Goal: Task Accomplishment & Management: Manage account settings

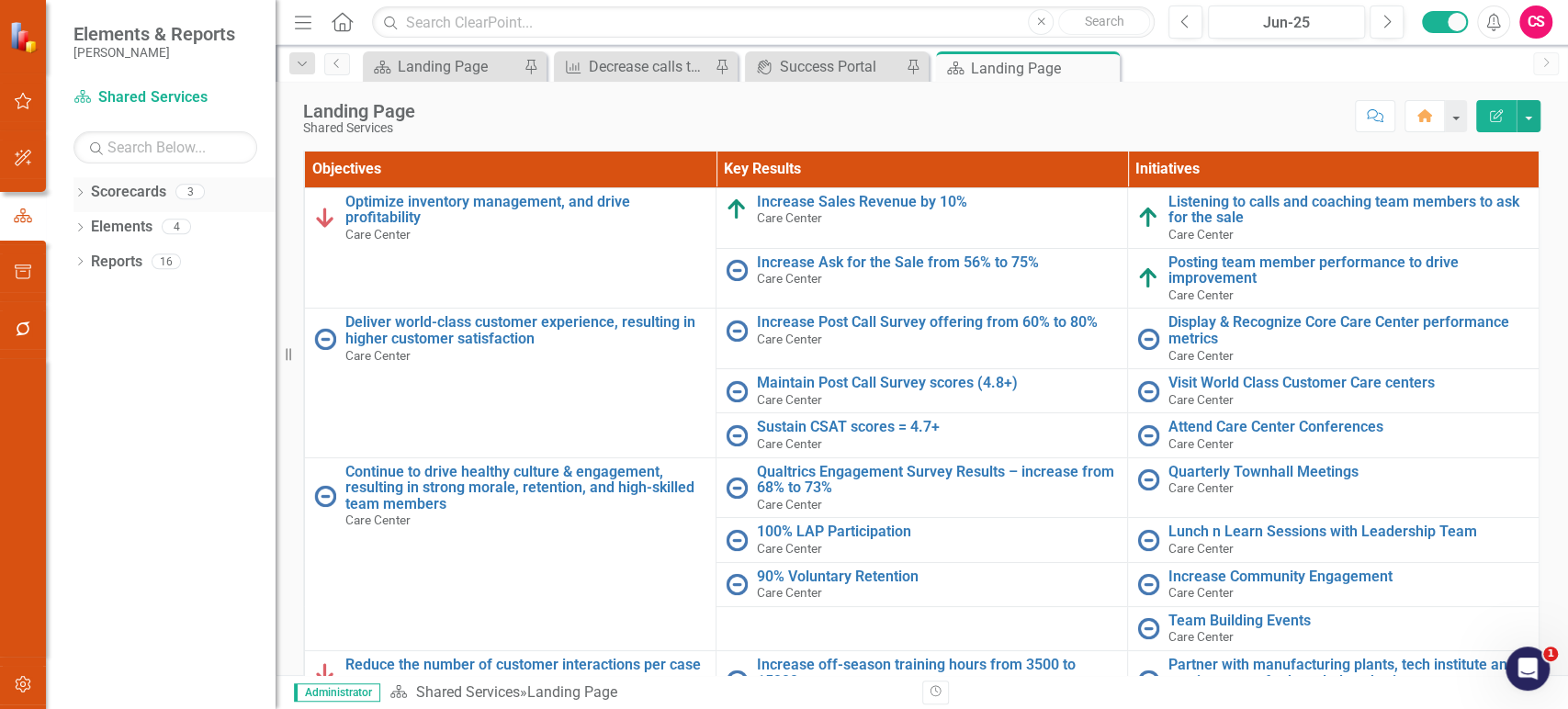
click at [81, 198] on icon "Dropdown" at bounding box center [80, 194] width 13 height 10
click at [86, 226] on icon "Dropdown" at bounding box center [89, 226] width 14 height 11
click at [132, 259] on link "Shared Services" at bounding box center [198, 262] width 156 height 21
drag, startPoint x: 142, startPoint y: 175, endPoint x: 140, endPoint y: 189, distance: 14.1
click at [140, 189] on div "Scorecard Shared Services Search Dropdown Scorecards 3 Dropdown Lippert Enterpr…" at bounding box center [161, 395] width 230 height 626
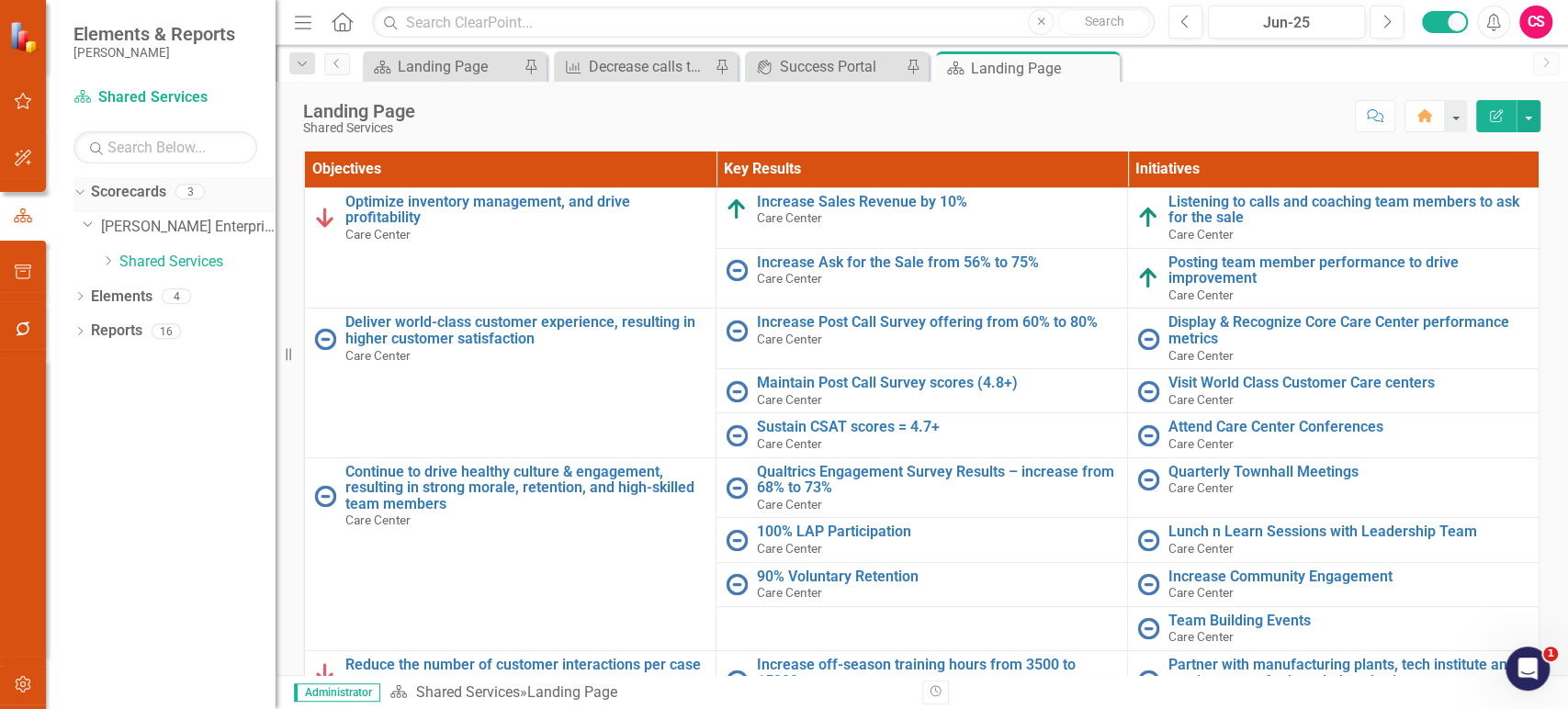
click at [140, 189] on link "Scorecards" at bounding box center [129, 192] width 75 height 21
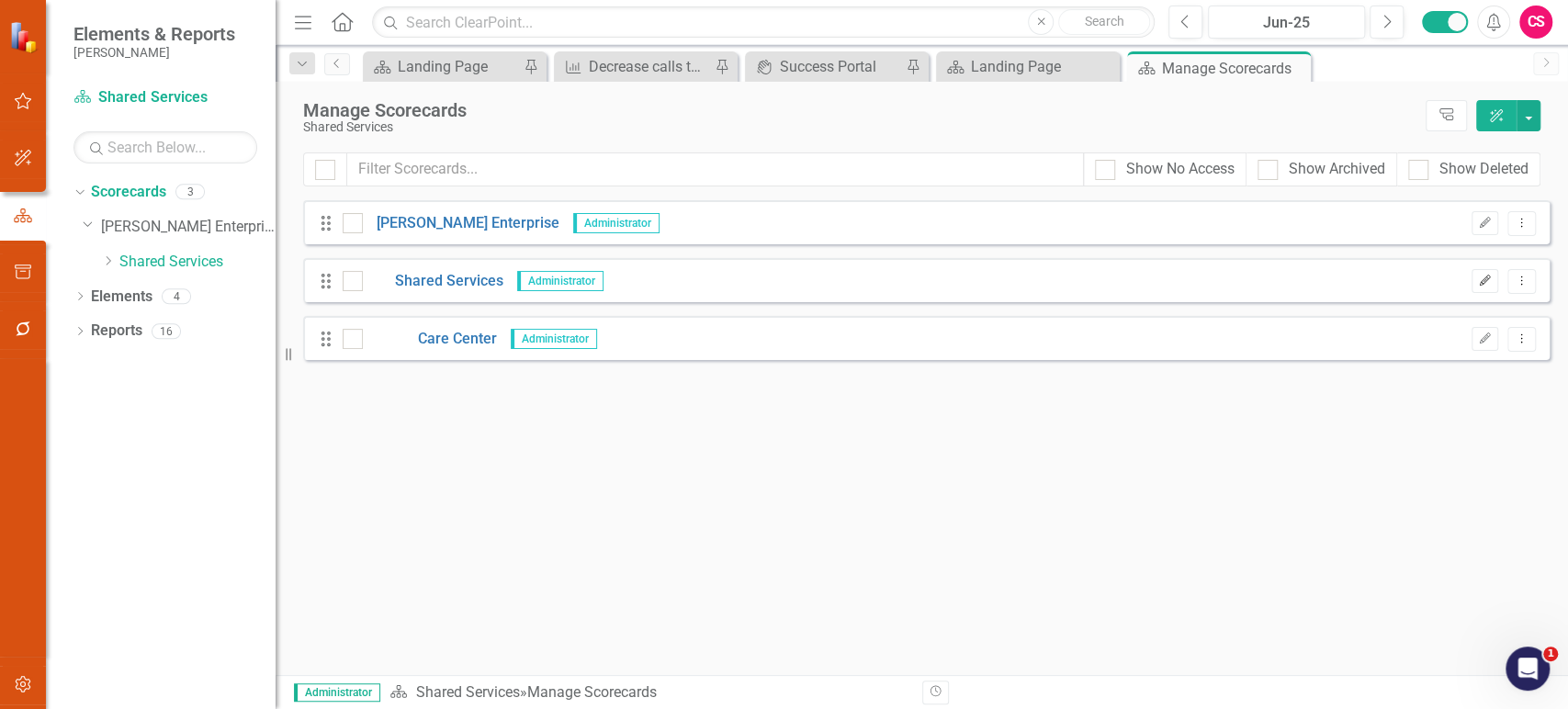
click at [1484, 276] on icon "Edit" at bounding box center [1484, 282] width 14 height 11
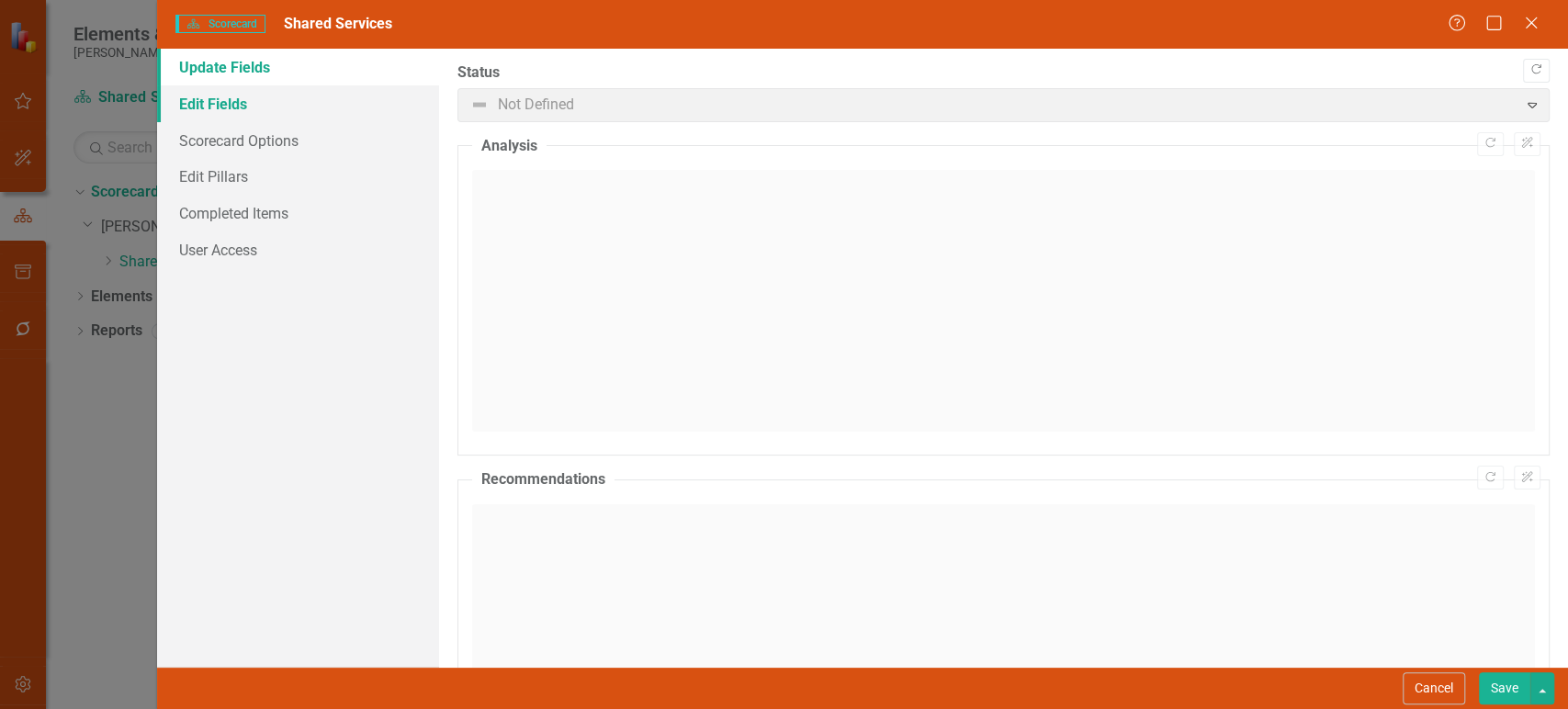
click at [309, 94] on link "Edit Fields" at bounding box center [298, 104] width 282 height 37
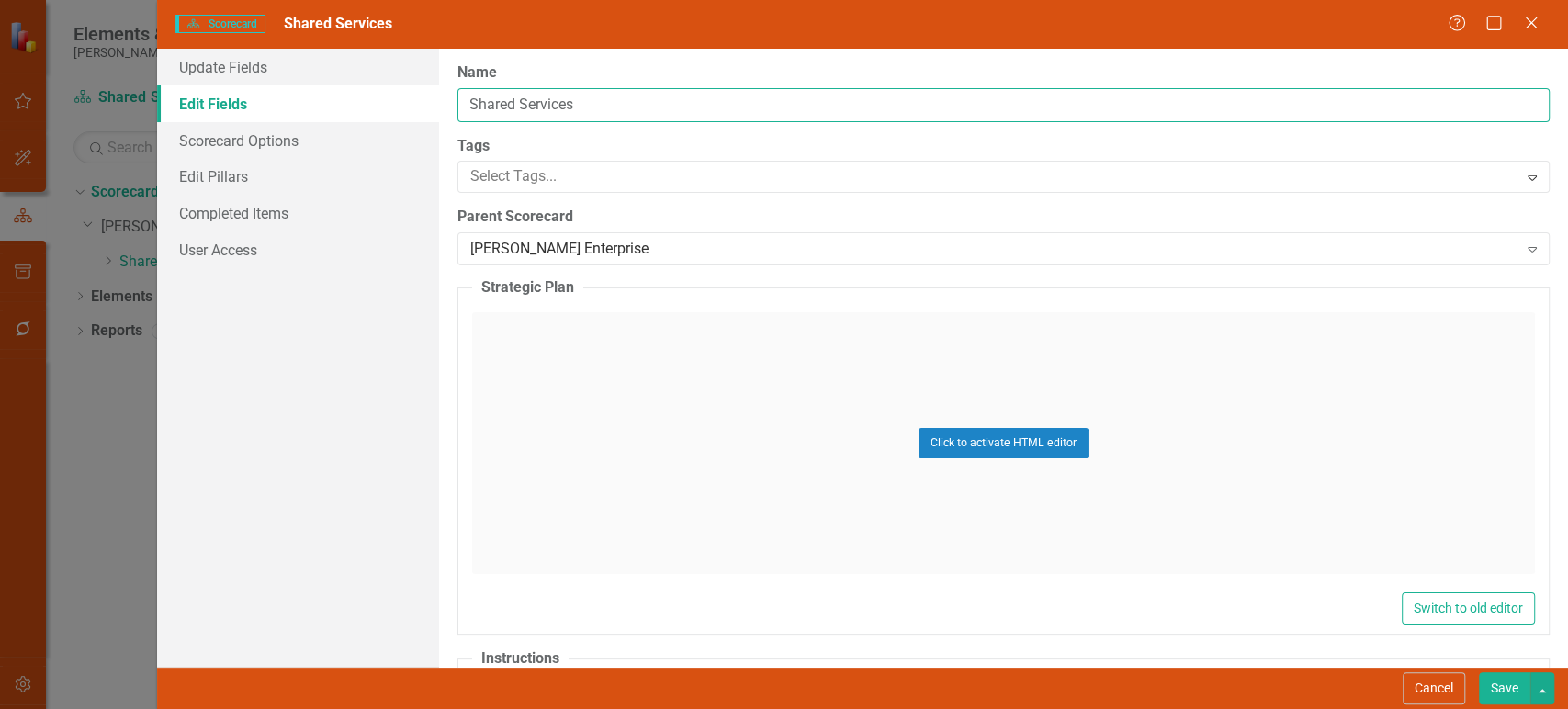
drag, startPoint x: 542, startPoint y: 102, endPoint x: 381, endPoint y: 98, distance: 161.0
click at [381, 98] on div "Update Fields Edit Fields Scorecard Options Edit Pillars Completed Items User A…" at bounding box center [863, 358] width 1411 height 618
type input "Aftermarket"
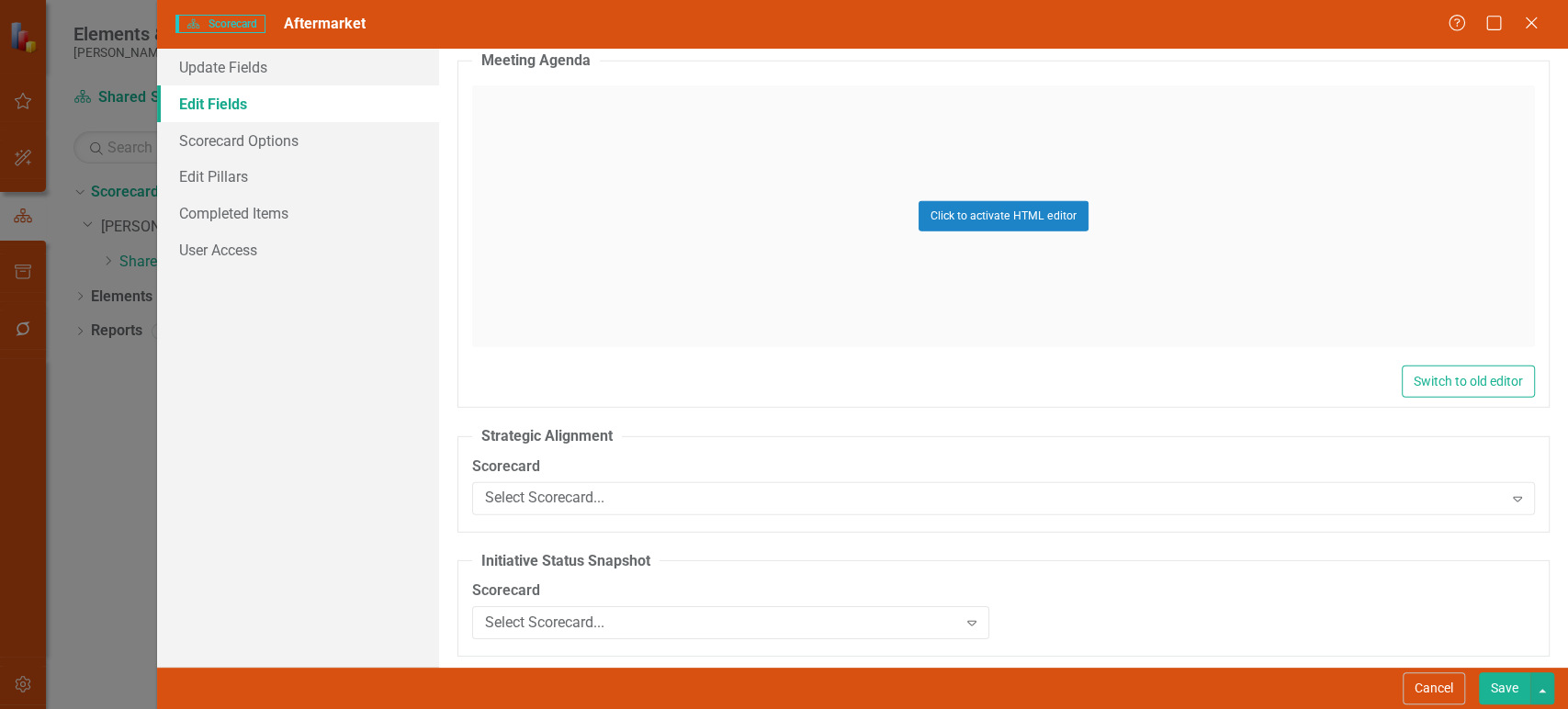
scroll to position [3611, 0]
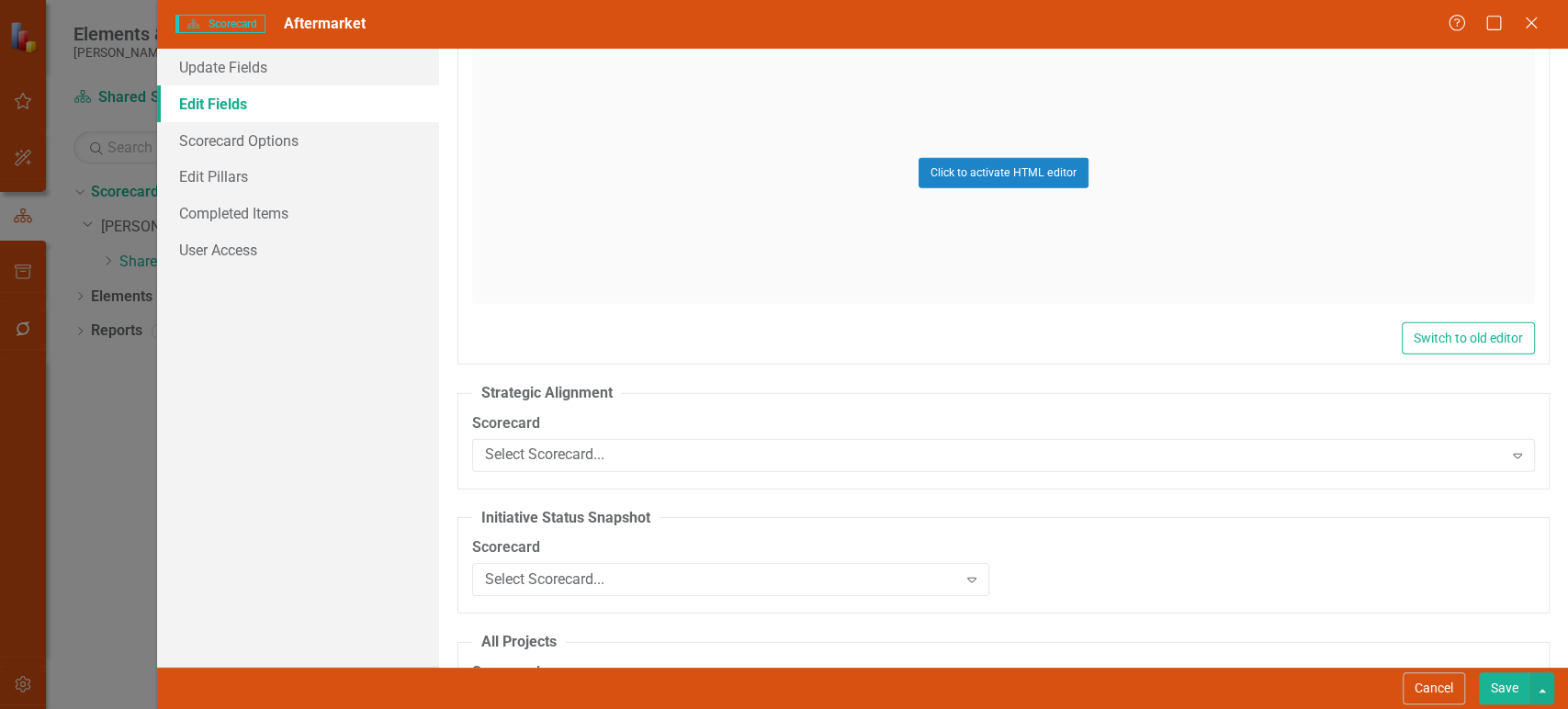
click at [1523, 683] on button "Save" at bounding box center [1504, 688] width 52 height 32
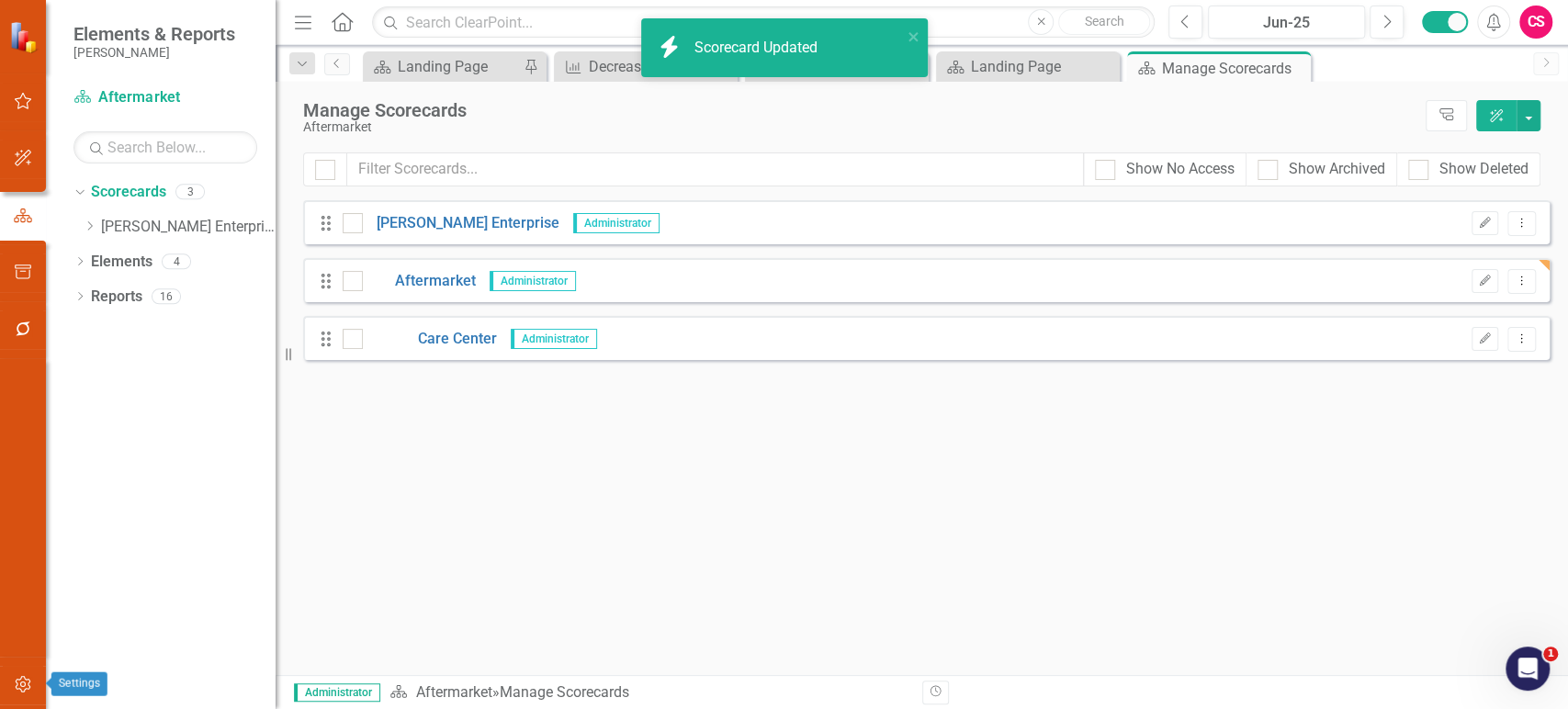
click at [29, 688] on icon "button" at bounding box center [24, 685] width 19 height 15
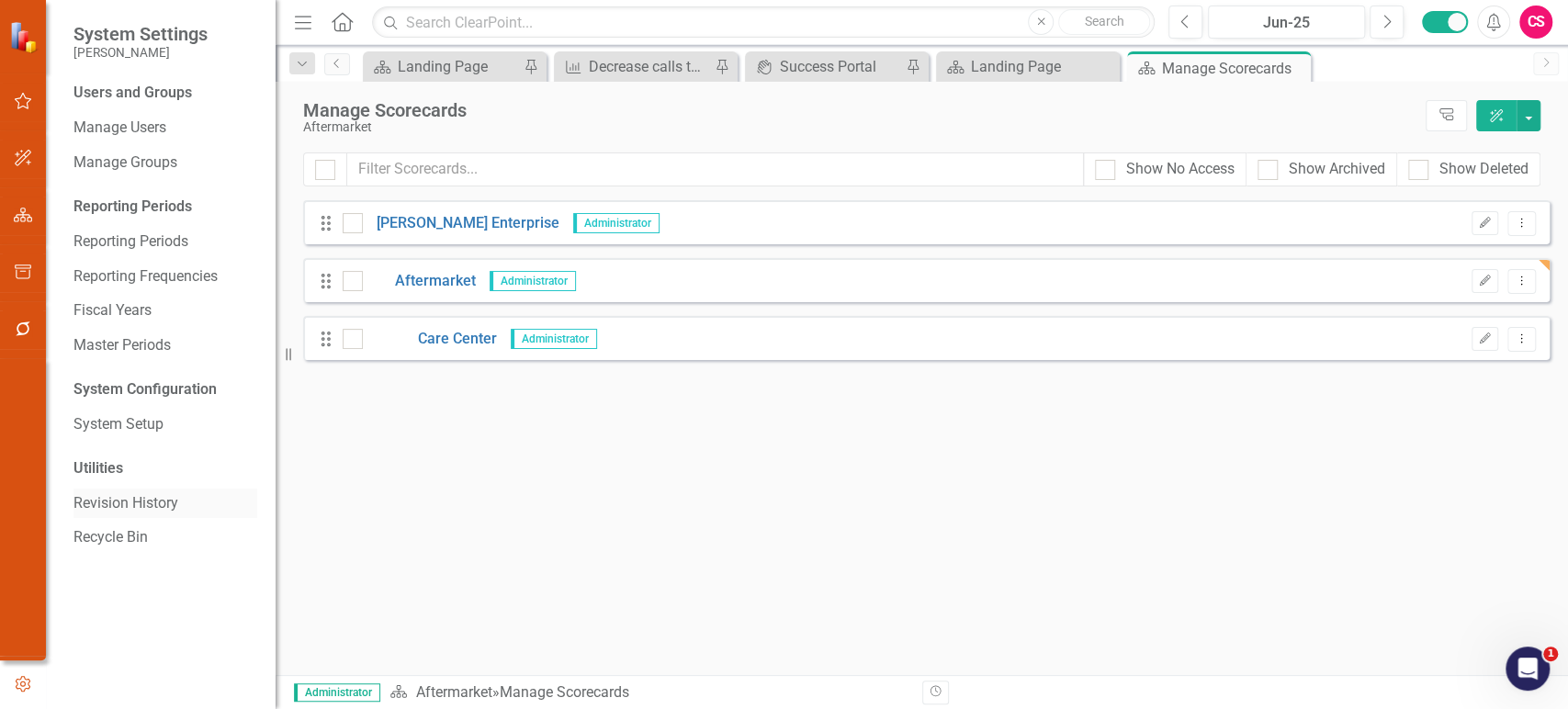
click at [129, 490] on div "Revision History" at bounding box center [165, 504] width 184 height 30
click at [131, 493] on link "Revision History" at bounding box center [165, 504] width 184 height 21
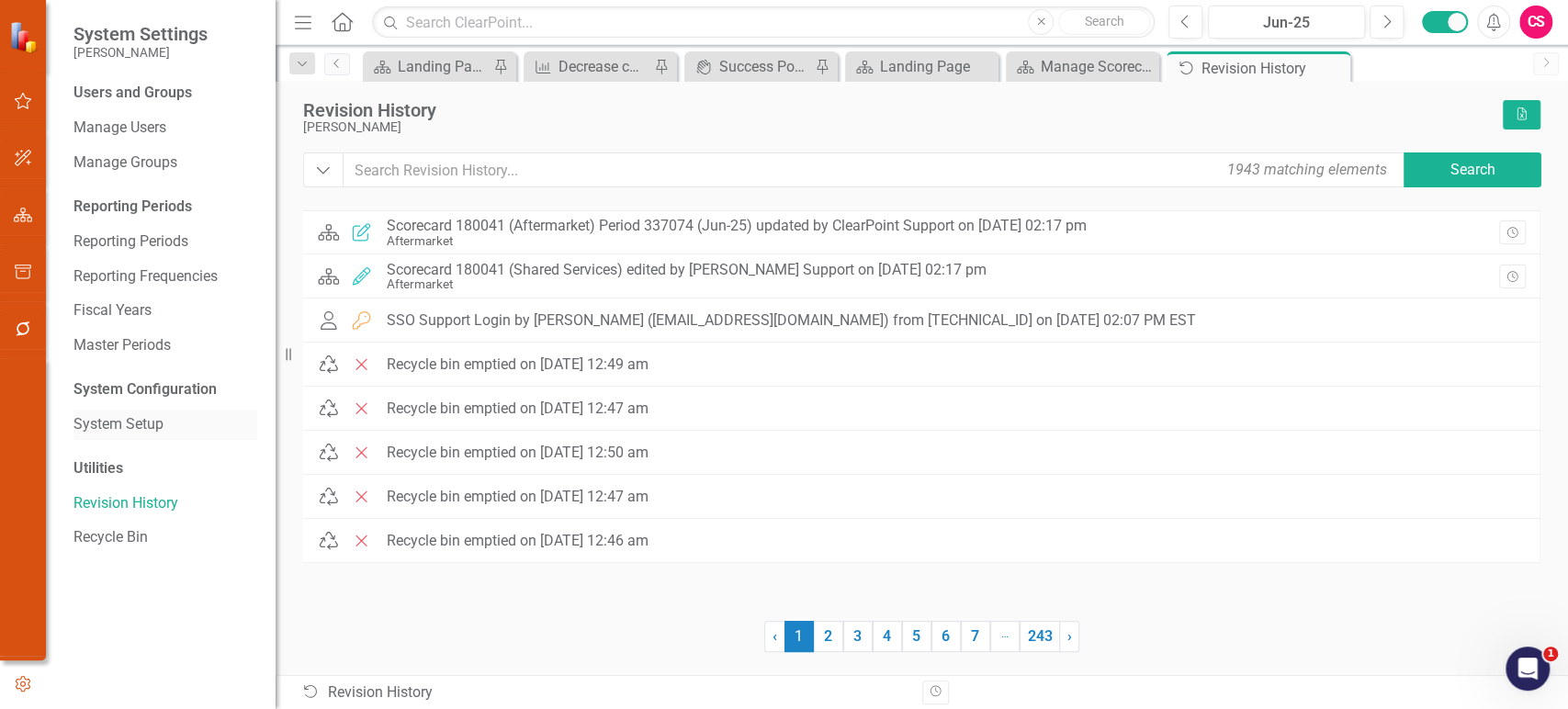
click at [118, 424] on link "System Setup" at bounding box center [165, 425] width 184 height 21
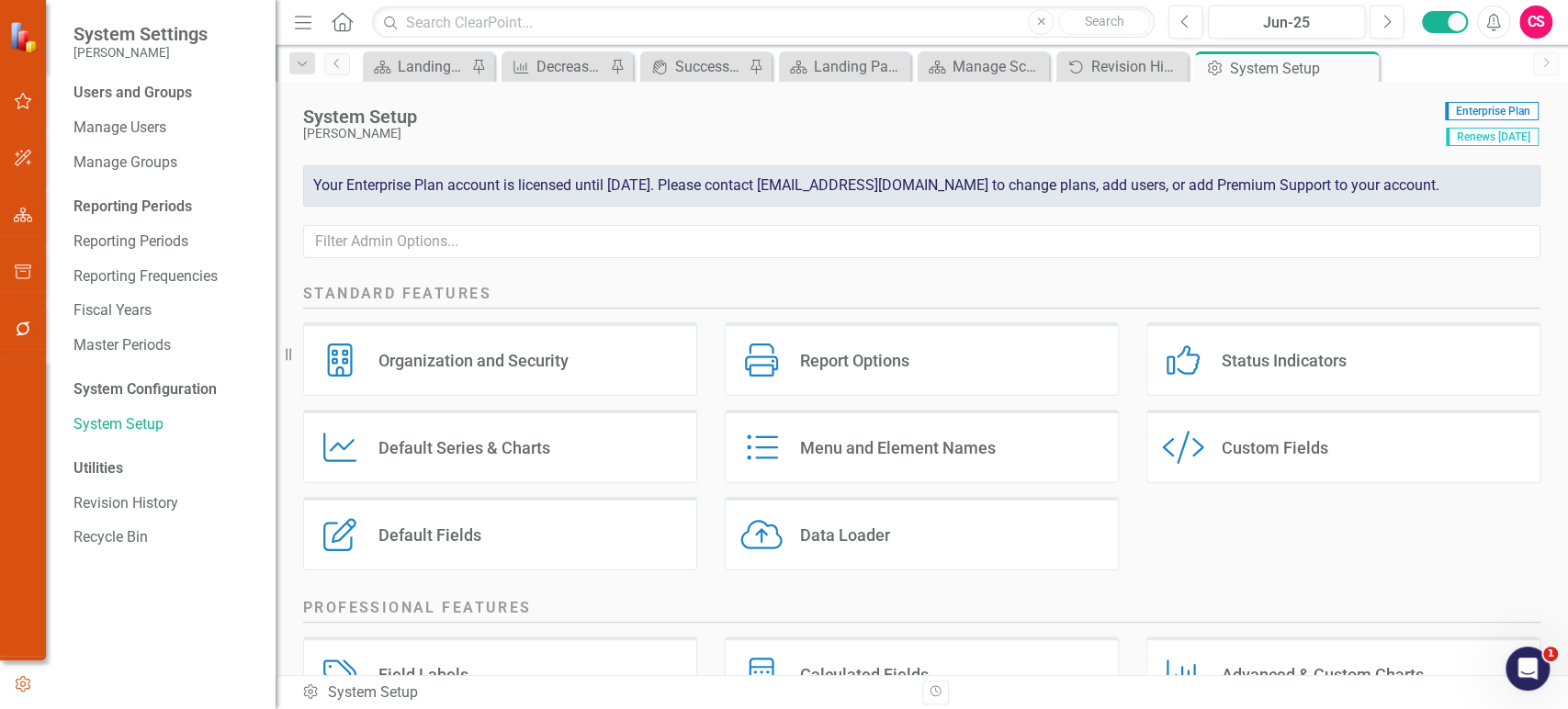
click at [1235, 428] on div "Custom Style Custom Fields" at bounding box center [1343, 446] width 394 height 73
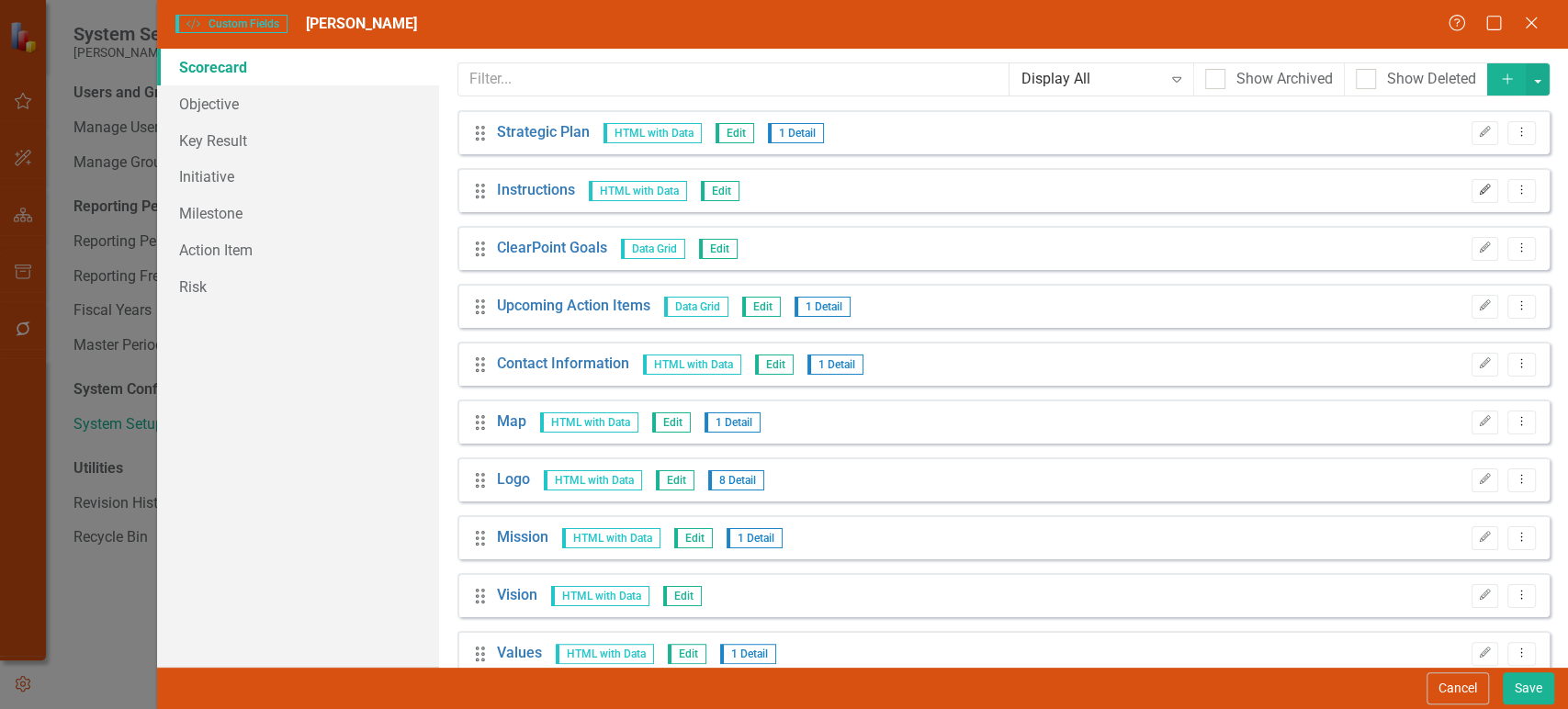
click at [1478, 185] on icon "Edit" at bounding box center [1484, 190] width 14 height 11
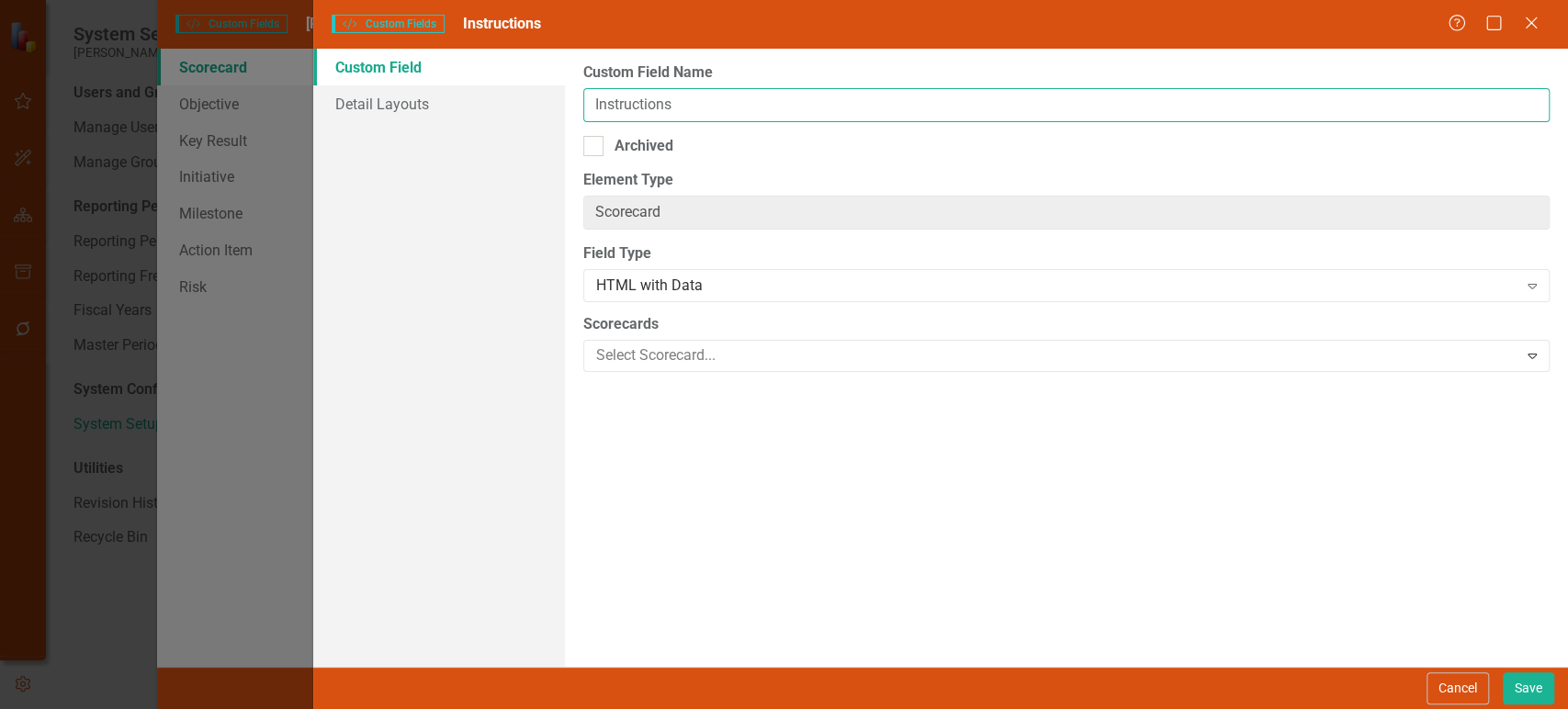
click at [698, 115] on input "Instructions" at bounding box center [1066, 105] width 966 height 34
type input "Objective"
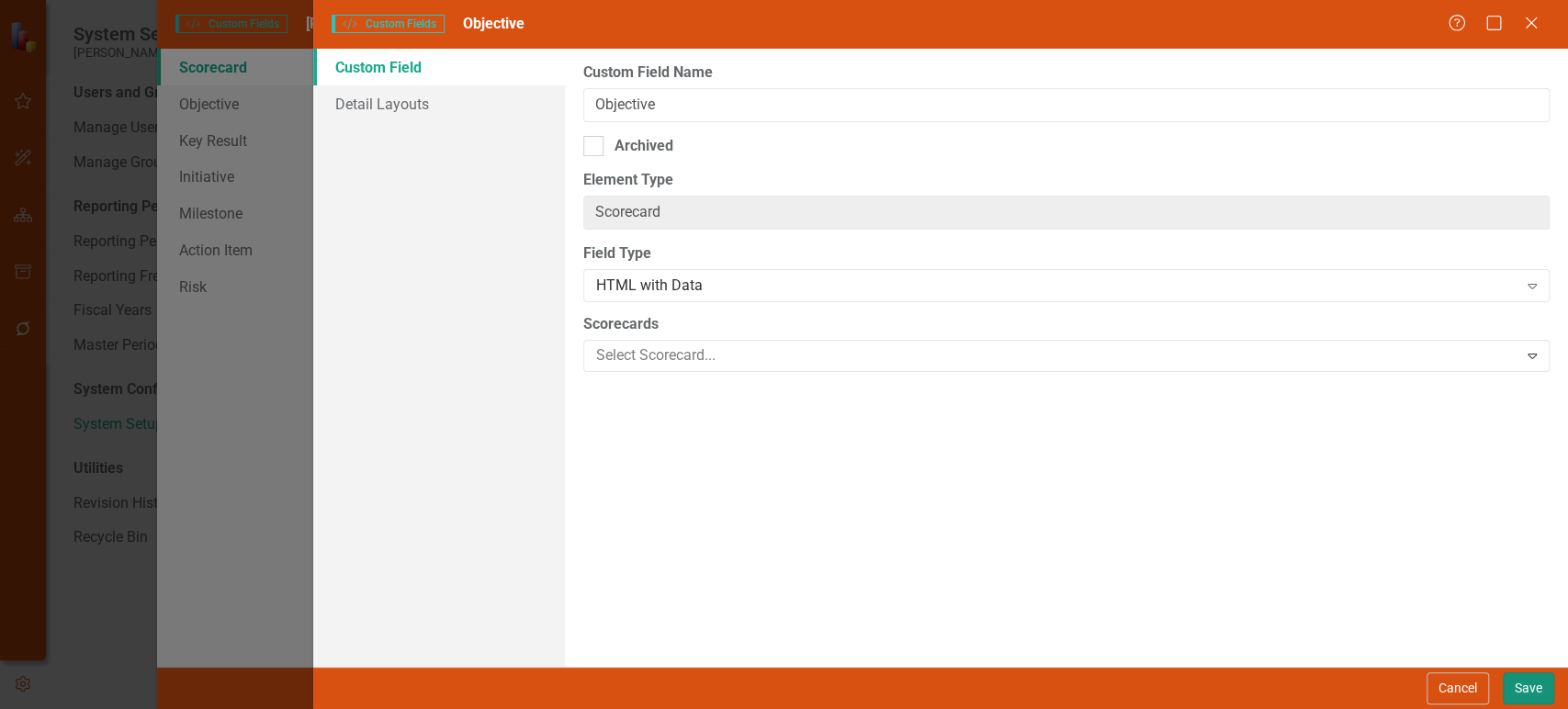
click at [1518, 677] on button "Save" at bounding box center [1528, 688] width 52 height 32
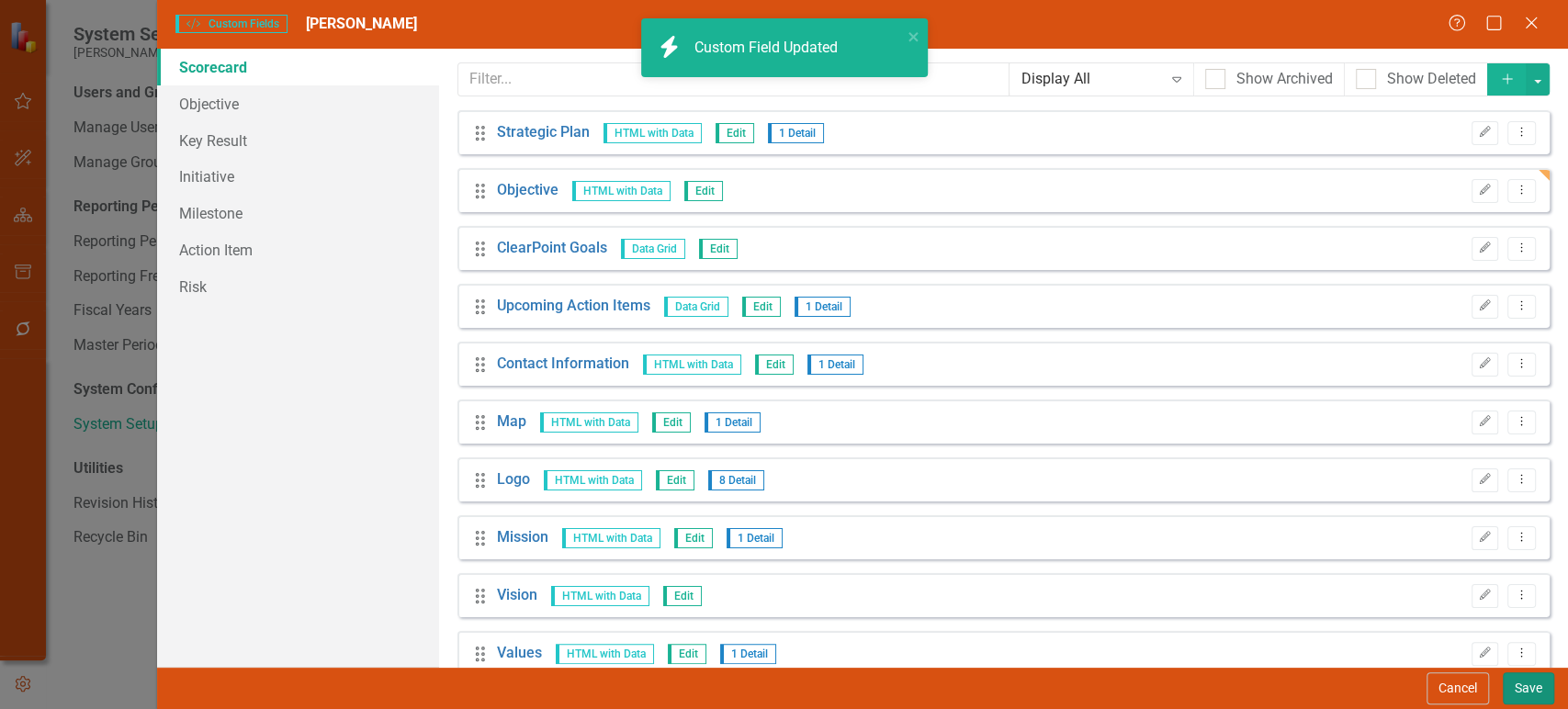
click at [1533, 690] on button "Save" at bounding box center [1528, 688] width 52 height 32
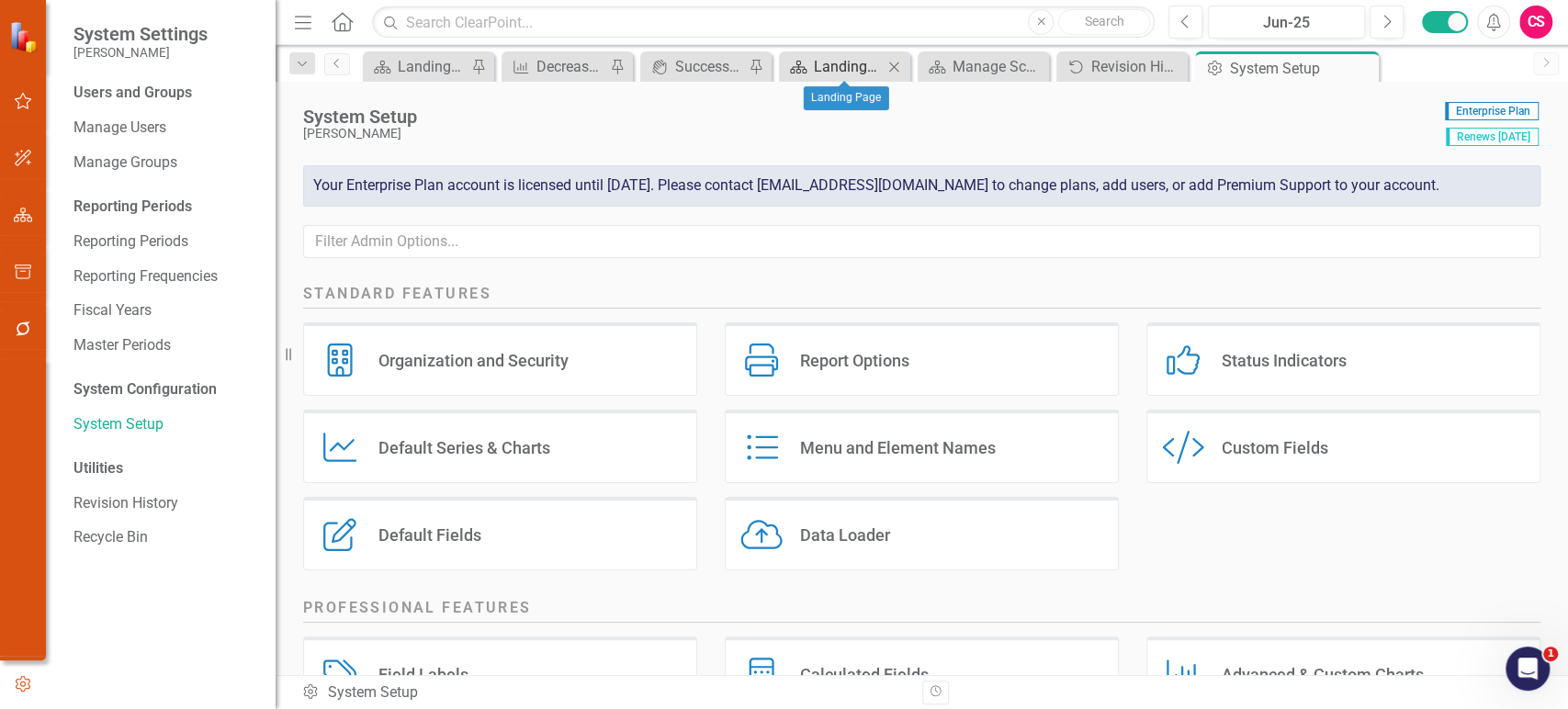
click at [851, 56] on div "Landing Page" at bounding box center [848, 67] width 69 height 23
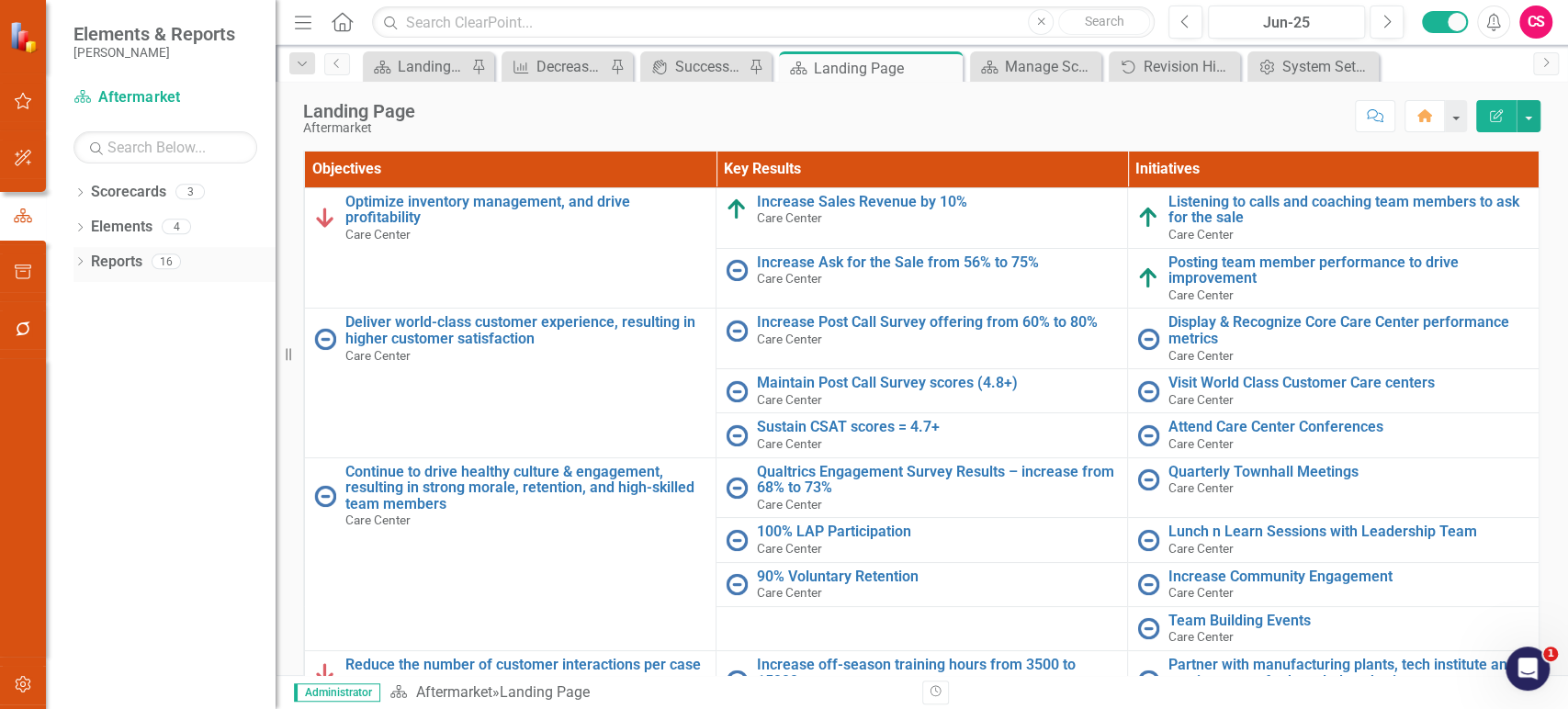
click at [127, 272] on div "Reports" at bounding box center [117, 262] width 52 height 30
click at [123, 267] on link "Reports" at bounding box center [117, 262] width 52 height 21
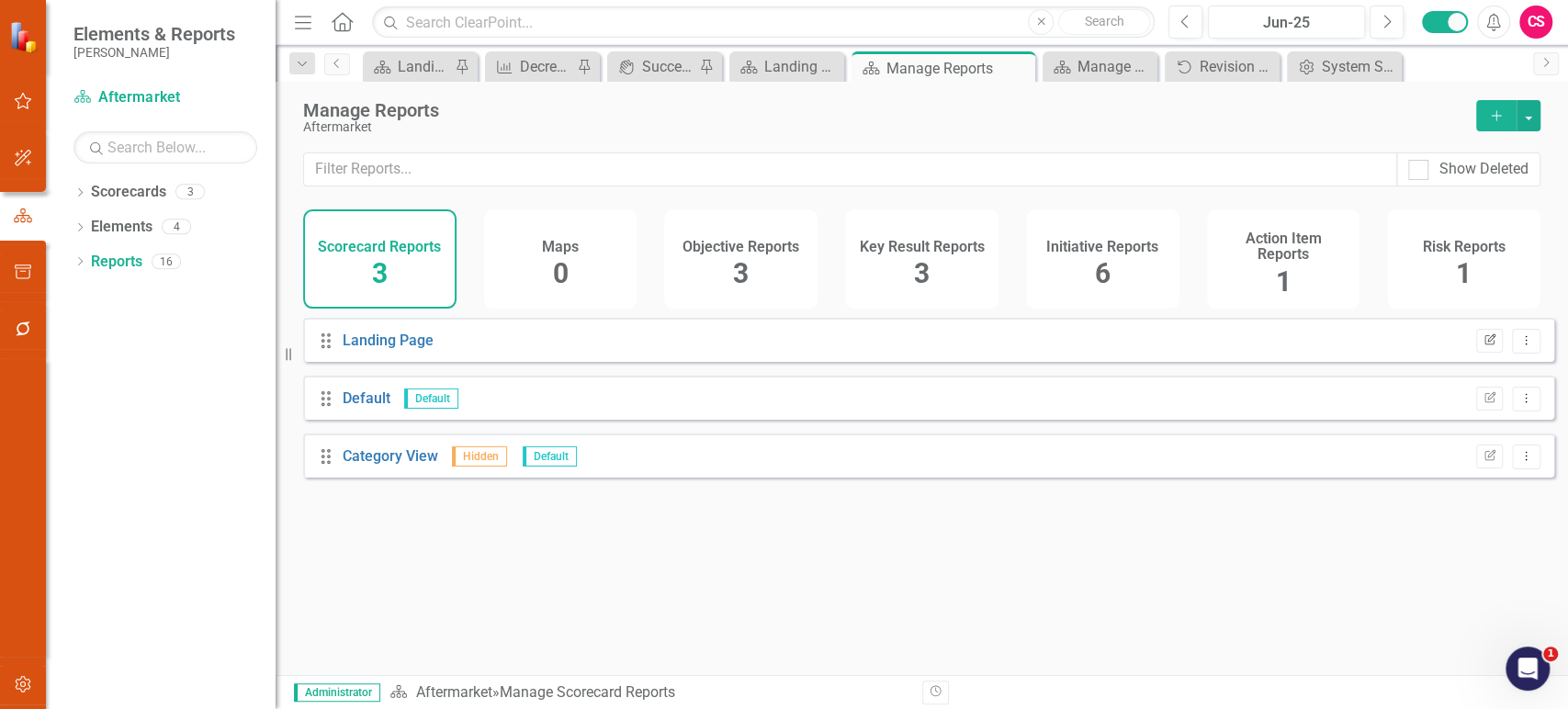
click at [1484, 345] on icon "button" at bounding box center [1490, 339] width 11 height 11
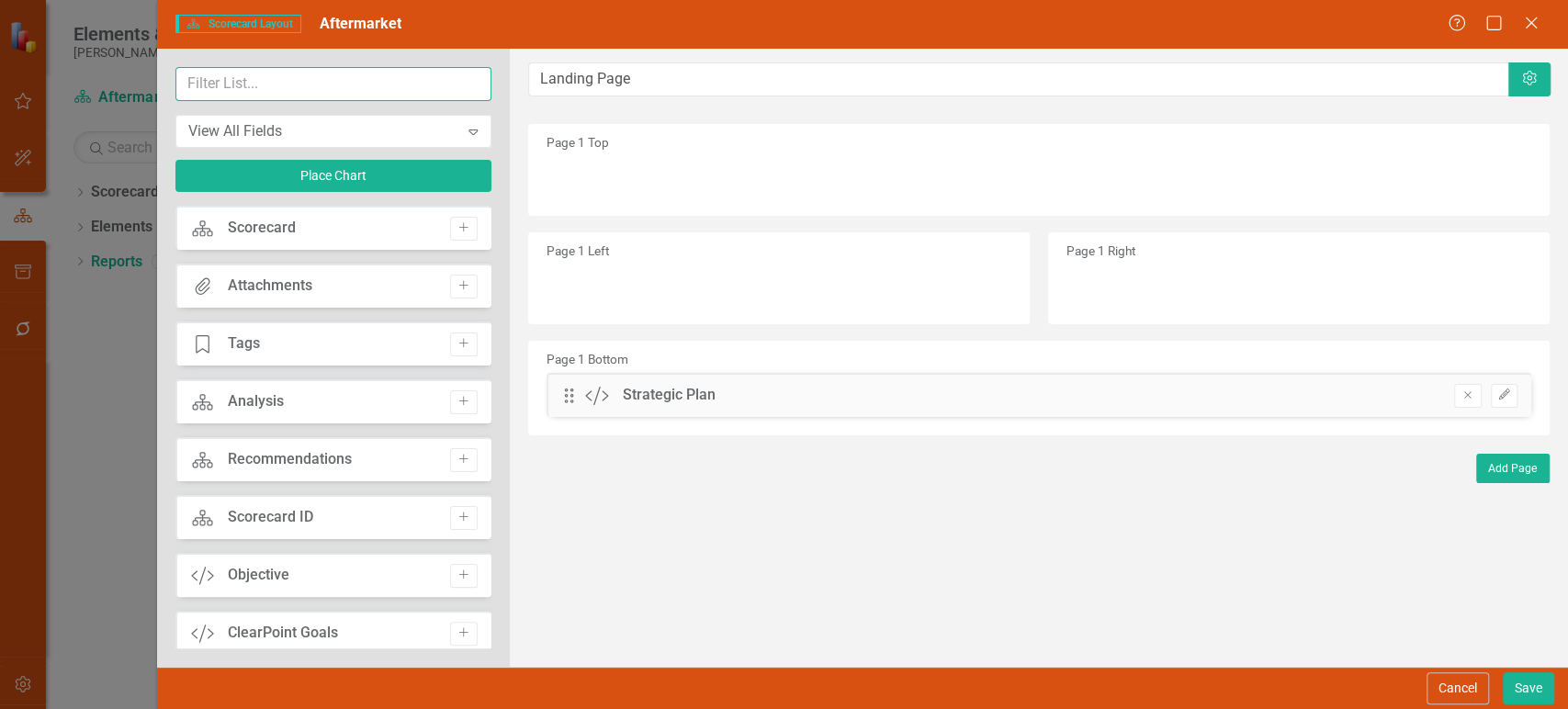
click at [304, 87] on input "text" at bounding box center [332, 84] width 315 height 34
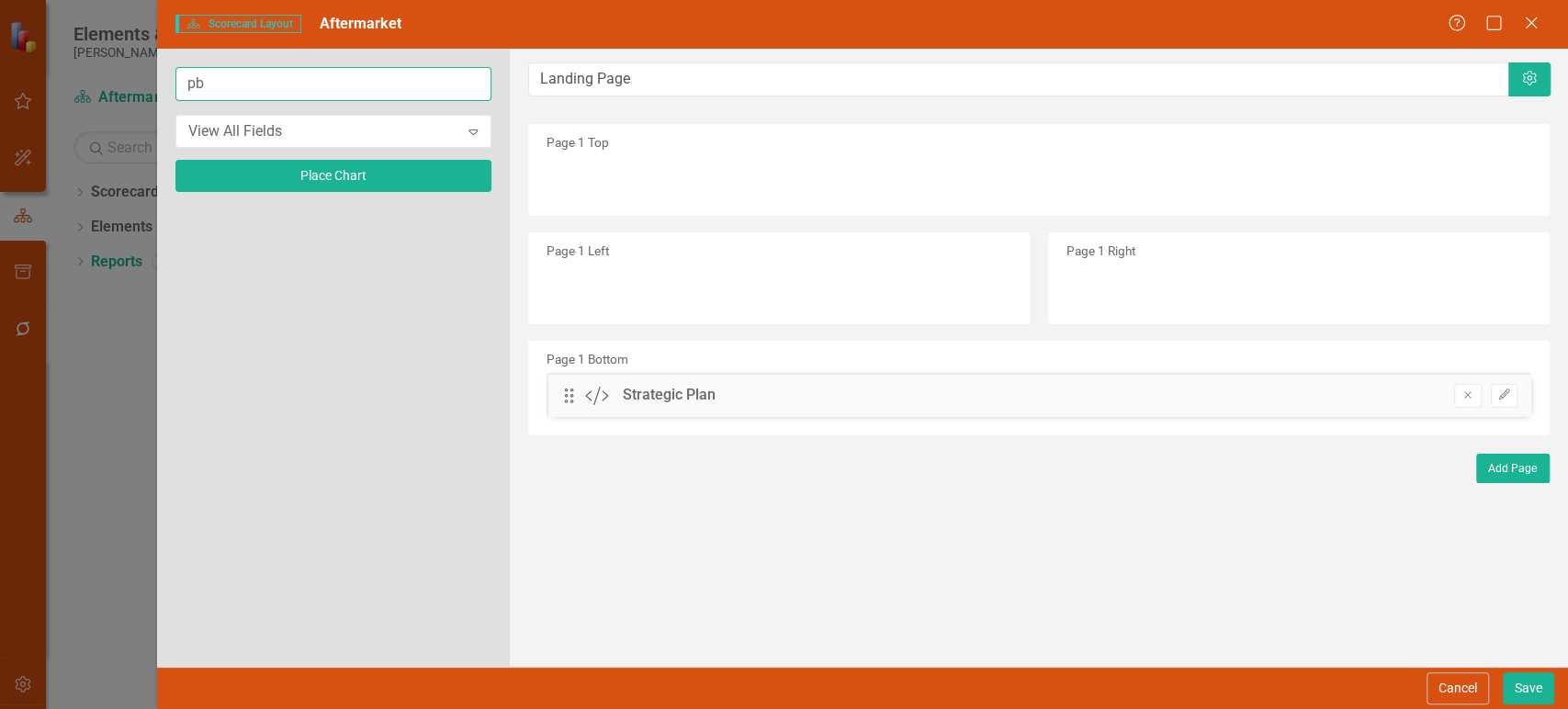
type input "p"
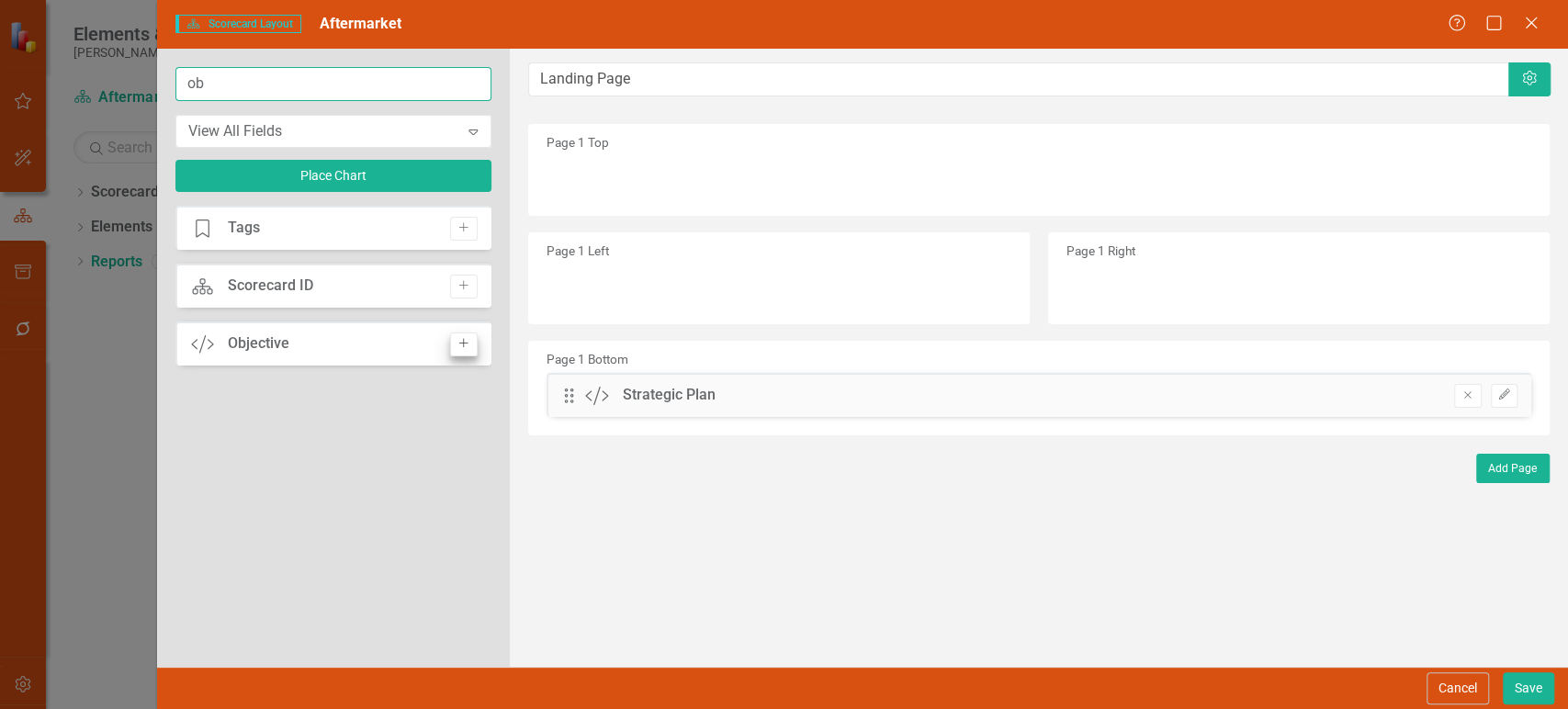
type input "ob"
click at [472, 346] on button "Add" at bounding box center [463, 344] width 26 height 24
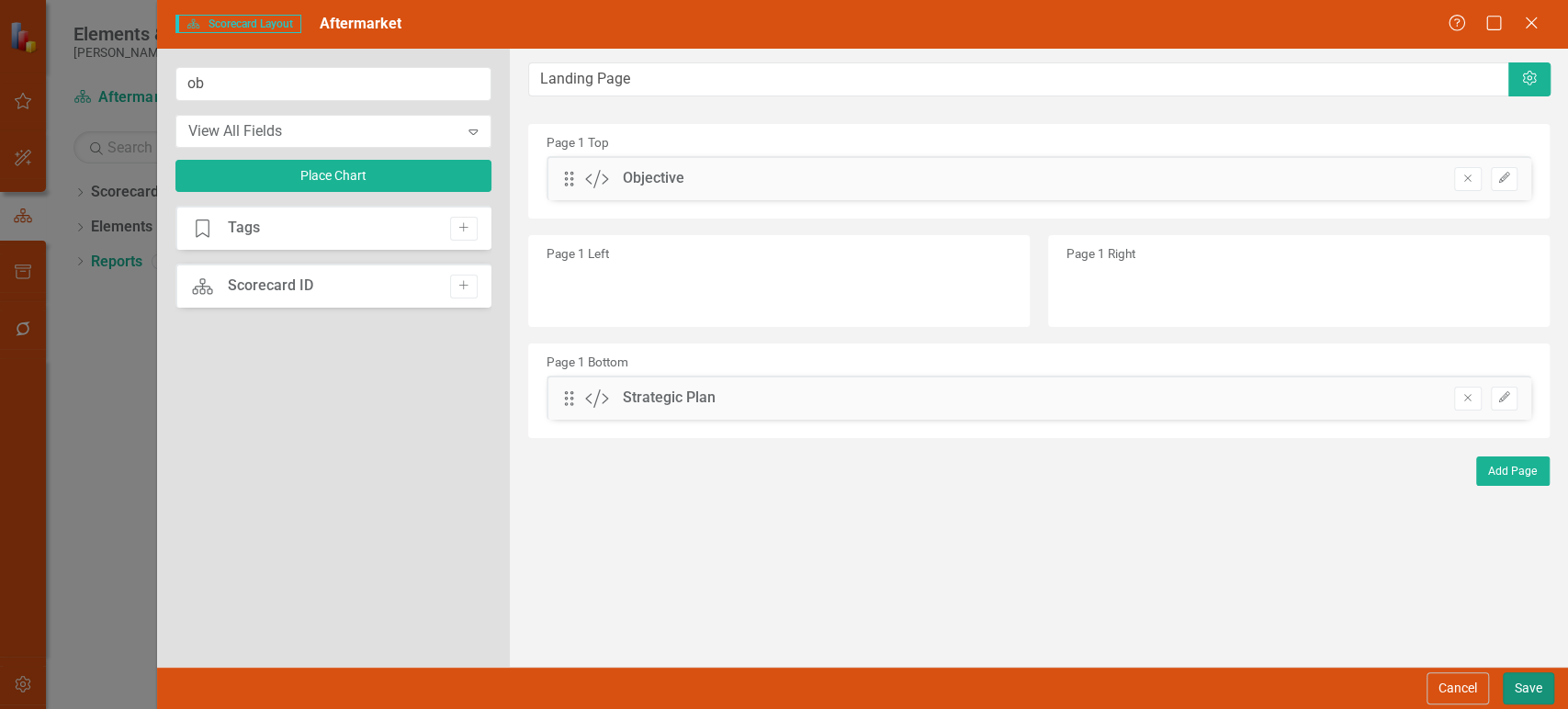
click at [1542, 688] on button "Save" at bounding box center [1528, 688] width 52 height 32
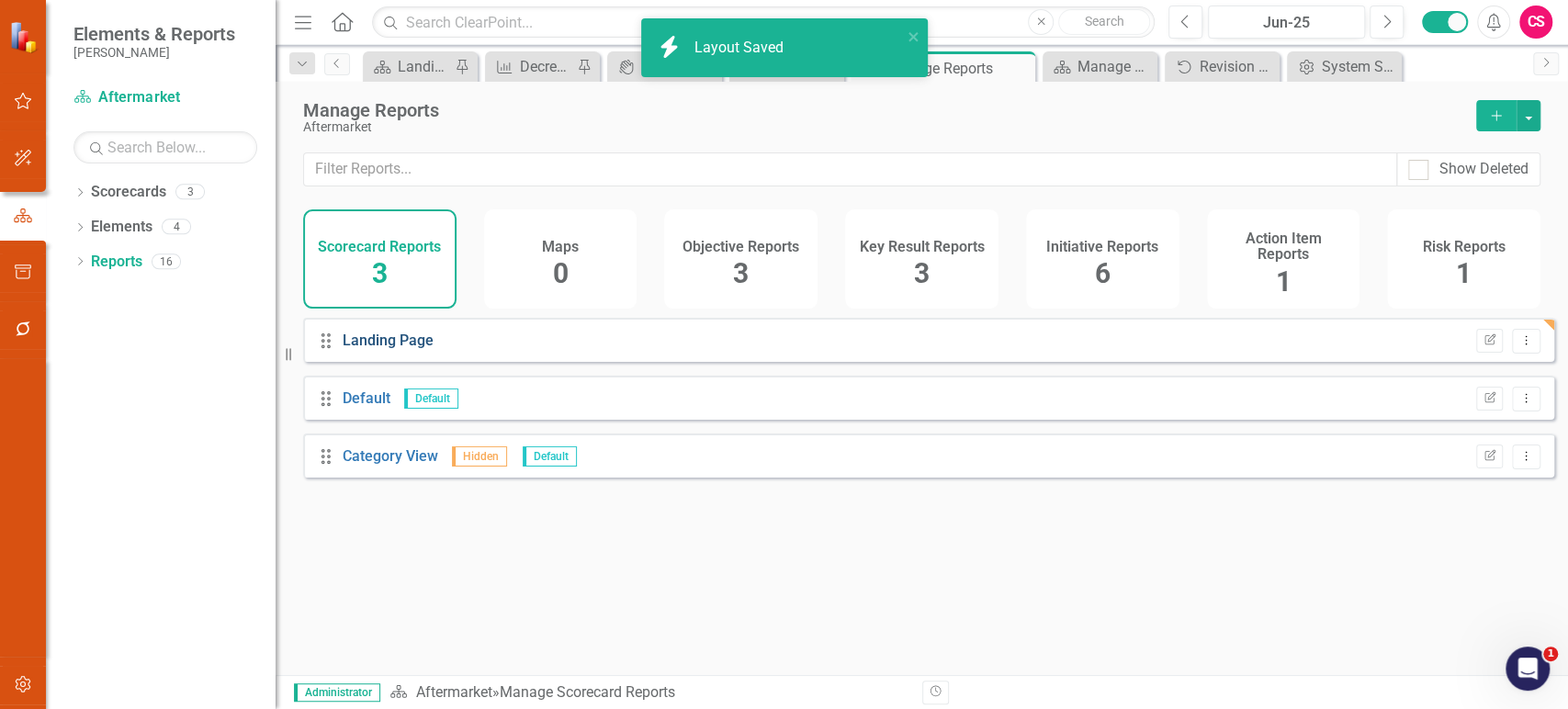
click at [388, 349] on link "Landing Page" at bounding box center [388, 340] width 91 height 18
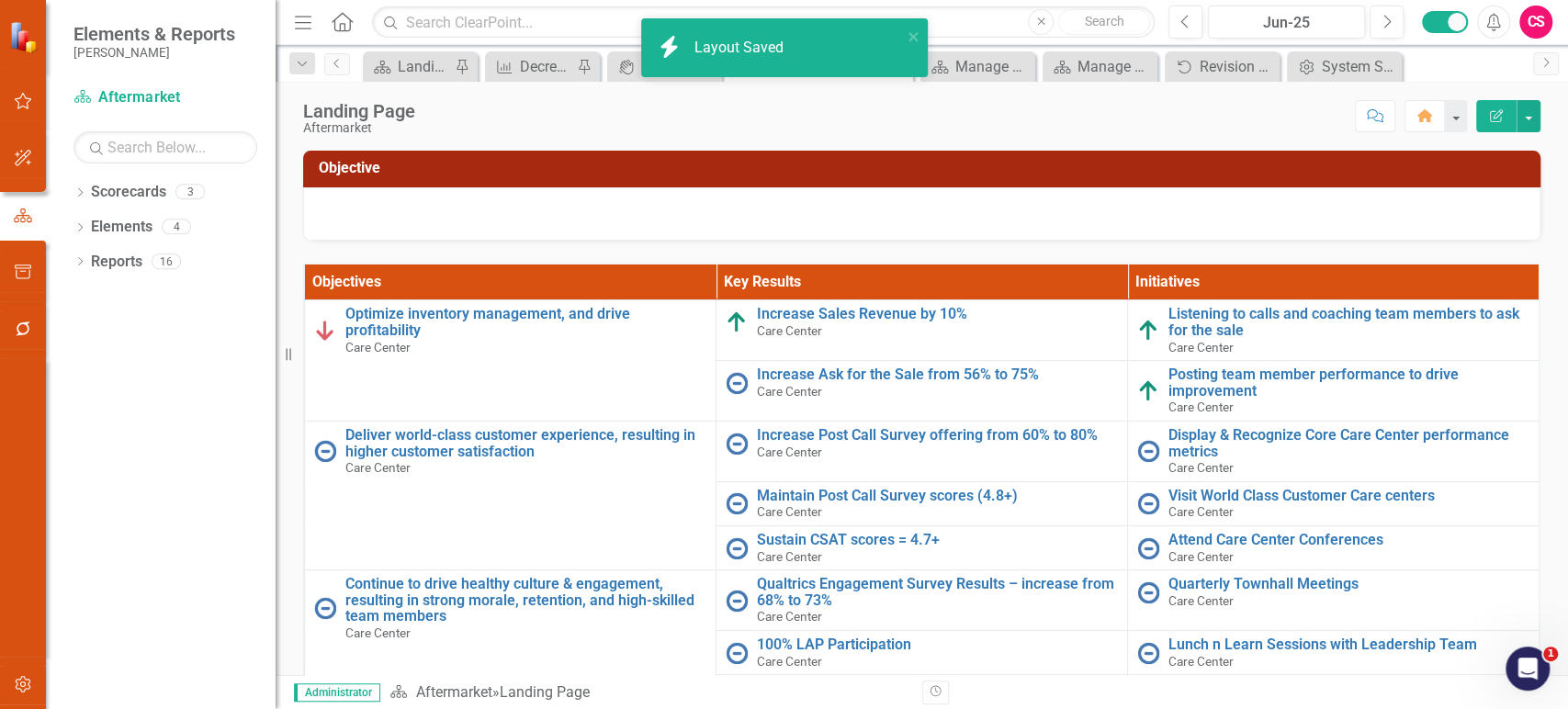
click at [604, 185] on div "Objective" at bounding box center [922, 196] width 1237 height 90
click at [604, 185] on div "Objective" at bounding box center [922, 169] width 1237 height 37
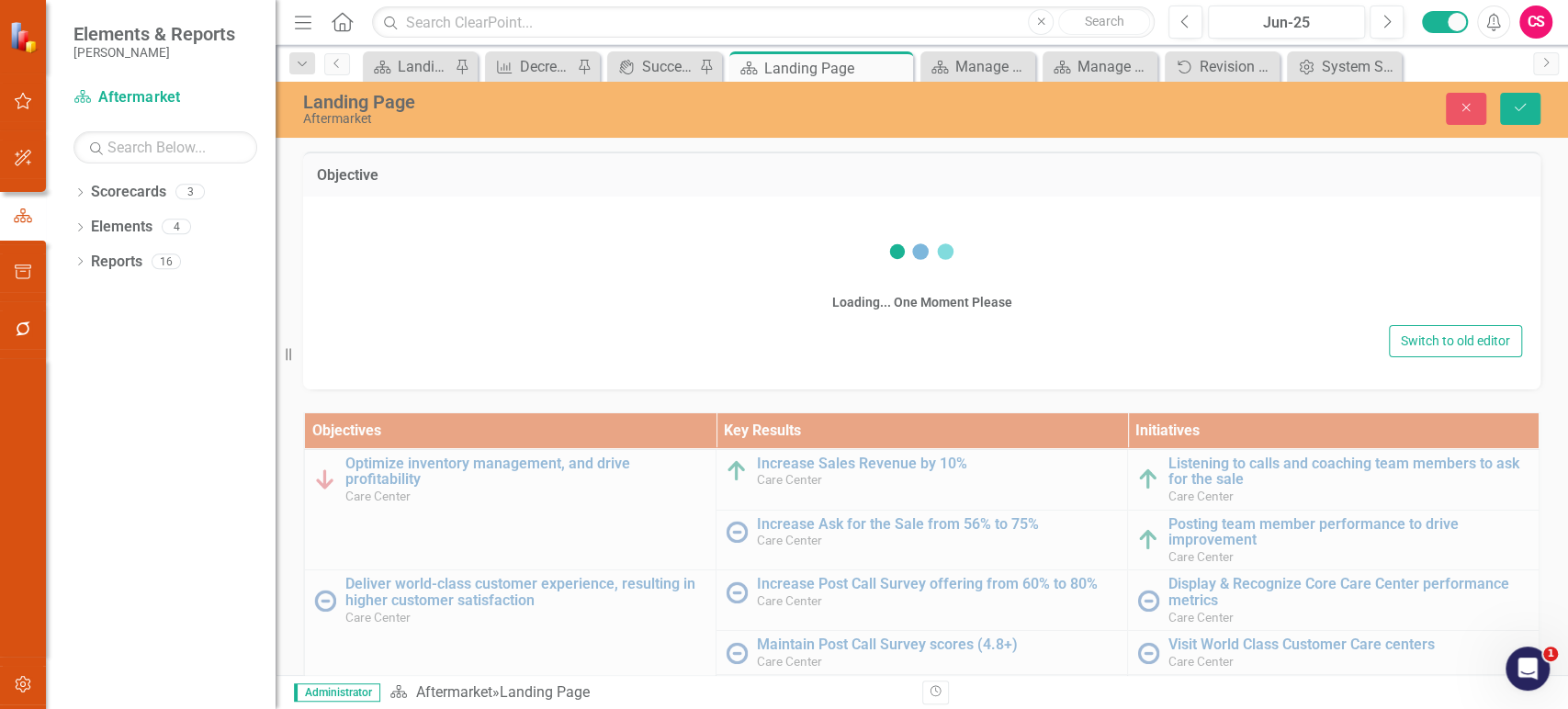
click at [505, 325] on div "Switch to old editor" at bounding box center [921, 341] width 1201 height 32
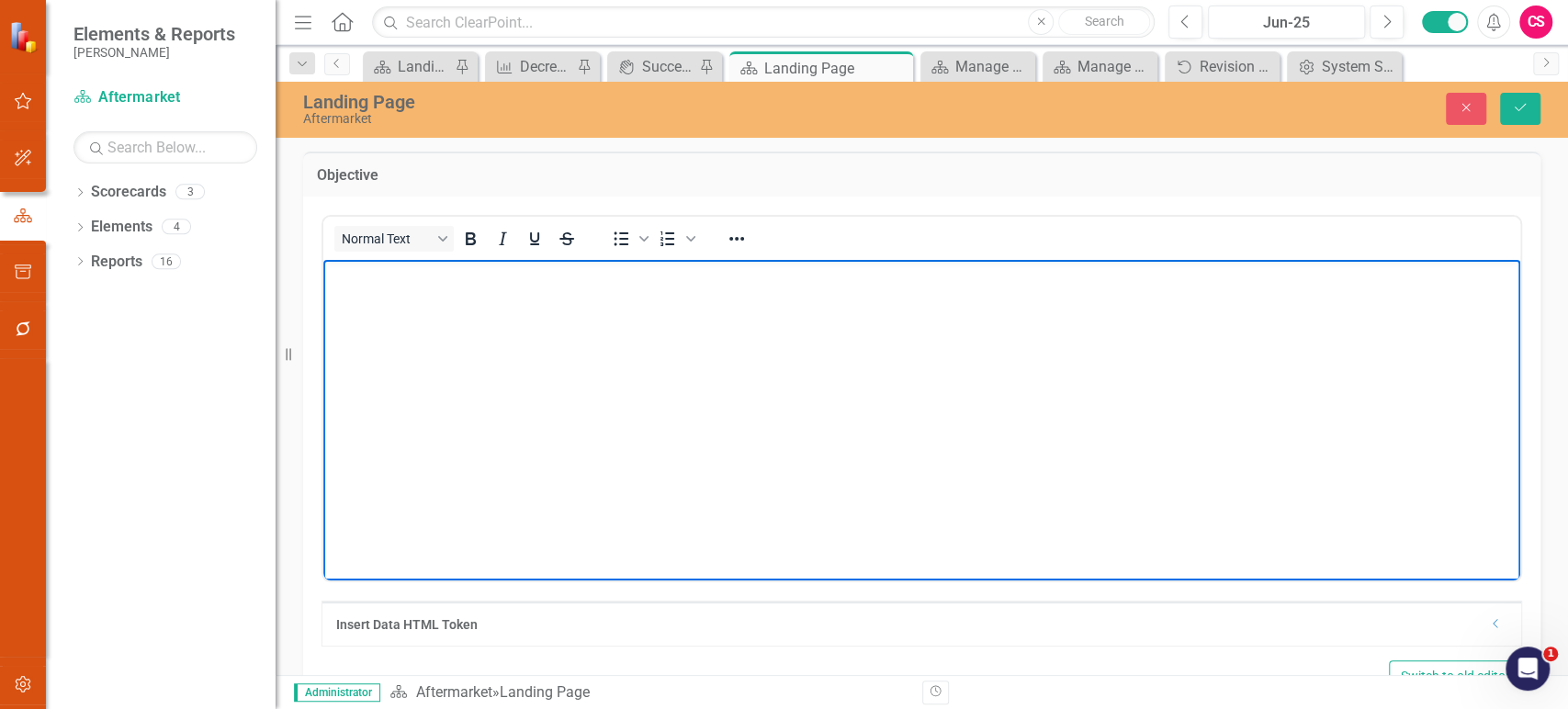
click at [492, 304] on body "Rich Text Area. Press ALT-0 for help." at bounding box center [921, 397] width 1197 height 276
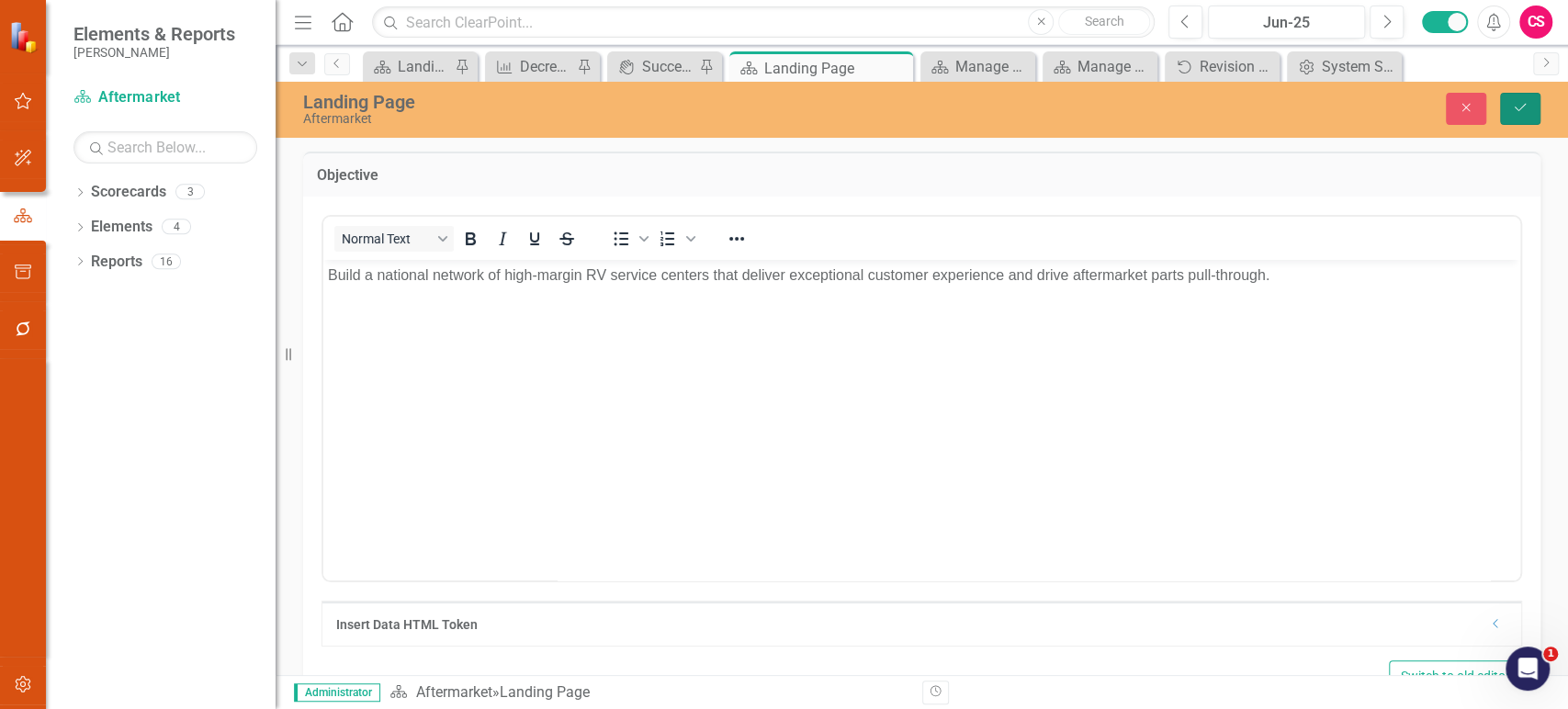
click at [1521, 118] on button "Save" at bounding box center [1520, 109] width 40 height 32
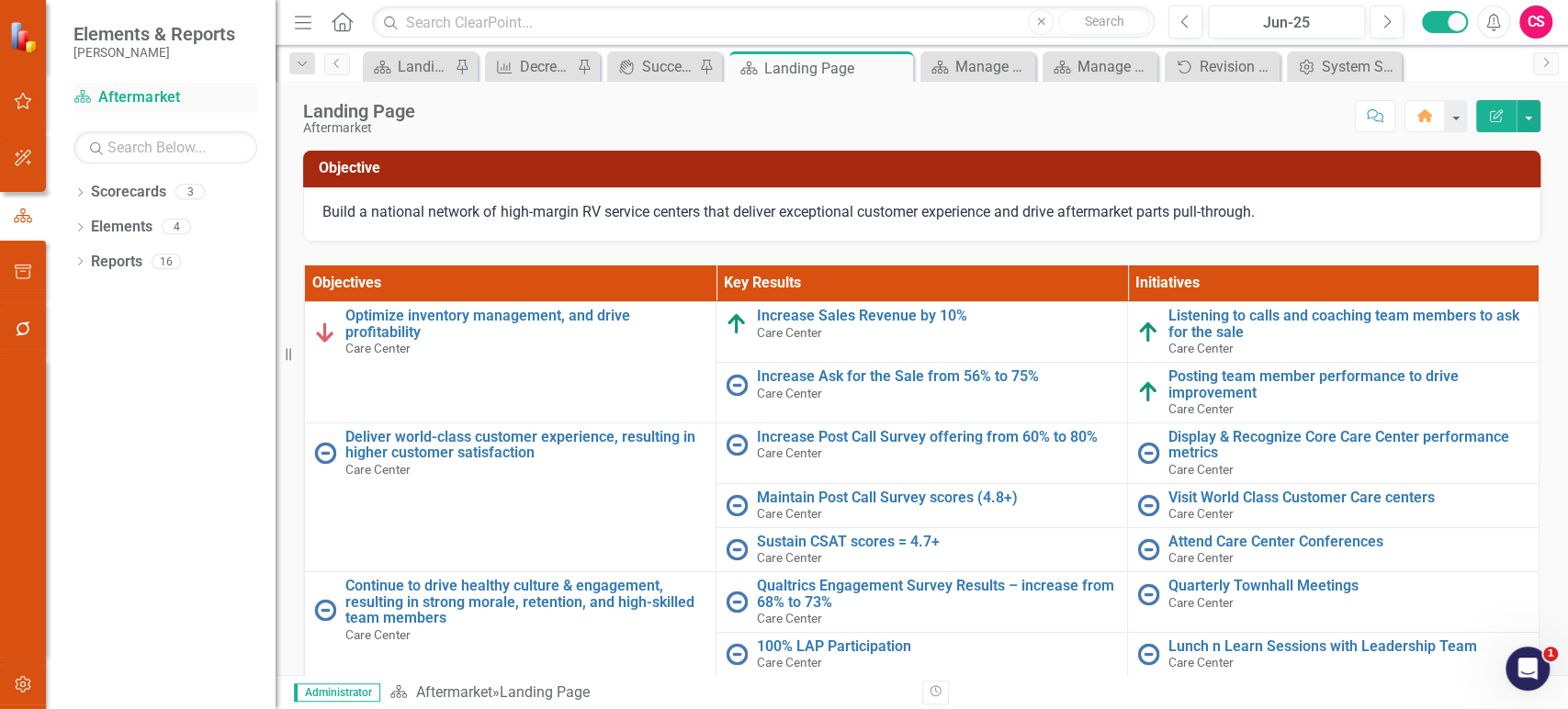
click at [140, 92] on link "Scorecard Aftermarket" at bounding box center [165, 98] width 184 height 21
click at [75, 190] on icon "Dropdown" at bounding box center [80, 194] width 13 height 10
click at [121, 218] on link "[PERSON_NAME] Enterprise" at bounding box center [187, 227] width 174 height 21
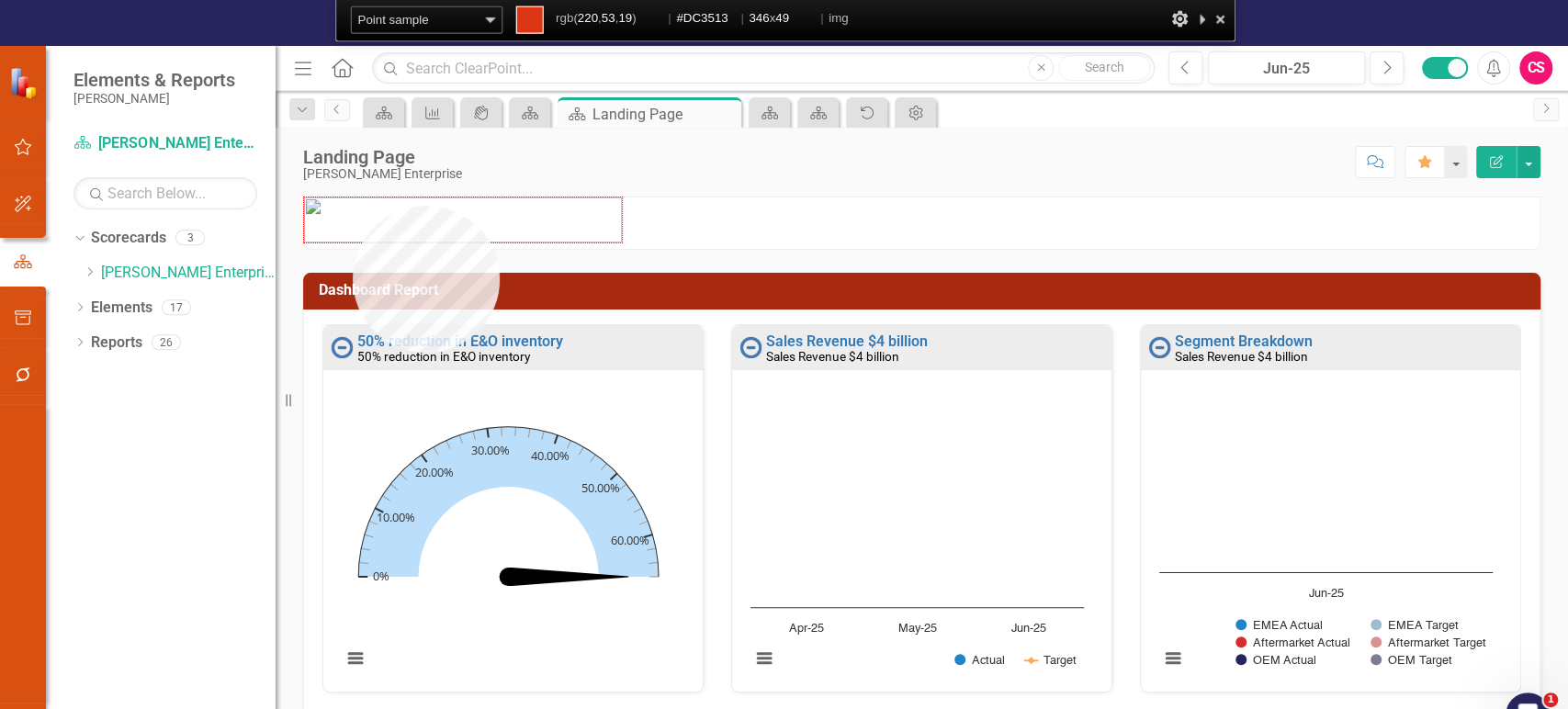
click at [353, 205] on img at bounding box center [462, 220] width 317 height 45
click at [785, 16] on span "#DC3513" at bounding box center [768, 19] width 52 height 15
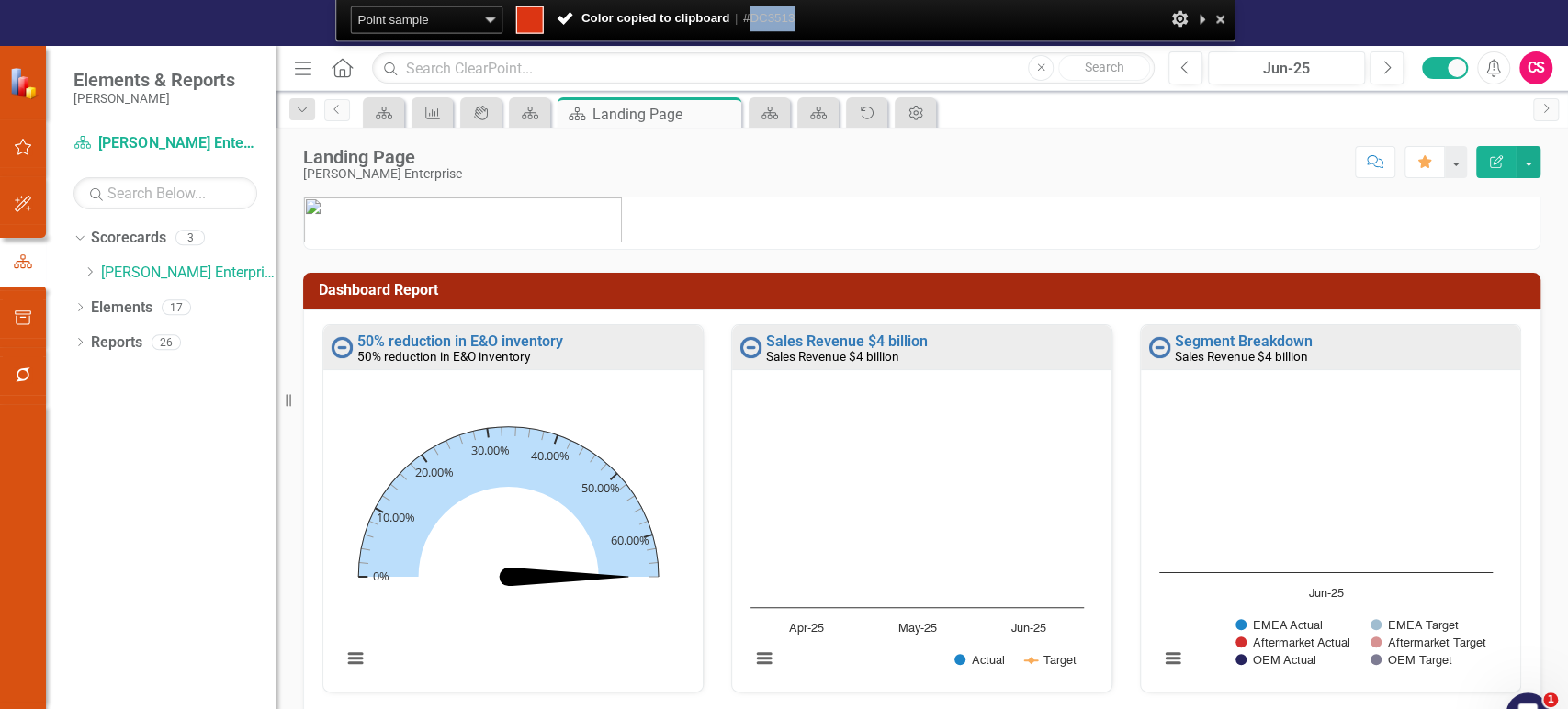
click at [785, 16] on span "#DC3513" at bounding box center [768, 19] width 52 height 15
copy span "DC3513"
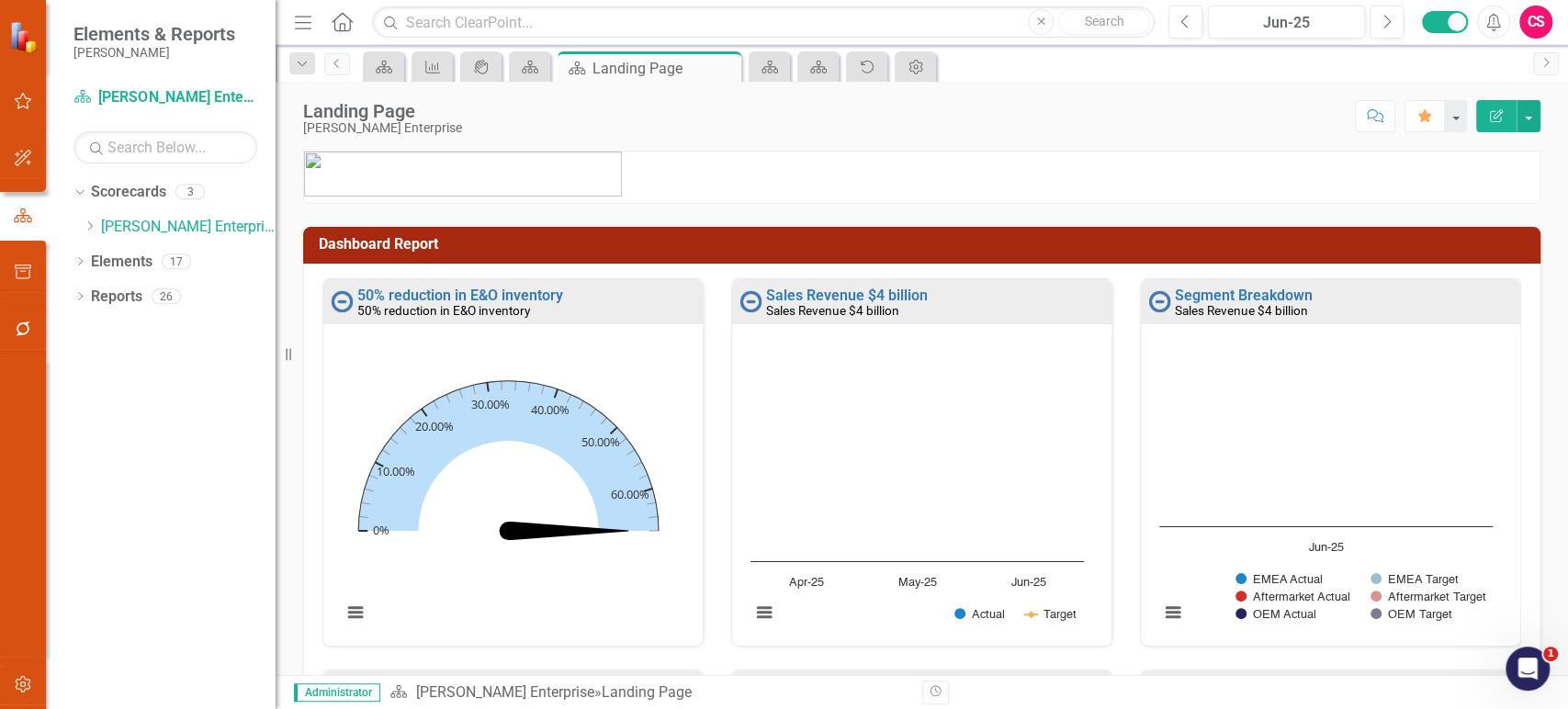
click at [22, 575] on div at bounding box center [23, 507] width 46 height 298
click at [14, 696] on button "button" at bounding box center [24, 685] width 41 height 39
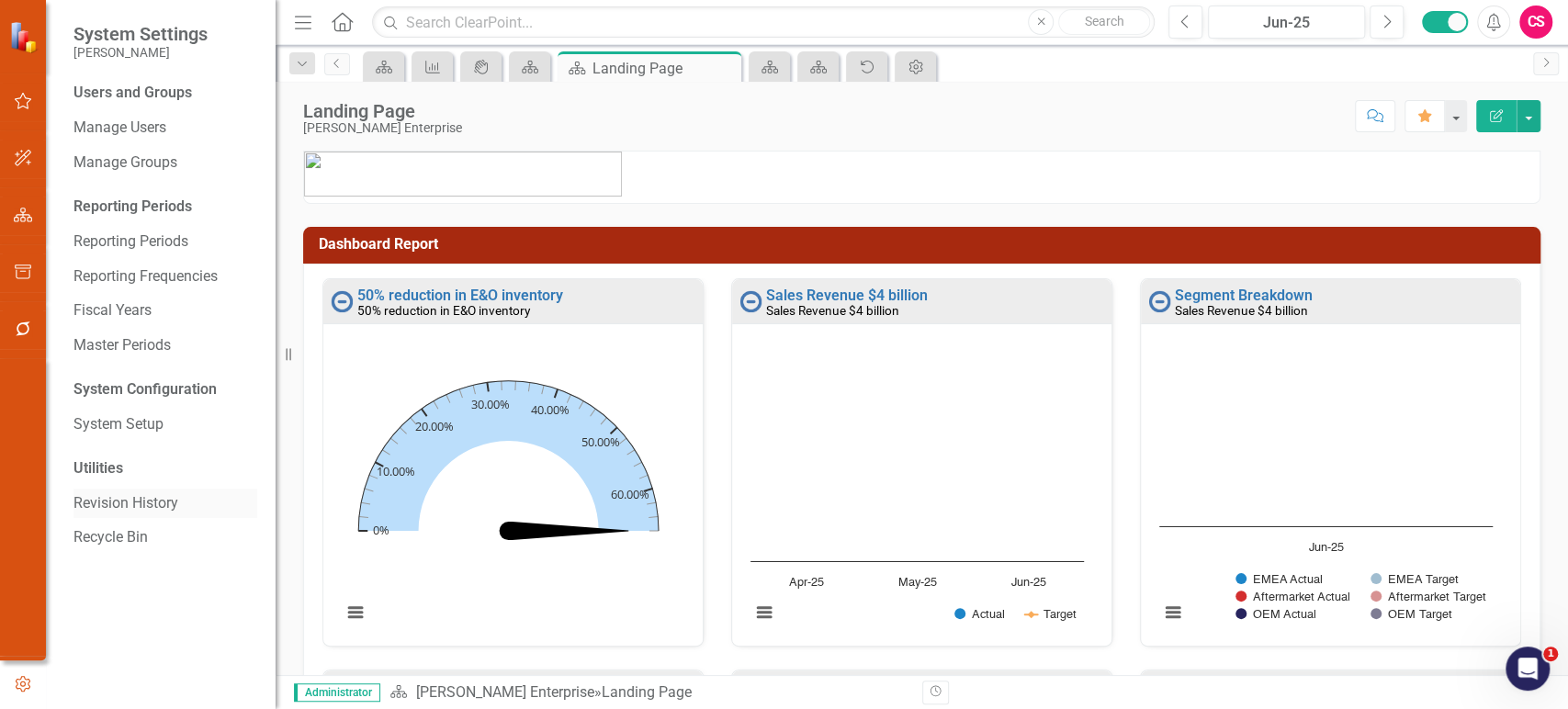
click at [101, 505] on link "Revision History" at bounding box center [165, 504] width 184 height 21
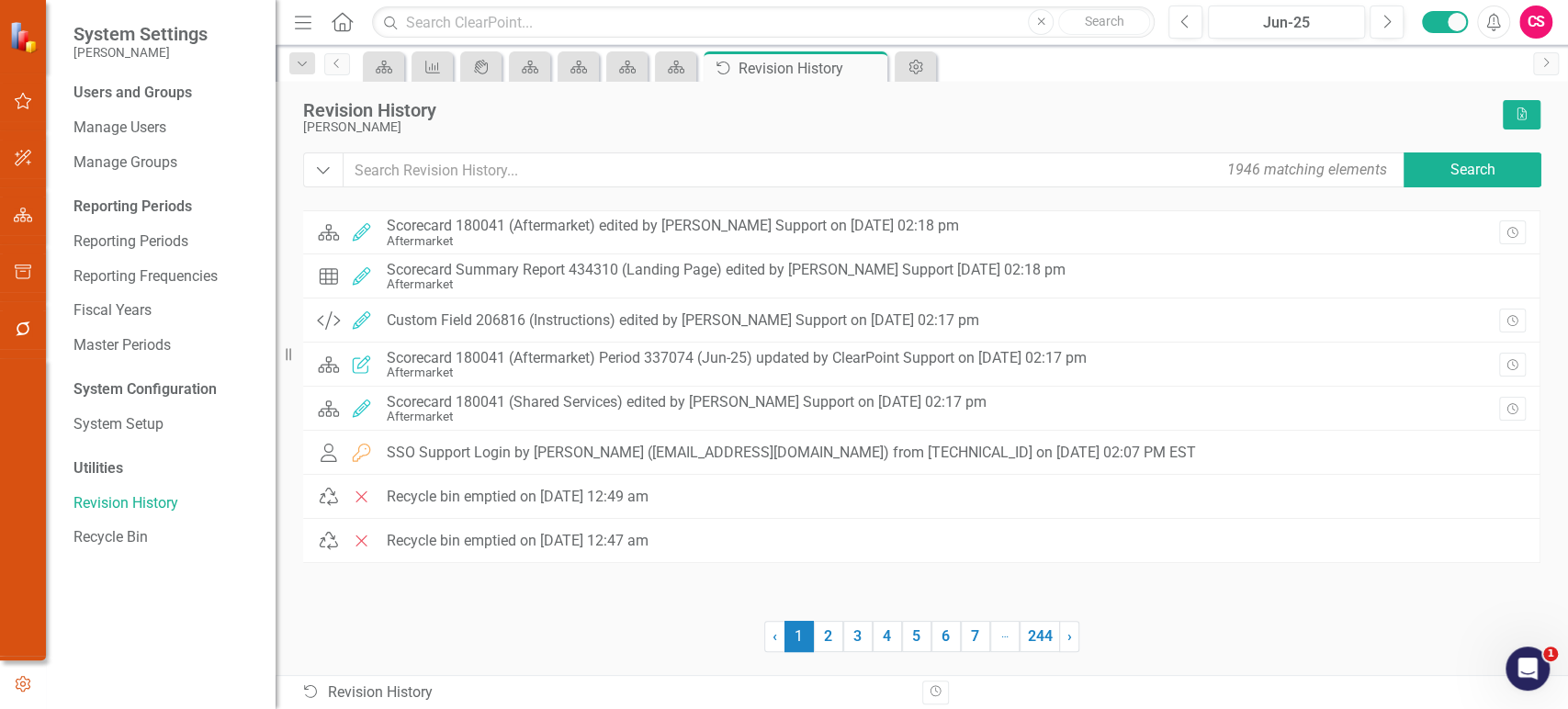
click at [121, 405] on div "Users and Groups Manage Users Manage Groups Reporting Periods Reporting Periods…" at bounding box center [161, 395] width 230 height 626
click at [121, 415] on link "System Setup" at bounding box center [165, 425] width 184 height 21
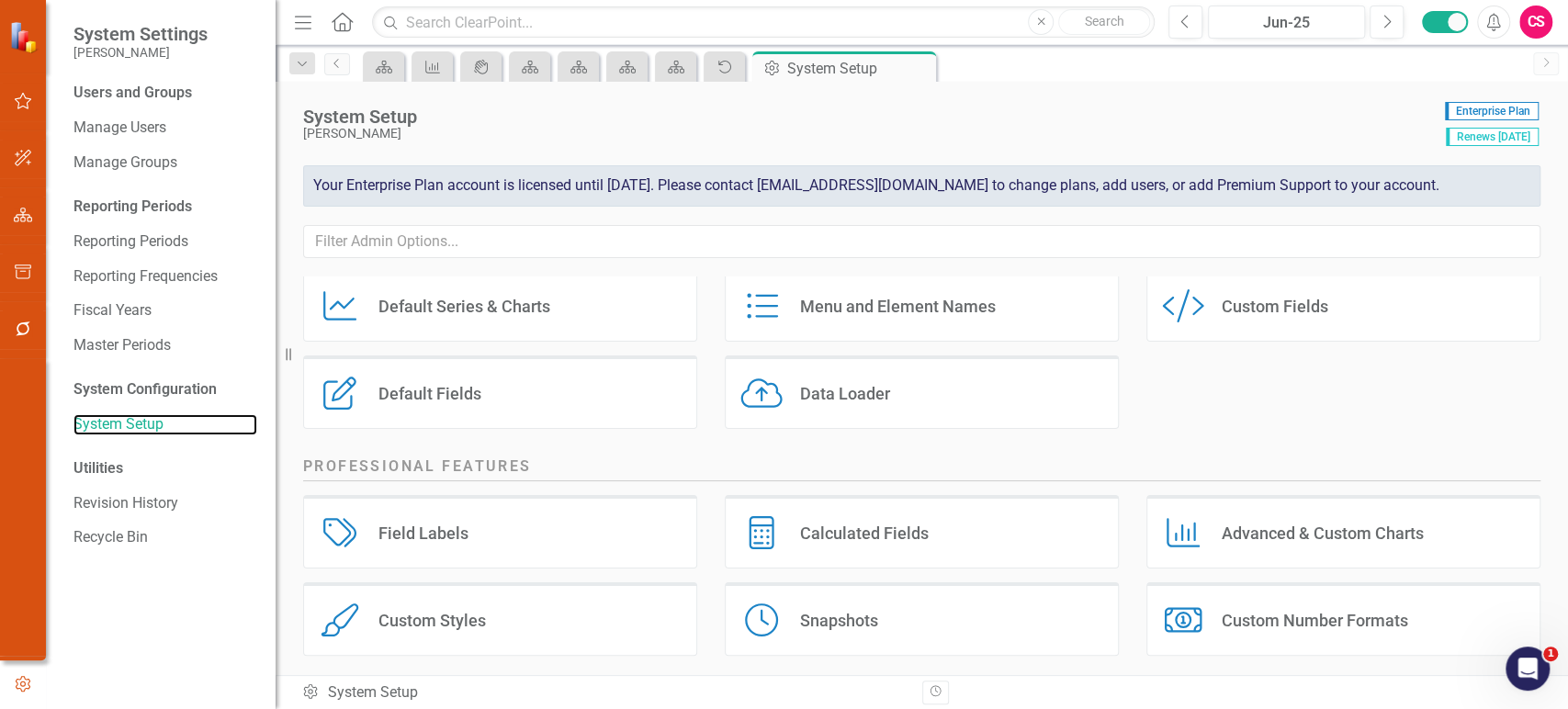
scroll to position [162, 0]
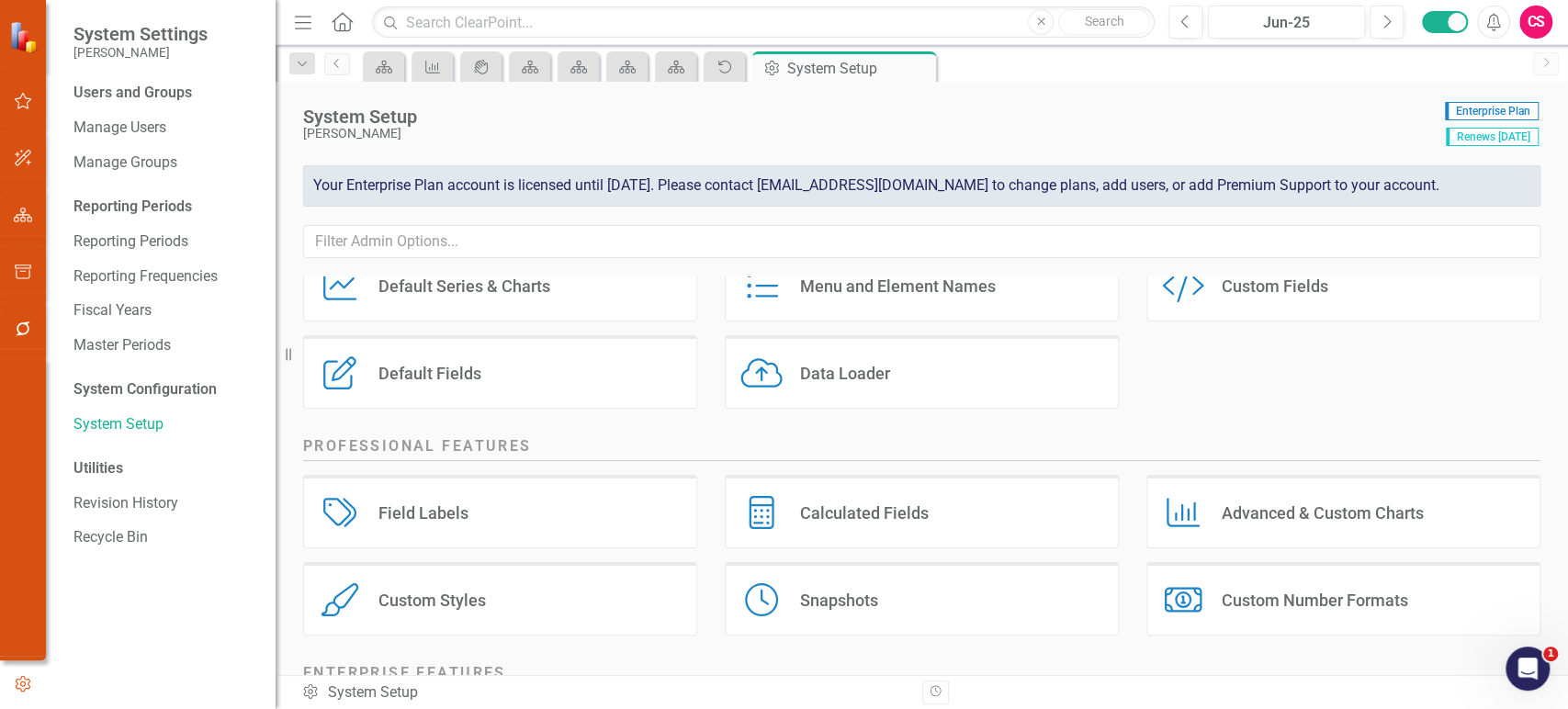
click at [511, 586] on div "Custom Styles Custom Styles" at bounding box center [500, 599] width 394 height 73
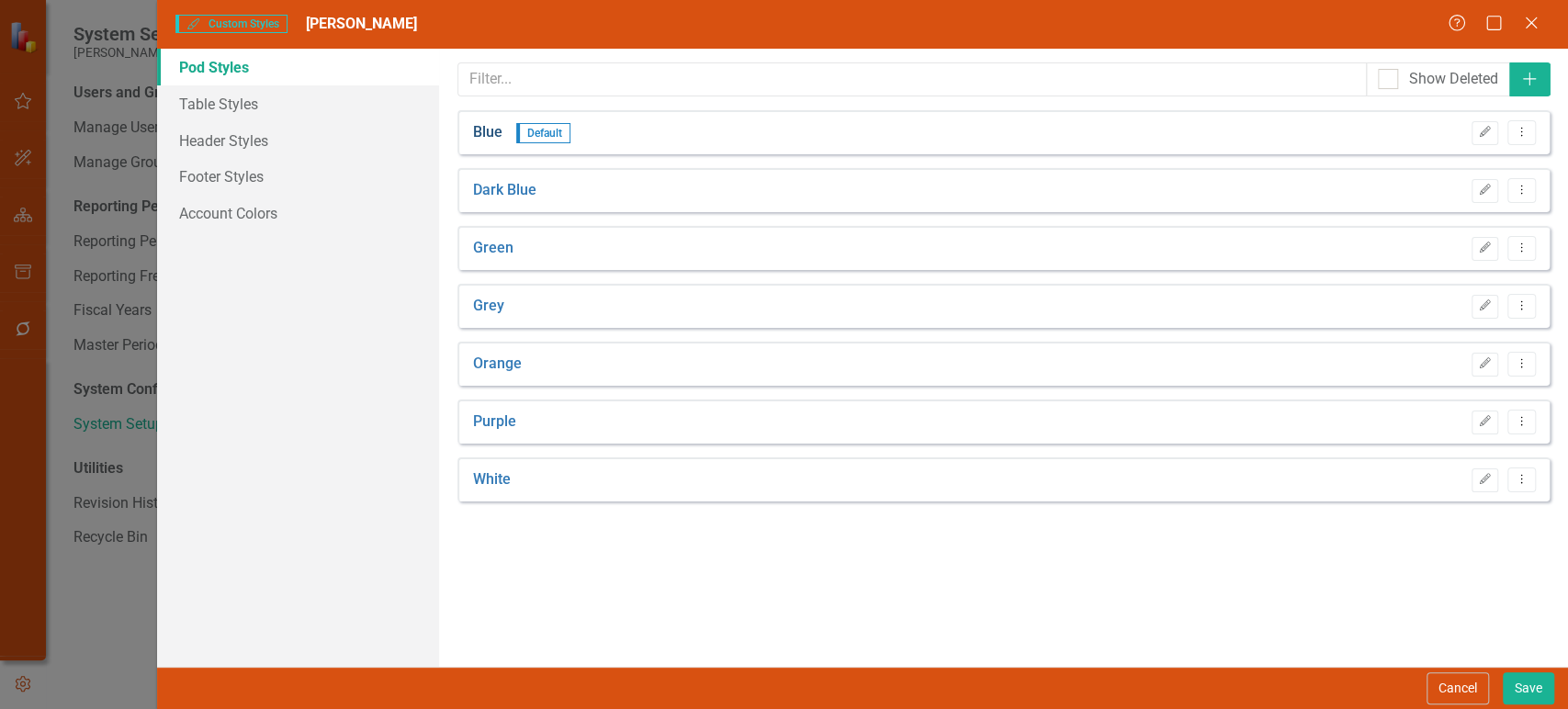
click at [493, 122] on link "Blue" at bounding box center [487, 133] width 29 height 21
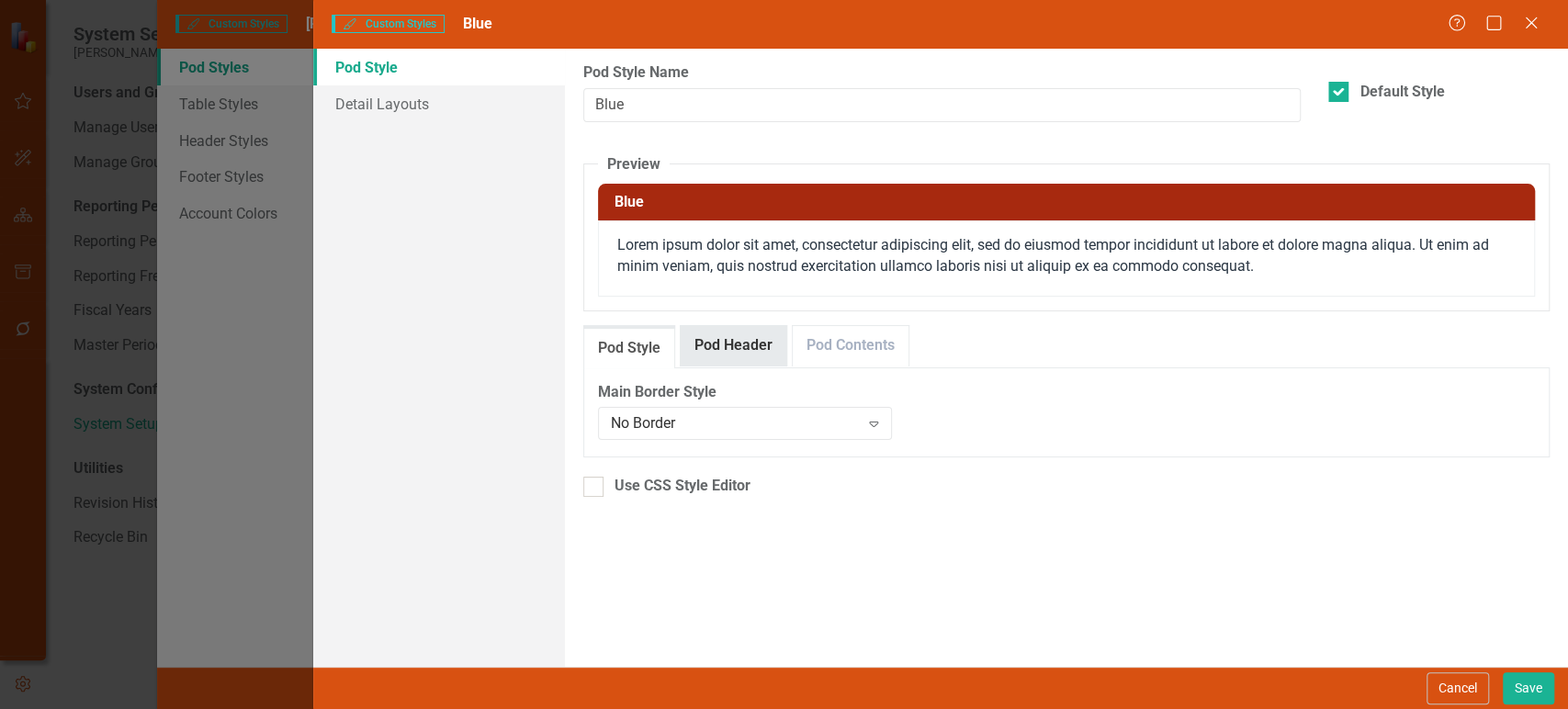
click at [707, 327] on link "Pod Header" at bounding box center [734, 346] width 105 height 40
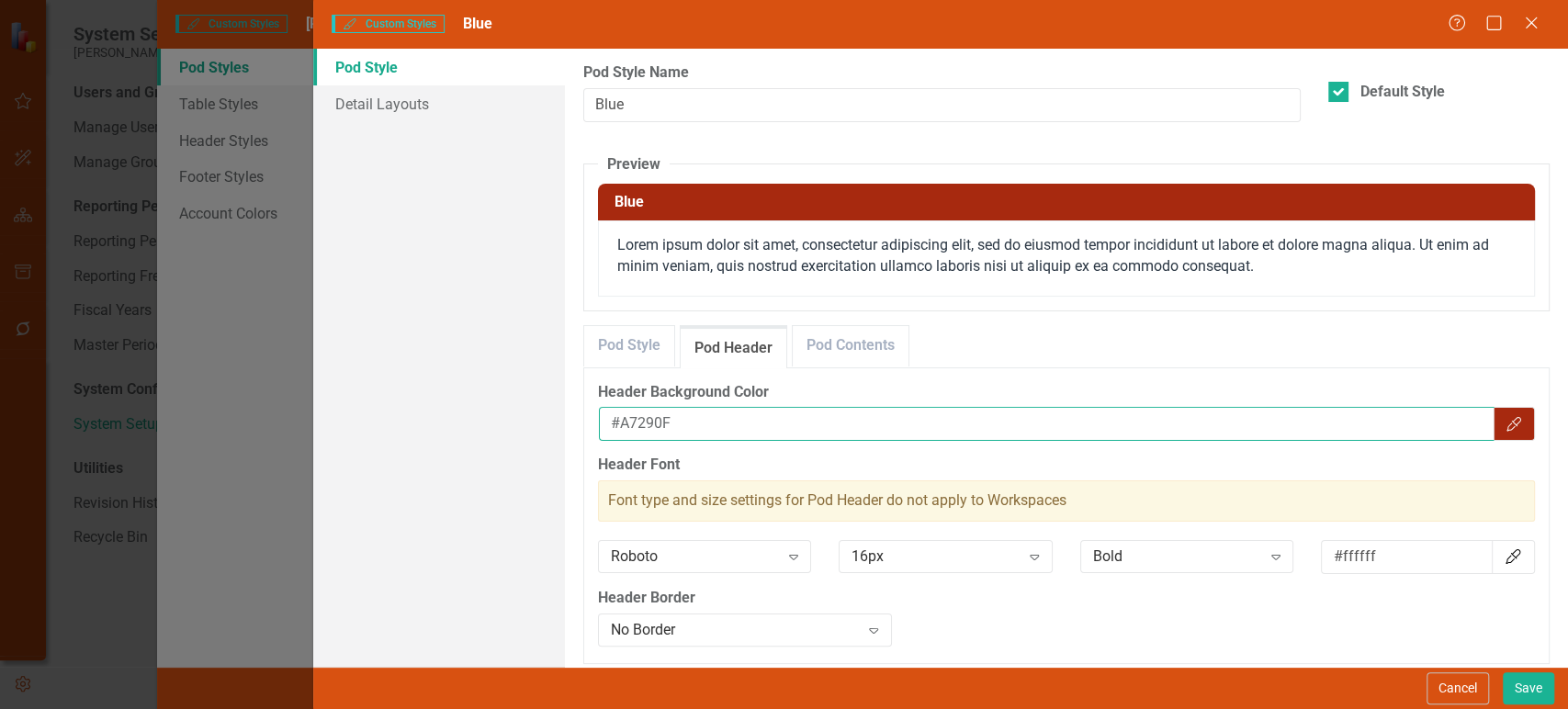
click at [654, 427] on input "#A7290F" at bounding box center [1046, 424] width 896 height 34
paste input "#DC3513"
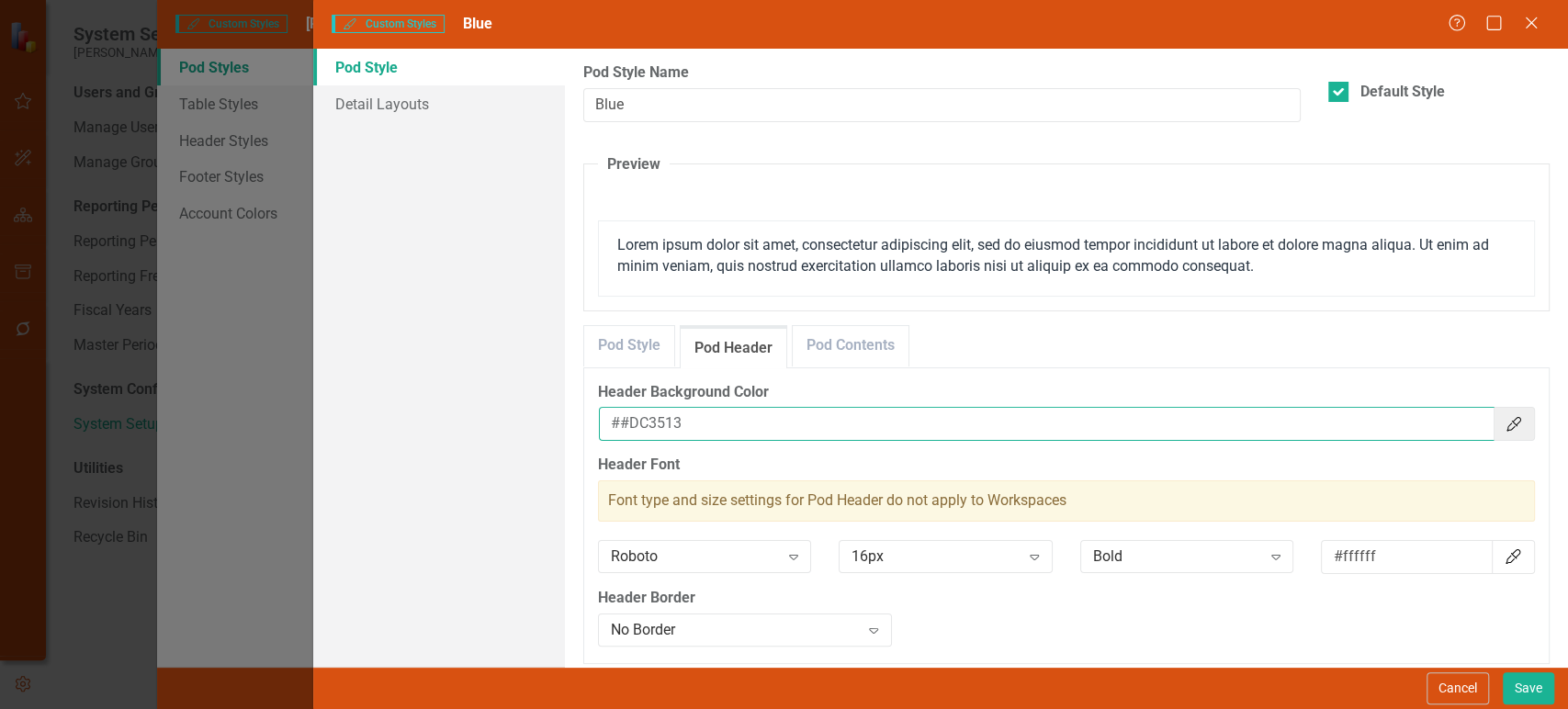
click at [614, 413] on input "##DC3513" at bounding box center [1046, 424] width 896 height 34
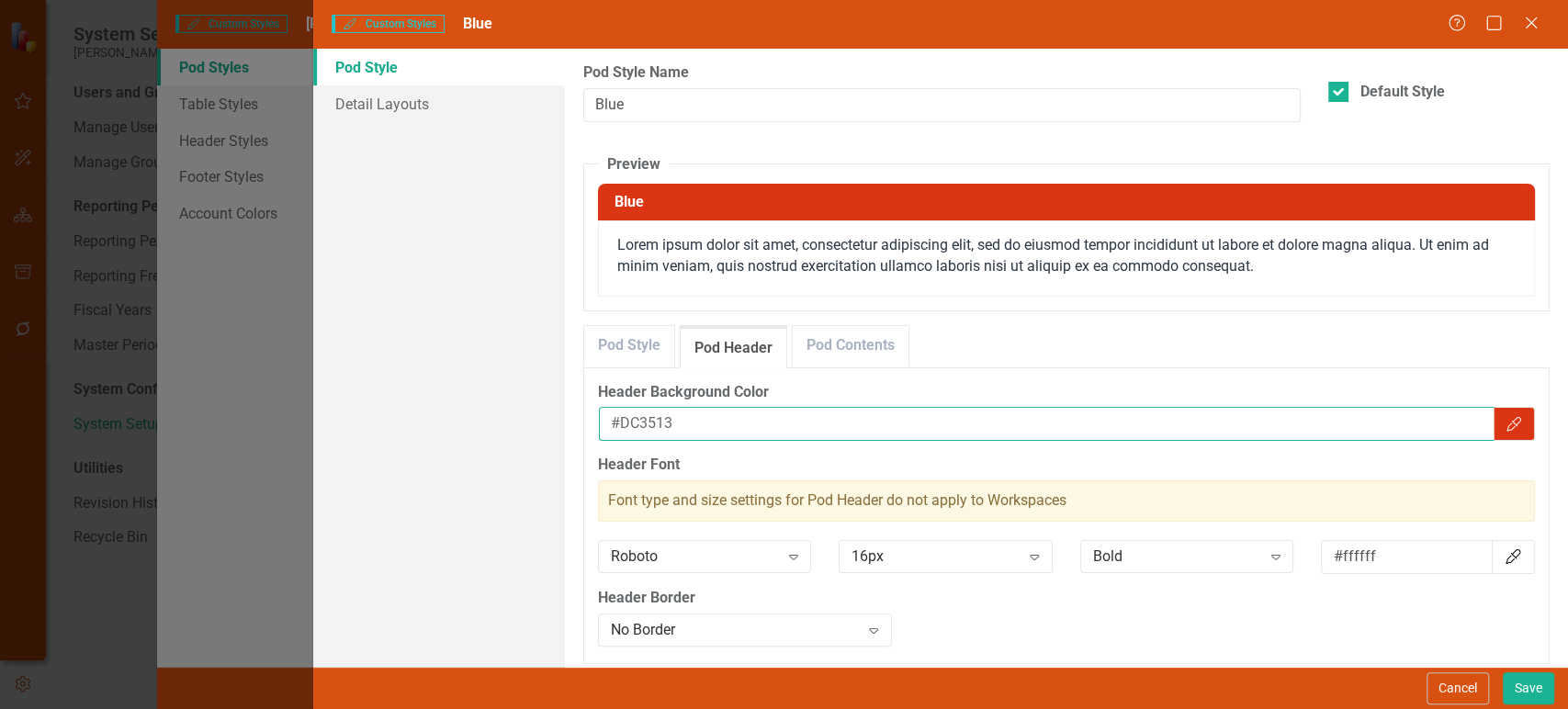
type input "#DC3513"
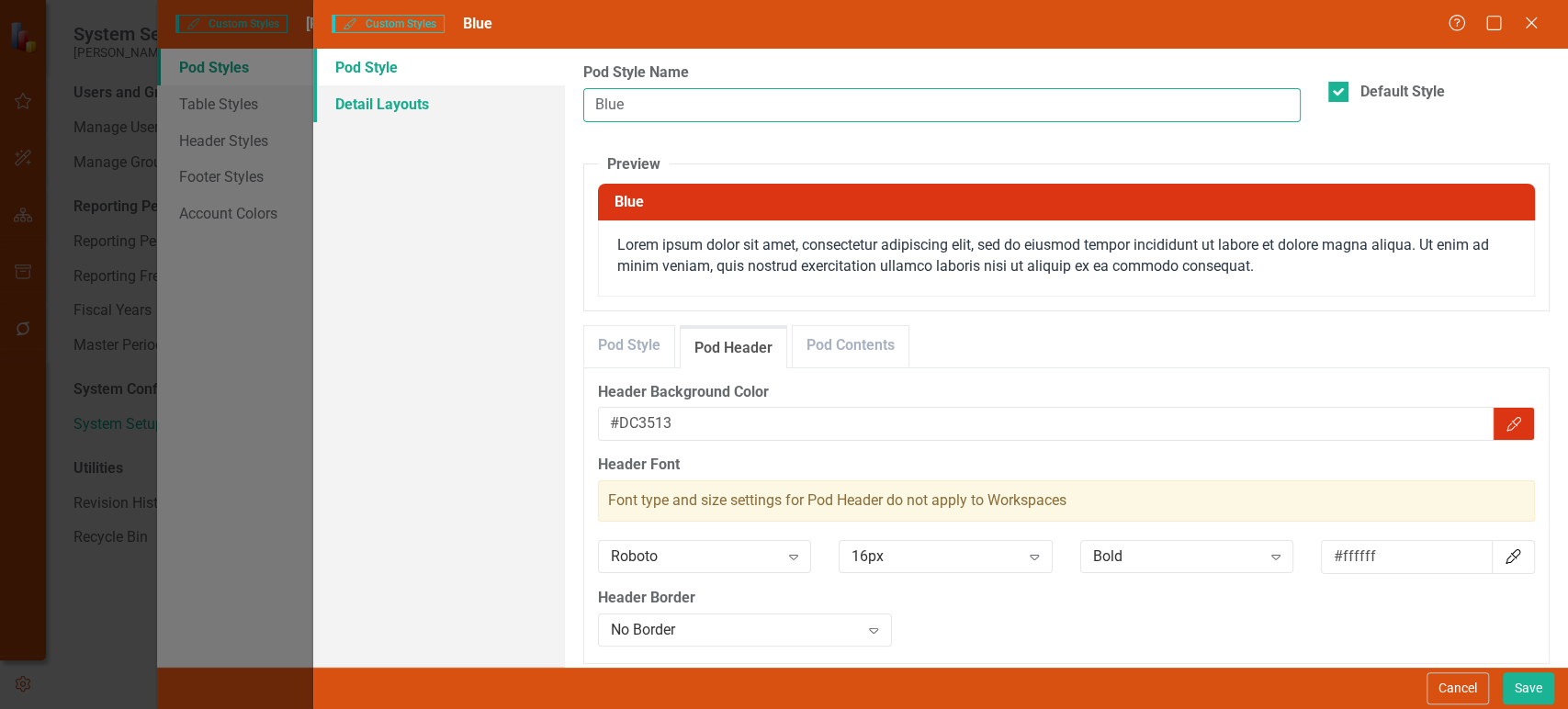
drag, startPoint x: 635, startPoint y: 105, endPoint x: 561, endPoint y: 104, distance: 74.0
click at [561, 104] on div "Pod Style Detail Layouts Pod Styles can be used to customize the look and feel …" at bounding box center [941, 358] width 1254 height 618
type input "Lippert Red"
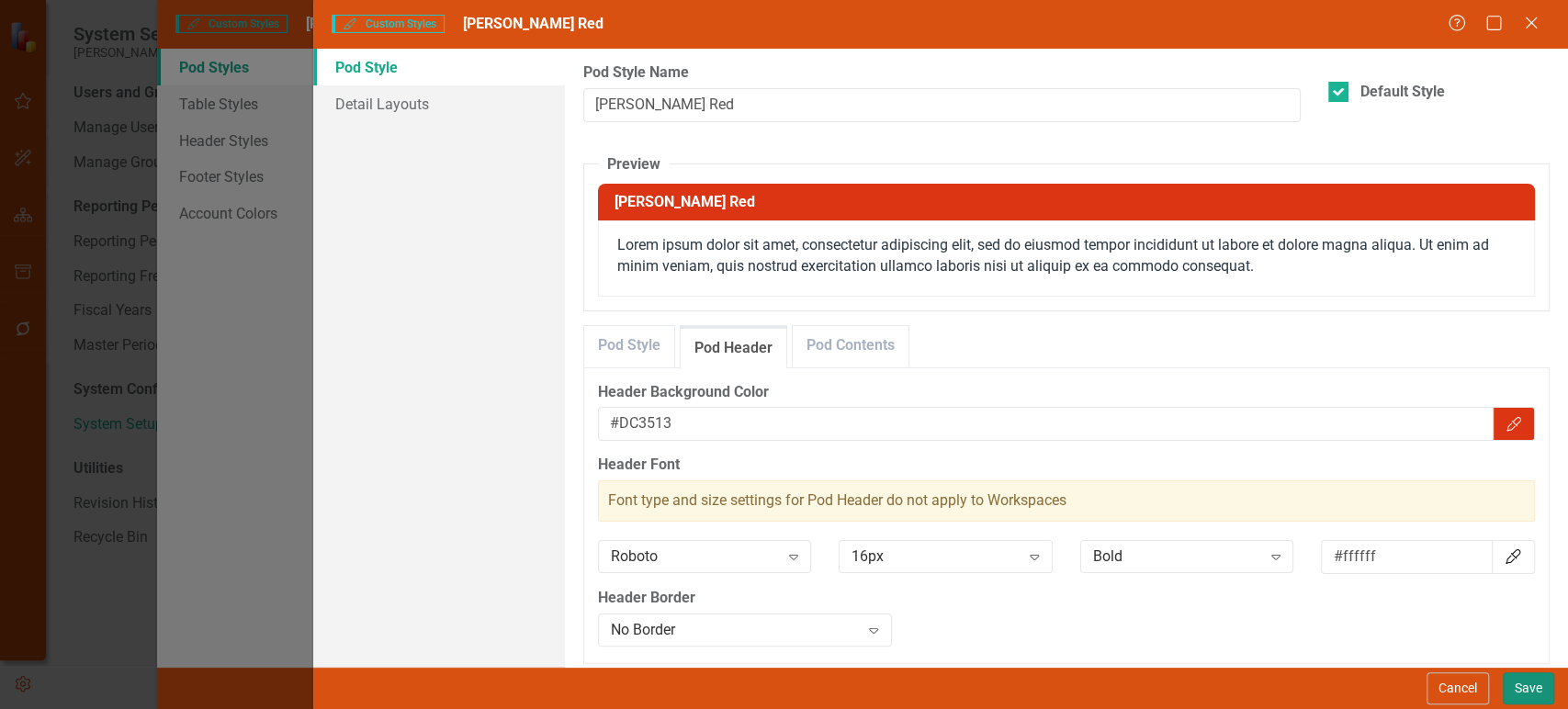
click at [1535, 691] on button "Save" at bounding box center [1528, 688] width 52 height 32
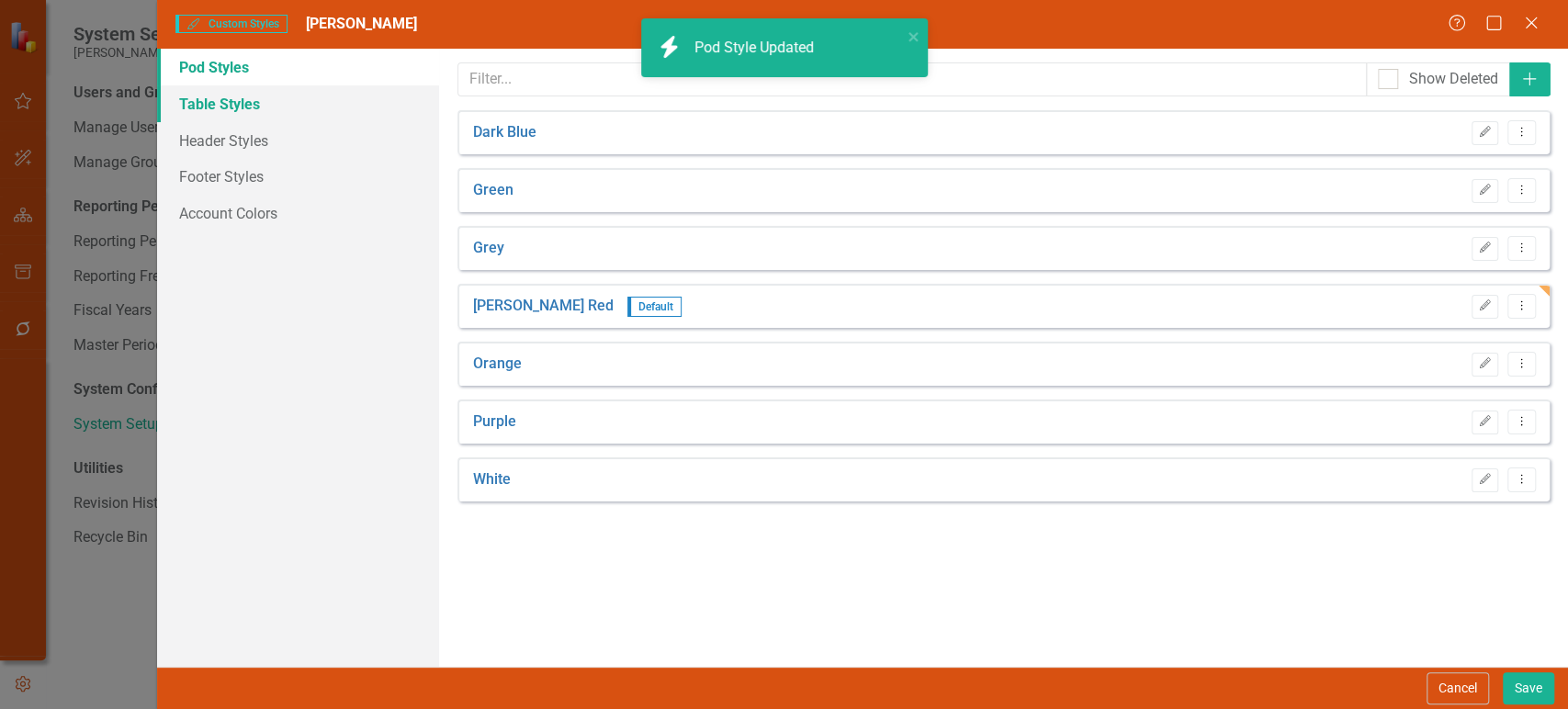
click at [265, 107] on link "Table Styles" at bounding box center [298, 104] width 282 height 37
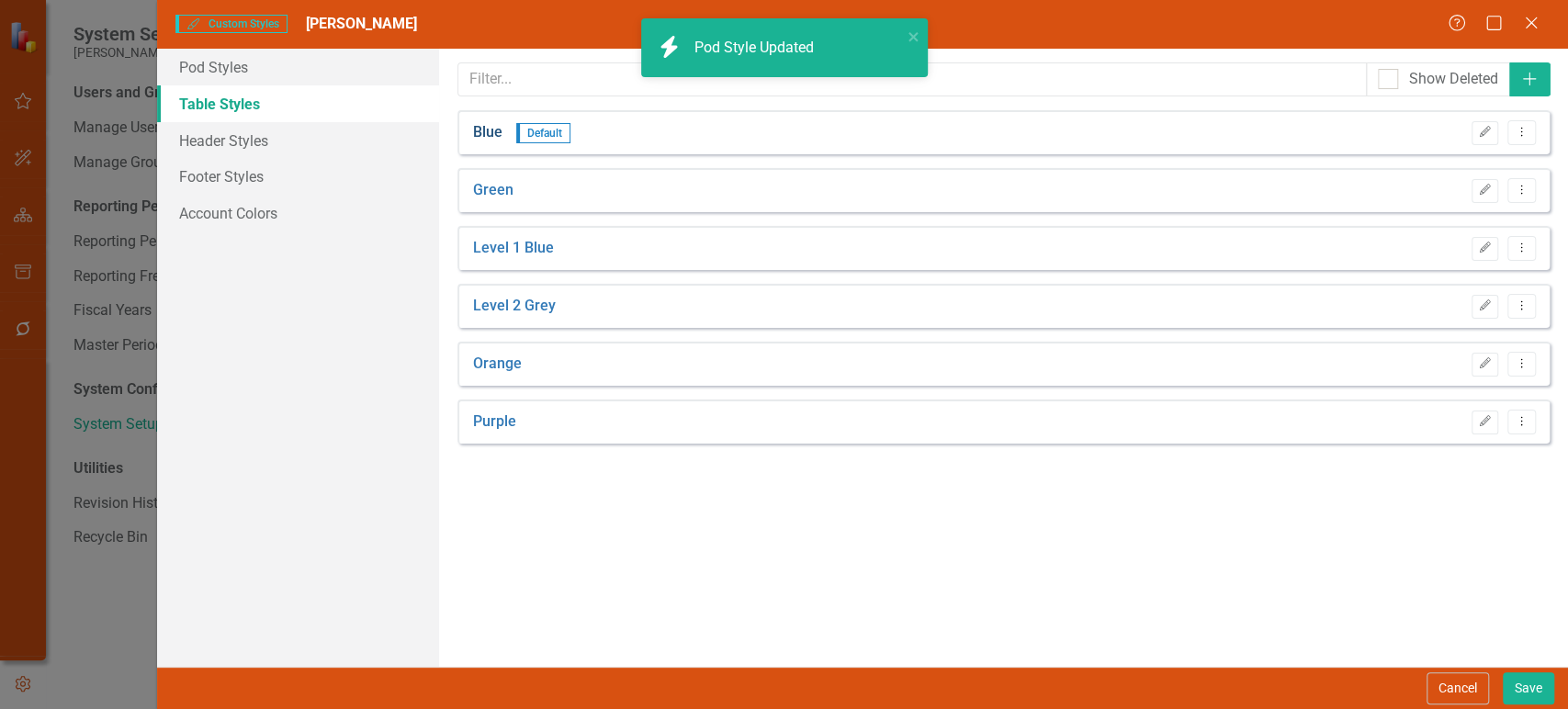
click at [491, 128] on link "Blue" at bounding box center [487, 133] width 29 height 21
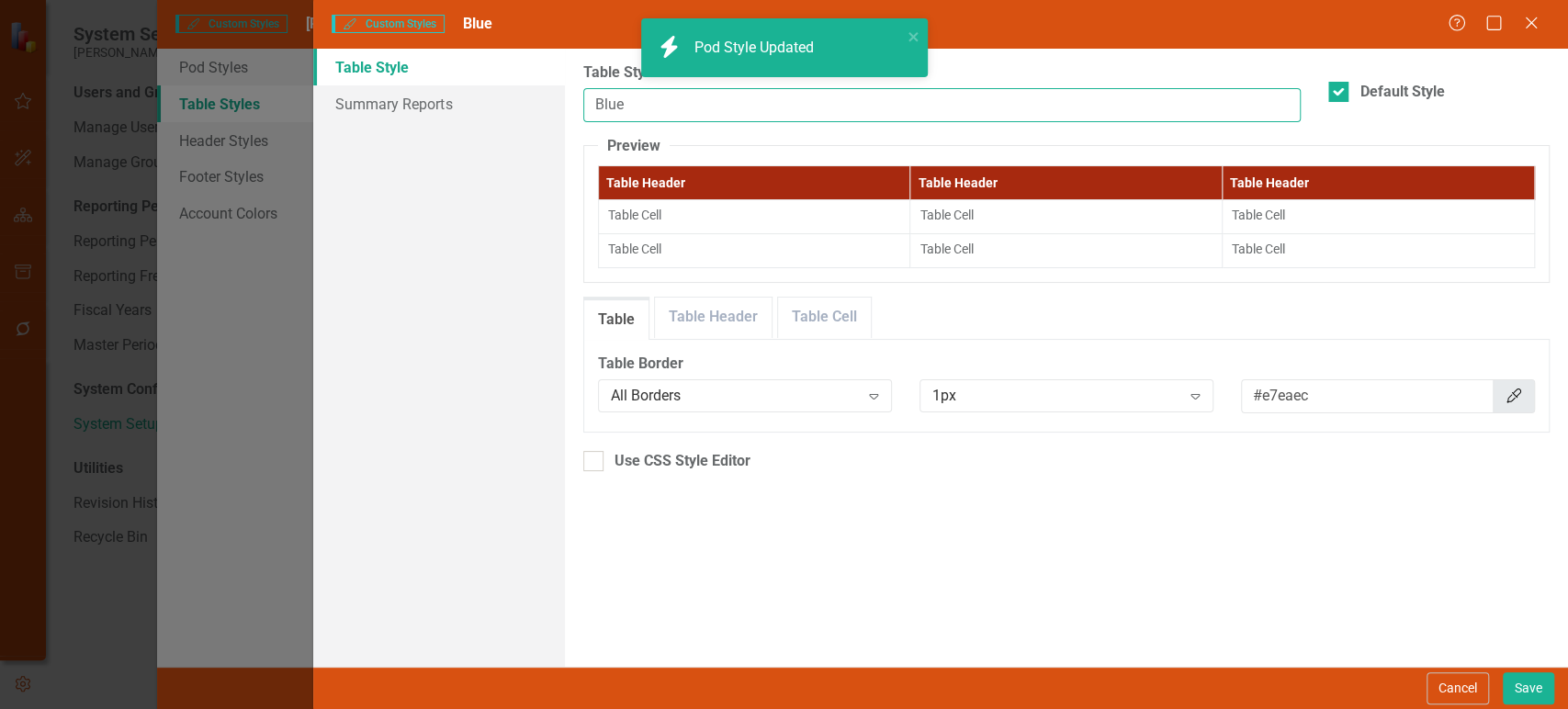
click at [623, 101] on input "Blue" at bounding box center [942, 105] width 719 height 34
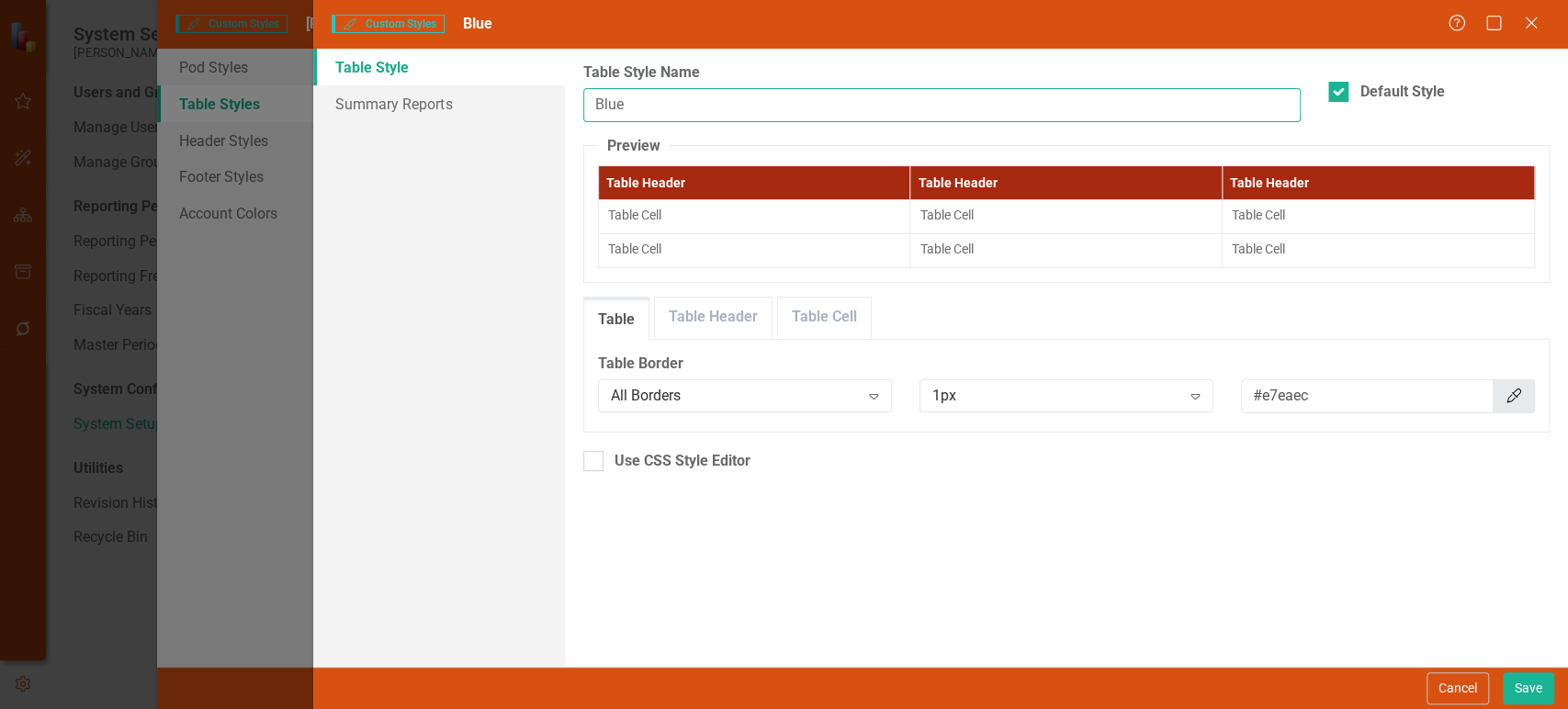
paste input "Lippert Red"
type input "Lippert Red"
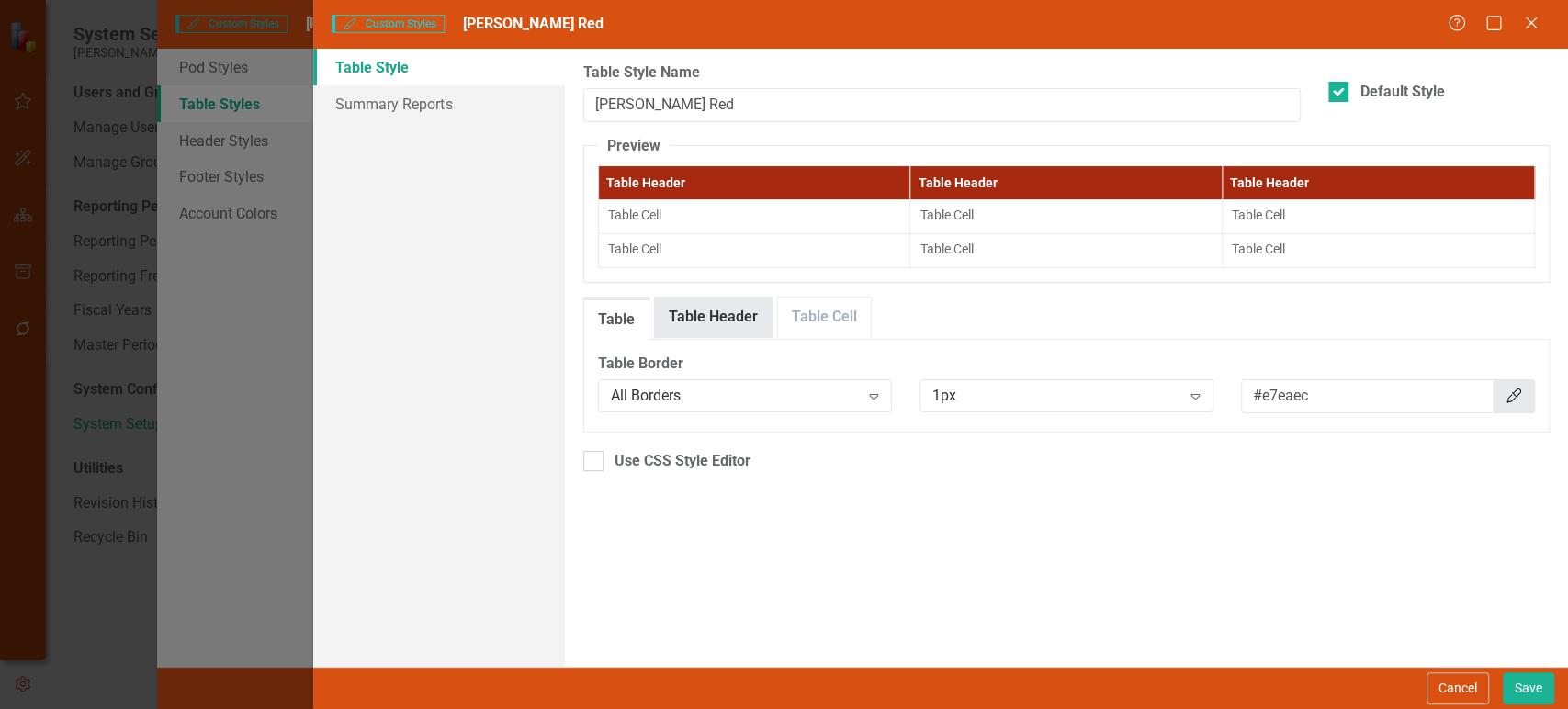
click at [692, 305] on link "Table Header" at bounding box center [713, 317] width 117 height 40
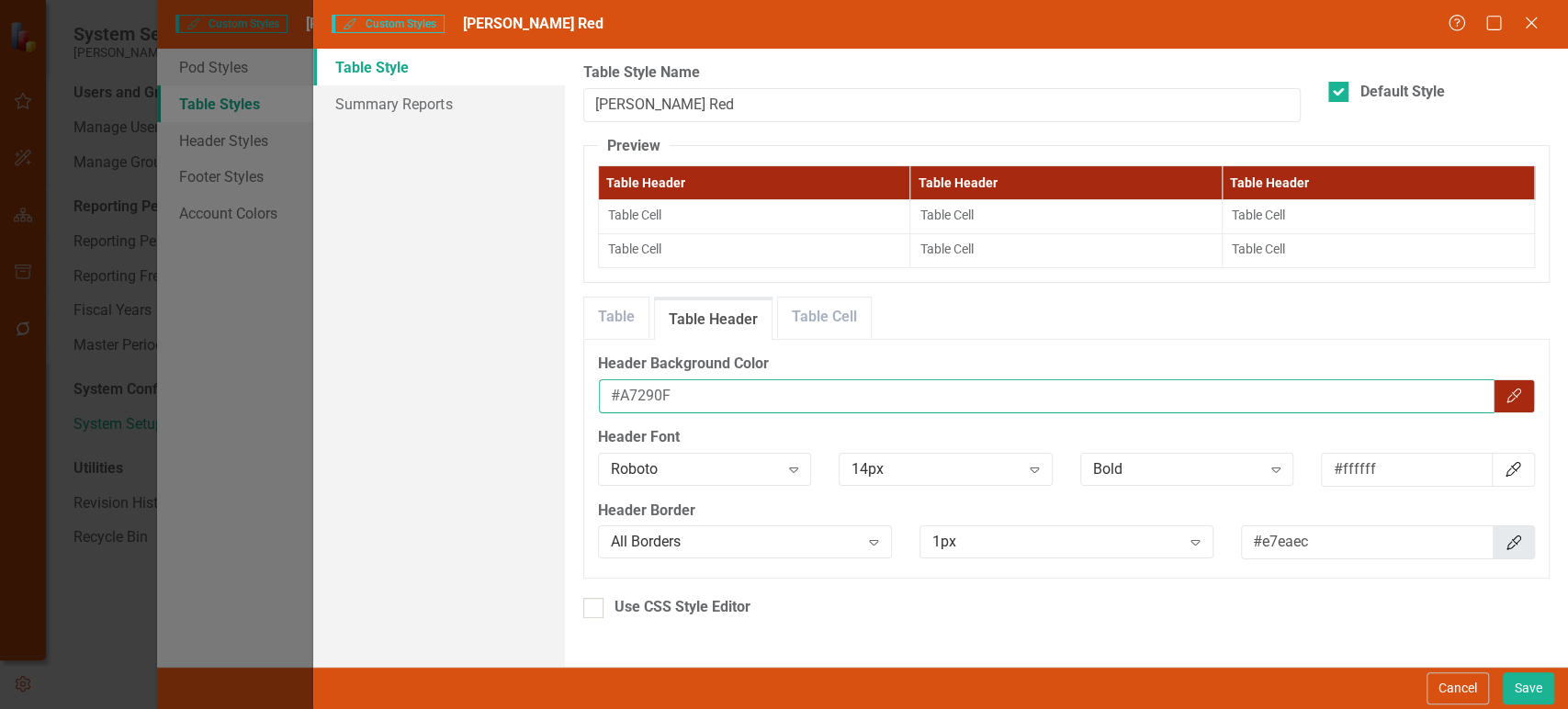
click at [642, 399] on input "#A7290F" at bounding box center [1046, 396] width 896 height 34
paste input "Lippert Red"
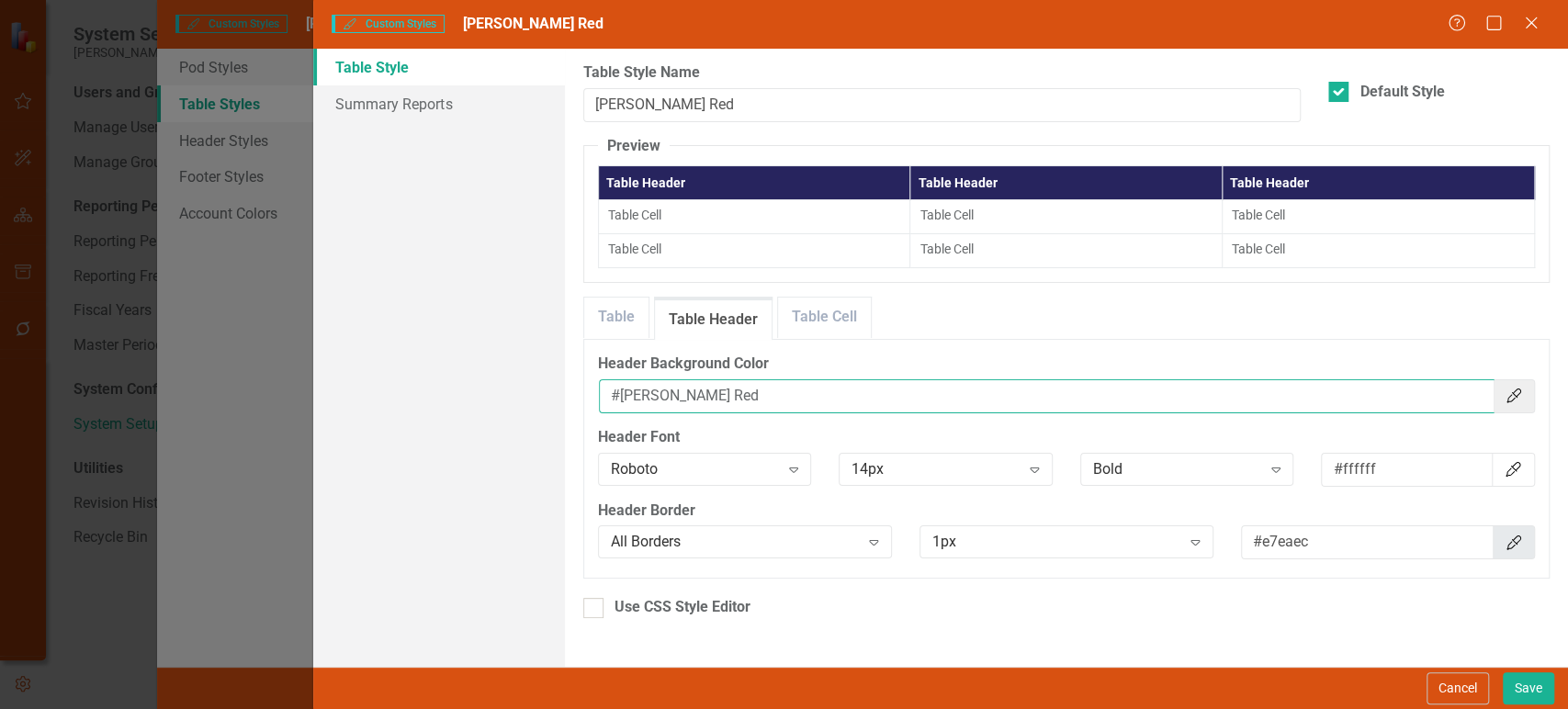
type input "#A7290F"
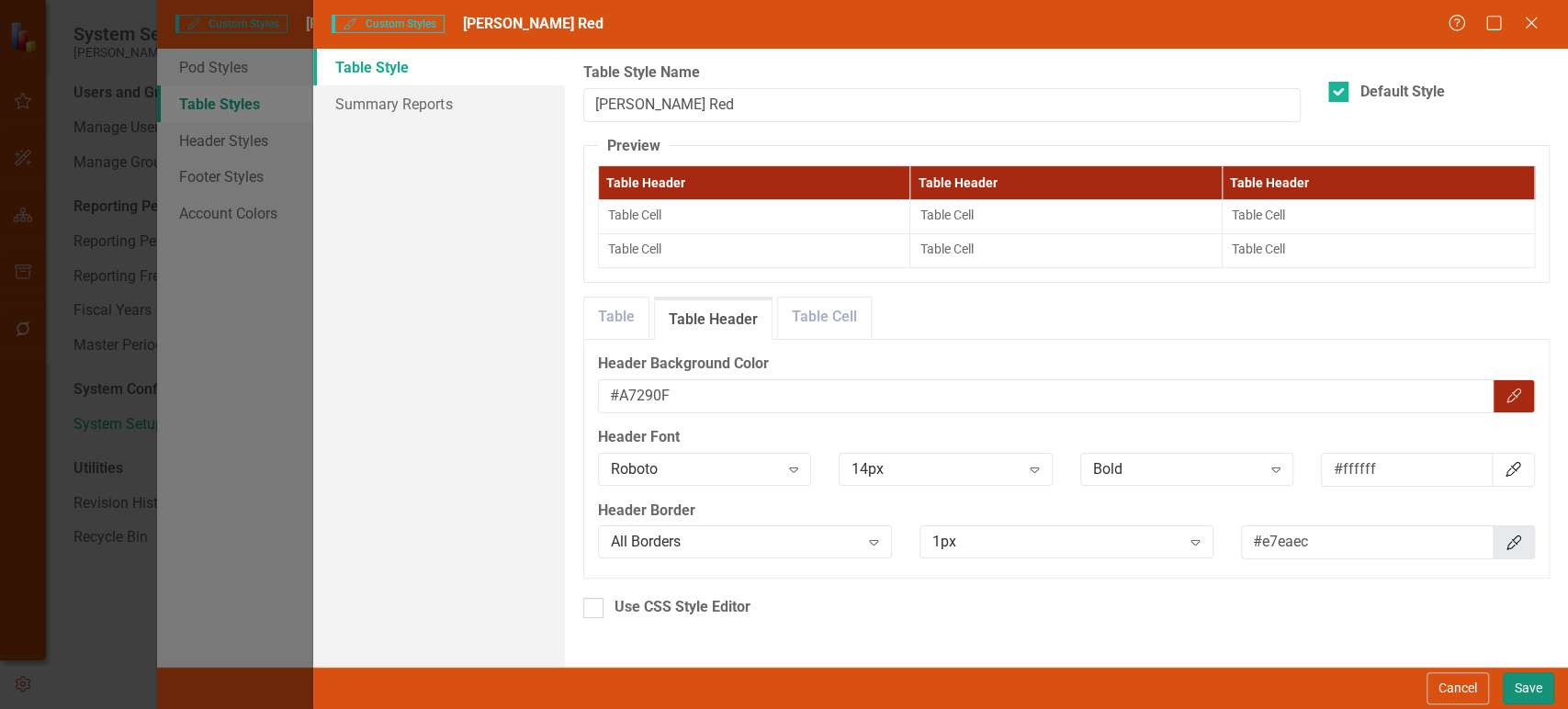
drag, startPoint x: 1532, startPoint y: 679, endPoint x: 1343, endPoint y: 624, distance: 196.8
click at [1532, 680] on button "Save" at bounding box center [1528, 688] width 52 height 32
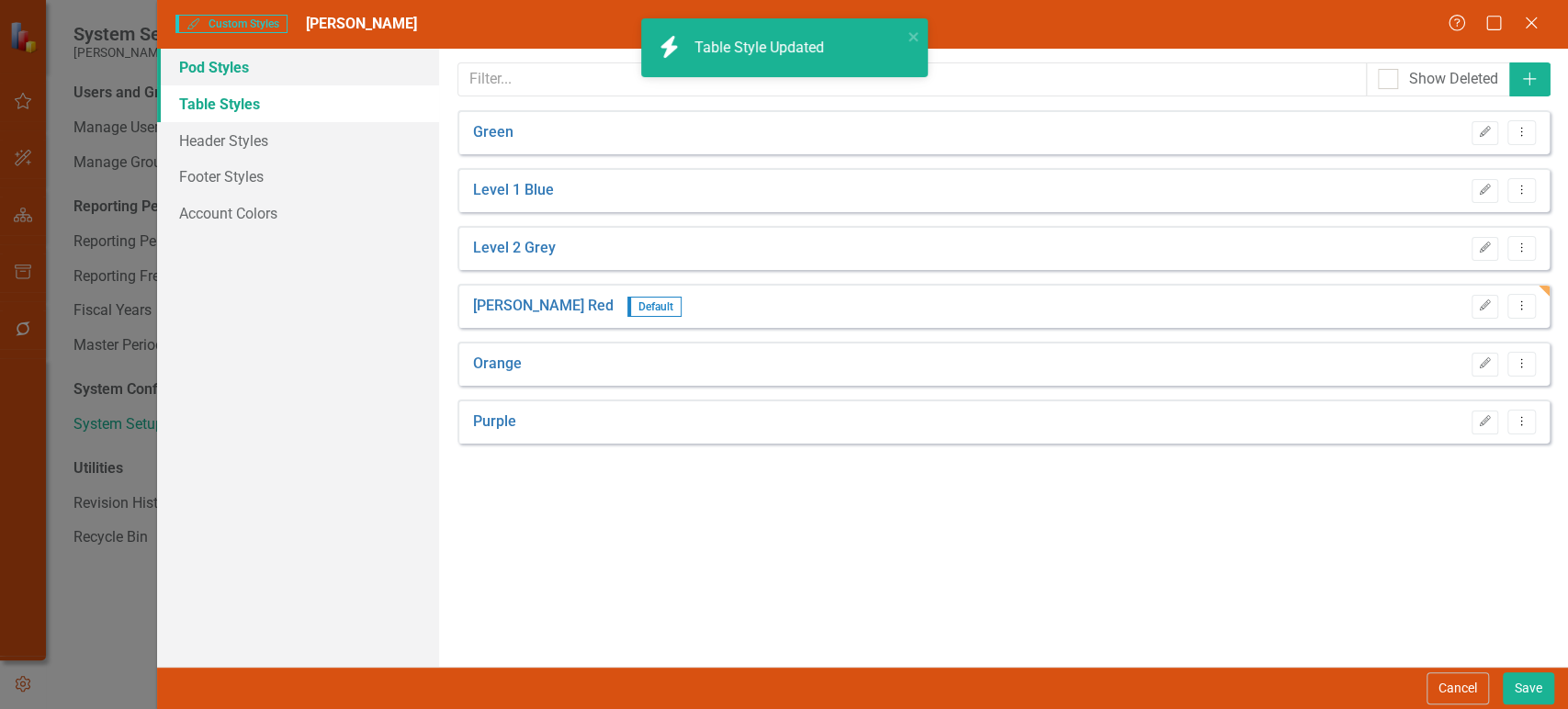
click at [242, 56] on link "Pod Styles" at bounding box center [298, 67] width 282 height 37
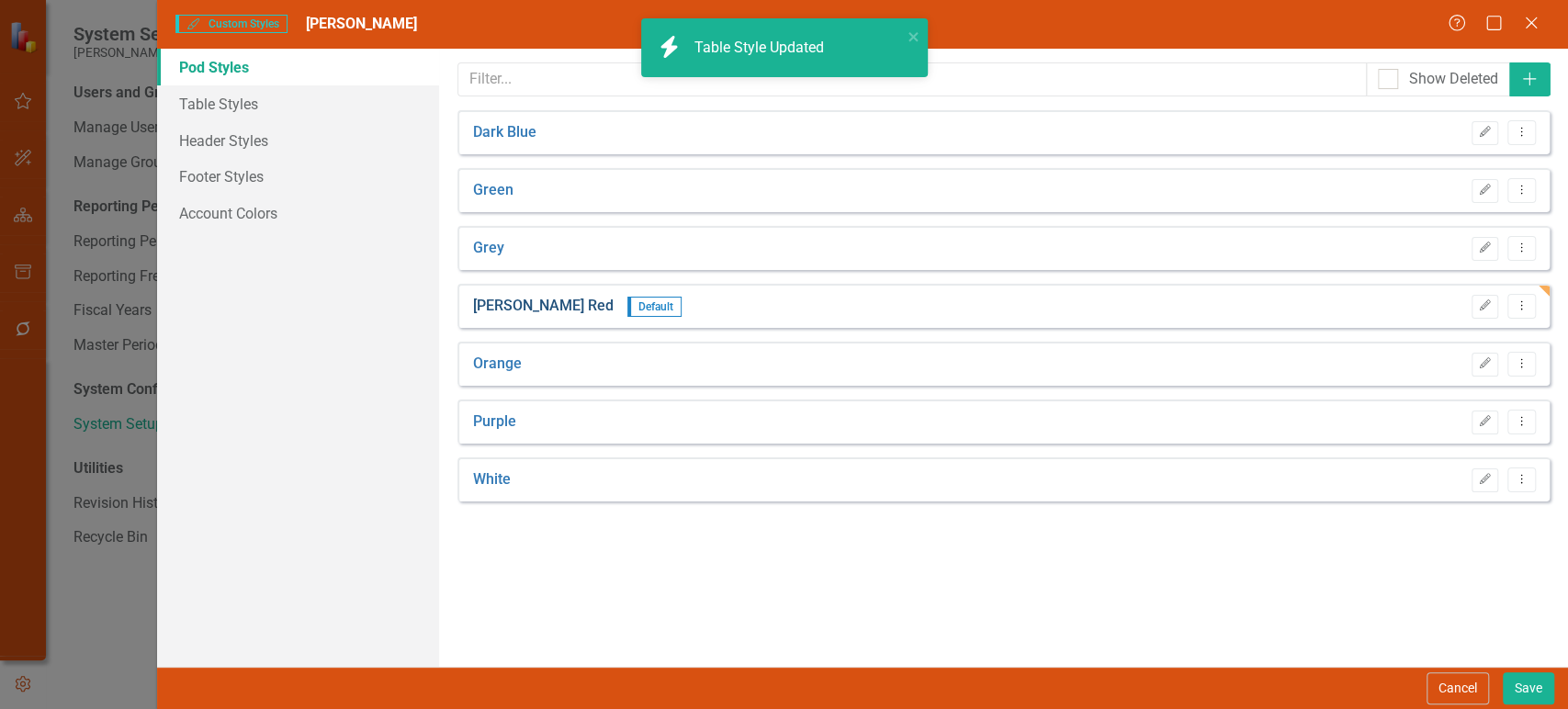
click at [509, 307] on link "Lippert Red" at bounding box center [542, 306] width 140 height 21
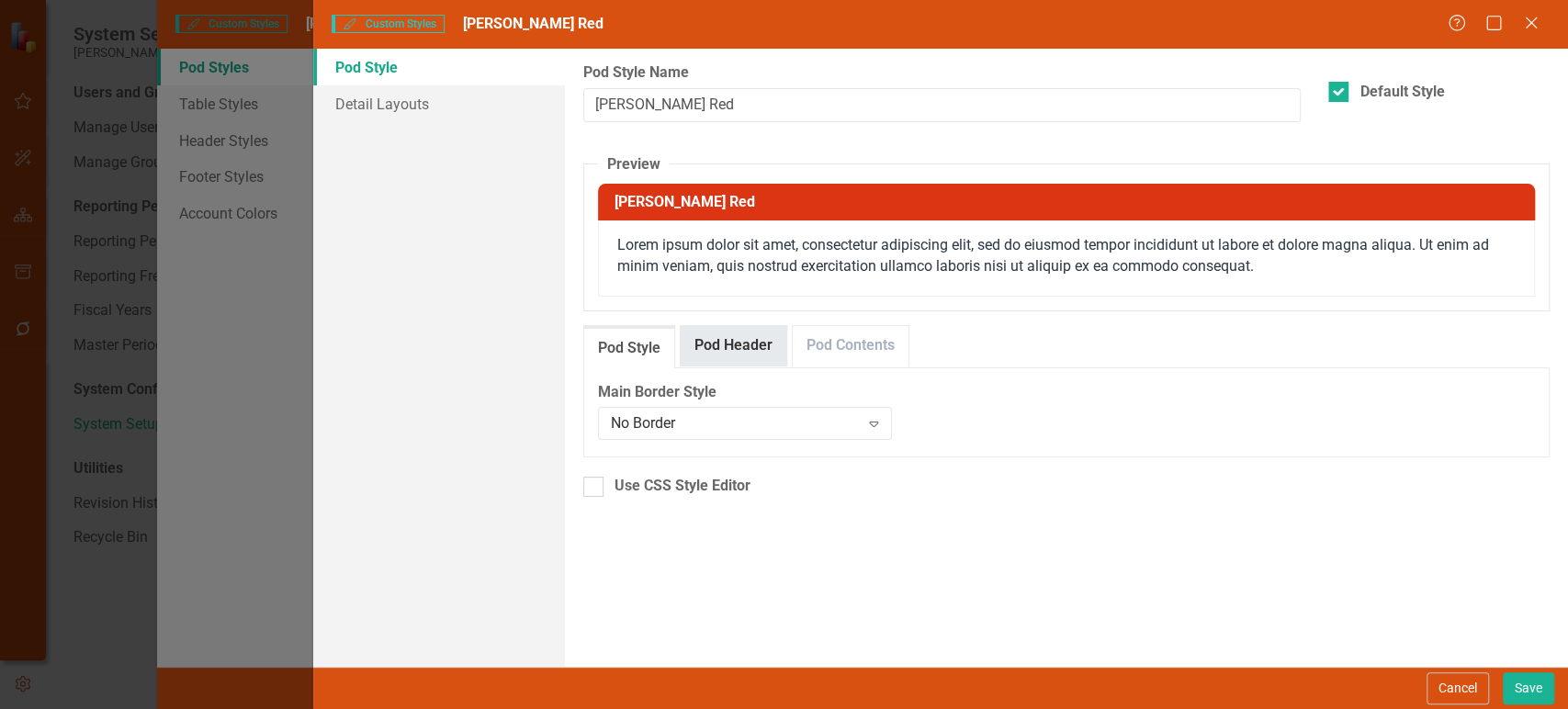
click at [711, 331] on link "Pod Header" at bounding box center [734, 346] width 105 height 40
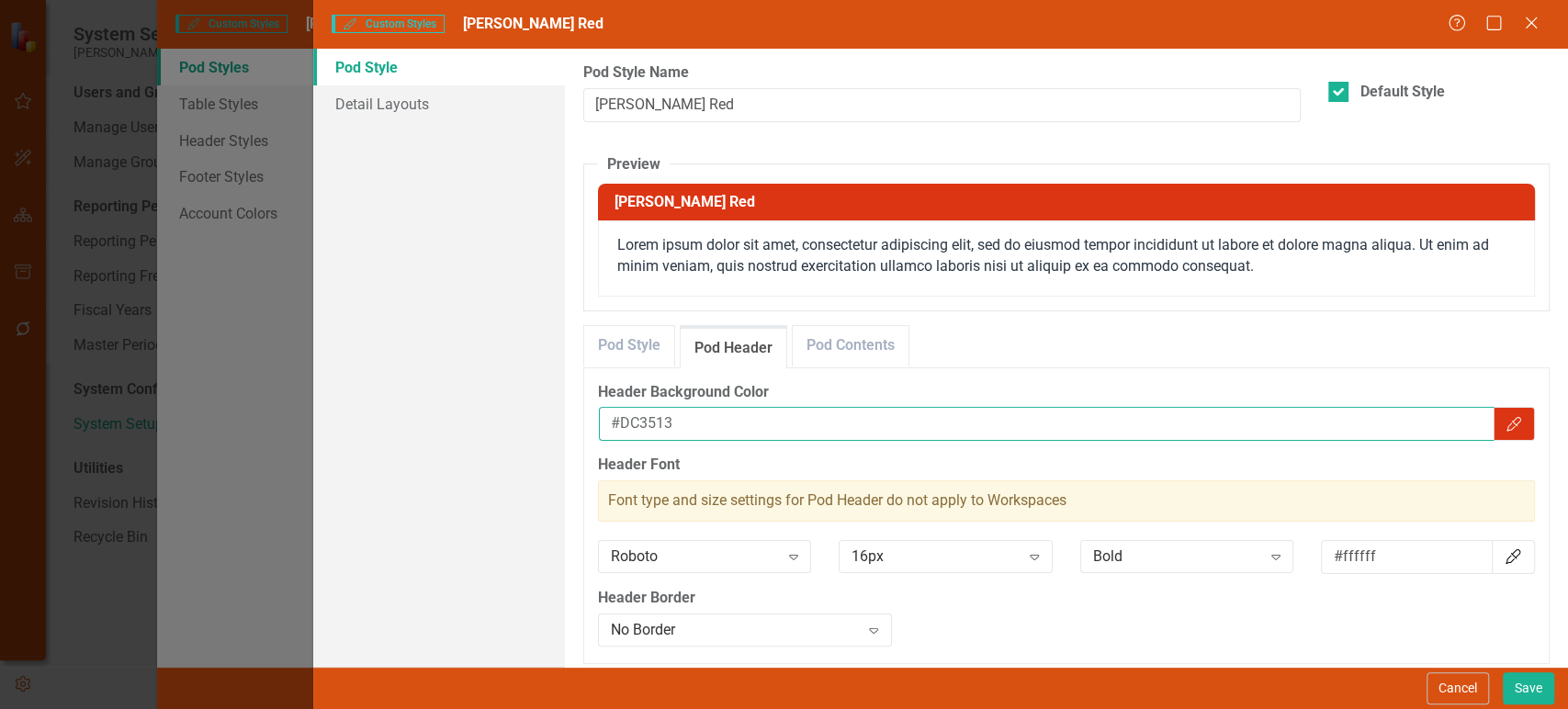
click at [652, 417] on input "#DC3513" at bounding box center [1046, 424] width 896 height 34
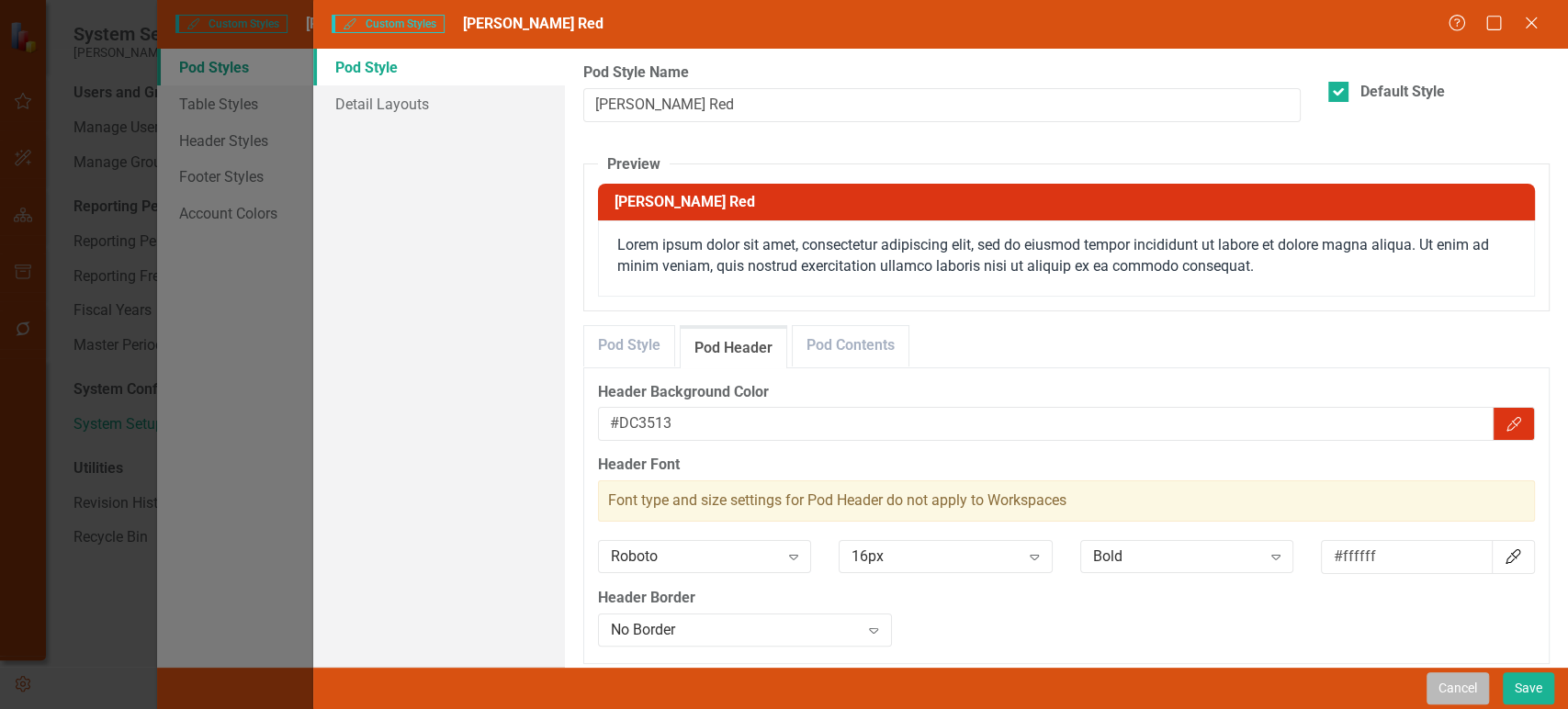
click at [1464, 682] on button "Cancel" at bounding box center [1458, 688] width 62 height 32
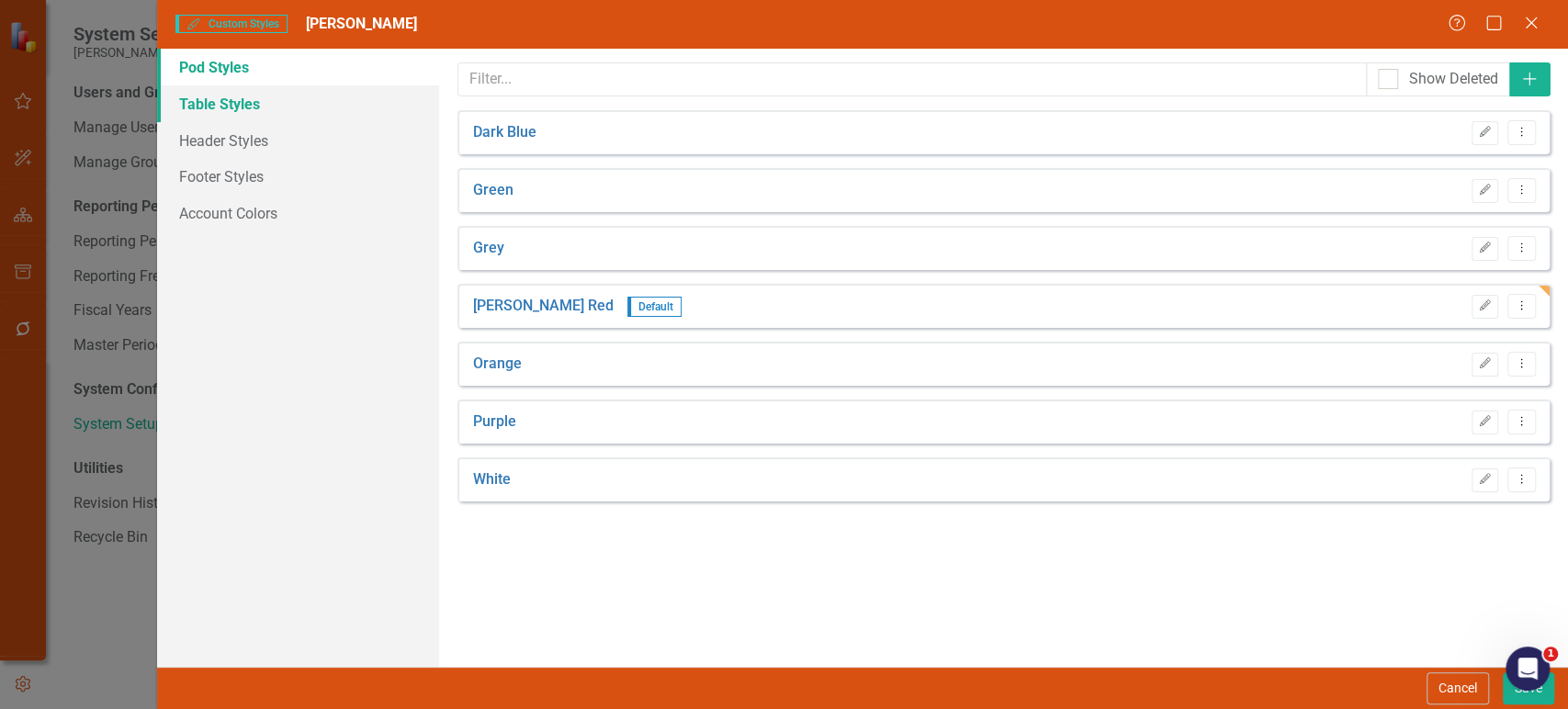
click at [254, 114] on link "Table Styles" at bounding box center [298, 104] width 282 height 37
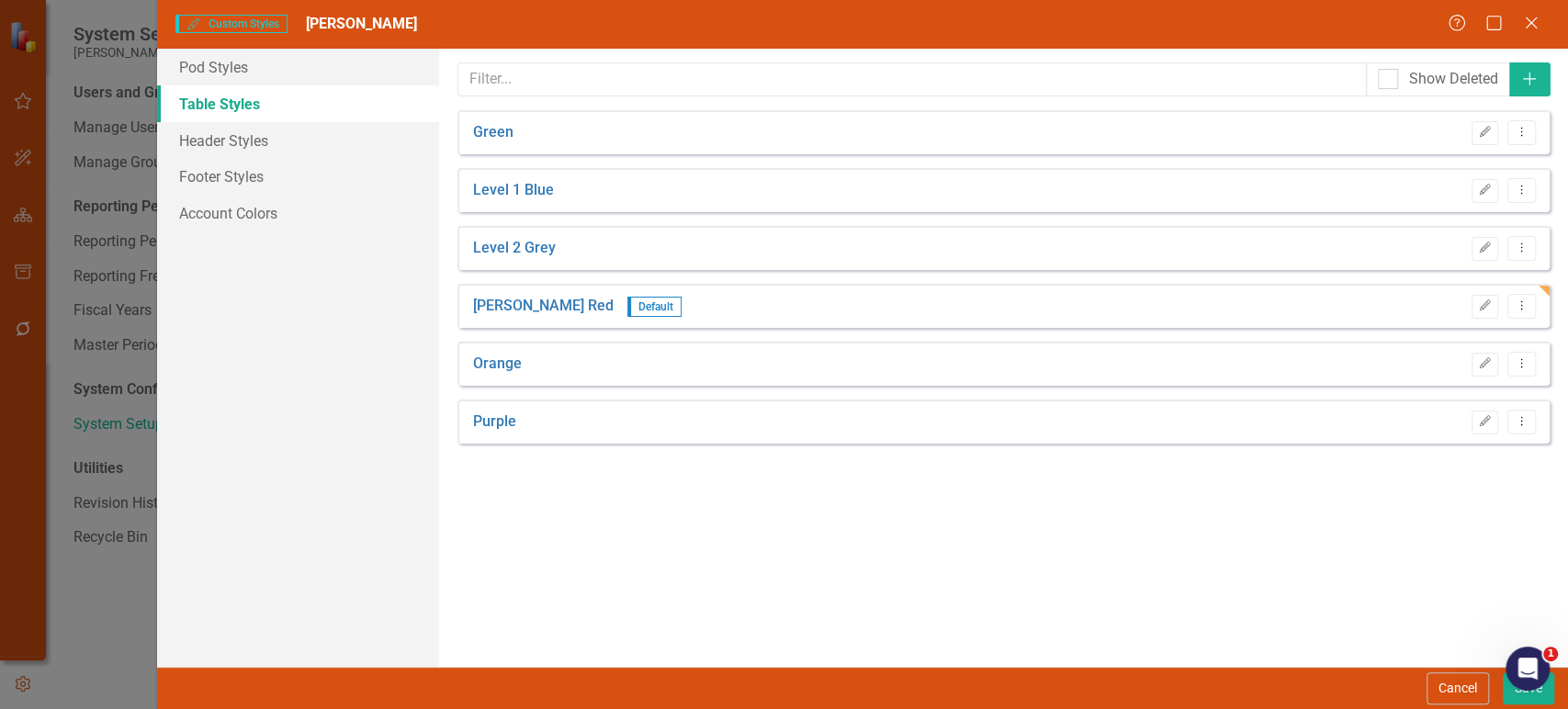
click at [507, 316] on div "Lippert Red Default Edit Dropdown Menu" at bounding box center [1004, 305] width 1092 height 44
click at [507, 308] on link "Lippert Red" at bounding box center [542, 306] width 140 height 21
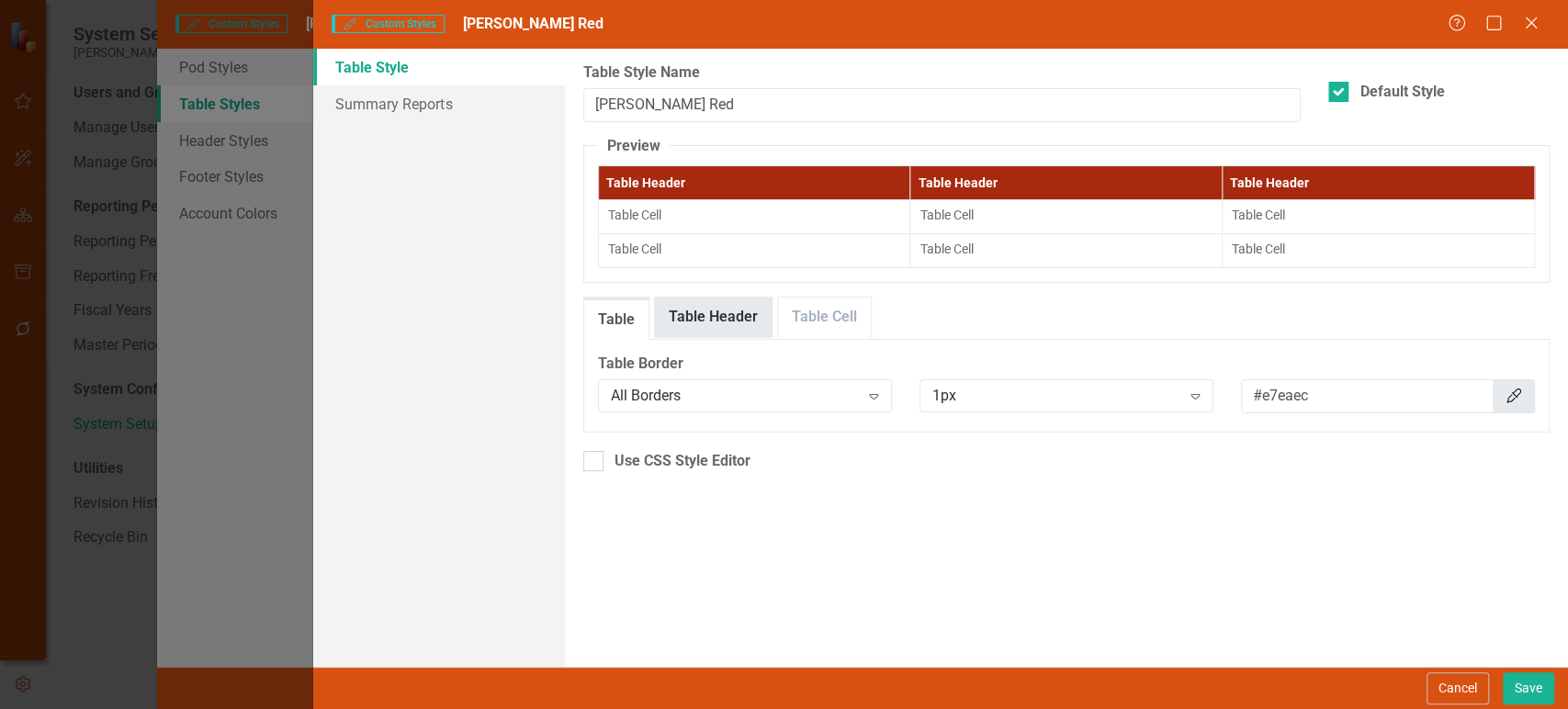
click at [726, 309] on link "Table Header" at bounding box center [713, 317] width 117 height 40
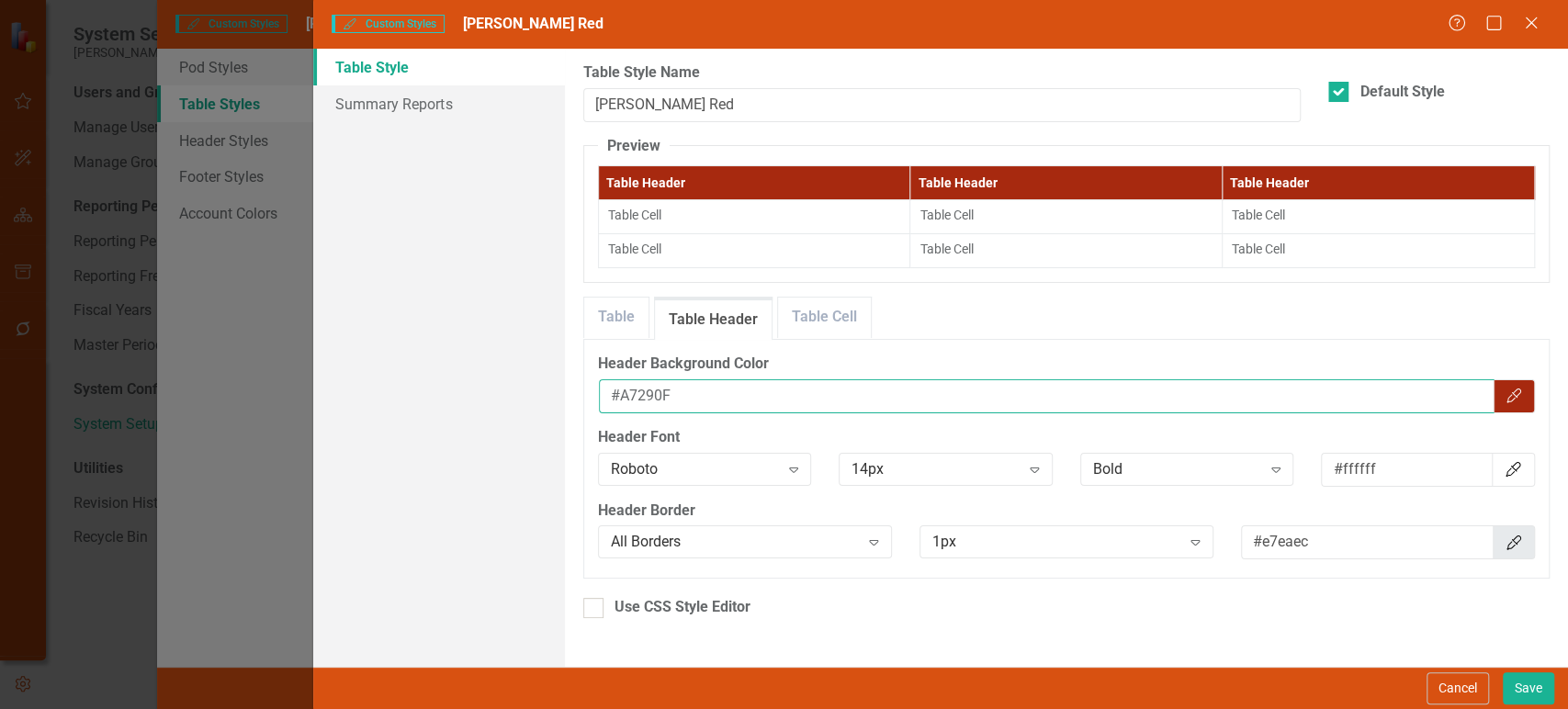
click at [658, 392] on input "#A7290F" at bounding box center [1046, 396] width 896 height 34
paste input "DC3513"
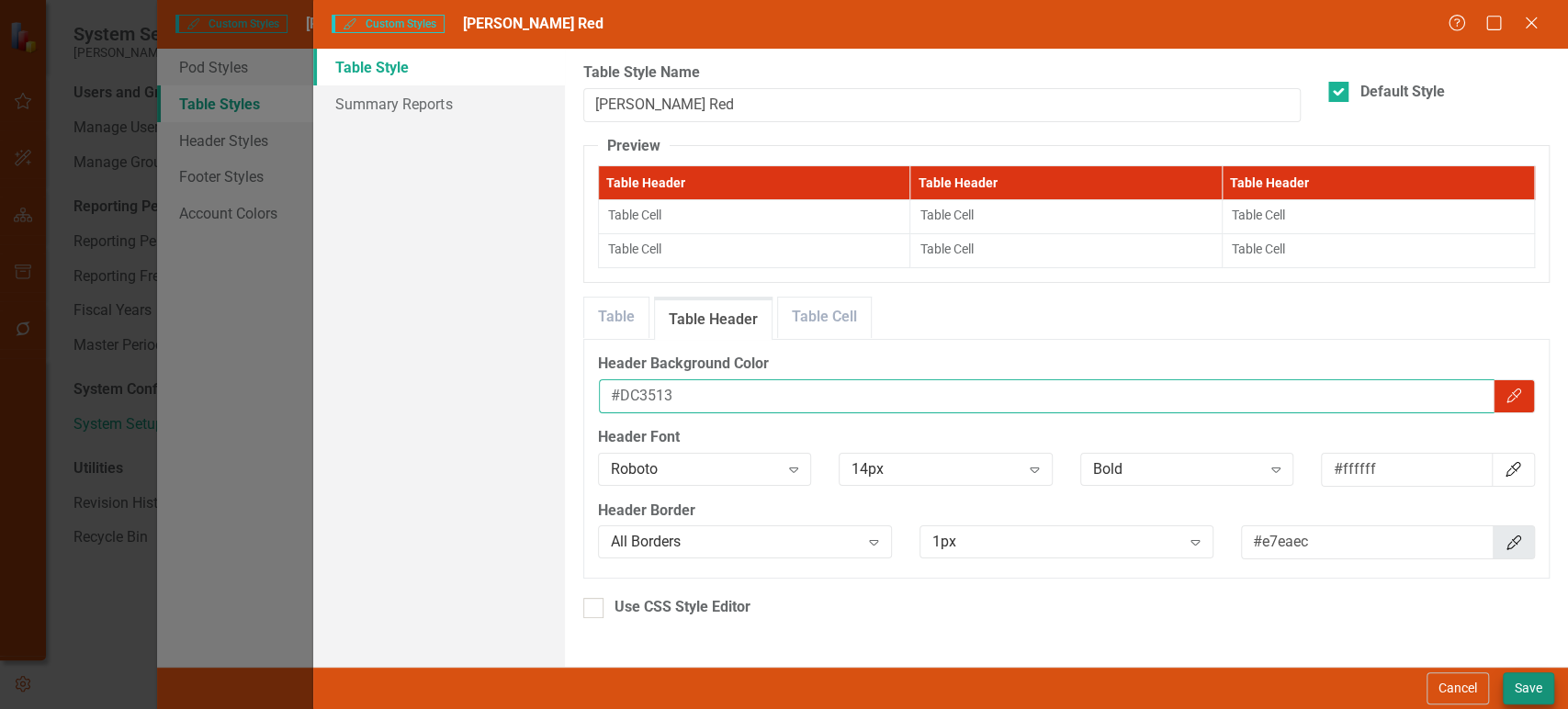
type input "#DC3513"
click at [1527, 680] on button "Save" at bounding box center [1528, 688] width 52 height 32
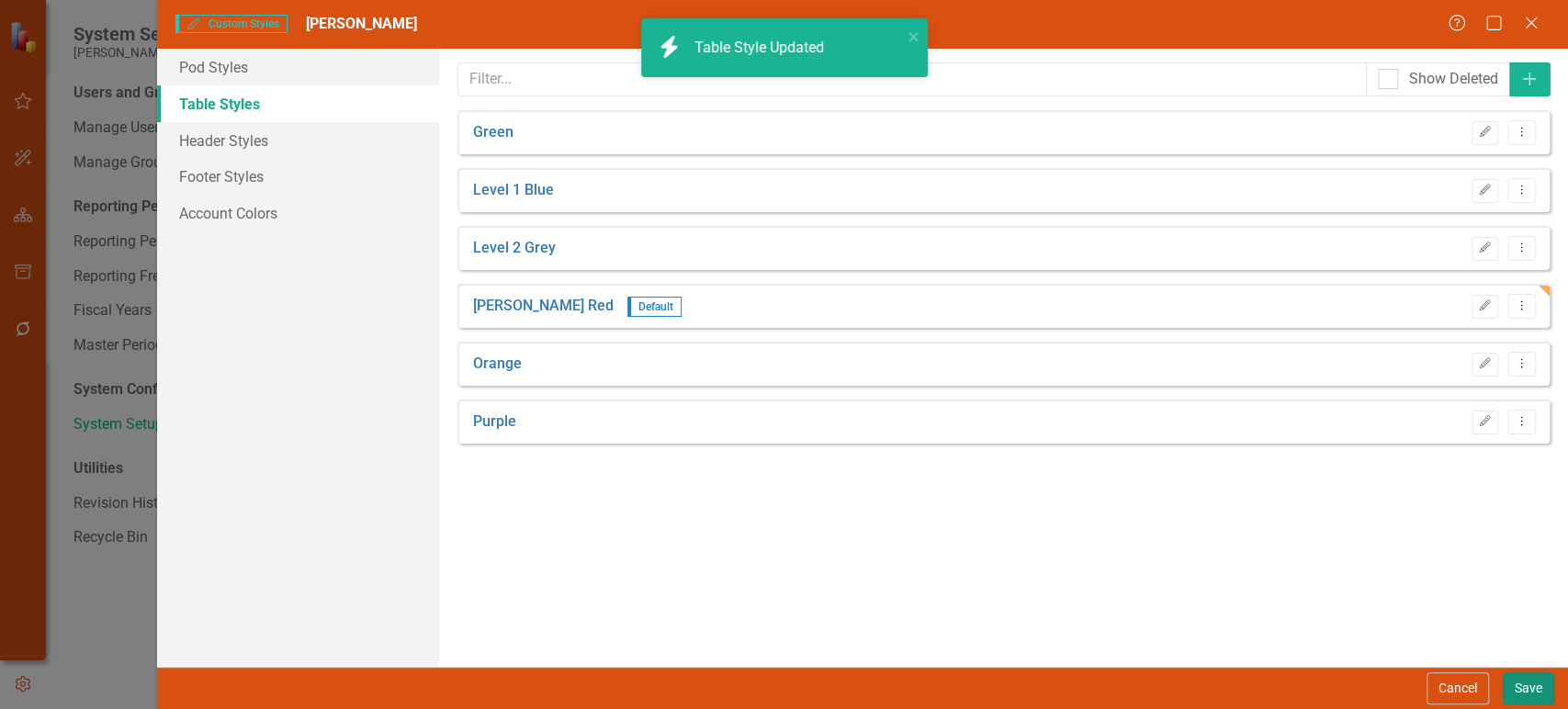
click at [1527, 696] on button "Save" at bounding box center [1528, 688] width 52 height 32
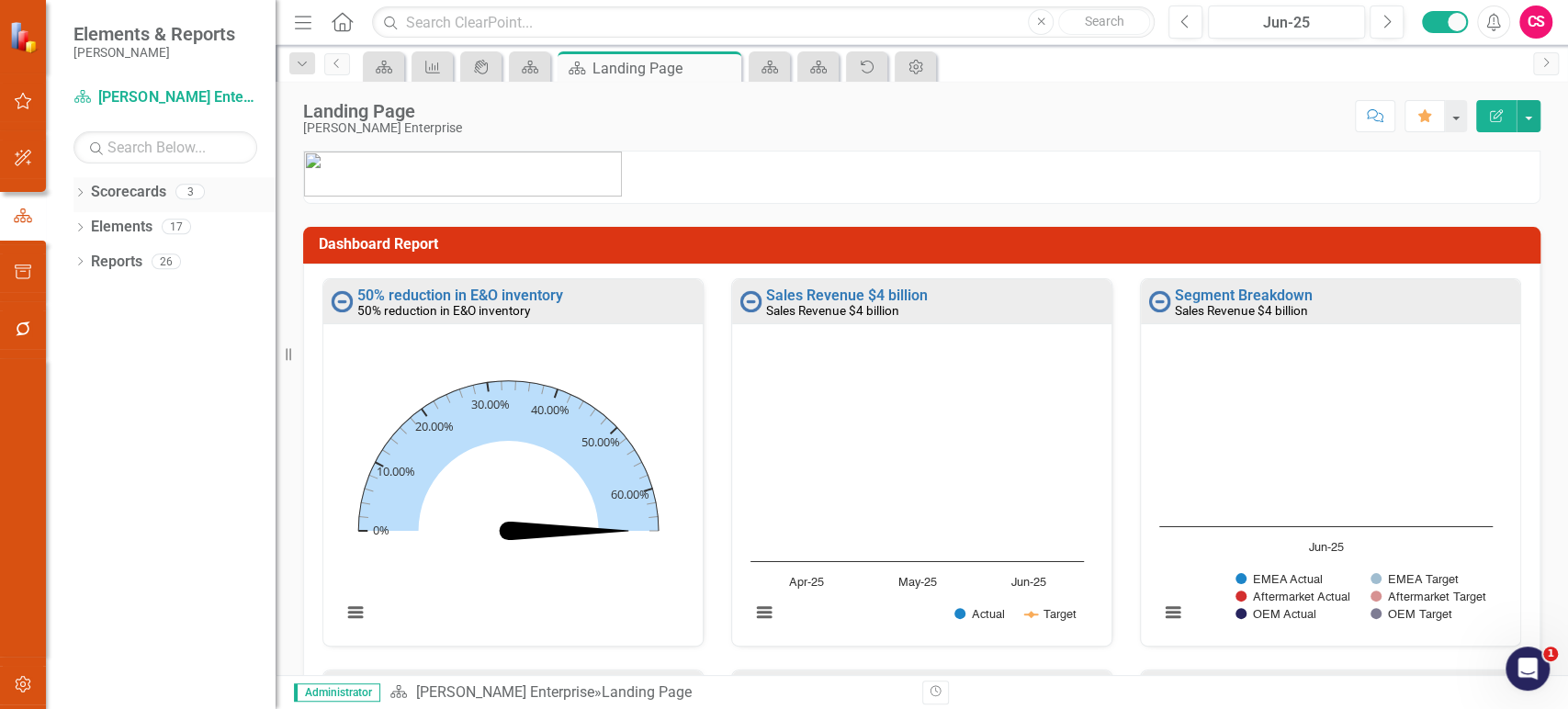
click at [83, 192] on icon "Dropdown" at bounding box center [80, 194] width 13 height 10
click at [84, 228] on icon "Dropdown" at bounding box center [89, 226] width 14 height 11
click at [139, 266] on link "Aftermarket" at bounding box center [198, 262] width 156 height 21
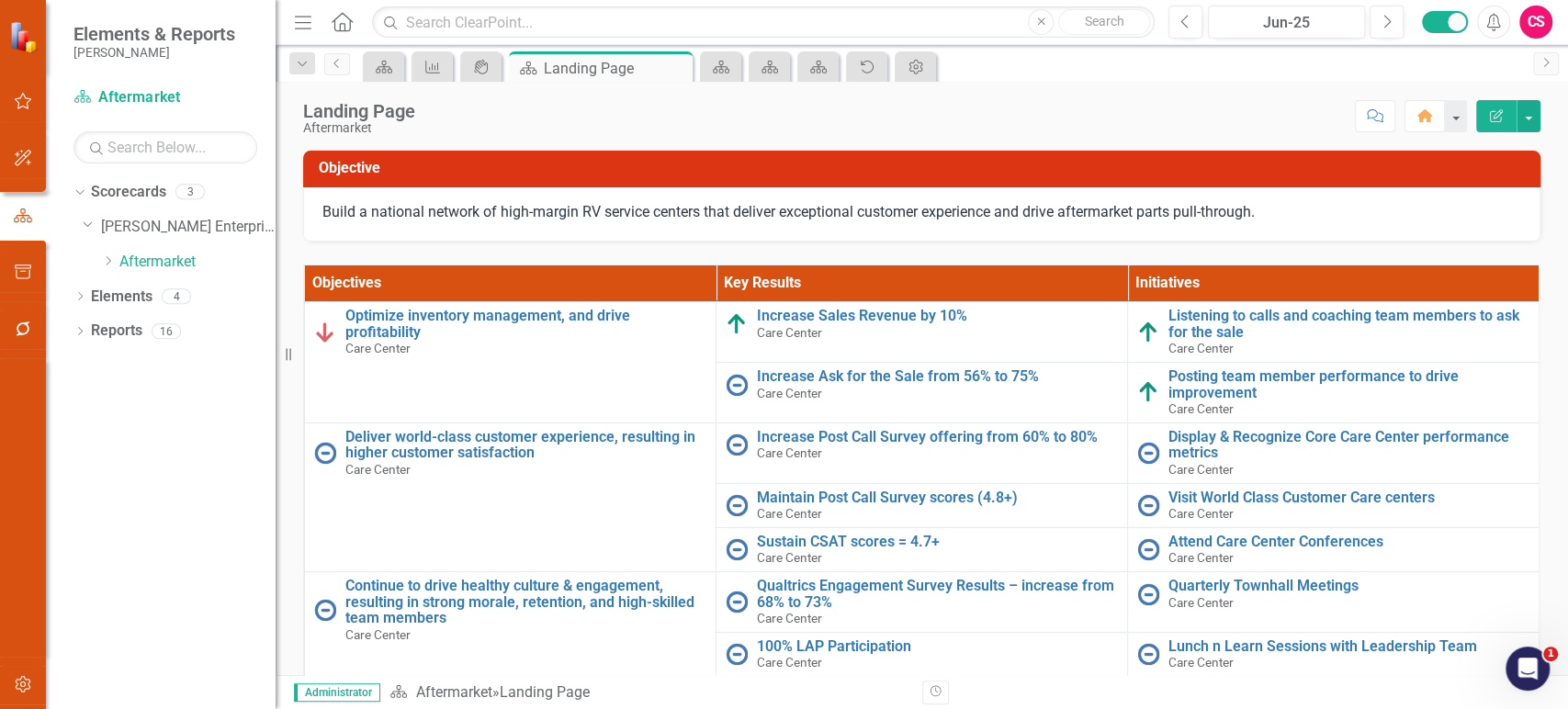
click at [459, 296] on th "Objectives" at bounding box center [510, 283] width 412 height 36
click at [459, 296] on th "Objectives Sort Ascending" at bounding box center [510, 283] width 412 height 36
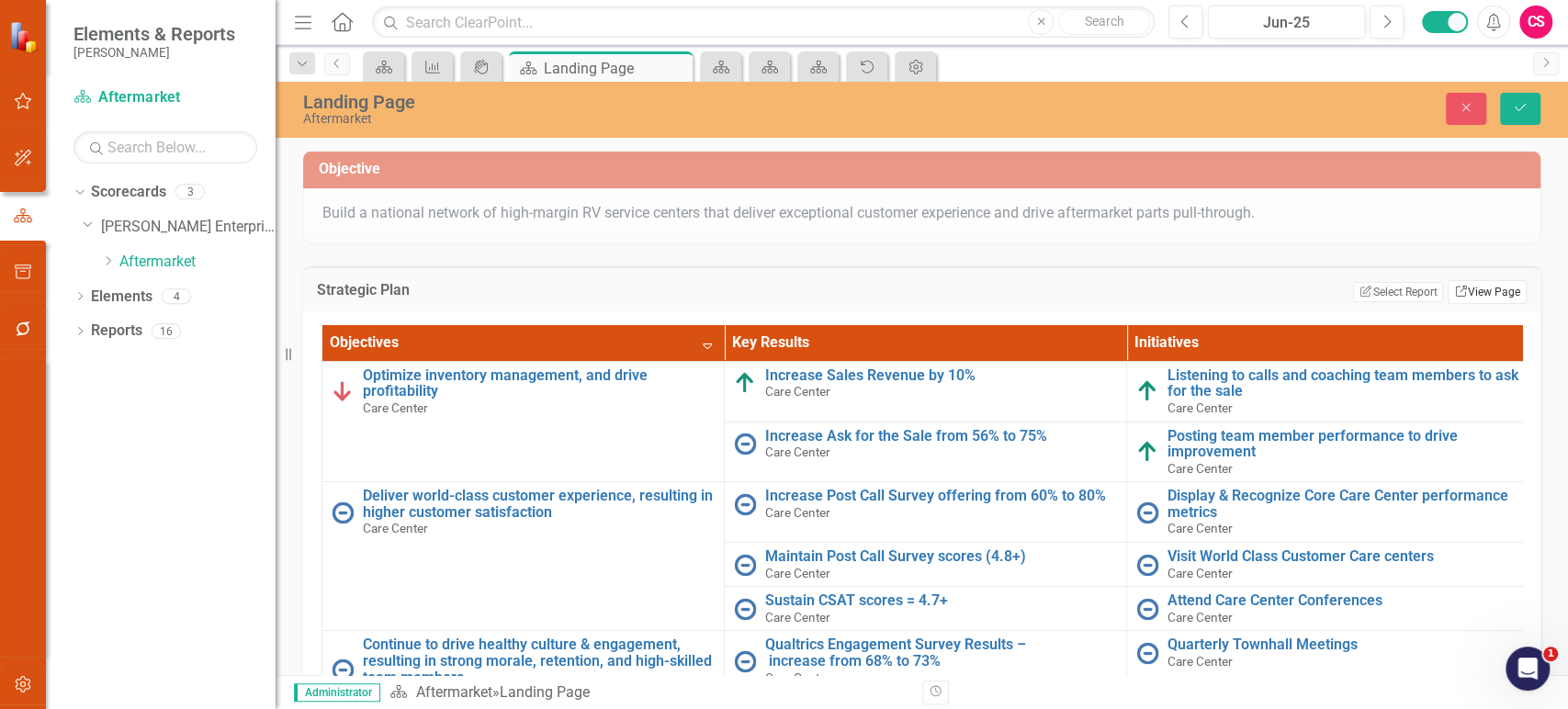
click at [1454, 292] on icon "Link" at bounding box center [1461, 291] width 14 height 11
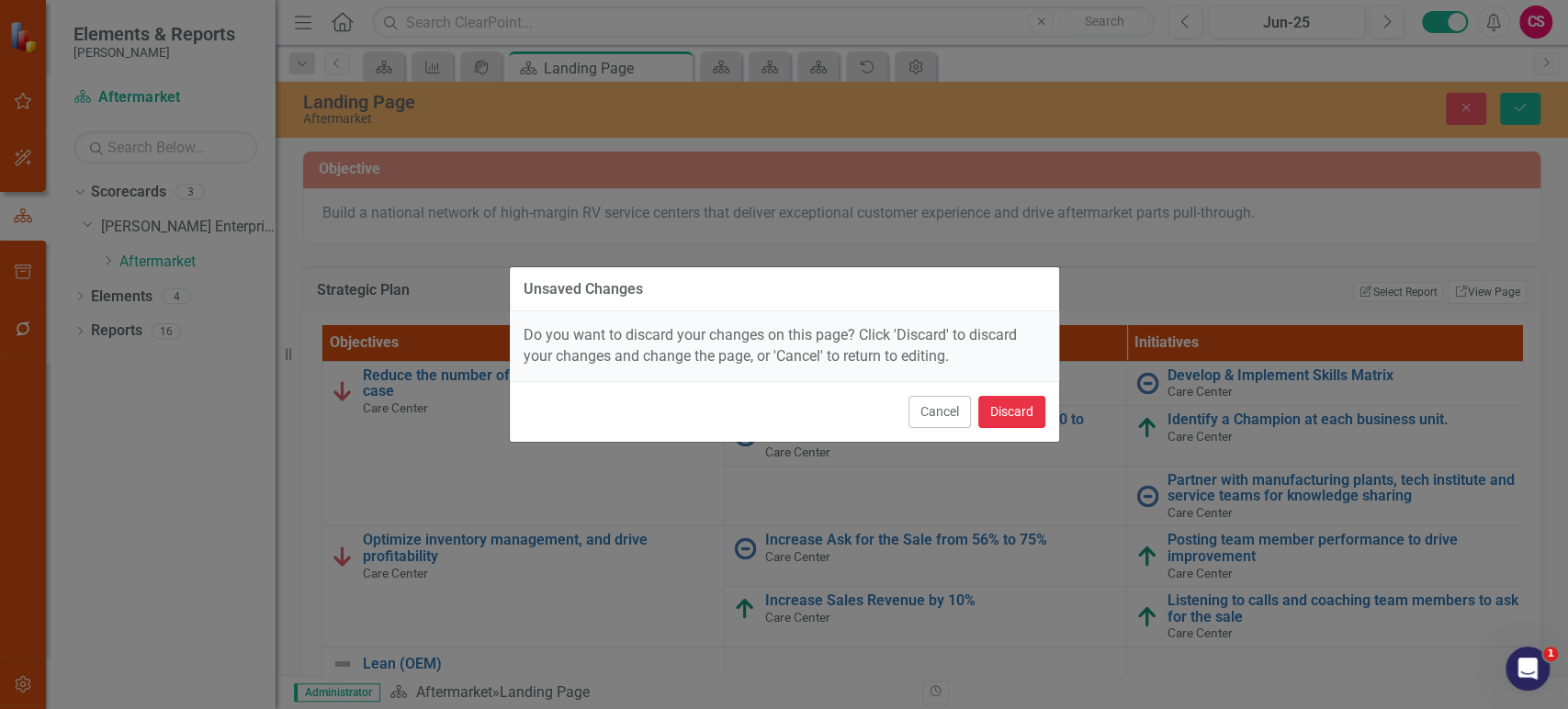
click at [1016, 411] on button "Discard" at bounding box center [1011, 411] width 67 height 32
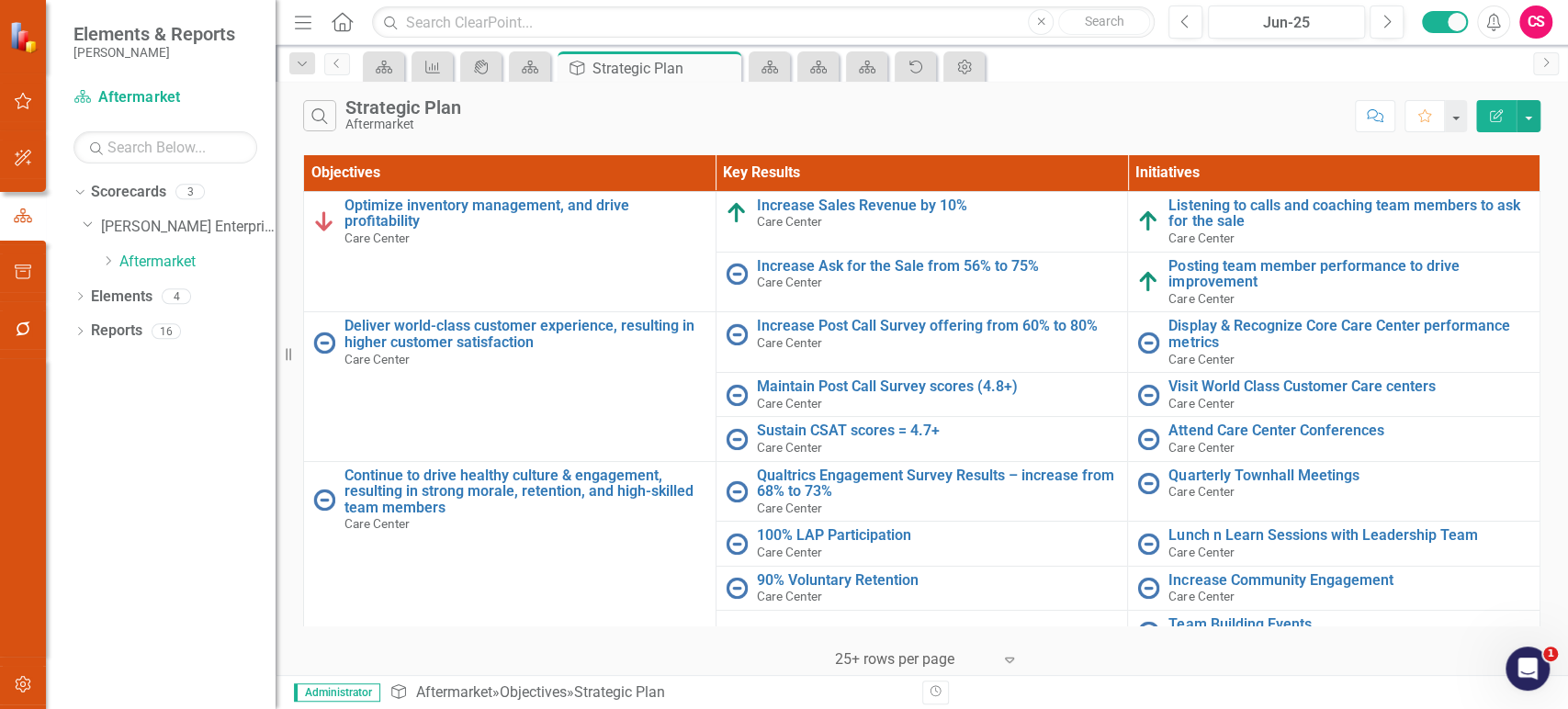
click at [1501, 123] on button "Edit Report" at bounding box center [1495, 116] width 40 height 32
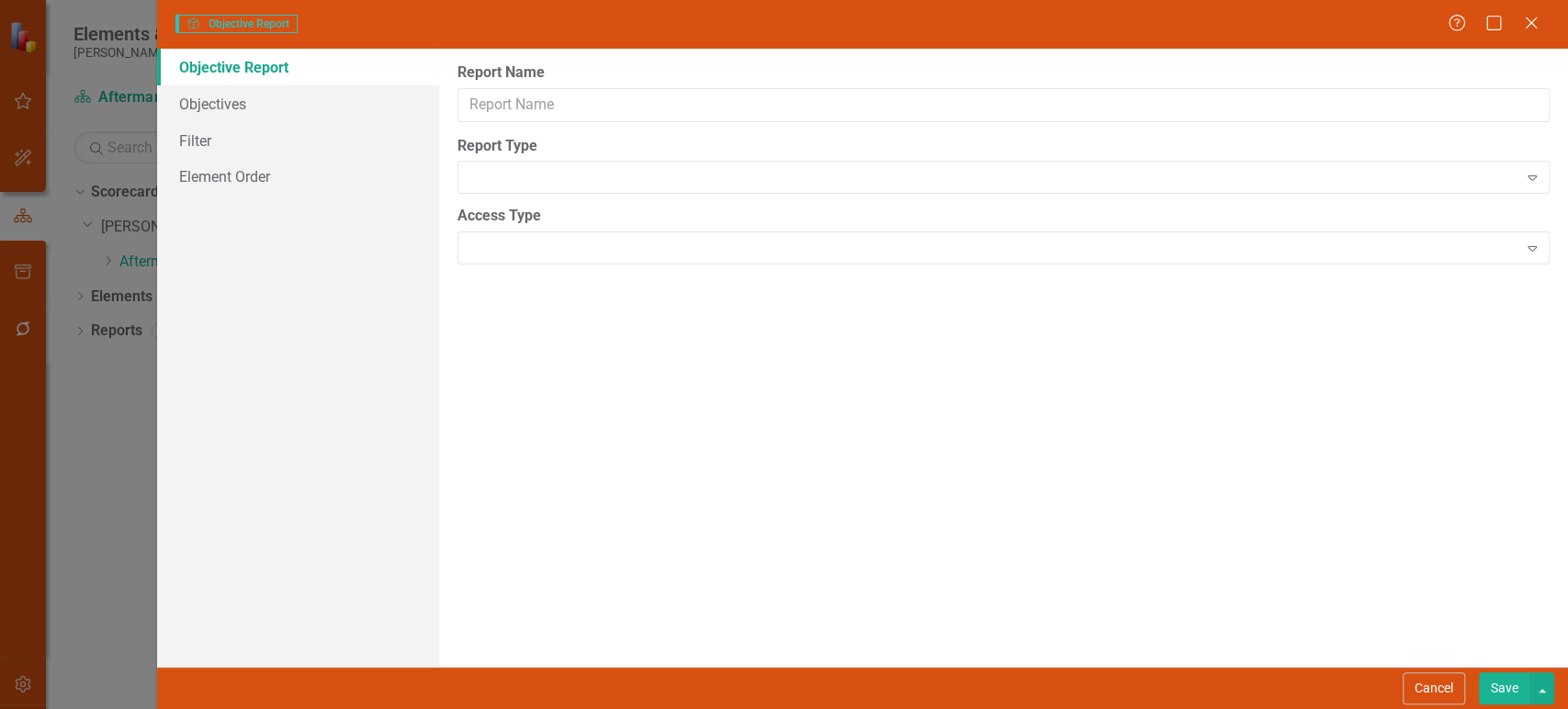
type input "Strategic Plan"
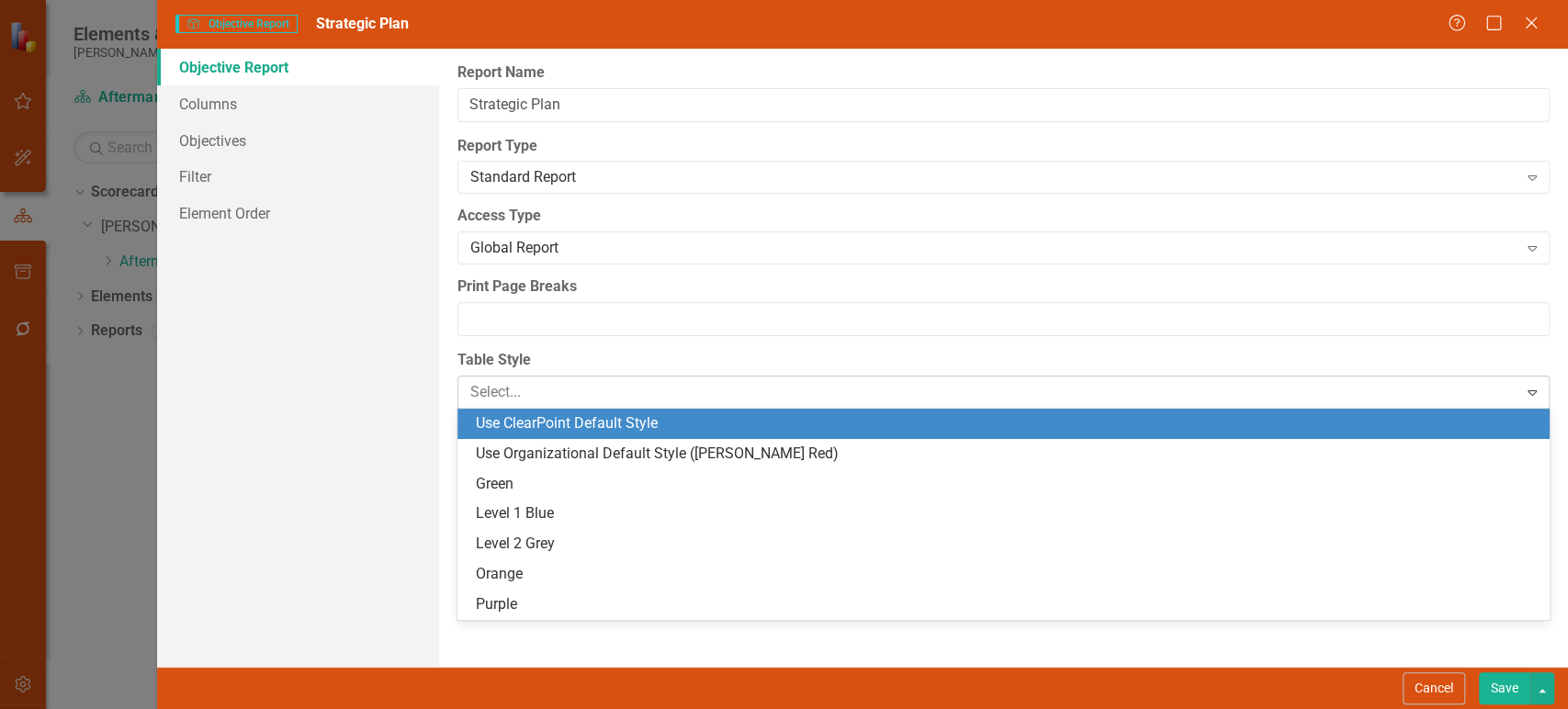
click at [589, 377] on div "Select..." at bounding box center [989, 393] width 1055 height 32
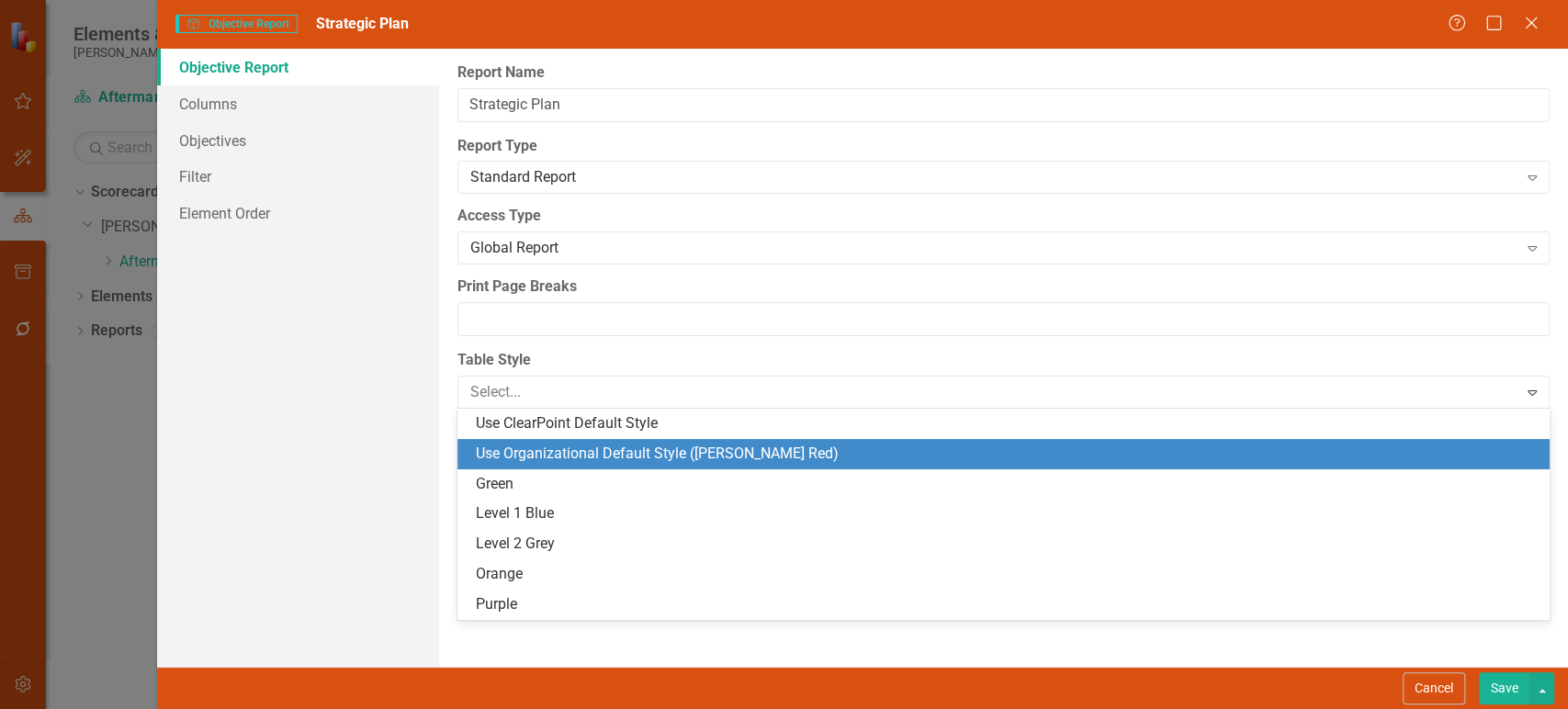
click at [590, 458] on div "Use Organizational Default Style (Lippert Red)" at bounding box center [1007, 454] width 1062 height 21
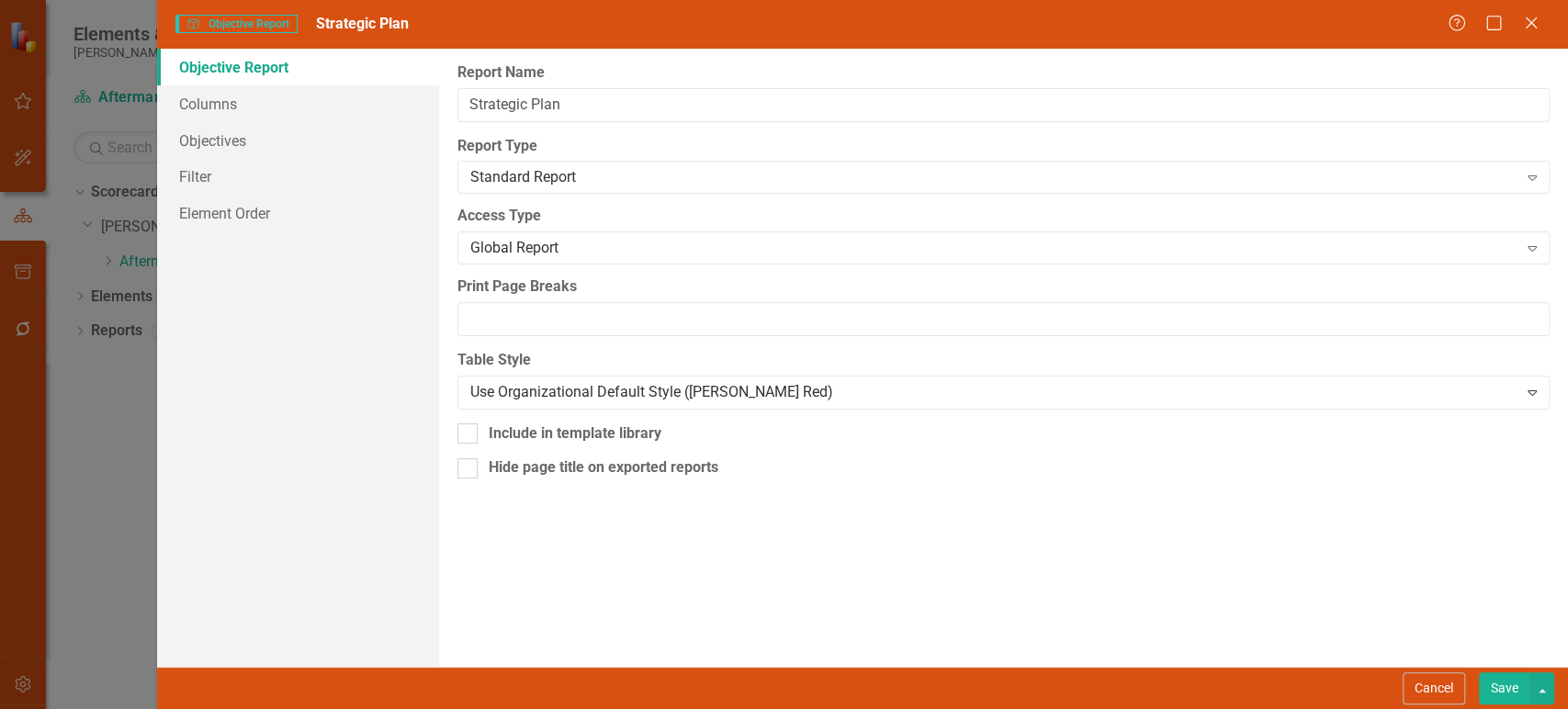
click at [1512, 696] on button "Save" at bounding box center [1504, 688] width 52 height 32
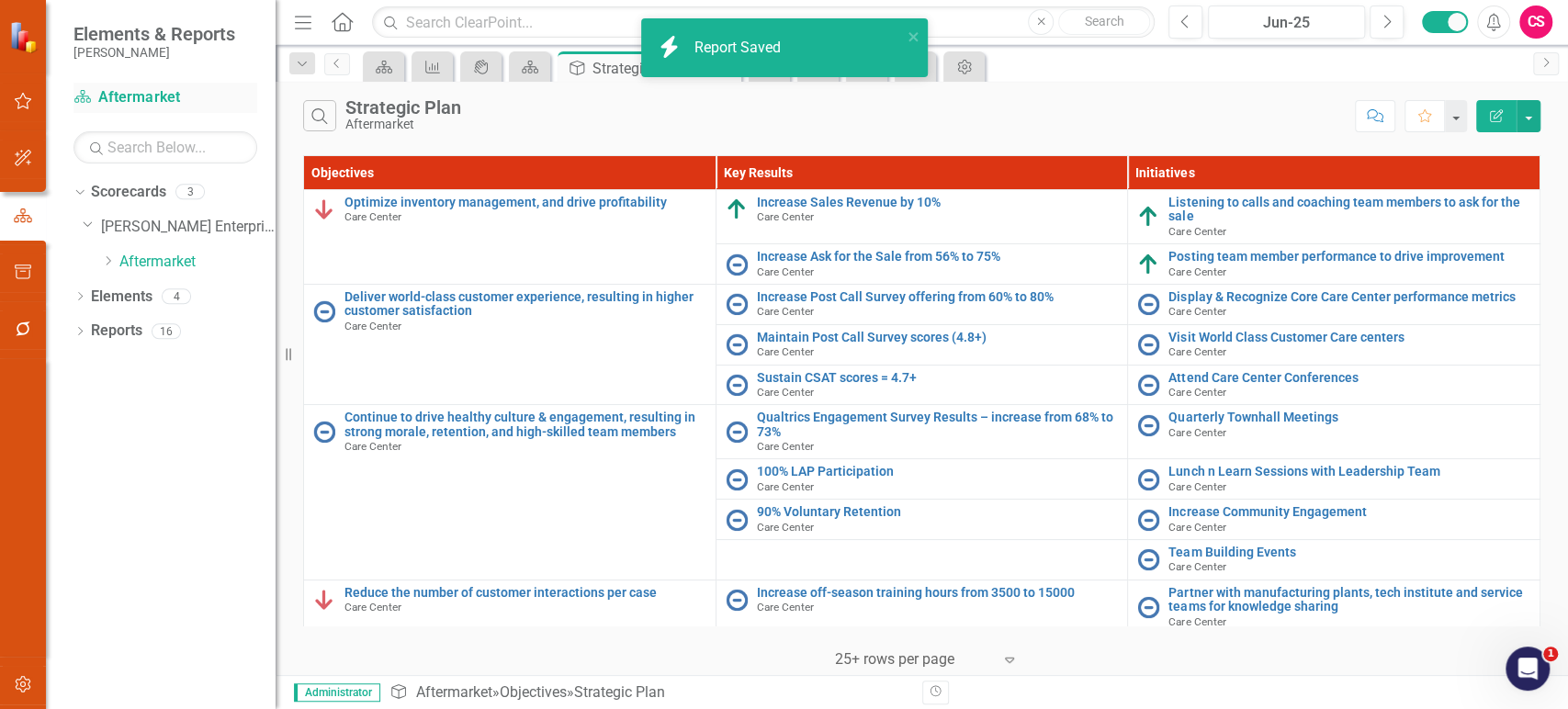
click at [144, 92] on link "Scorecard Aftermarket" at bounding box center [165, 98] width 184 height 21
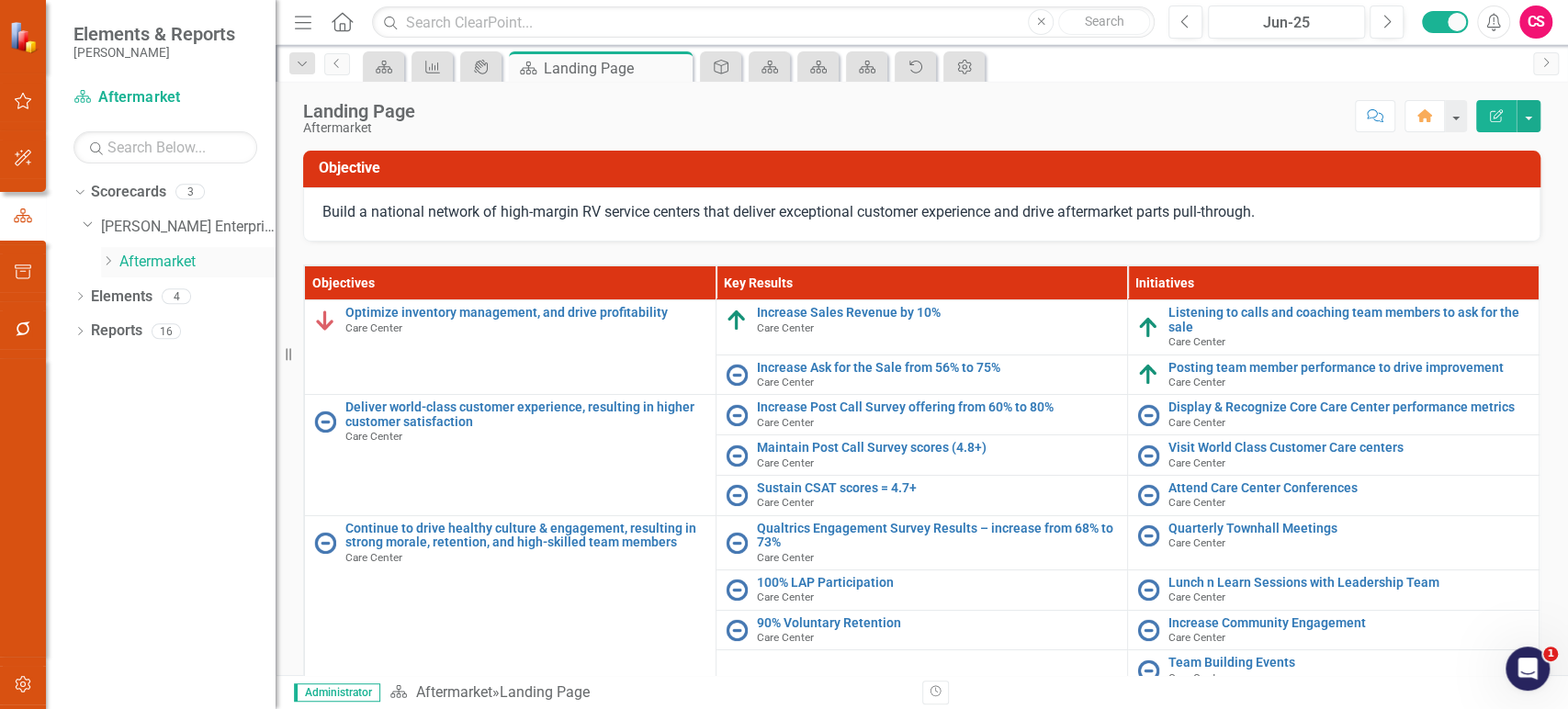
click at [107, 270] on div "Dropdown Aftermarket" at bounding box center [187, 262] width 174 height 30
click at [111, 254] on div "Dropdown" at bounding box center [107, 262] width 14 height 16
click at [105, 328] on link "Elements" at bounding box center [121, 330] width 61 height 21
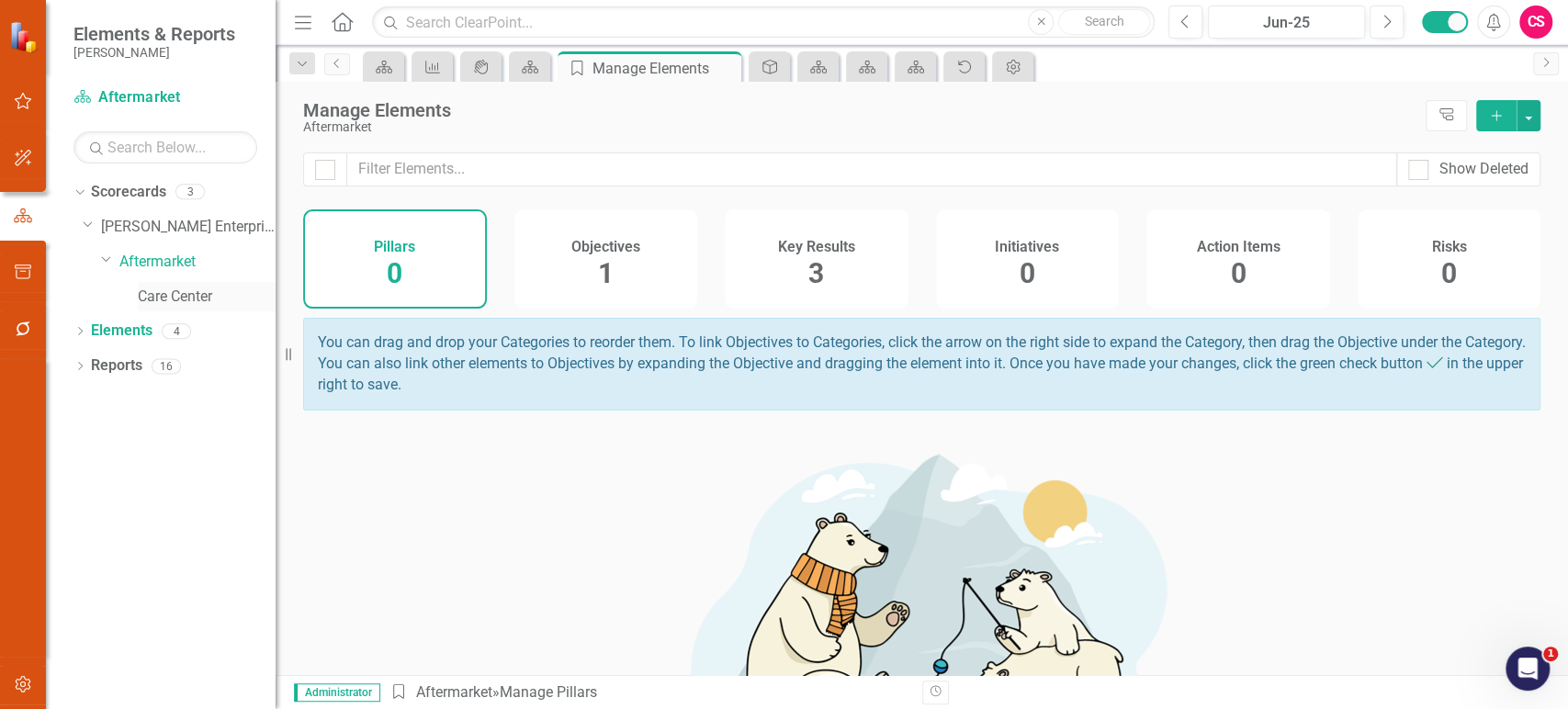
click at [148, 292] on link "Care Center" at bounding box center [206, 297] width 137 height 21
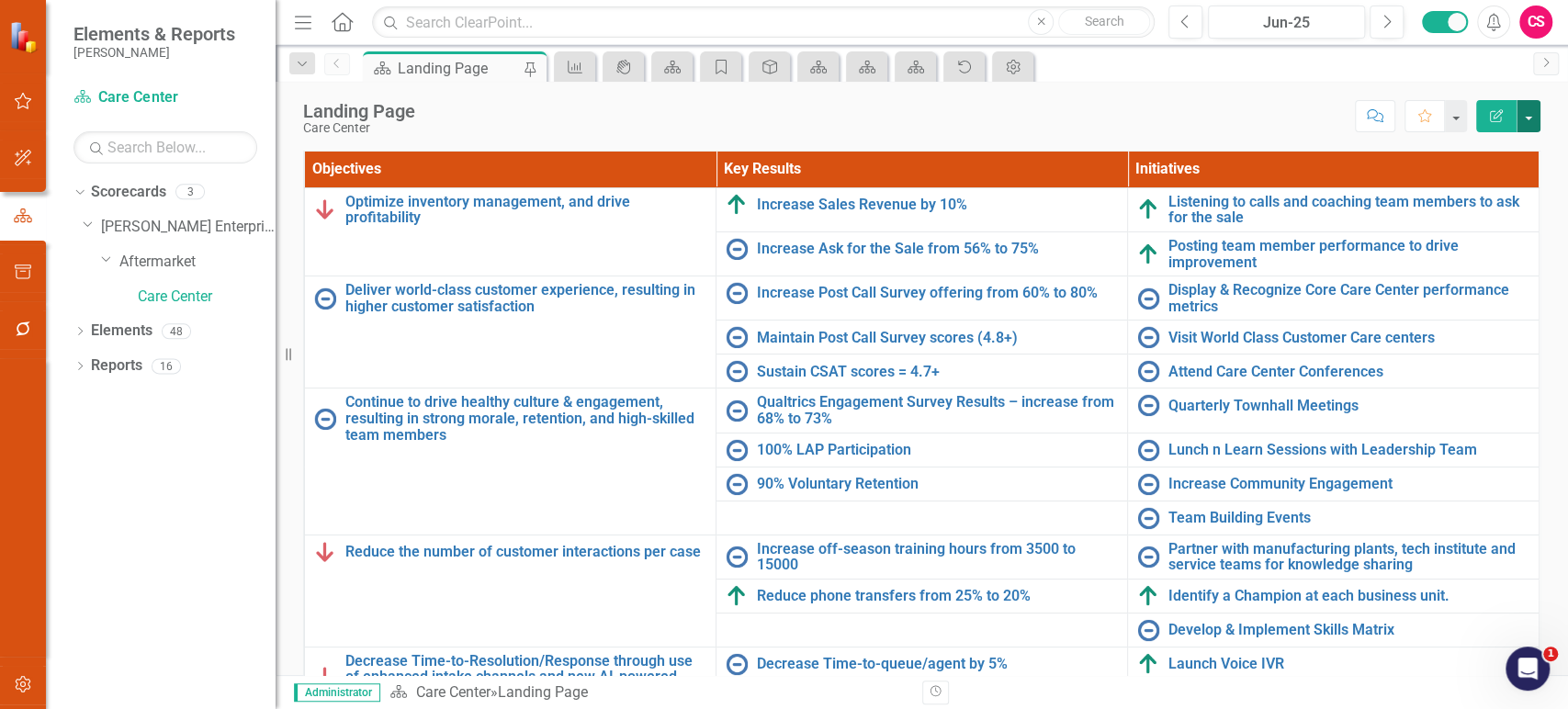
click at [1535, 114] on button "button" at bounding box center [1528, 116] width 24 height 32
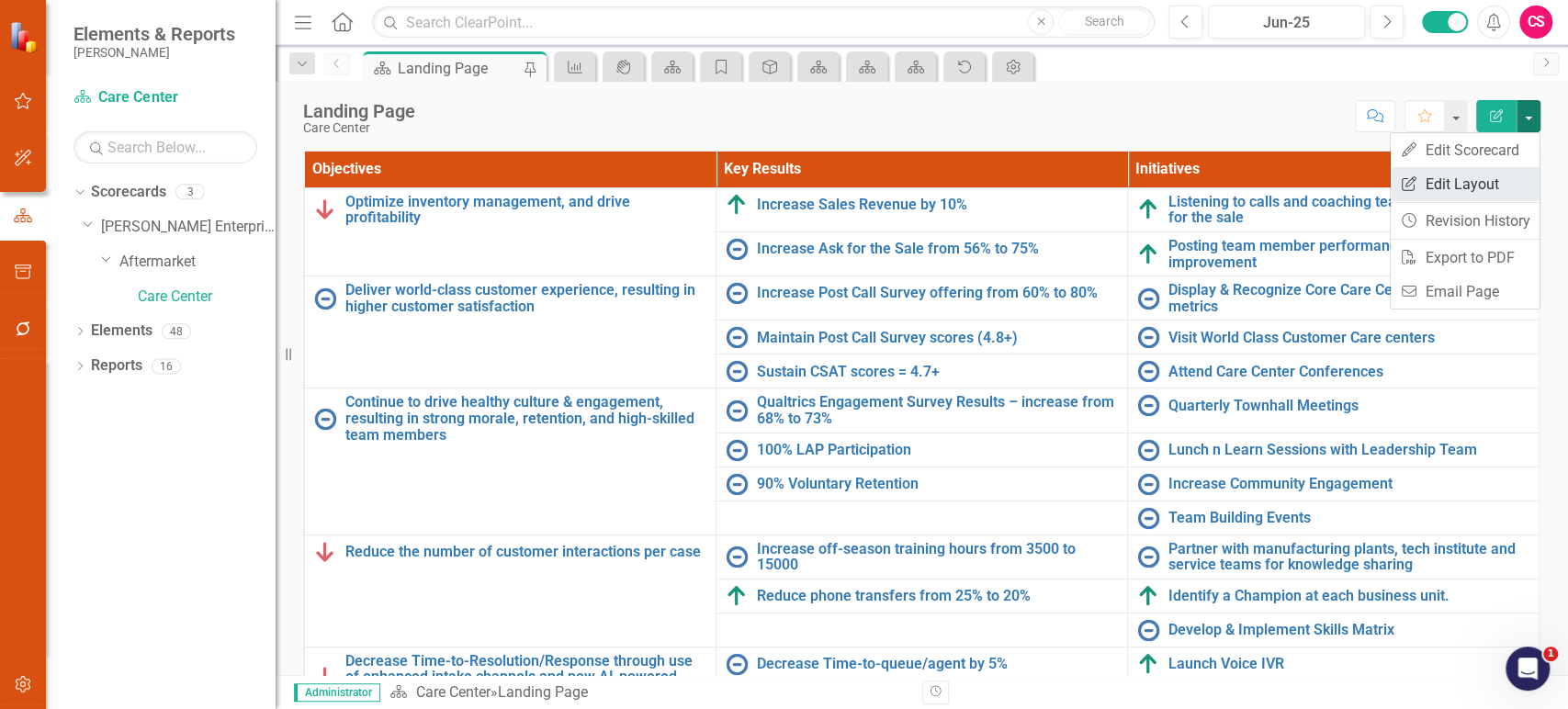
scroll to position [313, 0]
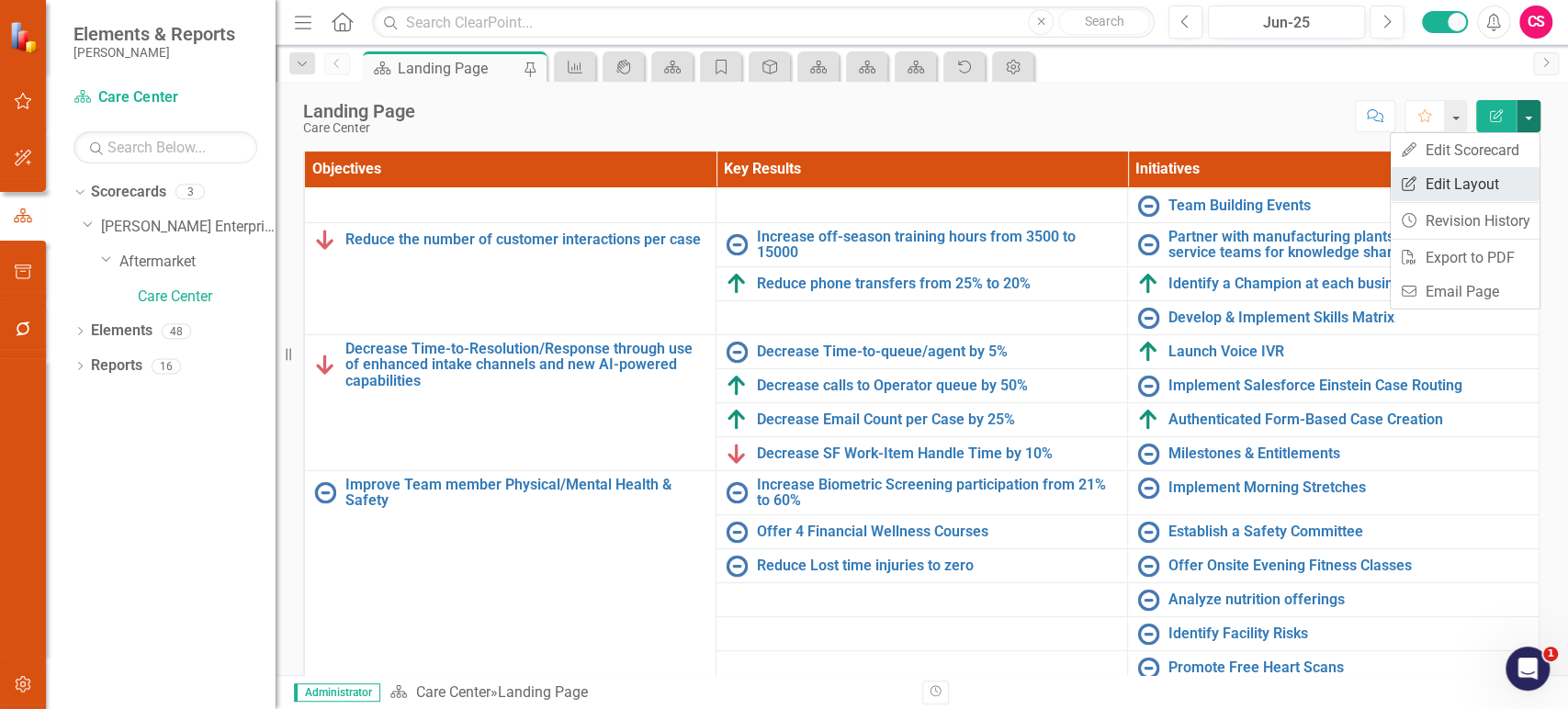
click at [1468, 177] on link "Edit Report Edit Layout" at bounding box center [1465, 184] width 149 height 34
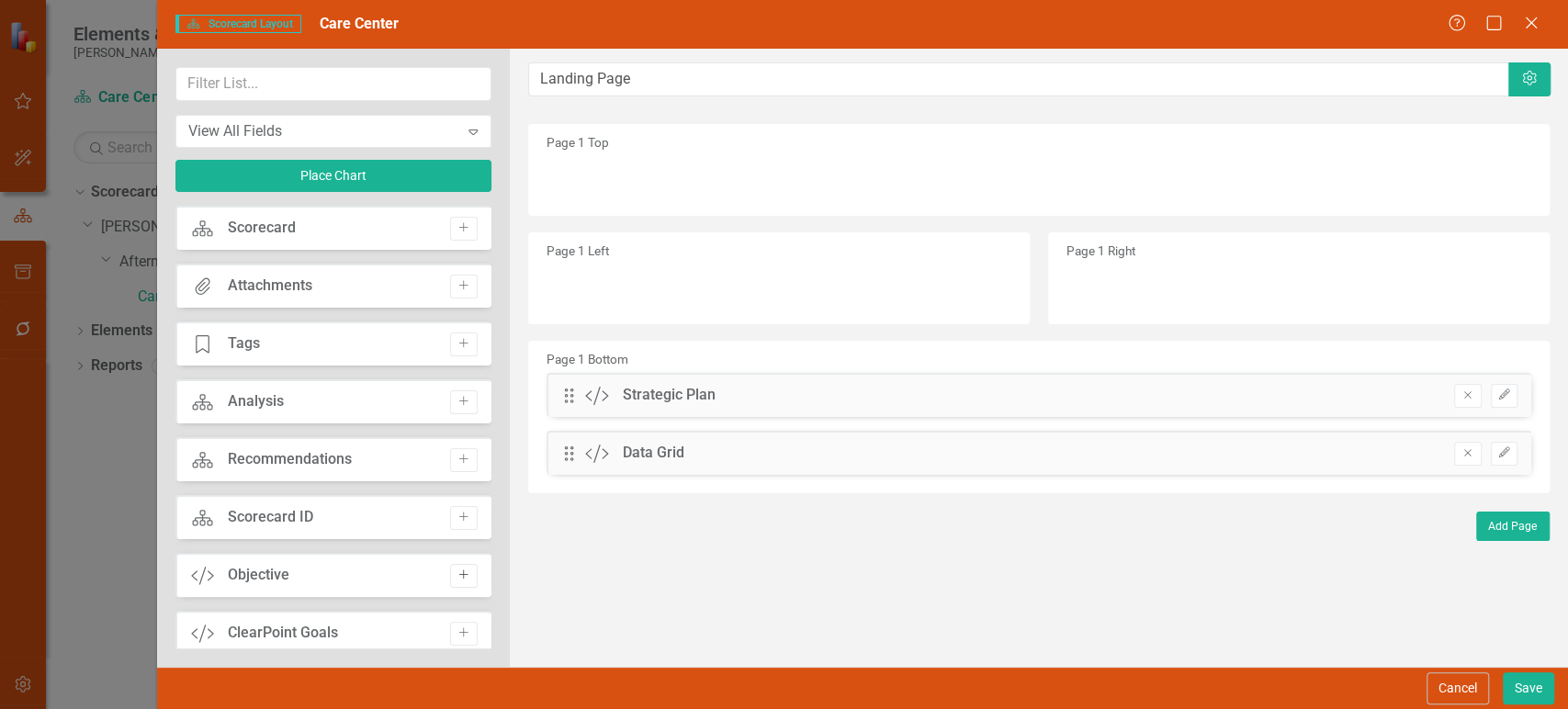
click at [460, 575] on icon "button" at bounding box center [464, 575] width 9 height 9
click at [1544, 697] on button "Save" at bounding box center [1528, 688] width 52 height 32
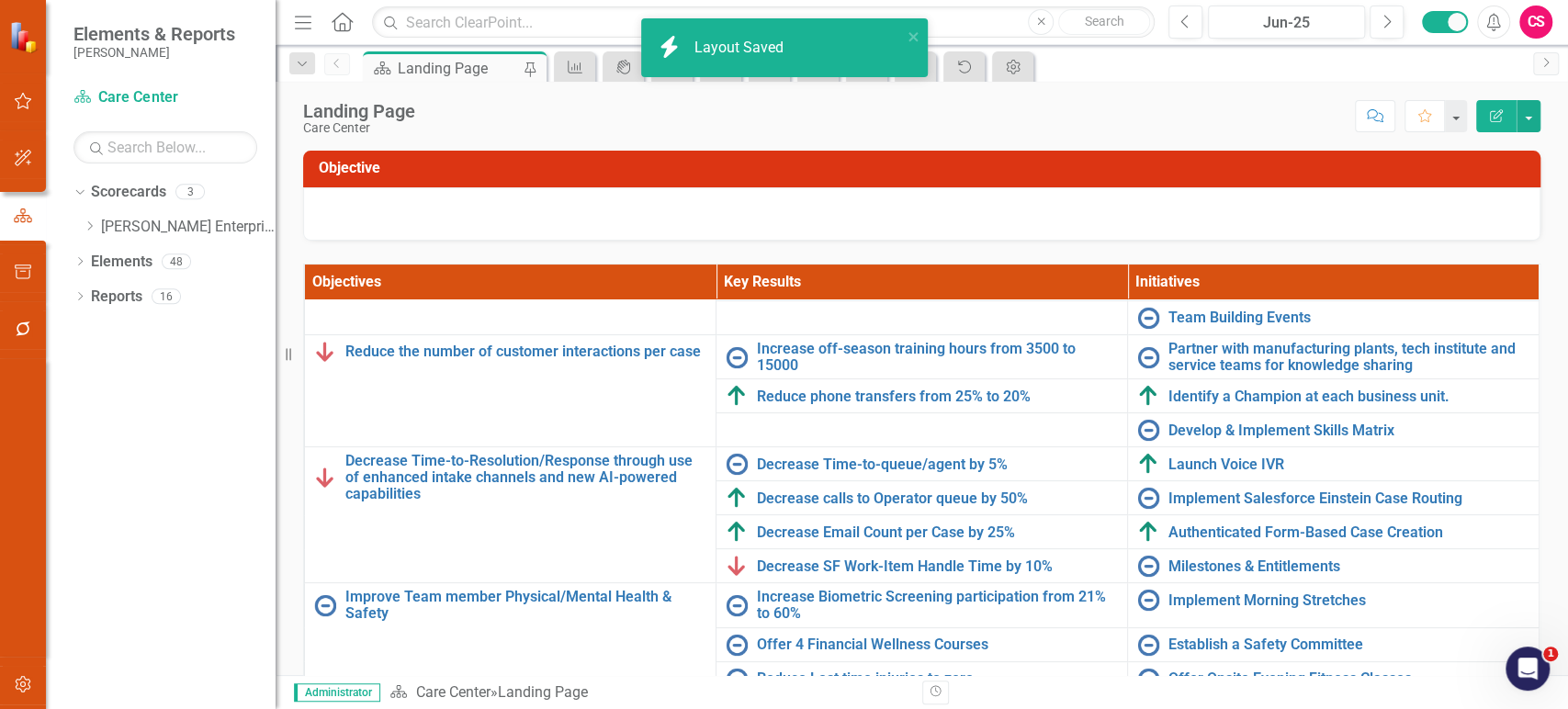
click at [546, 207] on div at bounding box center [922, 214] width 1237 height 54
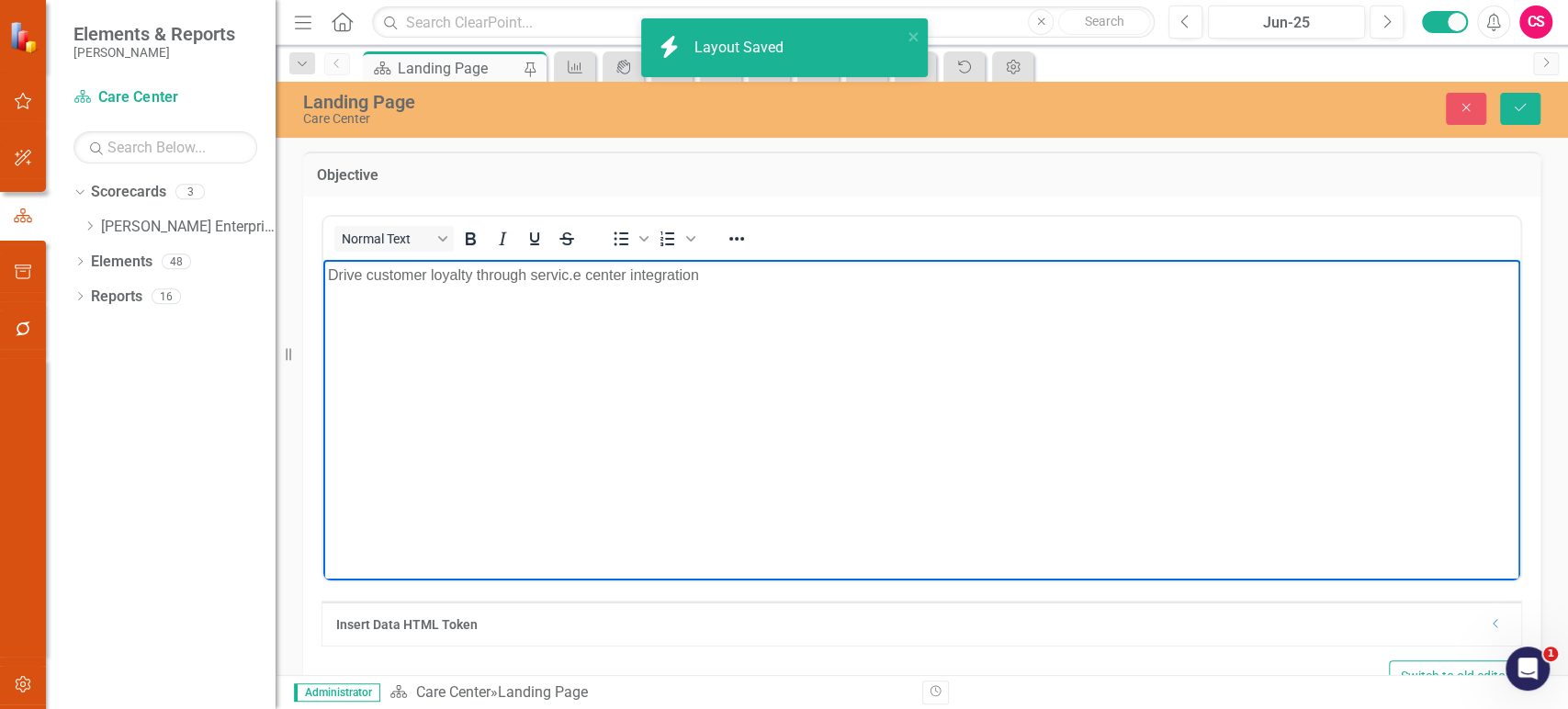
scroll to position [0, 0]
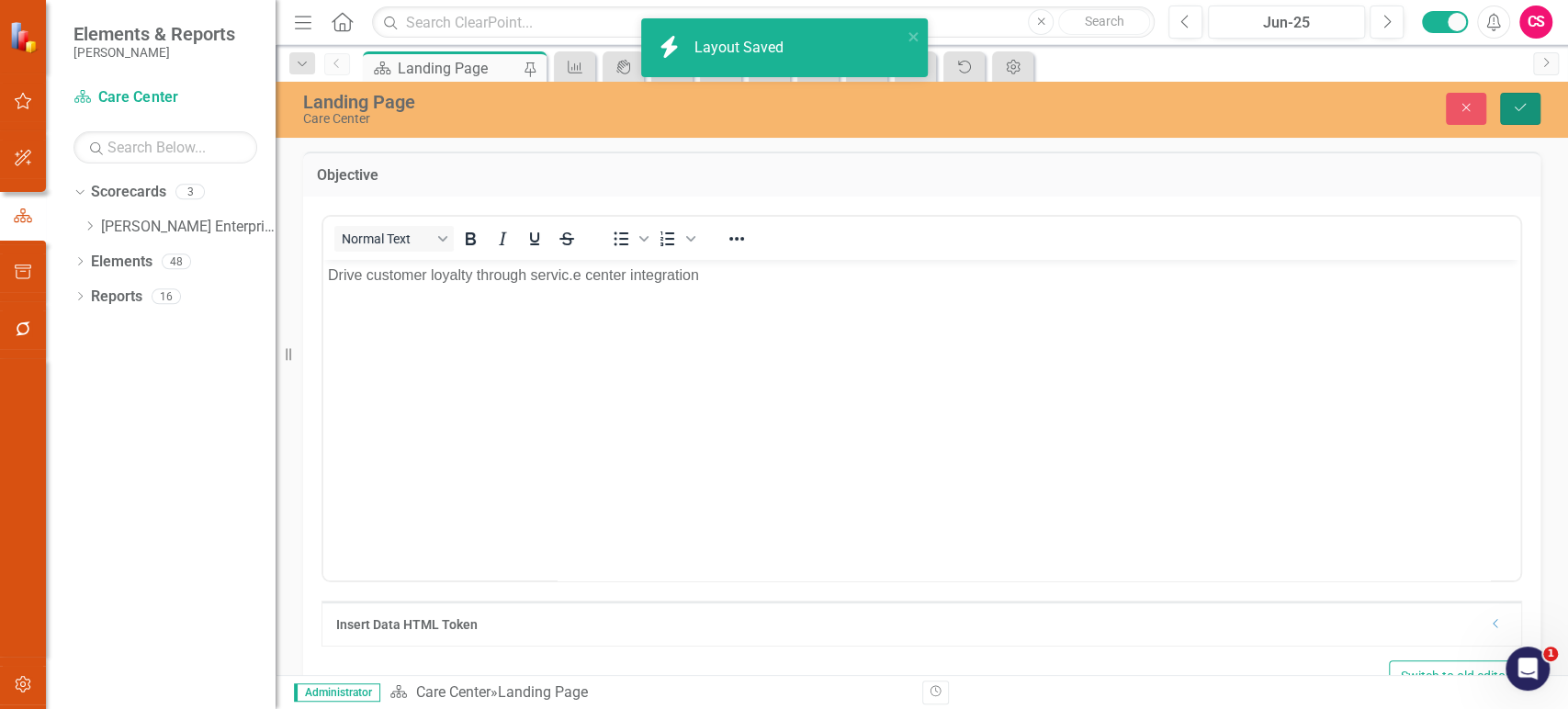
click at [1520, 108] on icon "Save" at bounding box center [1520, 107] width 17 height 13
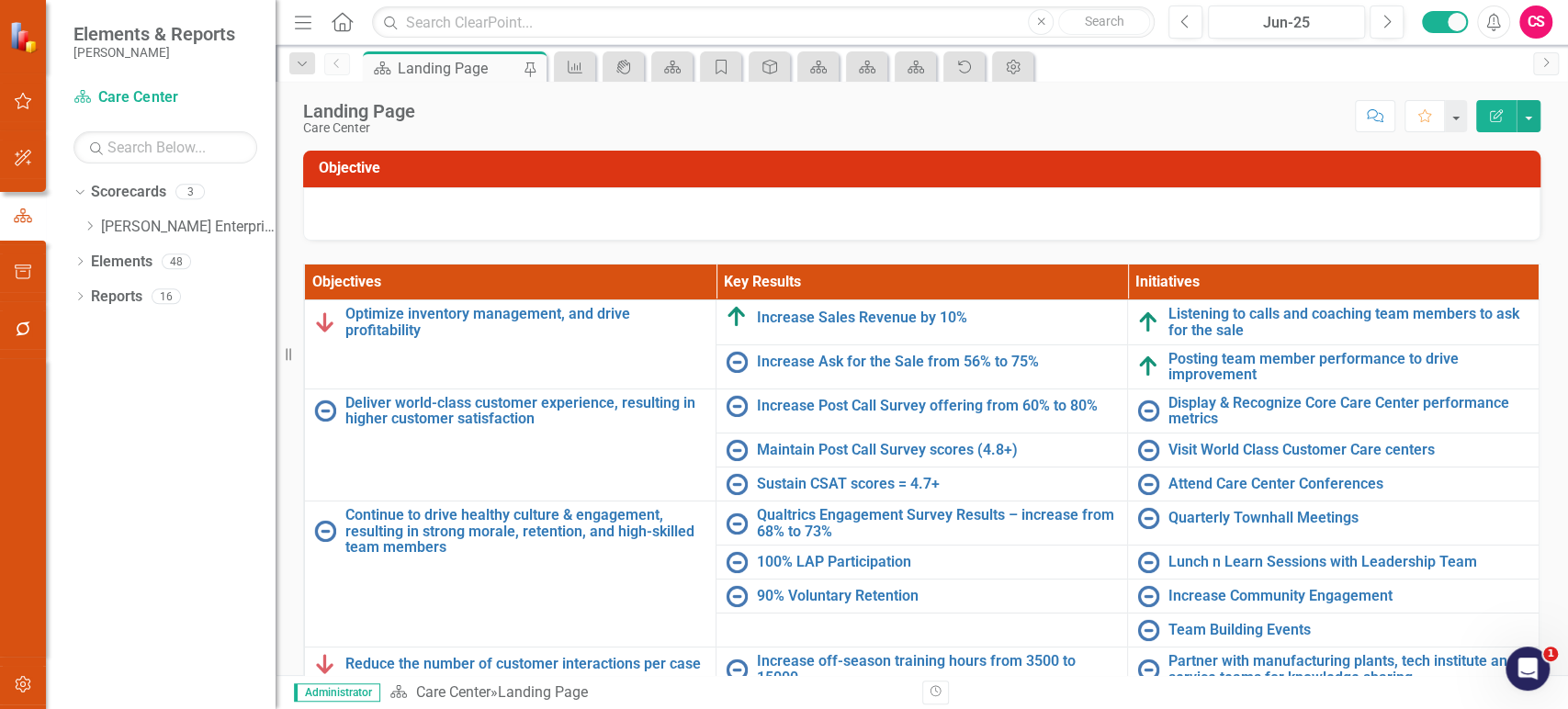
click at [680, 277] on th "Objectives" at bounding box center [510, 282] width 412 height 36
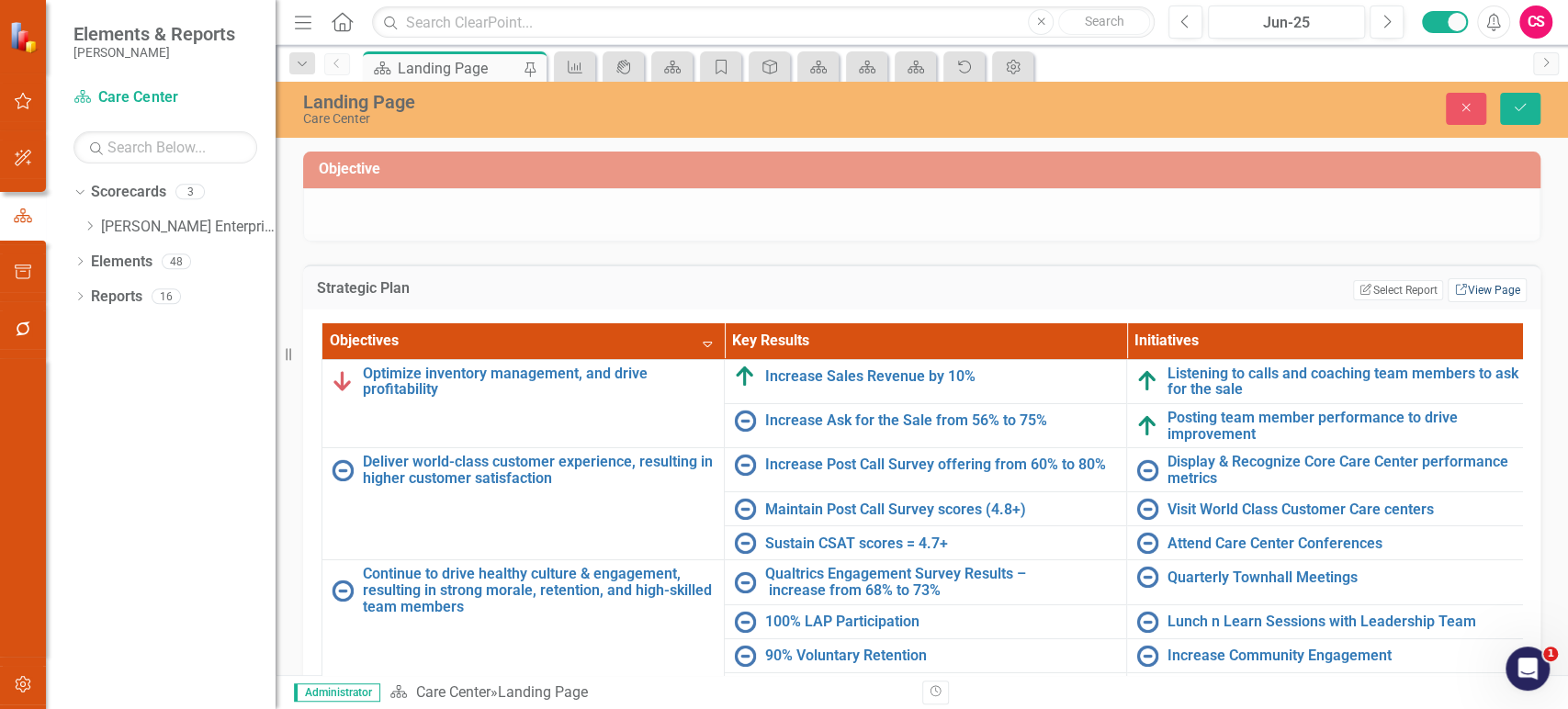
click at [1469, 284] on link "Link View Page" at bounding box center [1487, 290] width 79 height 24
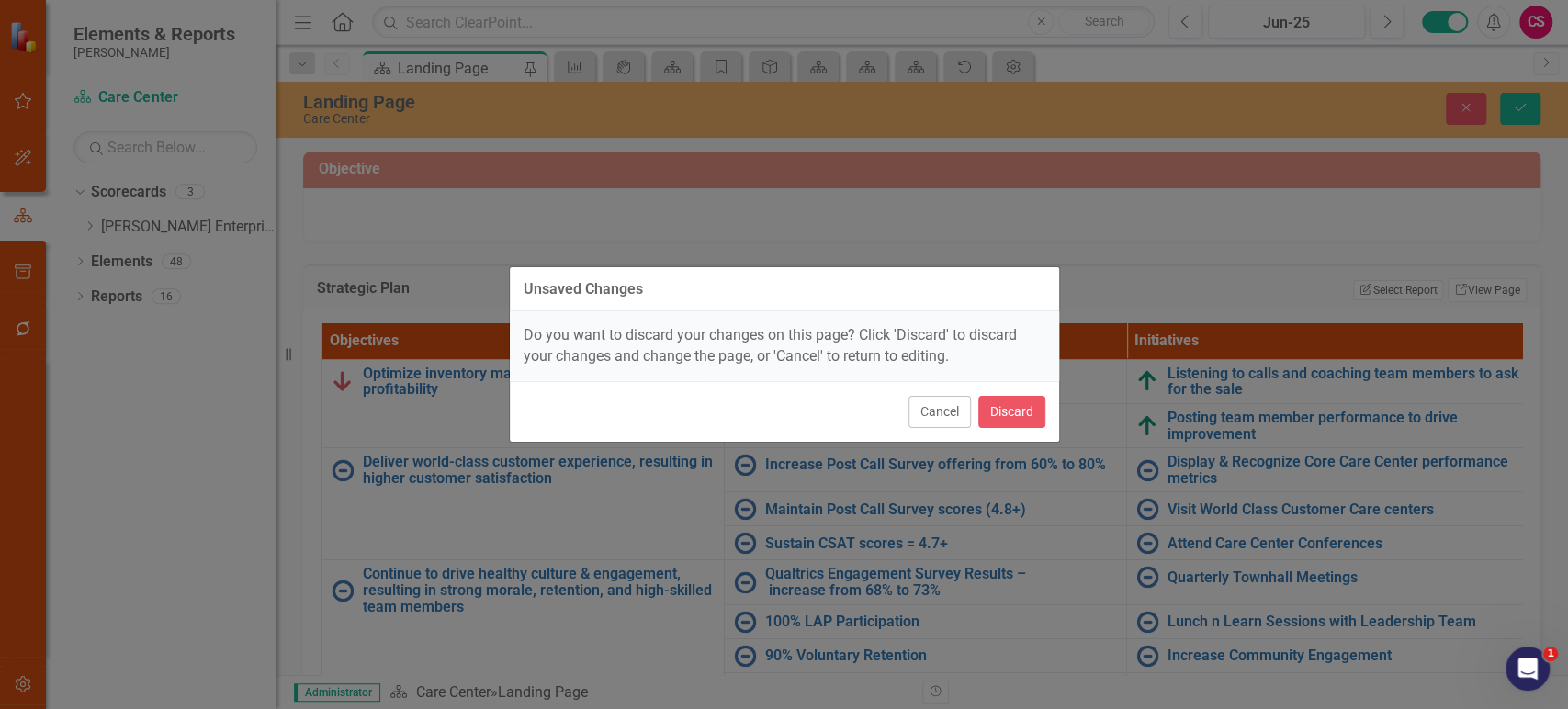
click at [1008, 420] on div "Unsaved Changes Do you want to discard your changes on this page? Click 'Discar…" at bounding box center [784, 354] width 551 height 709
click at [1020, 411] on div "Unsaved Changes Do you want to discard your changes on this page? Click 'Discar…" at bounding box center [784, 354] width 551 height 709
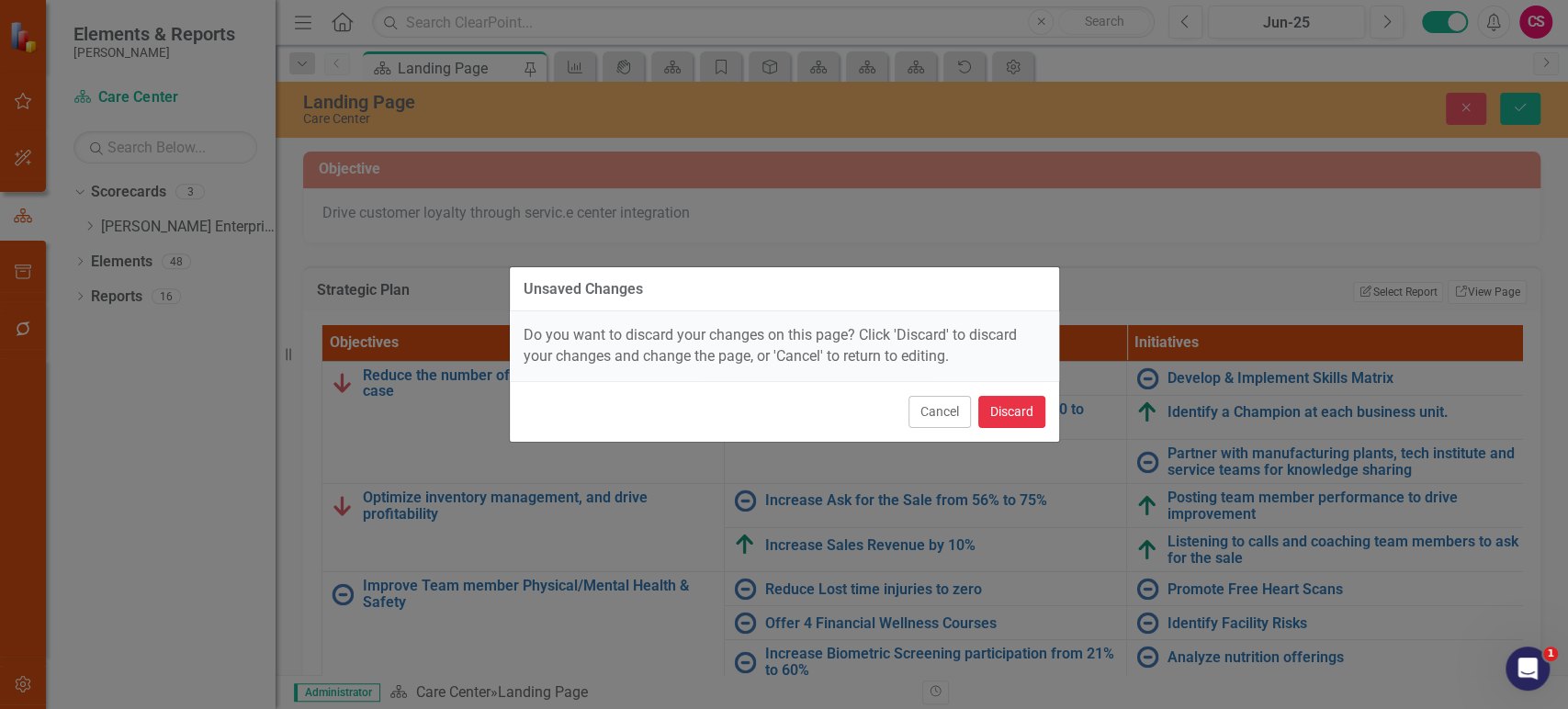
click at [1018, 425] on button "Discard" at bounding box center [1011, 411] width 67 height 32
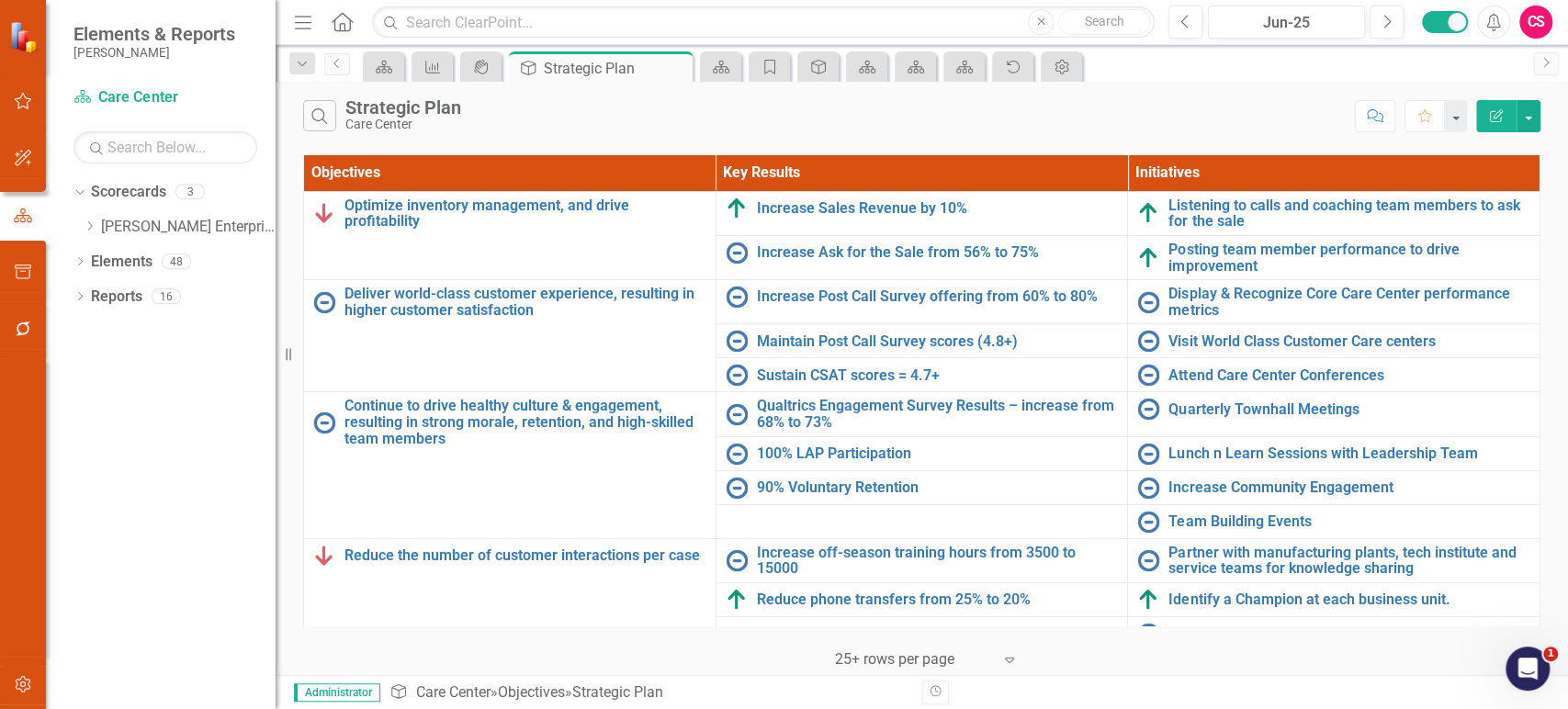
click at [1503, 105] on button "Edit Report" at bounding box center [1495, 116] width 40 height 32
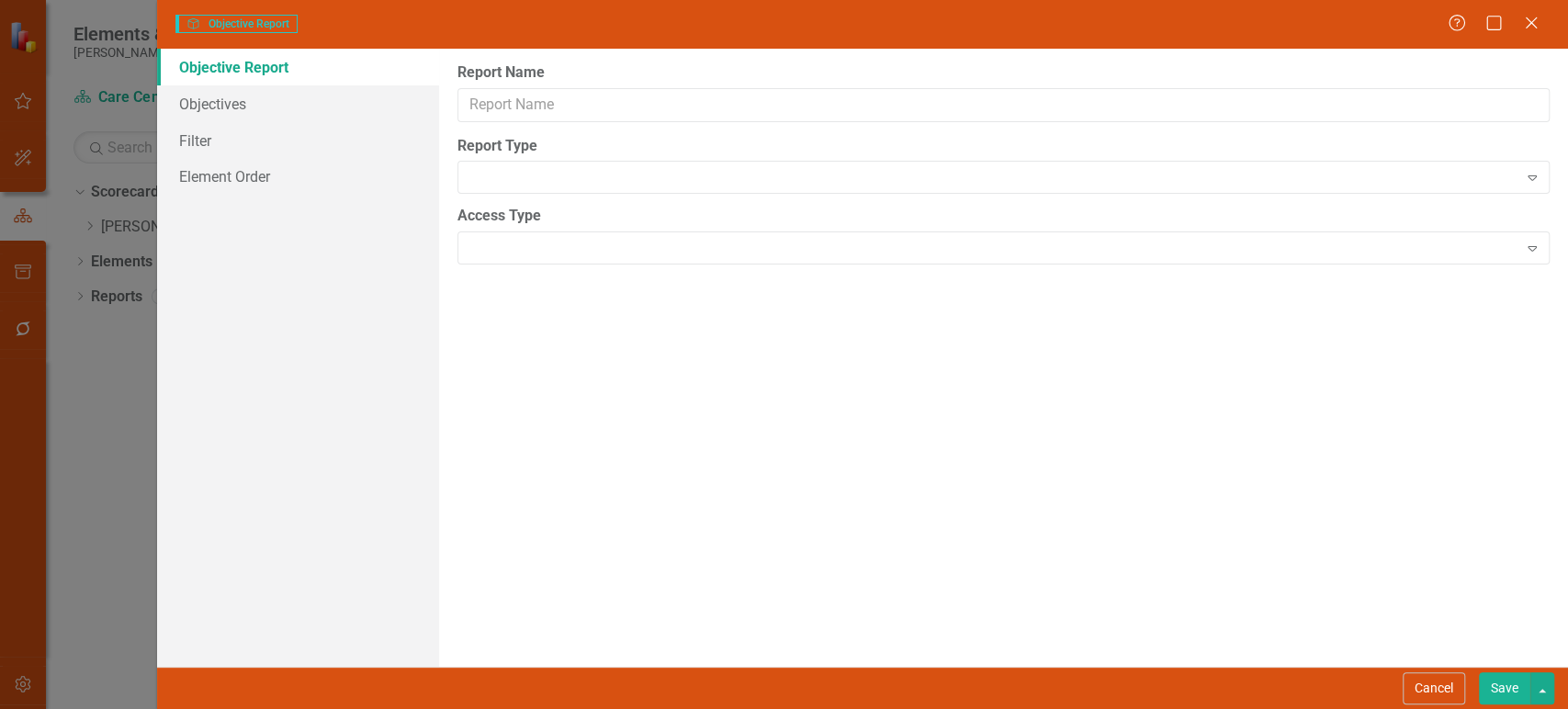
type input "Strategic Plan"
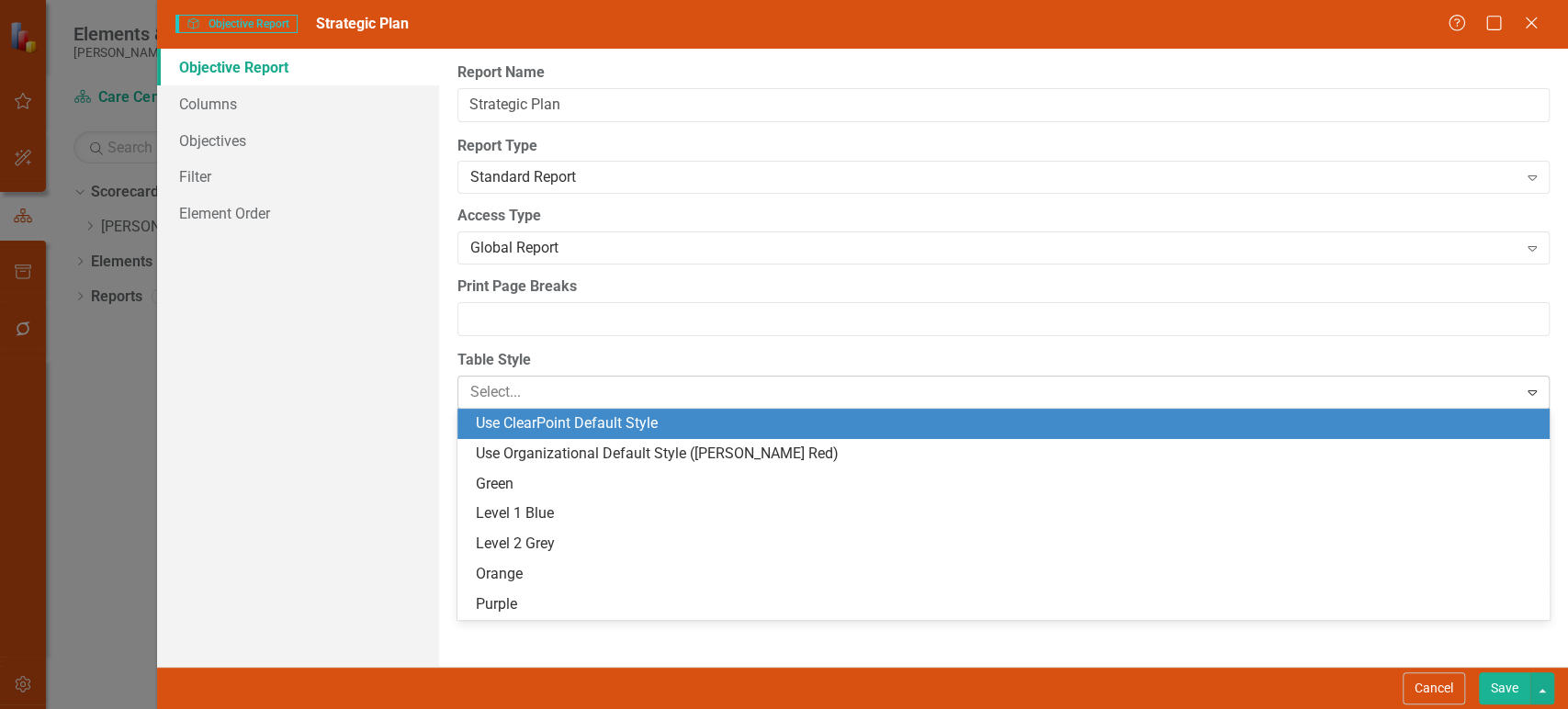
click at [571, 383] on div at bounding box center [988, 393] width 1036 height 24
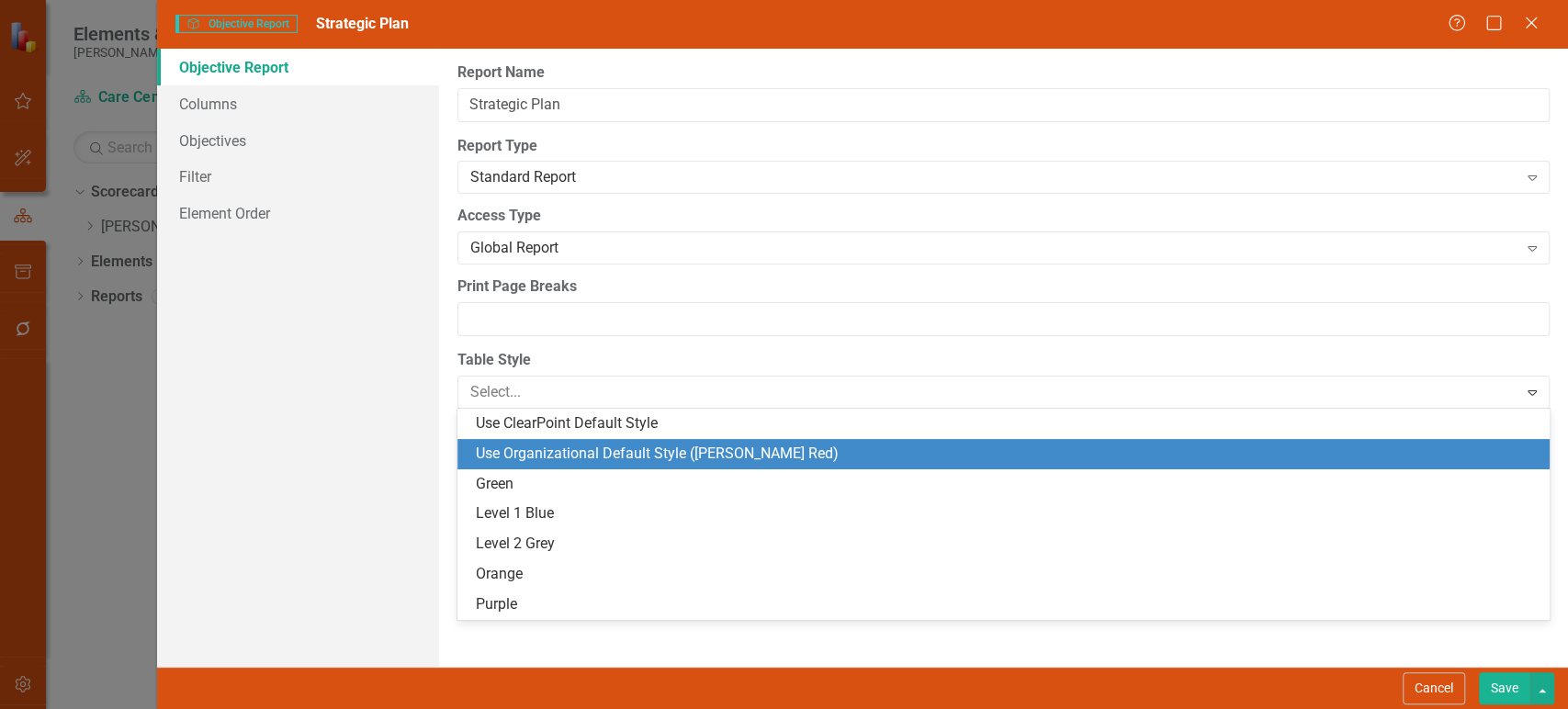
click at [566, 446] on div "Use Organizational Default Style (Lippert Red)" at bounding box center [1007, 454] width 1062 height 21
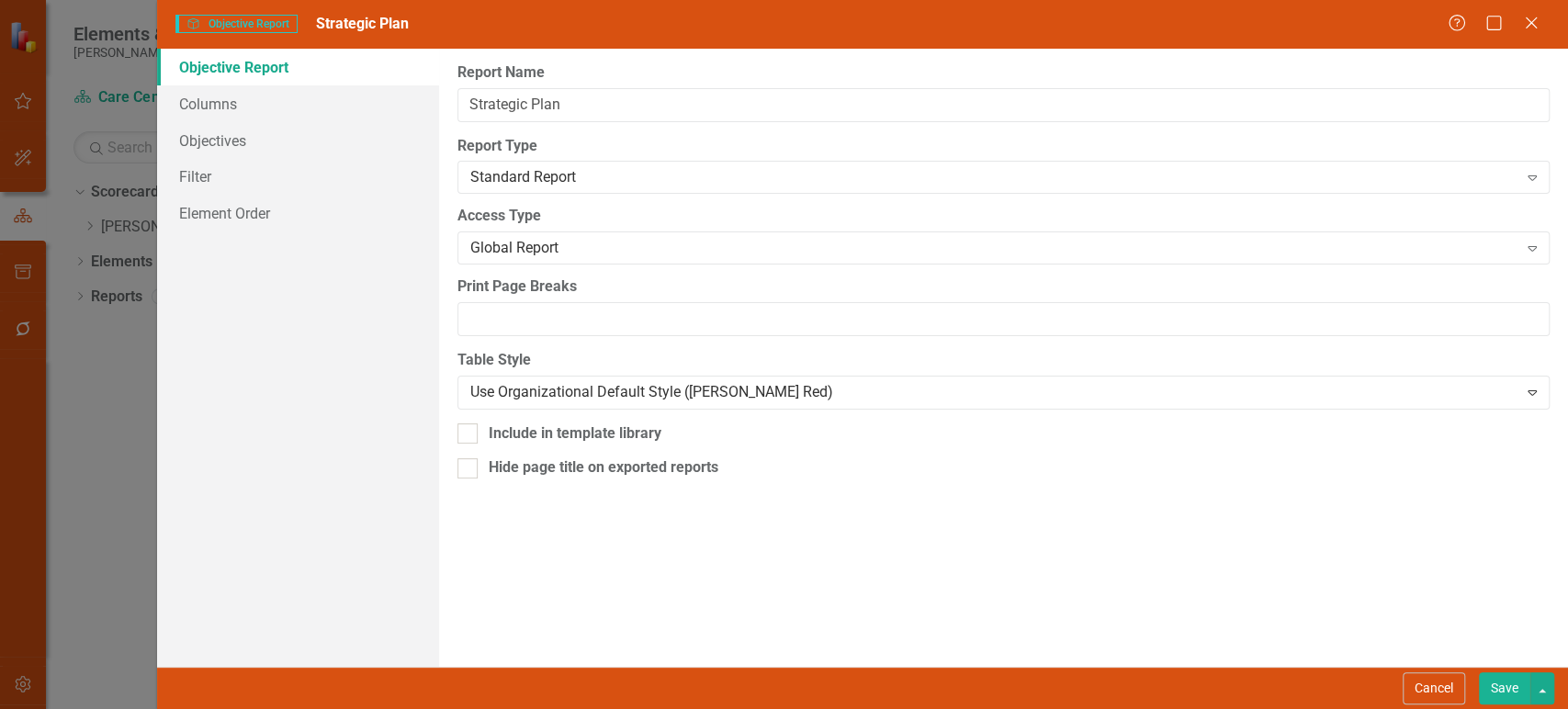
click at [1497, 686] on button "Save" at bounding box center [1504, 688] width 52 height 32
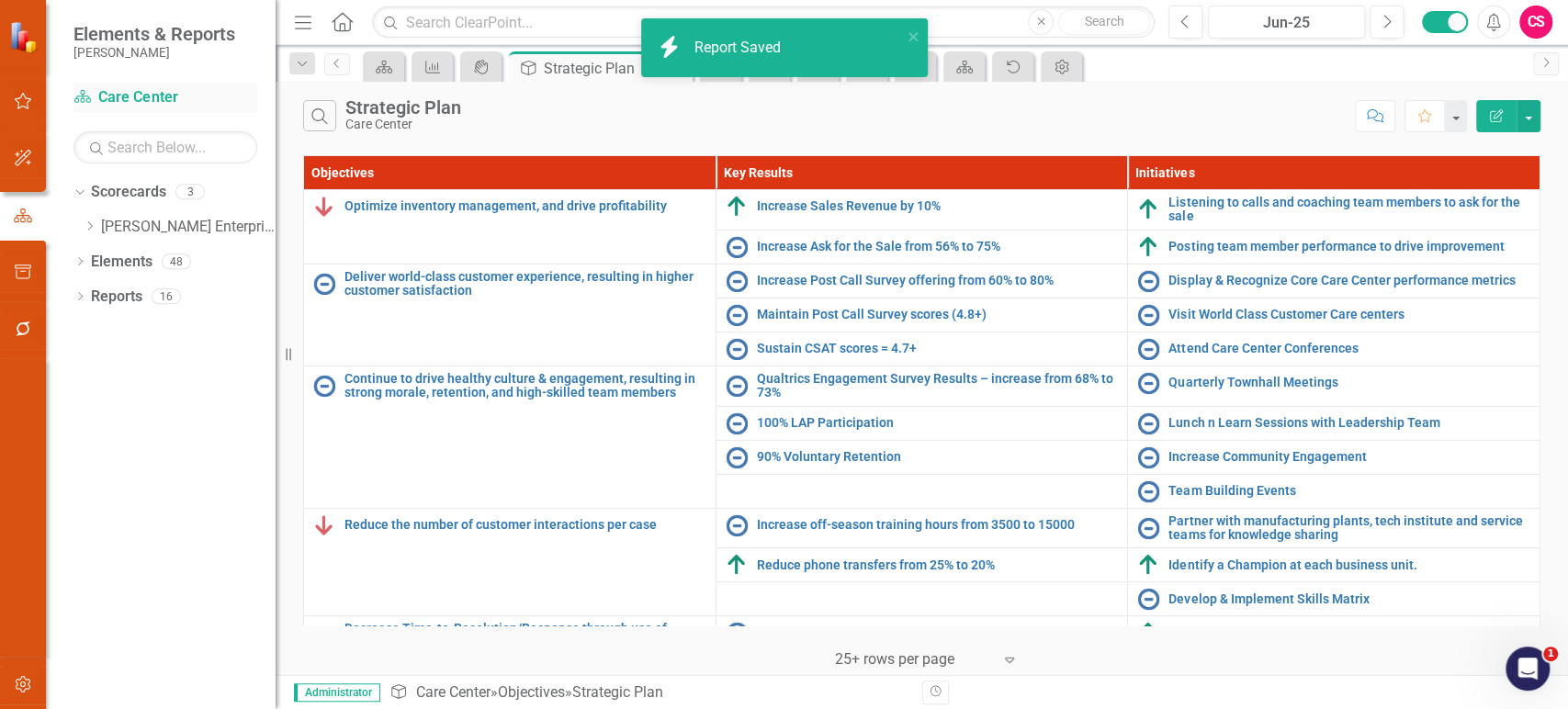
click at [139, 97] on link "Scorecard Care Center" at bounding box center [165, 98] width 184 height 21
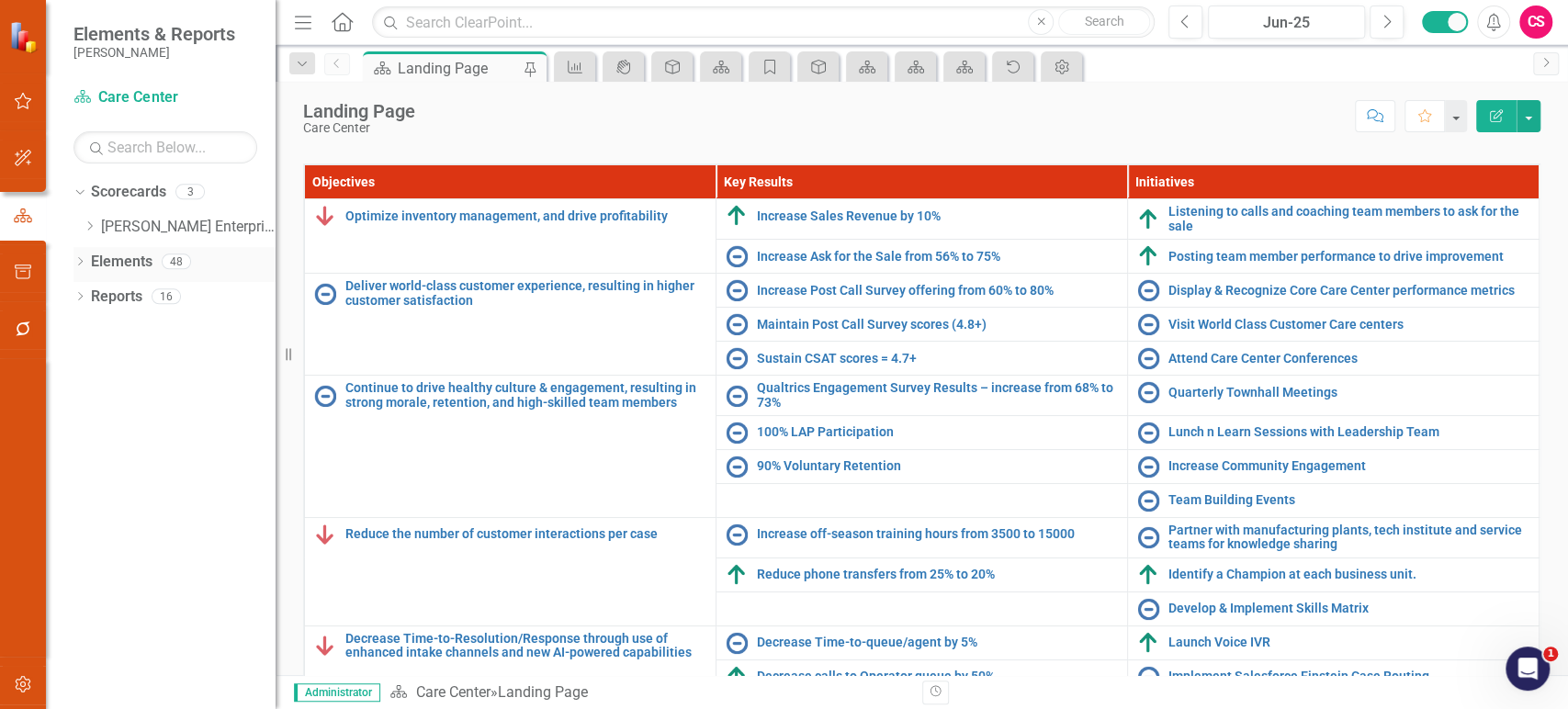
click at [113, 255] on link "Elements" at bounding box center [121, 262] width 61 height 21
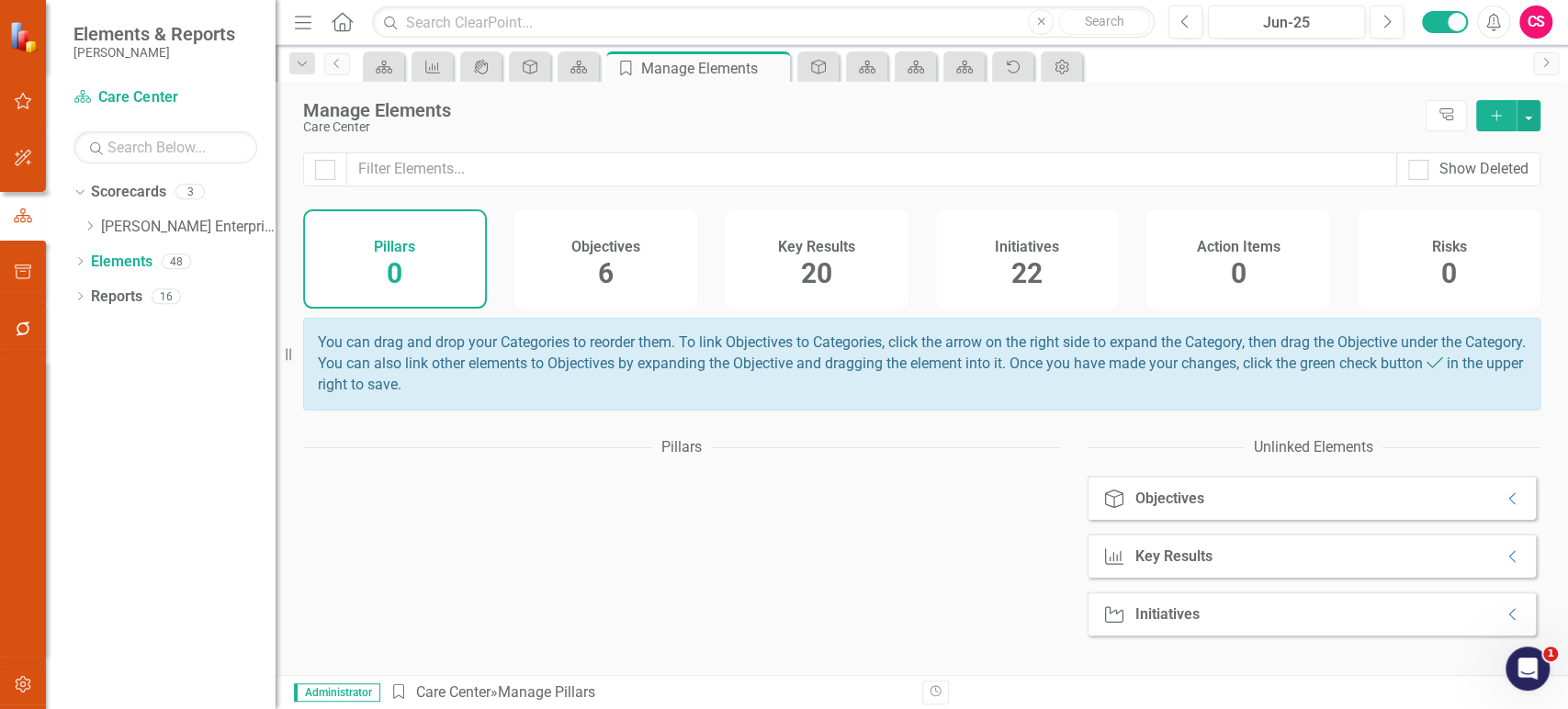
click at [839, 269] on div "Key Results 20" at bounding box center [816, 258] width 184 height 99
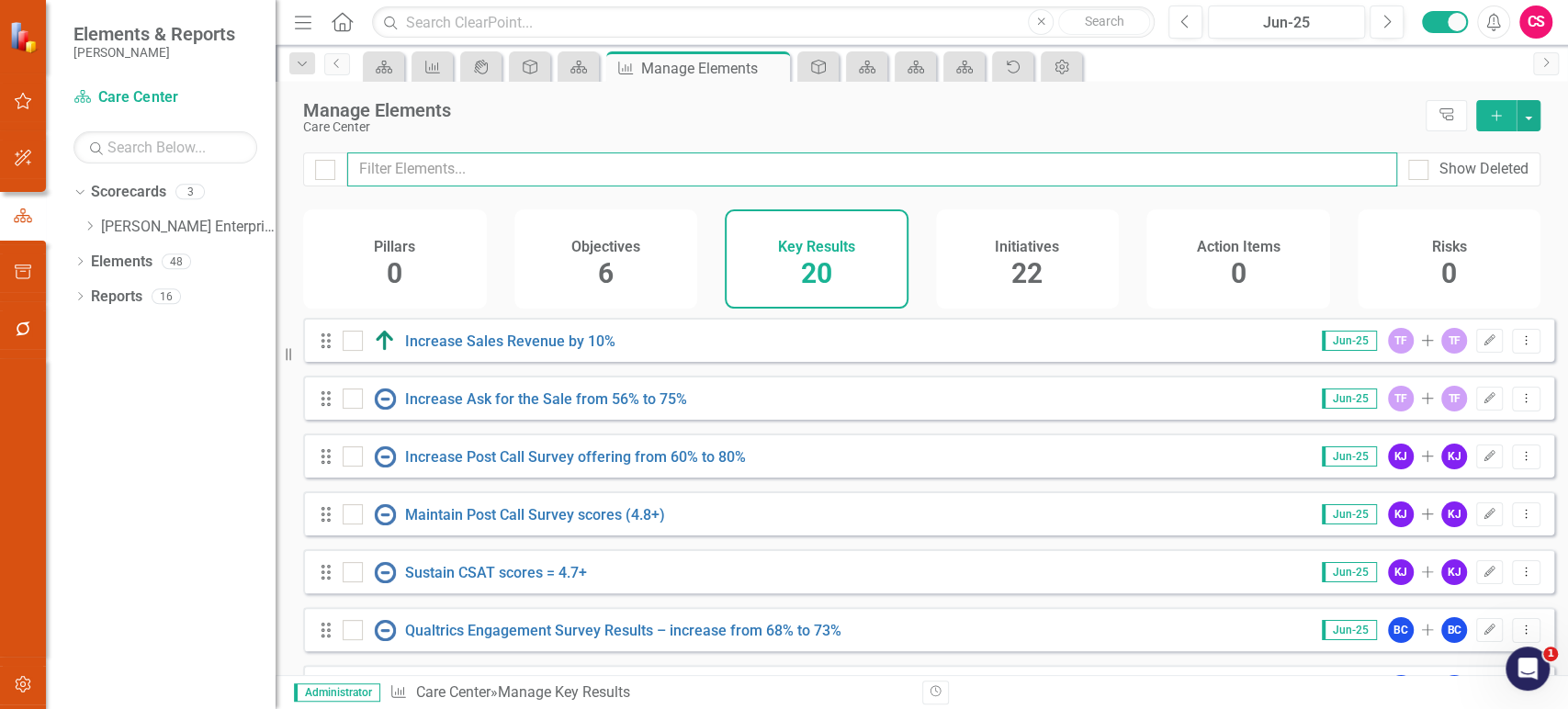
click at [528, 169] on input "text" at bounding box center [872, 169] width 1050 height 34
type input "s"
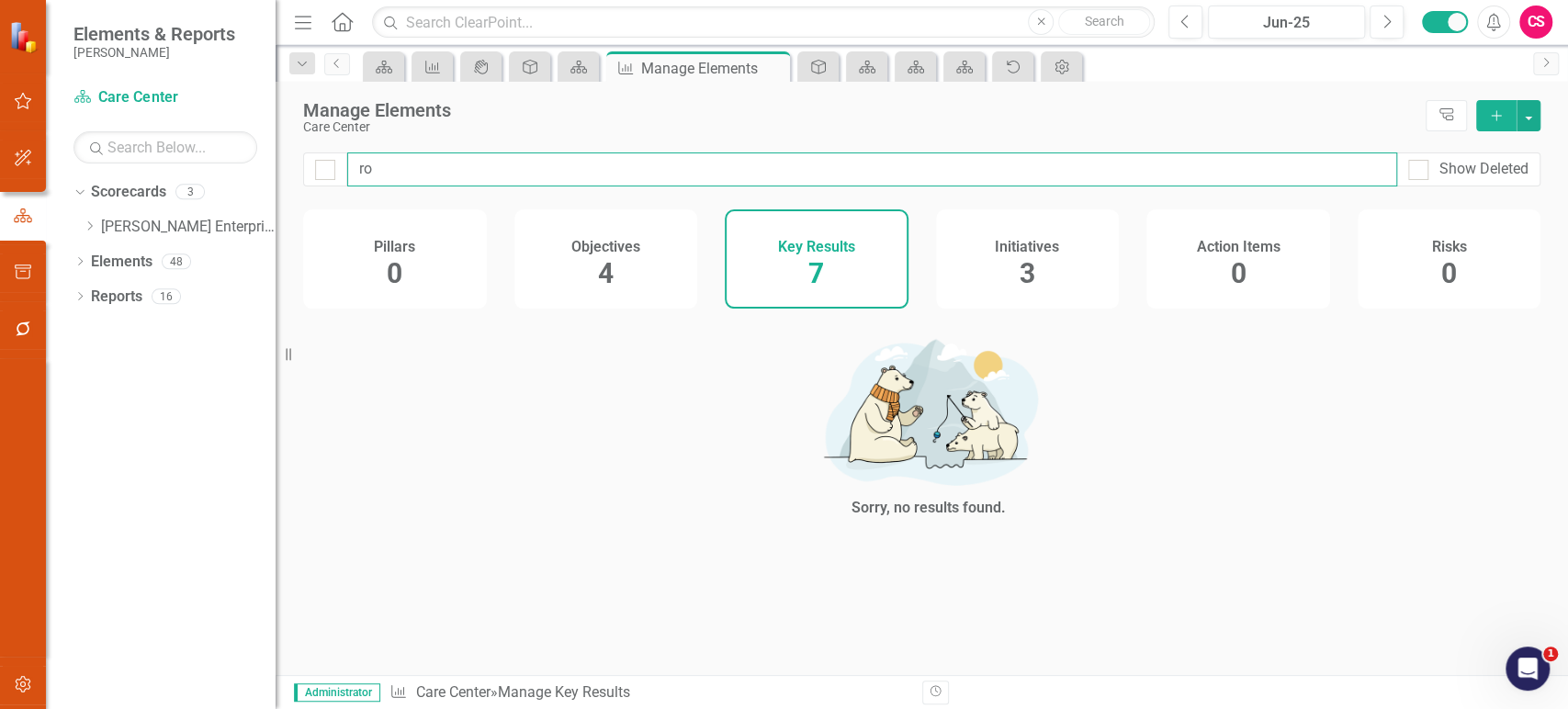
type input "r"
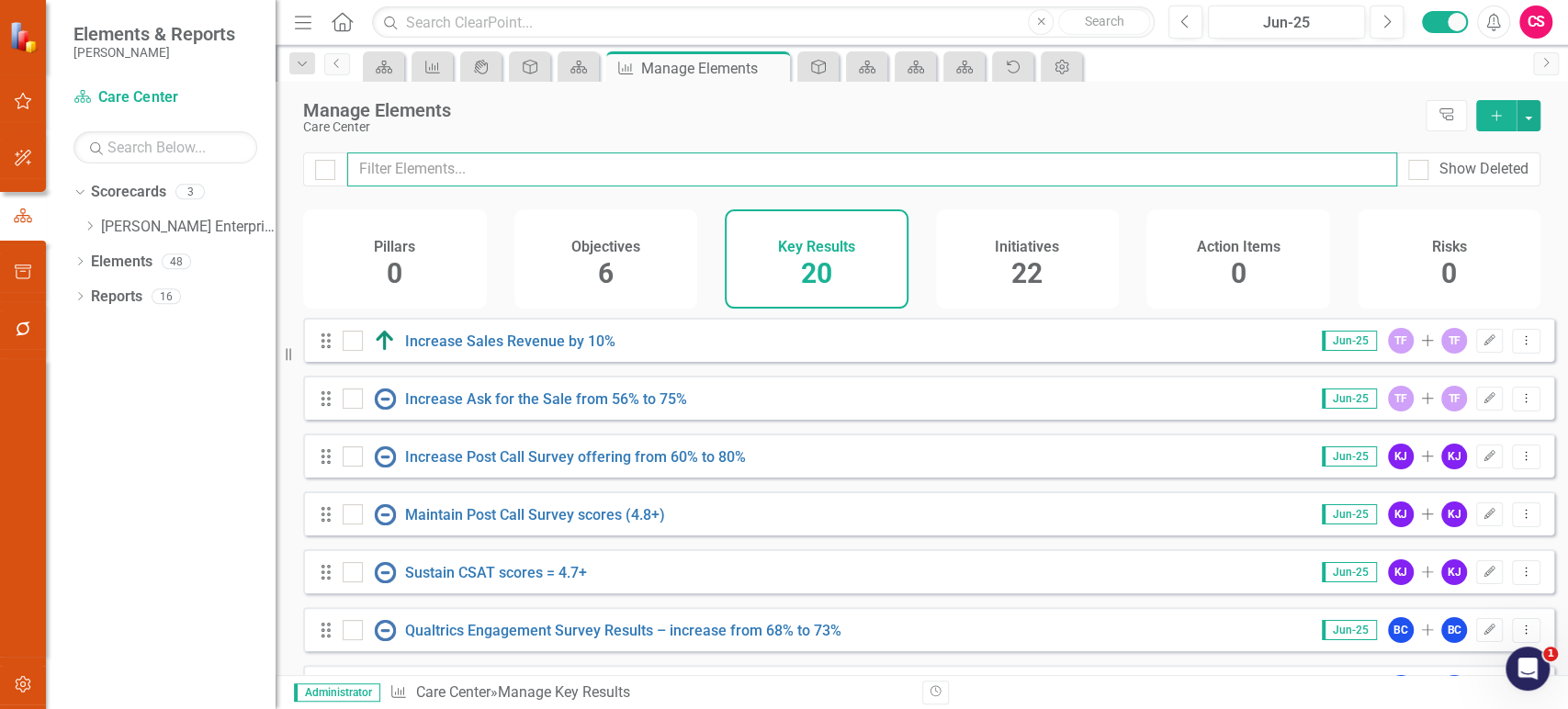
checkbox input "false"
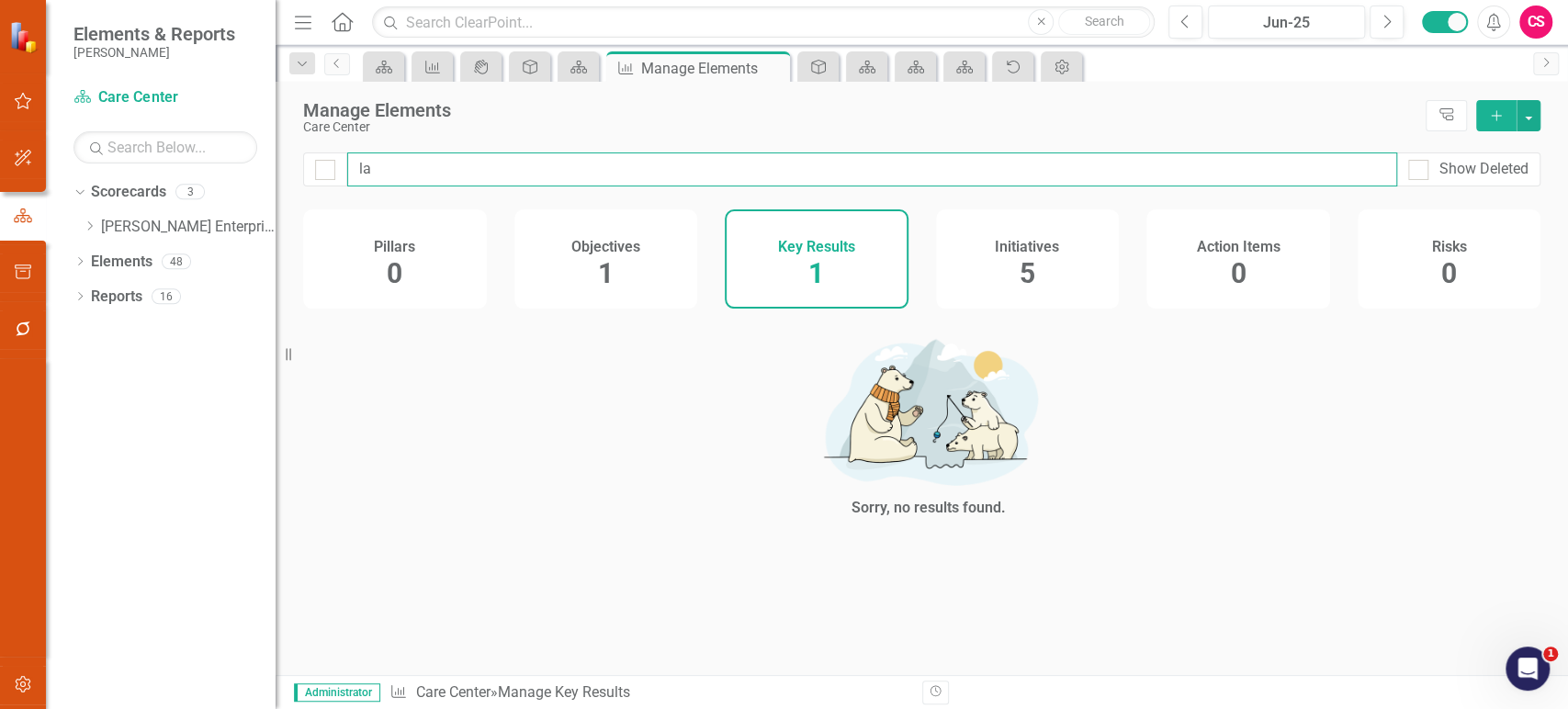
type input "l"
checkbox input "false"
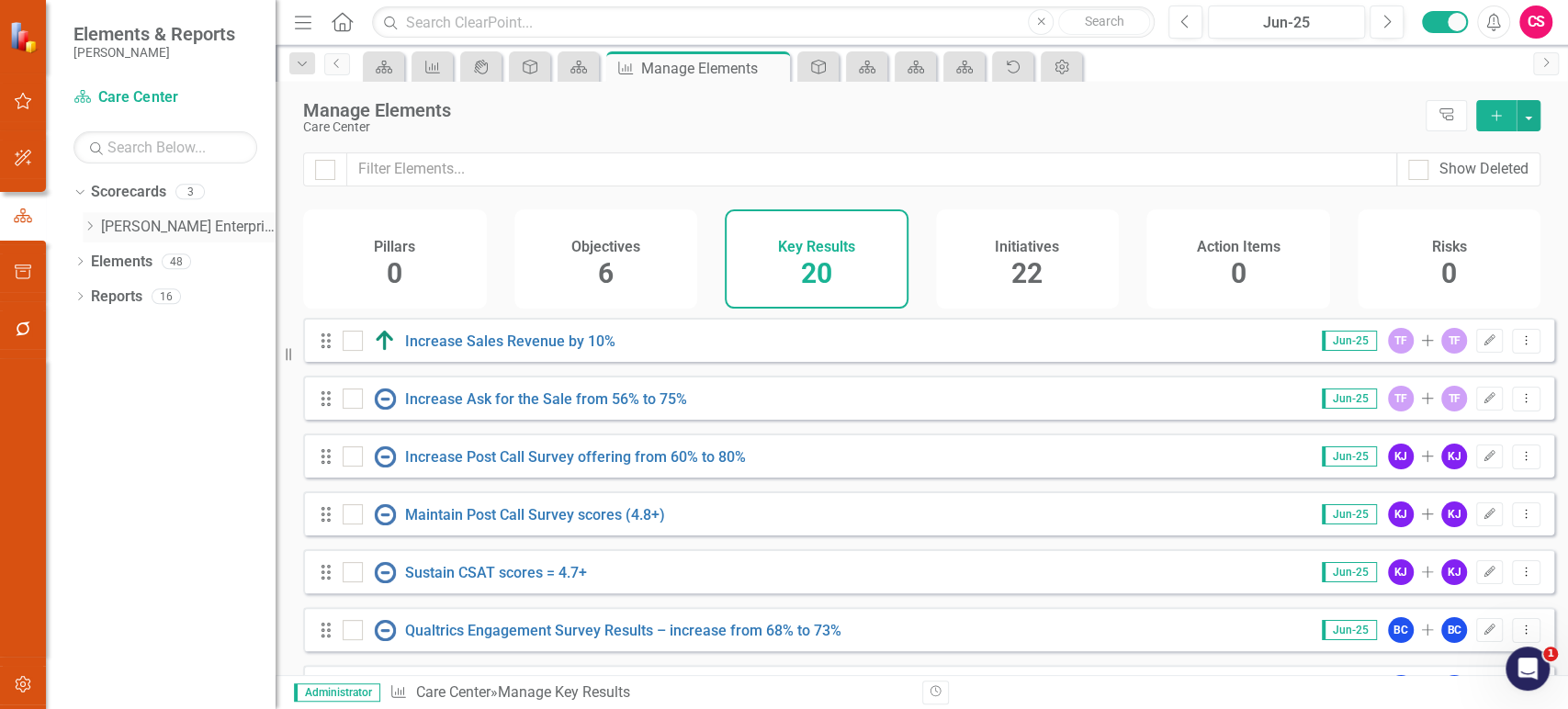
click at [83, 227] on icon "Dropdown" at bounding box center [89, 226] width 14 height 11
click at [182, 264] on link "Aftermarket" at bounding box center [198, 262] width 156 height 21
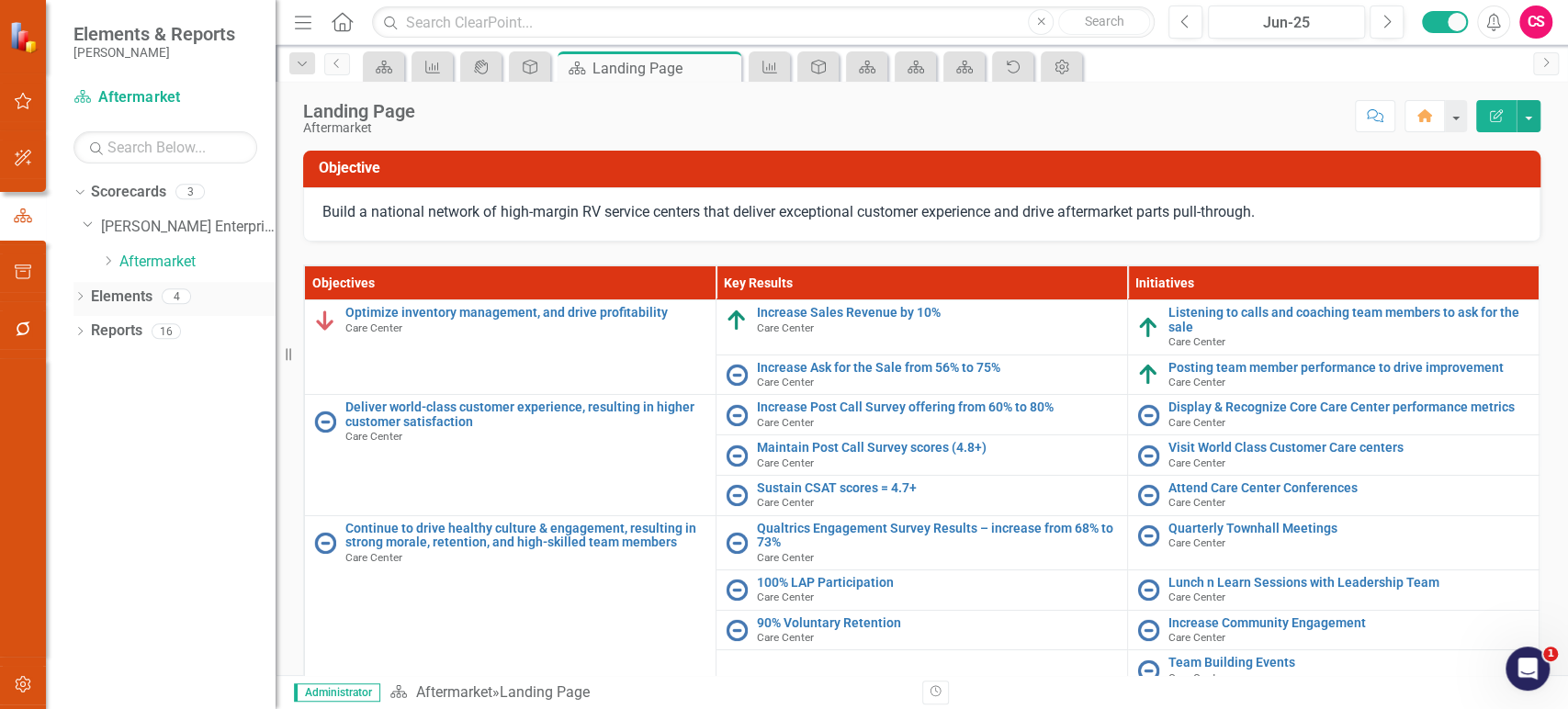
click at [124, 299] on link "Elements" at bounding box center [121, 297] width 61 height 21
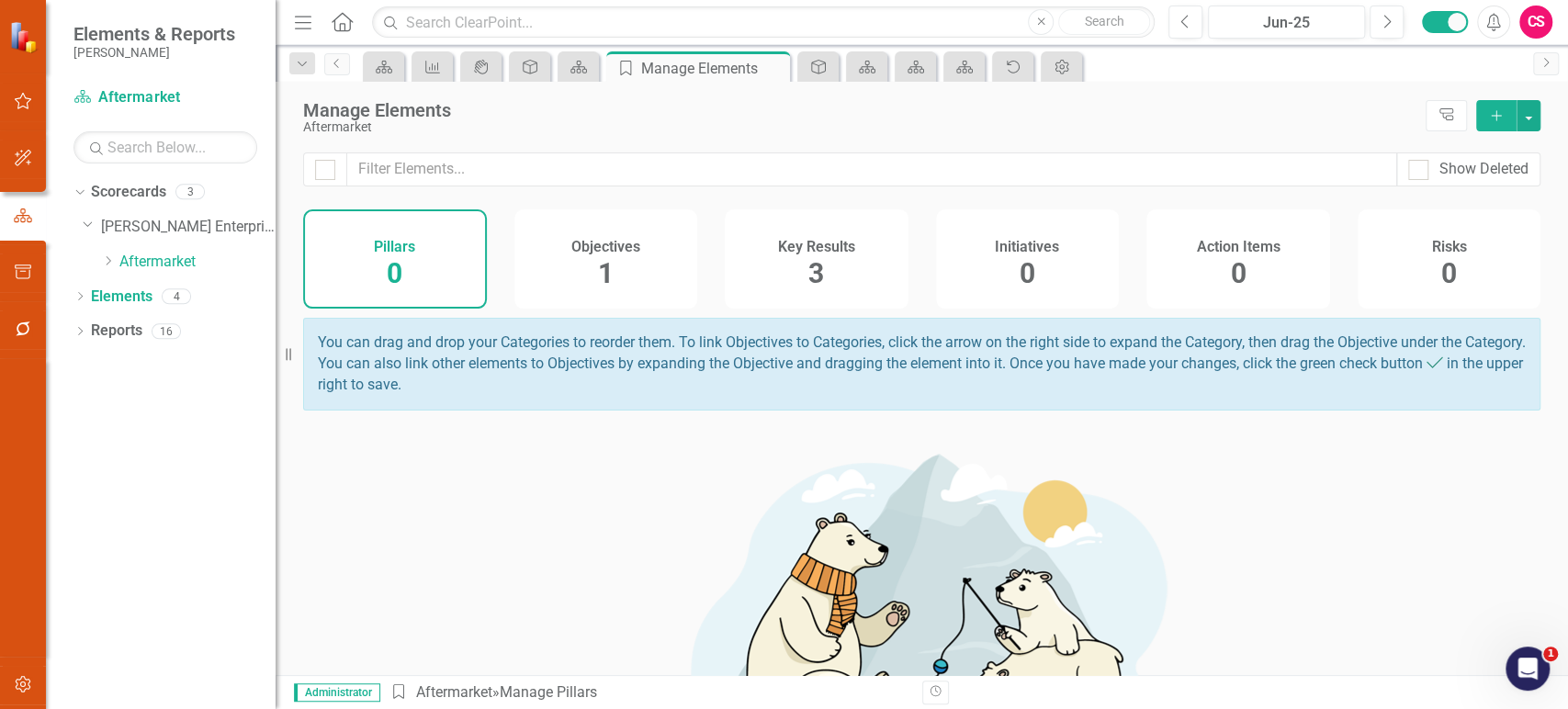
click at [831, 298] on div "Key Results 3" at bounding box center [816, 258] width 184 height 99
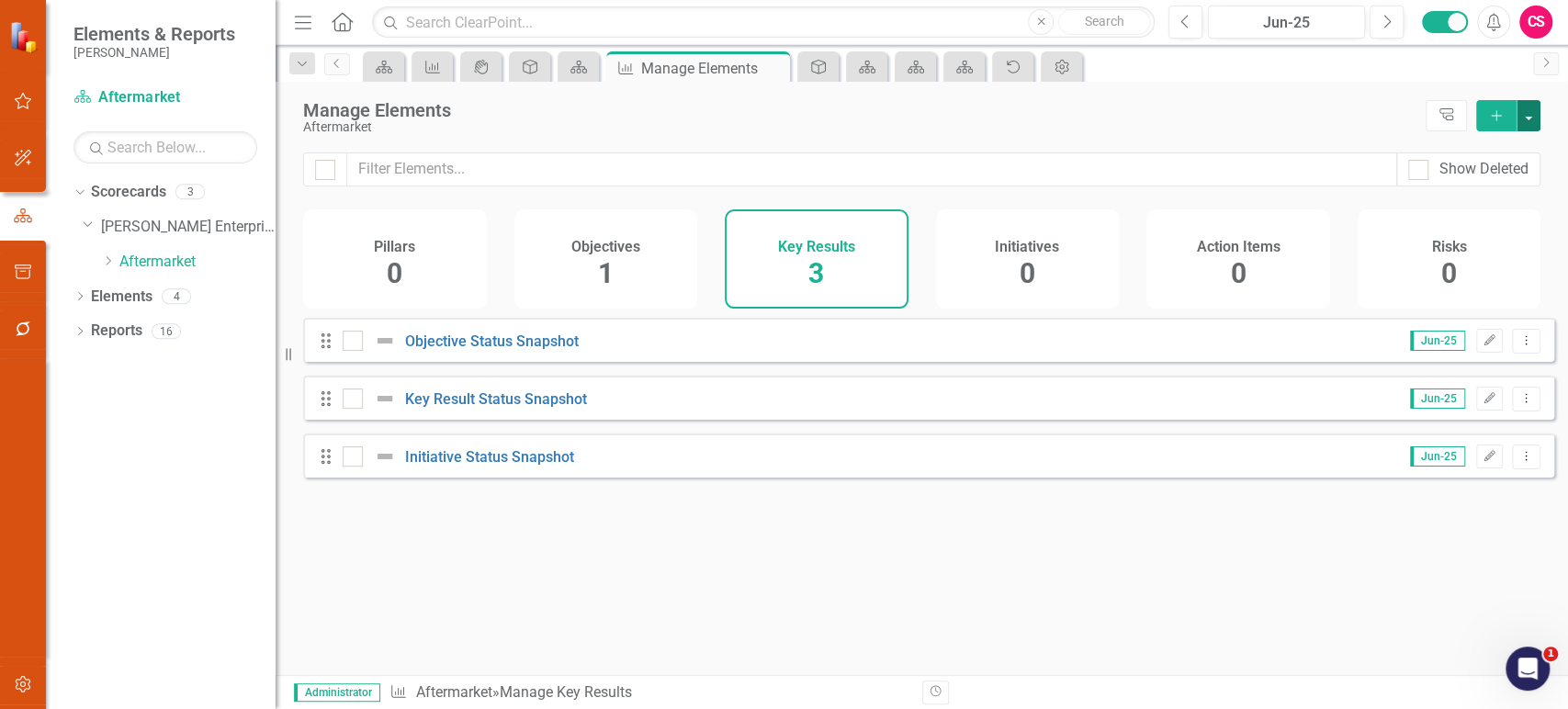
click at [1532, 116] on button "button" at bounding box center [1528, 115] width 24 height 31
click at [1465, 177] on link "Add Multiple Add Multiple" at bounding box center [1466, 184] width 145 height 34
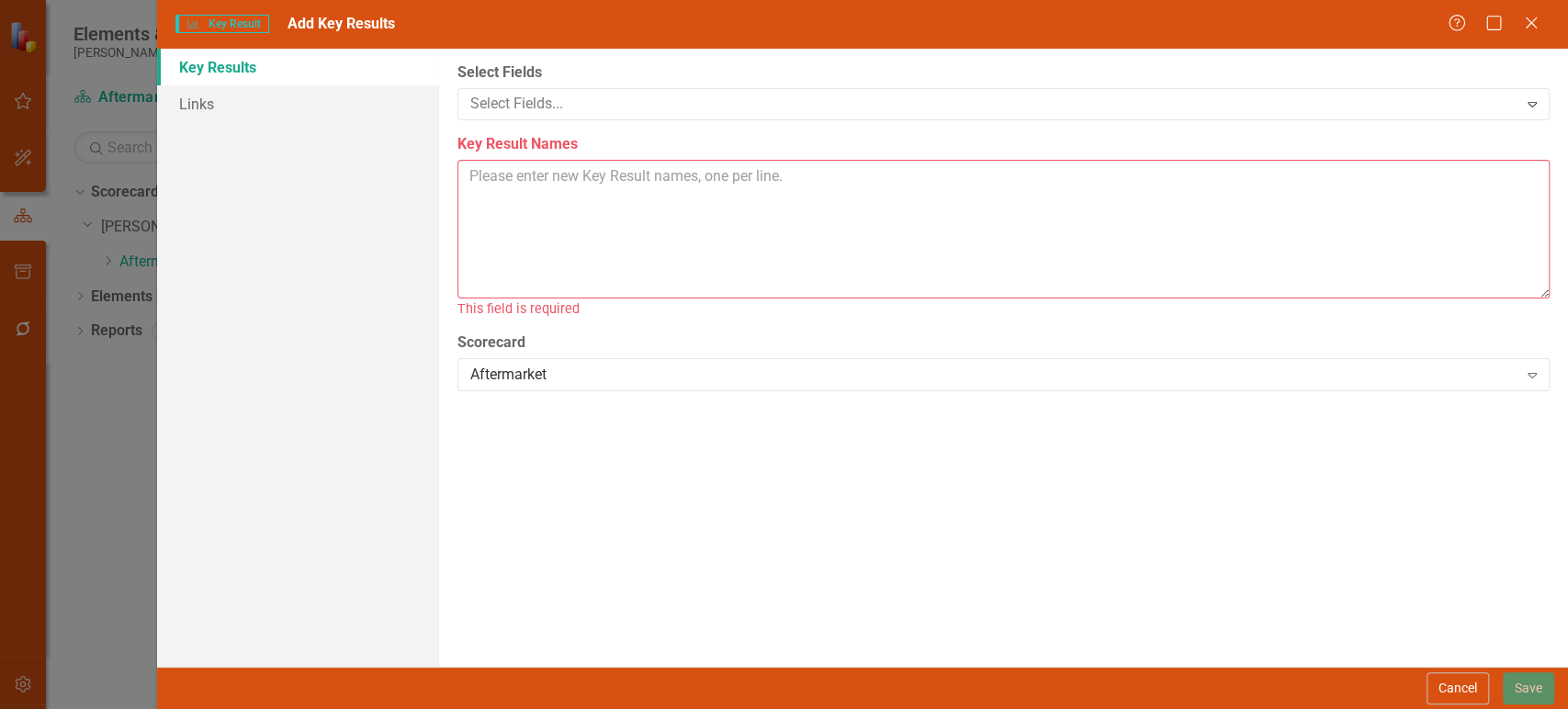
click at [531, 179] on textarea "Key Result Names" at bounding box center [1004, 229] width 1092 height 138
paste textarea ": Open 5+ new service centers in underserved, high-demand regions by EOY ‘26 o …"
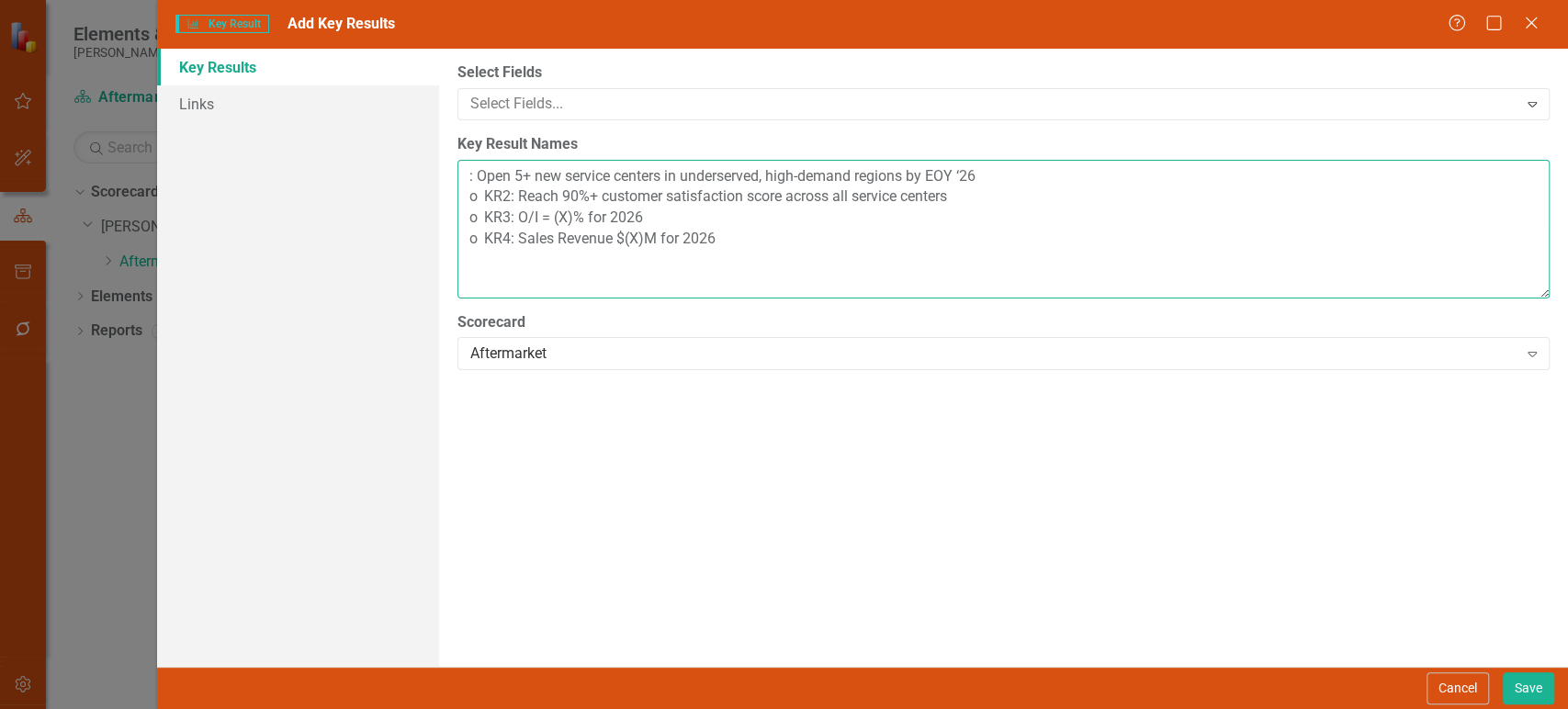
click at [477, 184] on textarea ": Open 5+ new service centers in underserved, high-demand regions by EOY ‘26 o …" at bounding box center [1004, 229] width 1092 height 138
drag, startPoint x: 473, startPoint y: 224, endPoint x: 448, endPoint y: 218, distance: 25.7
click at [448, 218] on div "Select Fields Select Fields... Expand Key Result Names Open 5+ new service cent…" at bounding box center [1003, 358] width 1129 height 618
drag, startPoint x: 500, startPoint y: 222, endPoint x: 458, endPoint y: 222, distance: 42.0
click at [458, 222] on textarea "Open 5+ new service centers in underserved, high-demand regions by EOY ‘26 Reac…" at bounding box center [1004, 229] width 1092 height 138
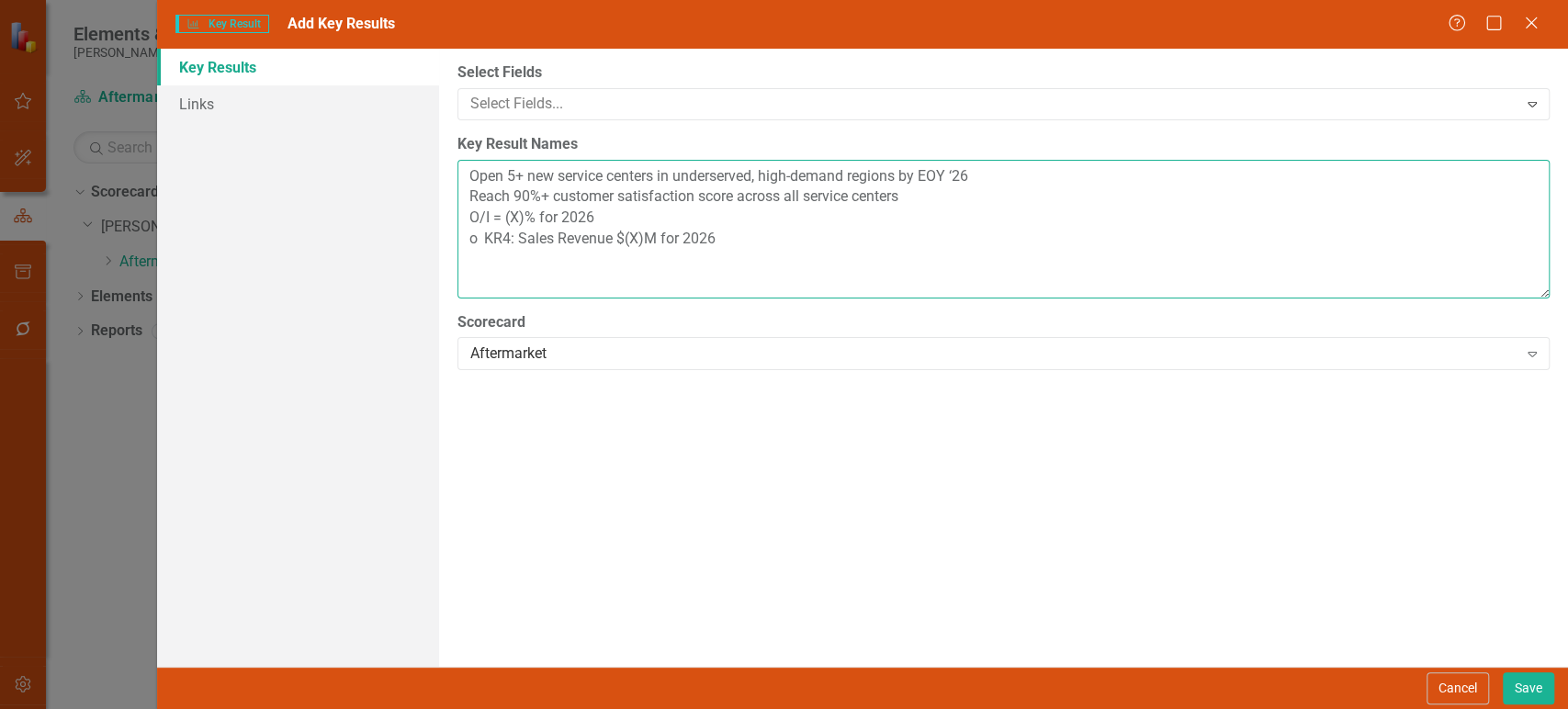
drag, startPoint x: 522, startPoint y: 239, endPoint x: 448, endPoint y: 239, distance: 74.0
click at [448, 239] on div "Select Fields Select Fields... Expand Key Result Names Open 5+ new service cent…" at bounding box center [1003, 358] width 1129 height 618
type textarea "Open 5+ new service centers in underserved, high-demand regions by EOY ‘26 Reac…"
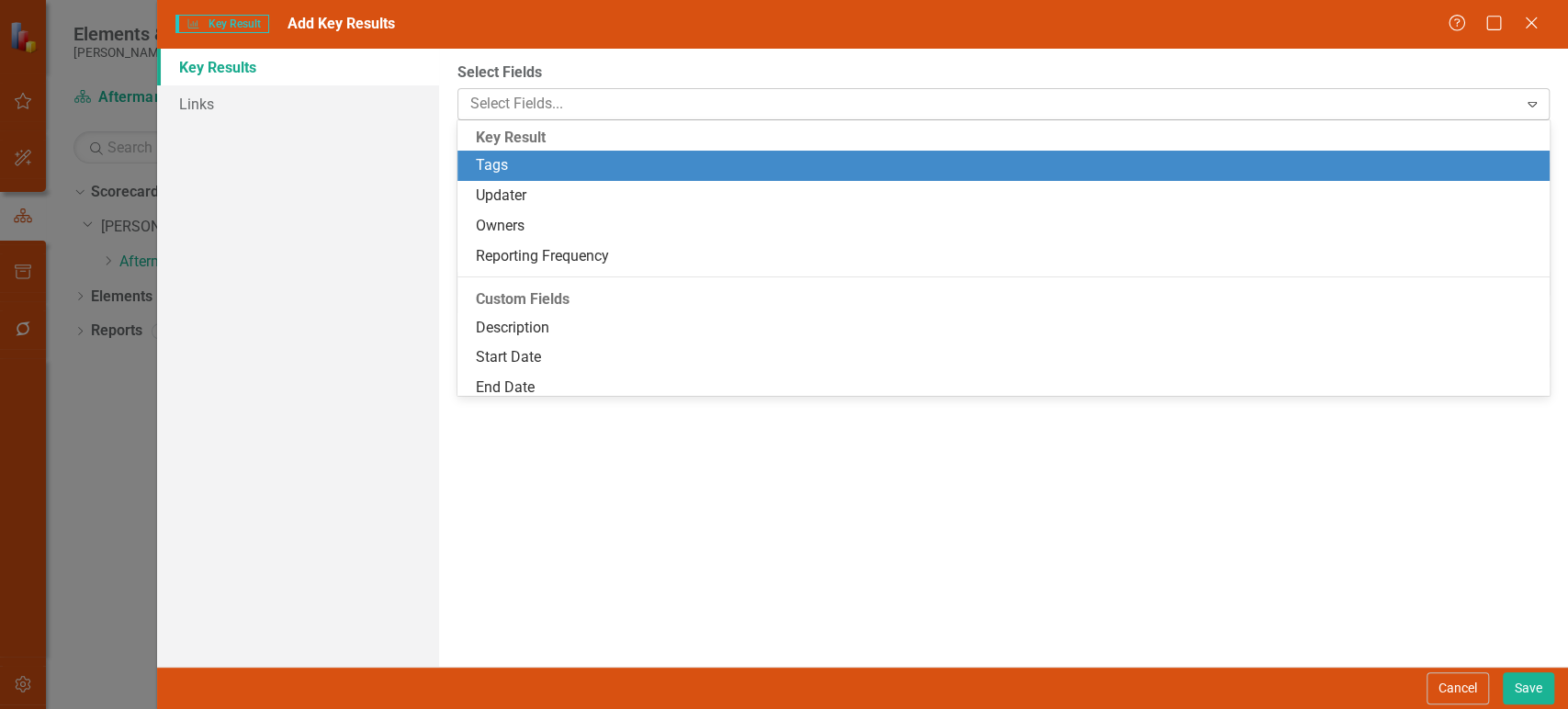
click at [578, 112] on div at bounding box center [991, 105] width 1055 height 24
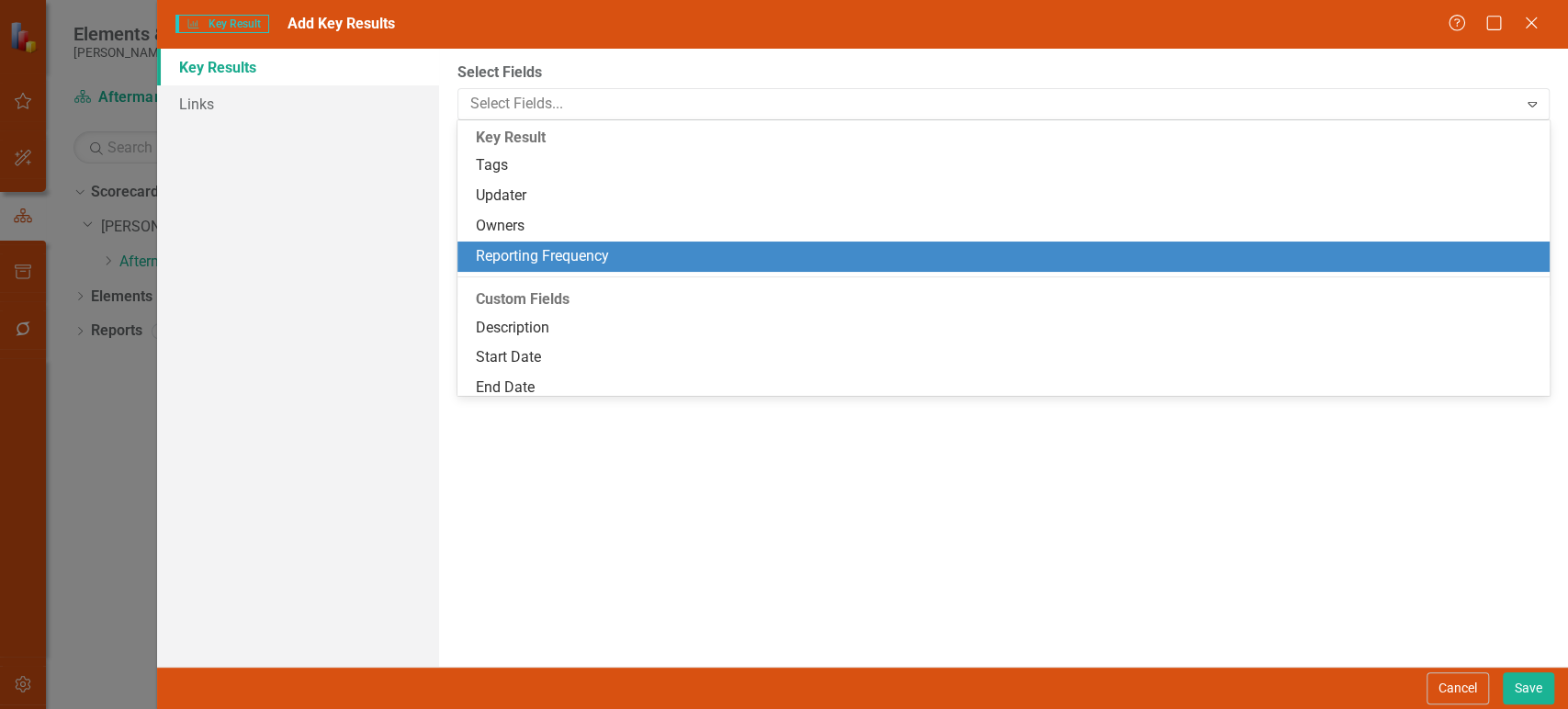
click at [561, 270] on div "Reporting Frequency" at bounding box center [1004, 256] width 1092 height 30
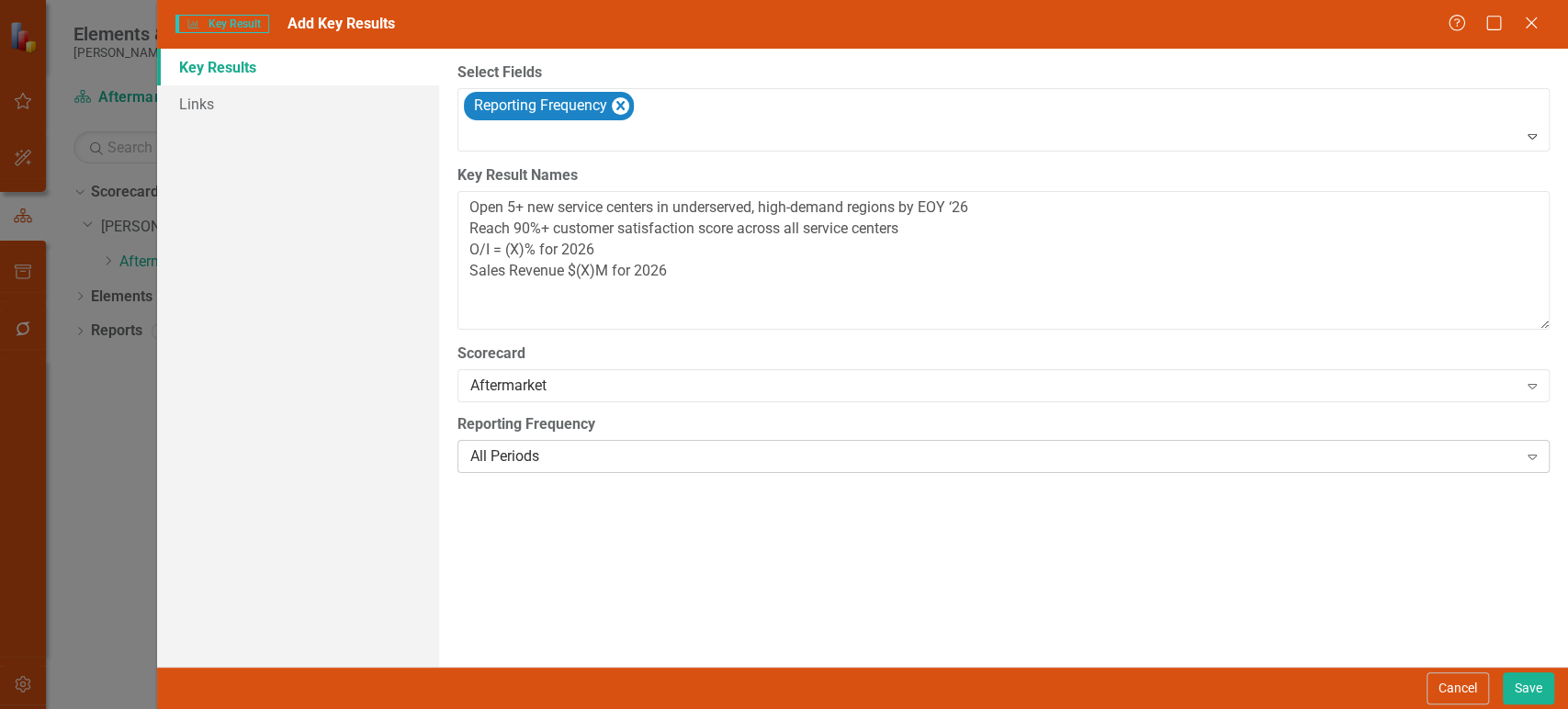
click at [552, 446] on div "All Periods" at bounding box center [994, 457] width 1047 height 21
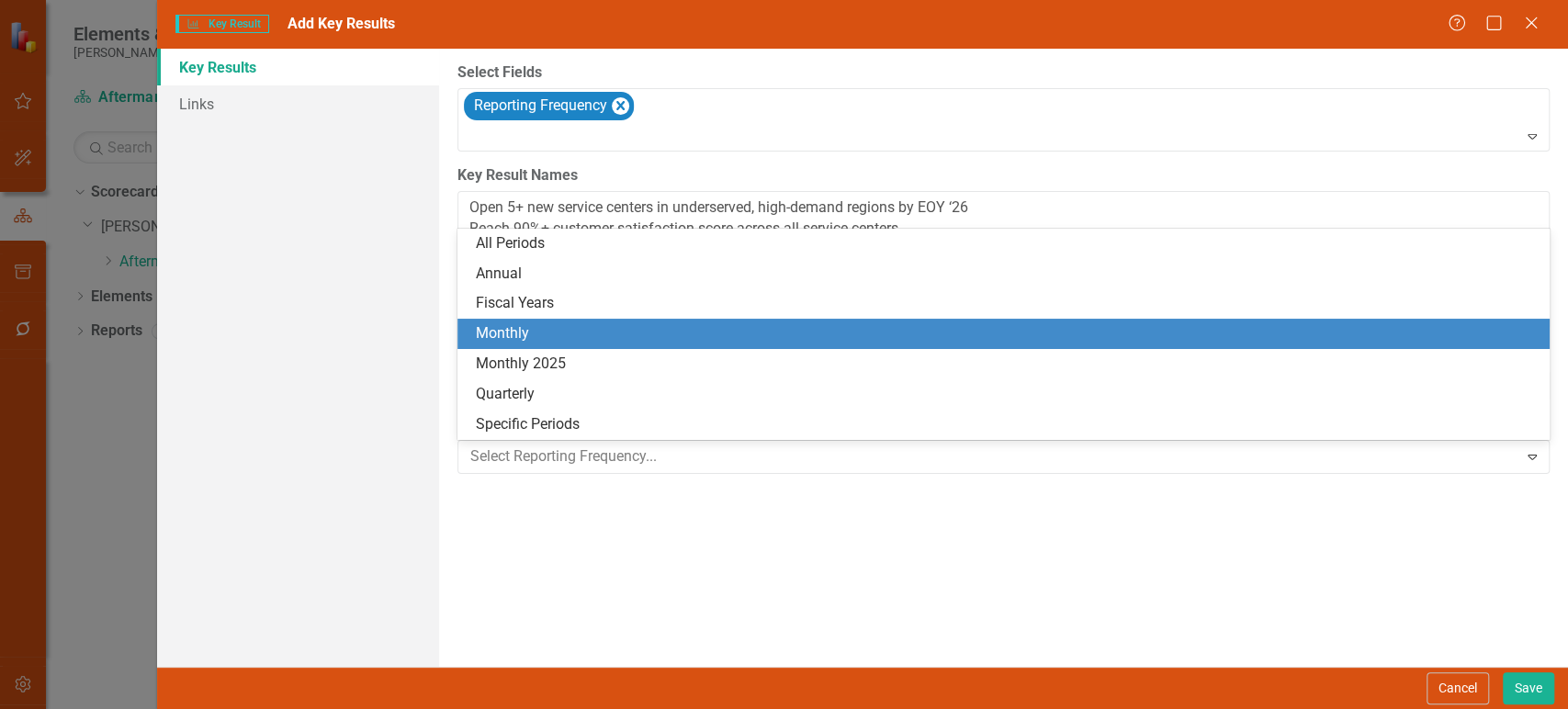
click at [557, 346] on div "Monthly" at bounding box center [1004, 333] width 1092 height 30
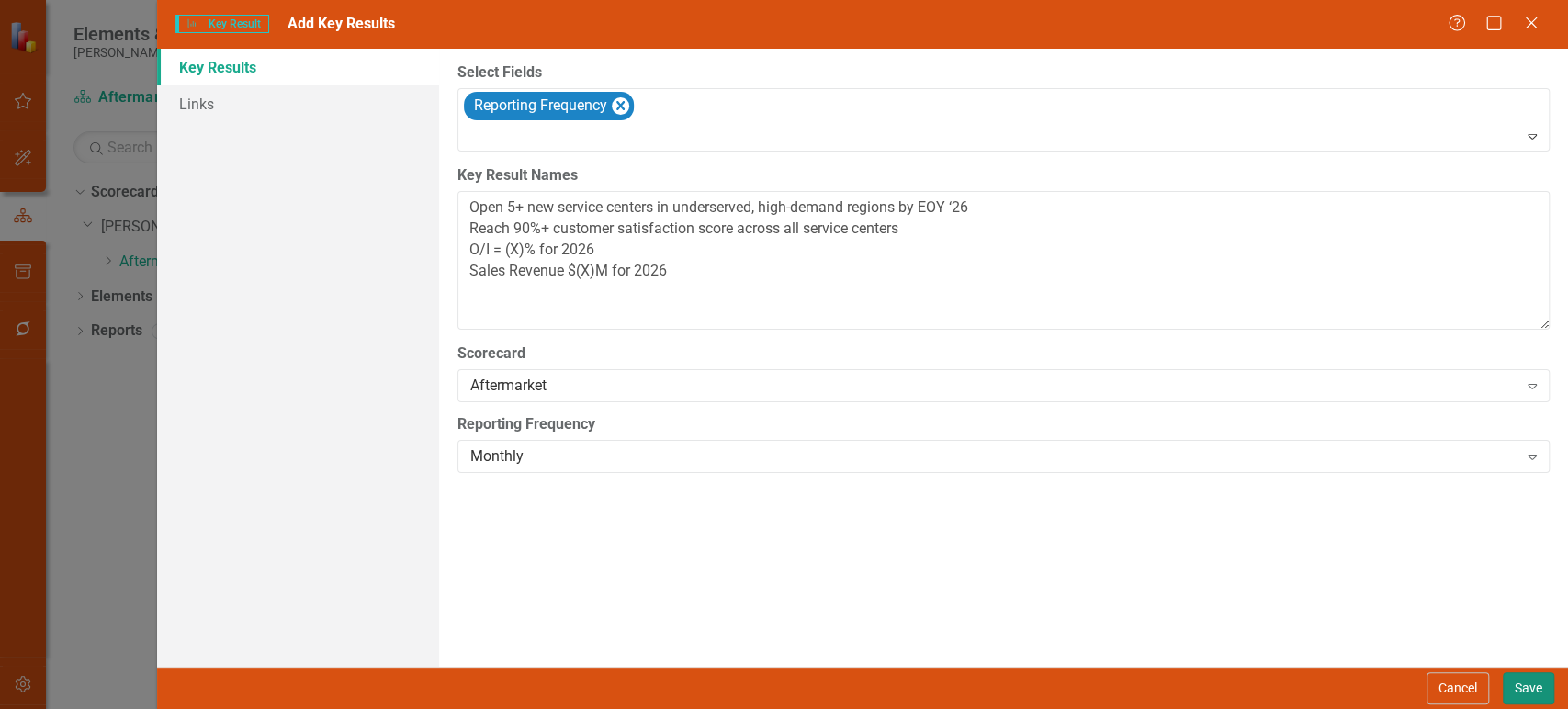
click at [1522, 688] on button "Save" at bounding box center [1528, 688] width 52 height 32
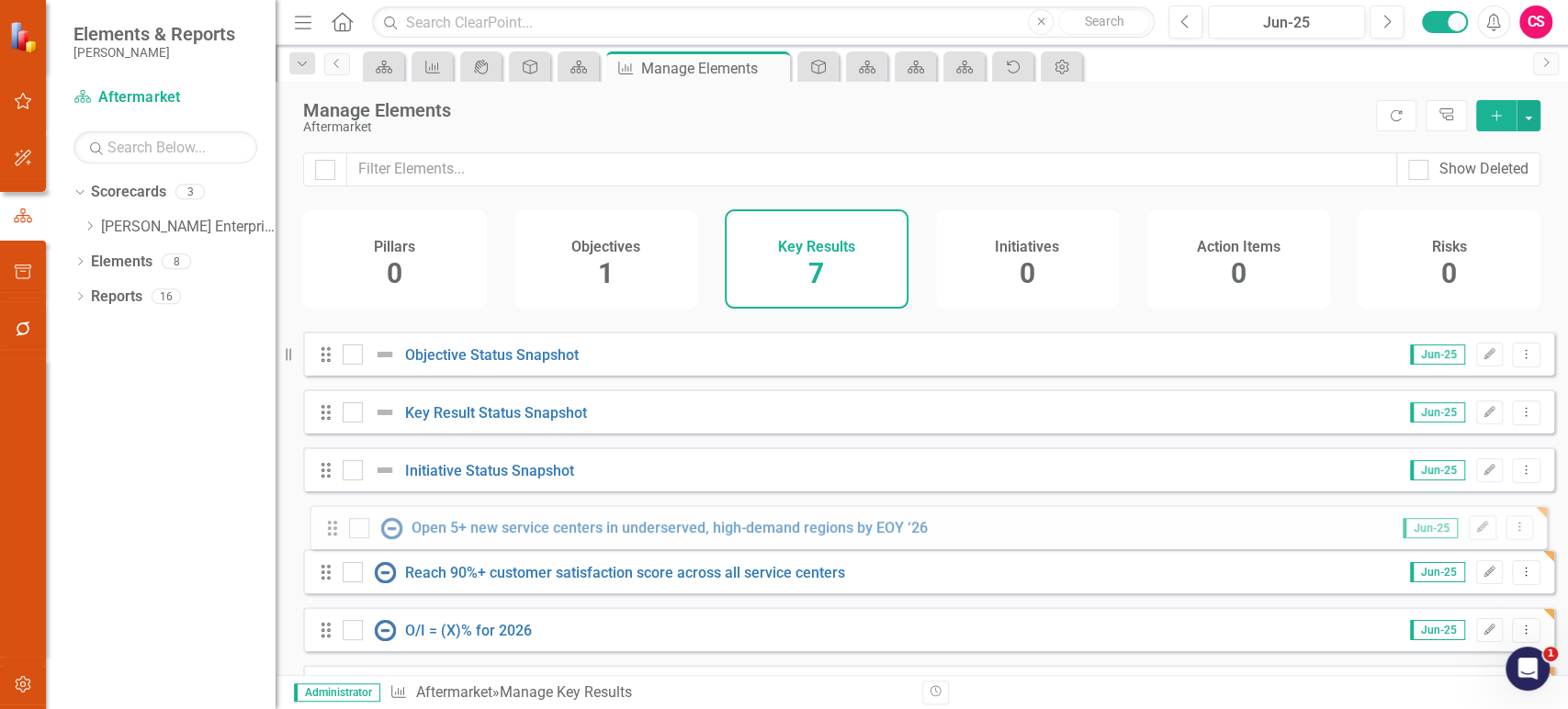
drag, startPoint x: 325, startPoint y: 359, endPoint x: 331, endPoint y: 533, distance: 174.1
click at [331, 350] on icon "Drag" at bounding box center [326, 341] width 24 height 19
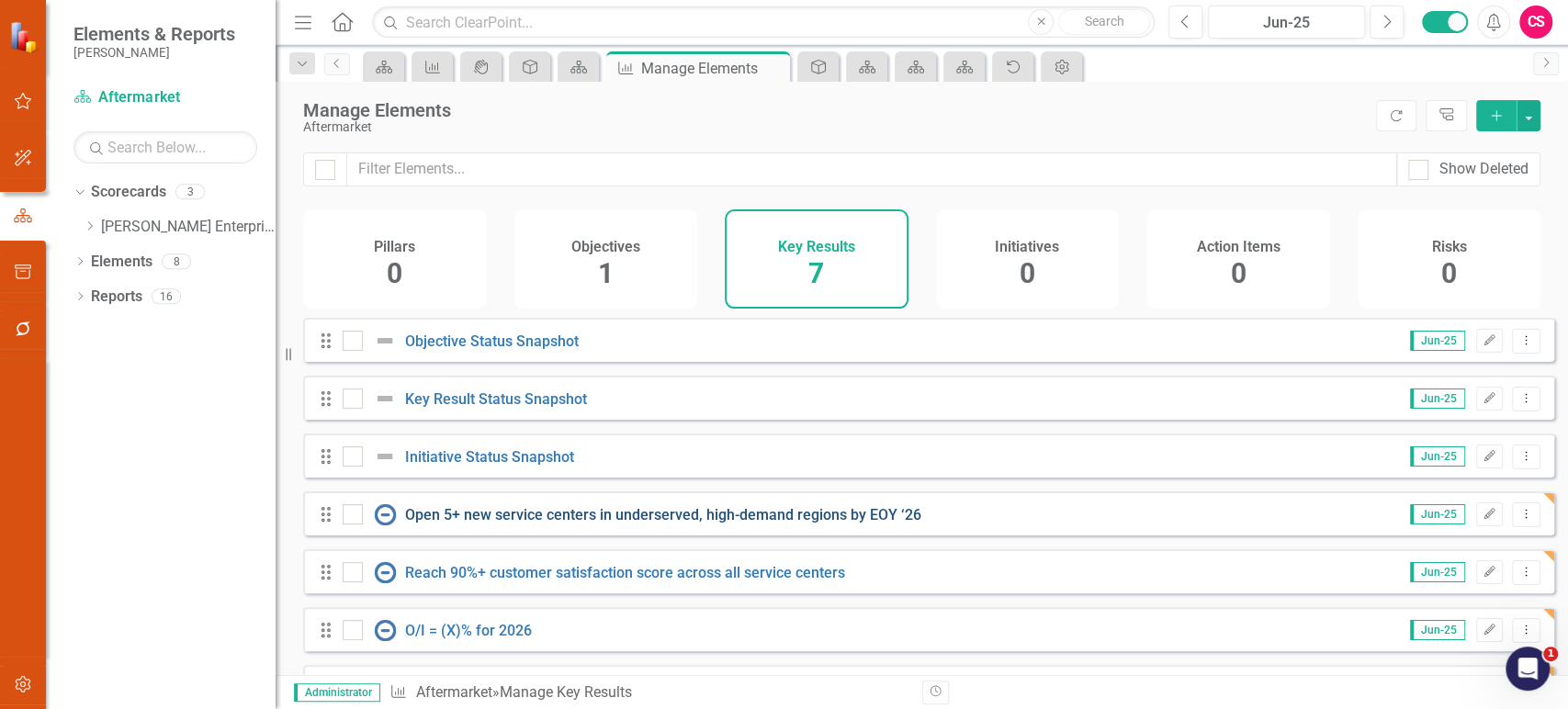
click at [637, 524] on link "Open 5+ new service centers in underserved, high-demand regions by EOY ‘26" at bounding box center [663, 514] width 516 height 18
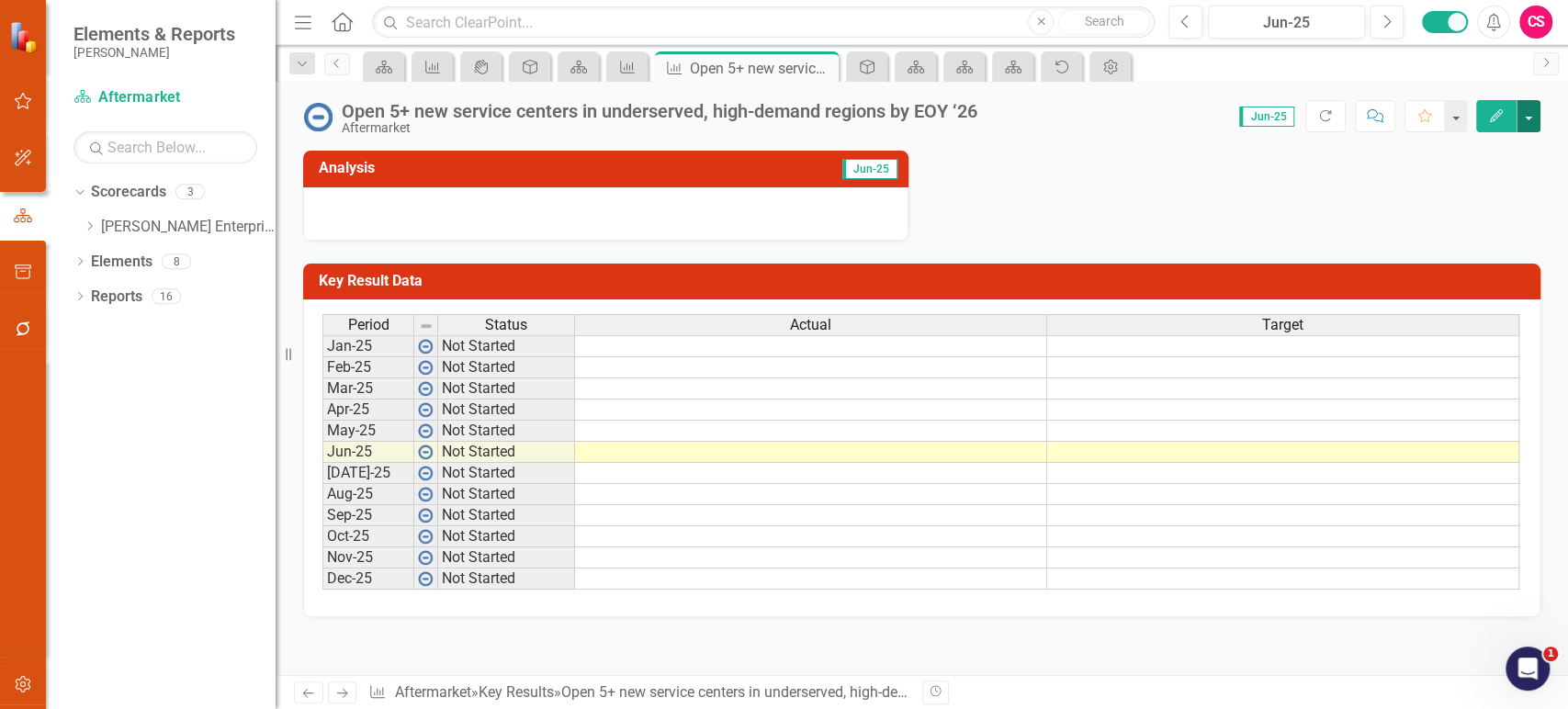
click at [1536, 116] on button "button" at bounding box center [1528, 116] width 24 height 32
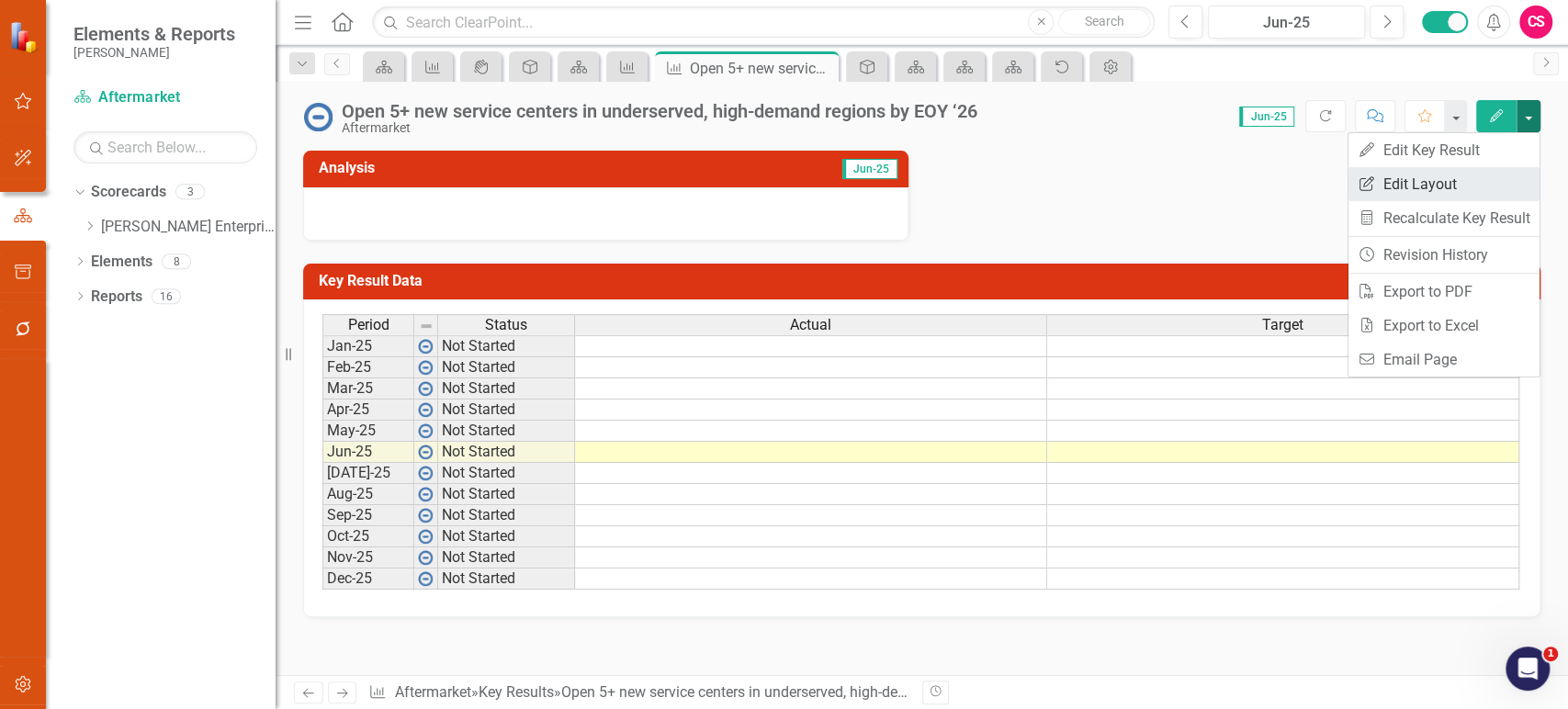
click at [1462, 174] on link "Edit Report Edit Layout" at bounding box center [1444, 184] width 191 height 34
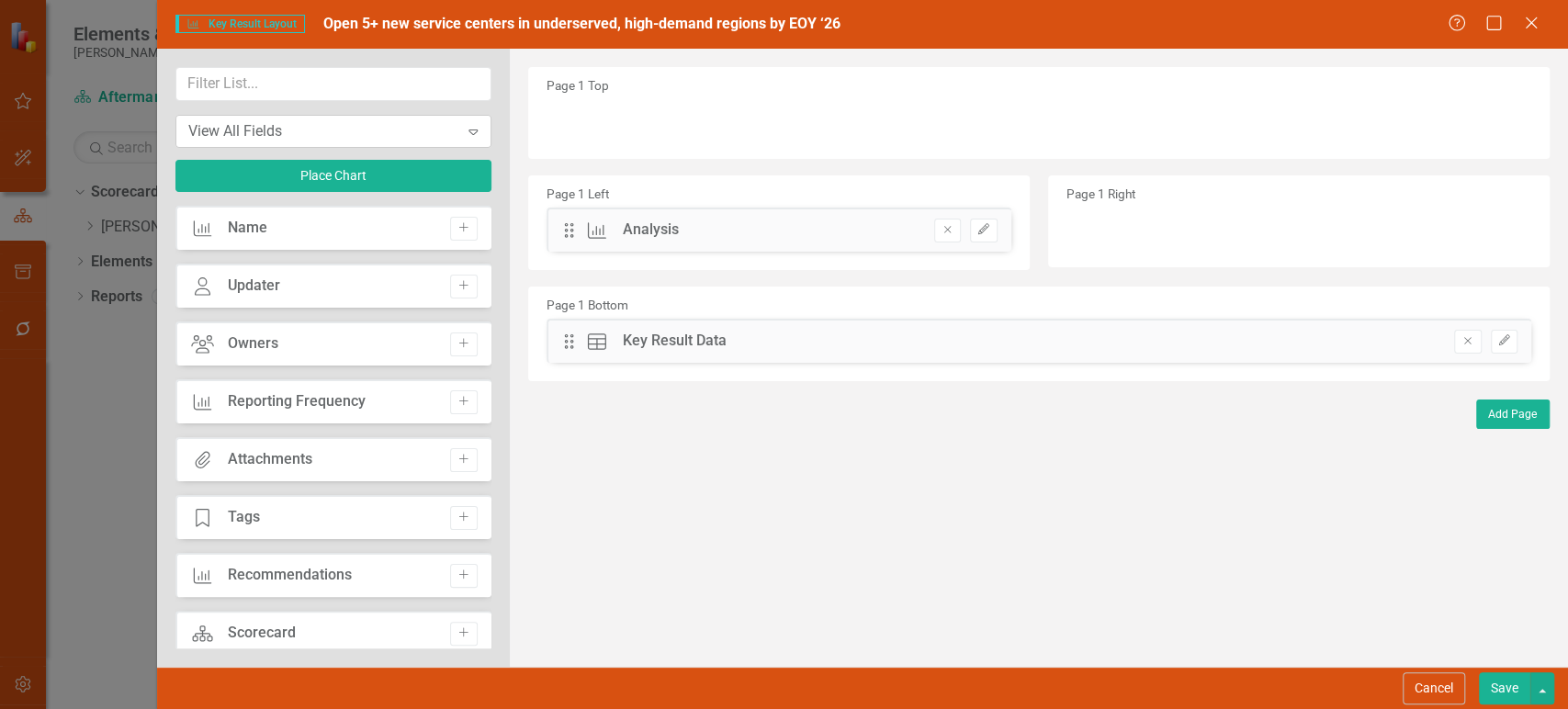
click at [315, 130] on div "View All Fields" at bounding box center [324, 131] width 271 height 21
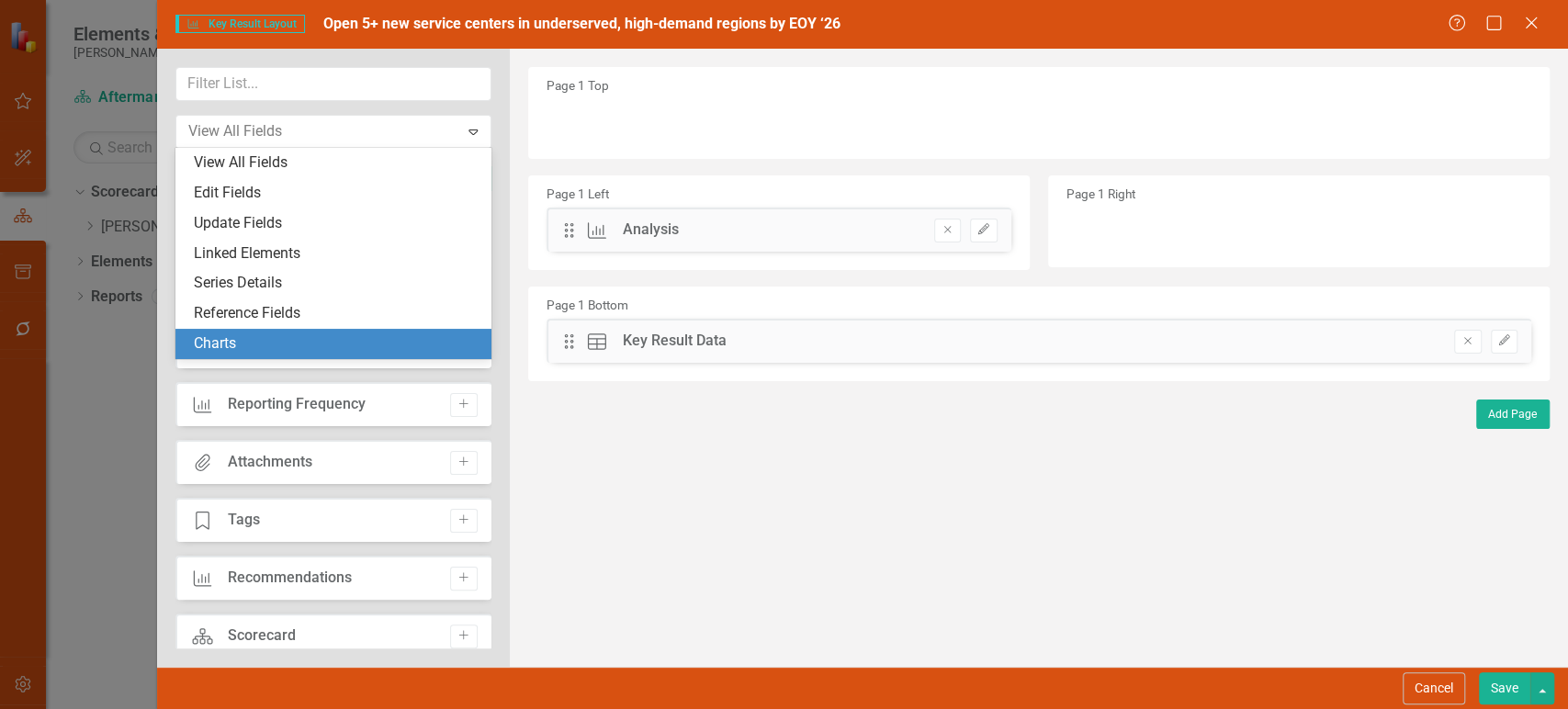
click at [252, 346] on div "Charts" at bounding box center [337, 344] width 286 height 21
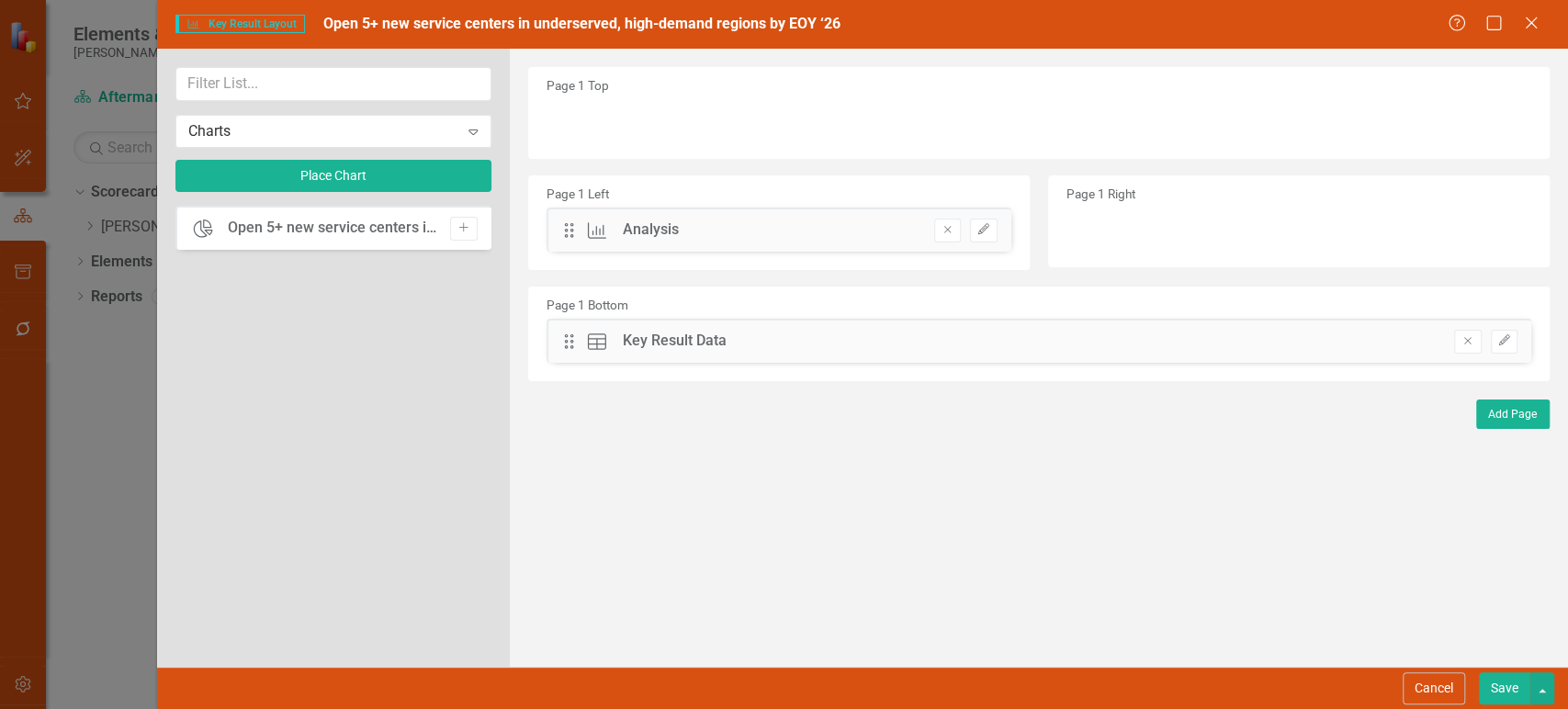
click at [485, 234] on div "Chart Open 5+ new service centers in underserved, high-demand regions by EOY ‘2…" at bounding box center [332, 227] width 315 height 44
drag, startPoint x: 470, startPoint y: 229, endPoint x: 563, endPoint y: 179, distance: 105.6
click at [468, 229] on icon "Add" at bounding box center [463, 228] width 14 height 11
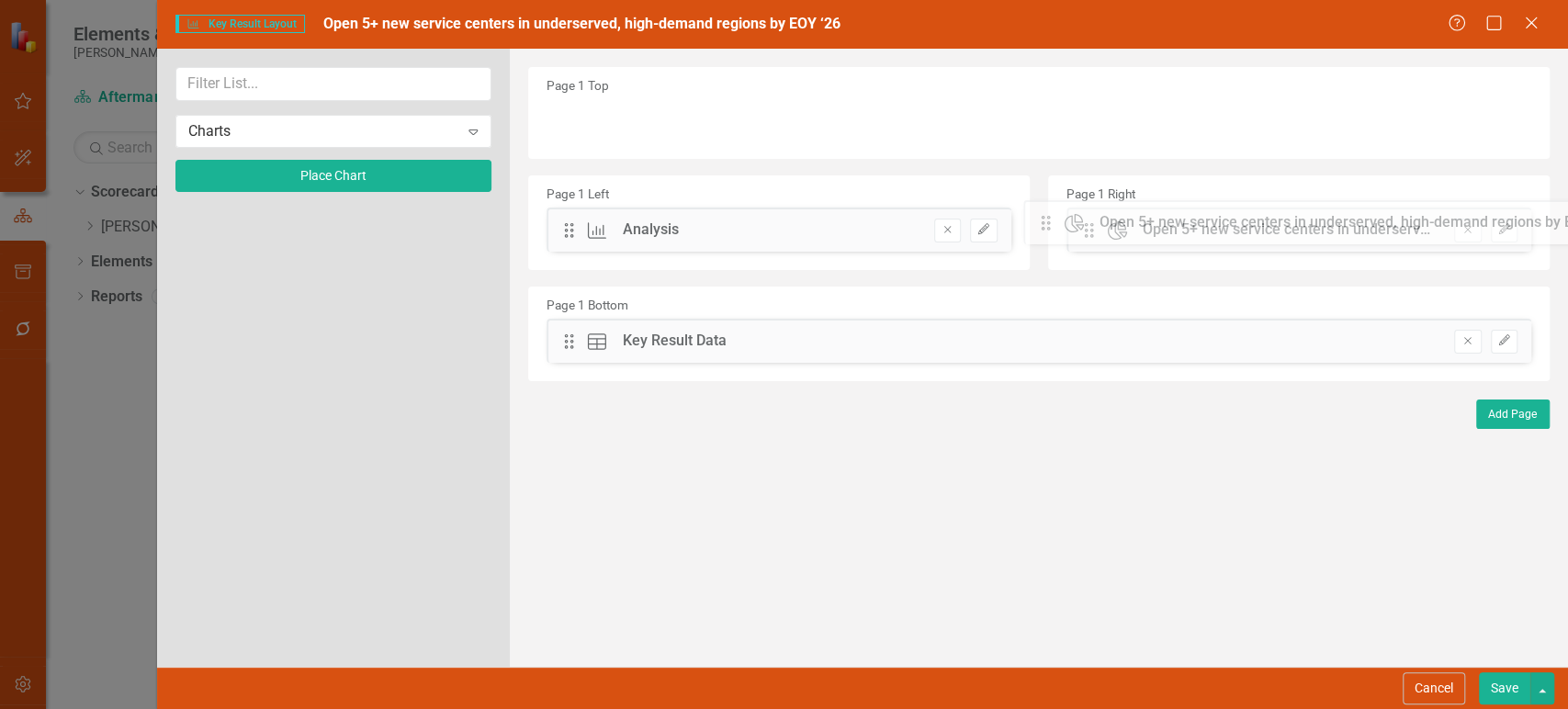
drag, startPoint x: 576, startPoint y: 122, endPoint x: 1070, endPoint y: 224, distance: 504.4
click at [1551, 683] on button "button" at bounding box center [1542, 688] width 24 height 32
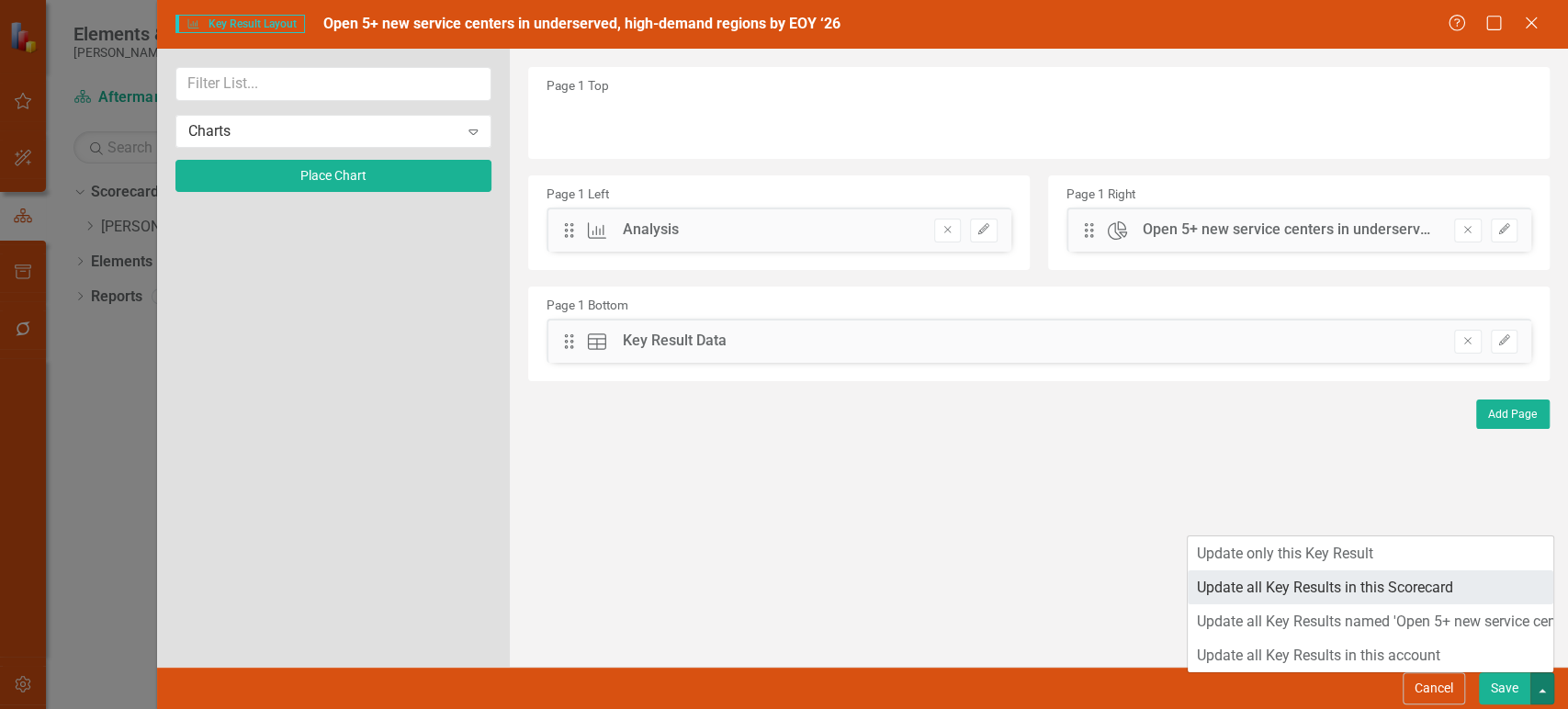
click at [1447, 594] on link "Update all Key Results in this Scorecard" at bounding box center [1370, 588] width 365 height 34
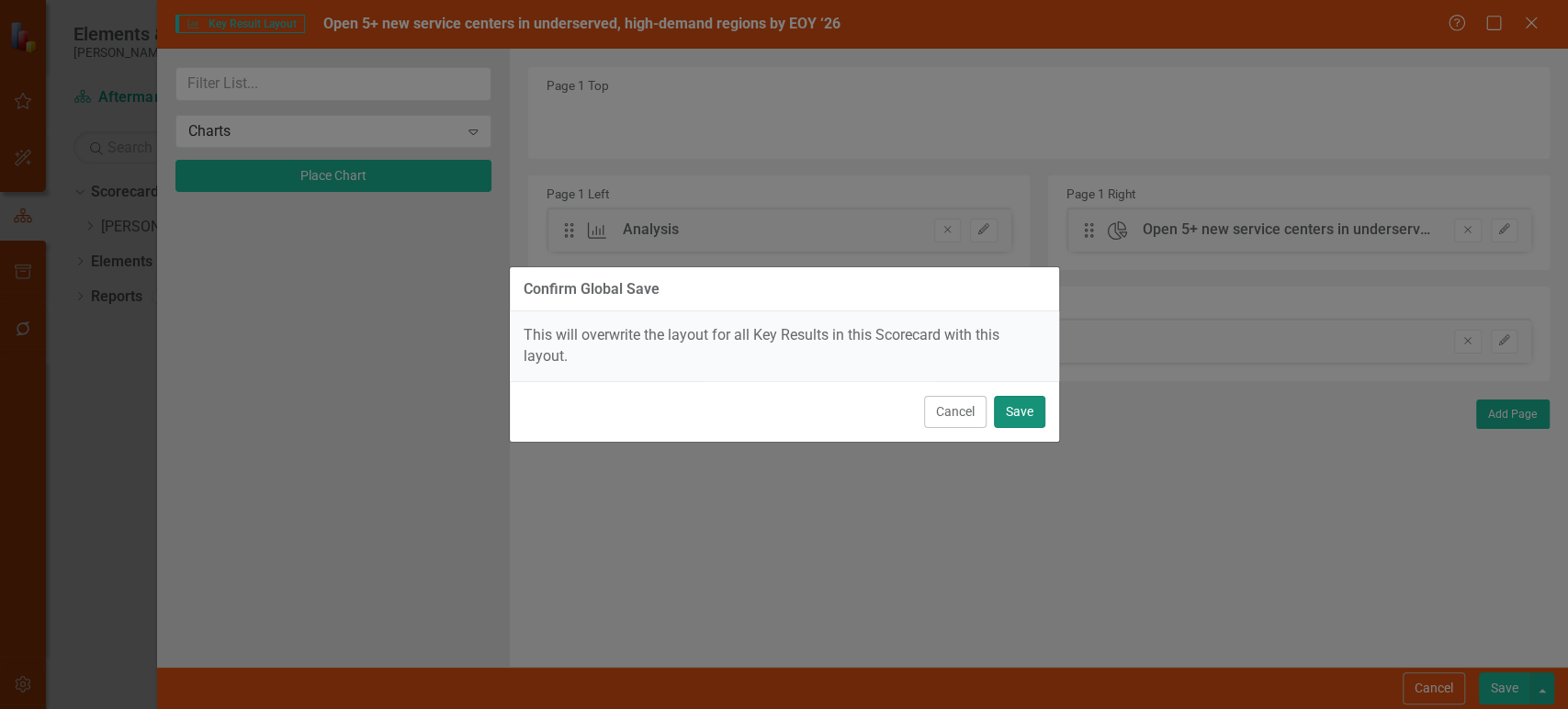
click at [1034, 423] on button "Save" at bounding box center [1019, 411] width 52 height 32
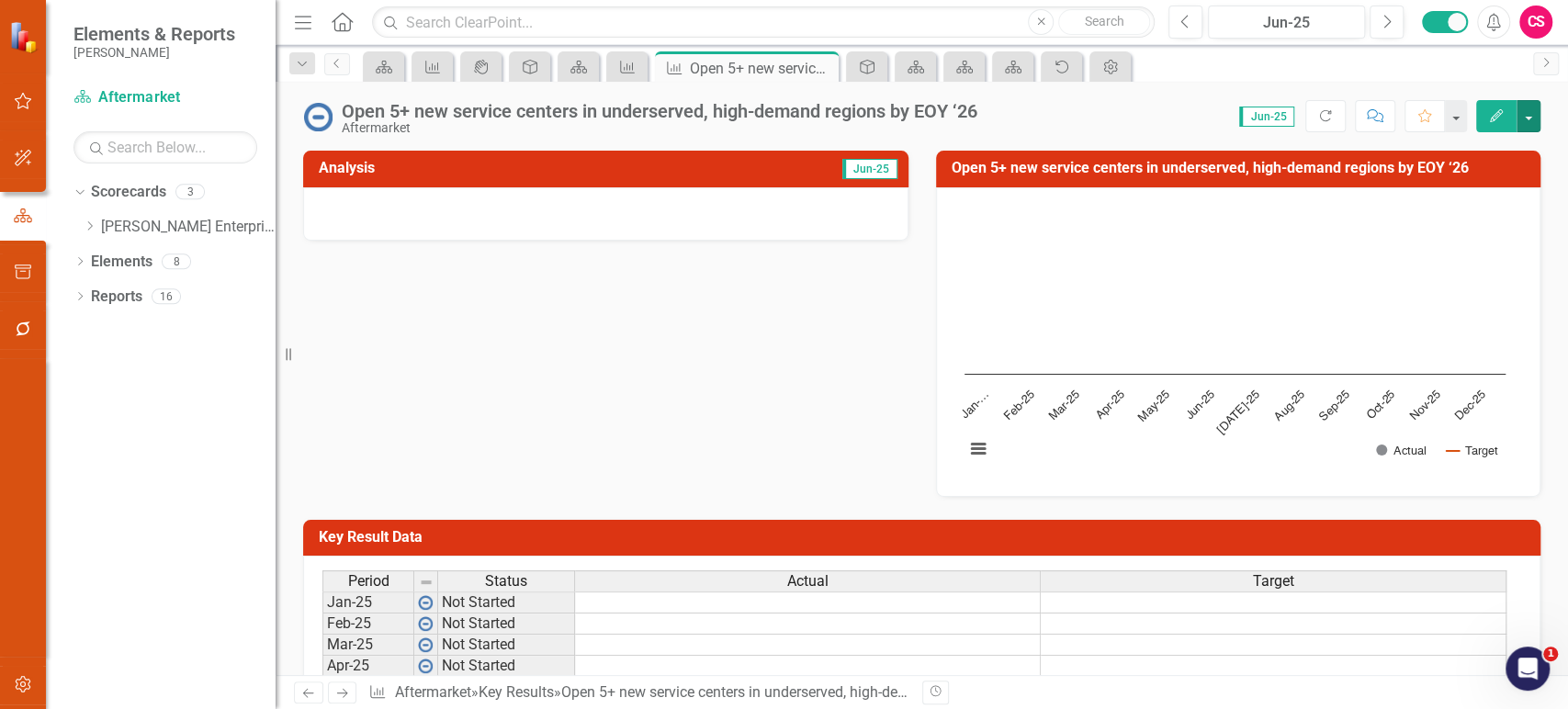
scroll to position [215, 0]
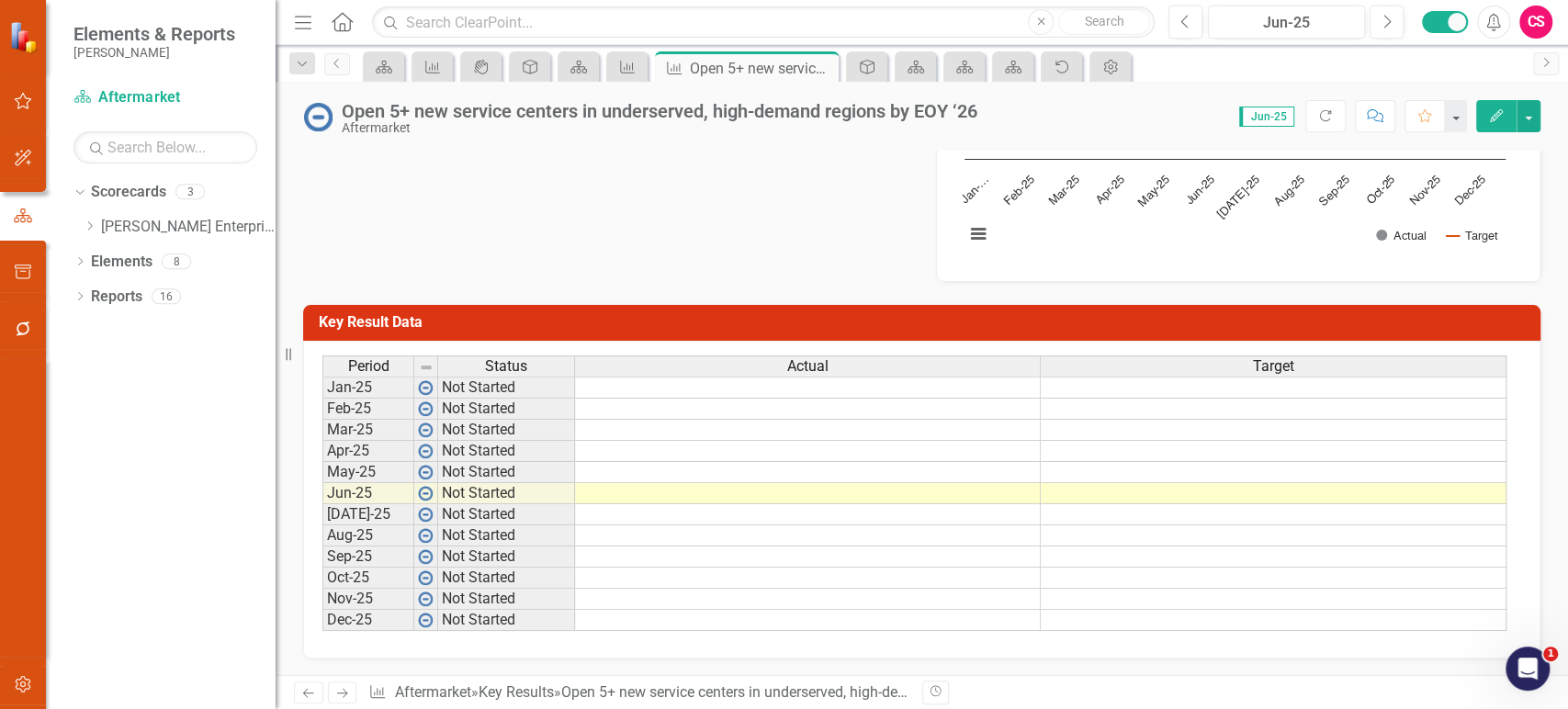
click at [1109, 311] on td "Key Result Data" at bounding box center [924, 325] width 1212 height 30
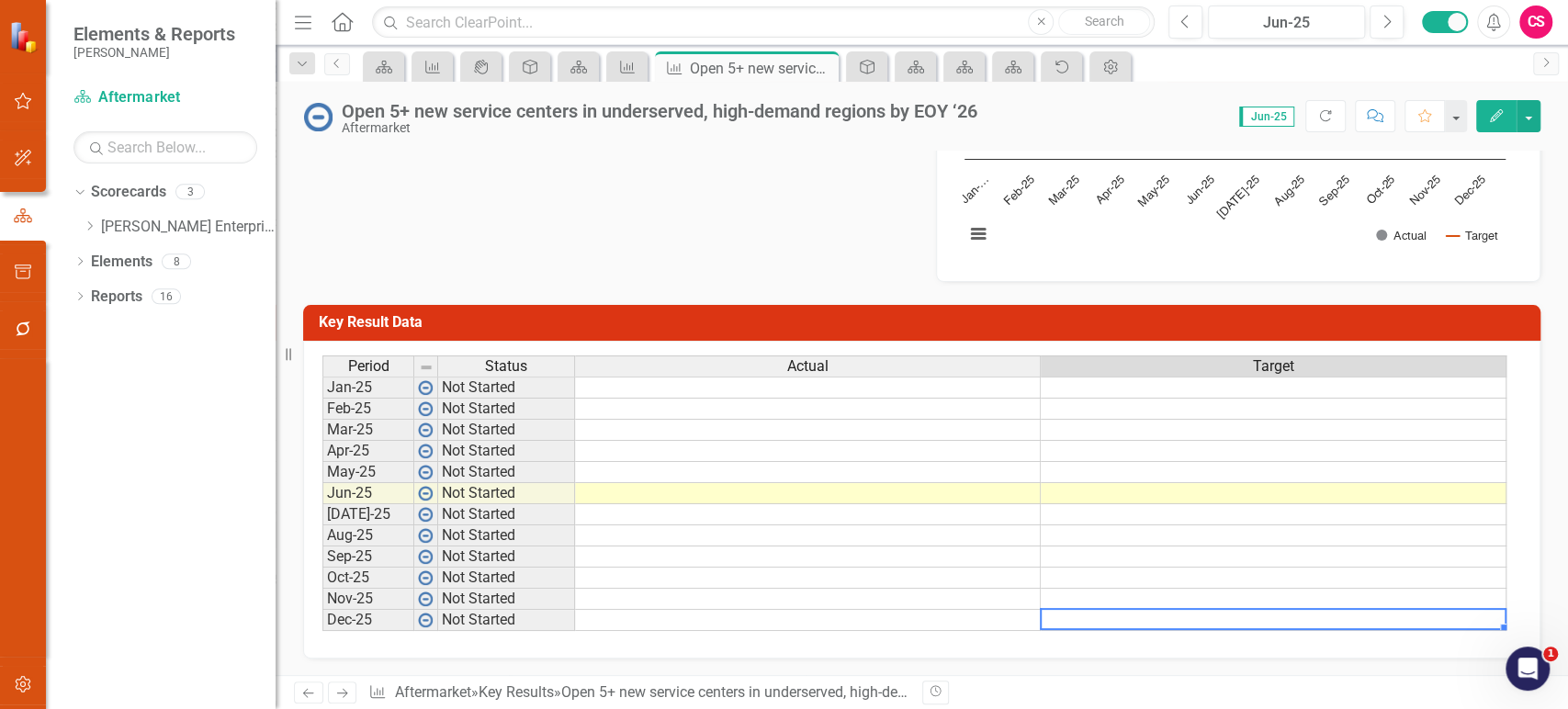
click at [1095, 620] on td at bounding box center [1273, 620] width 465 height 21
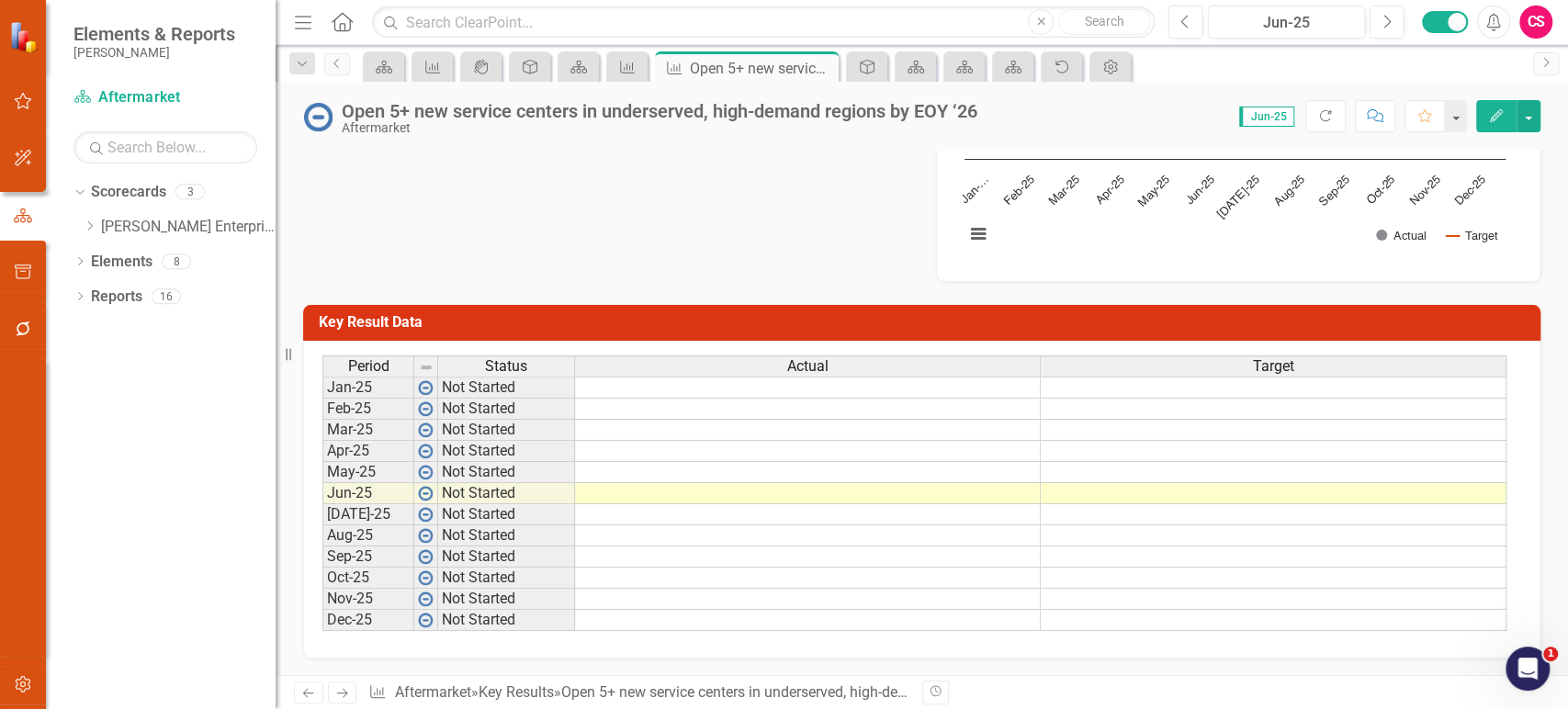
click at [1496, 109] on icon "Edit" at bounding box center [1496, 116] width 17 height 13
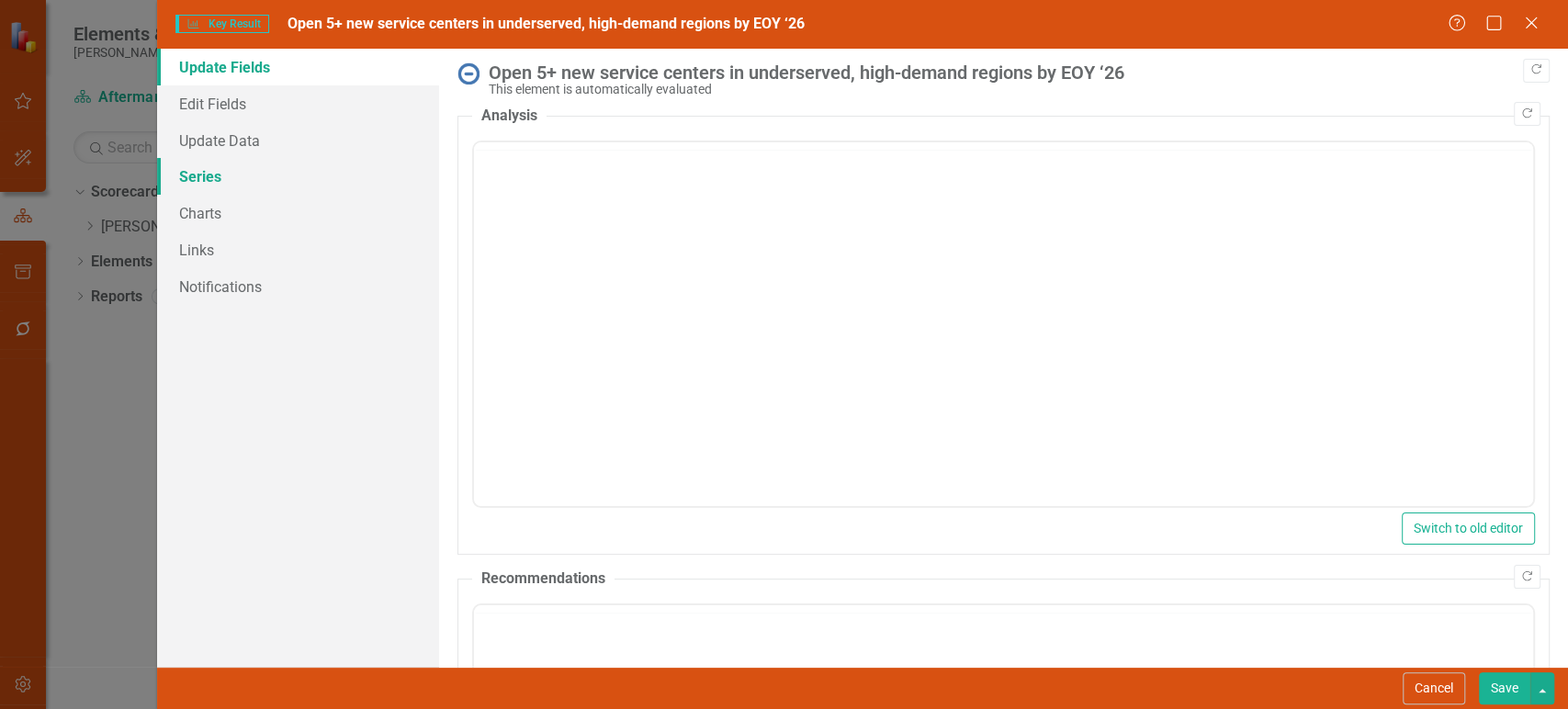
click at [239, 177] on link "Series" at bounding box center [298, 176] width 282 height 37
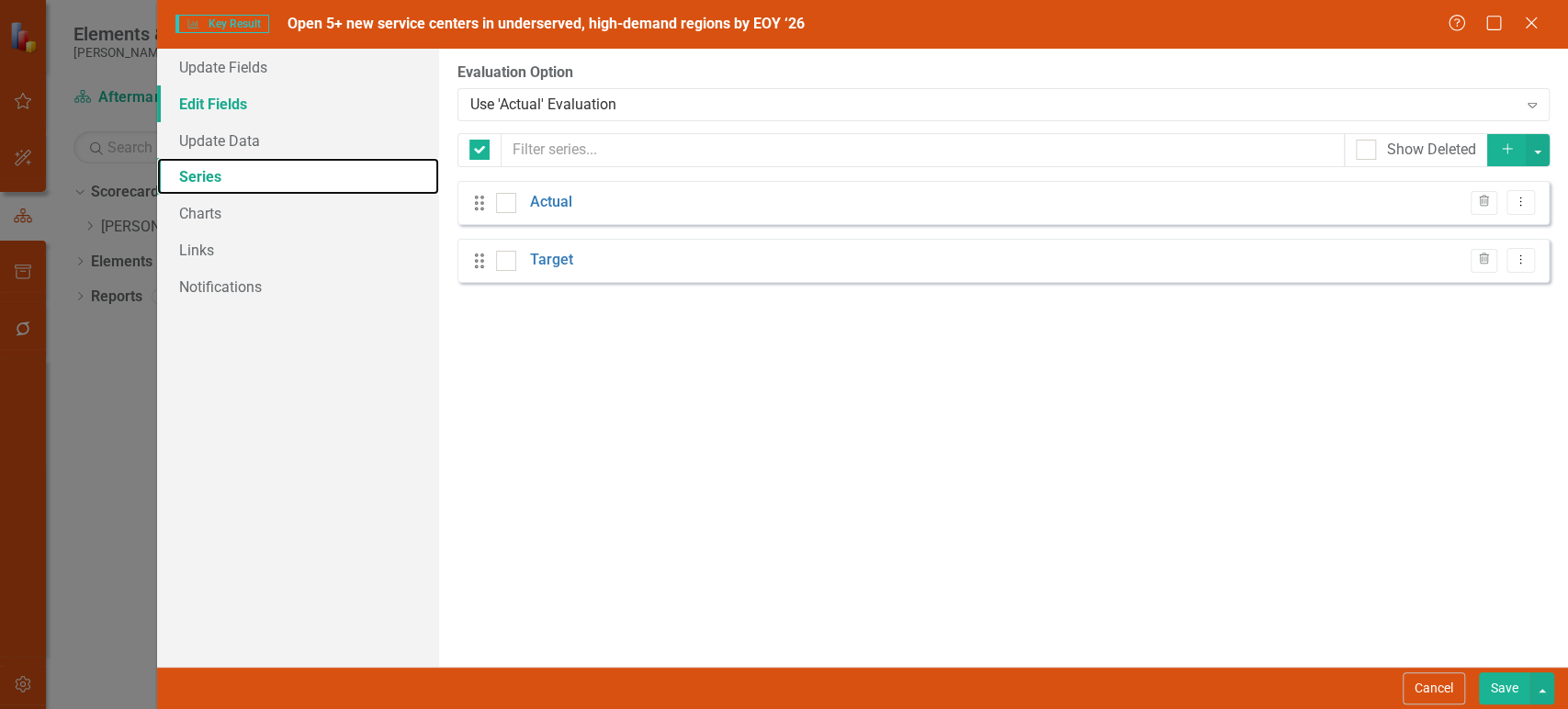
checkbox input "false"
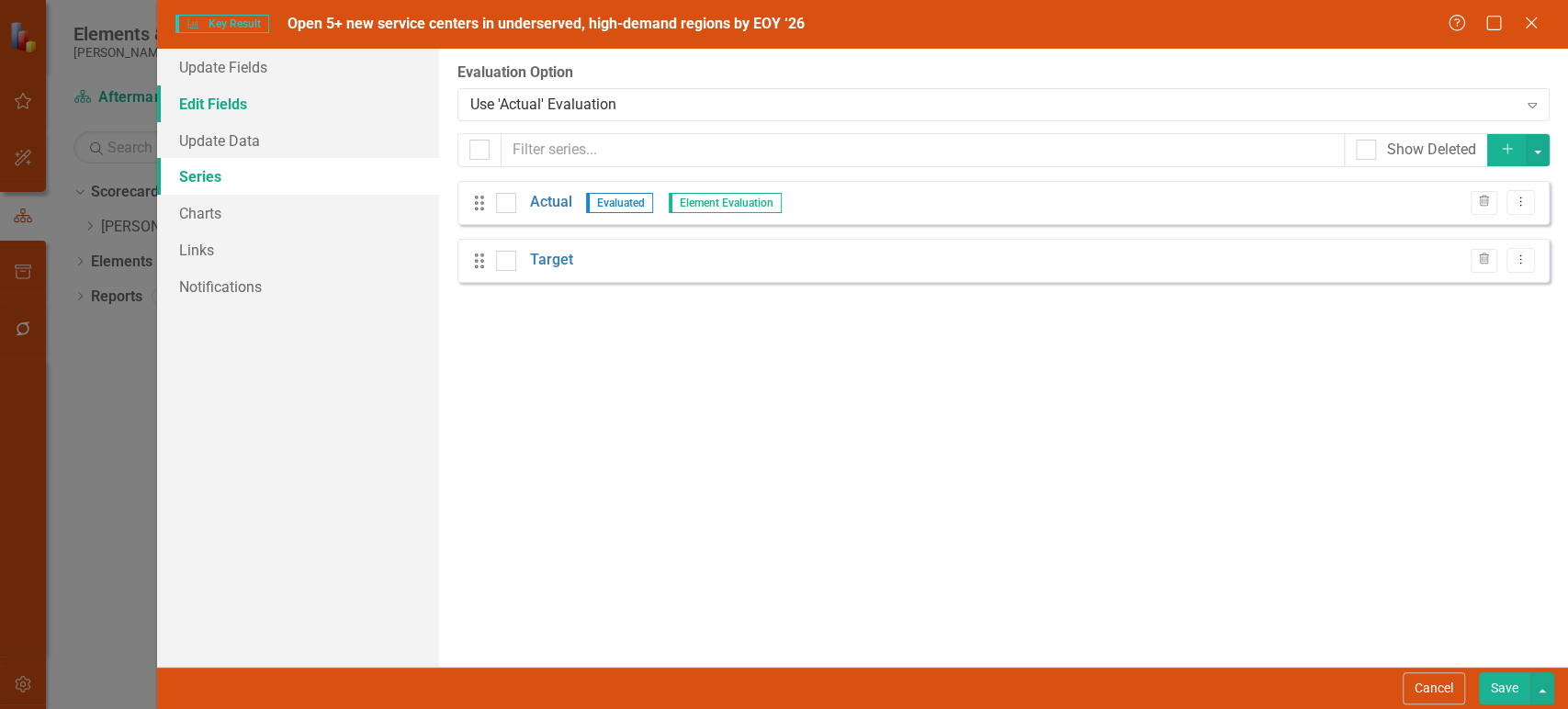
click at [300, 113] on link "Edit Fields" at bounding box center [298, 104] width 282 height 37
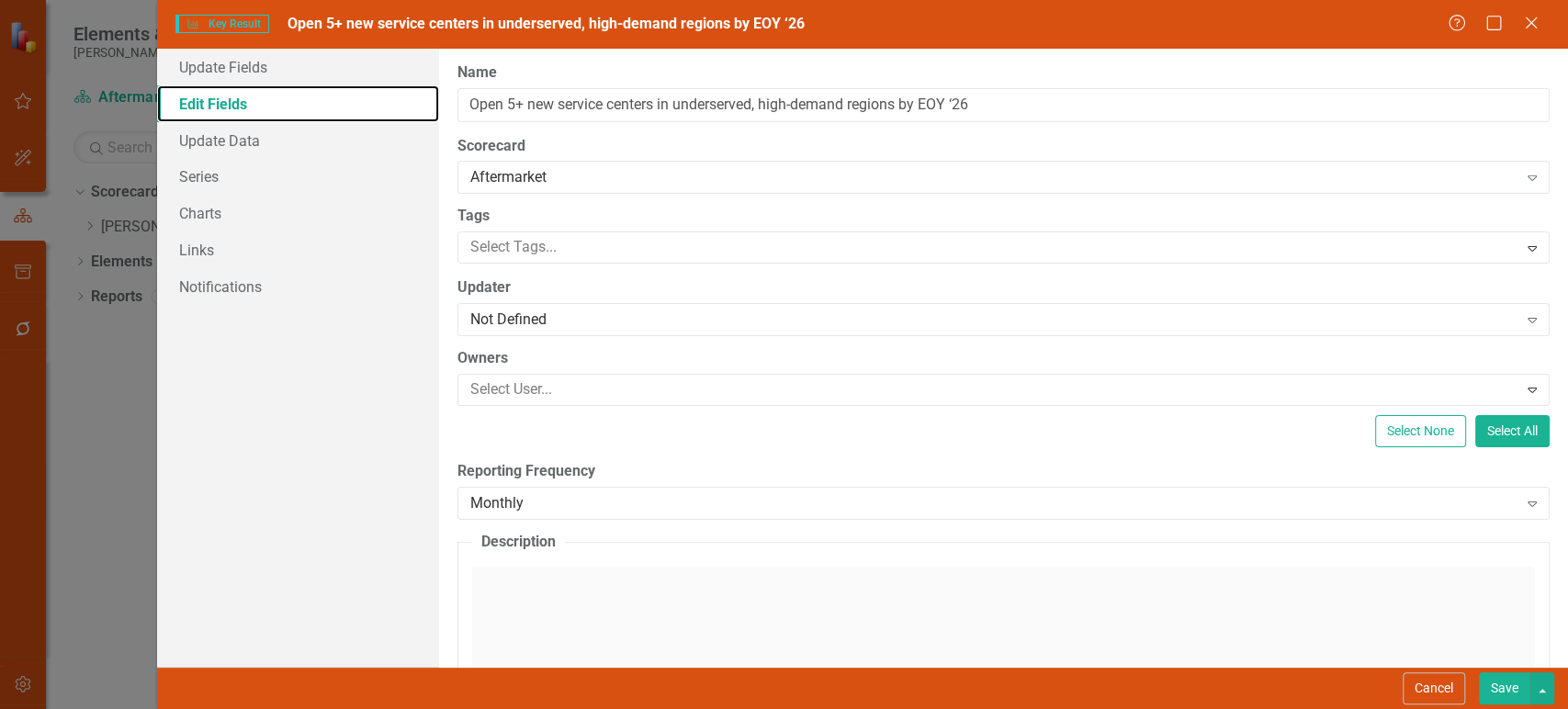
scroll to position [0, 0]
click at [557, 483] on div "Reporting Frequency Monthly Expand" at bounding box center [1004, 490] width 1092 height 56
click at [557, 490] on div "Monthly Expand" at bounding box center [1004, 503] width 1092 height 33
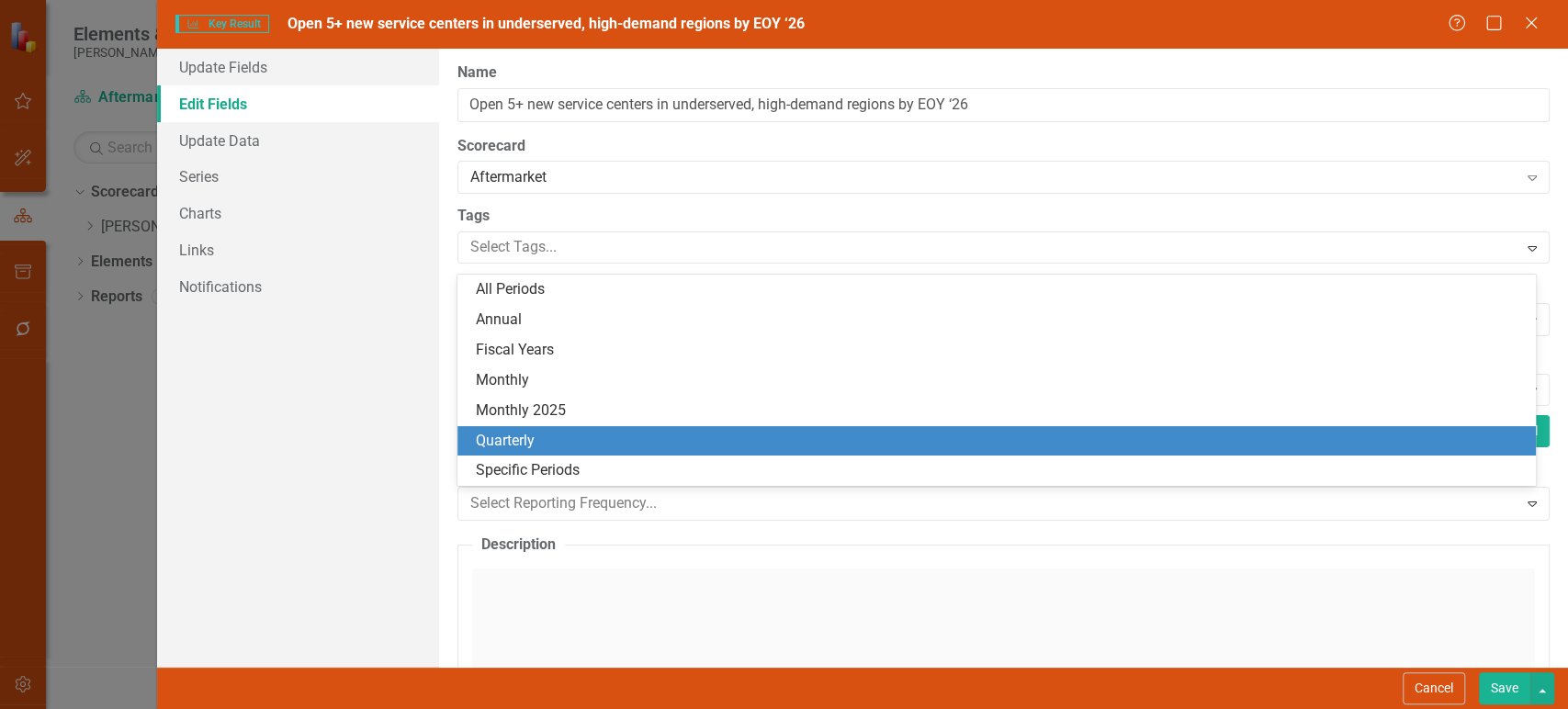
click at [556, 433] on div "Quarterly" at bounding box center [1000, 441] width 1050 height 21
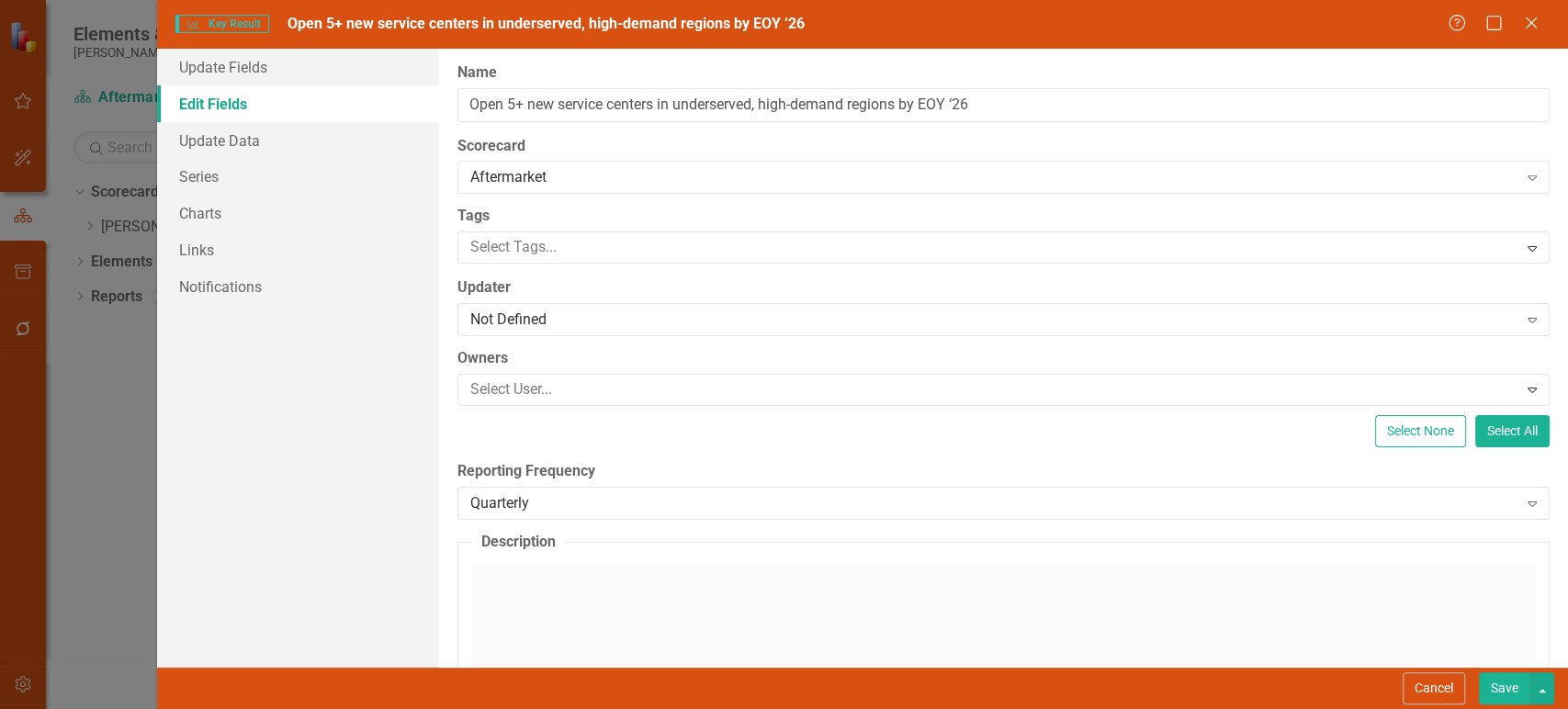
click at [1494, 672] on button "Save" at bounding box center [1504, 688] width 52 height 32
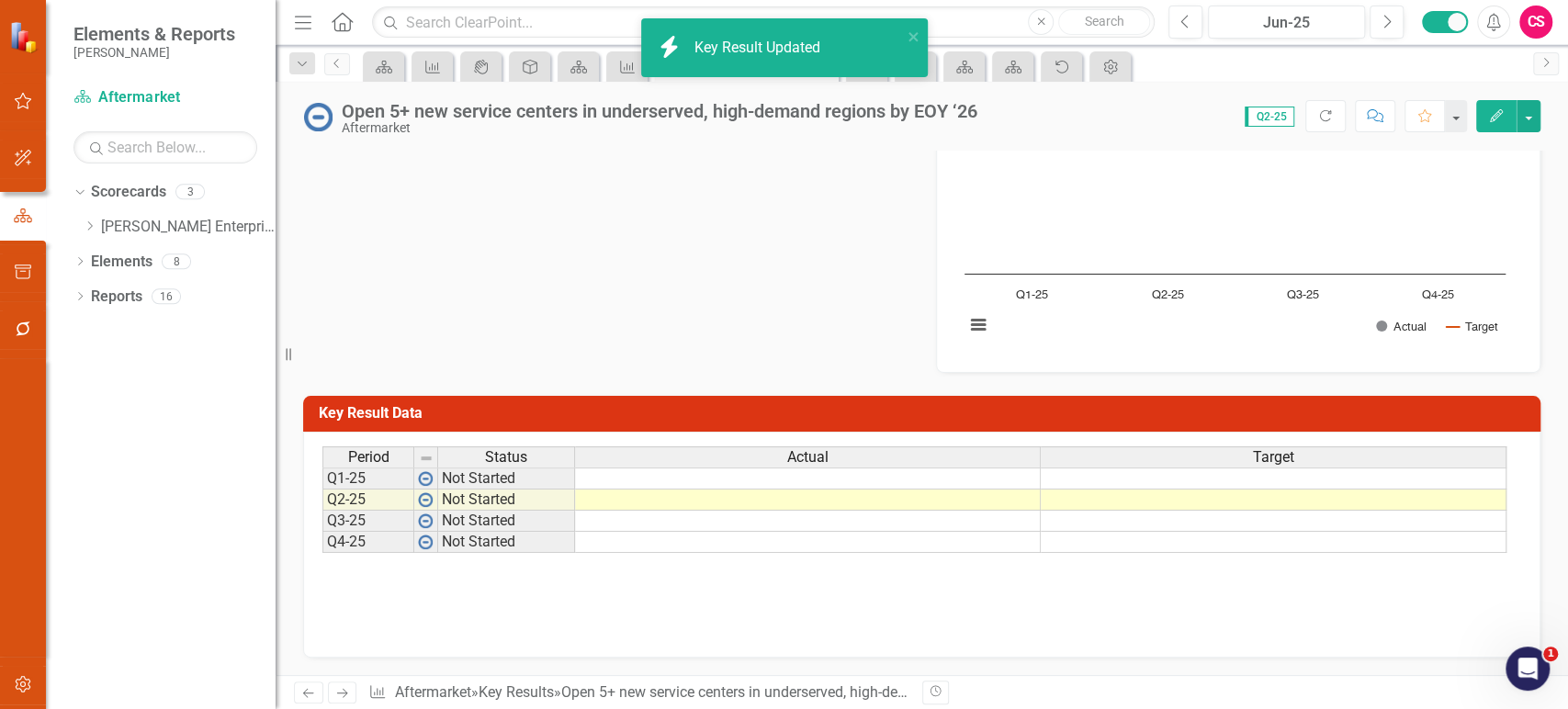
scroll to position [124, 0]
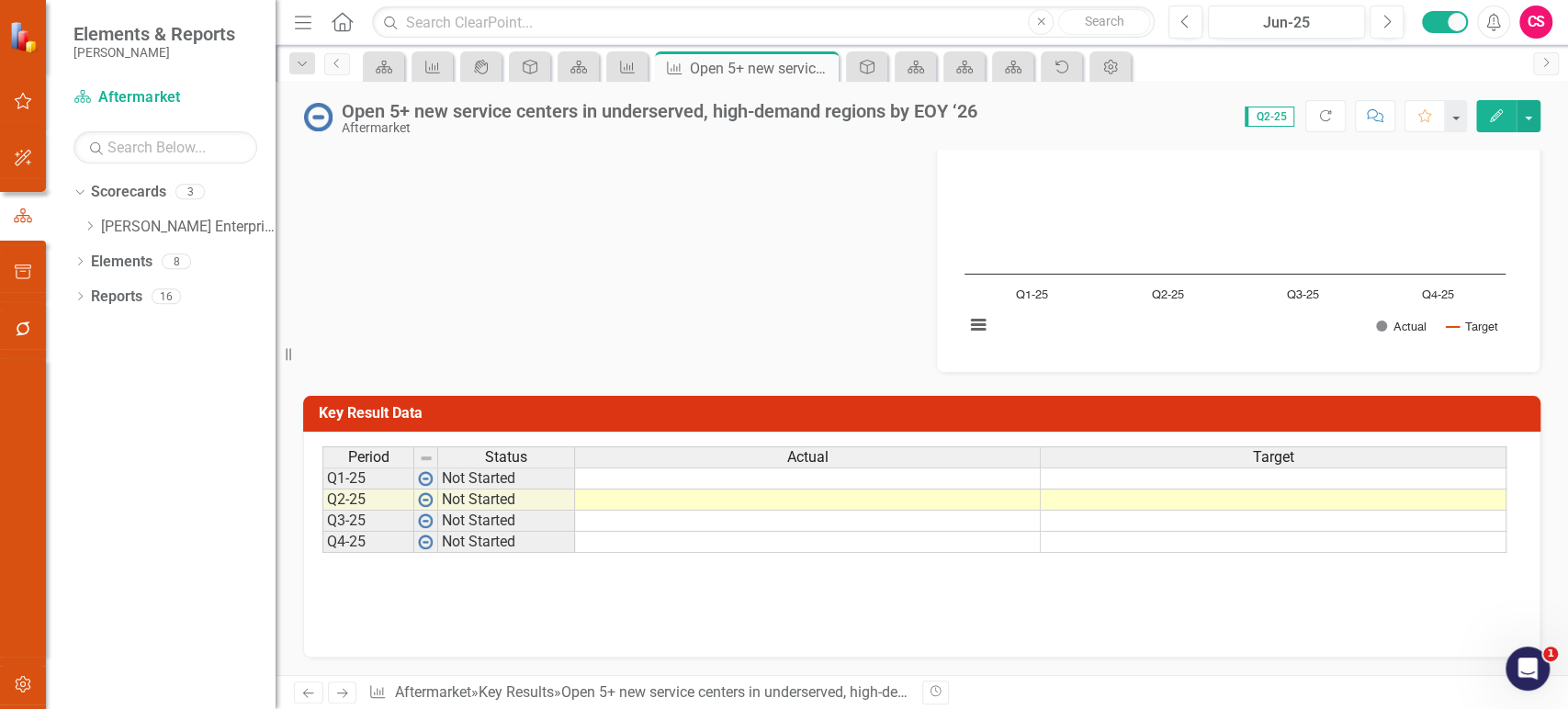
click at [1482, 112] on button "Edit" at bounding box center [1495, 116] width 40 height 32
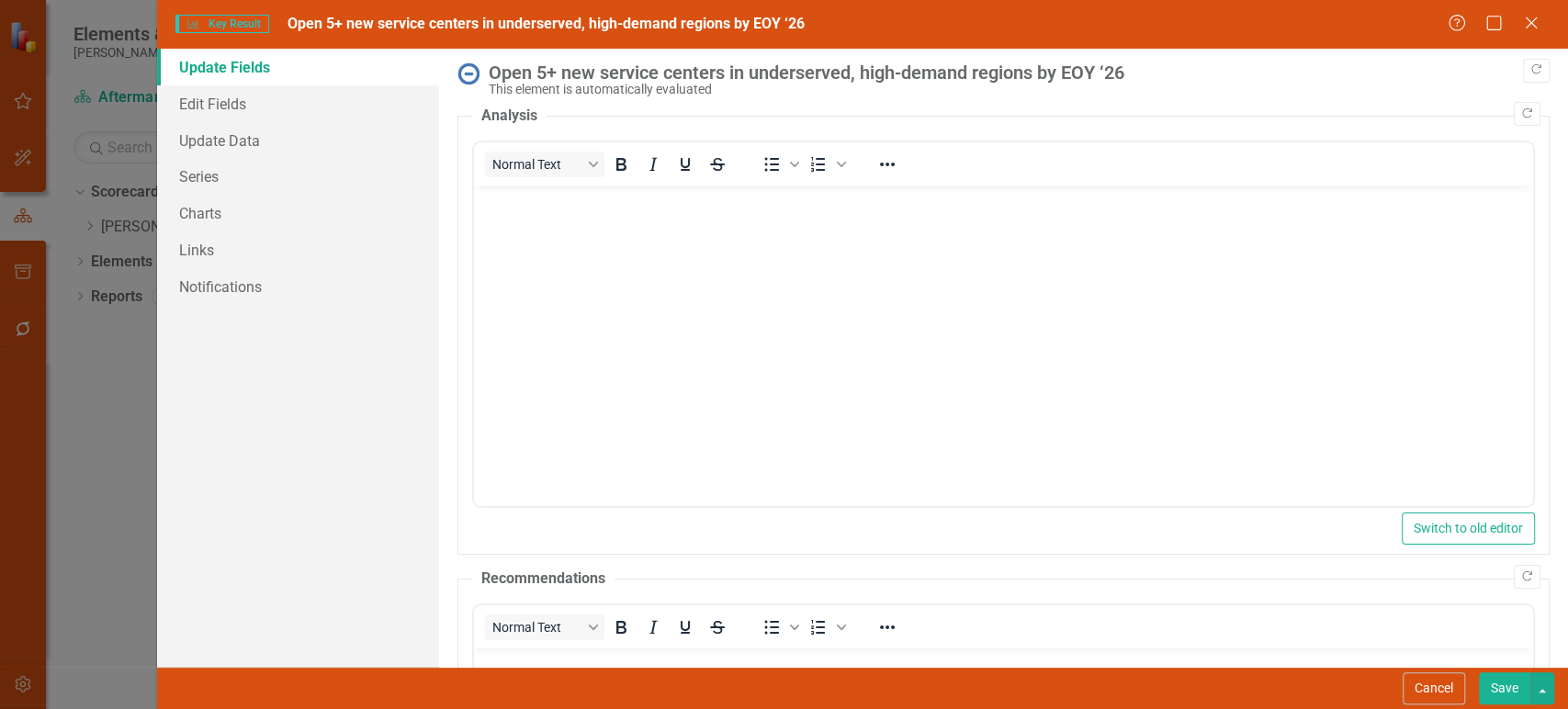
scroll to position [0, 0]
click at [250, 109] on link "Edit Fields" at bounding box center [298, 104] width 282 height 37
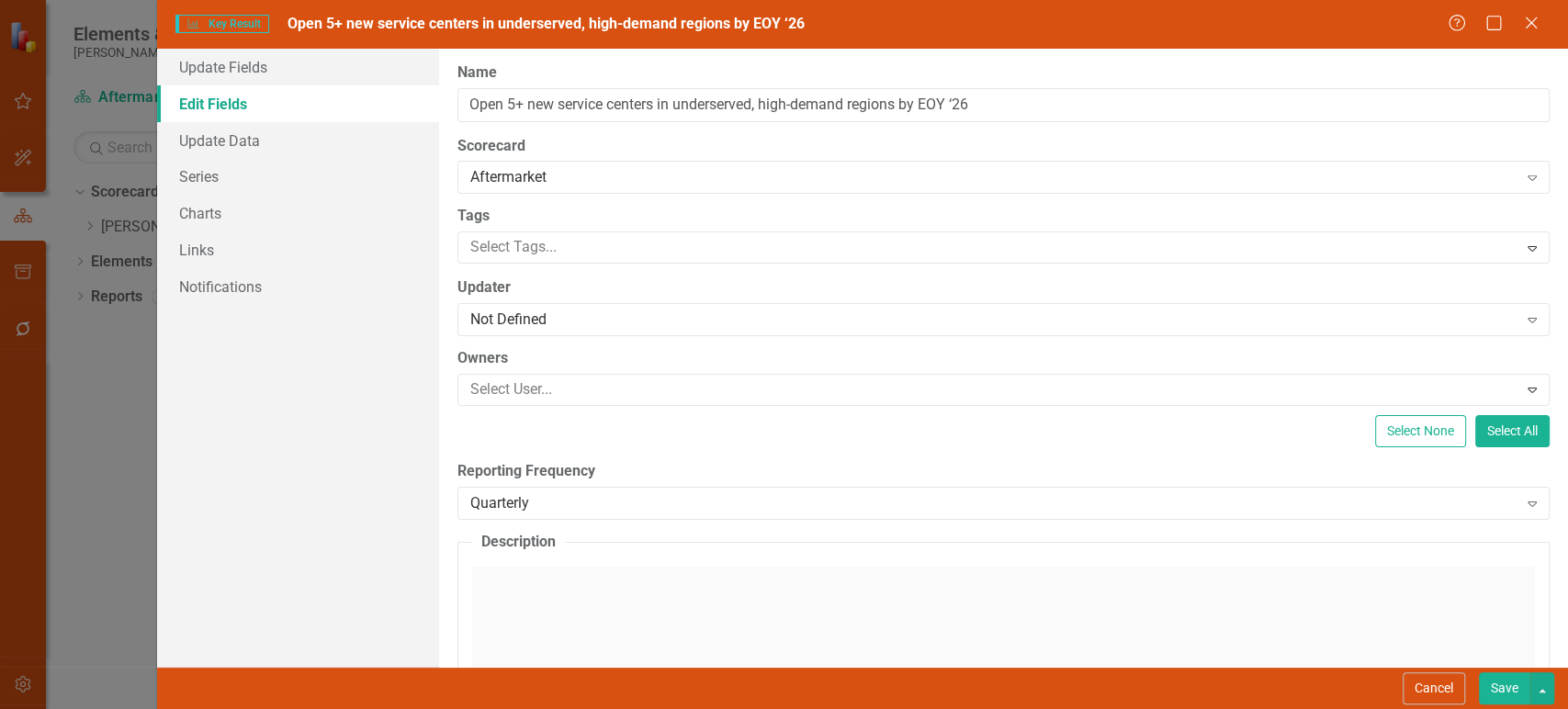
click at [567, 482] on div "Reporting Frequency Quarterly Expand" at bounding box center [1004, 490] width 1092 height 56
click at [571, 501] on div "Quarterly" at bounding box center [994, 503] width 1047 height 21
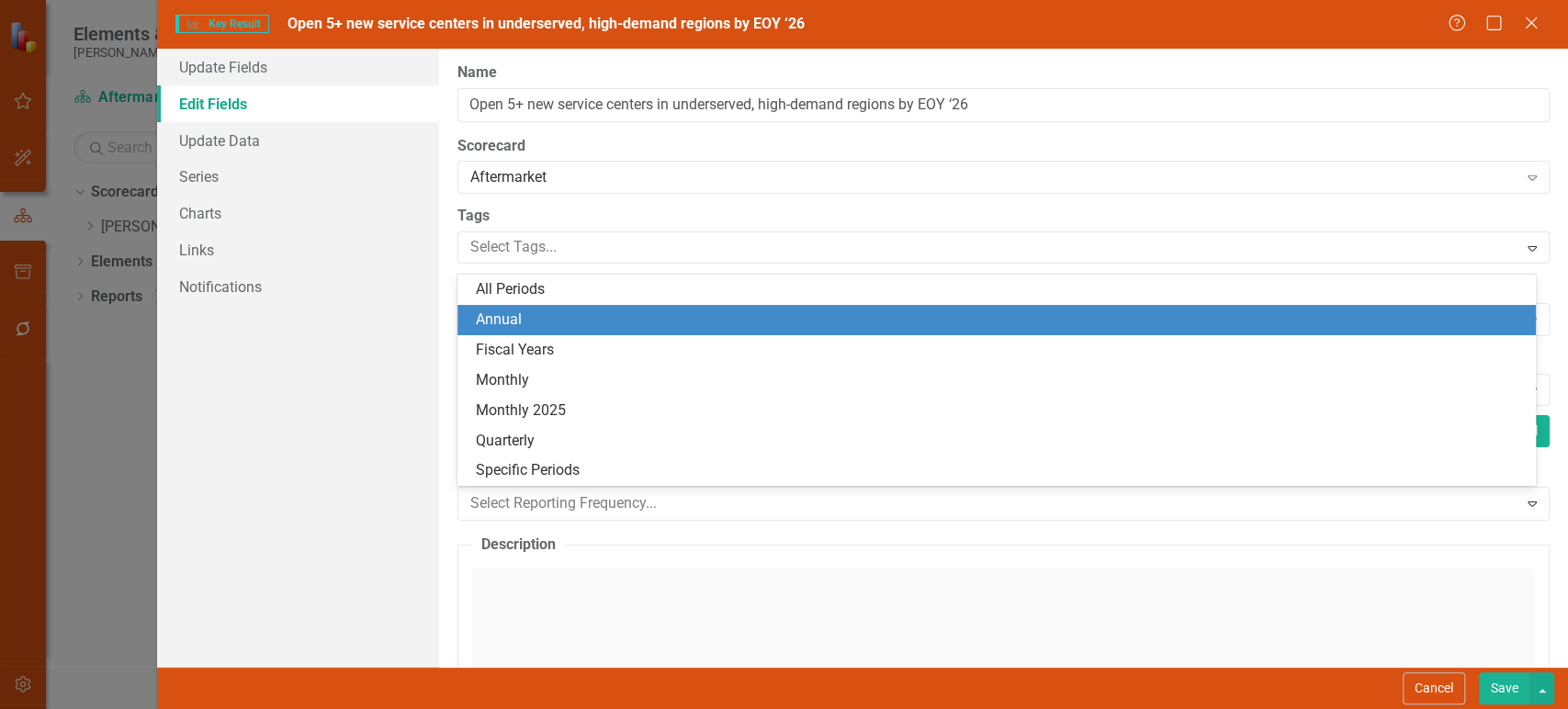
click at [565, 316] on div "Annual" at bounding box center [1000, 320] width 1050 height 21
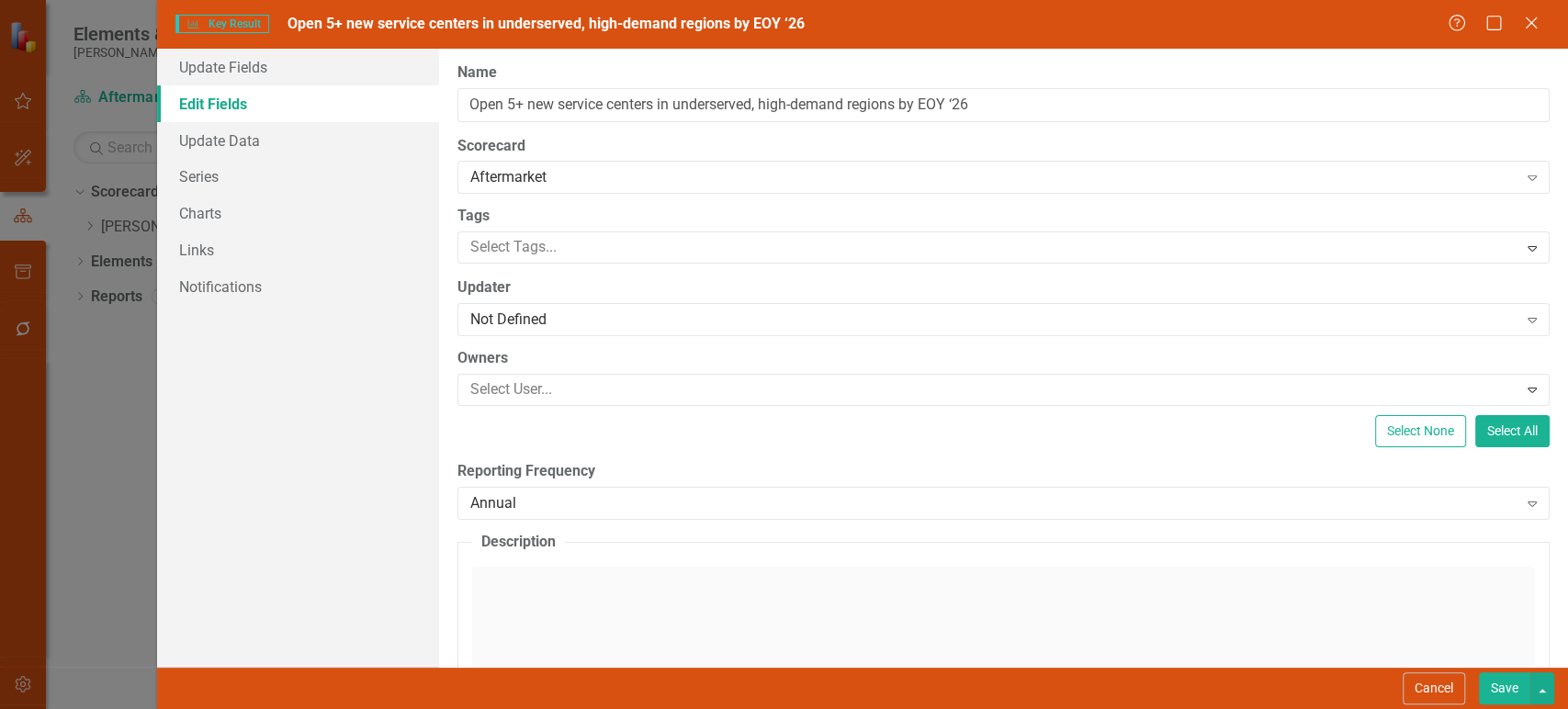
click at [1484, 677] on button "Save" at bounding box center [1504, 688] width 52 height 32
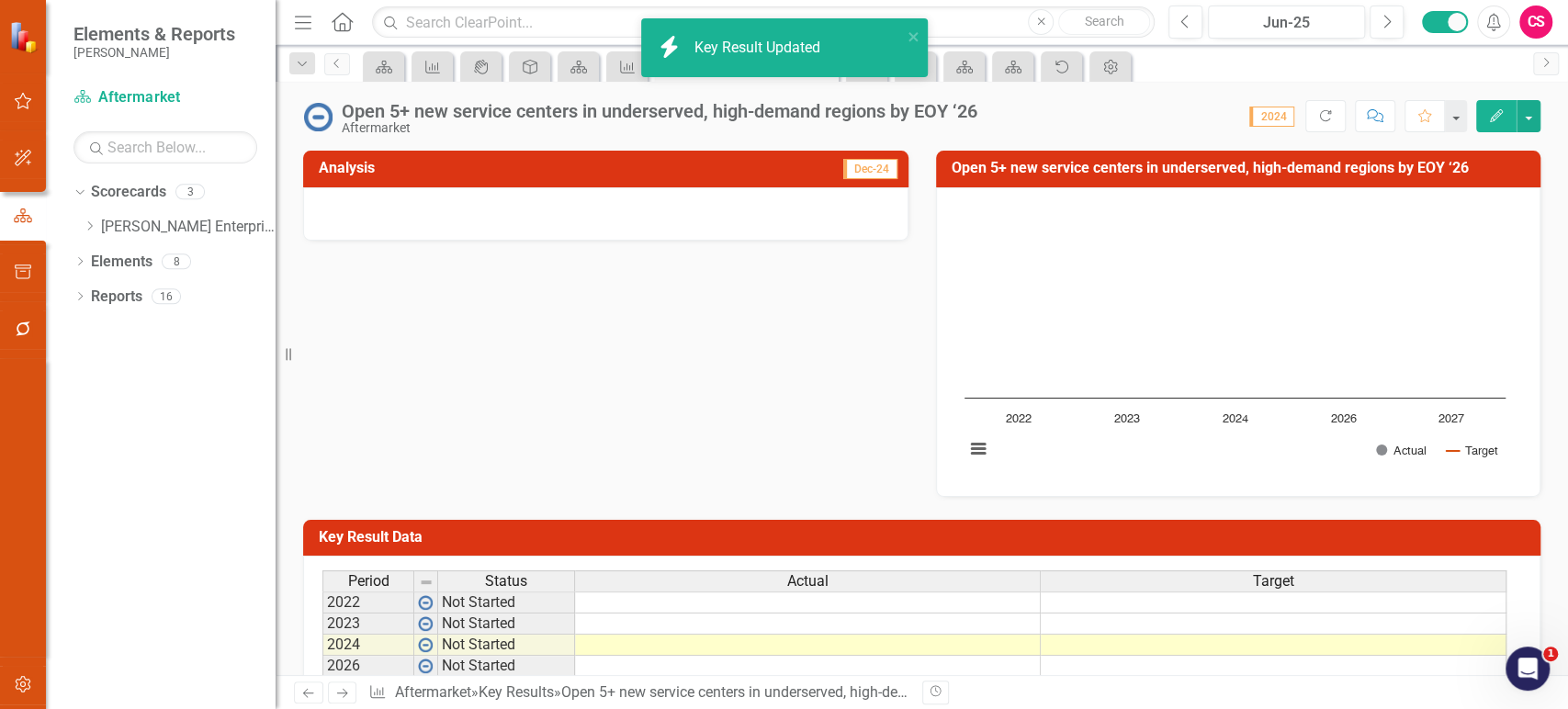
scroll to position [123, 0]
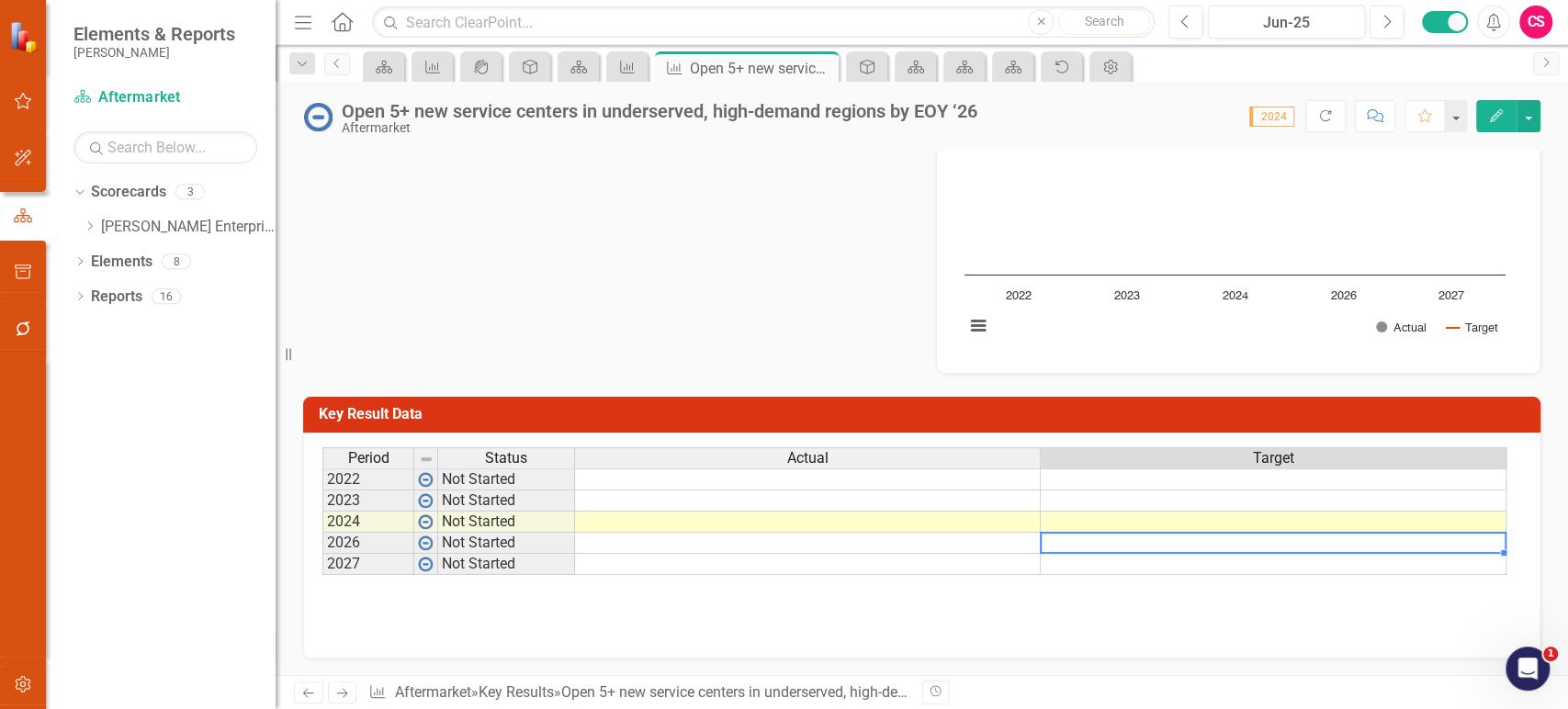
click at [1078, 540] on td at bounding box center [1273, 543] width 465 height 21
type textarea "5"
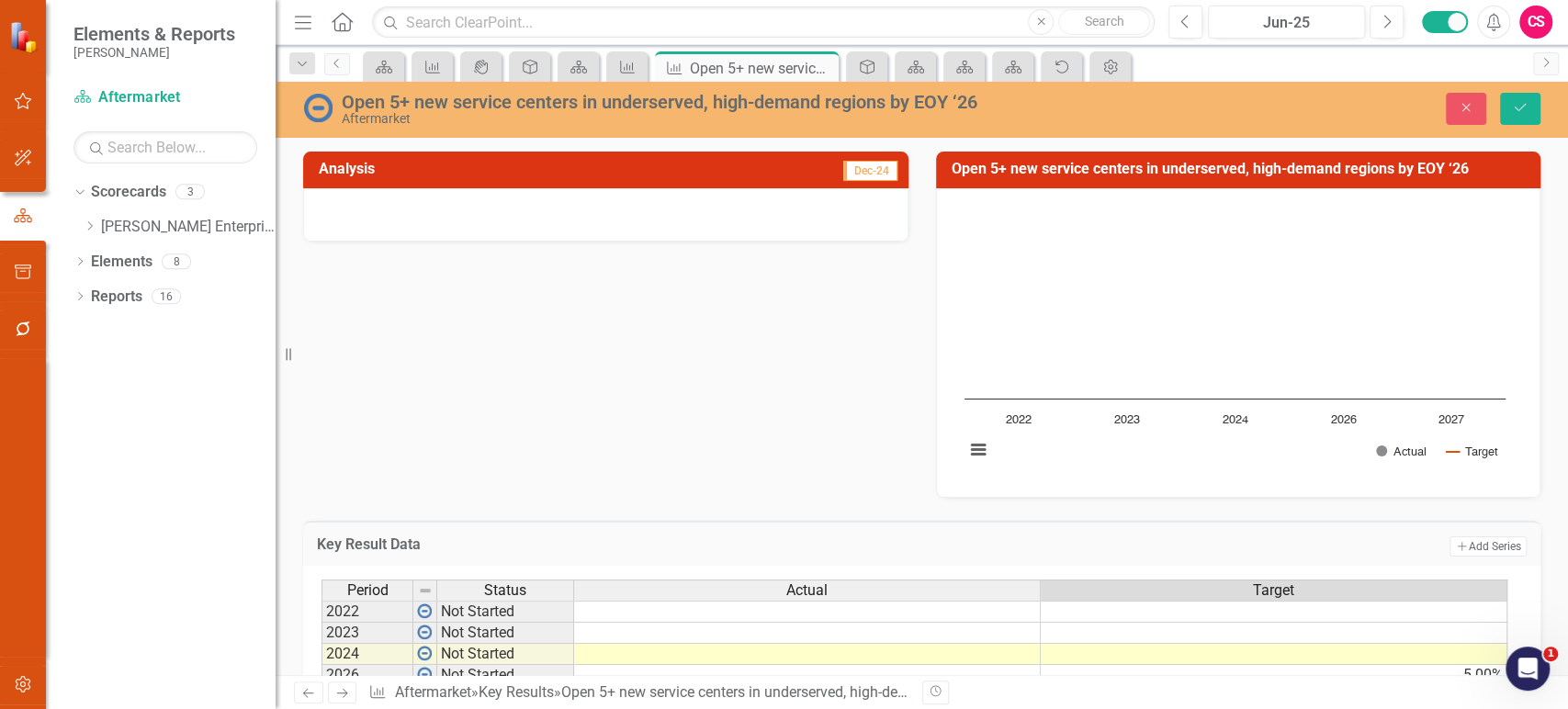
scroll to position [123, 0]
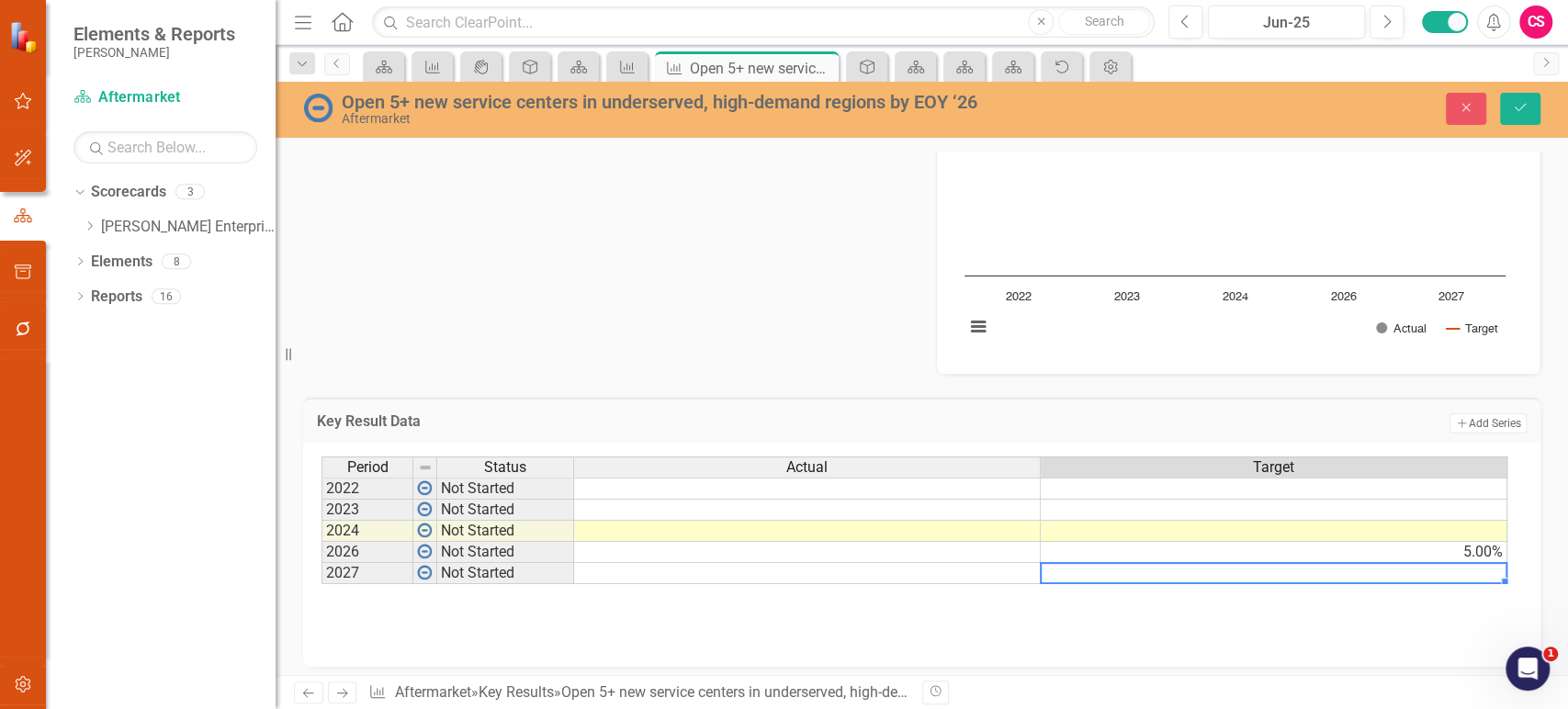
click at [1451, 521] on td at bounding box center [1273, 531] width 466 height 21
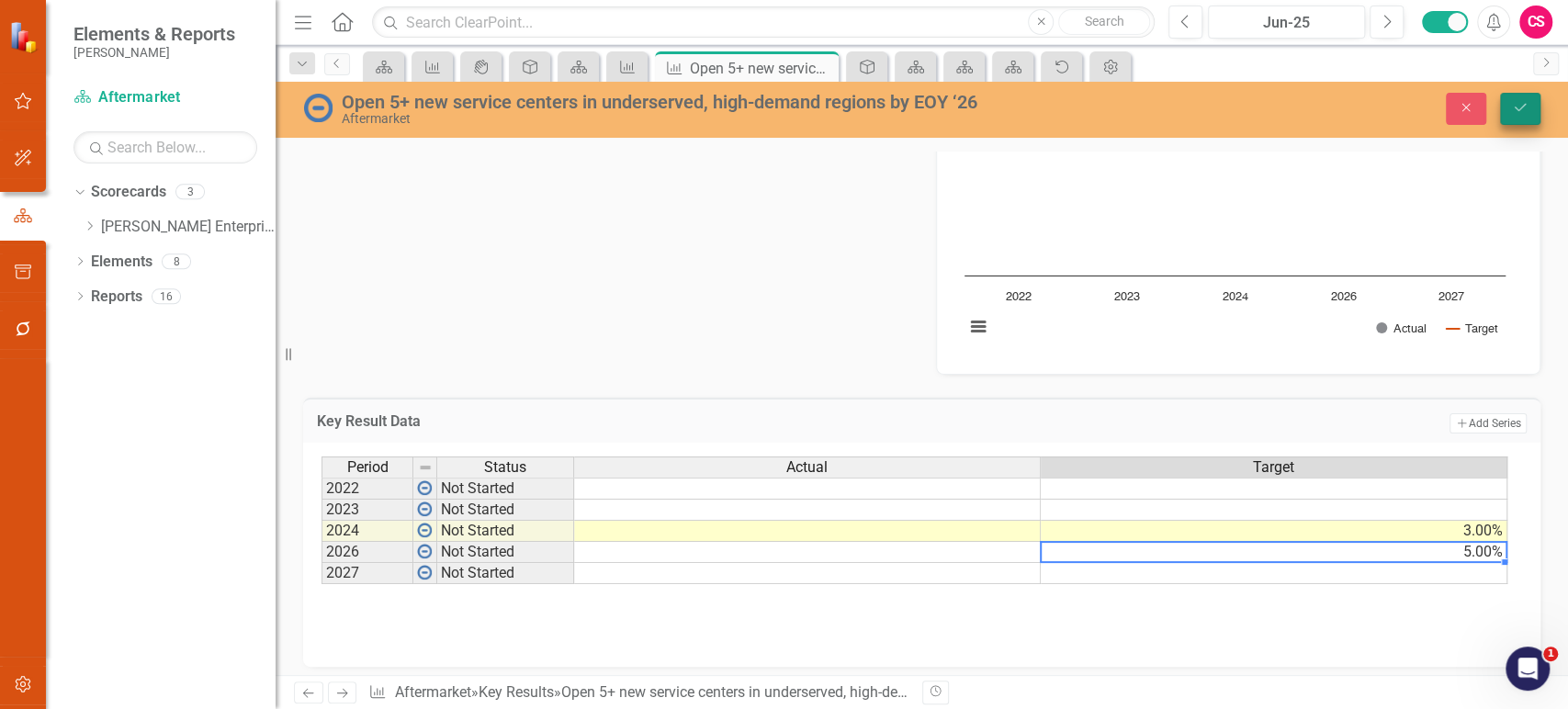
type textarea "5"
click at [1526, 114] on icon "Save" at bounding box center [1520, 107] width 17 height 13
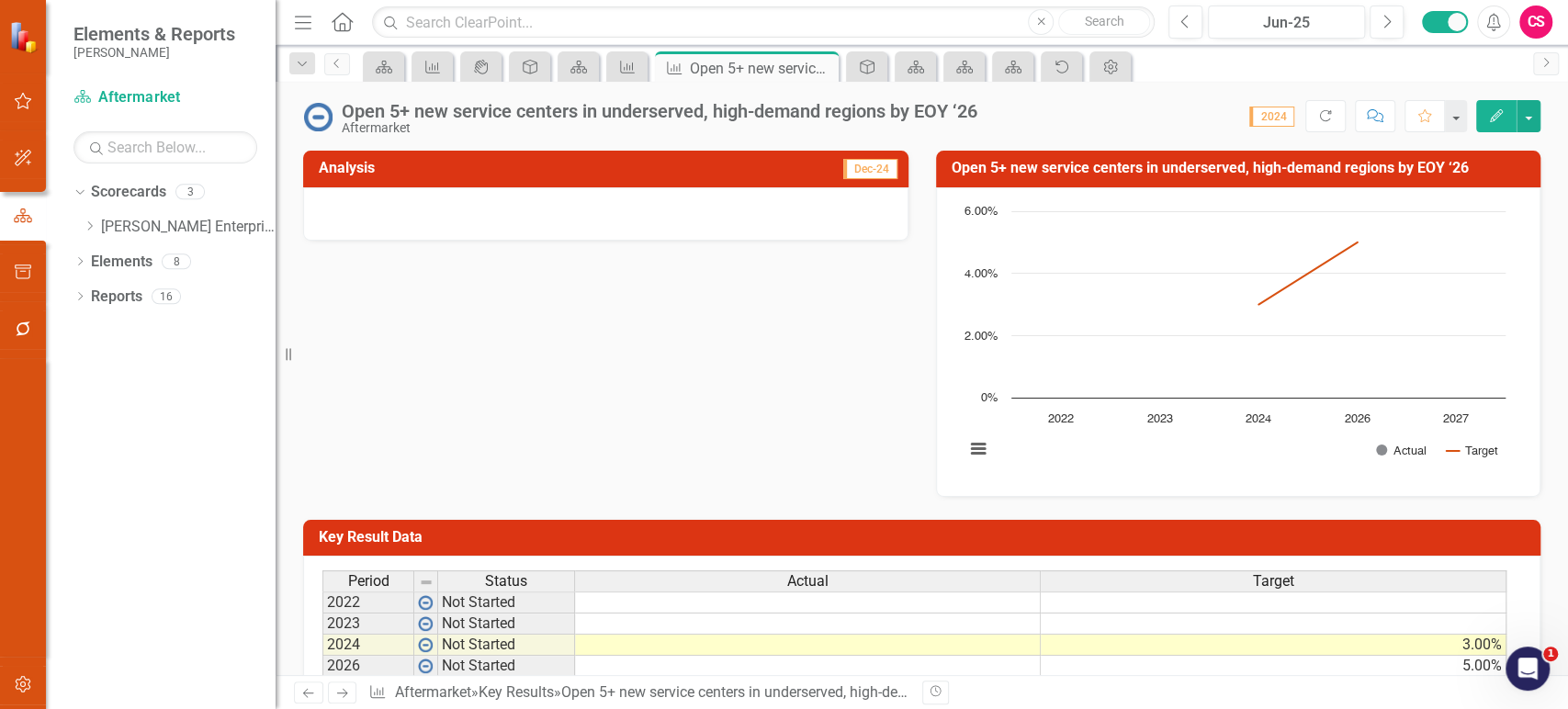
click at [22, 682] on icon "button" at bounding box center [23, 685] width 16 height 17
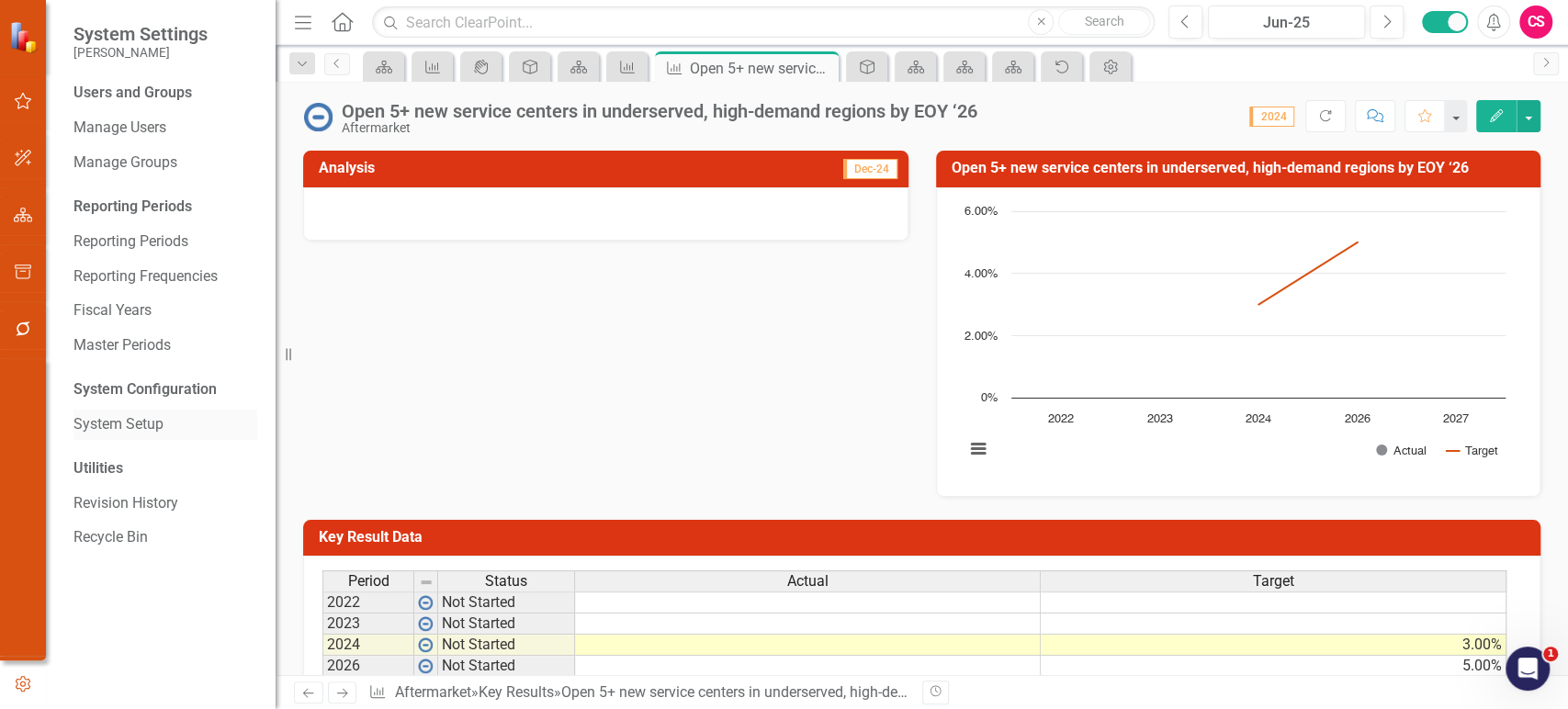
click at [139, 417] on link "System Setup" at bounding box center [165, 425] width 184 height 21
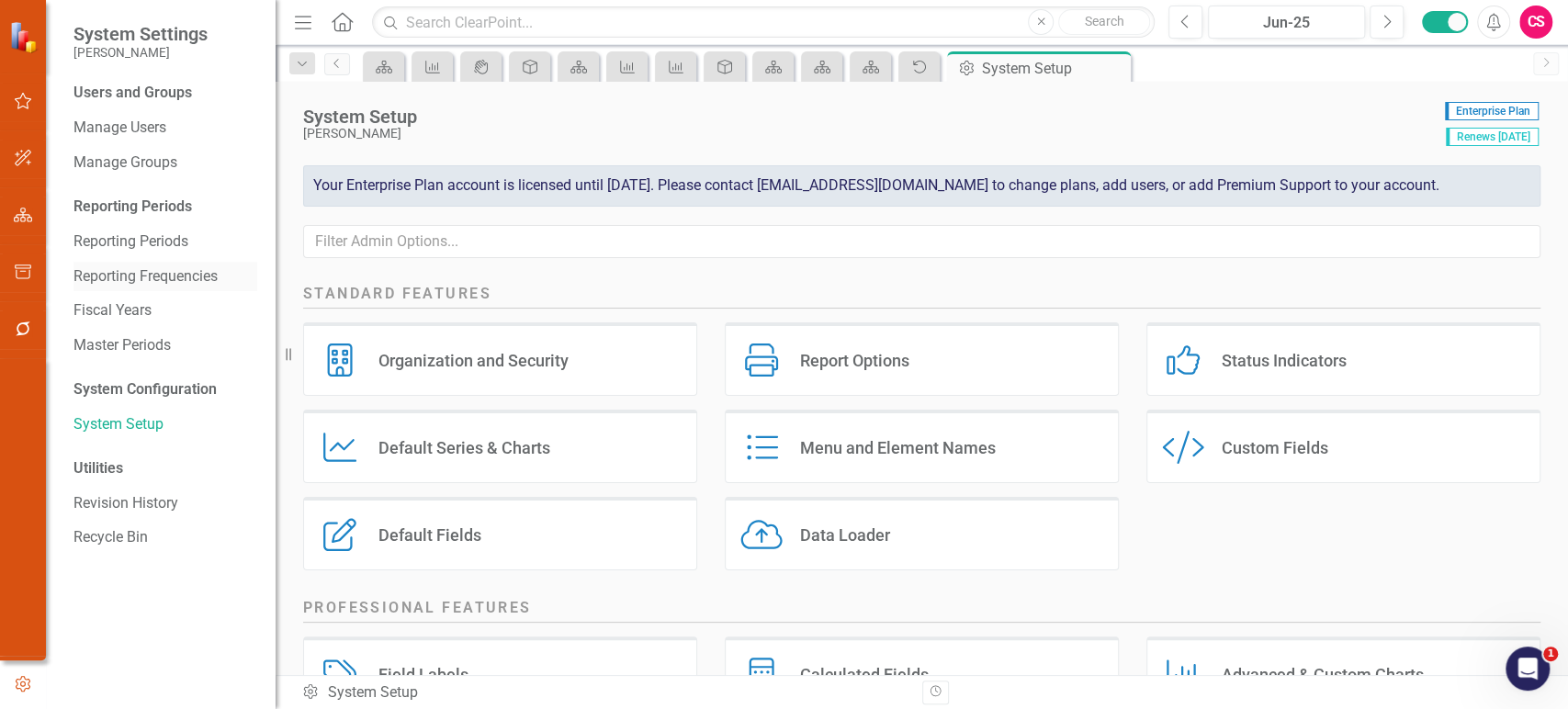
drag, startPoint x: 878, startPoint y: 488, endPoint x: 204, endPoint y: 270, distance: 708.4
click at [204, 270] on div "Users and Groups Manage Users Manage Groups Reporting Periods Reporting Periods…" at bounding box center [161, 395] width 230 height 626
click at [204, 270] on link "Reporting Frequencies" at bounding box center [165, 277] width 184 height 21
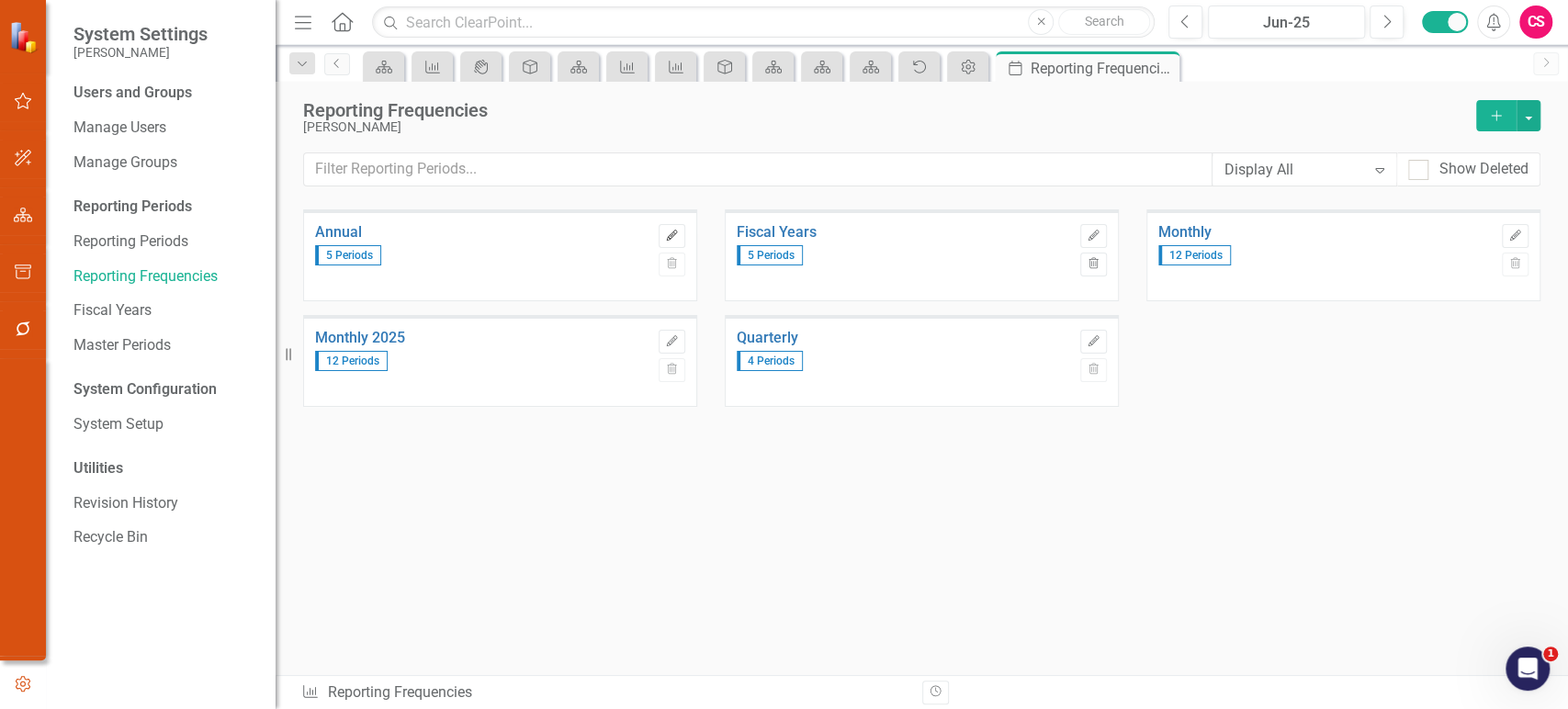
click at [667, 237] on icon "Edit" at bounding box center [671, 236] width 14 height 11
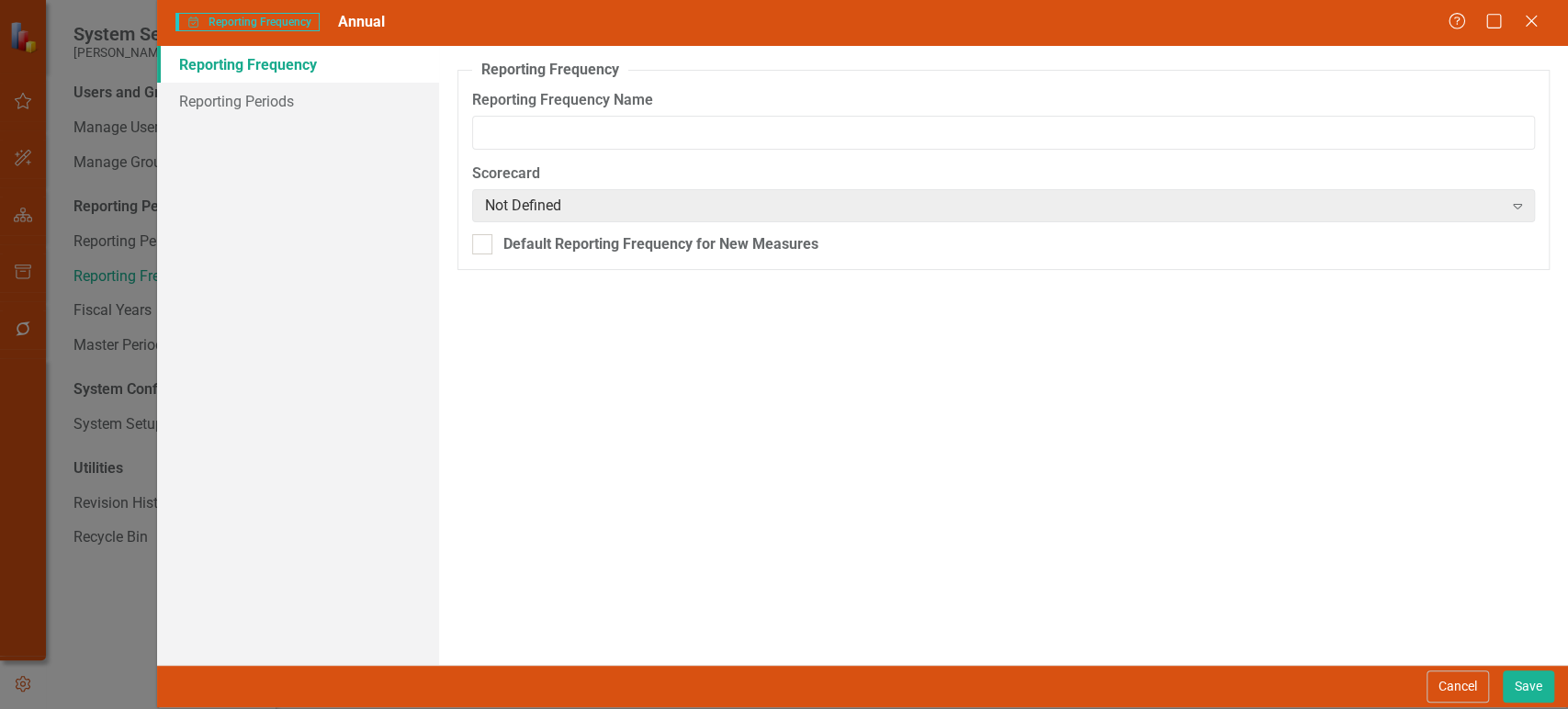
type input "Annual"
click at [213, 101] on link "Reporting Periods" at bounding box center [298, 101] width 282 height 37
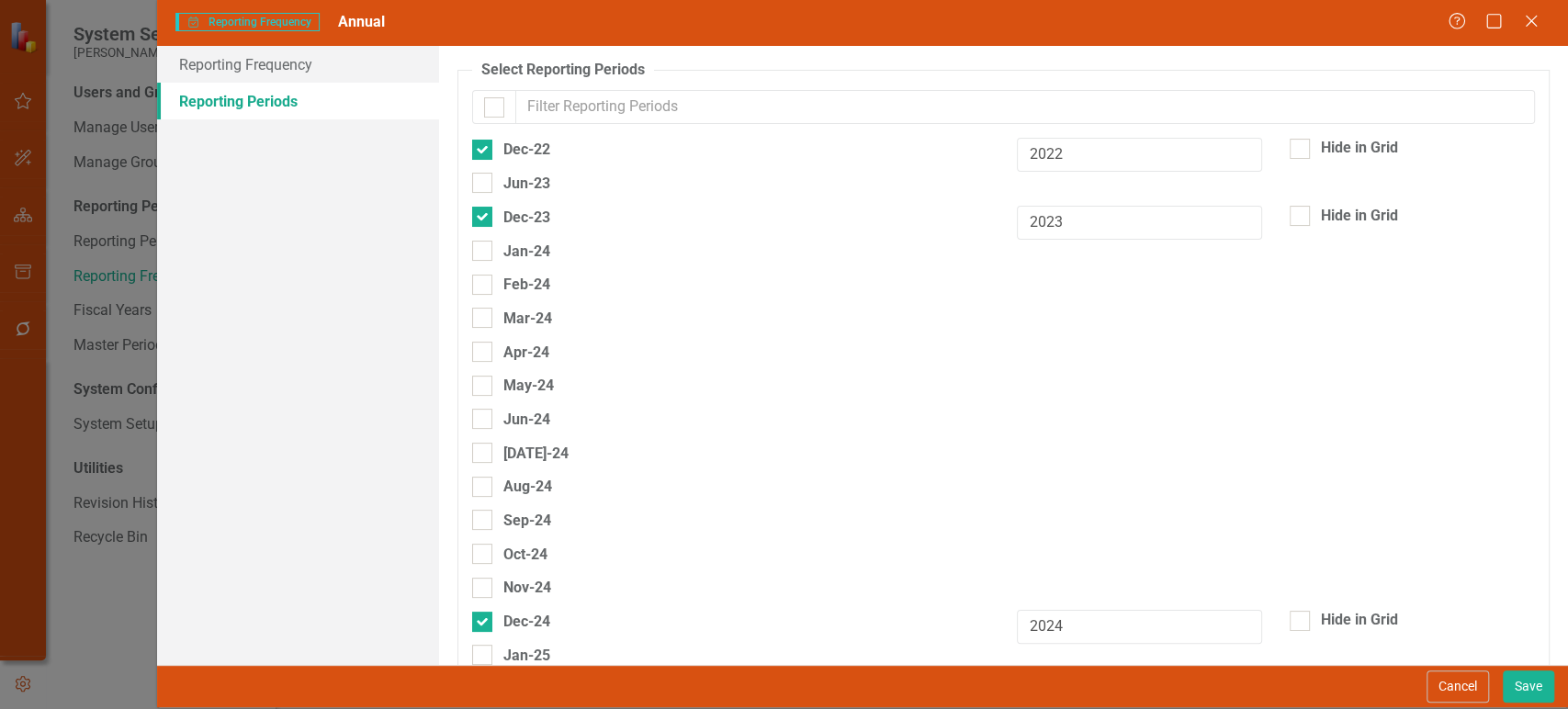
checkbox input "false"
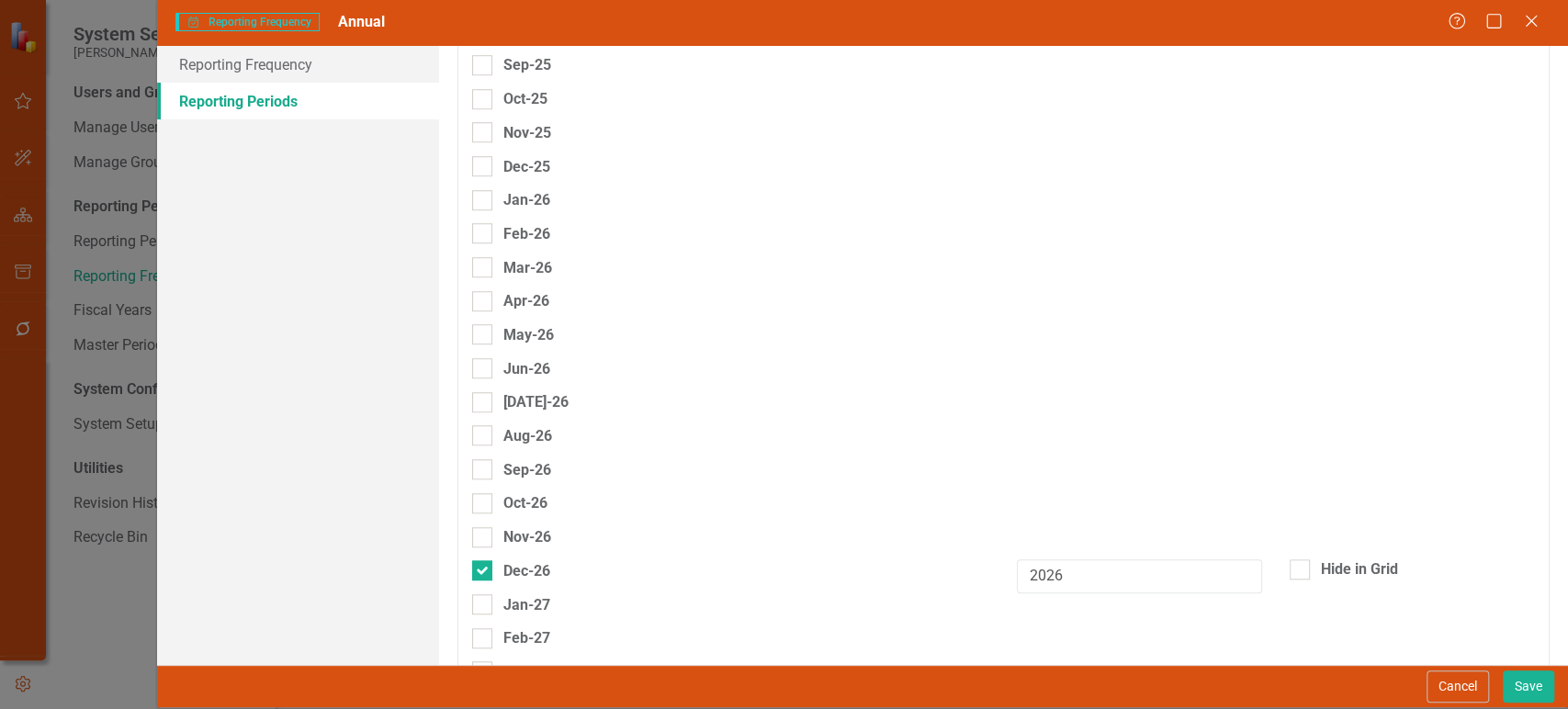
scroll to position [861, 0]
drag, startPoint x: 490, startPoint y: 170, endPoint x: 558, endPoint y: 167, distance: 68.1
click at [488, 168] on div at bounding box center [481, 165] width 20 height 20
click at [484, 167] on input "Dec-25" at bounding box center [477, 161] width 12 height 12
checkbox input "true"
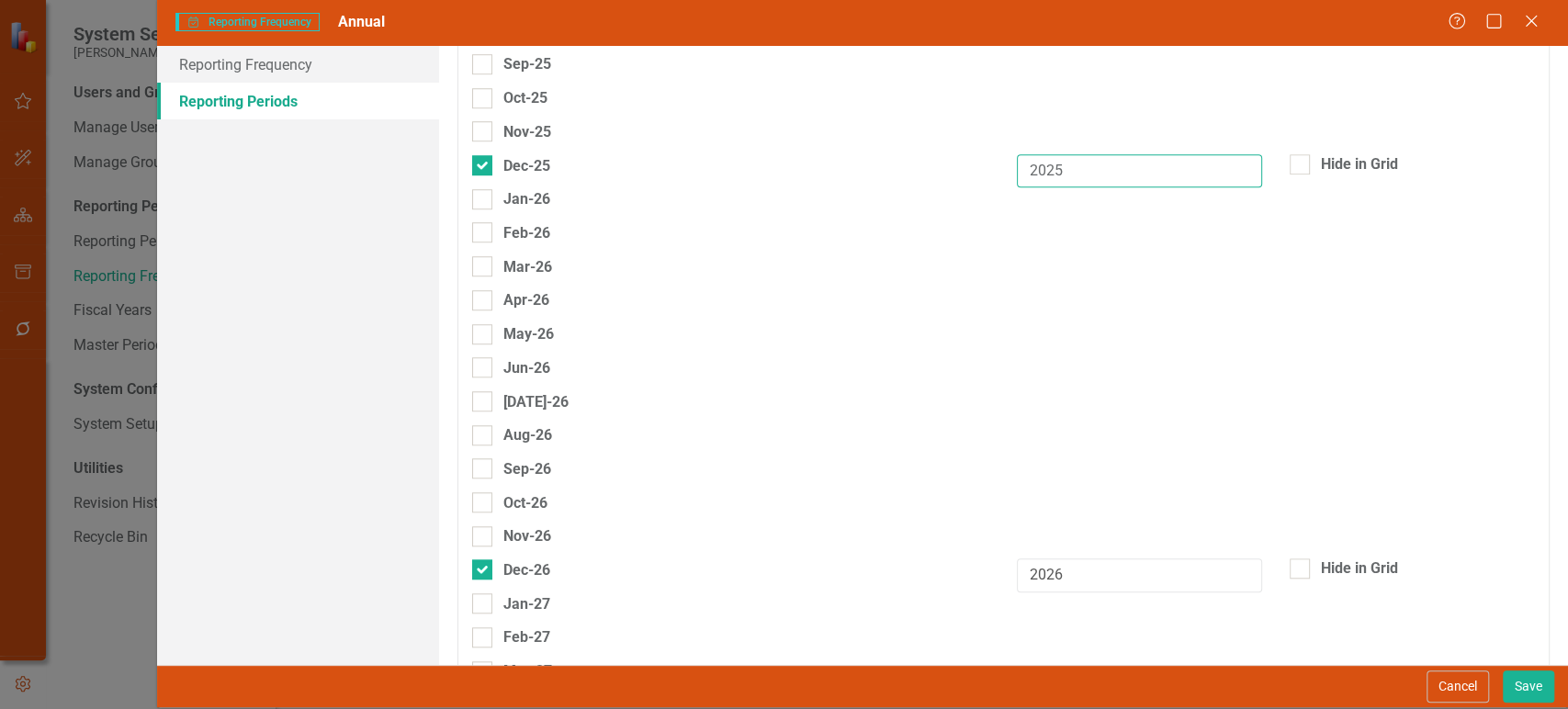
click at [1091, 172] on input "2025" at bounding box center [1140, 171] width 245 height 34
click at [1528, 669] on div "Cancel Save" at bounding box center [863, 685] width 1411 height 42
click at [1511, 681] on button "Save" at bounding box center [1528, 686] width 52 height 32
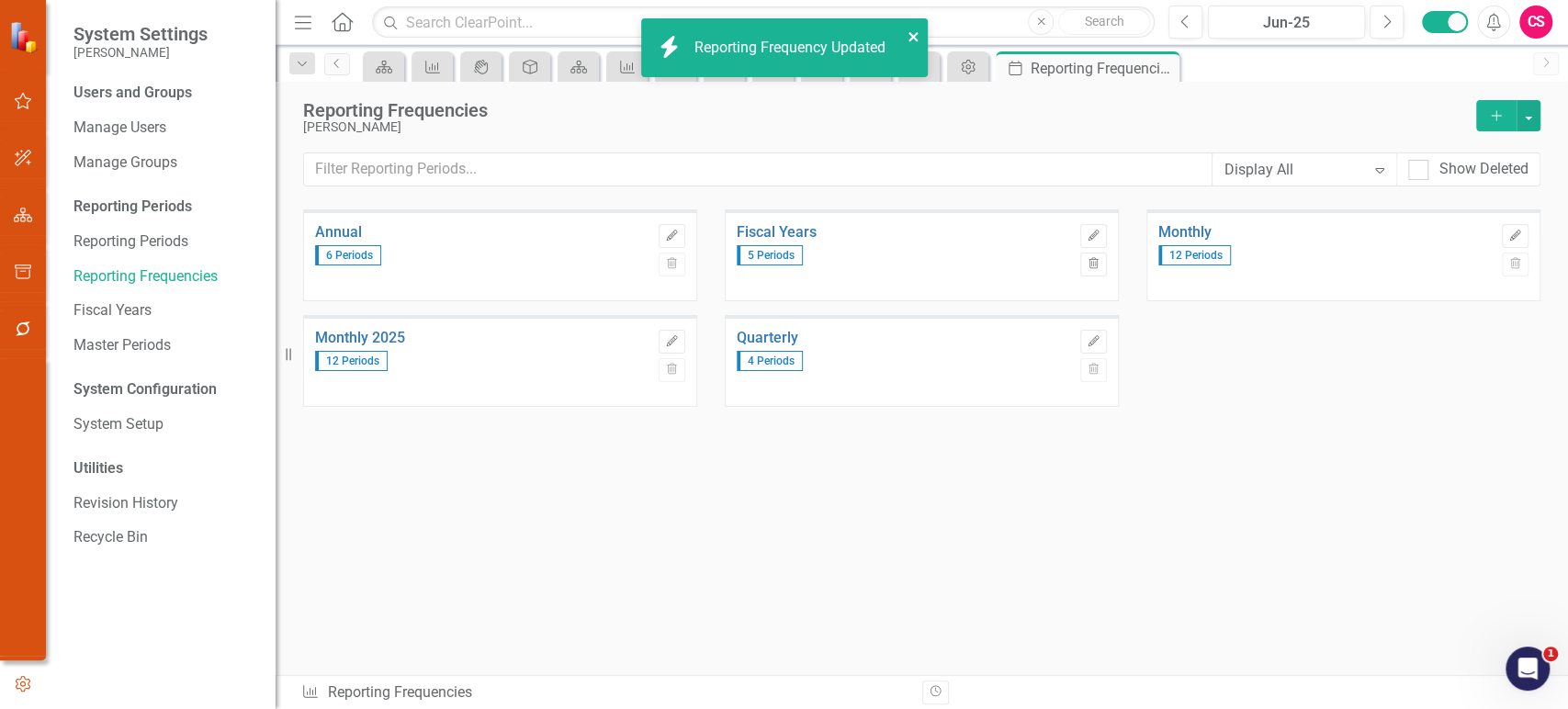
click at [911, 34] on icon "close" at bounding box center [913, 37] width 9 height 9
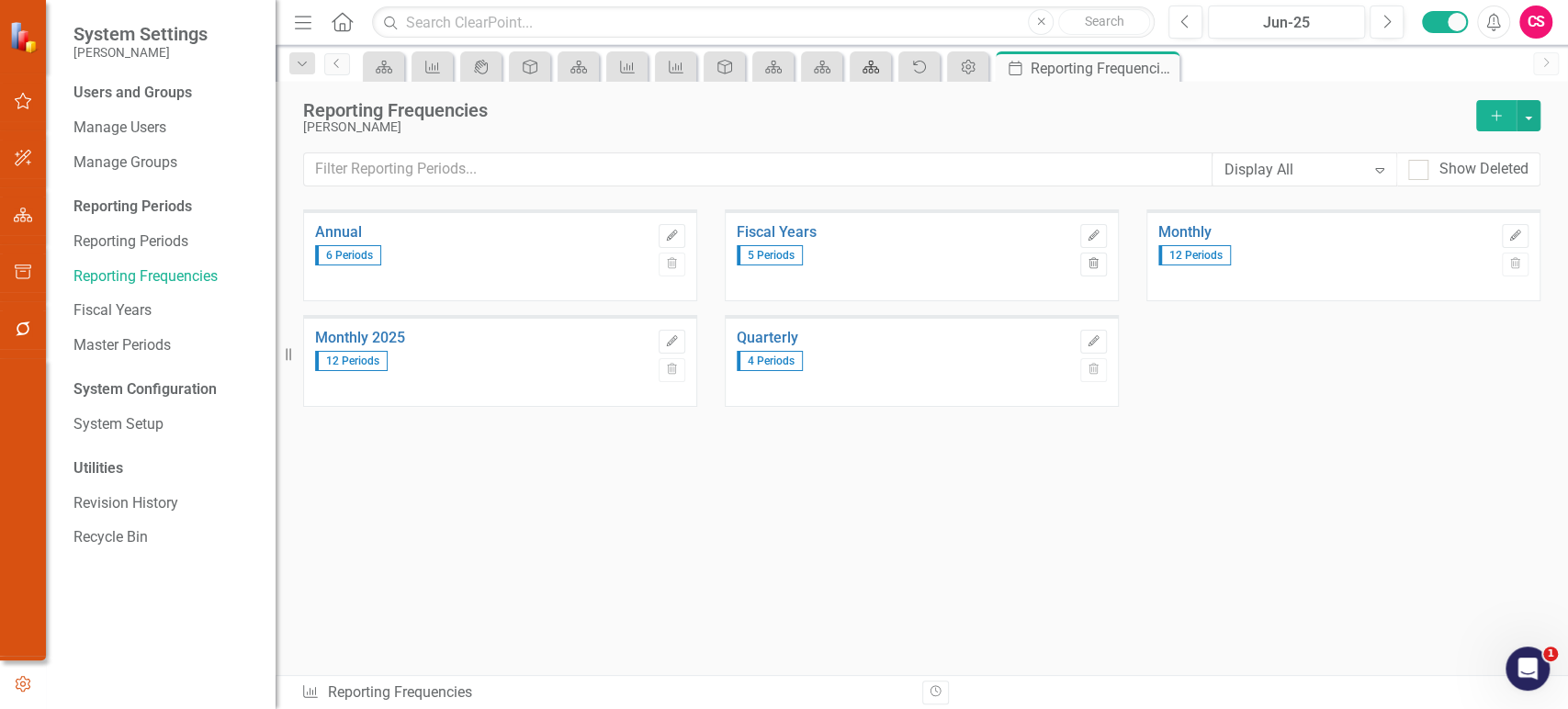
click at [872, 71] on icon "Scorecard" at bounding box center [871, 67] width 19 height 15
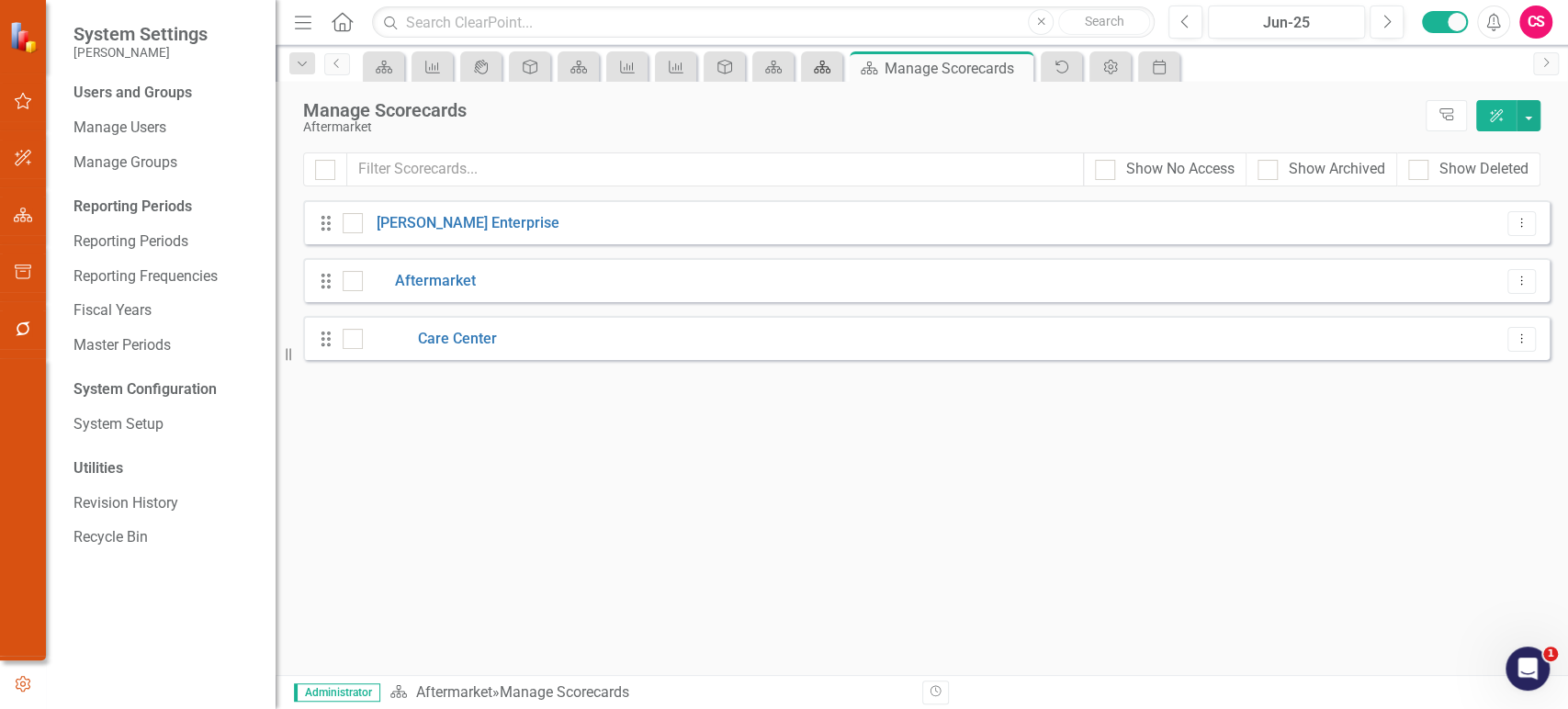
click at [828, 69] on icon at bounding box center [822, 67] width 17 height 13
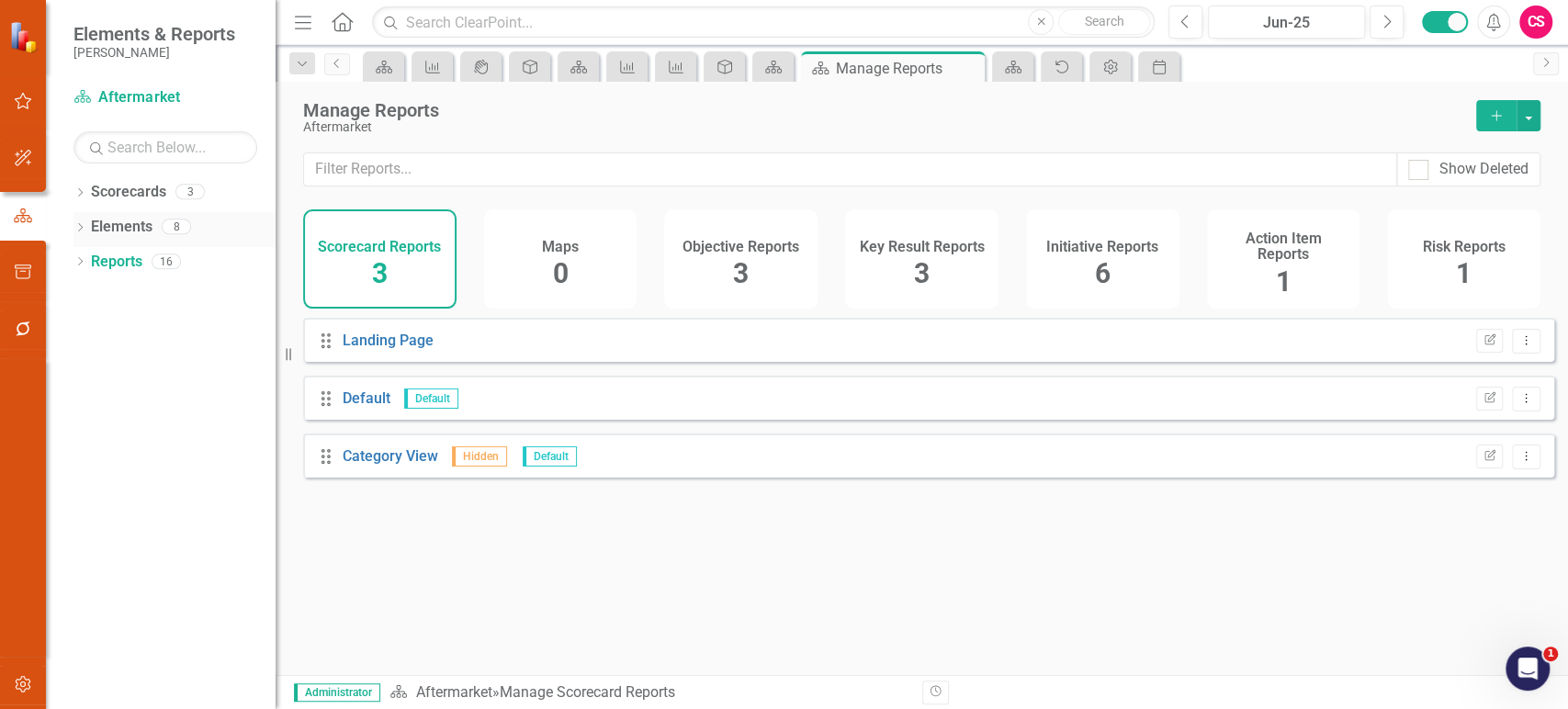
click at [121, 226] on link "Elements" at bounding box center [121, 227] width 61 height 21
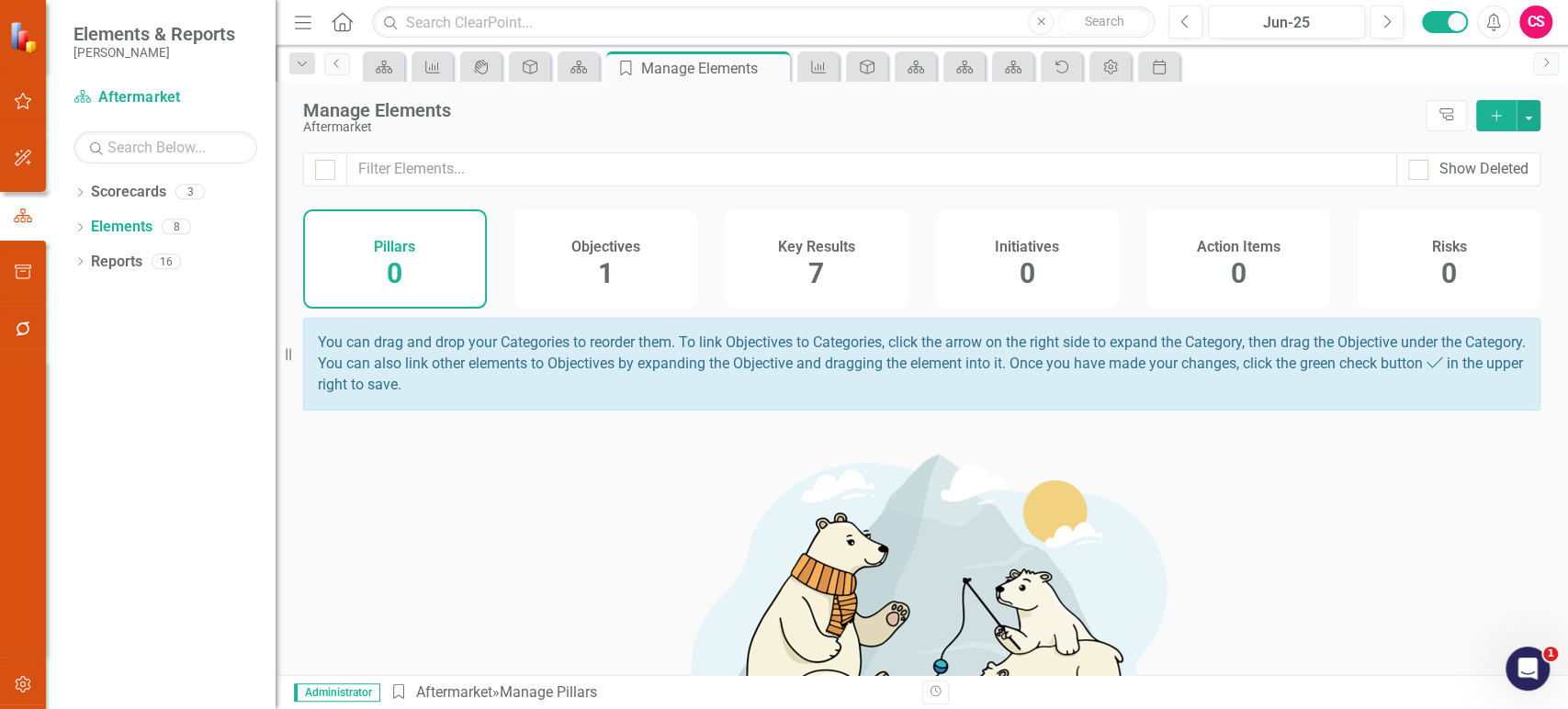
click at [871, 270] on div "Key Results 7" at bounding box center [816, 258] width 184 height 99
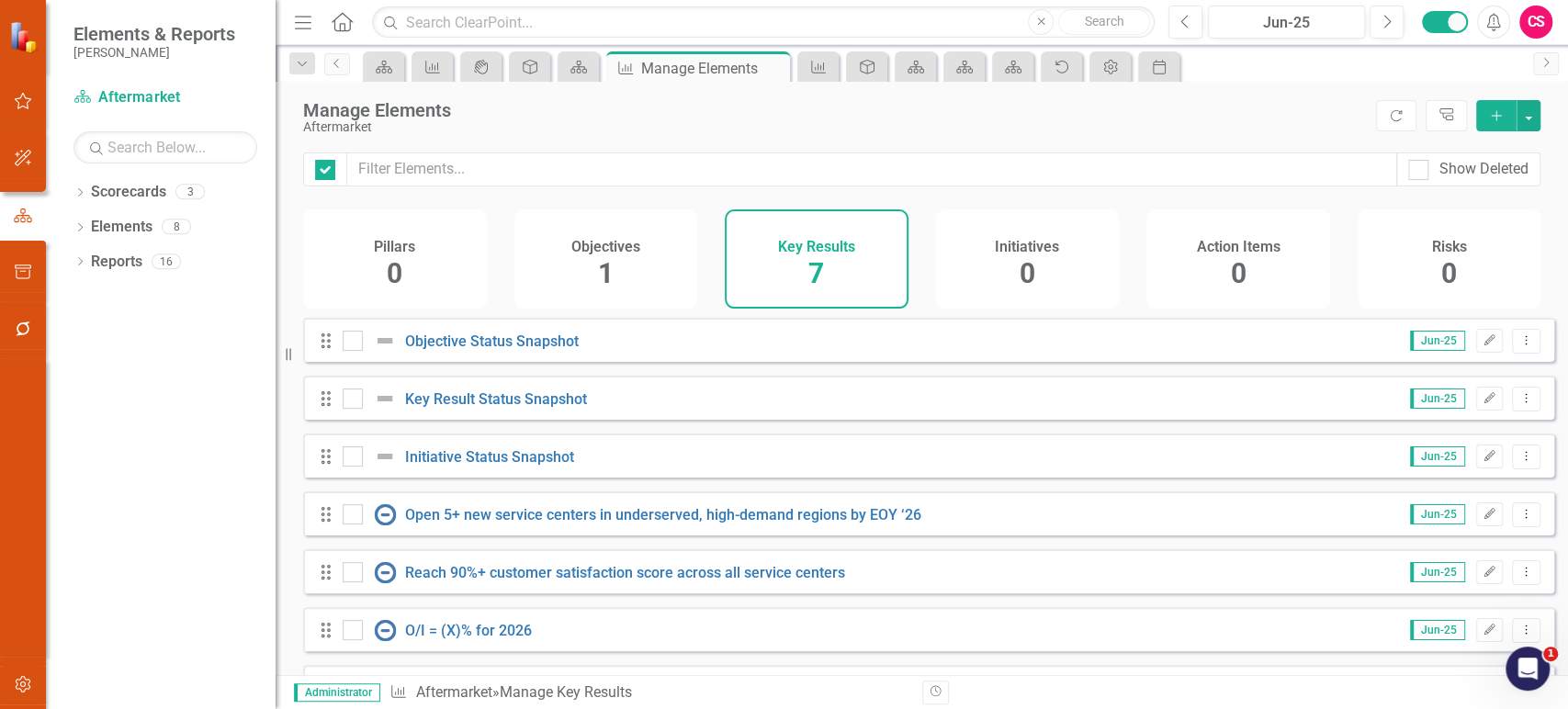
checkbox input "false"
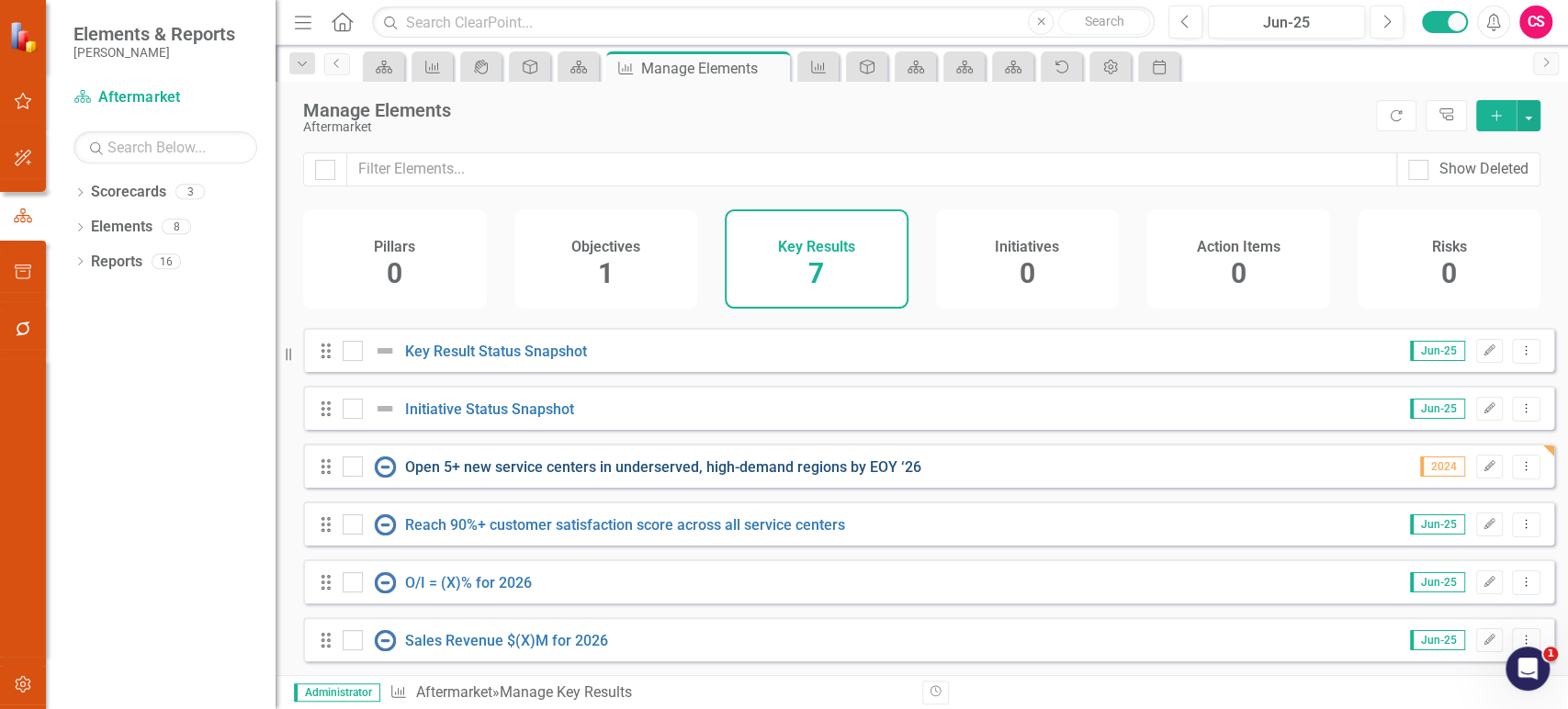
click at [618, 472] on link "Open 5+ new service centers in underserved, high-demand regions by EOY ‘26" at bounding box center [663, 467] width 516 height 18
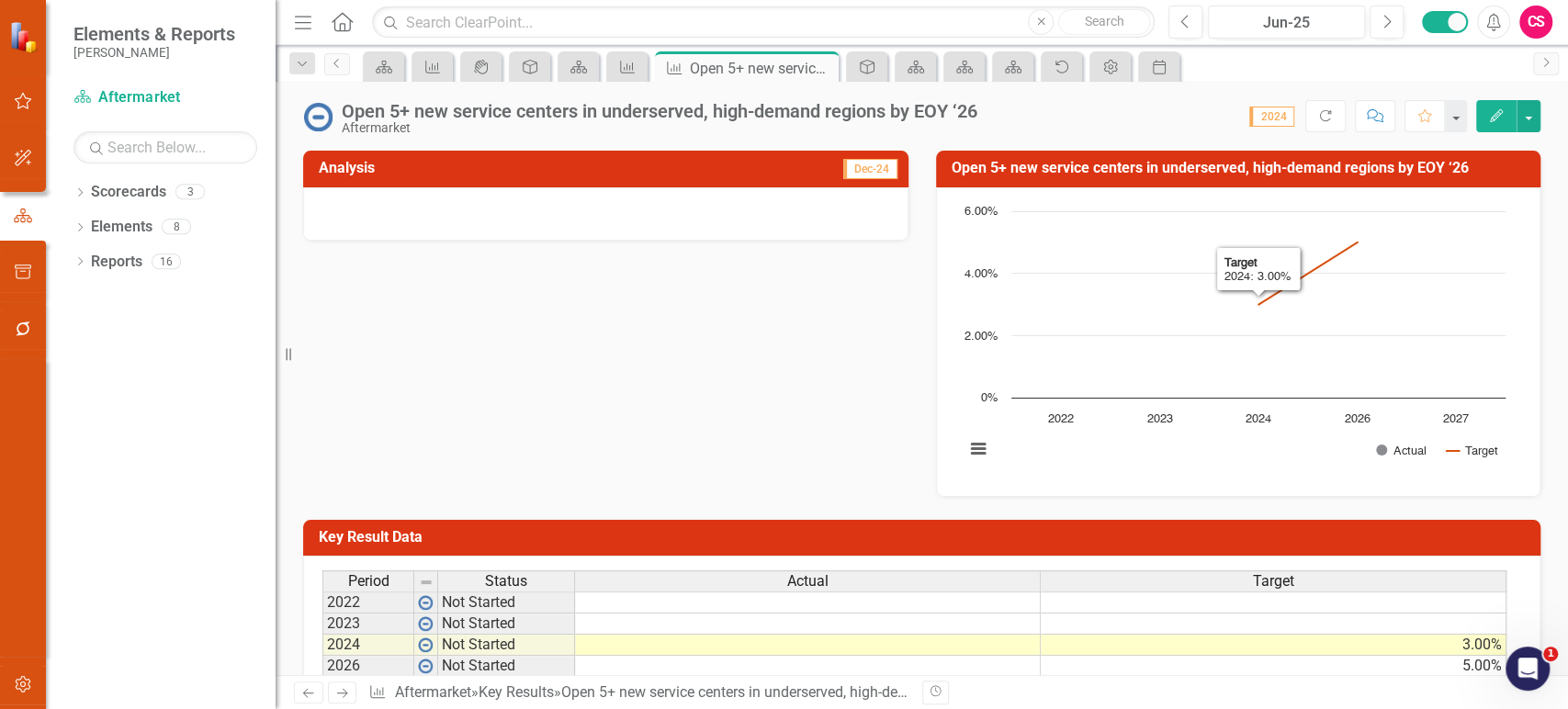
scroll to position [123, 0]
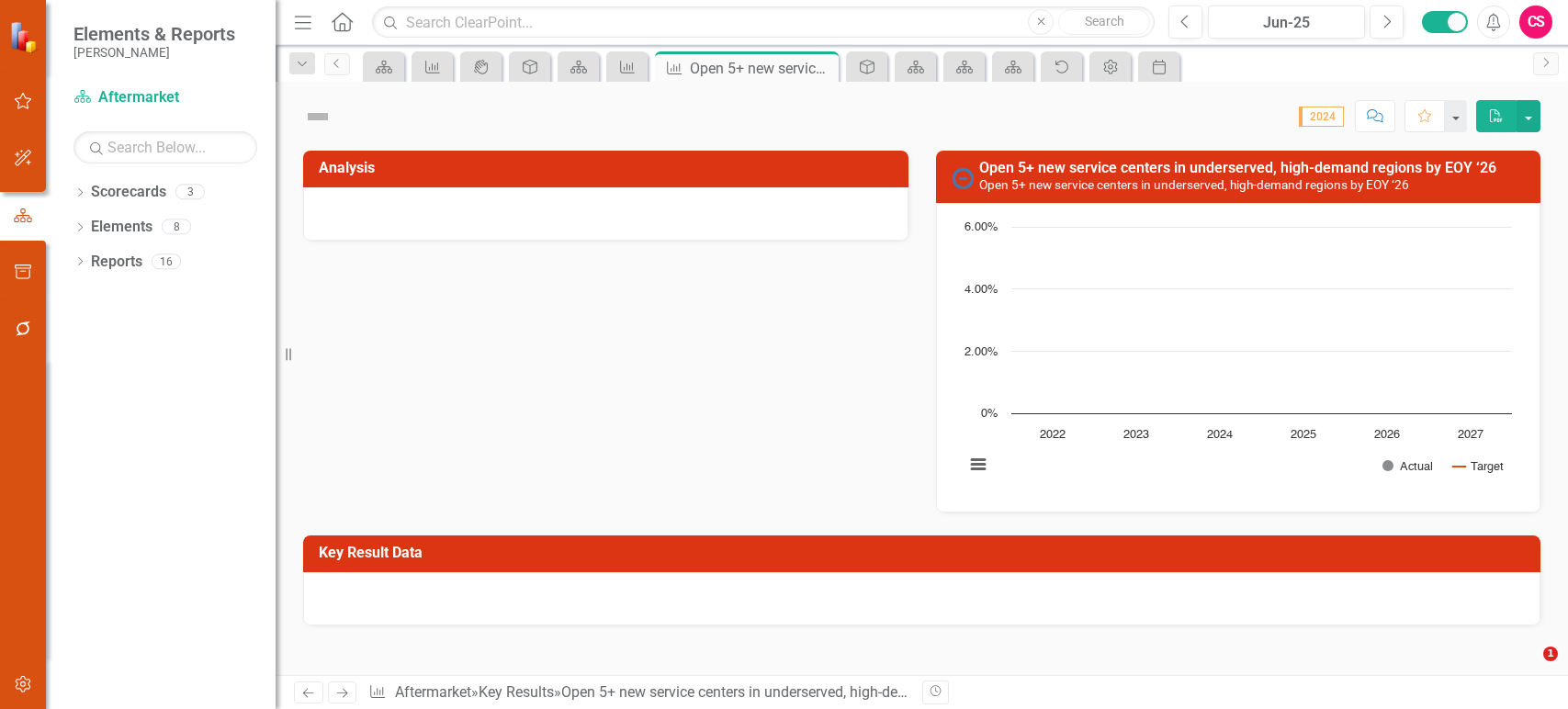
click at [772, 410] on div "Analysis Open 5+ new service centers in underserved, high-demand regions by EOY…" at bounding box center [921, 320] width 1265 height 385
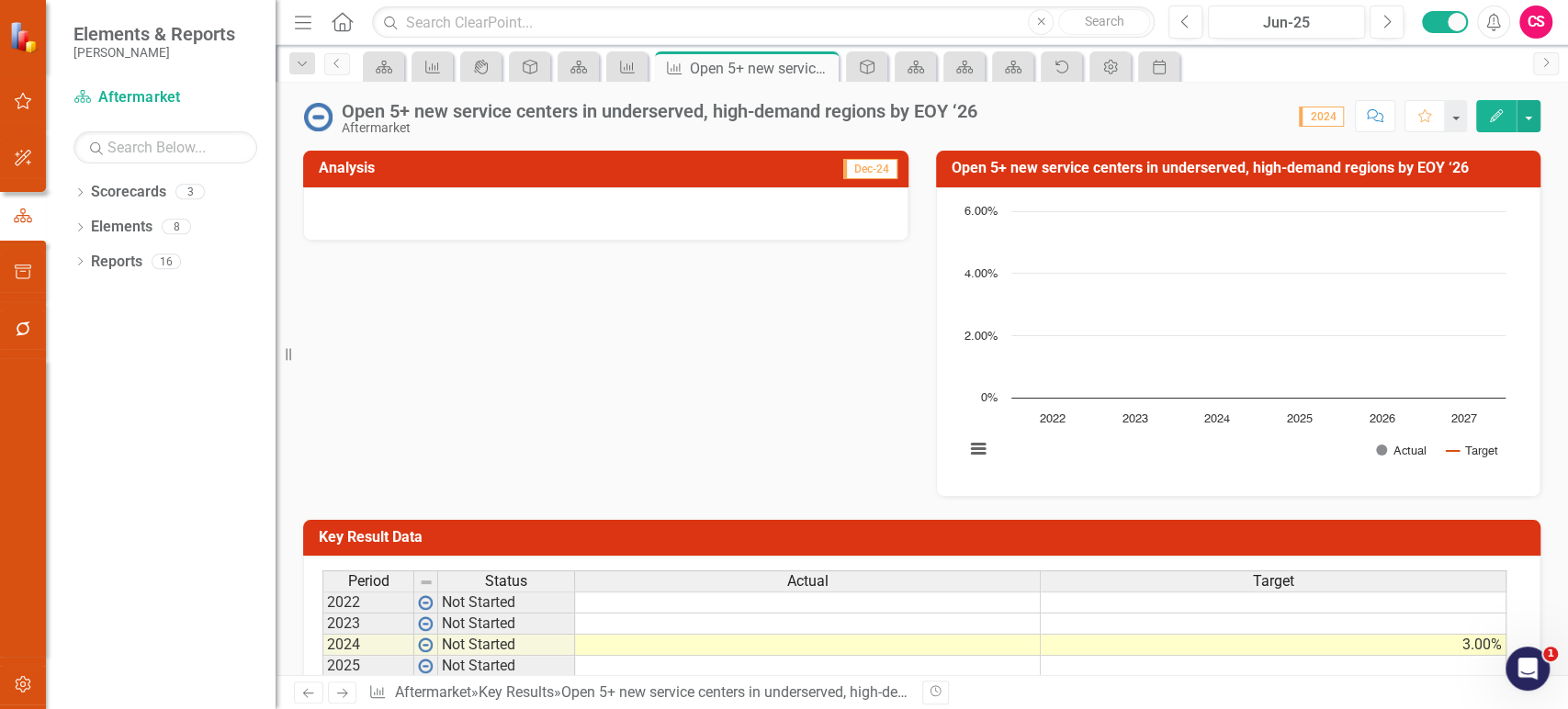
scroll to position [123, 0]
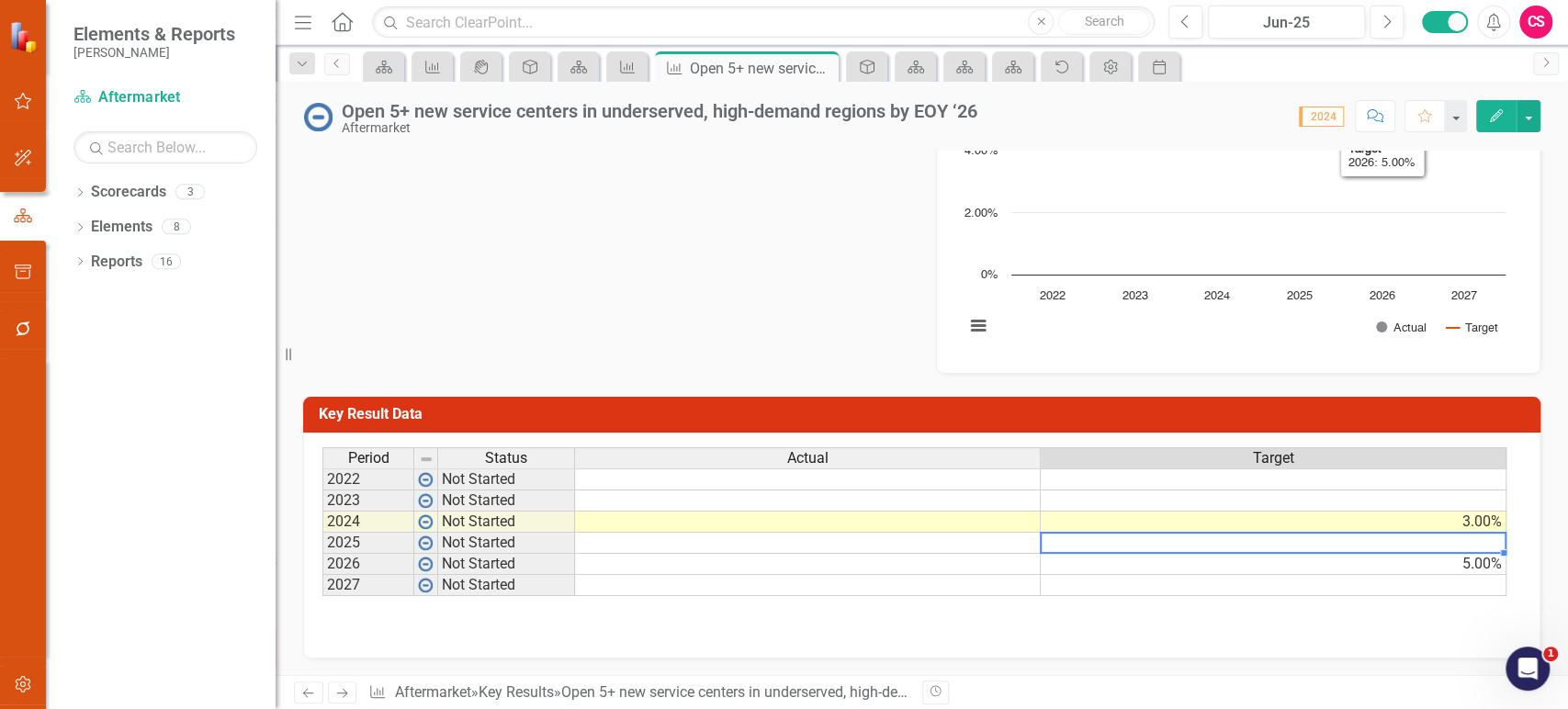
click at [1403, 539] on td at bounding box center [1273, 543] width 465 height 21
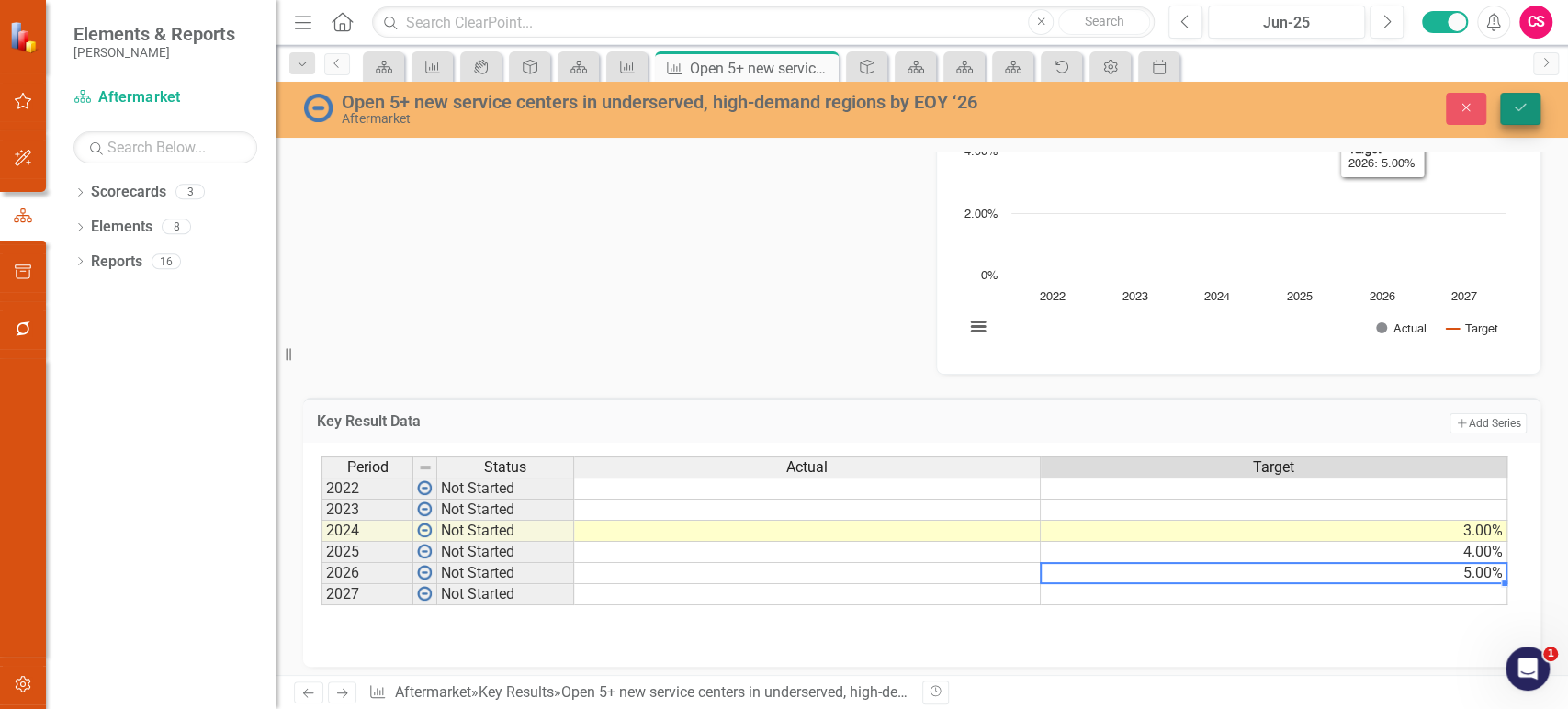
type textarea "5"
click at [1511, 98] on button "Save" at bounding box center [1520, 109] width 40 height 32
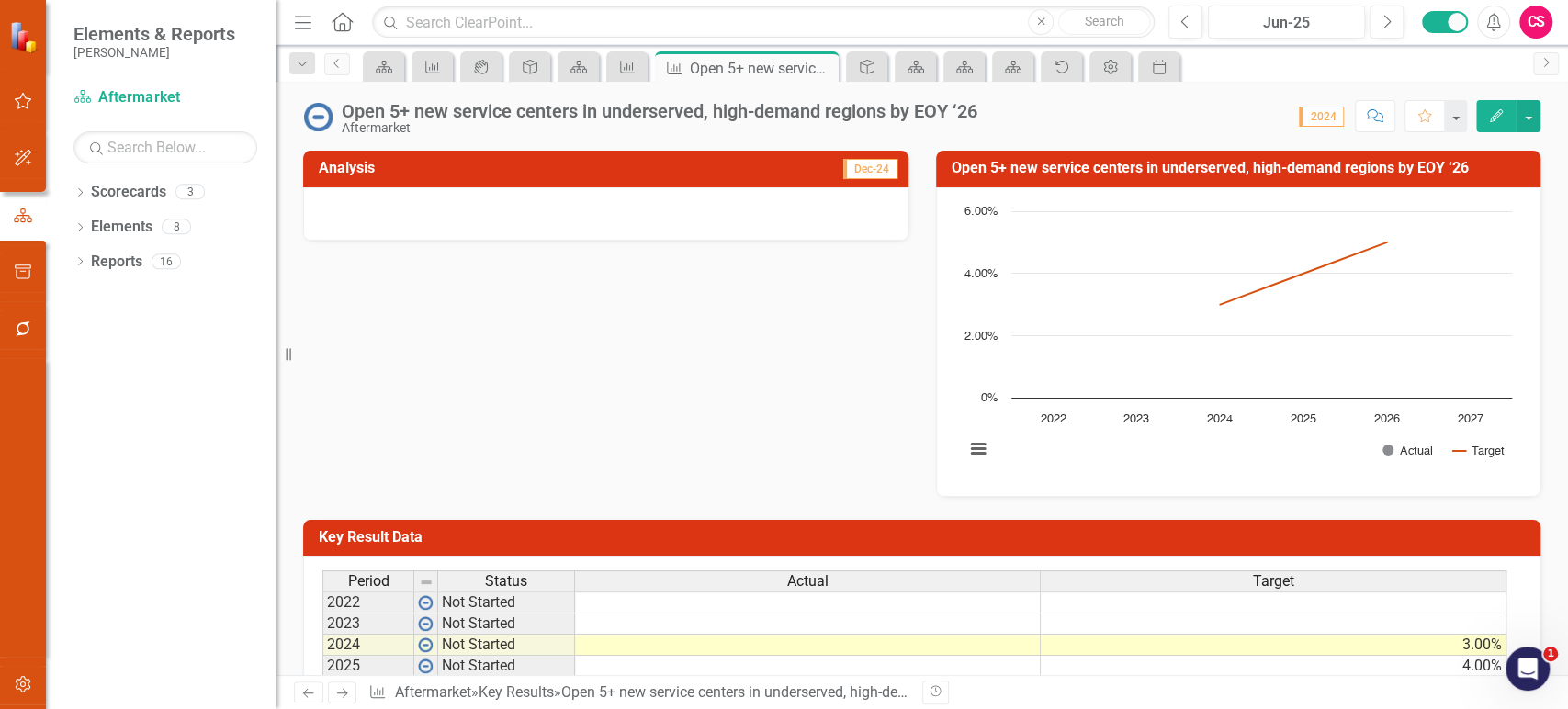
click at [1488, 120] on icon "Edit" at bounding box center [1496, 116] width 17 height 13
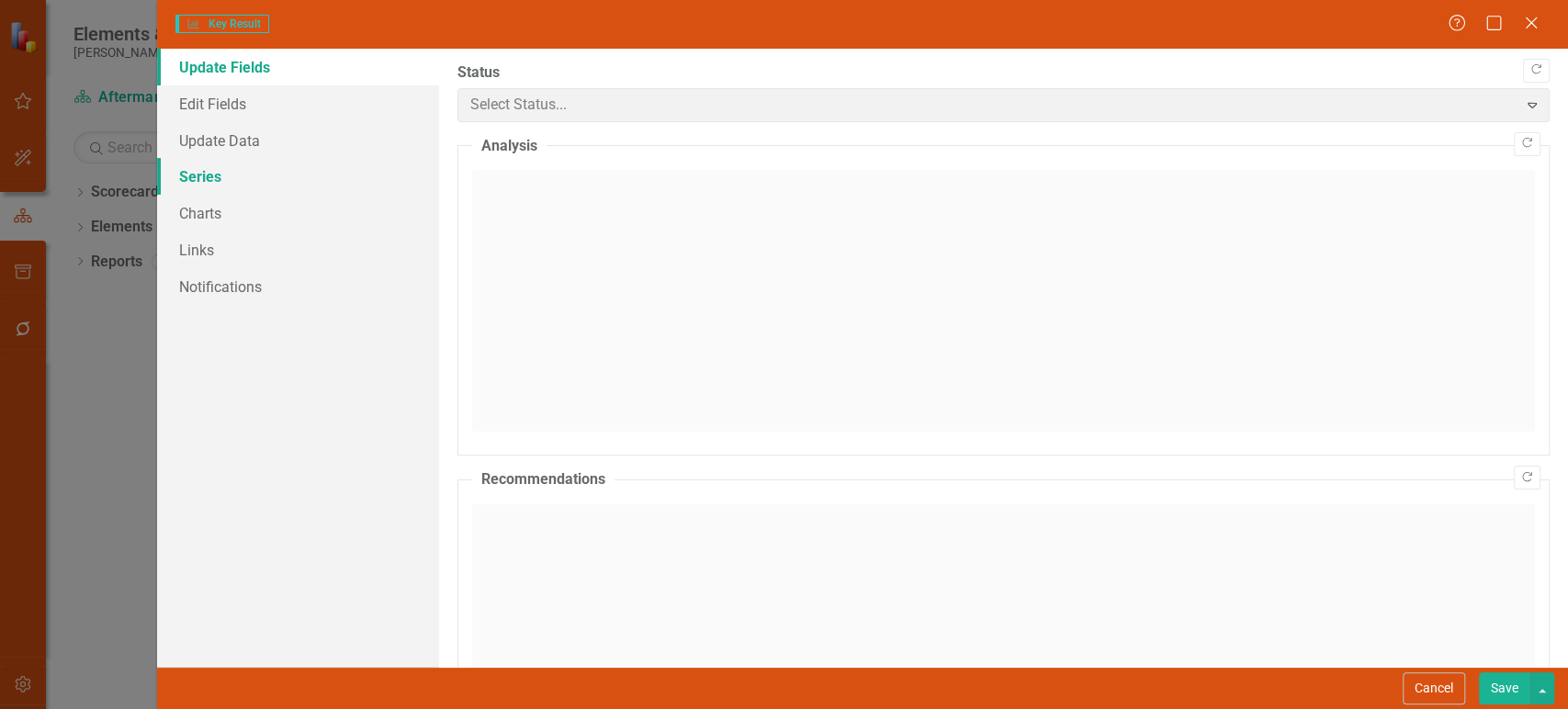
click at [295, 188] on link "Series" at bounding box center [298, 176] width 282 height 37
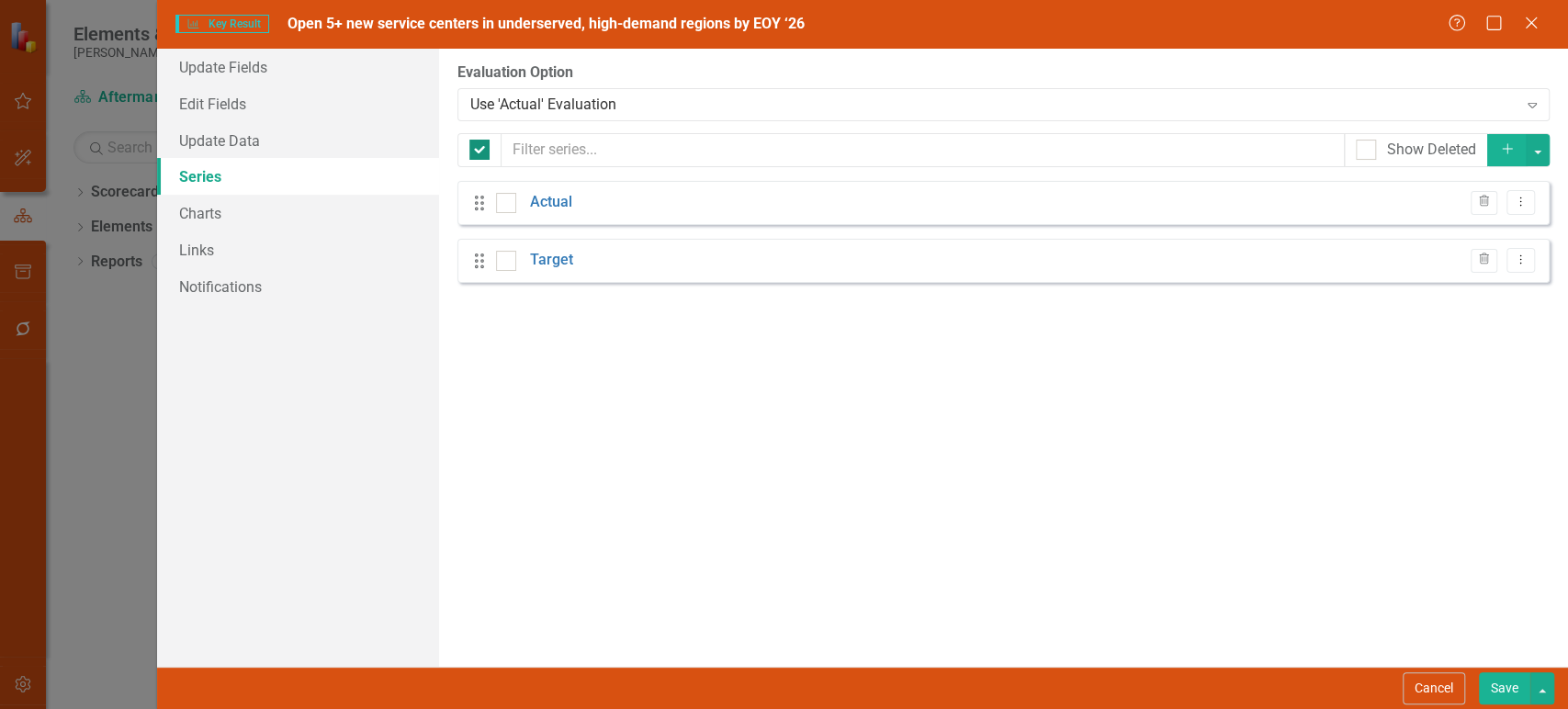
click at [475, 144] on input "checkbox" at bounding box center [475, 145] width 12 height 12
checkbox input "true"
click at [1536, 146] on button "button" at bounding box center [1537, 150] width 24 height 32
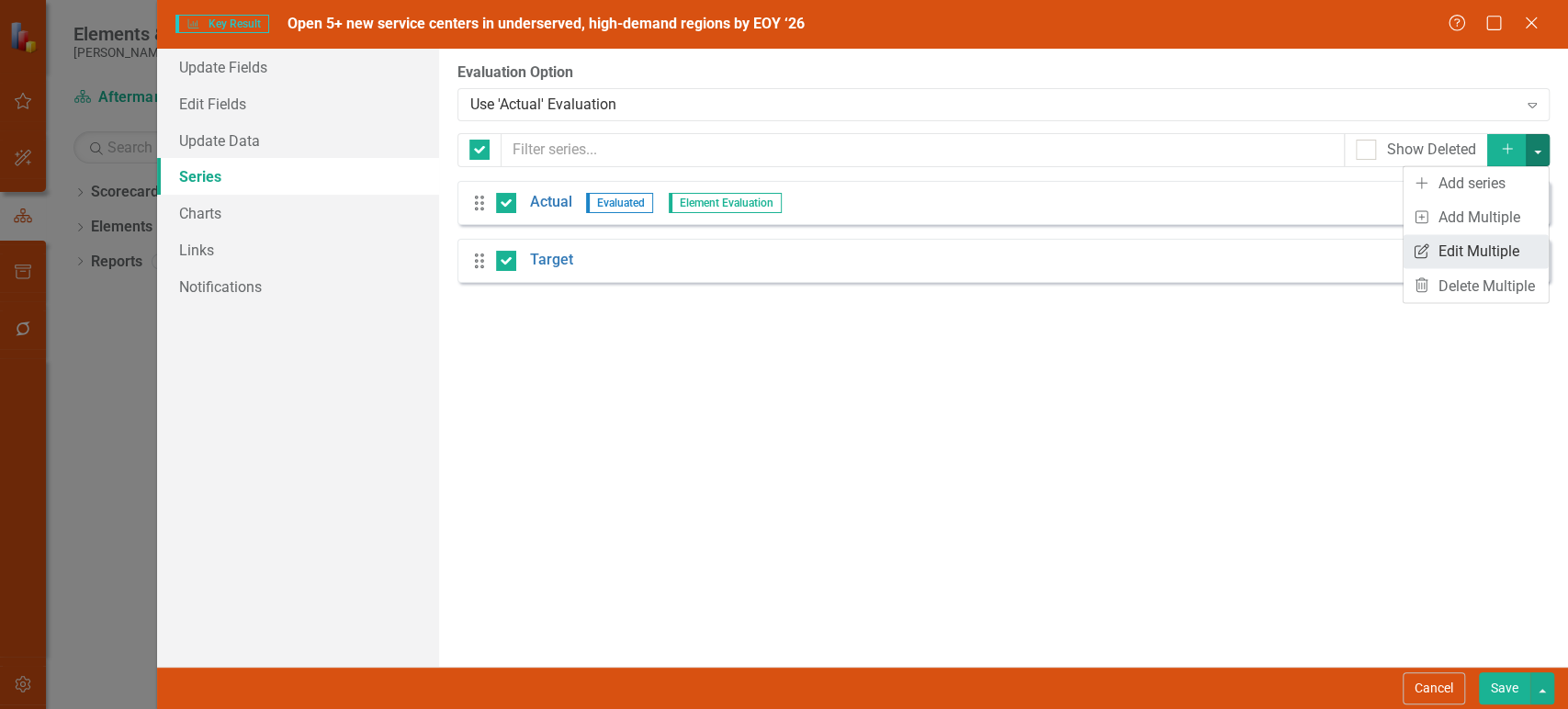
scroll to position [0, 0]
click at [1447, 254] on link "Edit Multiple Edit Multiple" at bounding box center [1476, 251] width 145 height 34
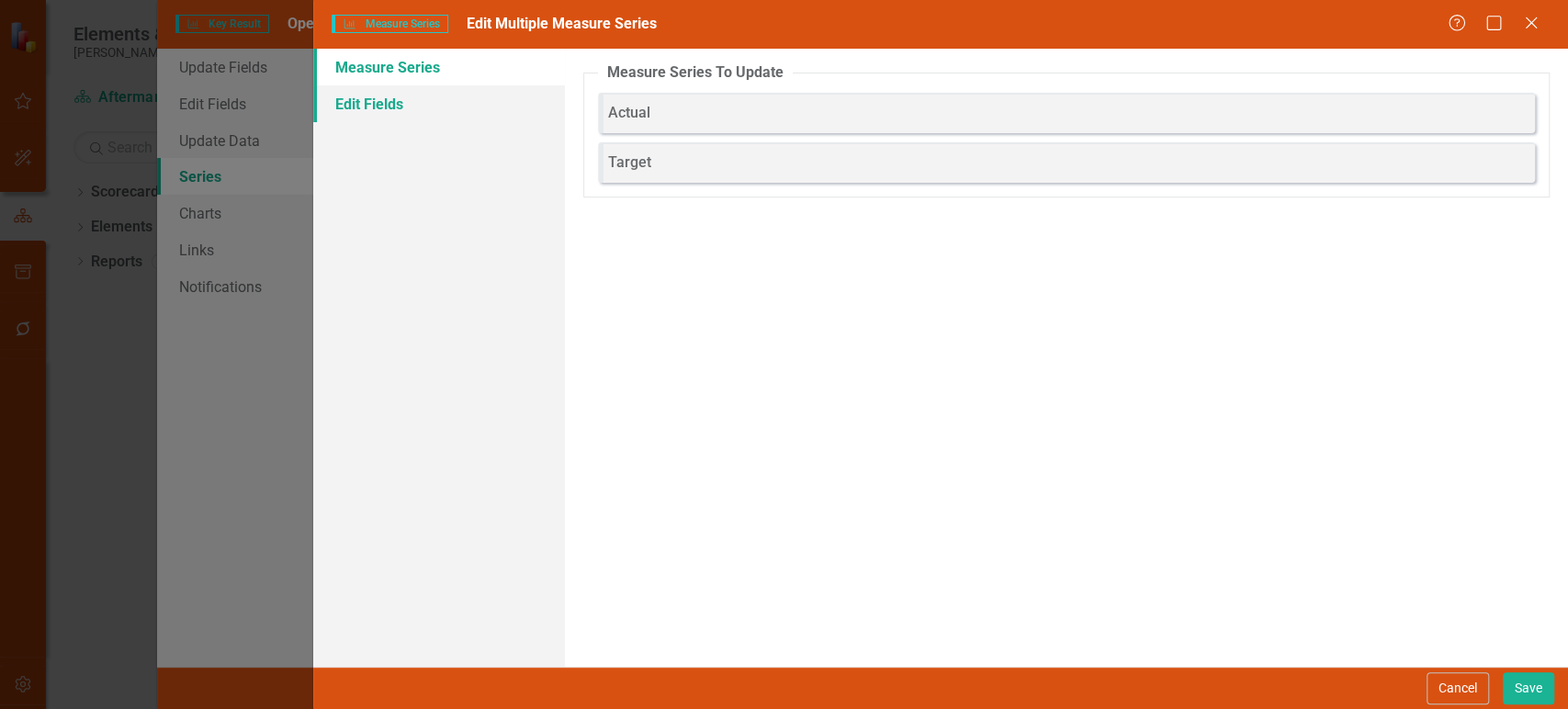
click at [416, 118] on link "Edit Fields" at bounding box center [439, 104] width 251 height 37
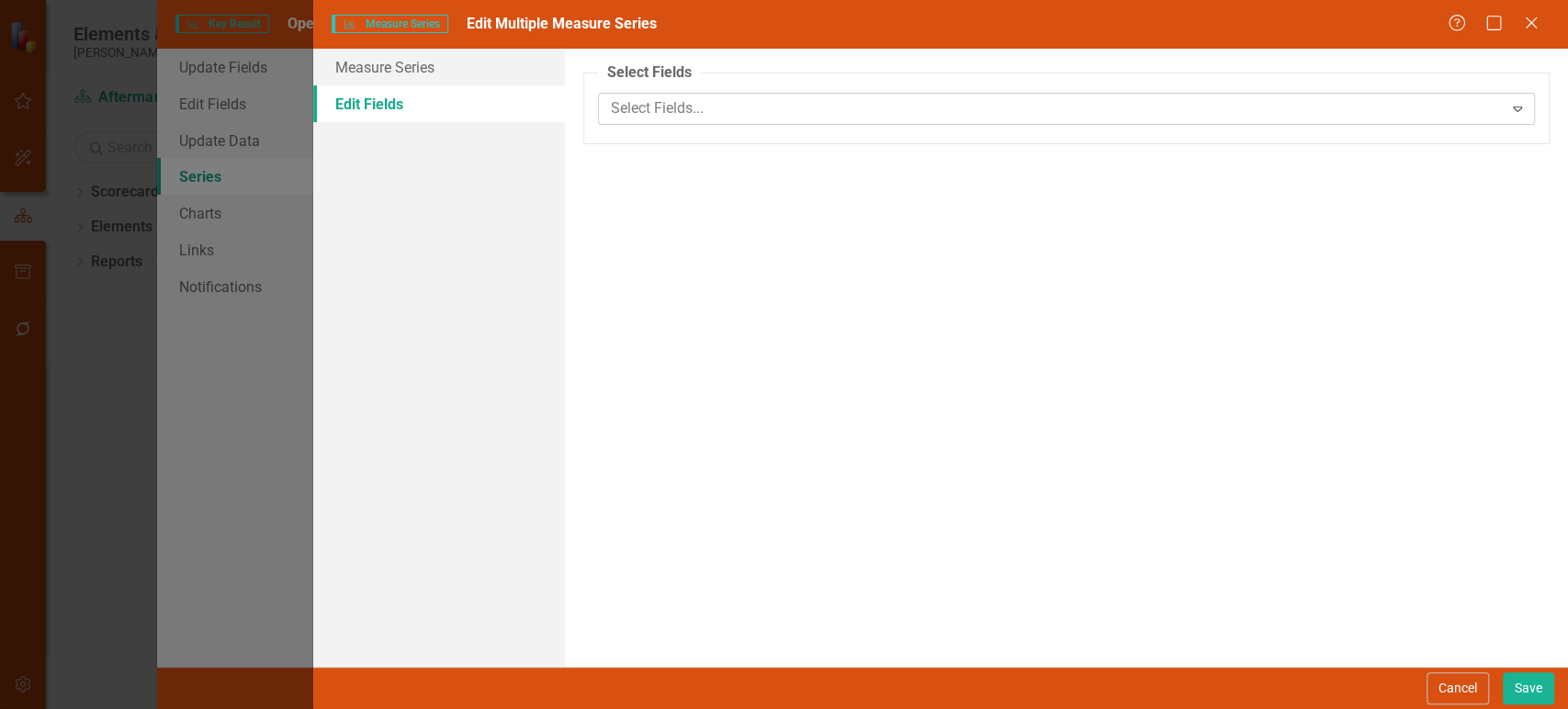
click at [784, 110] on div at bounding box center [1053, 108] width 899 height 24
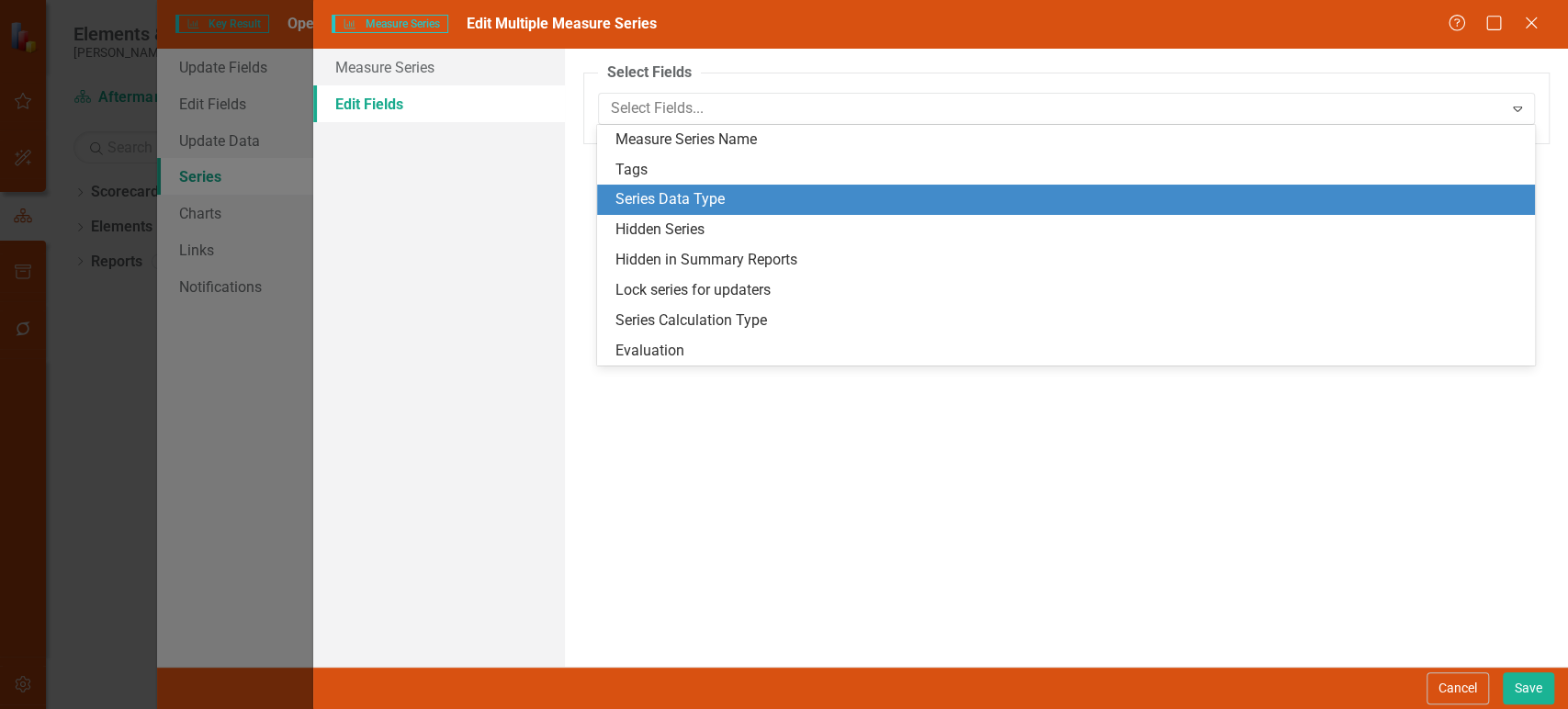
click at [730, 203] on div "Series Data Type" at bounding box center [1069, 200] width 909 height 21
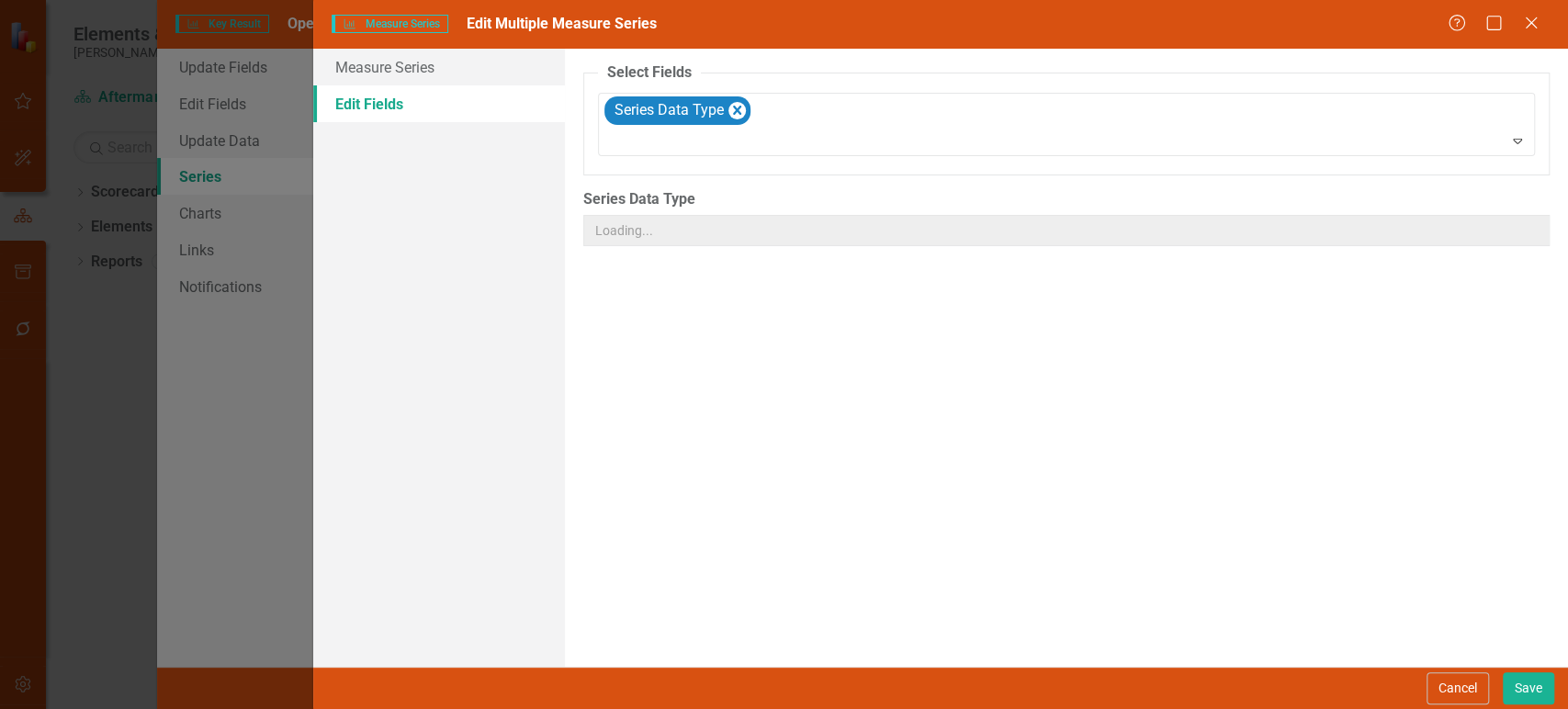
click at [730, 203] on label "Series Data Type" at bounding box center [1066, 200] width 966 height 21
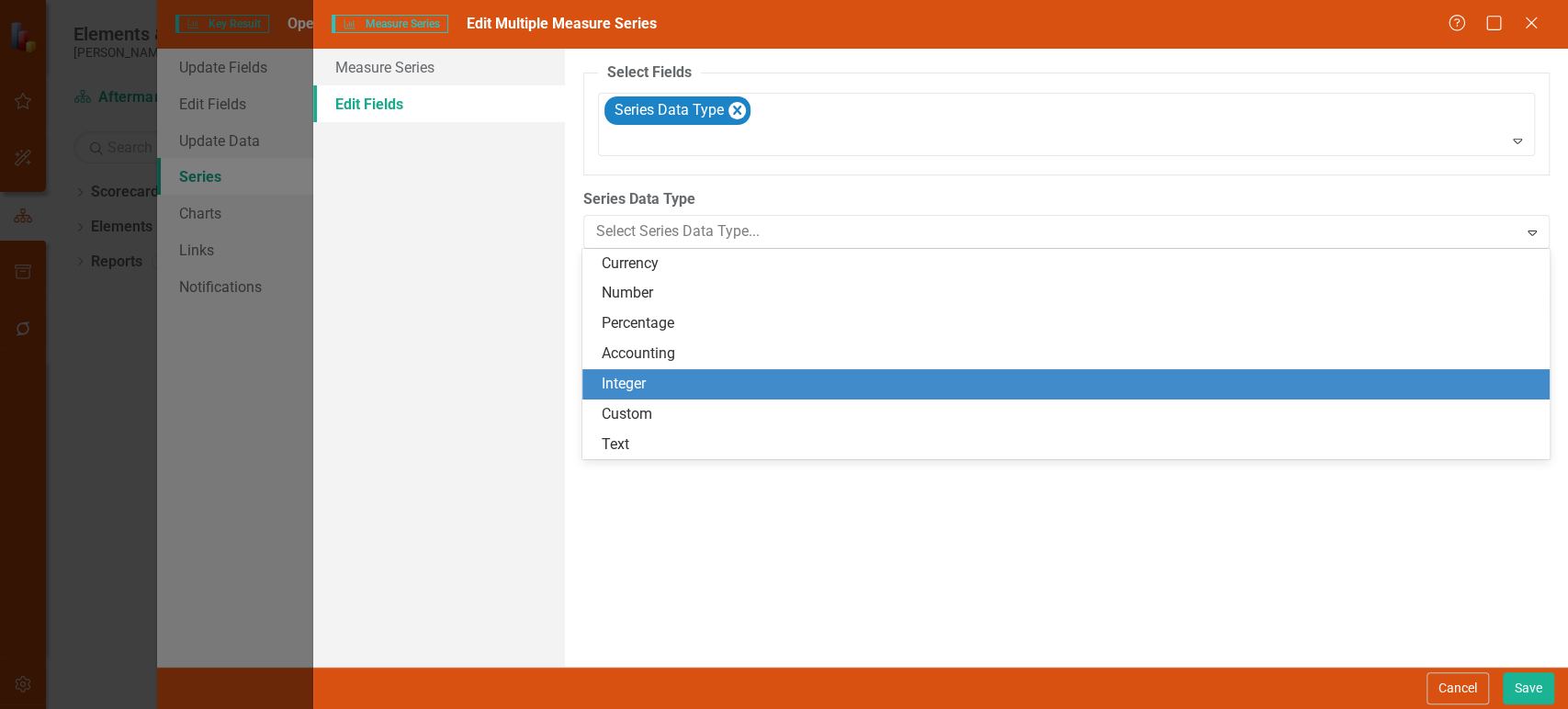
click at [655, 385] on div "Integer" at bounding box center [1069, 384] width 937 height 21
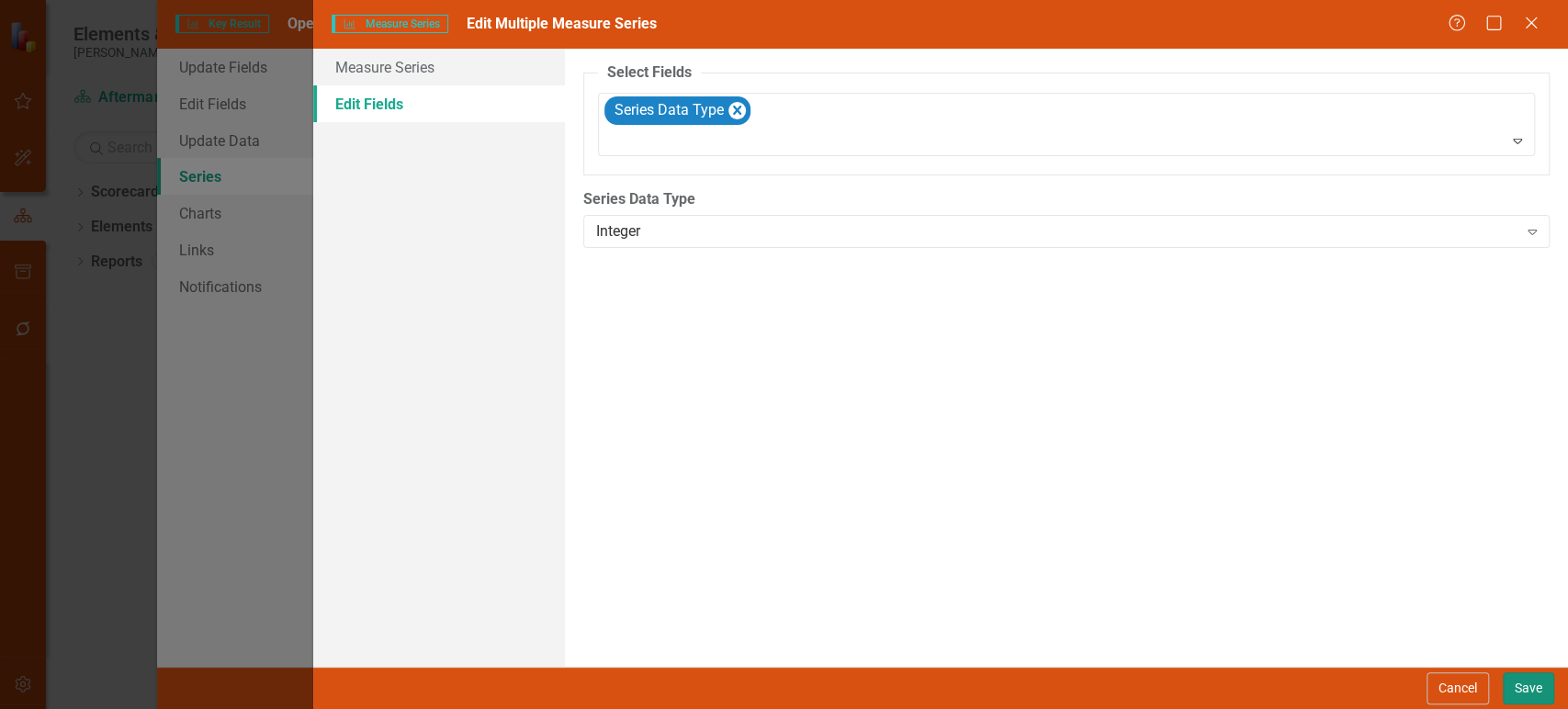
click at [1530, 696] on button "Save" at bounding box center [1528, 688] width 52 height 32
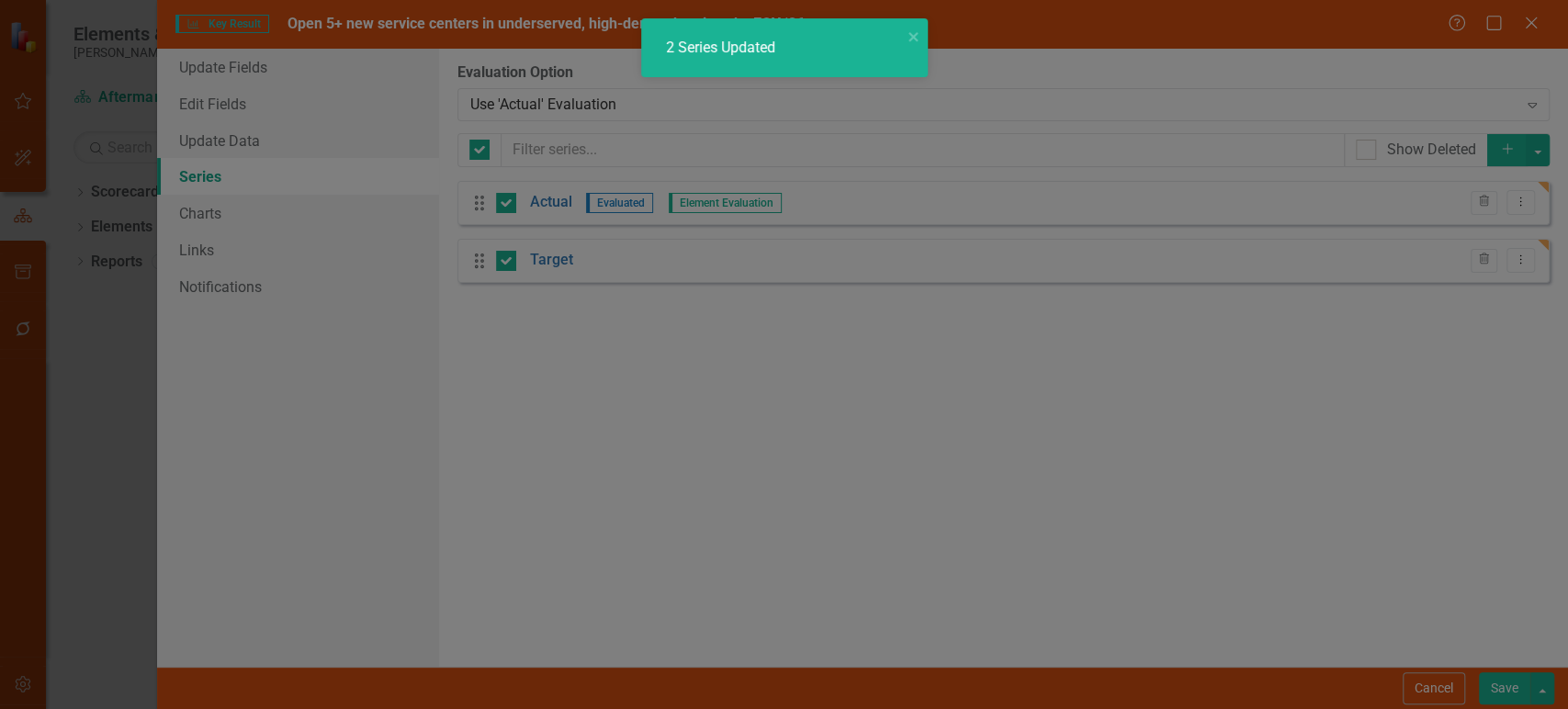
click at [1499, 686] on button "Save" at bounding box center [1504, 688] width 52 height 32
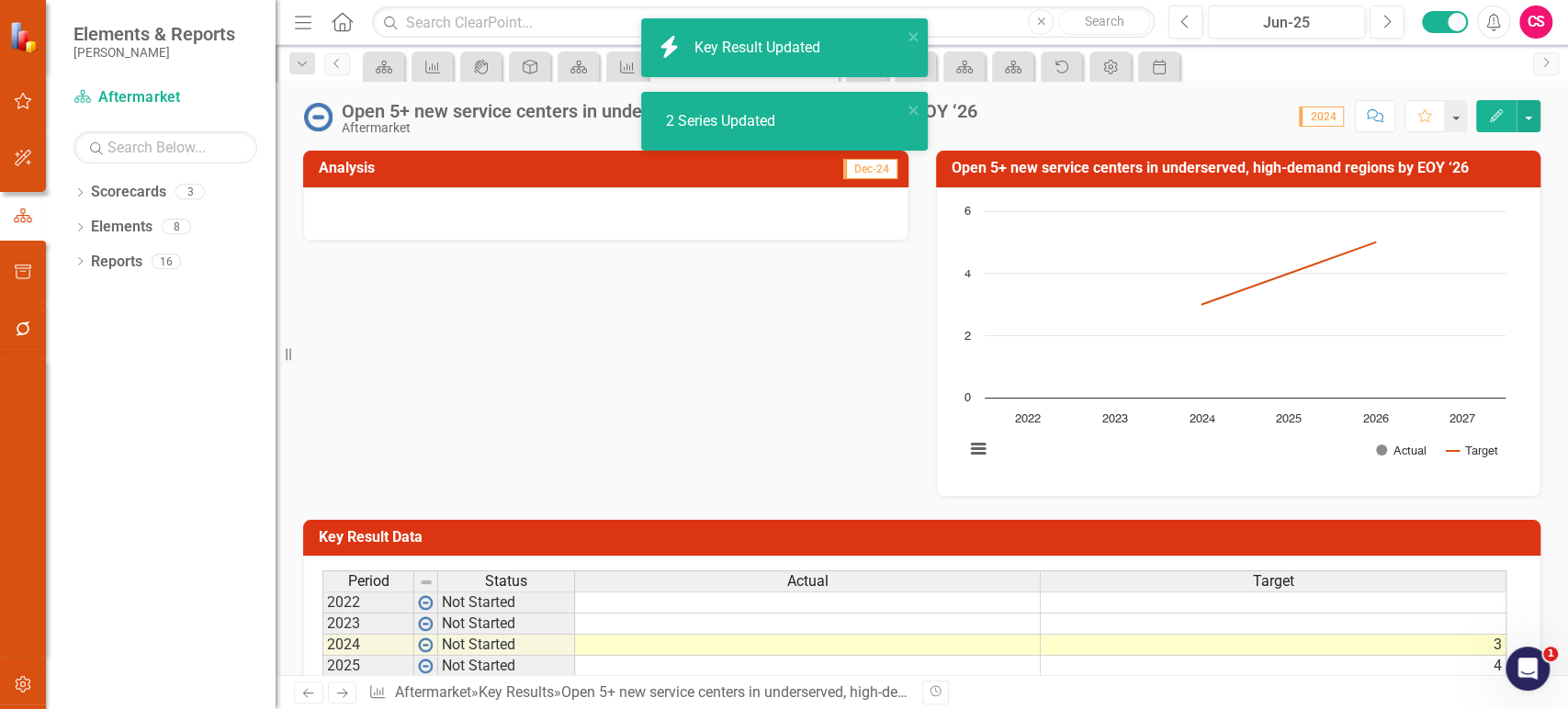
click at [348, 691] on icon "Next" at bounding box center [342, 692] width 16 height 12
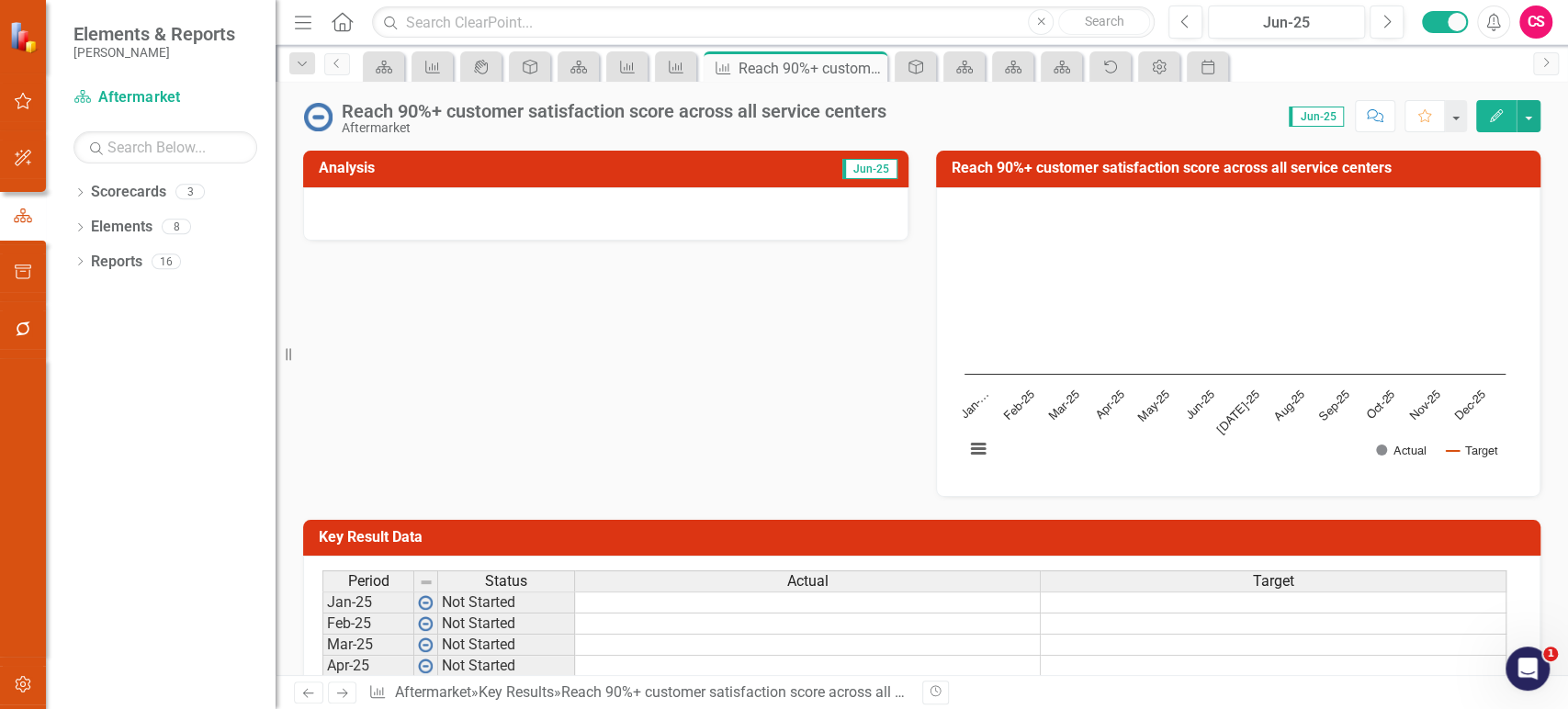
scroll to position [215, 0]
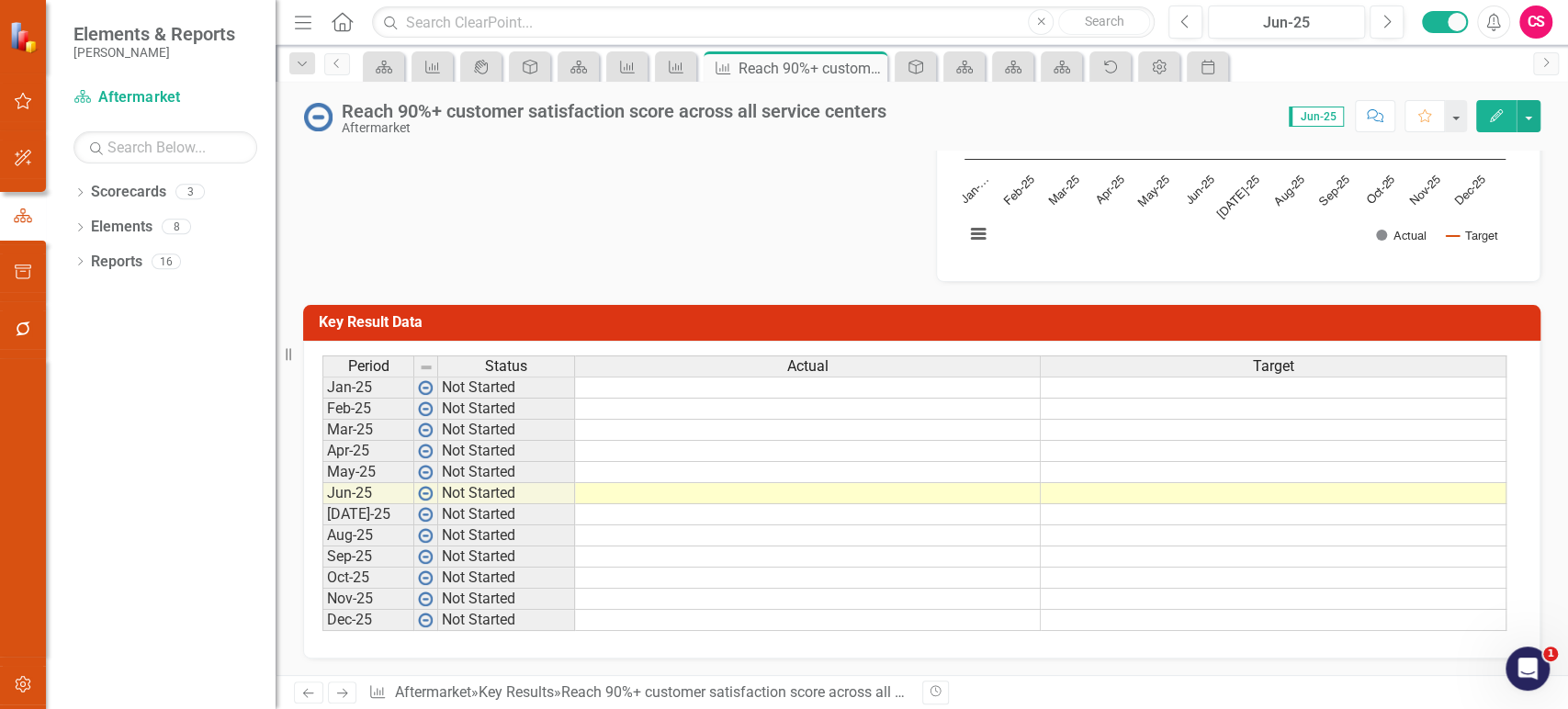
click at [1097, 400] on td at bounding box center [1273, 409] width 465 height 21
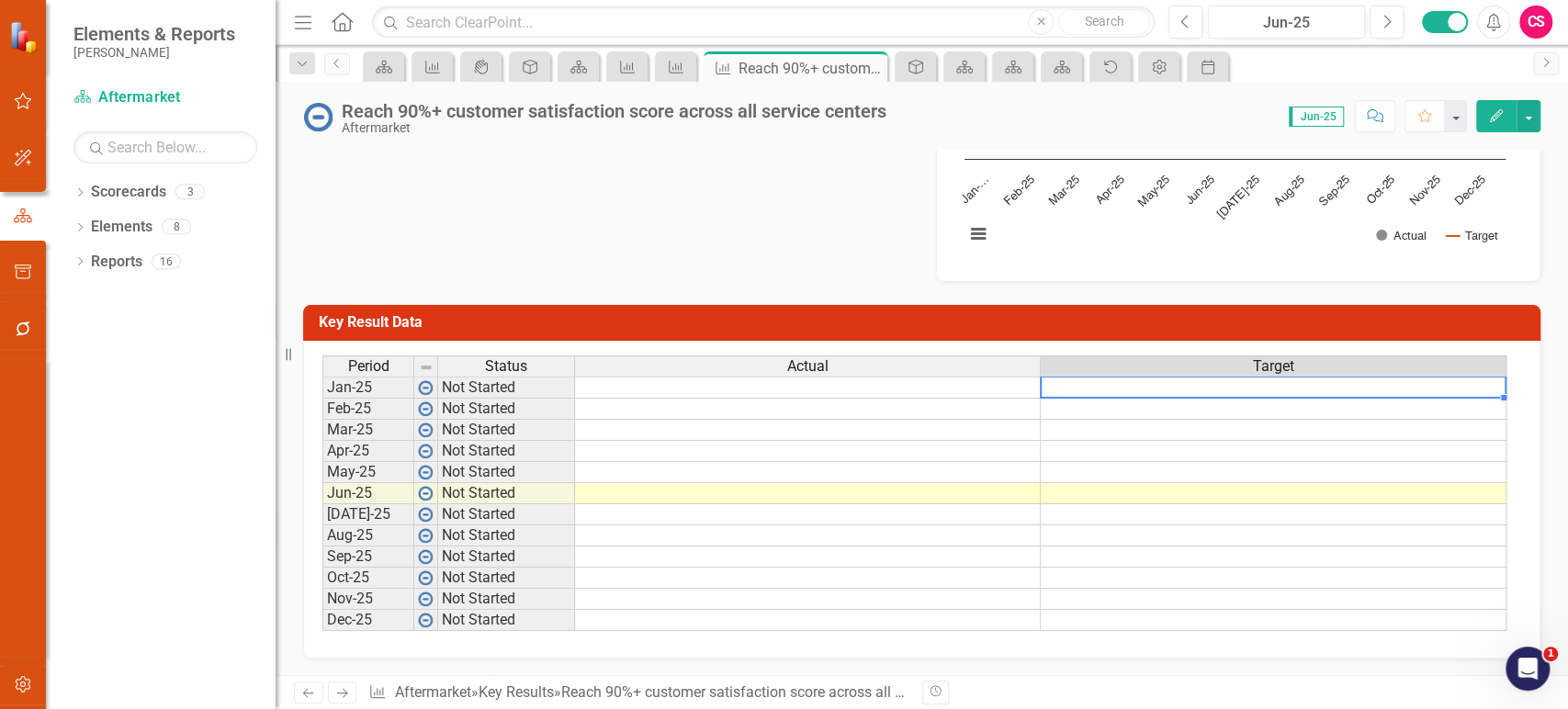
click at [1109, 380] on td at bounding box center [1273, 387] width 465 height 22
type textarea "90"
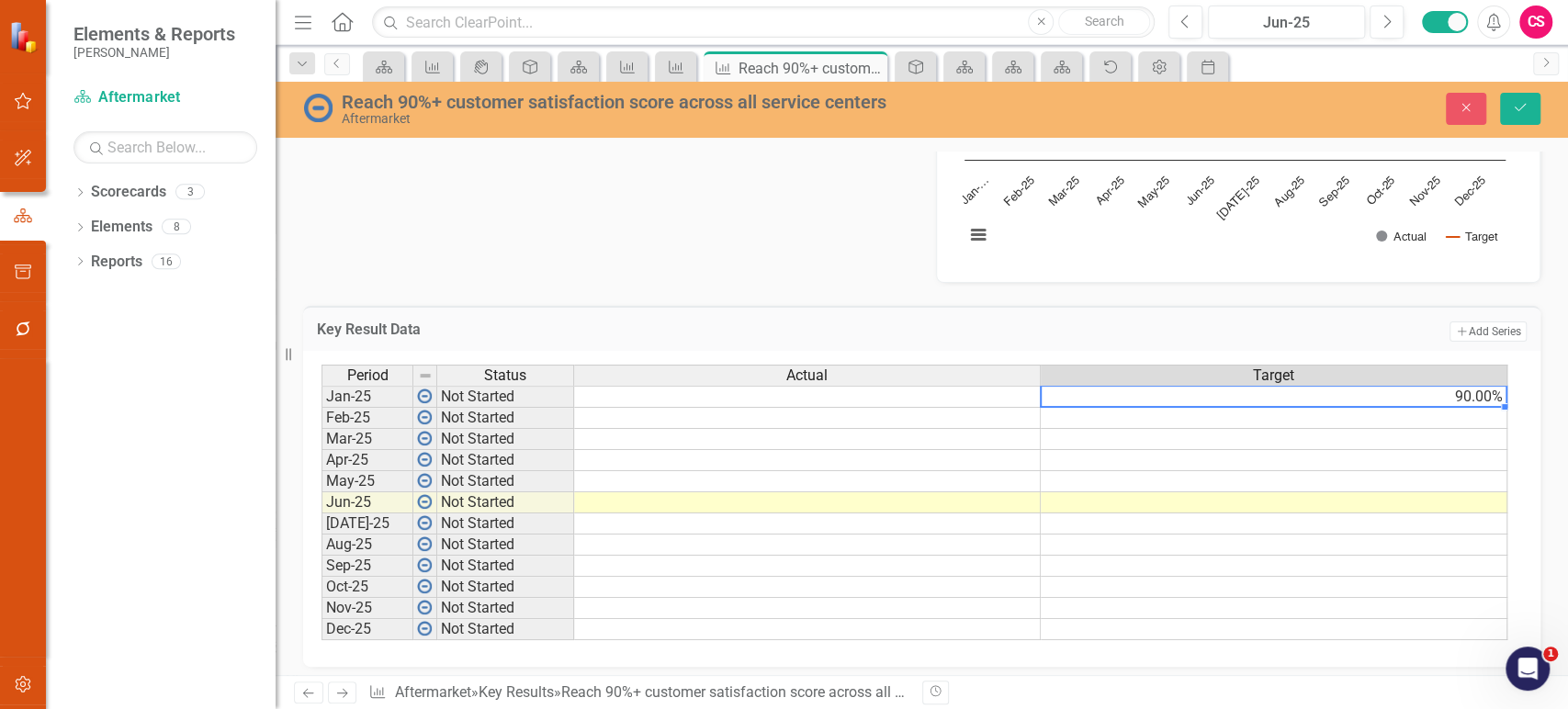
click at [1490, 393] on td "90.00%" at bounding box center [1273, 396] width 466 height 22
drag, startPoint x: 1502, startPoint y: 409, endPoint x: 1455, endPoint y: 618, distance: 214.2
click at [321, 618] on div "Period Status Actual Target Jan-25 Not Started 90.00% Feb-25 Not Started Mar-25…" at bounding box center [321, 502] width 0 height 276
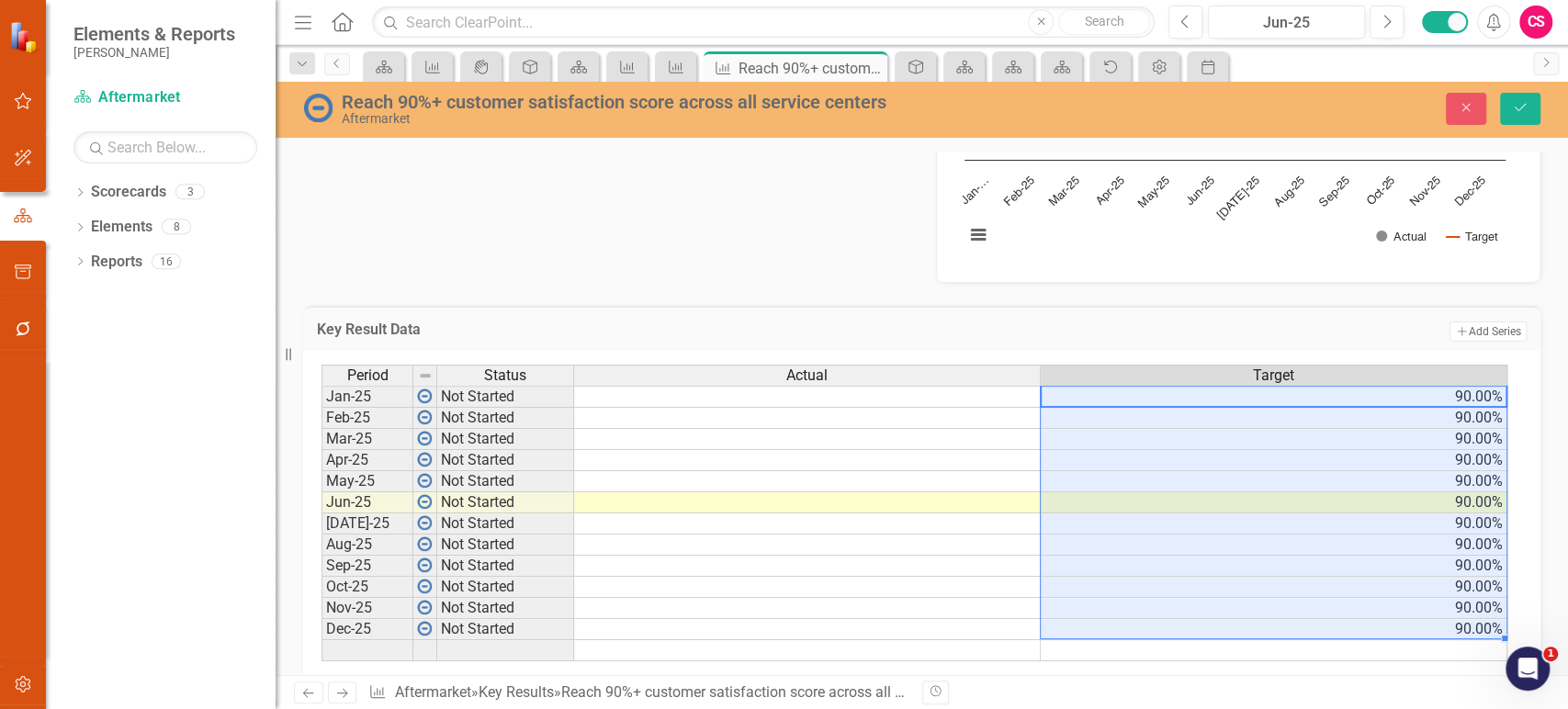
type textarea "90"
click at [1528, 114] on button "Save" at bounding box center [1520, 109] width 40 height 32
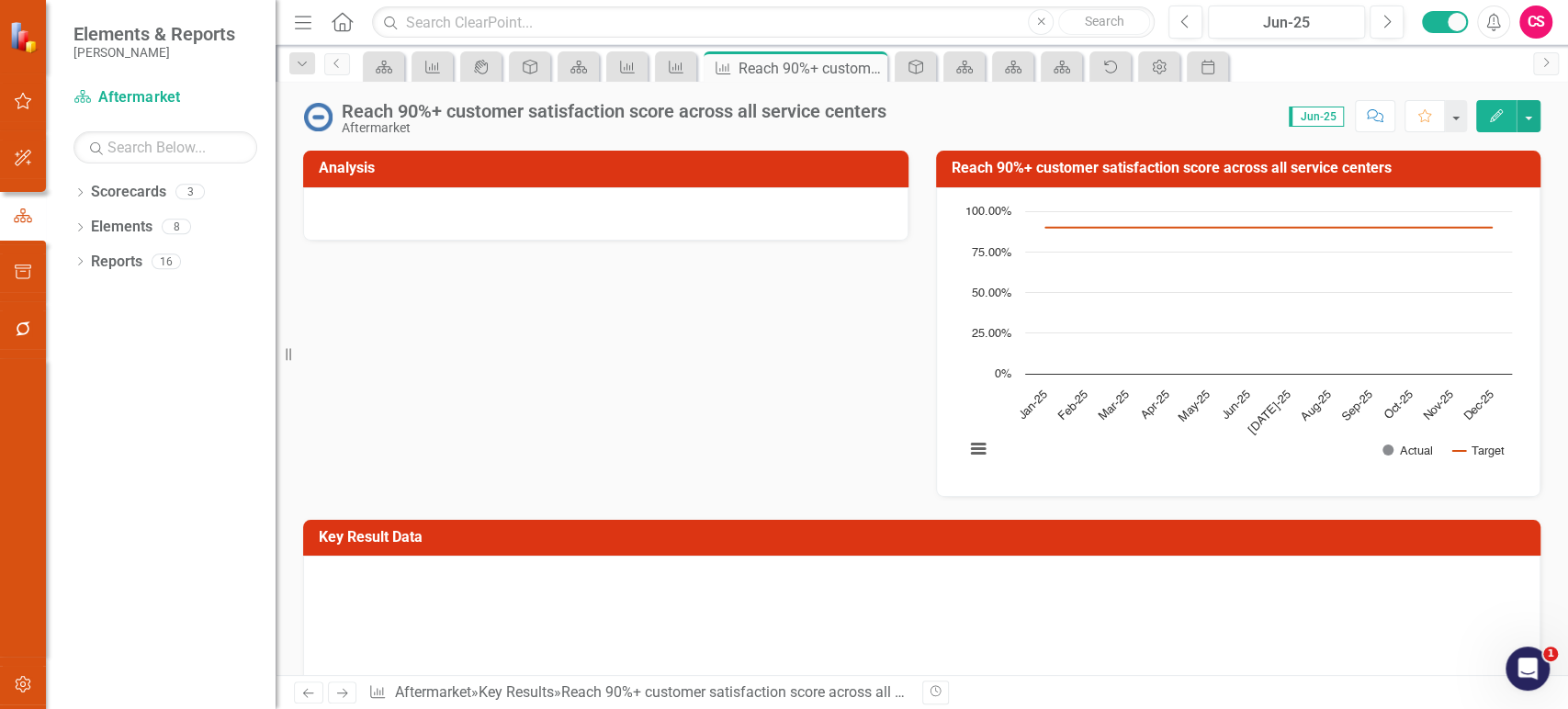
click at [350, 689] on link "Next" at bounding box center [342, 692] width 29 height 22
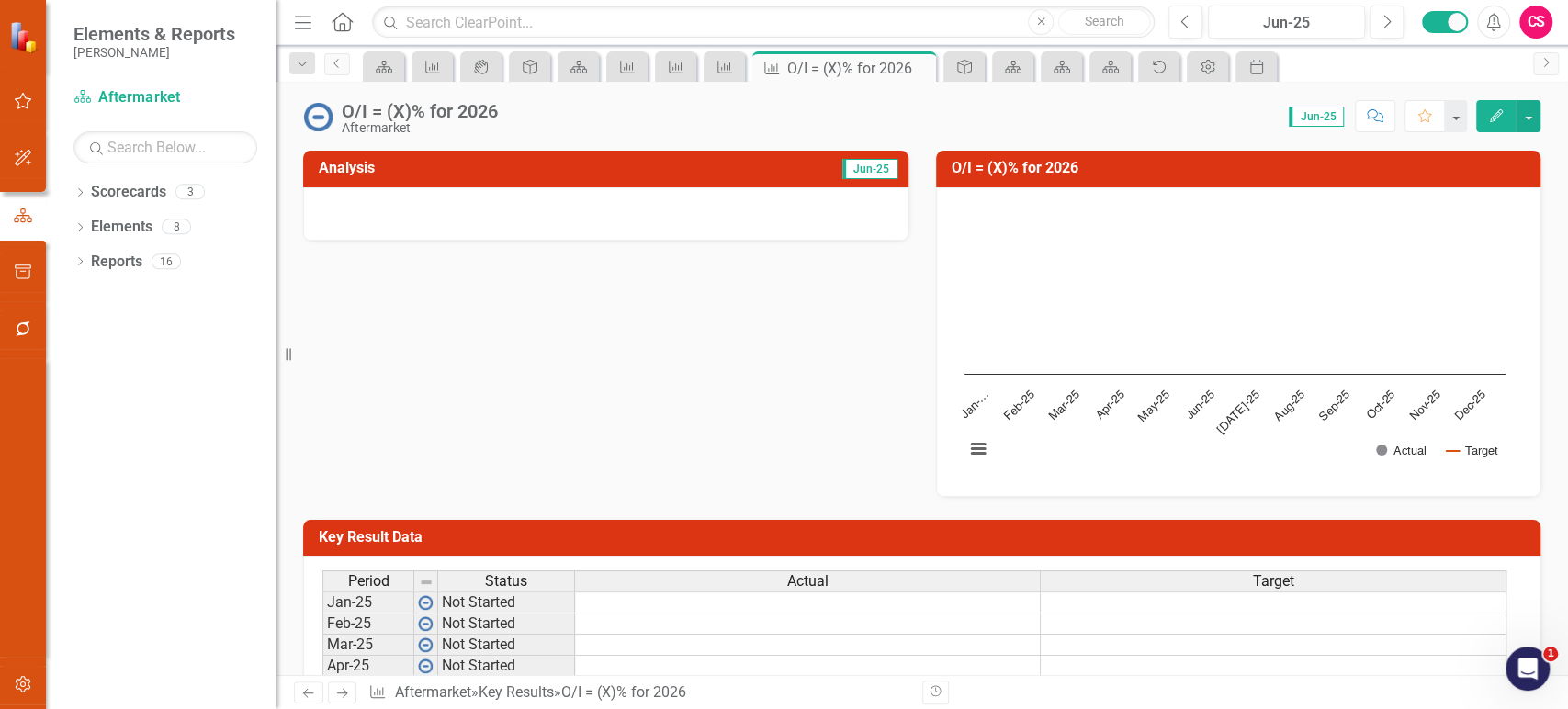
scroll to position [215, 0]
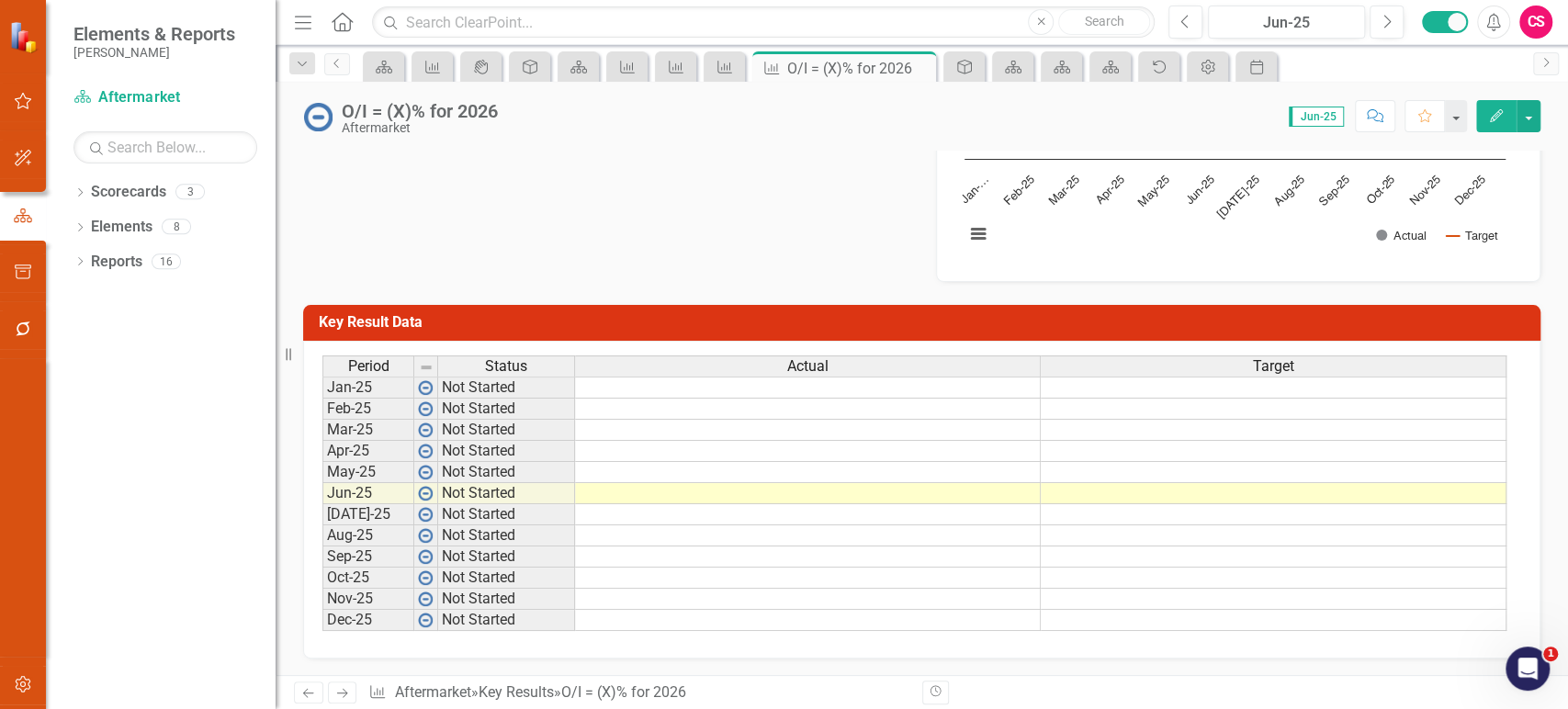
click at [1499, 105] on button "Edit" at bounding box center [1495, 116] width 40 height 32
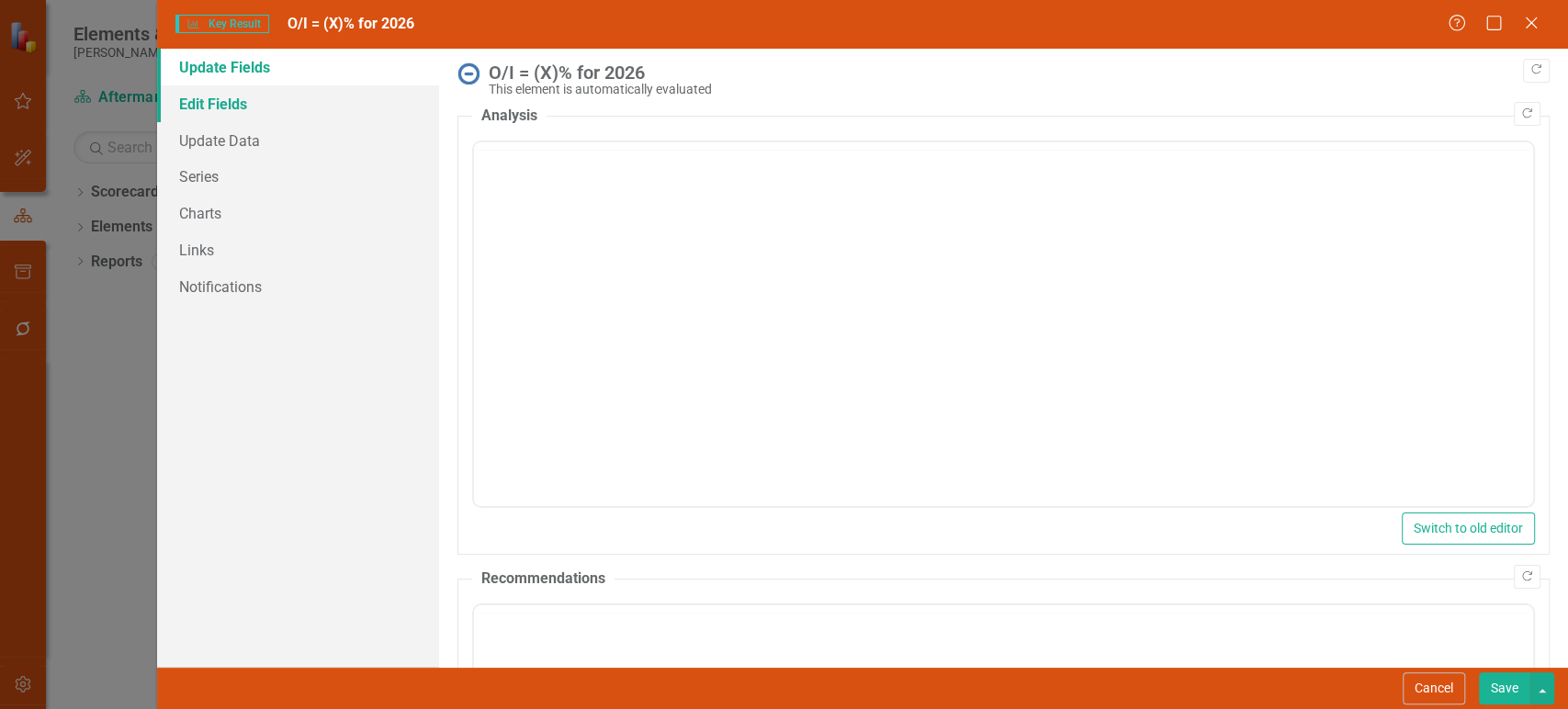
click at [289, 98] on link "Edit Fields" at bounding box center [298, 104] width 282 height 37
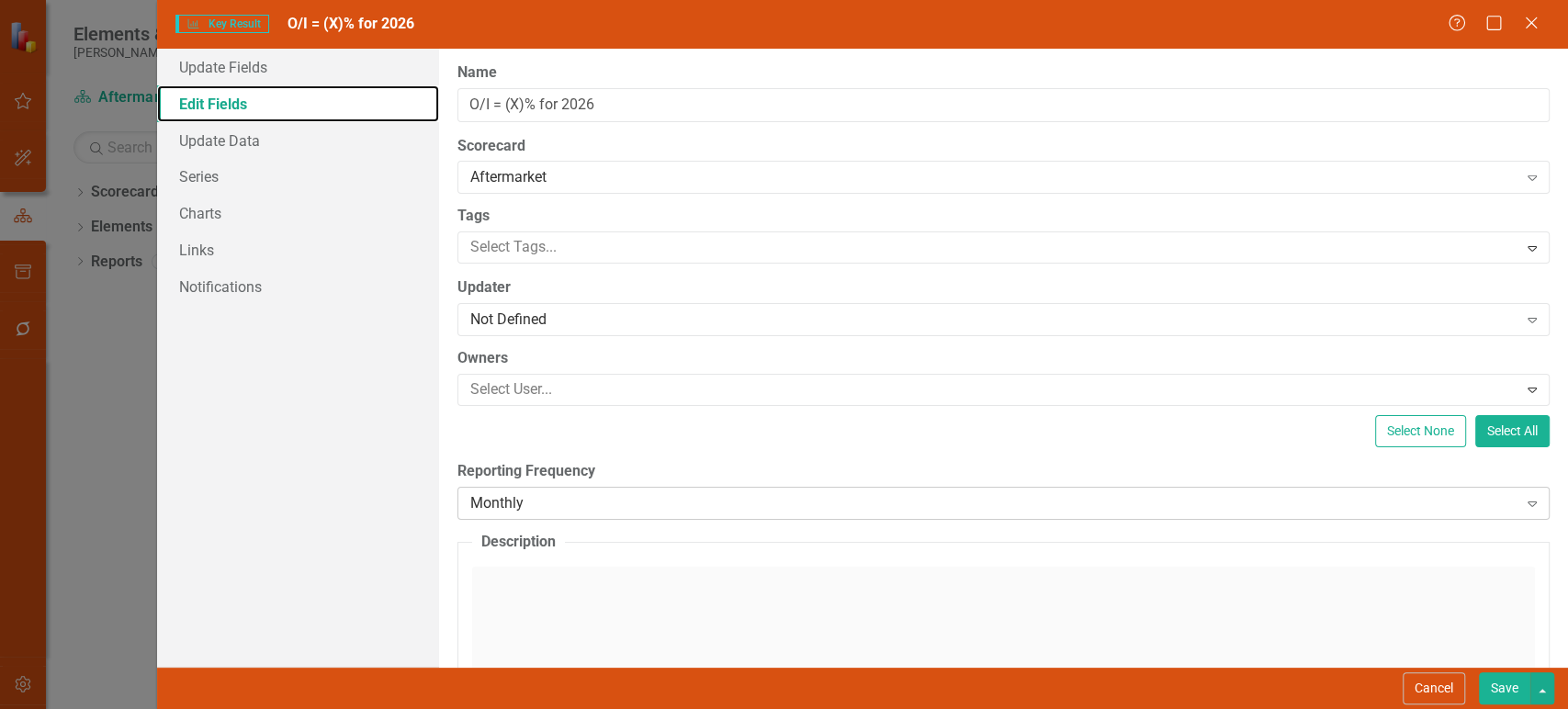
scroll to position [0, 0]
click at [546, 508] on div "Monthly" at bounding box center [994, 503] width 1047 height 21
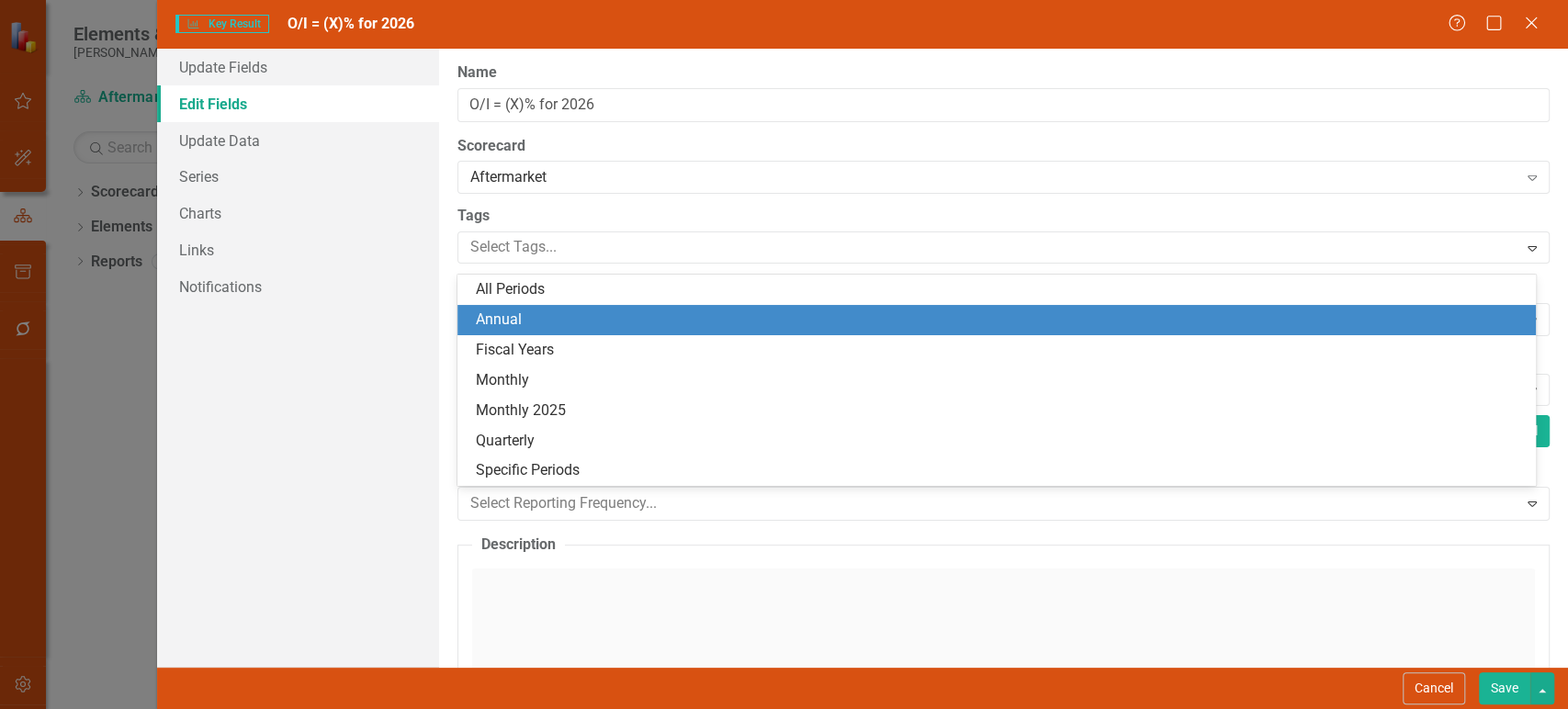
click at [580, 316] on div "Annual" at bounding box center [1000, 320] width 1050 height 21
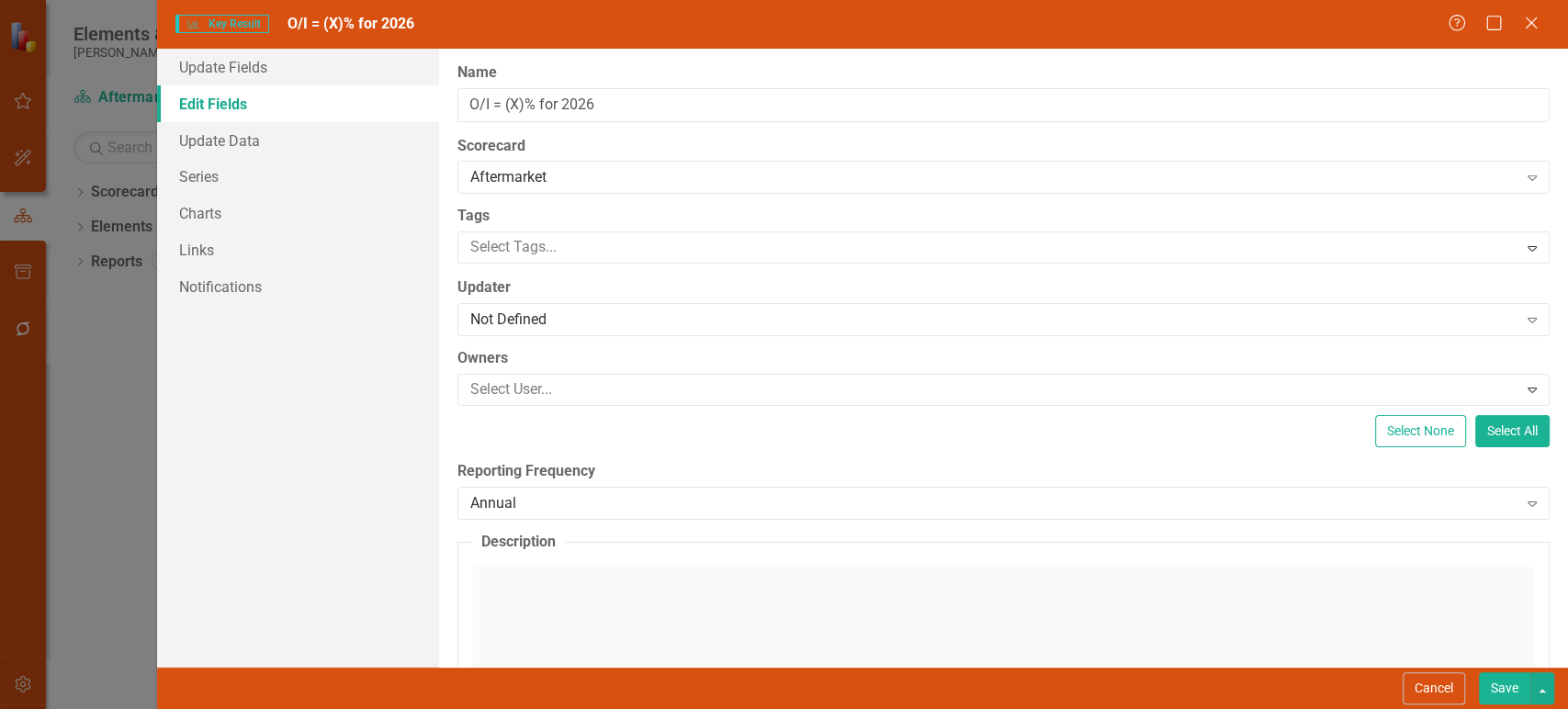
click at [1504, 701] on button "Save" at bounding box center [1504, 688] width 52 height 32
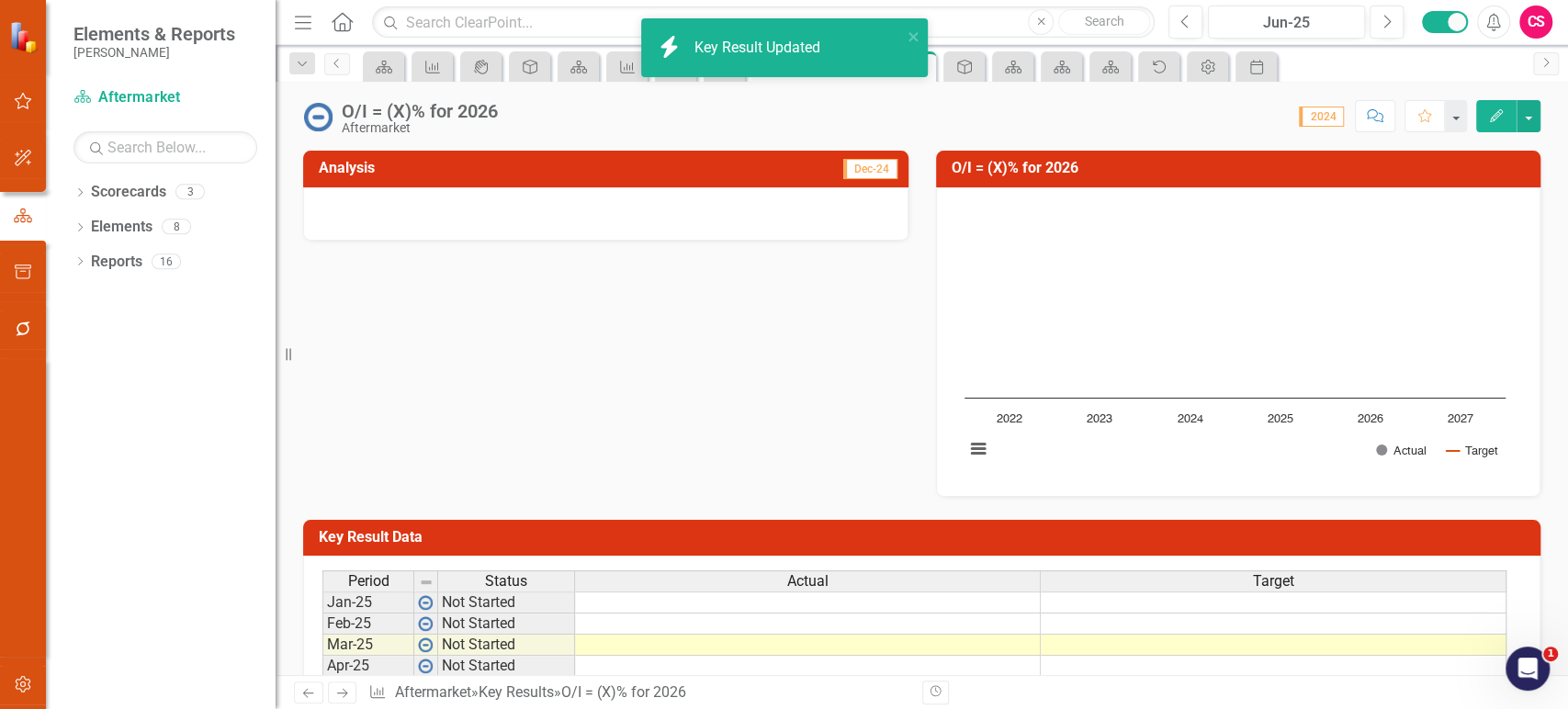
click at [340, 695] on icon "Next" at bounding box center [342, 692] width 16 height 12
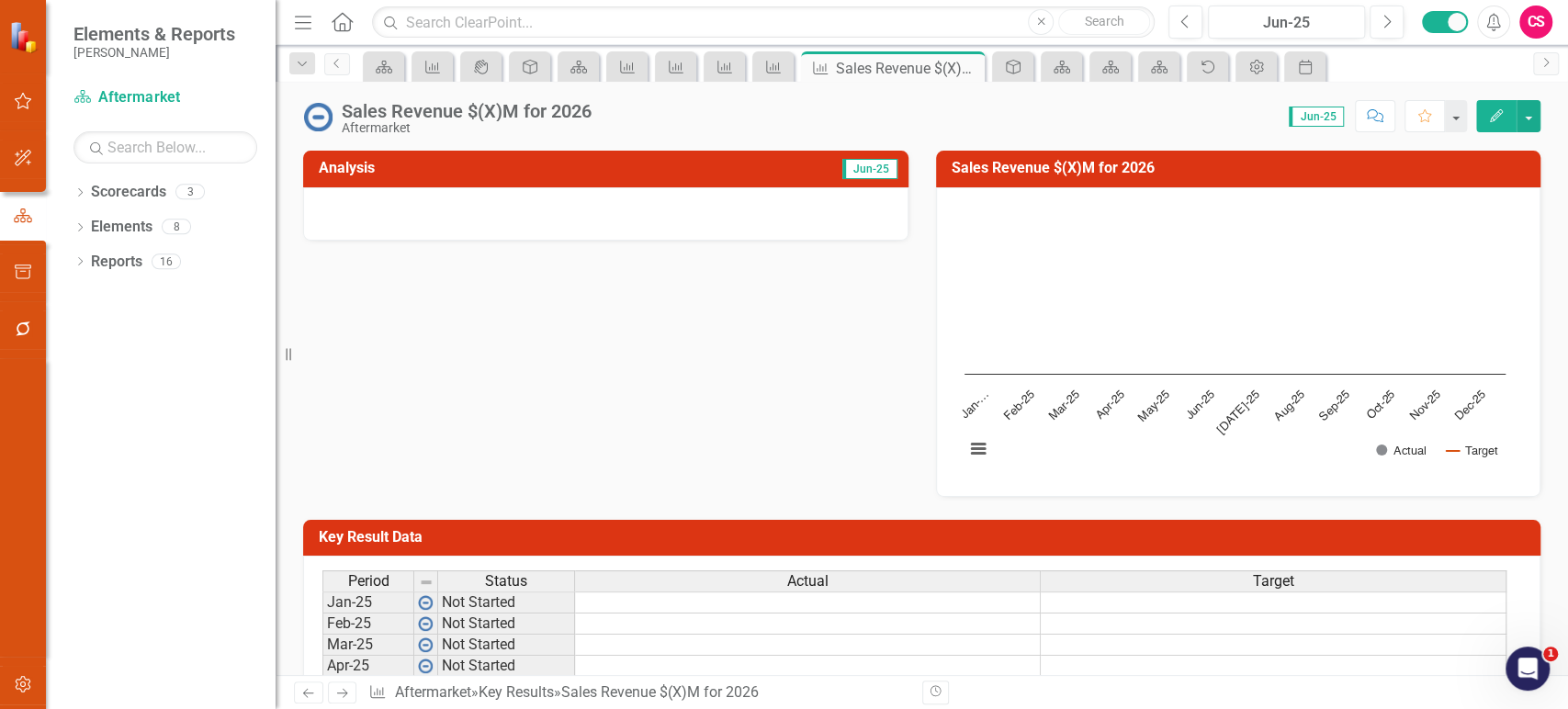
click at [1491, 125] on button "Edit" at bounding box center [1495, 116] width 40 height 32
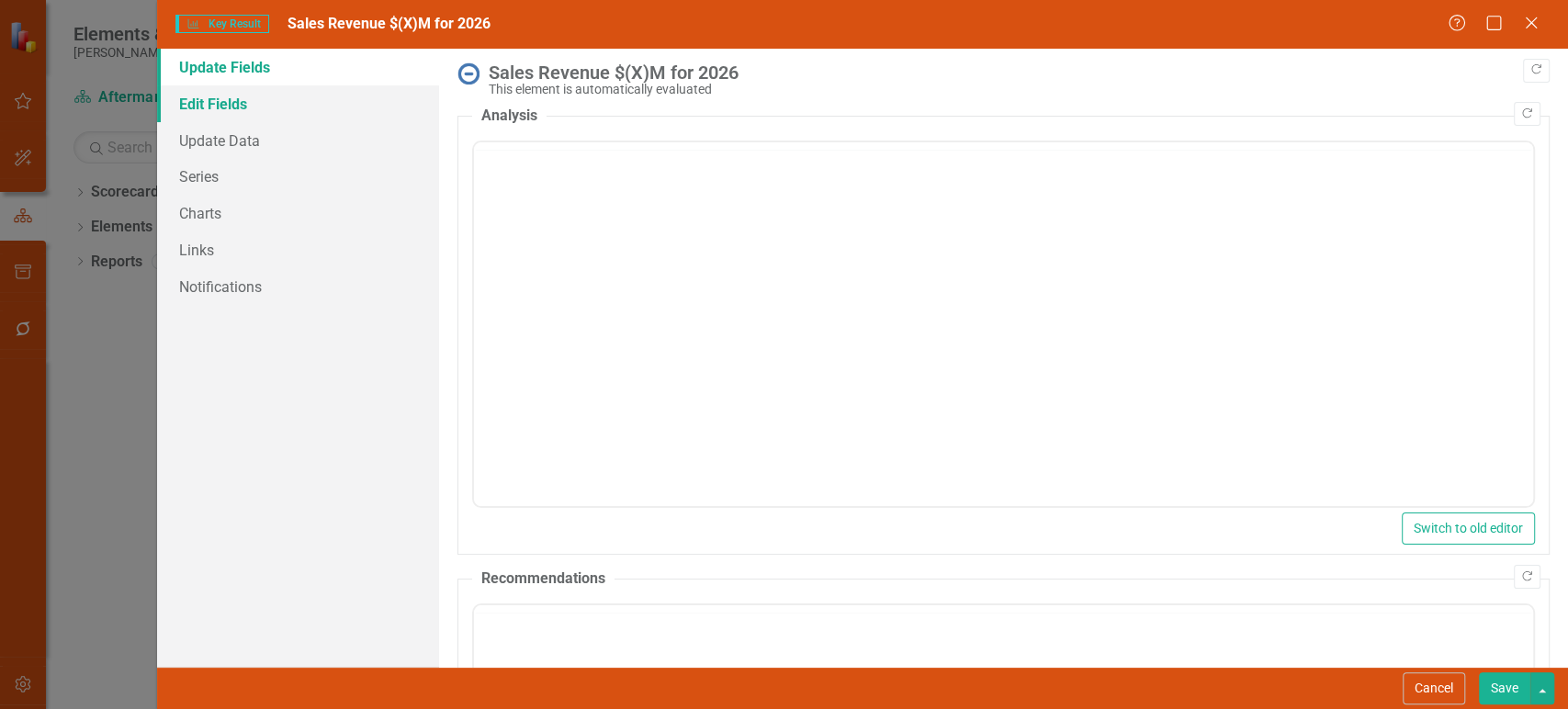
click at [279, 101] on link "Edit Fields" at bounding box center [298, 104] width 282 height 37
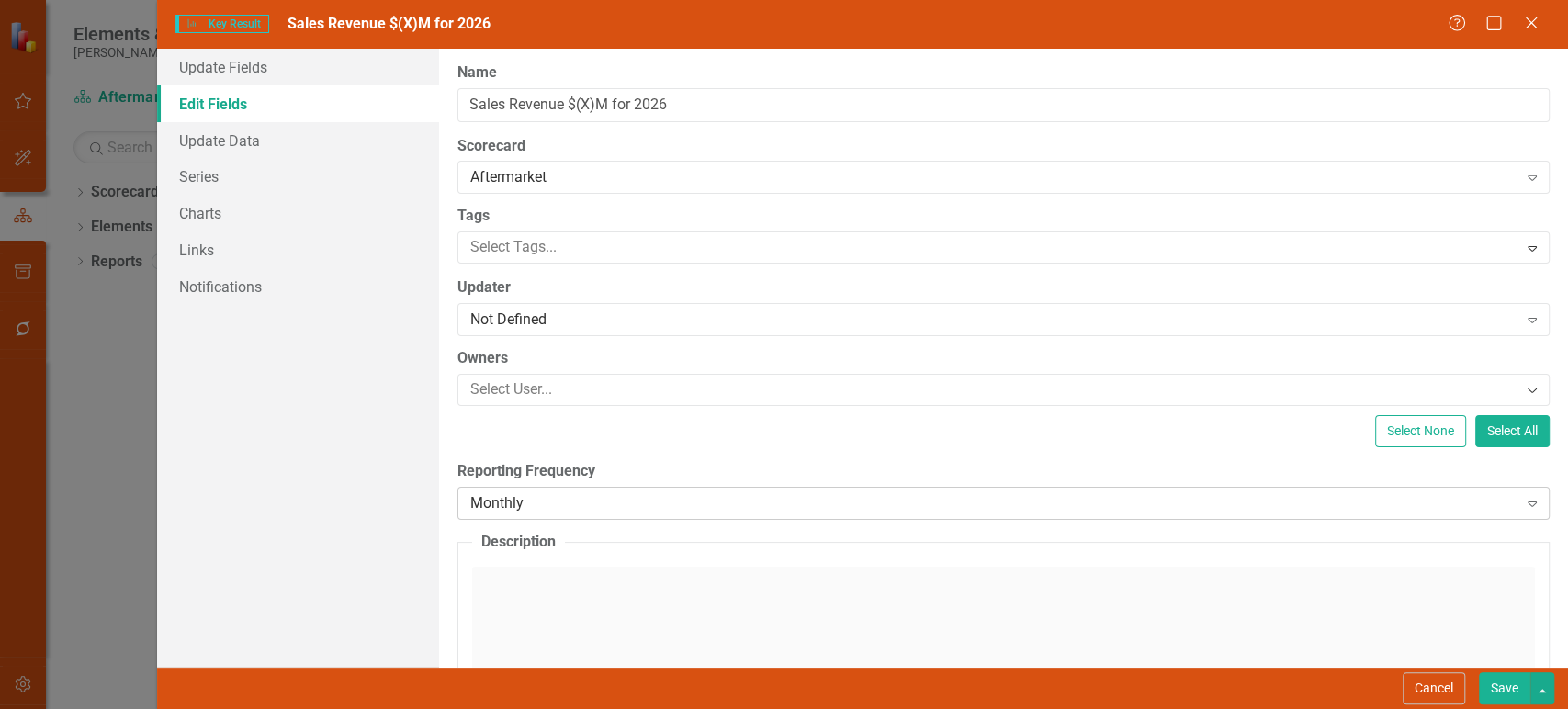
click at [525, 495] on div "Monthly" at bounding box center [994, 503] width 1047 height 21
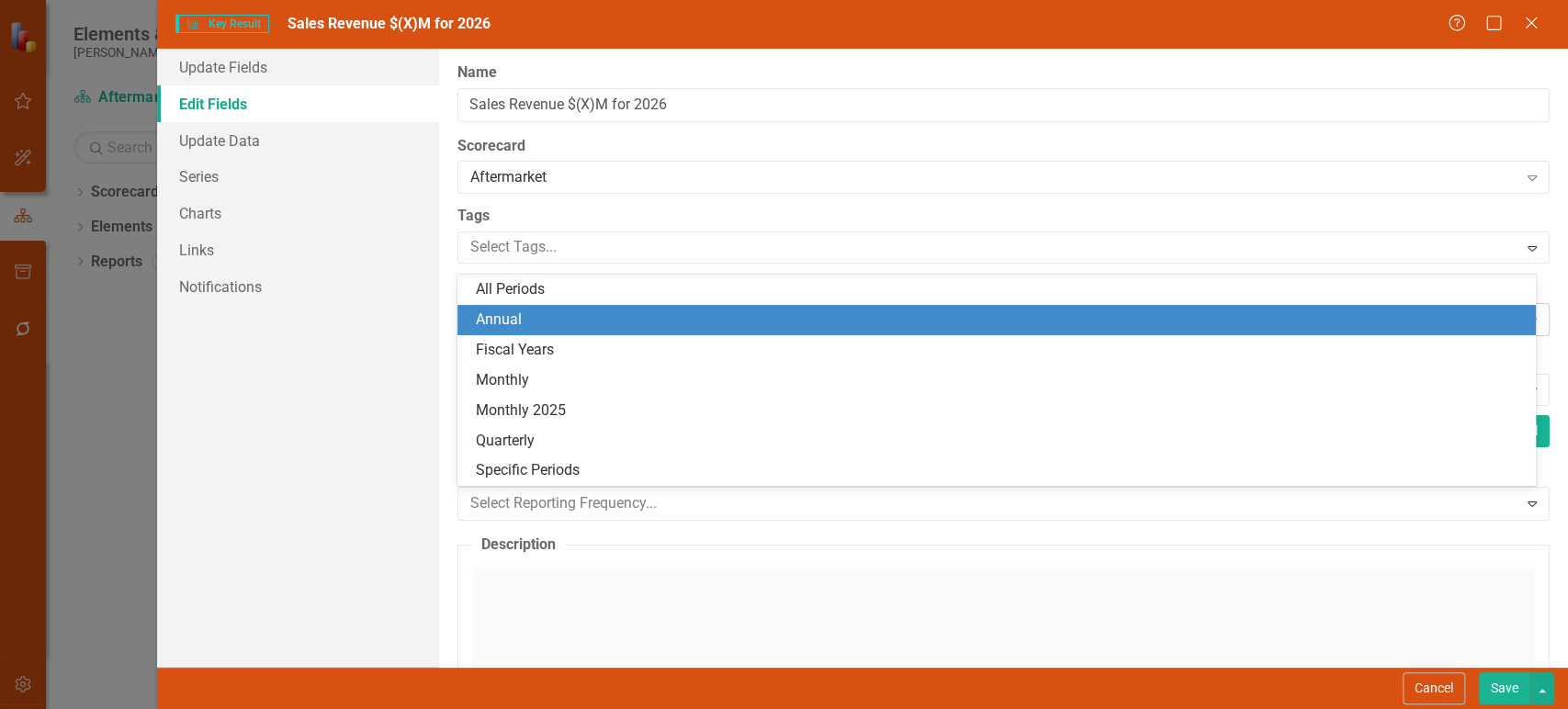
click at [558, 328] on div "Annual" at bounding box center [997, 320] width 1079 height 30
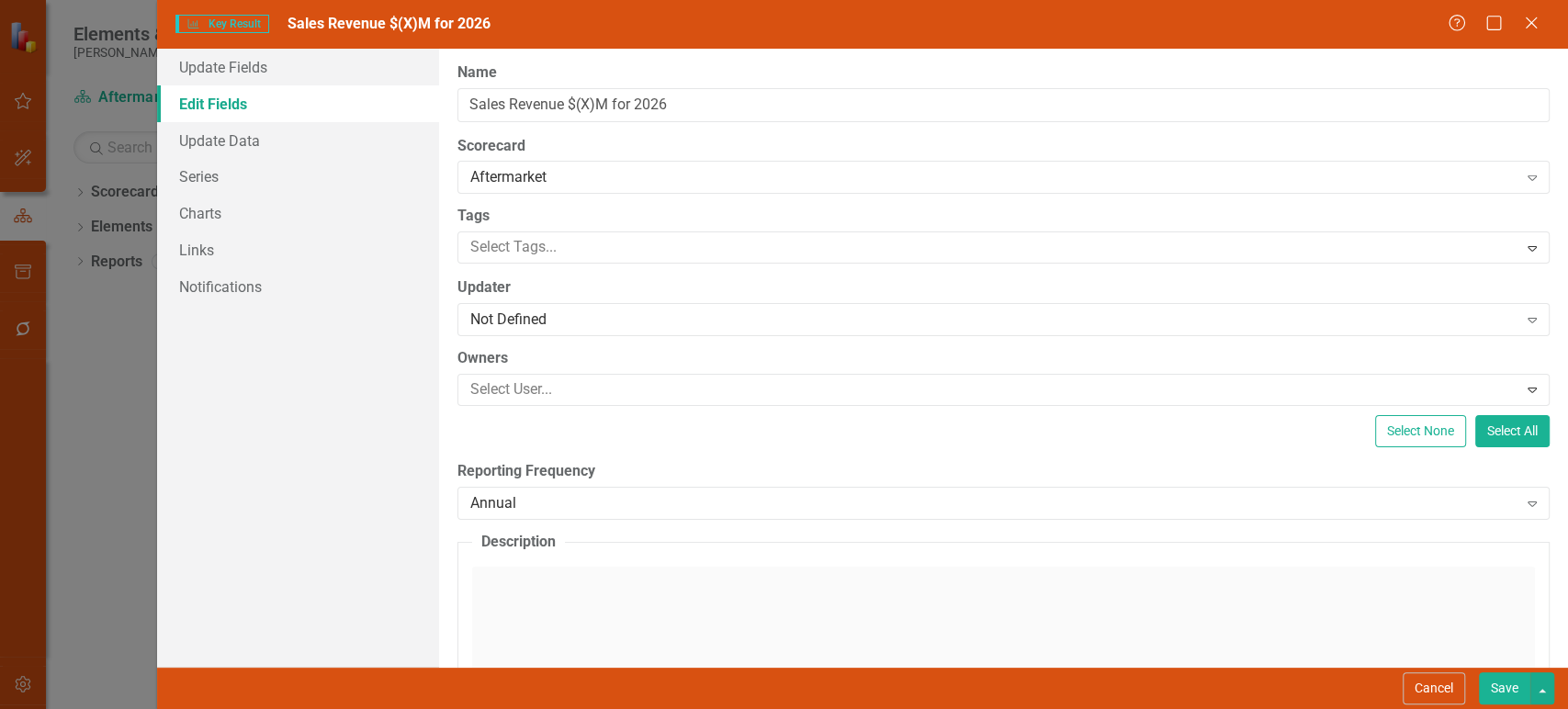
click at [1501, 687] on button "Save" at bounding box center [1504, 688] width 52 height 32
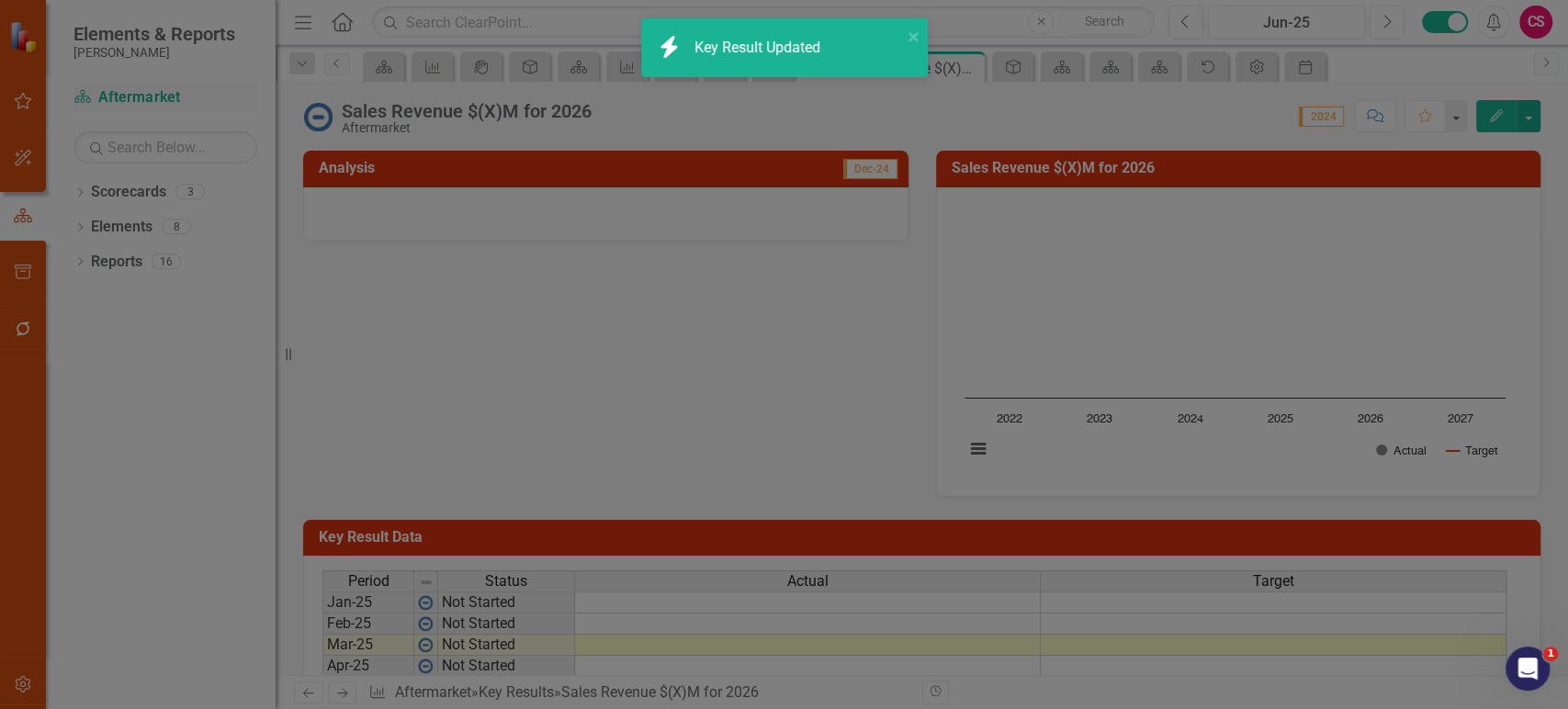
click at [144, 89] on link "Scorecard Aftermarket" at bounding box center [165, 98] width 184 height 21
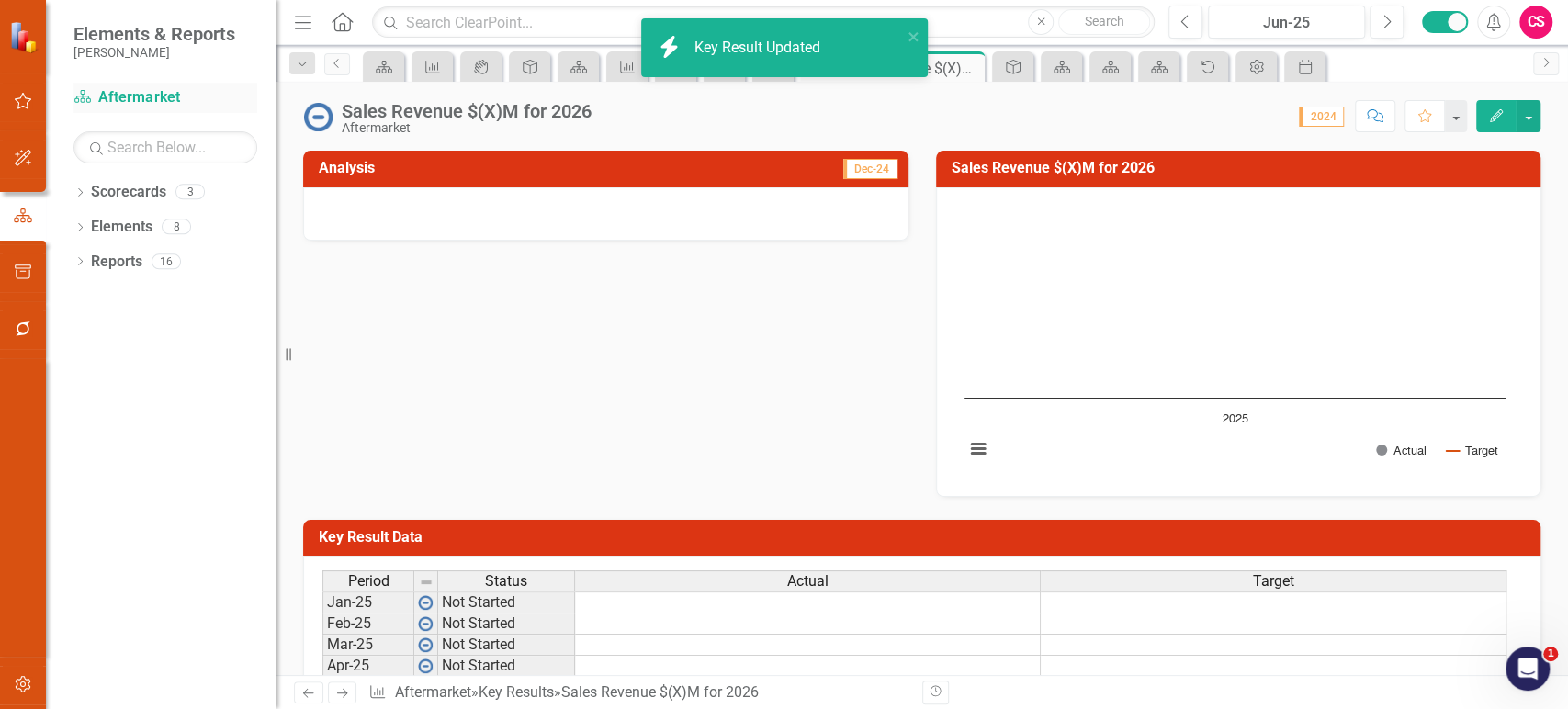
click at [144, 96] on link "Scorecard Aftermarket" at bounding box center [165, 98] width 184 height 21
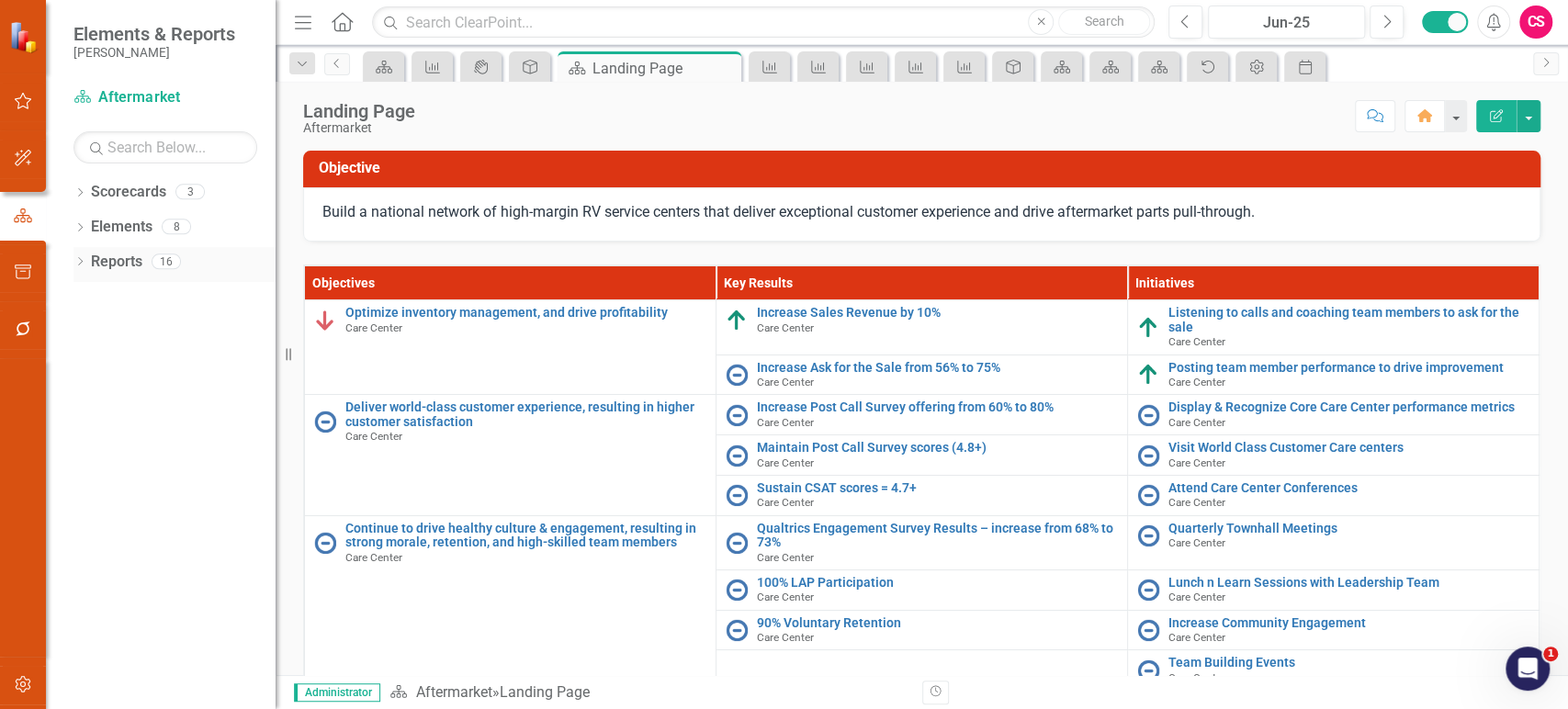
click at [111, 270] on link "Reports" at bounding box center [117, 262] width 52 height 21
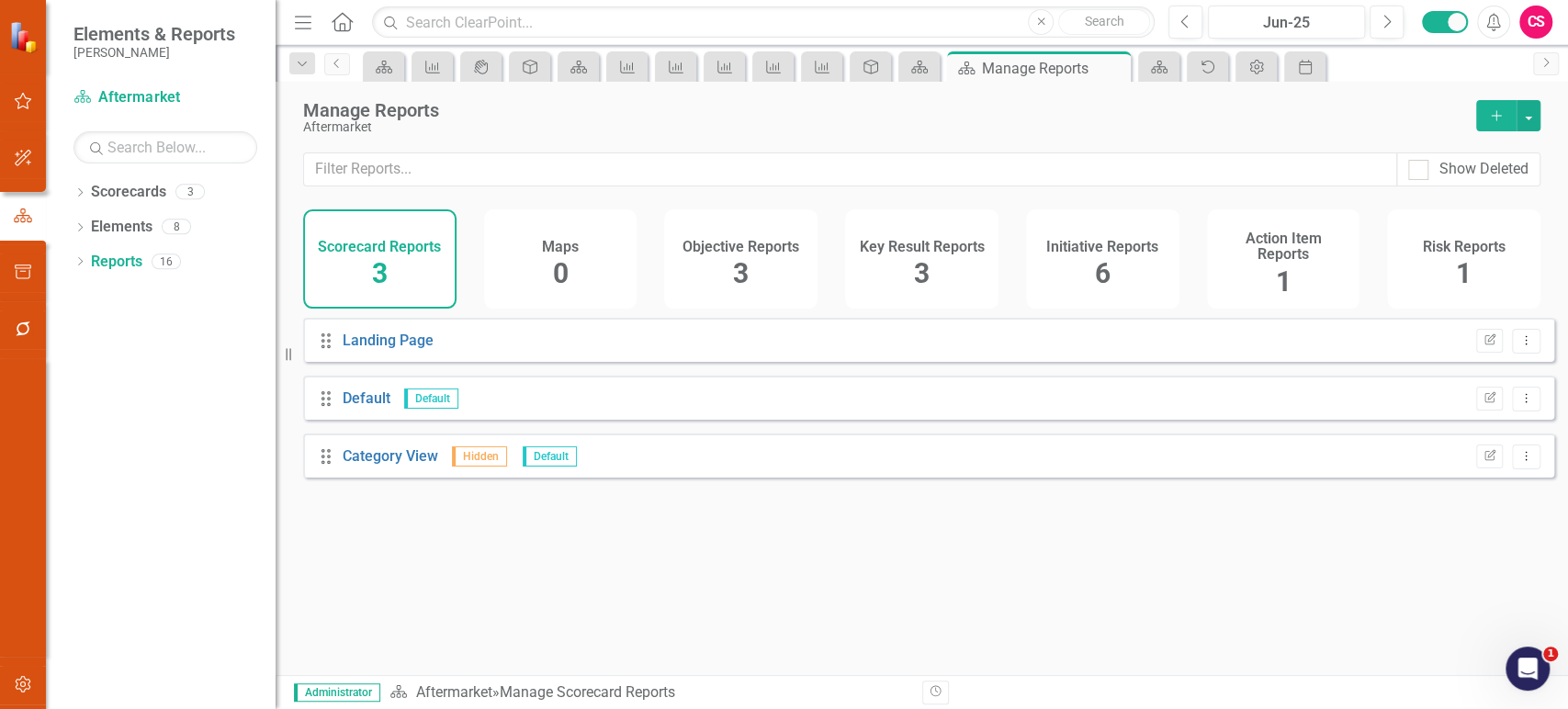
click at [889, 291] on div "Key Result Reports 3" at bounding box center [921, 258] width 154 height 99
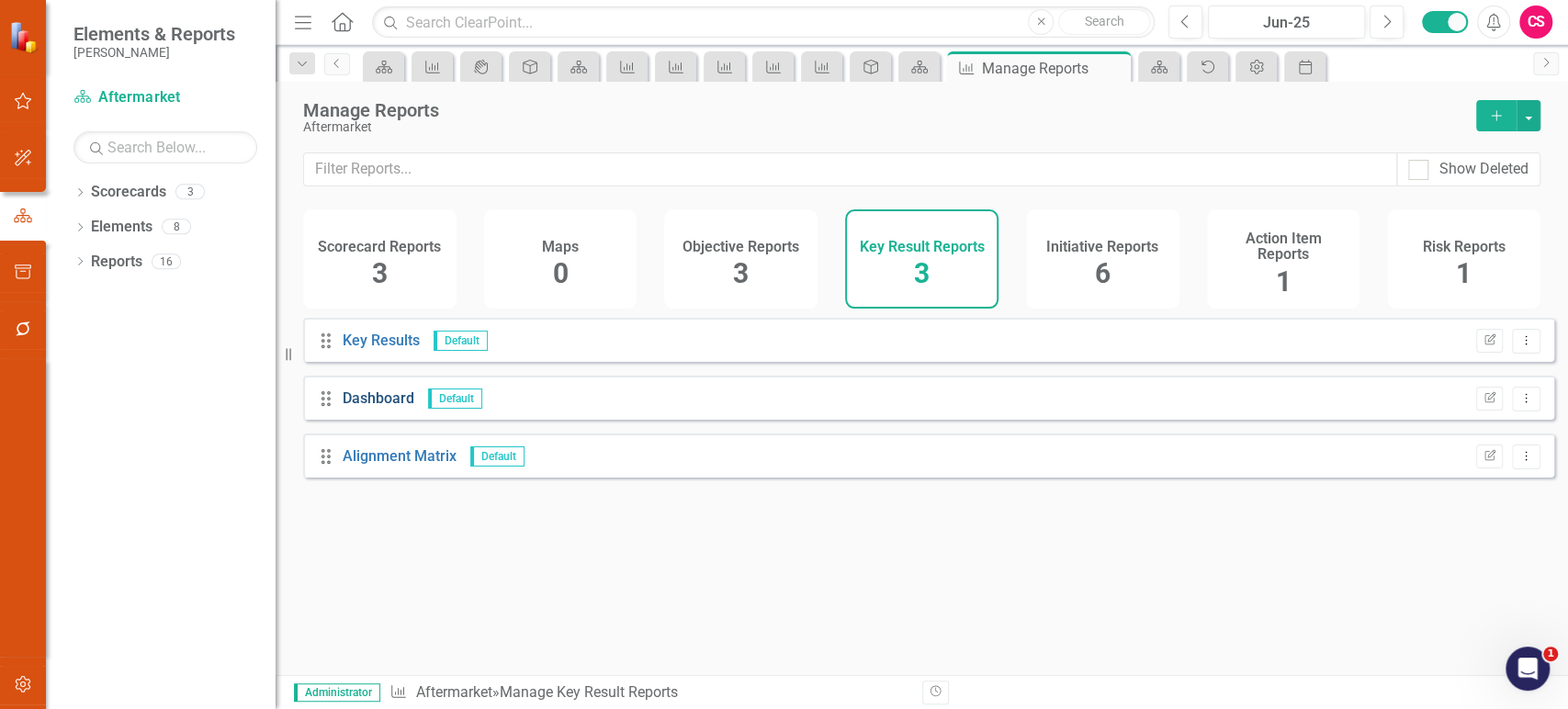
click at [377, 407] on link "Dashboard" at bounding box center [379, 398] width 72 height 18
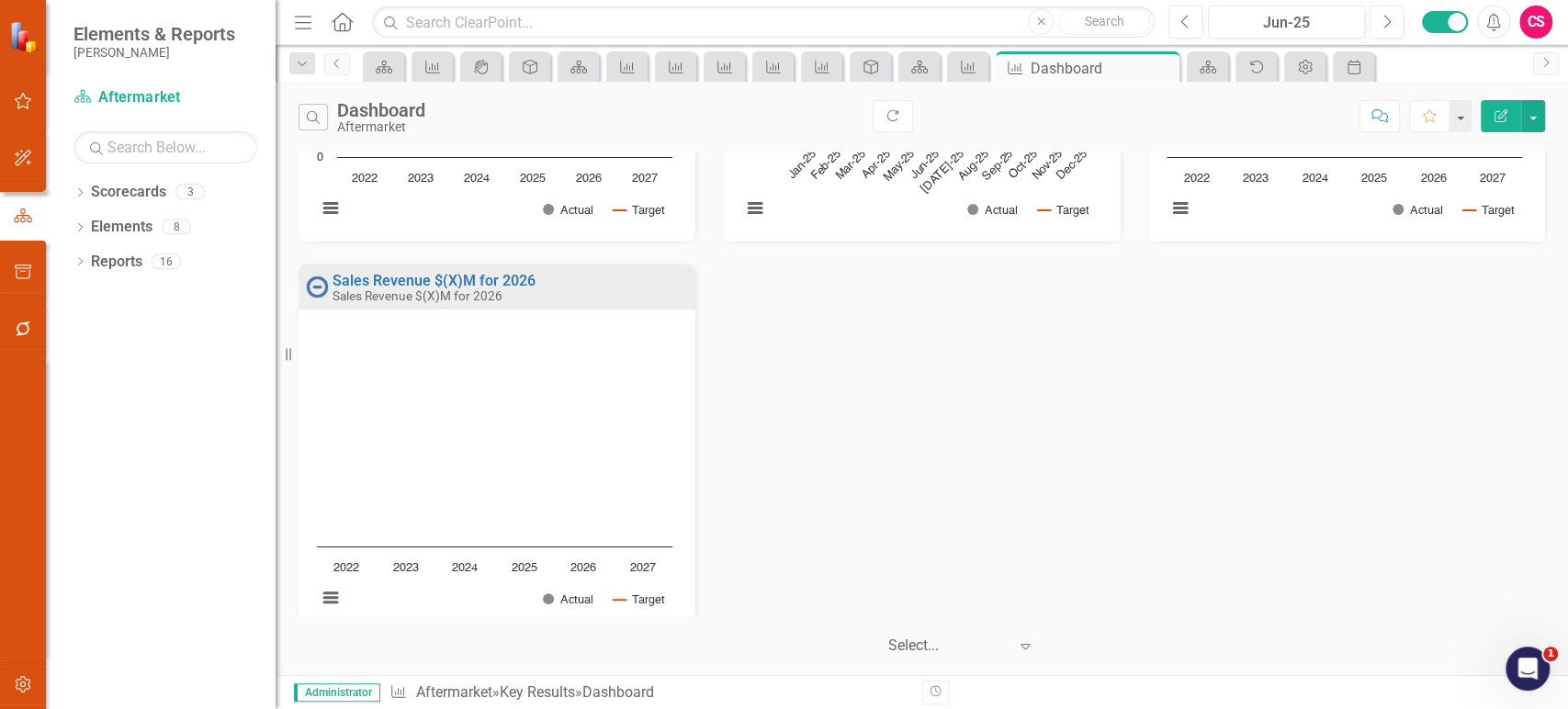
scroll to position [705, 0]
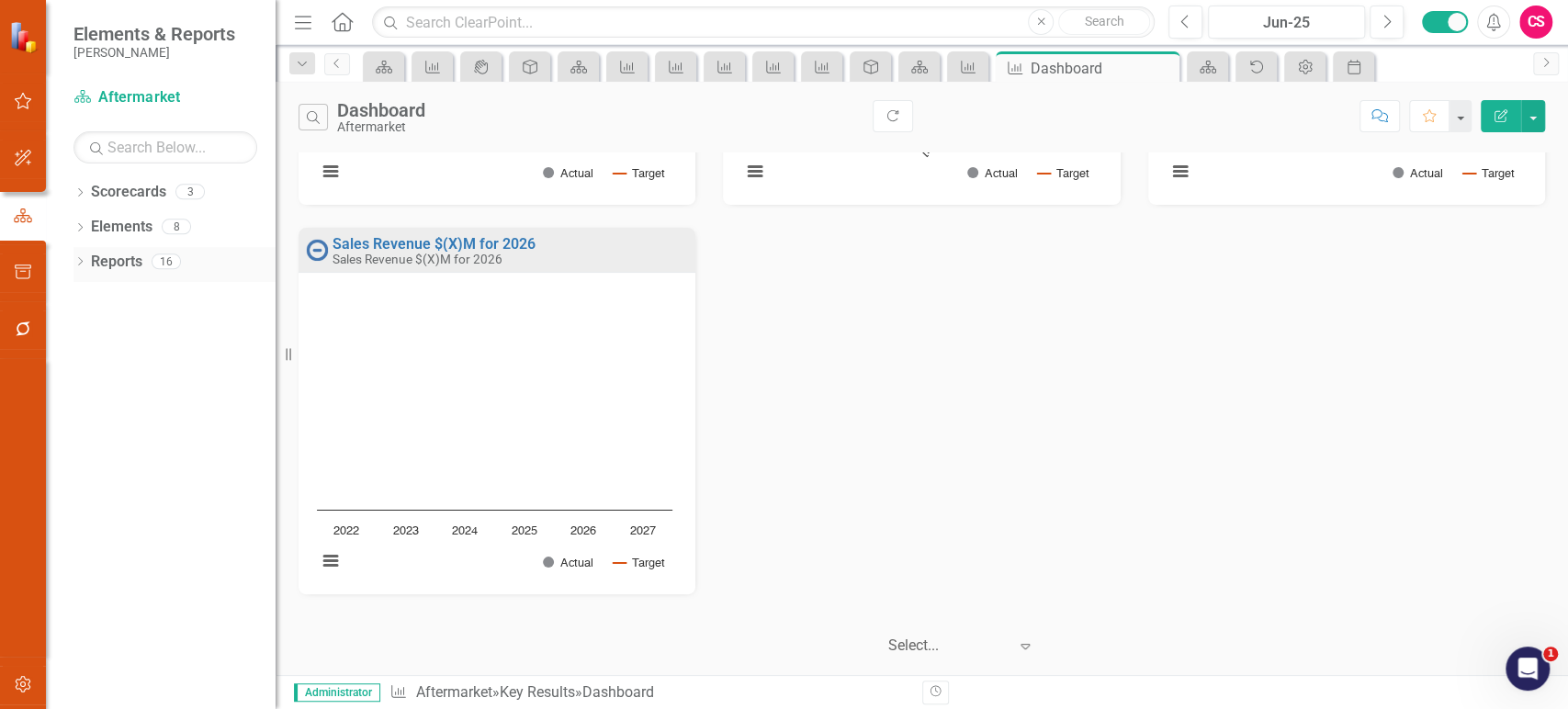
click at [108, 273] on div "Reports" at bounding box center [117, 262] width 52 height 30
click at [118, 263] on link "Reports" at bounding box center [117, 262] width 52 height 21
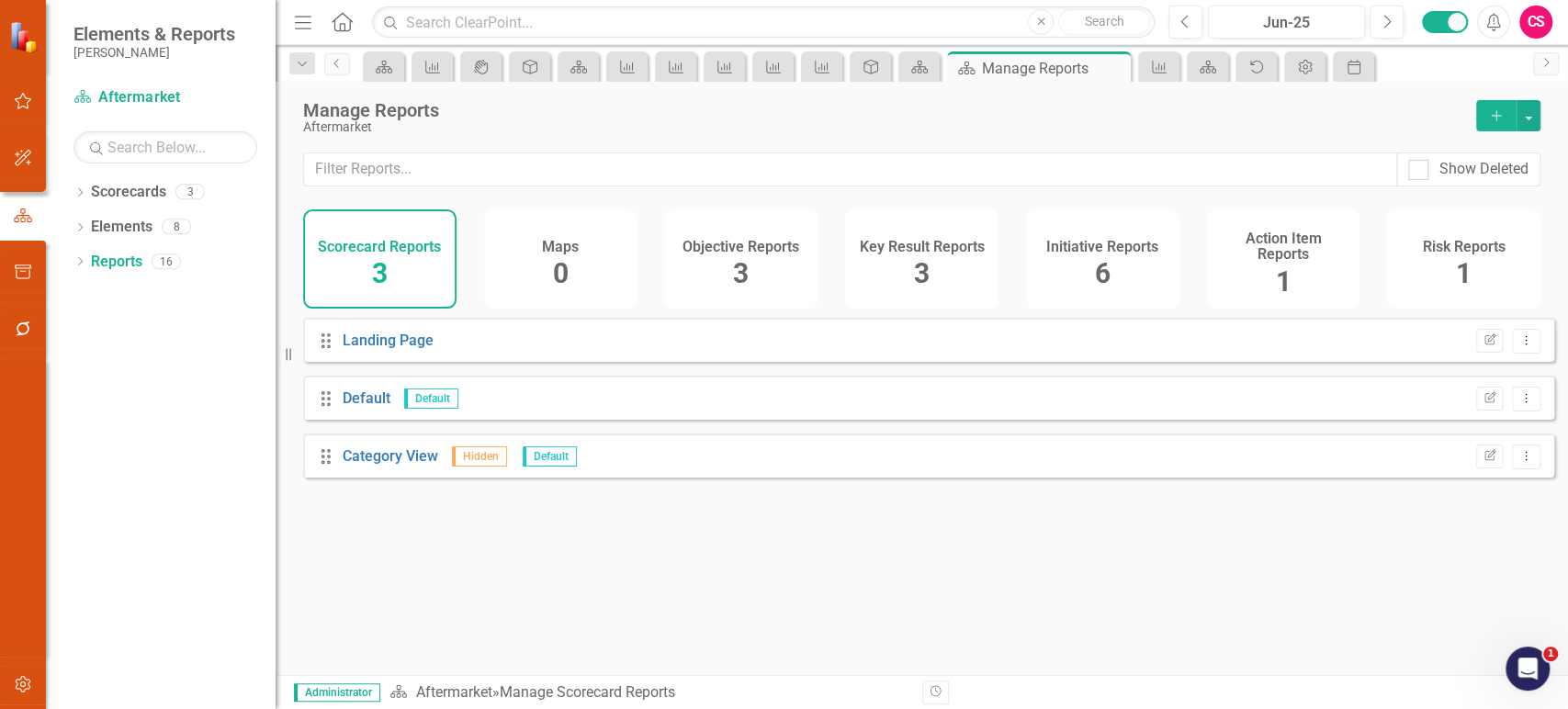
click at [941, 265] on div "Key Result Reports 3" at bounding box center [921, 258] width 154 height 99
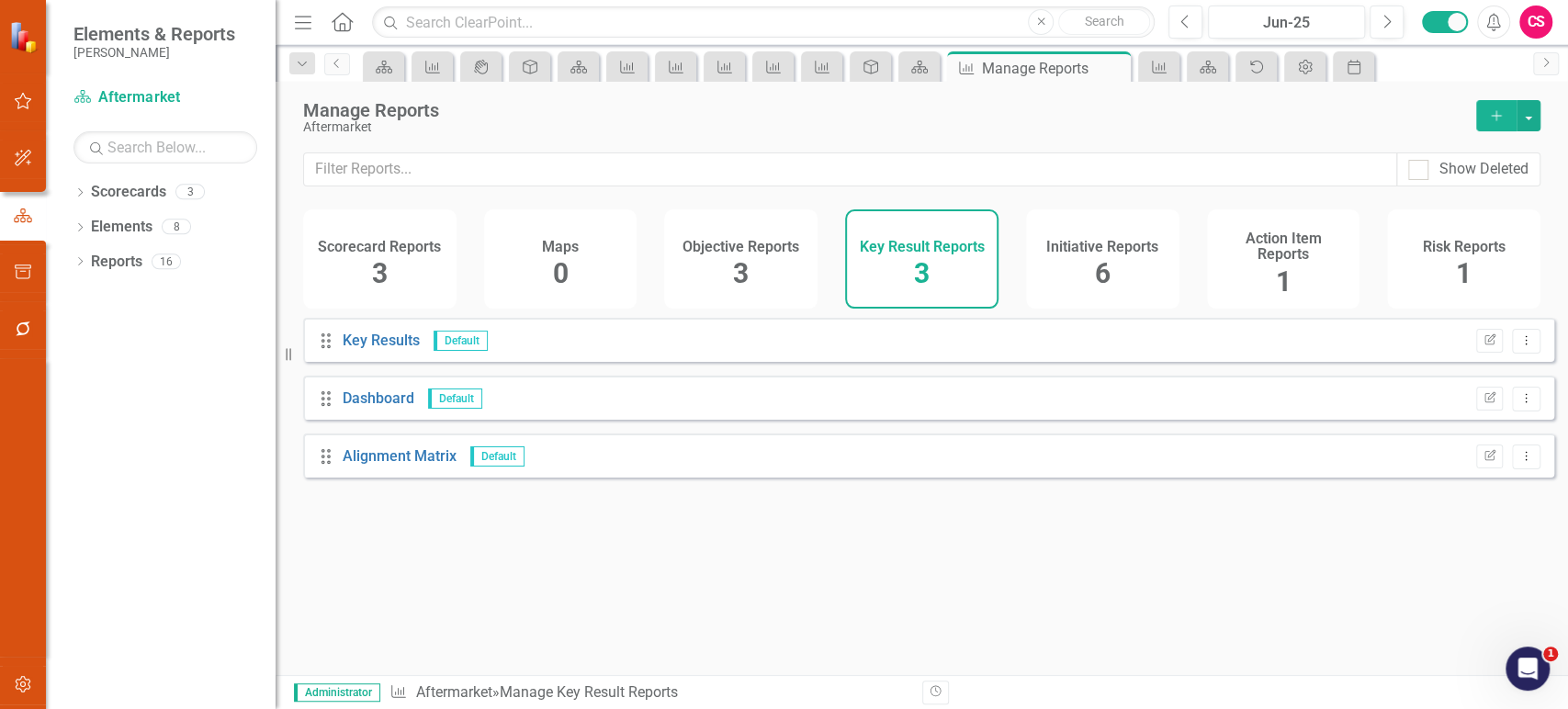
click at [1484, 116] on button "Add" at bounding box center [1495, 115] width 40 height 31
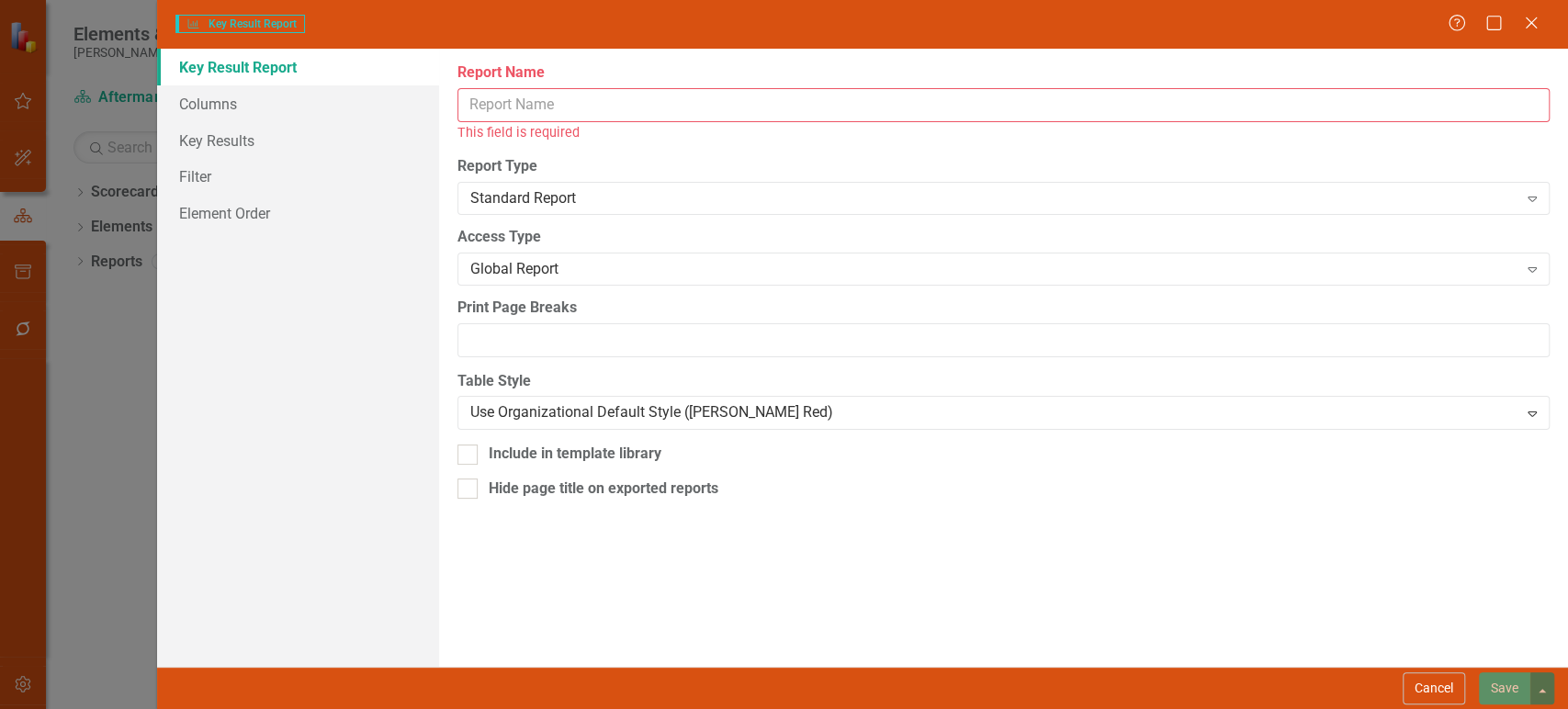
click at [511, 92] on input "Report Name" at bounding box center [1004, 105] width 1092 height 34
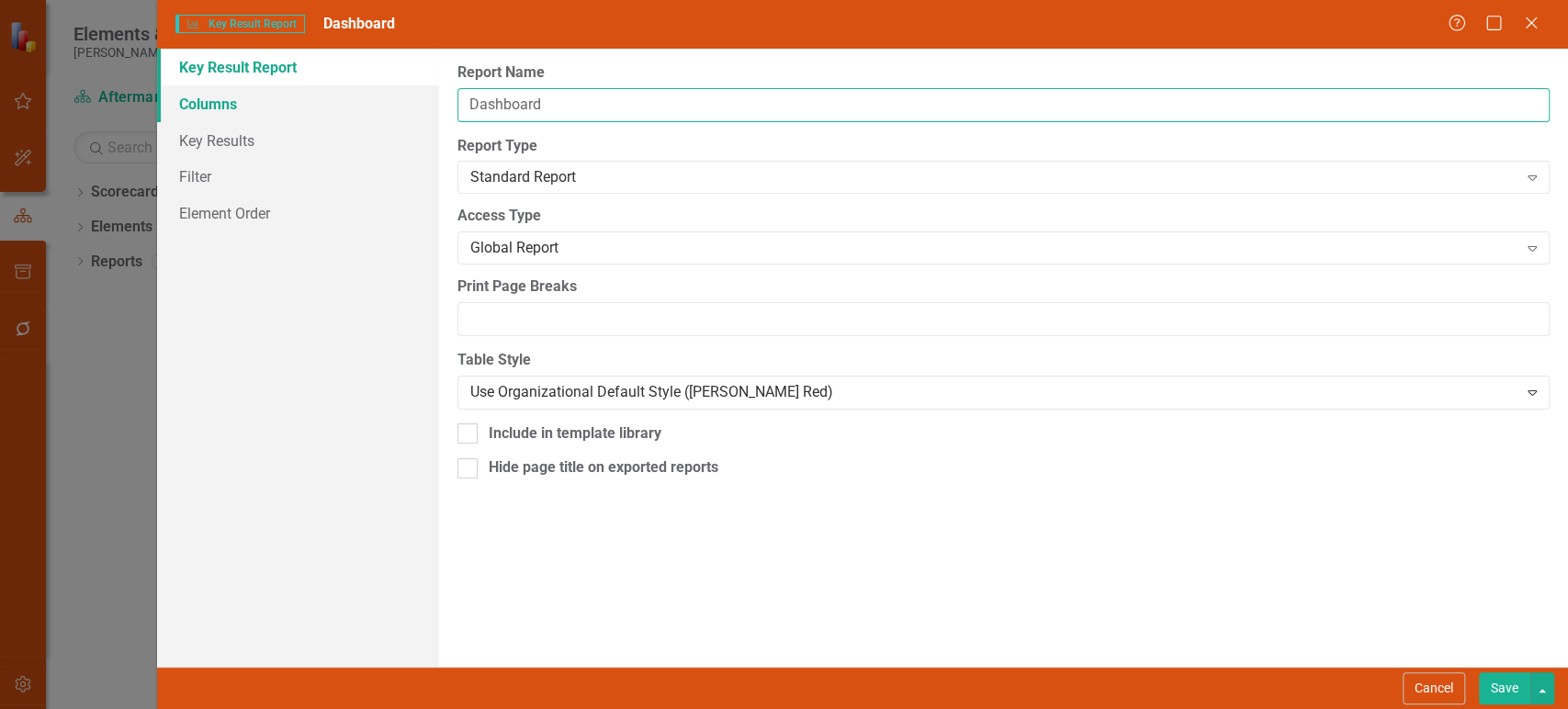
type input "Dashboard"
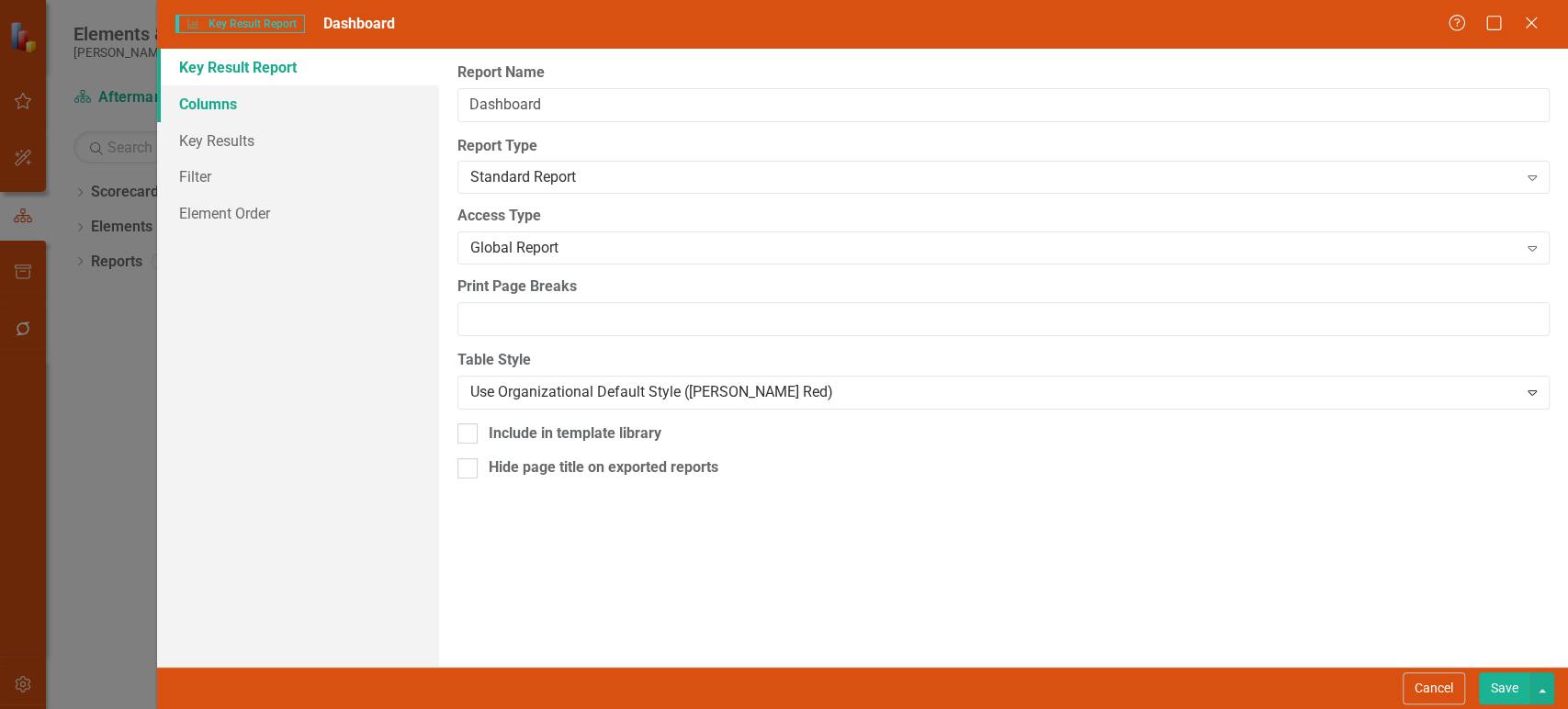
click at [397, 109] on link "Columns" at bounding box center [298, 104] width 282 height 37
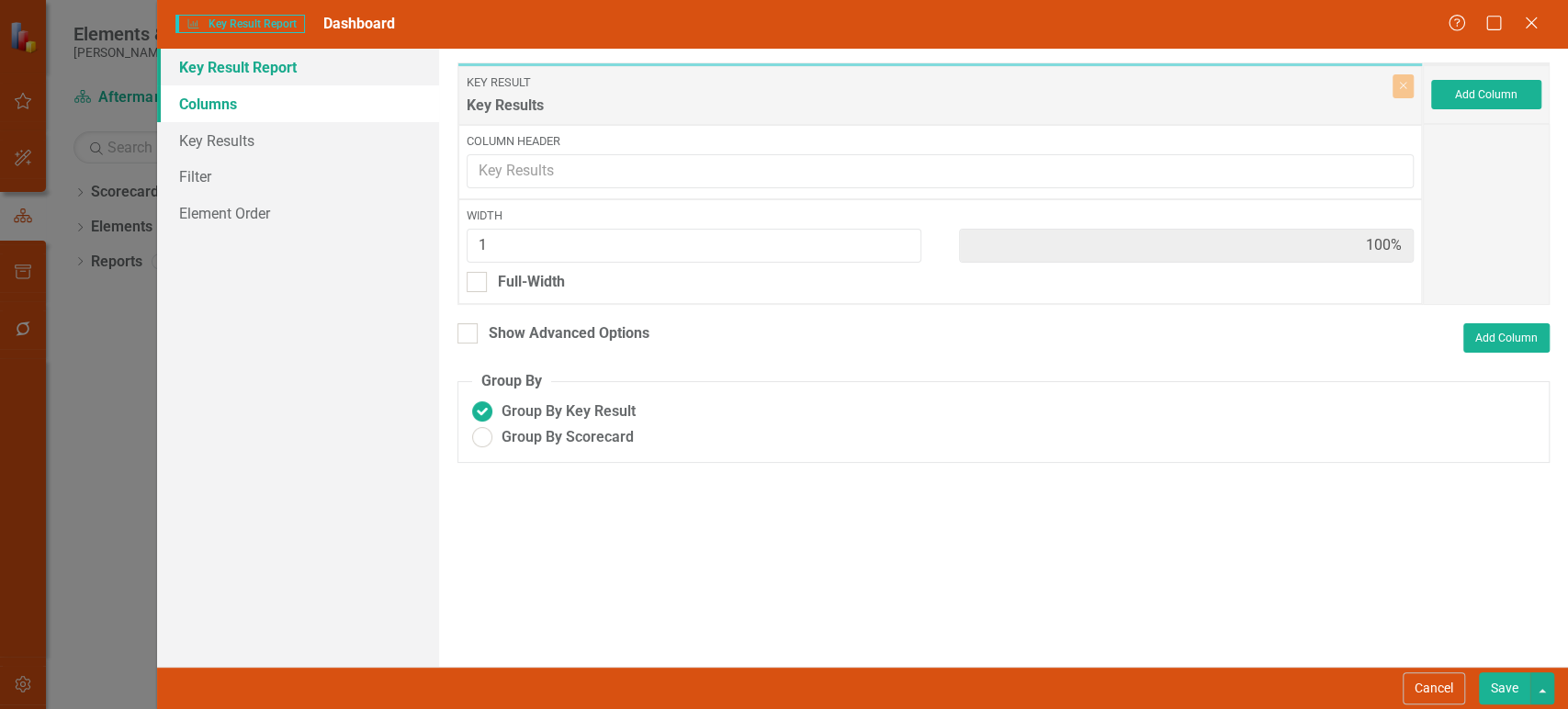
click at [359, 80] on link "Key Result Report" at bounding box center [298, 67] width 282 height 37
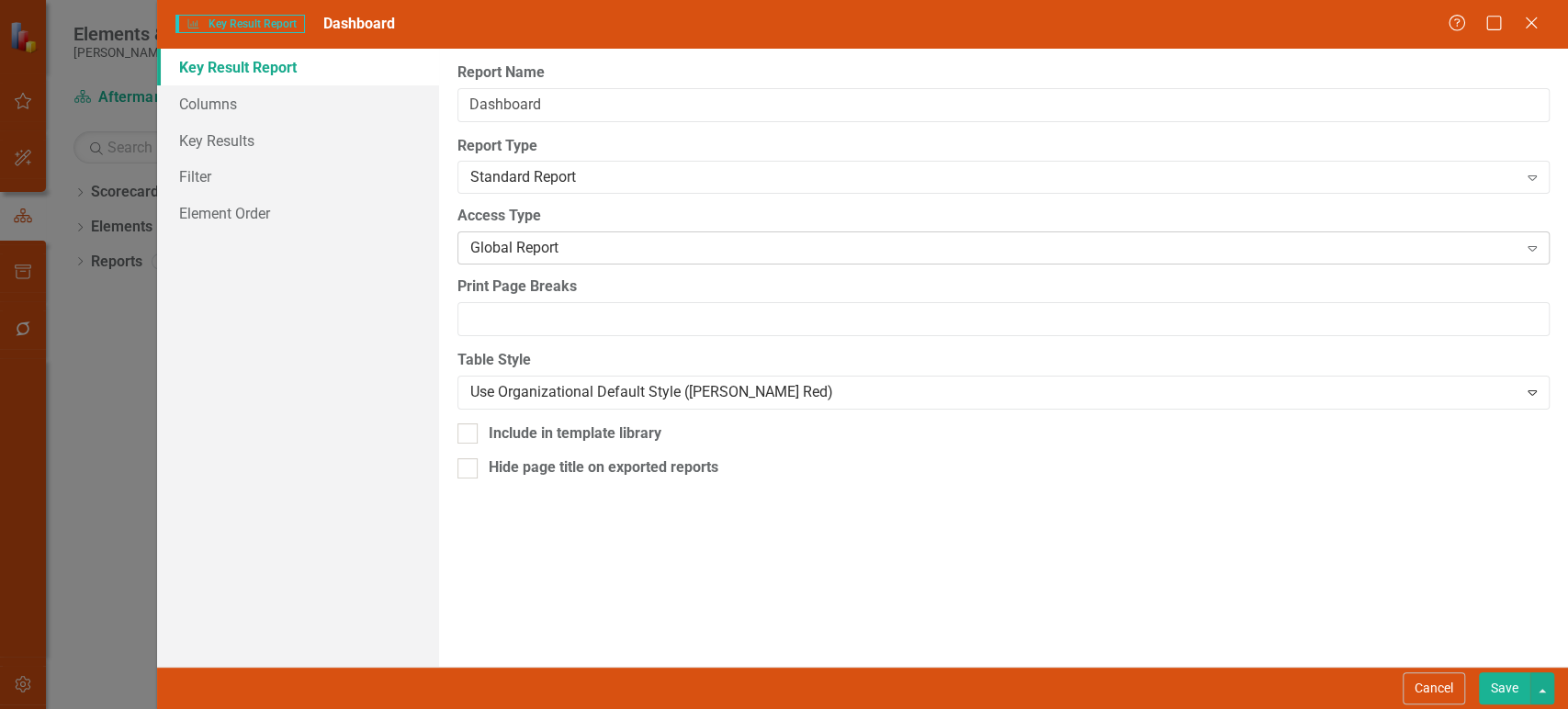
click at [546, 242] on div "Global Report" at bounding box center [994, 249] width 1047 height 21
click at [598, 167] on div "Standard Report" at bounding box center [994, 177] width 1047 height 21
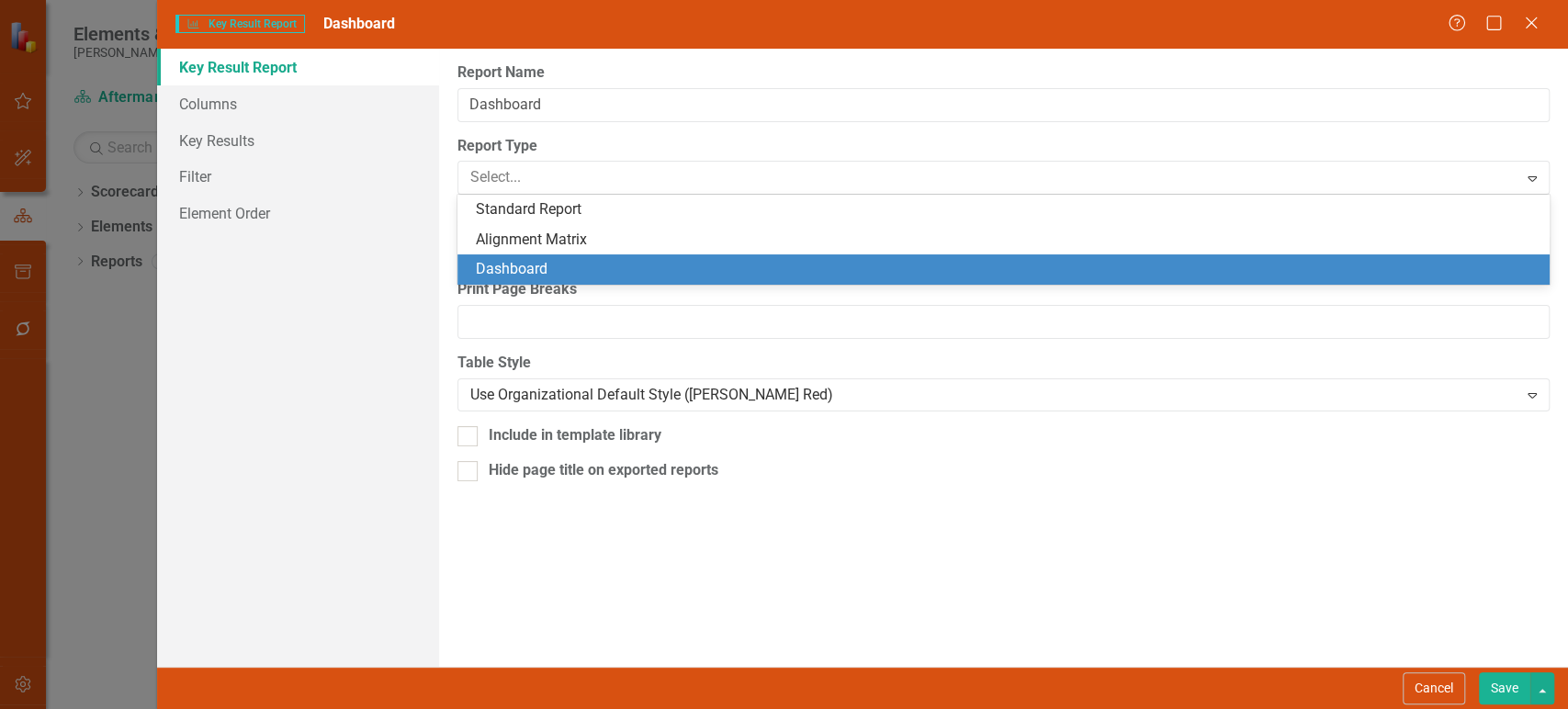
click at [545, 263] on div "Dashboard" at bounding box center [1007, 269] width 1062 height 21
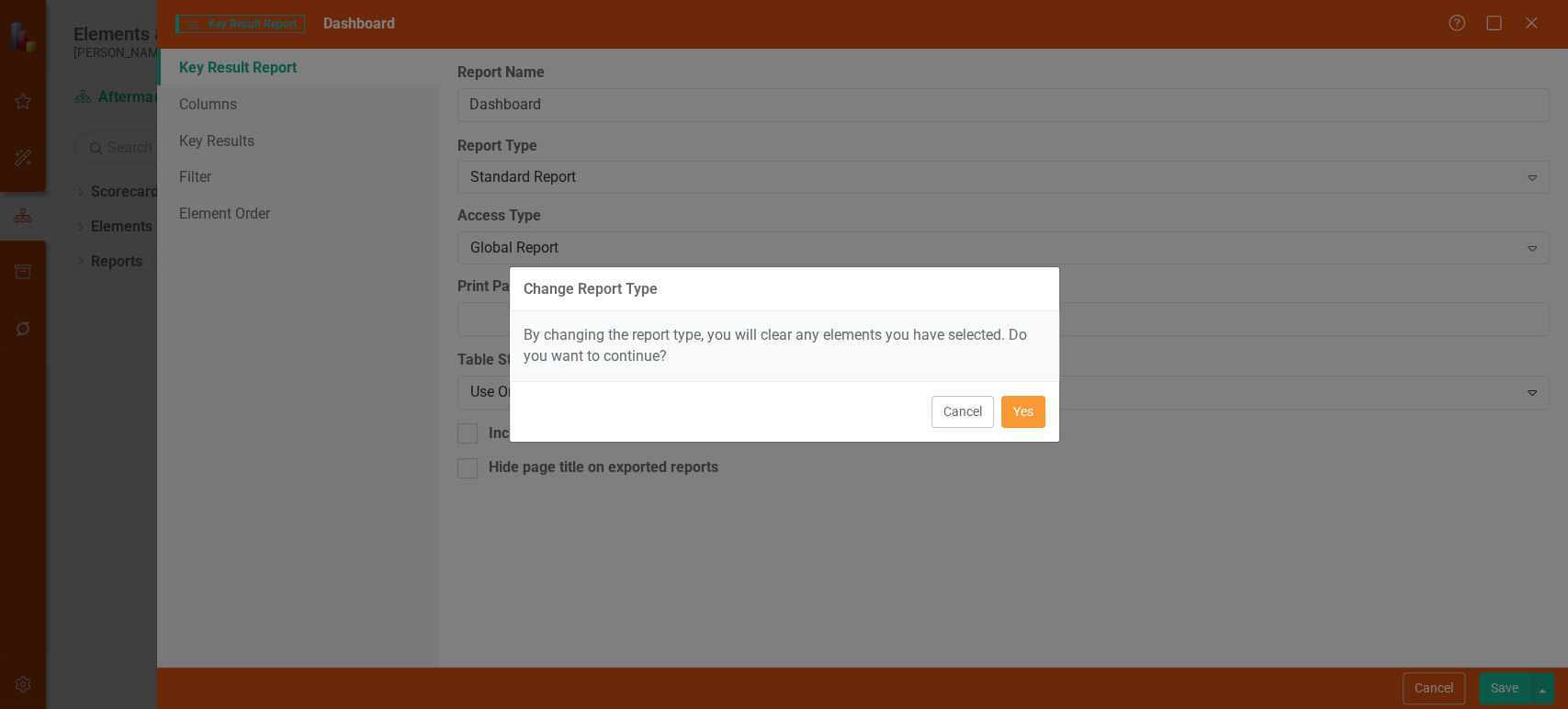
click at [1028, 410] on button "Yes" at bounding box center [1023, 411] width 44 height 32
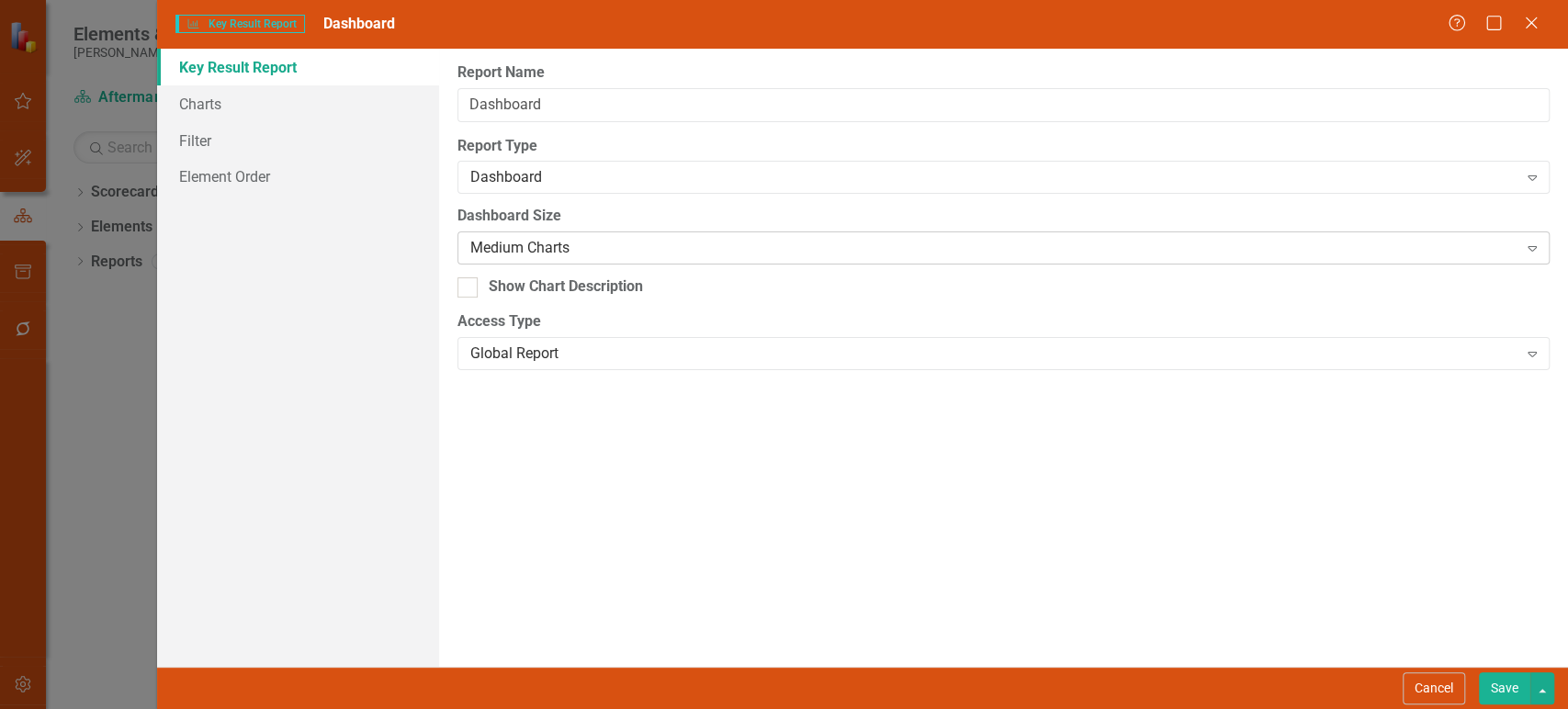
click at [563, 256] on div "Medium Charts" at bounding box center [994, 249] width 1047 height 21
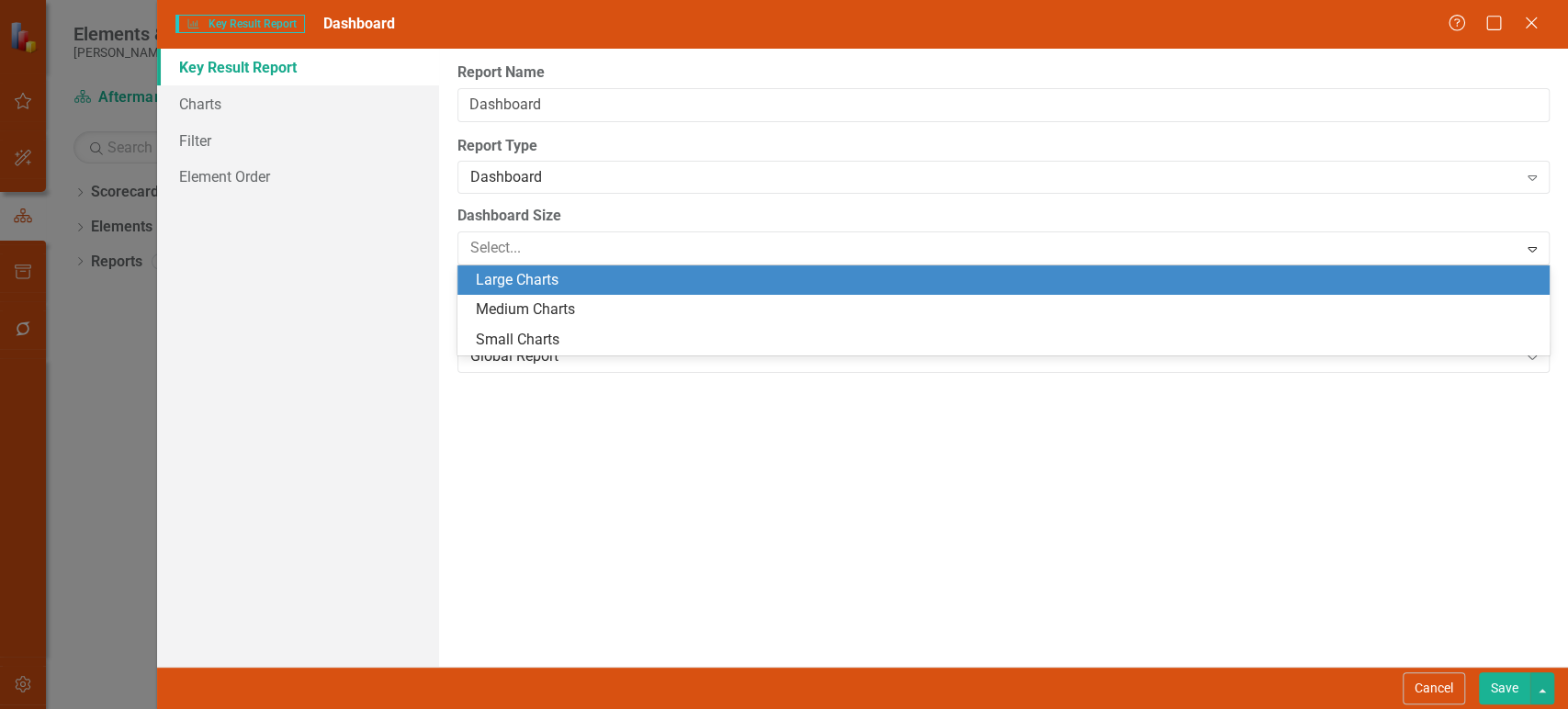
click at [543, 279] on div "Large Charts" at bounding box center [1007, 281] width 1062 height 21
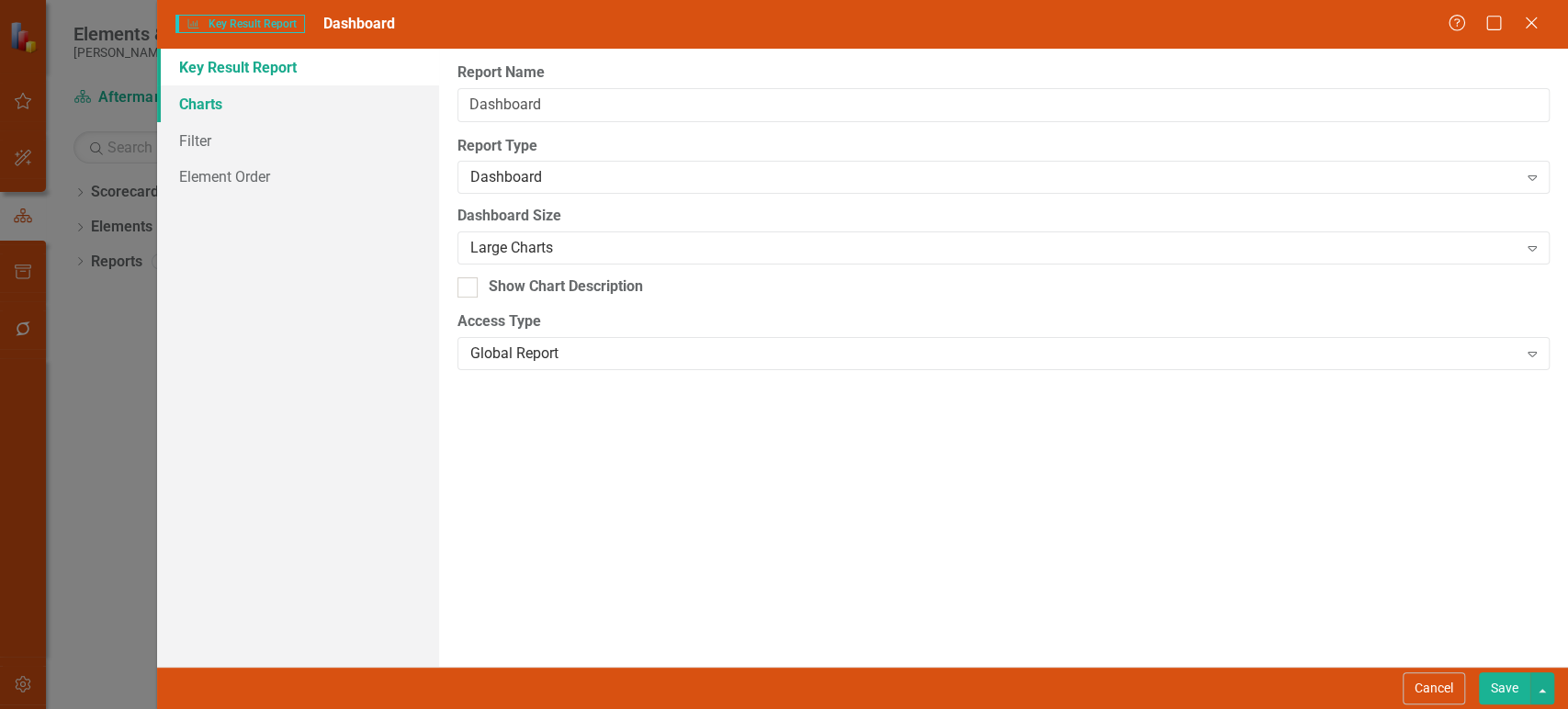
click at [267, 87] on link "Charts" at bounding box center [298, 104] width 282 height 37
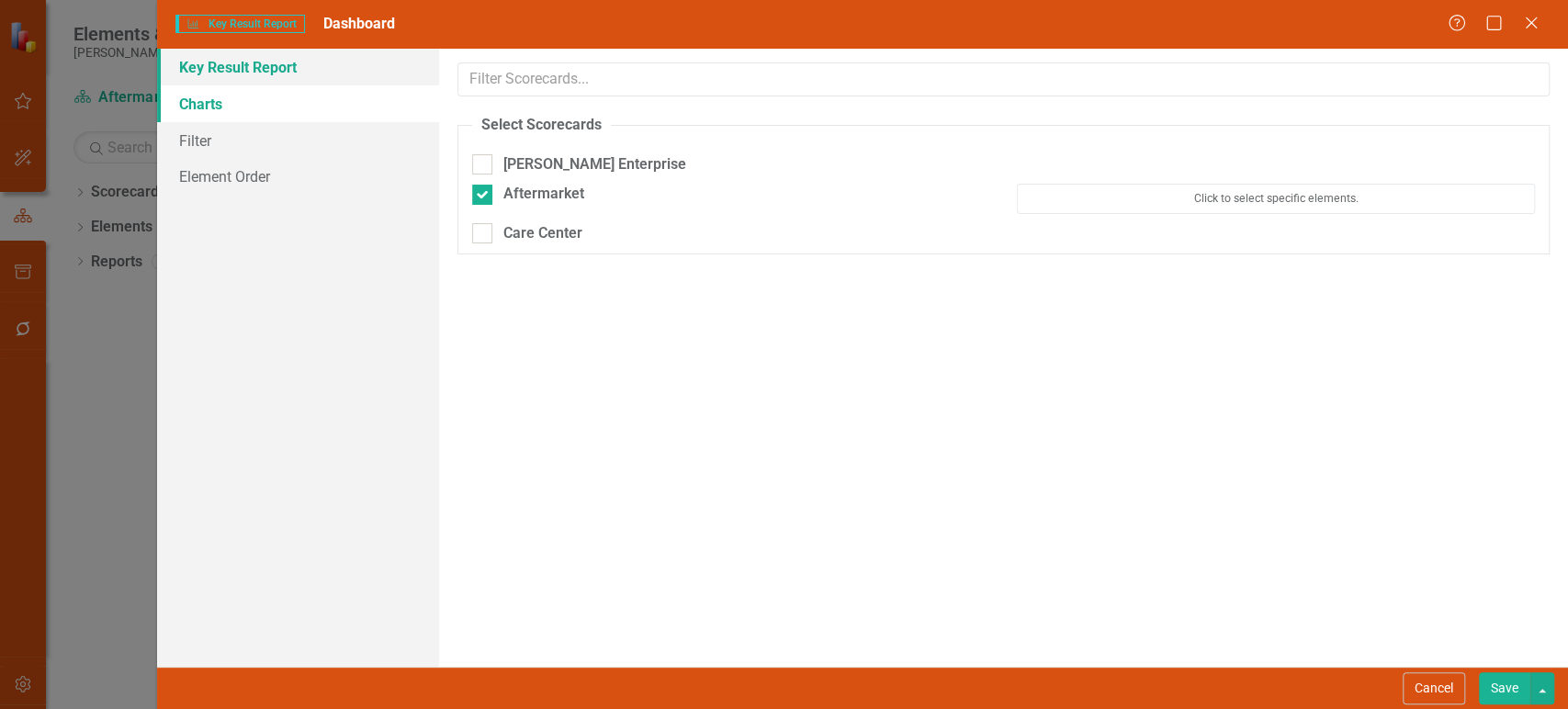
click at [323, 63] on link "Key Result Report" at bounding box center [298, 67] width 282 height 37
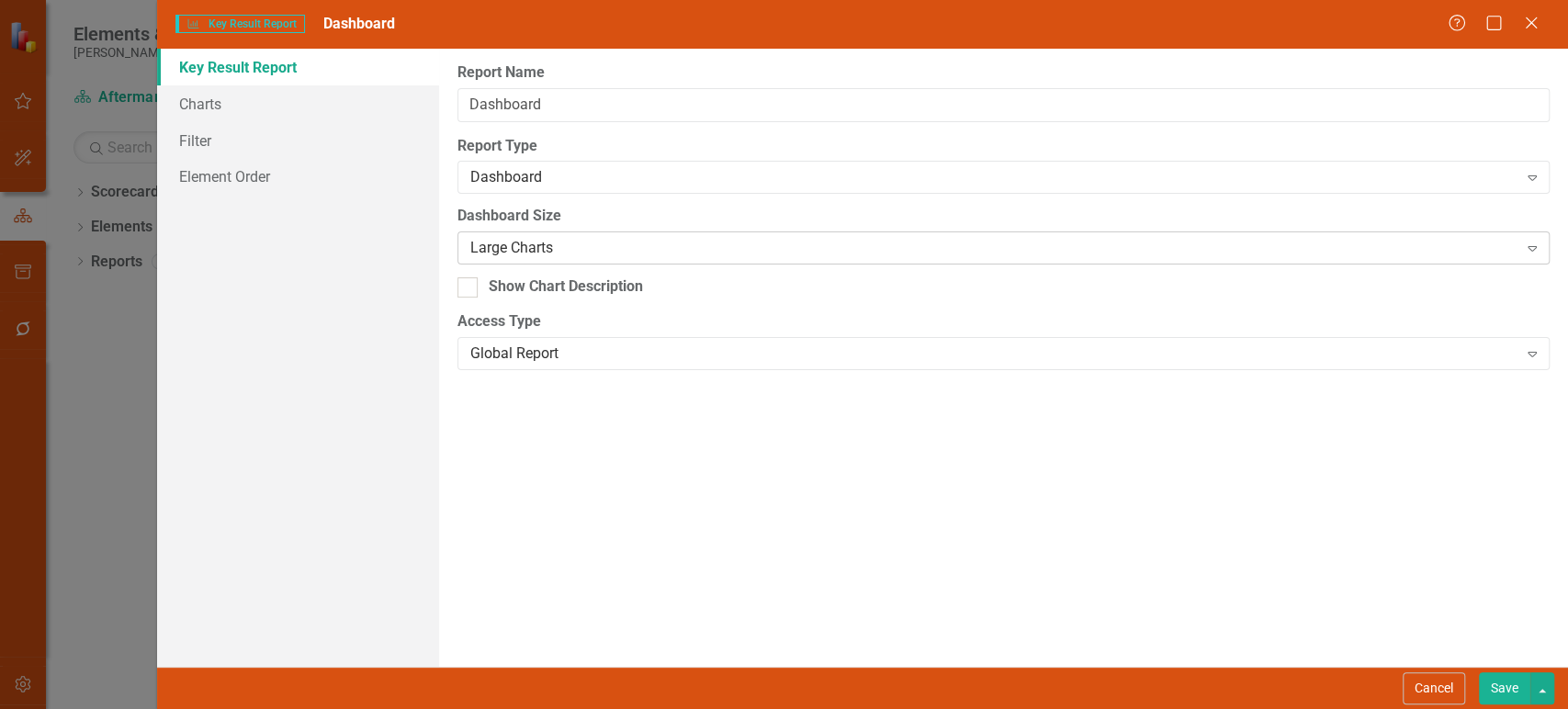
click at [511, 240] on div "Large Charts" at bounding box center [994, 249] width 1047 height 21
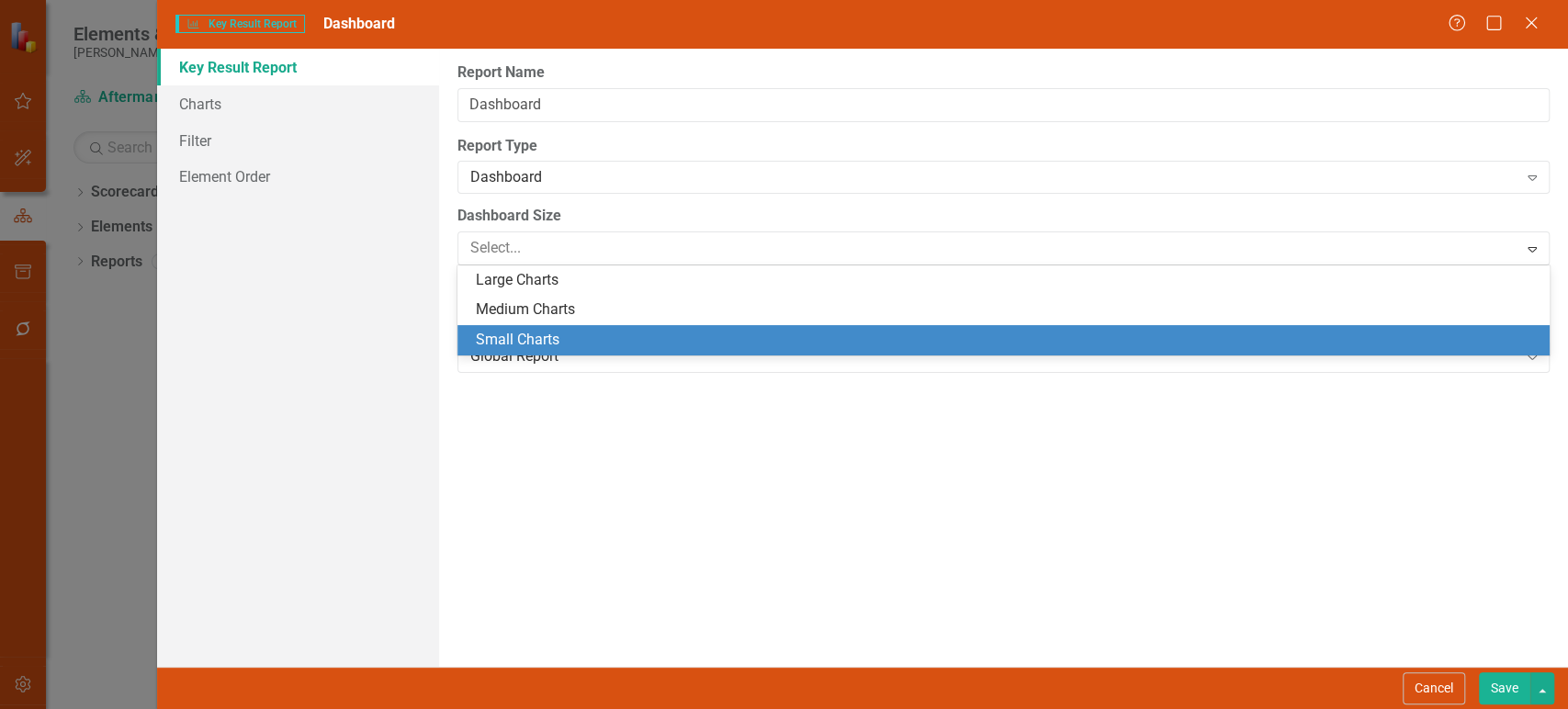
click at [523, 335] on div "Small Charts" at bounding box center [1007, 340] width 1062 height 21
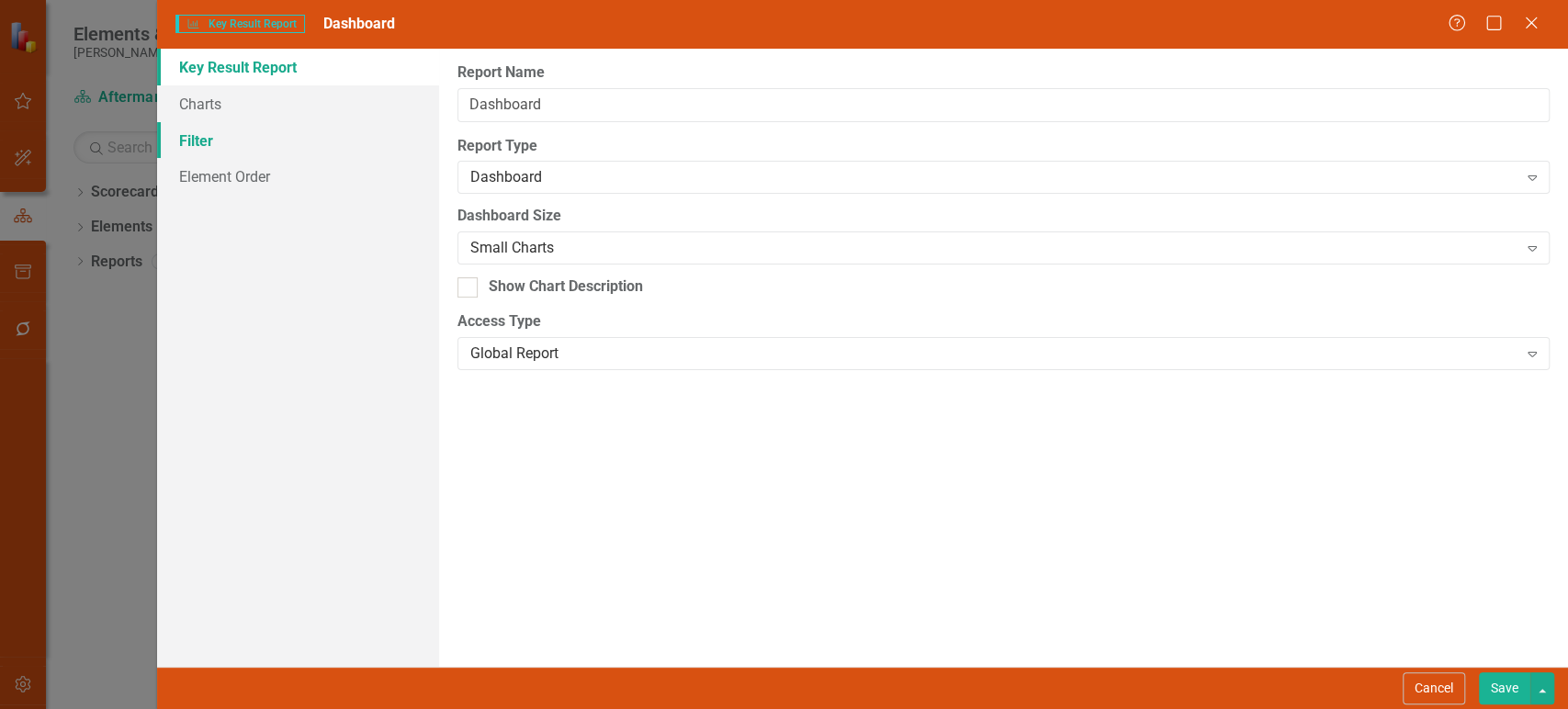
click at [329, 153] on link "Filter" at bounding box center [298, 140] width 282 height 37
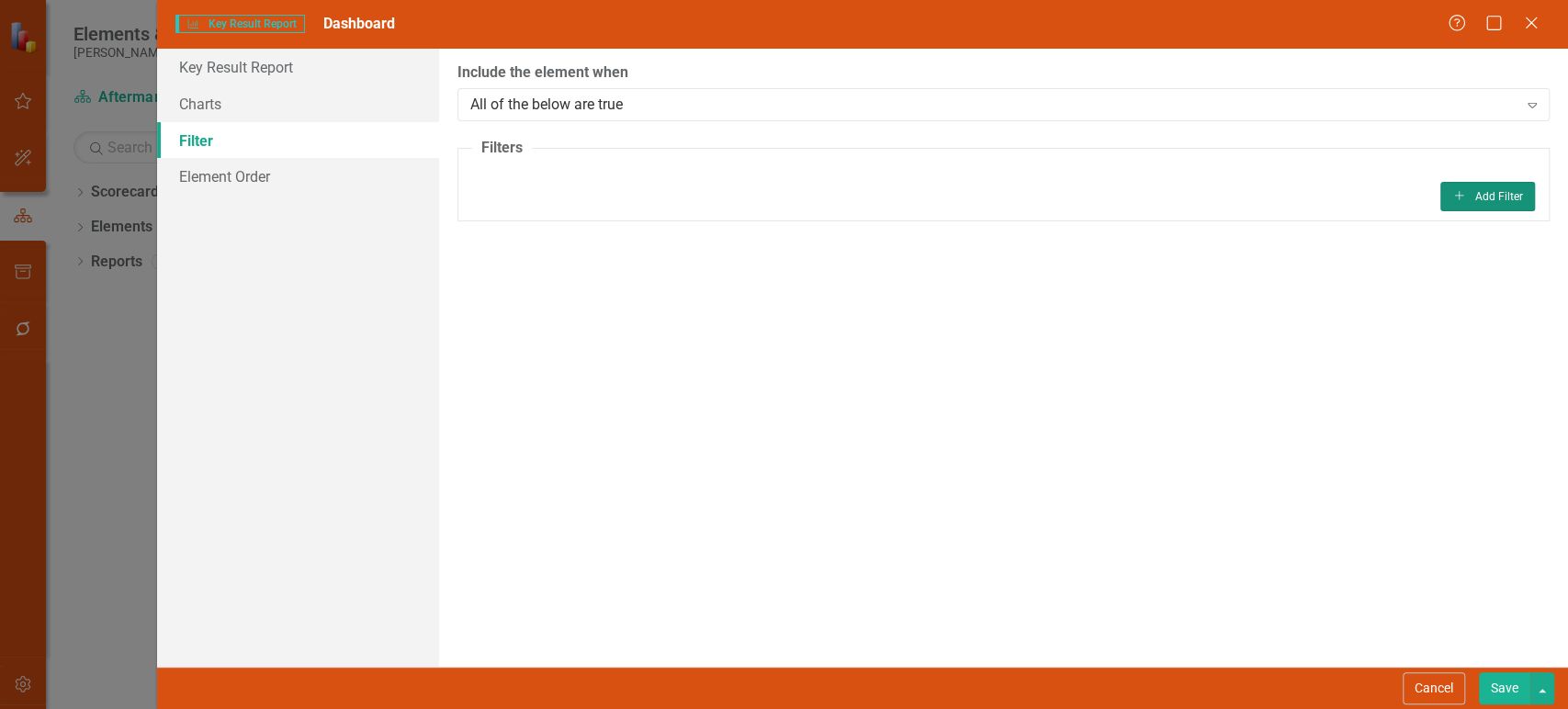
click at [1461, 197] on icon "Add" at bounding box center [1459, 196] width 14 height 11
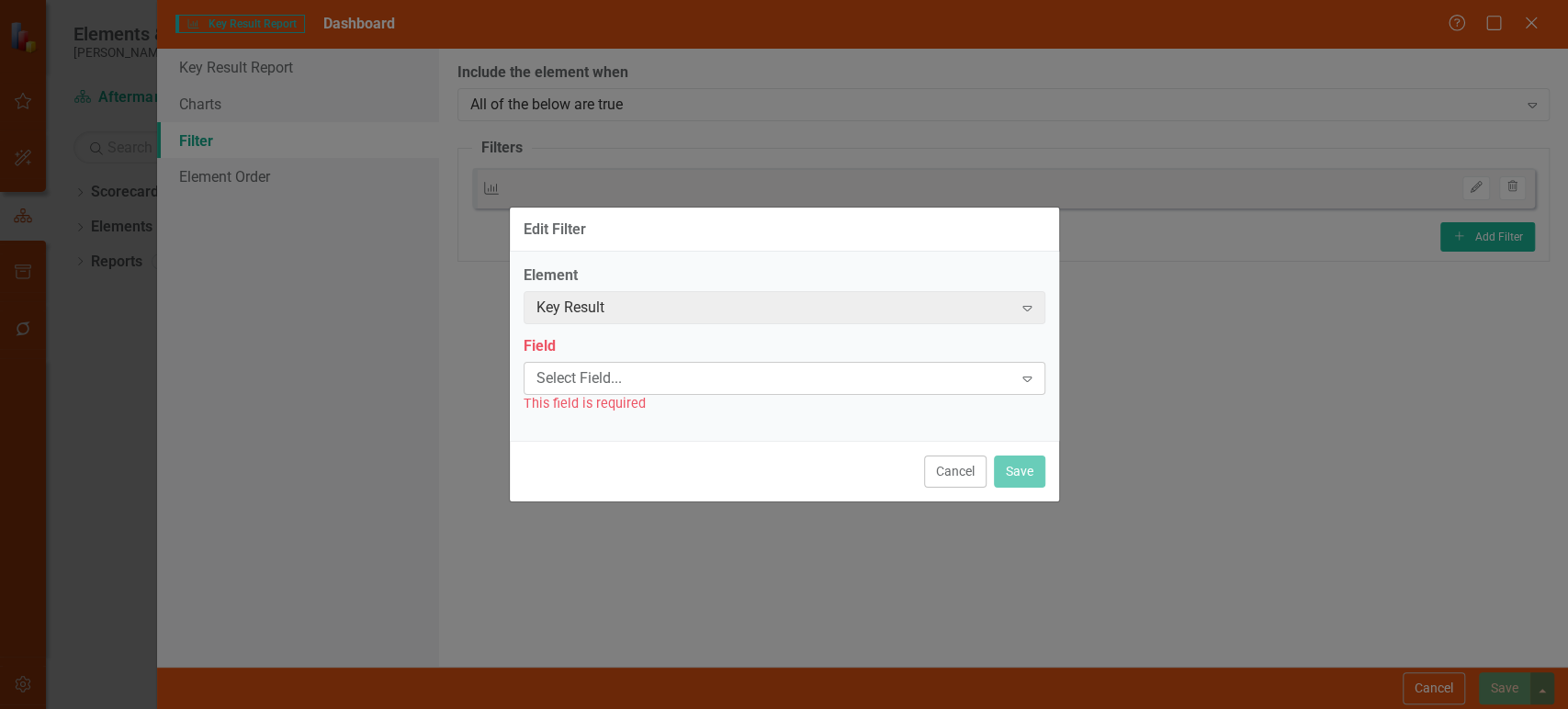
click at [736, 367] on div "Select Field... Expand" at bounding box center [784, 378] width 522 height 33
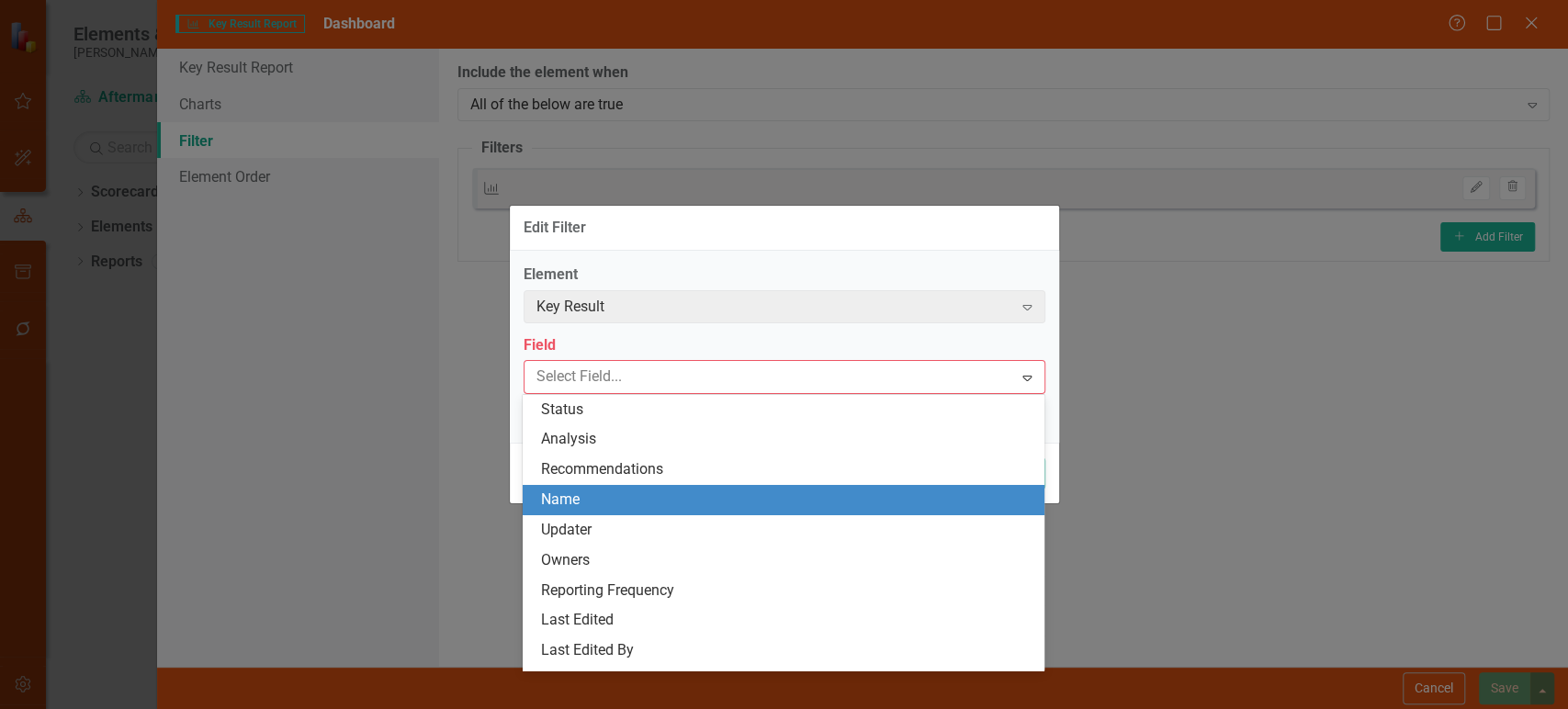
click at [614, 505] on div "Name" at bounding box center [786, 500] width 493 height 21
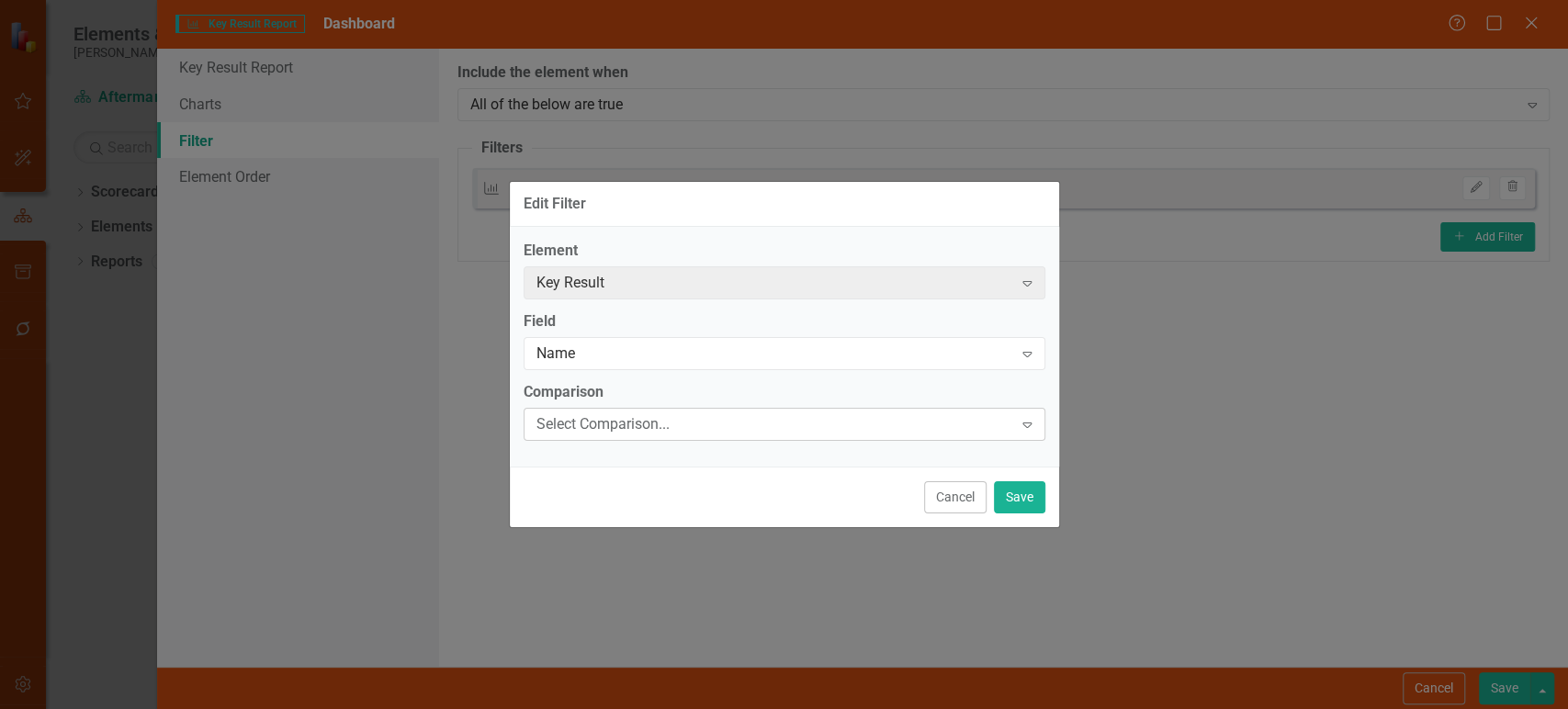
click at [667, 413] on div "Select Comparison..." at bounding box center [775, 424] width 477 height 21
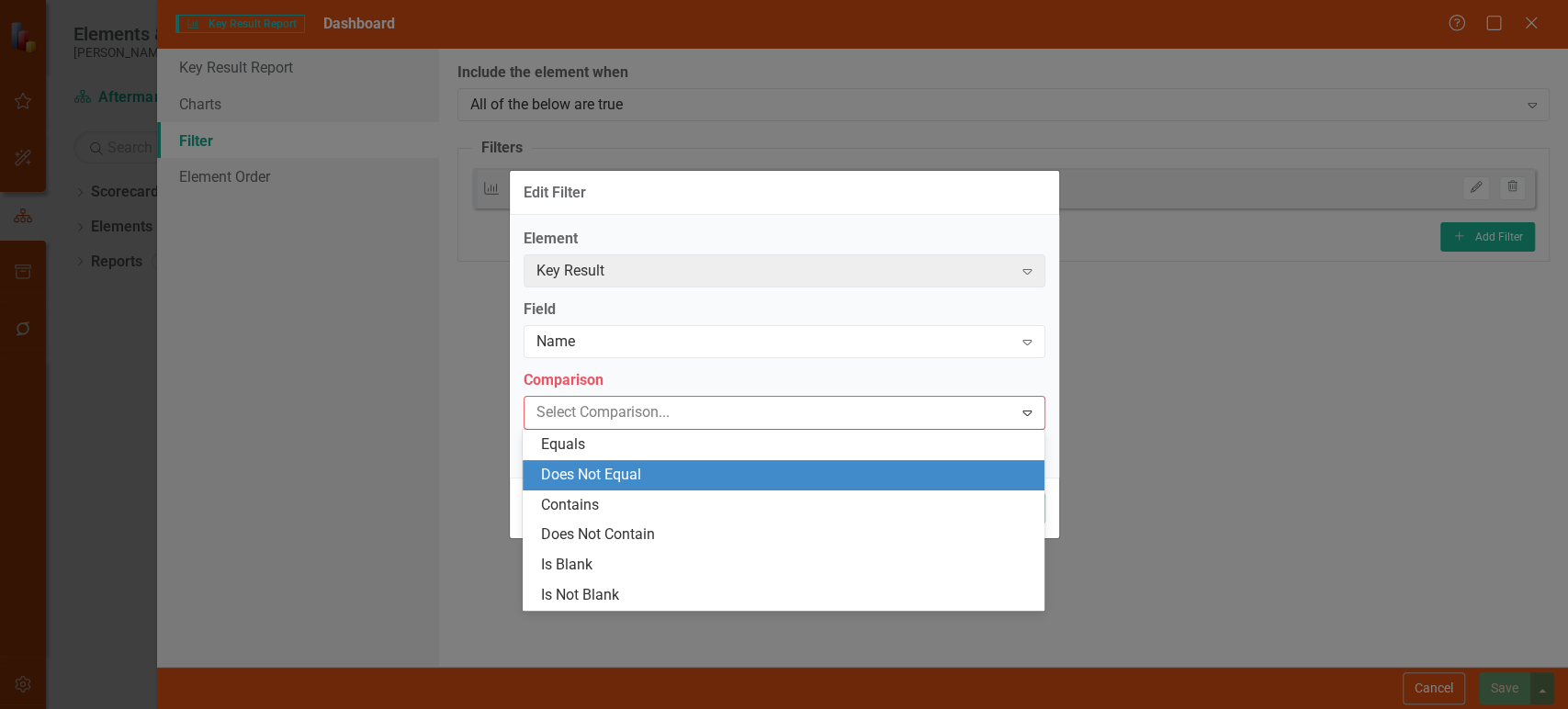
click at [639, 469] on div "Does Not Equal" at bounding box center [786, 475] width 493 height 21
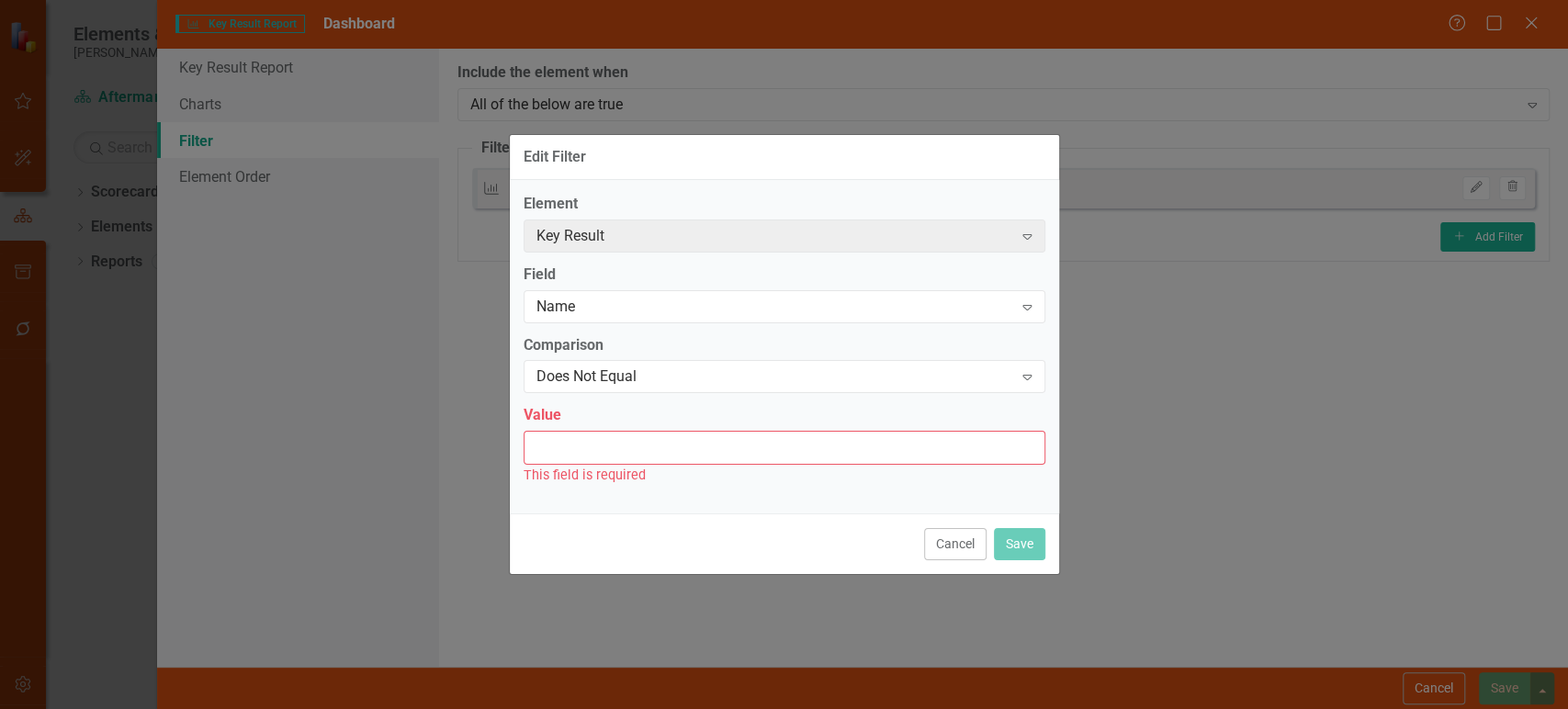
click at [645, 454] on input "Value" at bounding box center [784, 447] width 522 height 34
click at [638, 386] on div "Does Not Equal" at bounding box center [775, 377] width 477 height 21
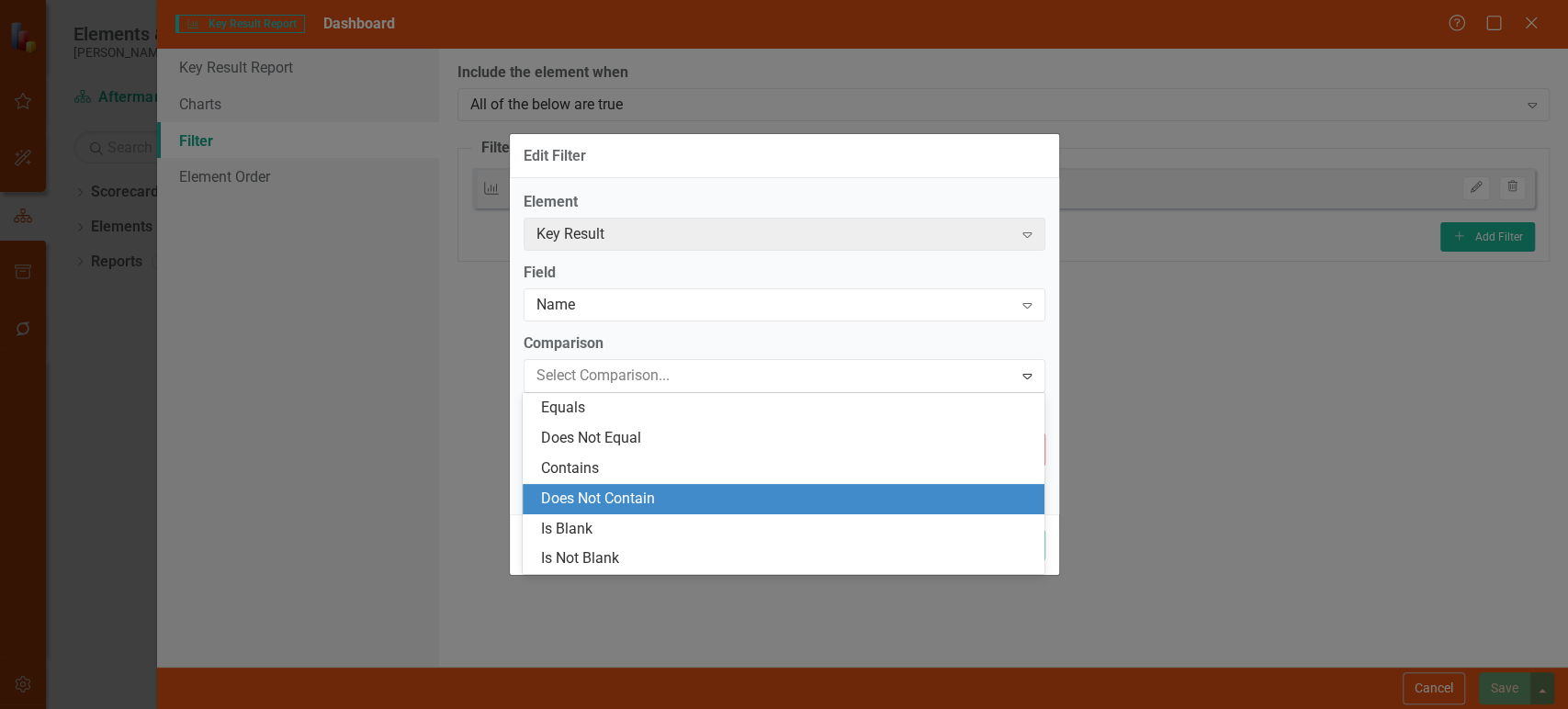
drag, startPoint x: 623, startPoint y: 492, endPoint x: 624, endPoint y: 479, distance: 13.0
click at [623, 495] on div "Does Not Contain" at bounding box center [786, 499] width 493 height 21
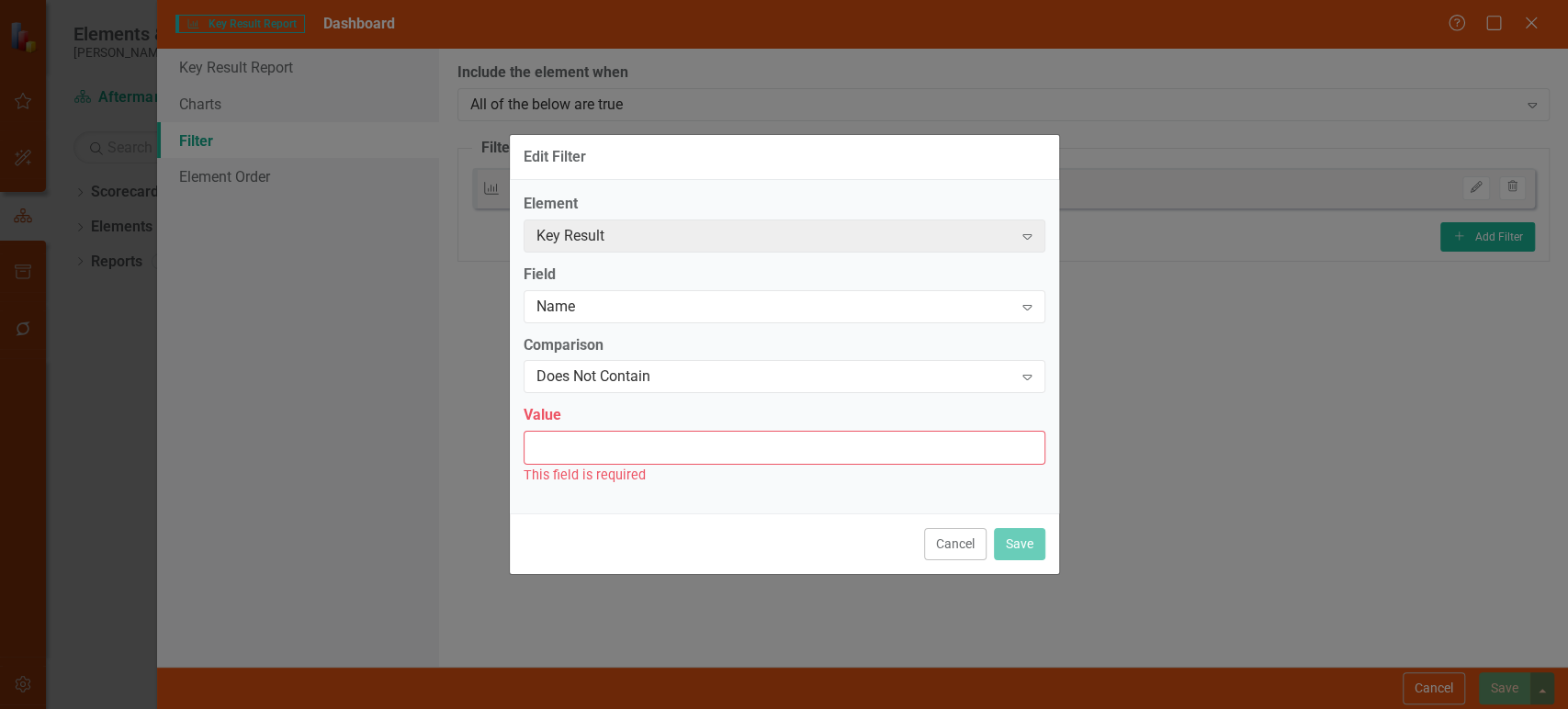
click at [639, 437] on input "Value" at bounding box center [784, 447] width 522 height 34
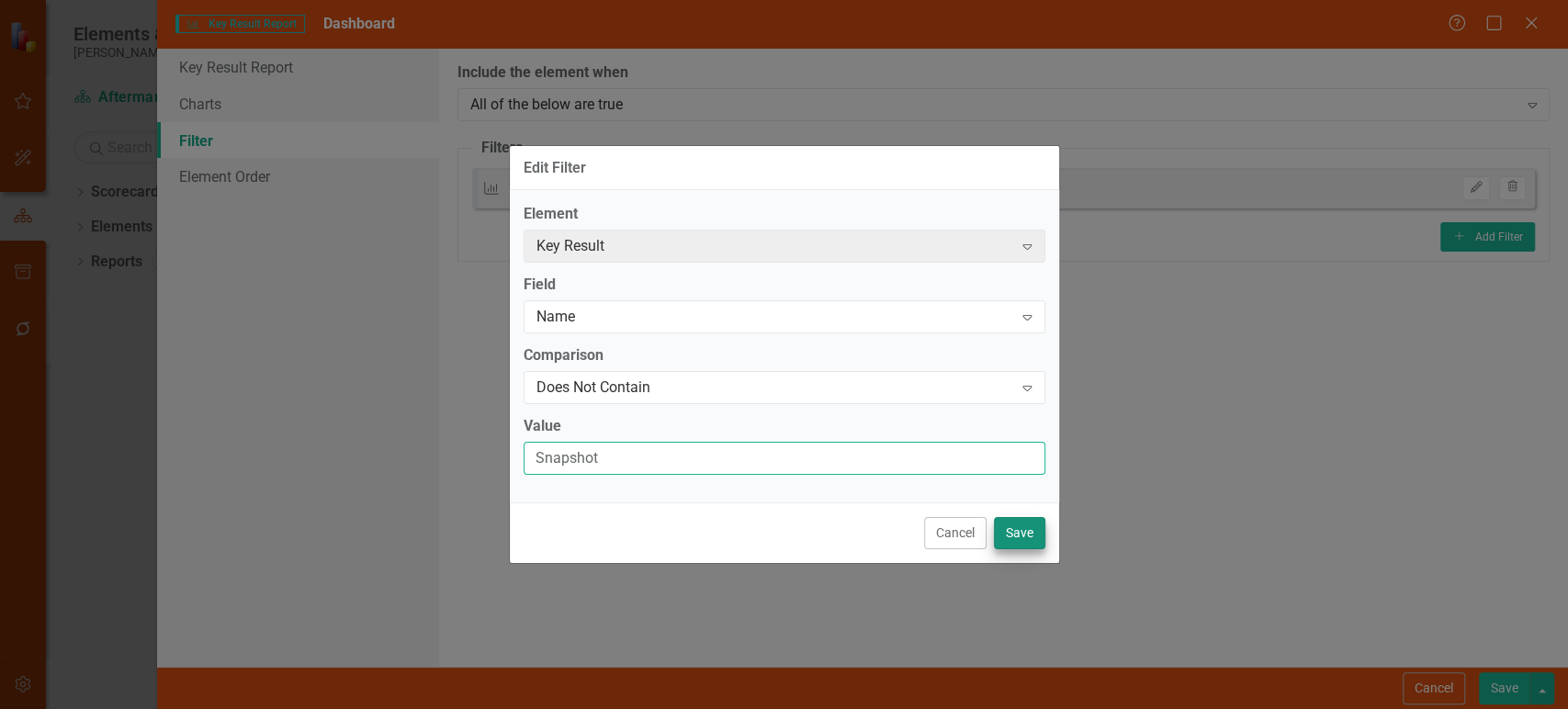
type input "Snapshot"
click at [1018, 528] on button "Save" at bounding box center [1019, 533] width 52 height 32
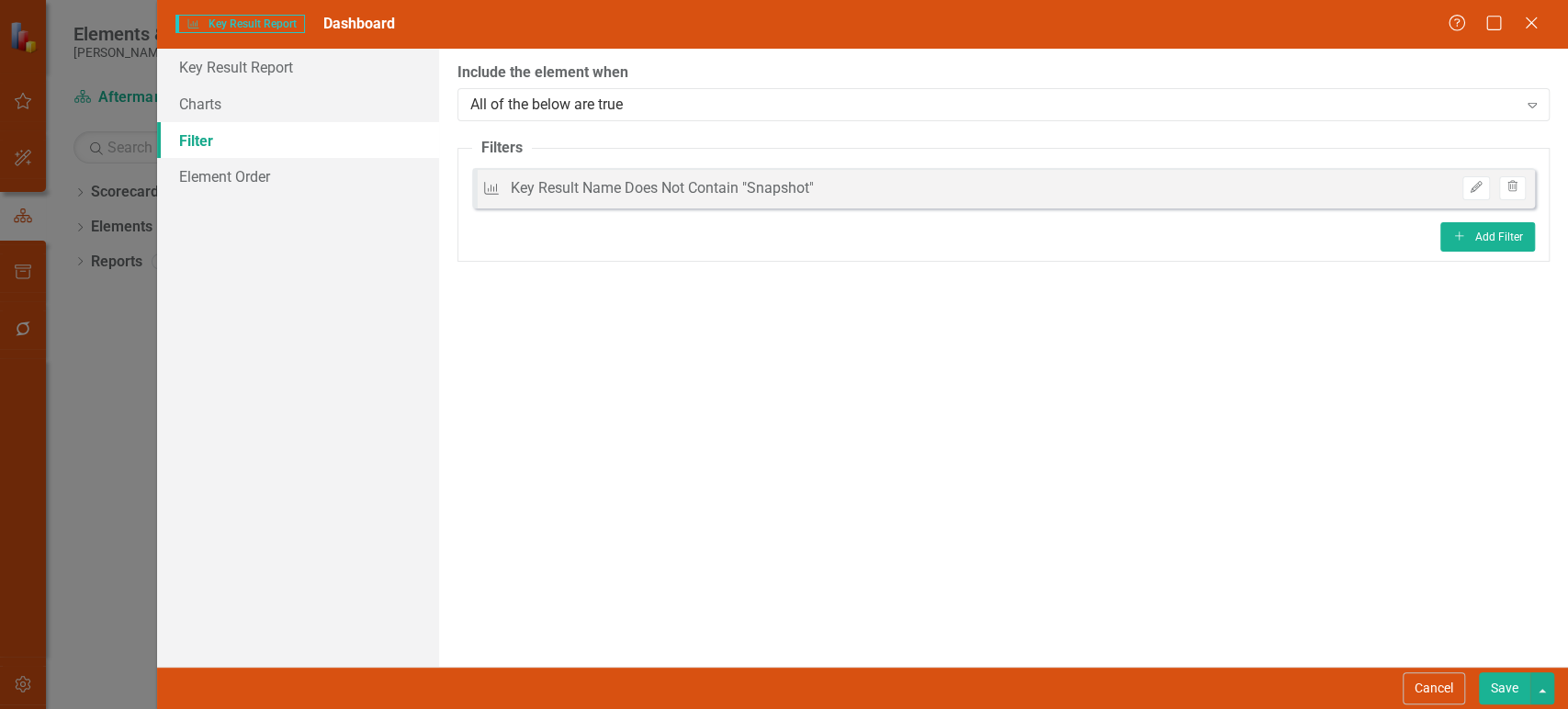
click at [1505, 694] on button "Save" at bounding box center [1504, 688] width 52 height 32
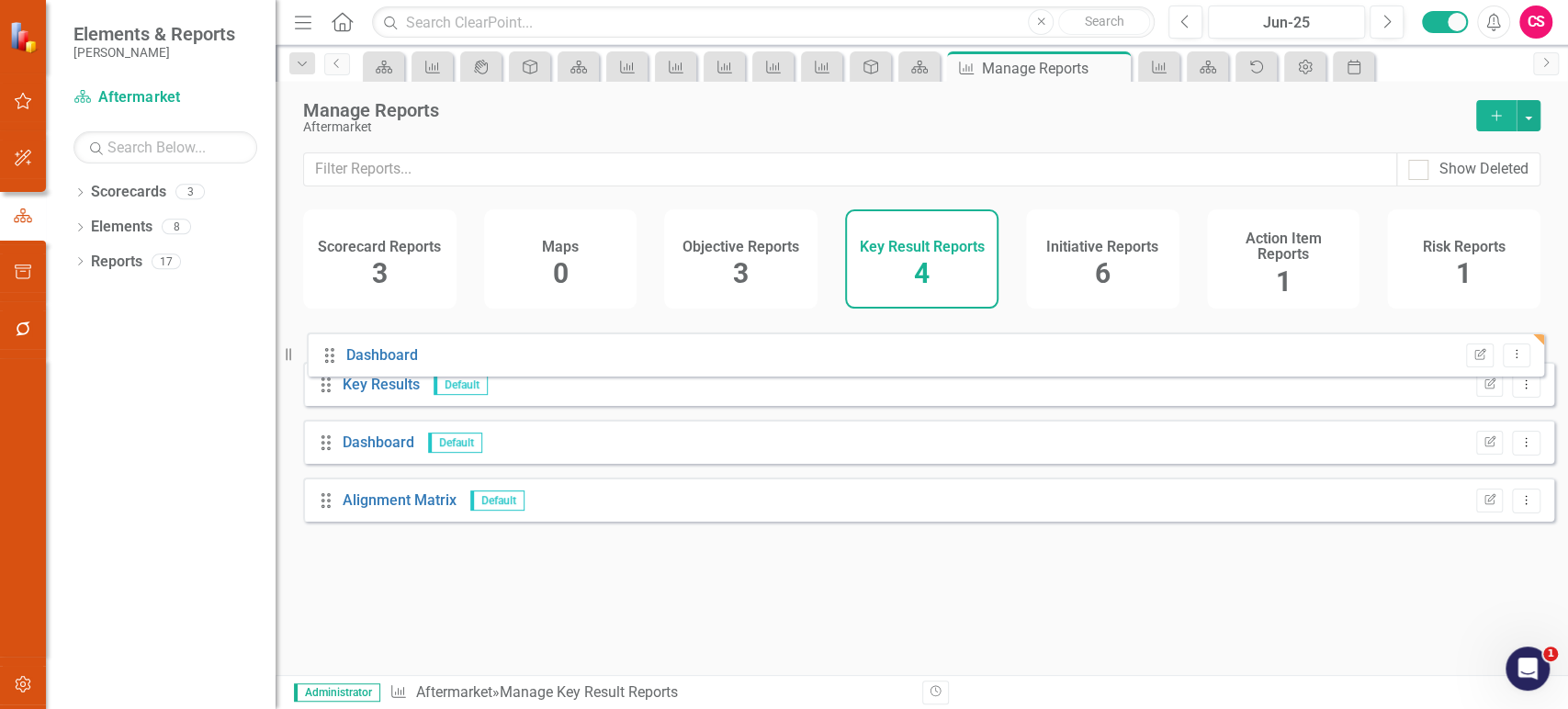
drag, startPoint x: 325, startPoint y: 527, endPoint x: 330, endPoint y: 354, distance: 173.1
click at [330, 354] on div "Drag Key Results Default Edit Report Dropdown Menu Drag Dashboard Default Edit …" at bounding box center [929, 426] width 1251 height 218
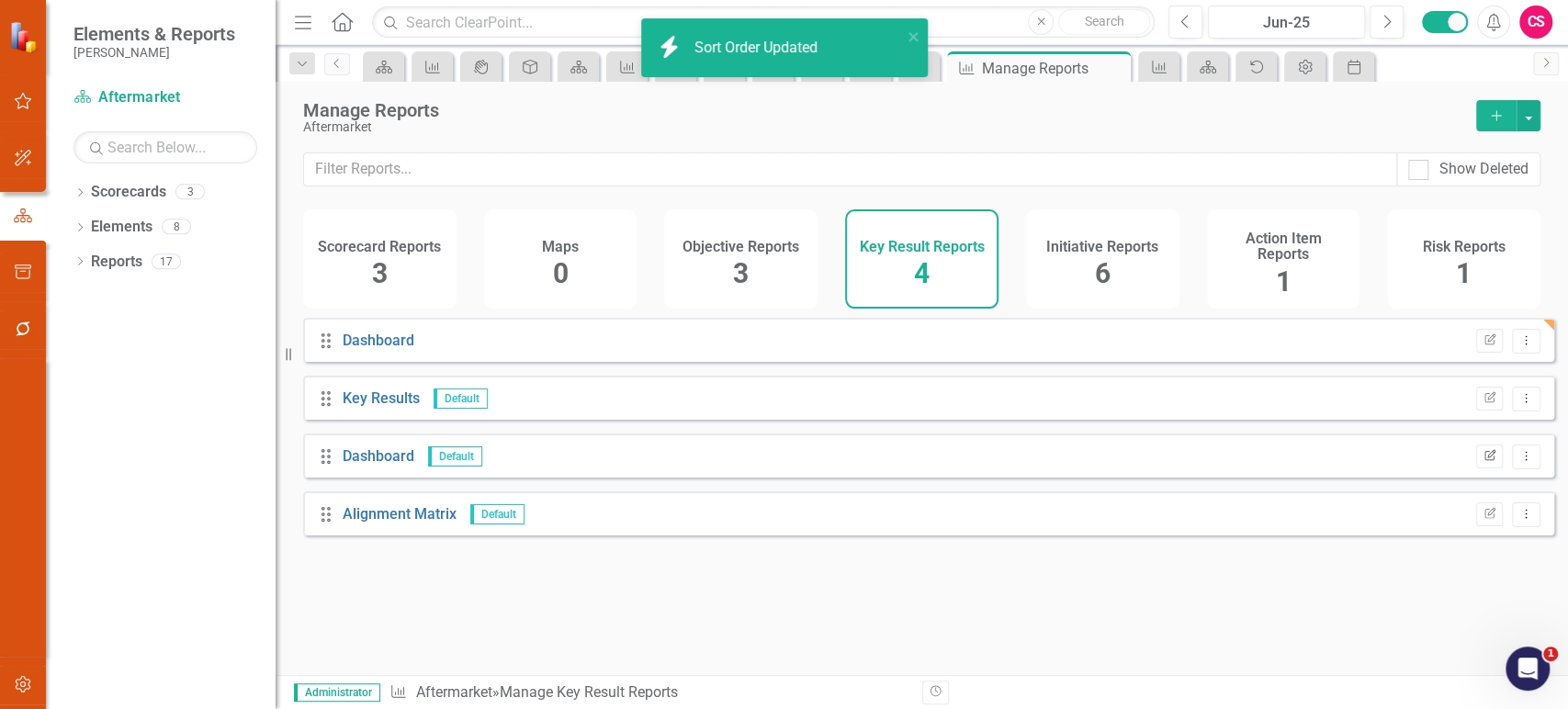
click at [1482, 462] on icon "Edit Report" at bounding box center [1489, 457] width 14 height 11
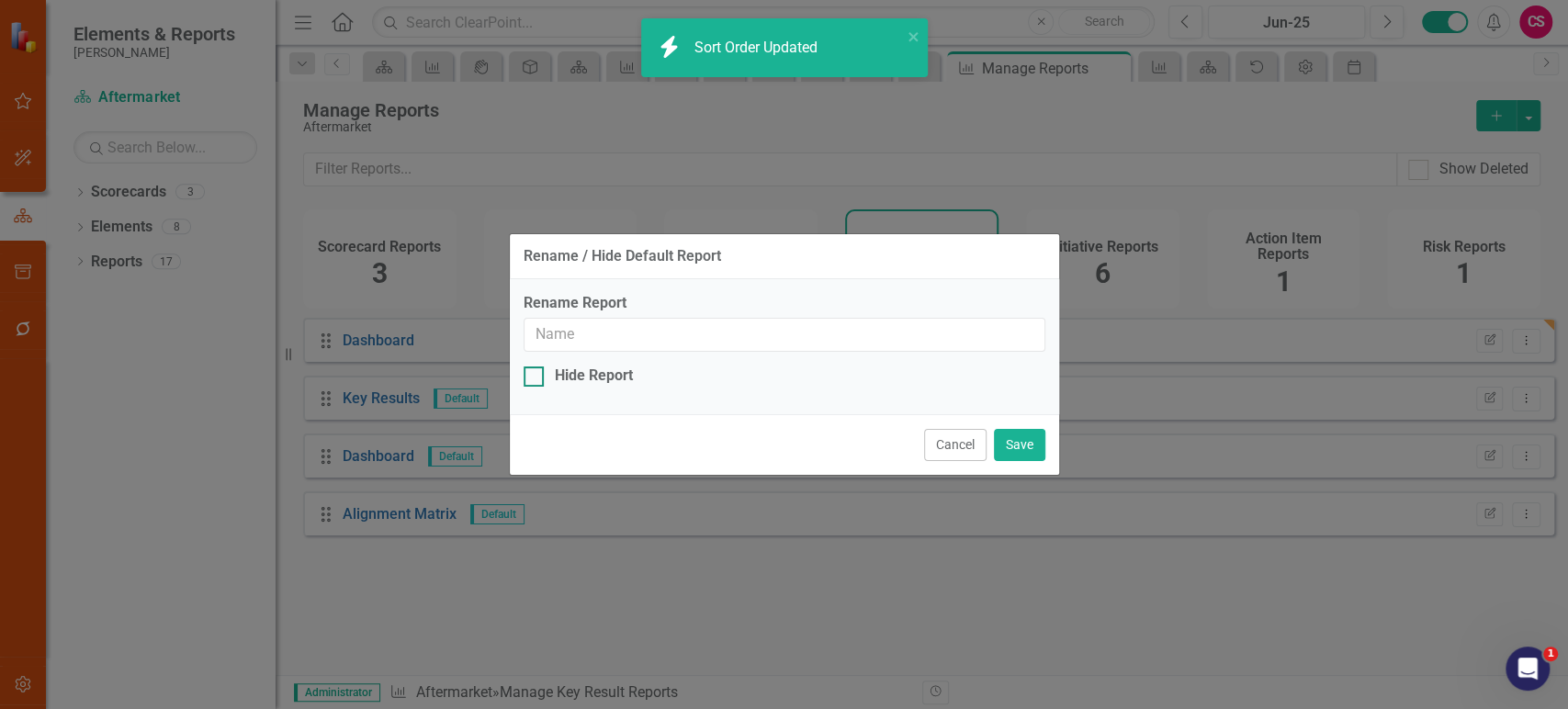
type input "Dashboard"
click at [567, 378] on div "Hide Report" at bounding box center [593, 376] width 78 height 21
click at [536, 378] on input "Hide Report" at bounding box center [529, 372] width 12 height 12
checkbox input "true"
click at [1026, 442] on button "Save" at bounding box center [1019, 444] width 52 height 32
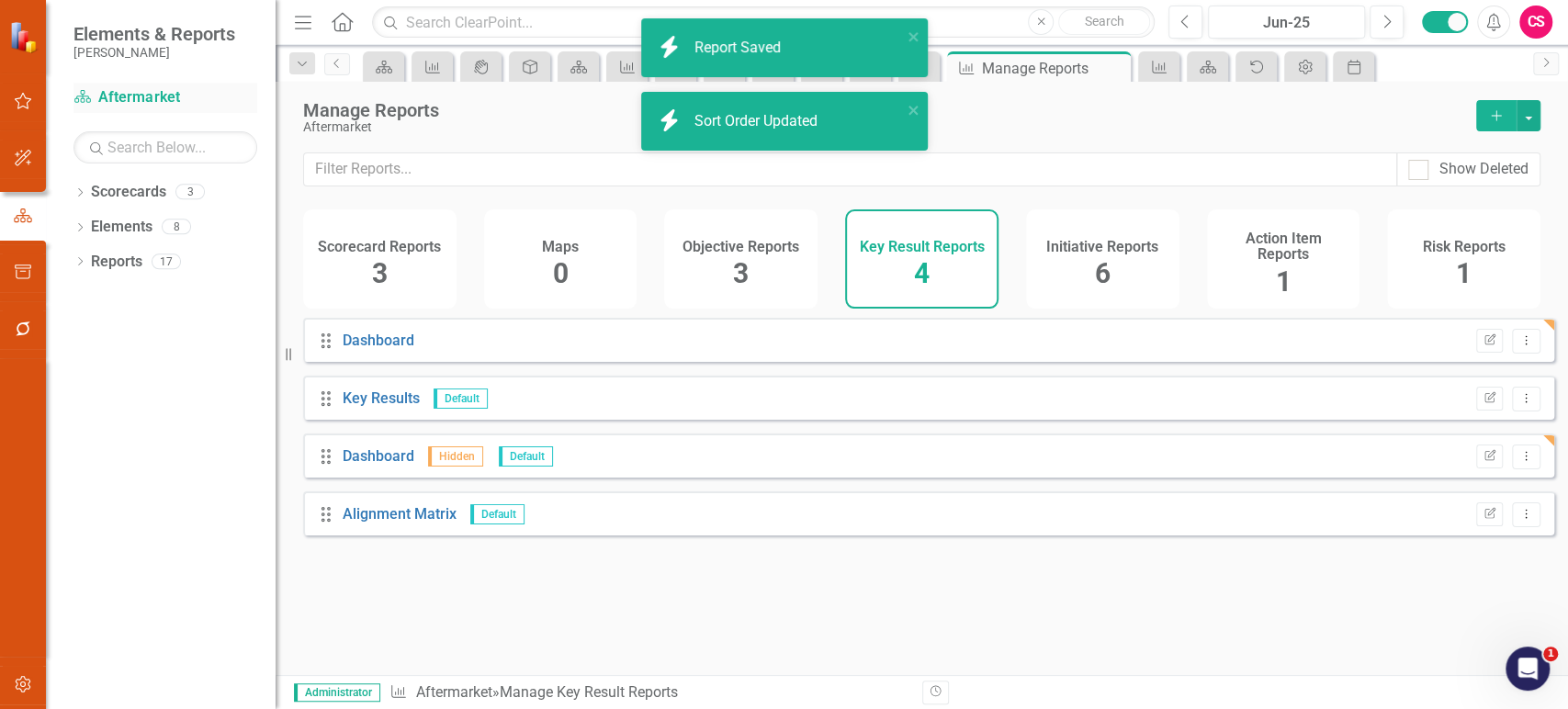
click at [110, 100] on link "Scorecard Aftermarket" at bounding box center [165, 98] width 184 height 21
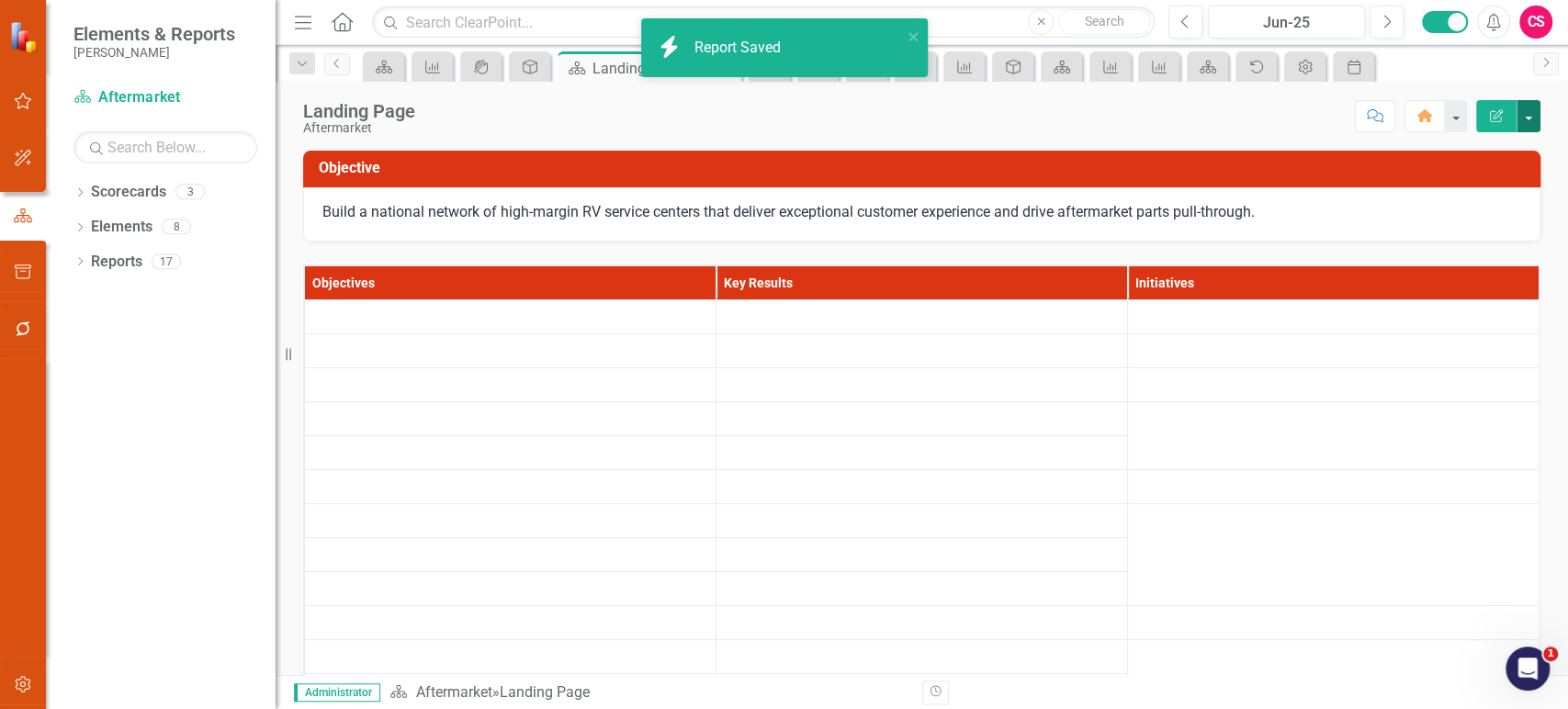
click at [1527, 121] on button "button" at bounding box center [1528, 116] width 24 height 32
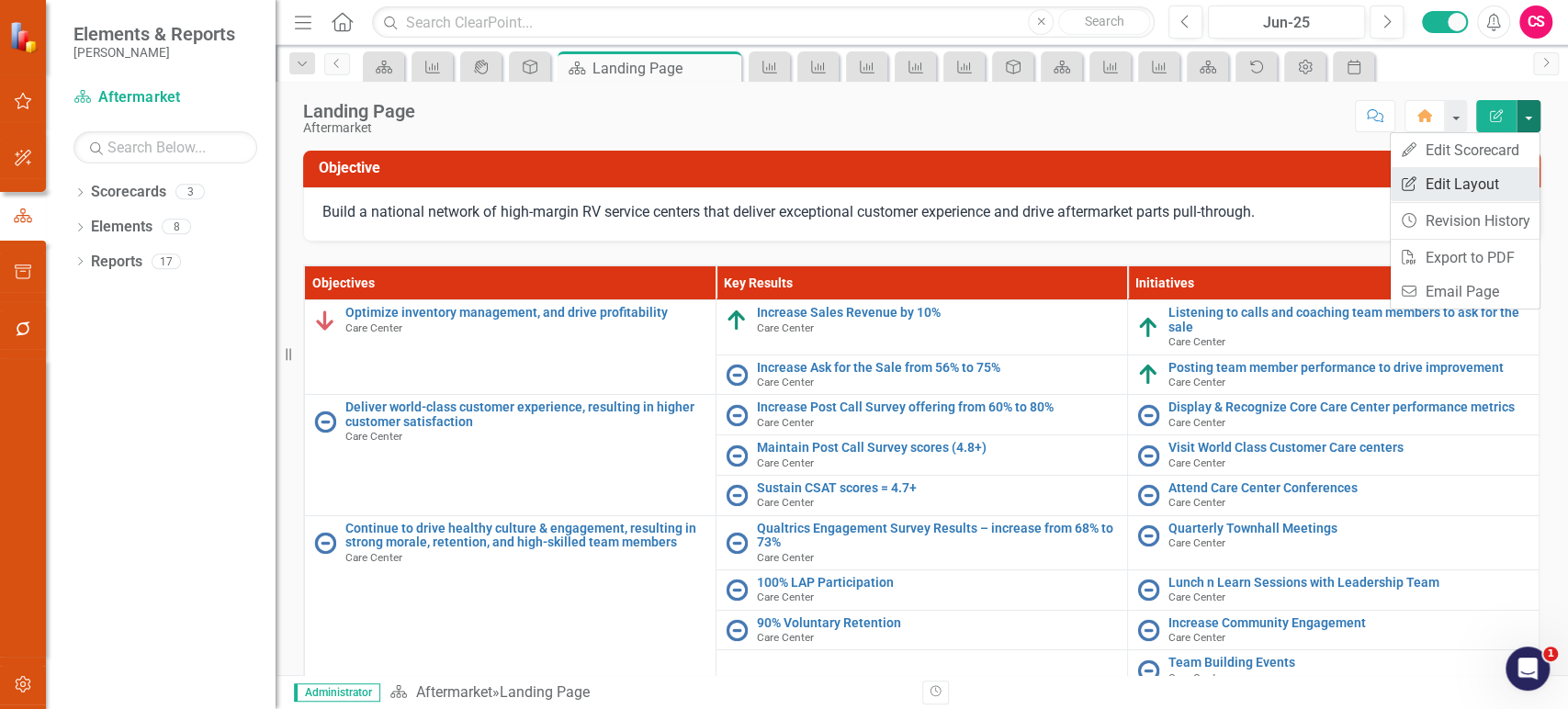
click at [1475, 175] on link "Edit Report Edit Layout" at bounding box center [1465, 184] width 149 height 34
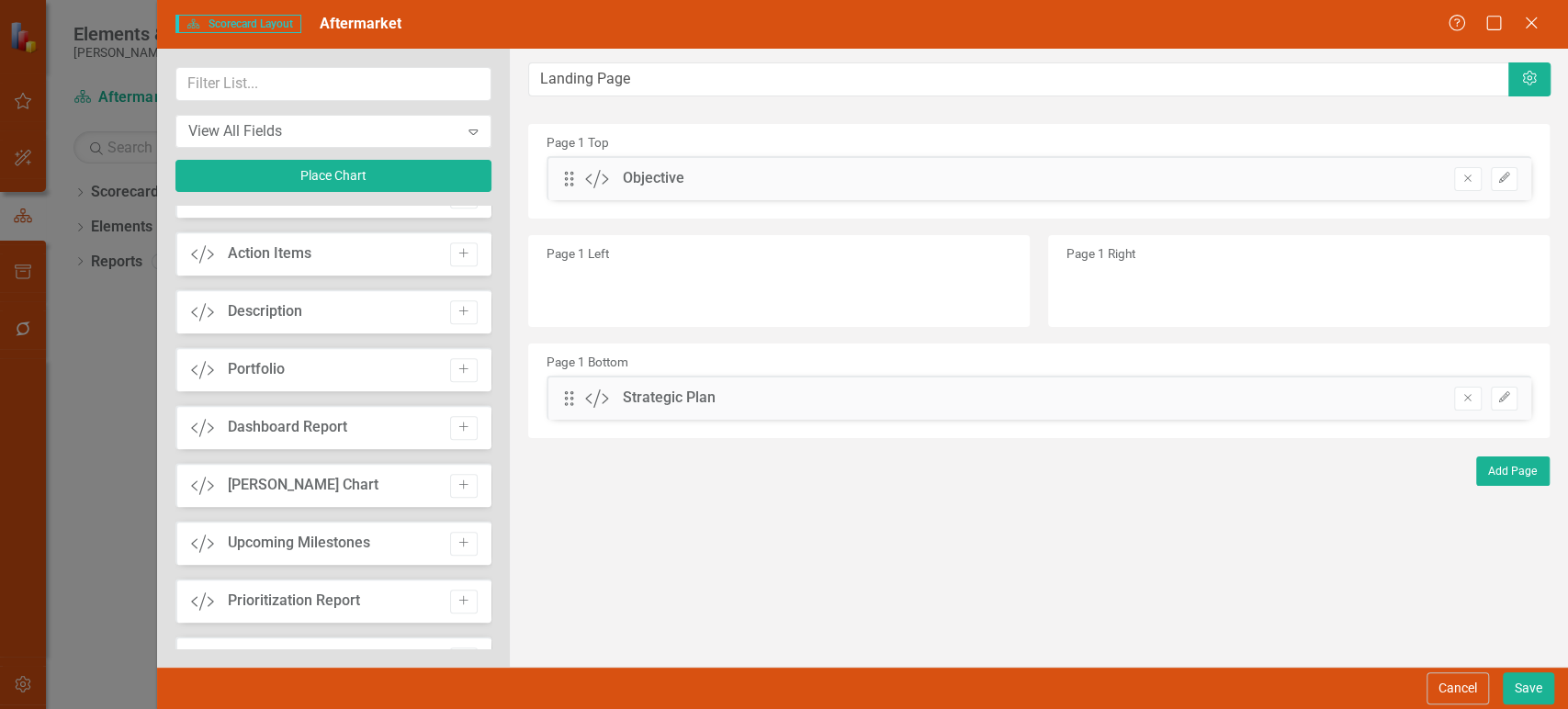
scroll to position [755, 0]
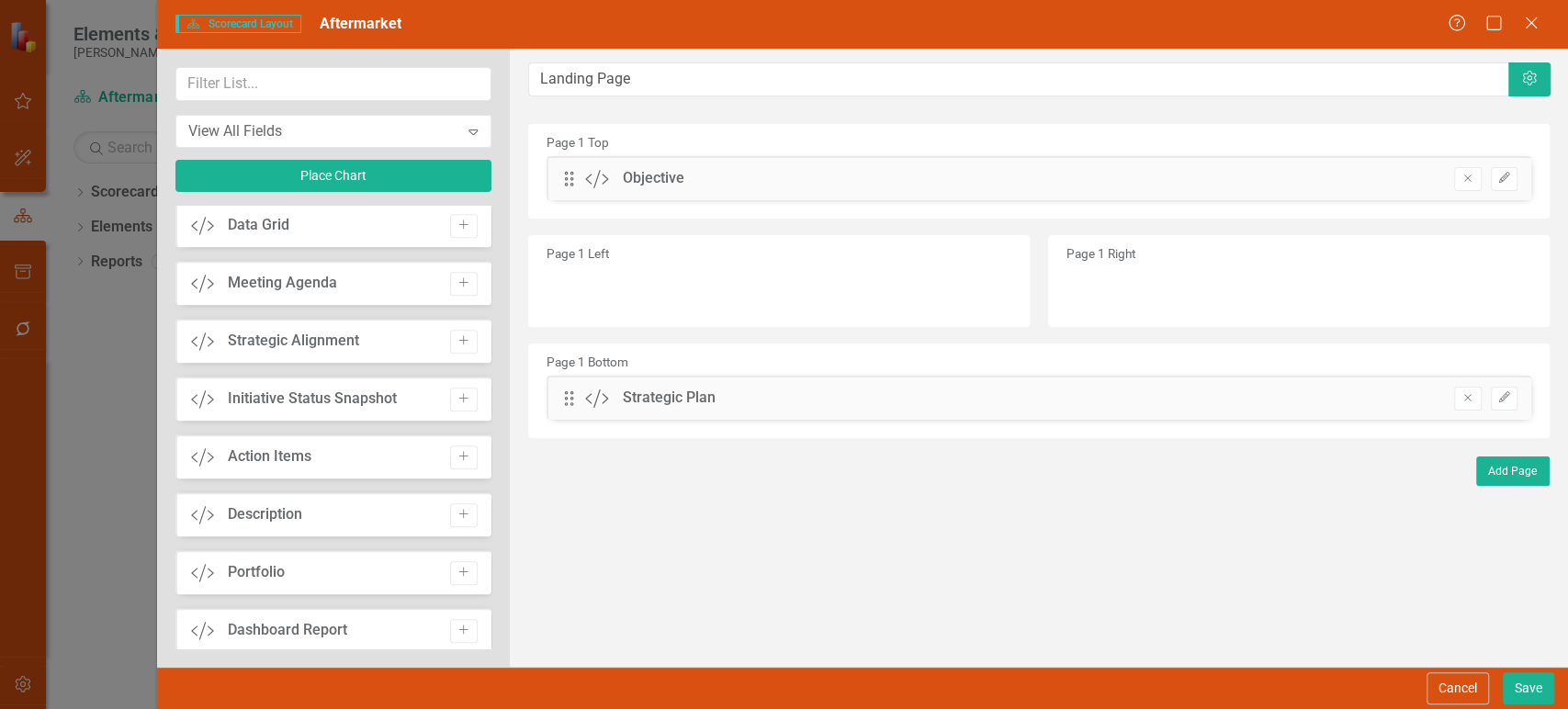
click at [460, 235] on button "Add" at bounding box center [463, 225] width 26 height 24
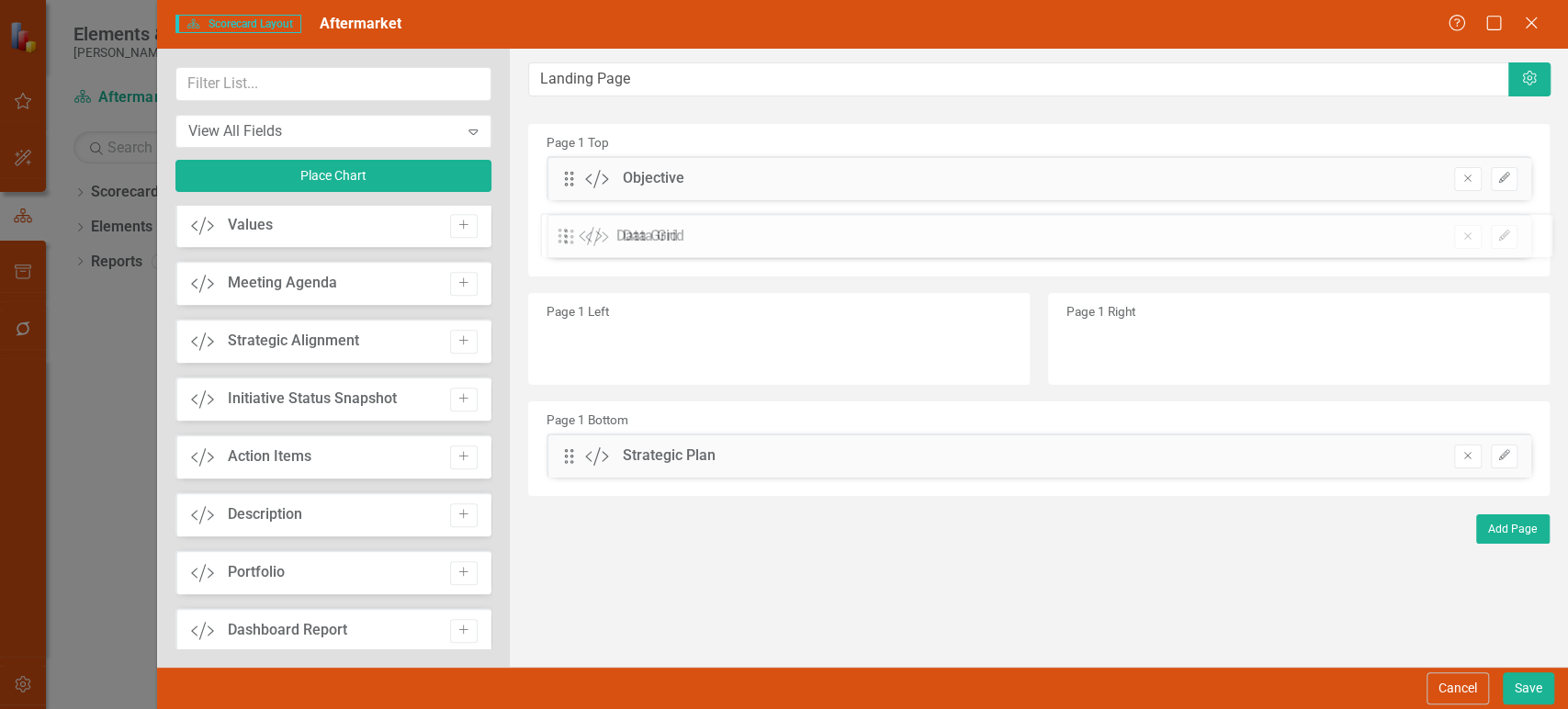
drag, startPoint x: 571, startPoint y: 260, endPoint x: 577, endPoint y: 233, distance: 27.7
click at [1506, 685] on button "Save" at bounding box center [1528, 688] width 52 height 32
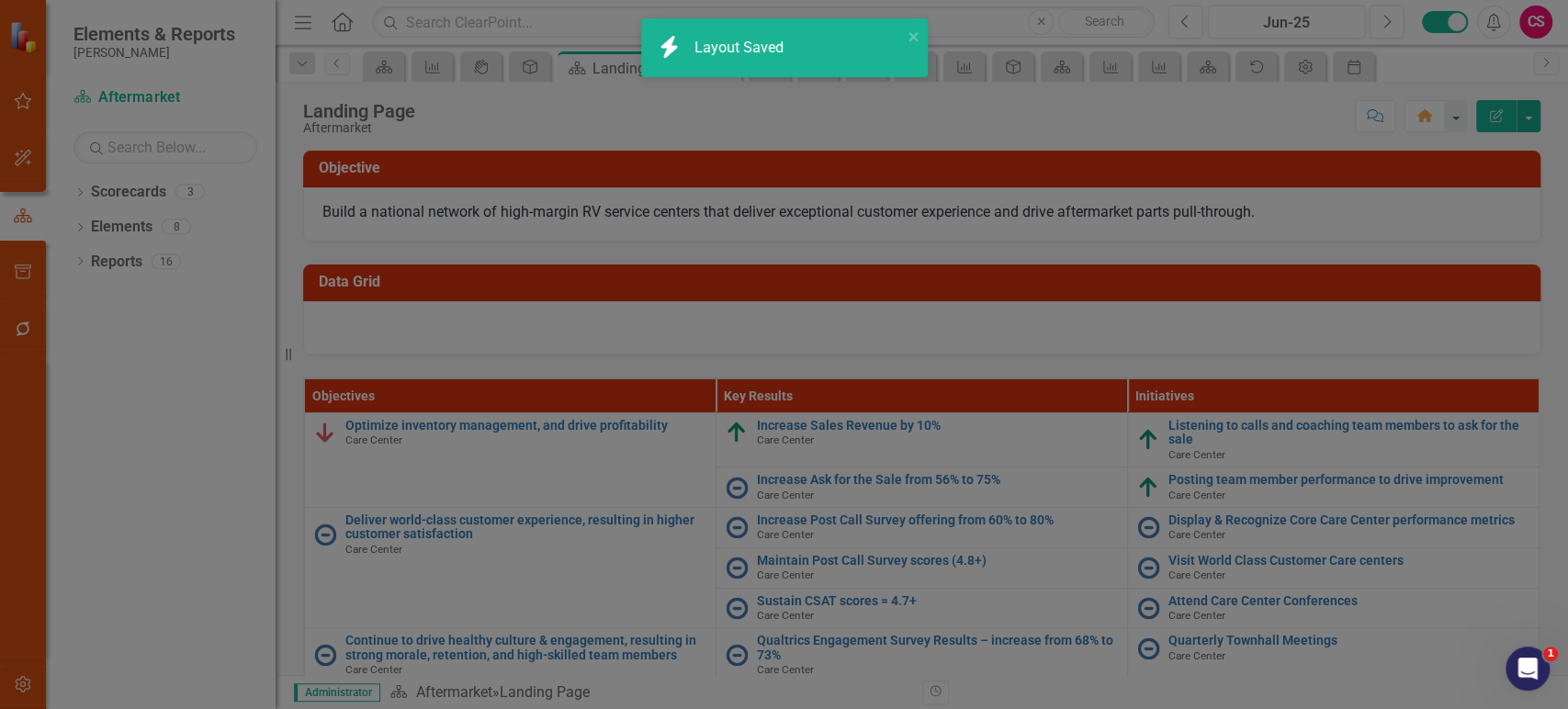
click at [662, 332] on div at bounding box center [922, 328] width 1237 height 54
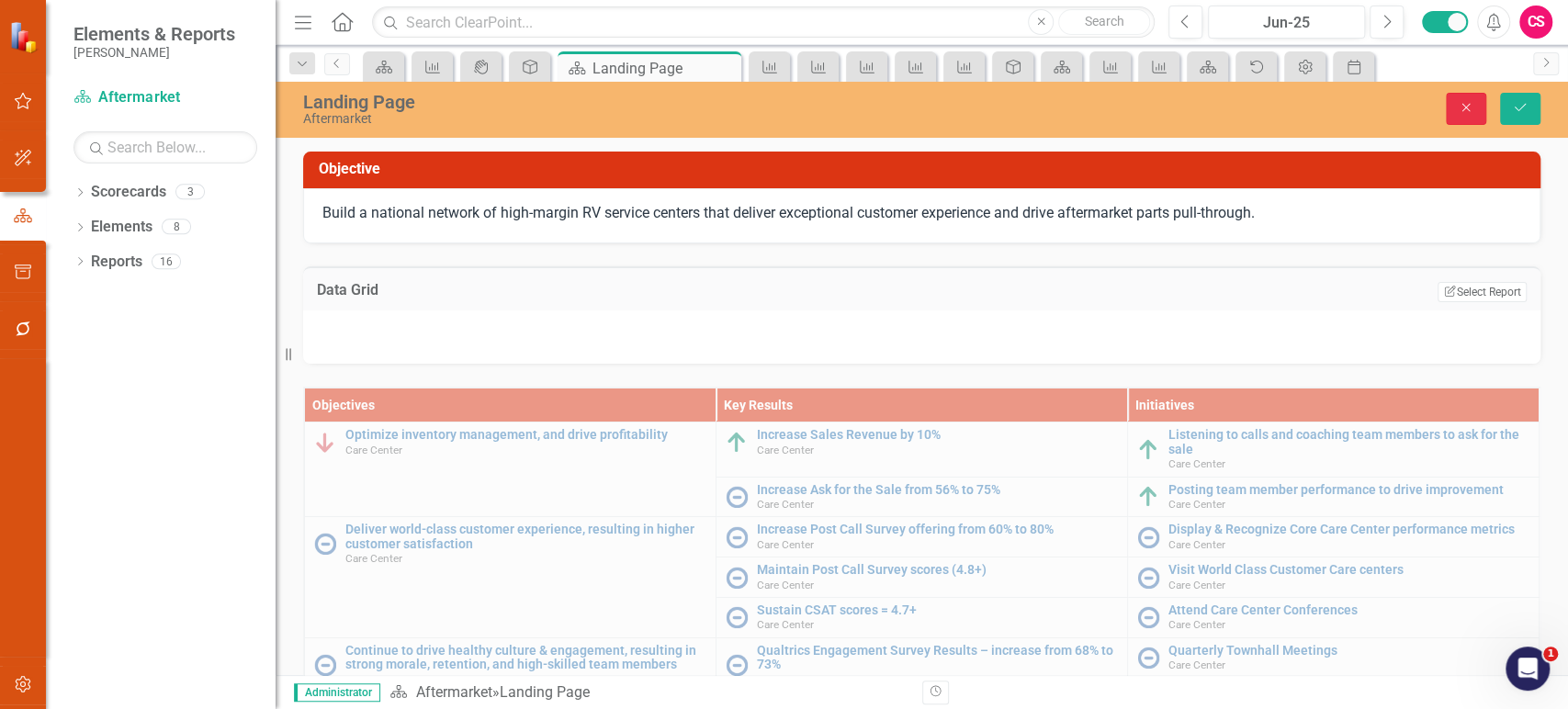
click at [1464, 102] on icon "Close" at bounding box center [1466, 107] width 17 height 13
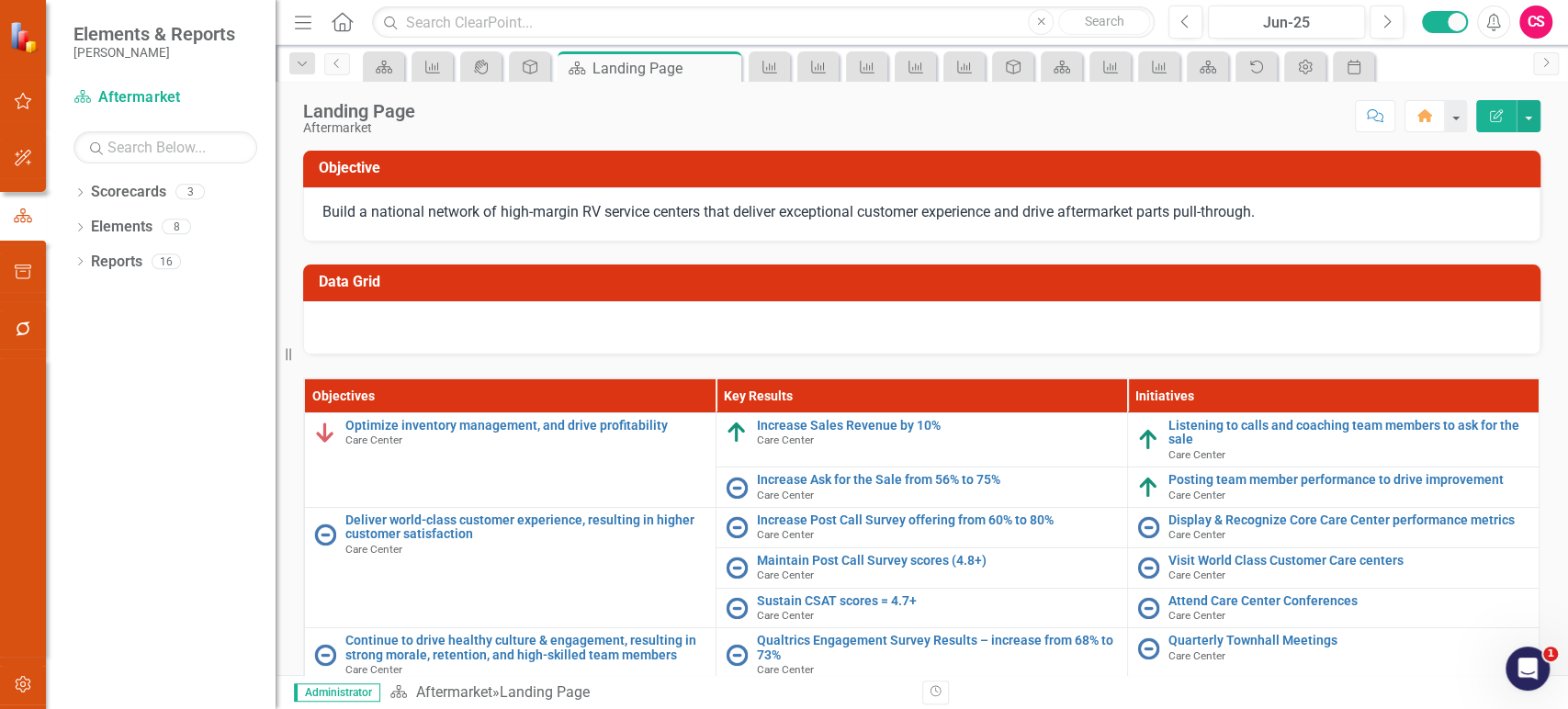
click at [1455, 272] on td "Data Grid" at bounding box center [924, 284] width 1212 height 30
click at [1455, 273] on td "Data Grid" at bounding box center [924, 284] width 1212 height 30
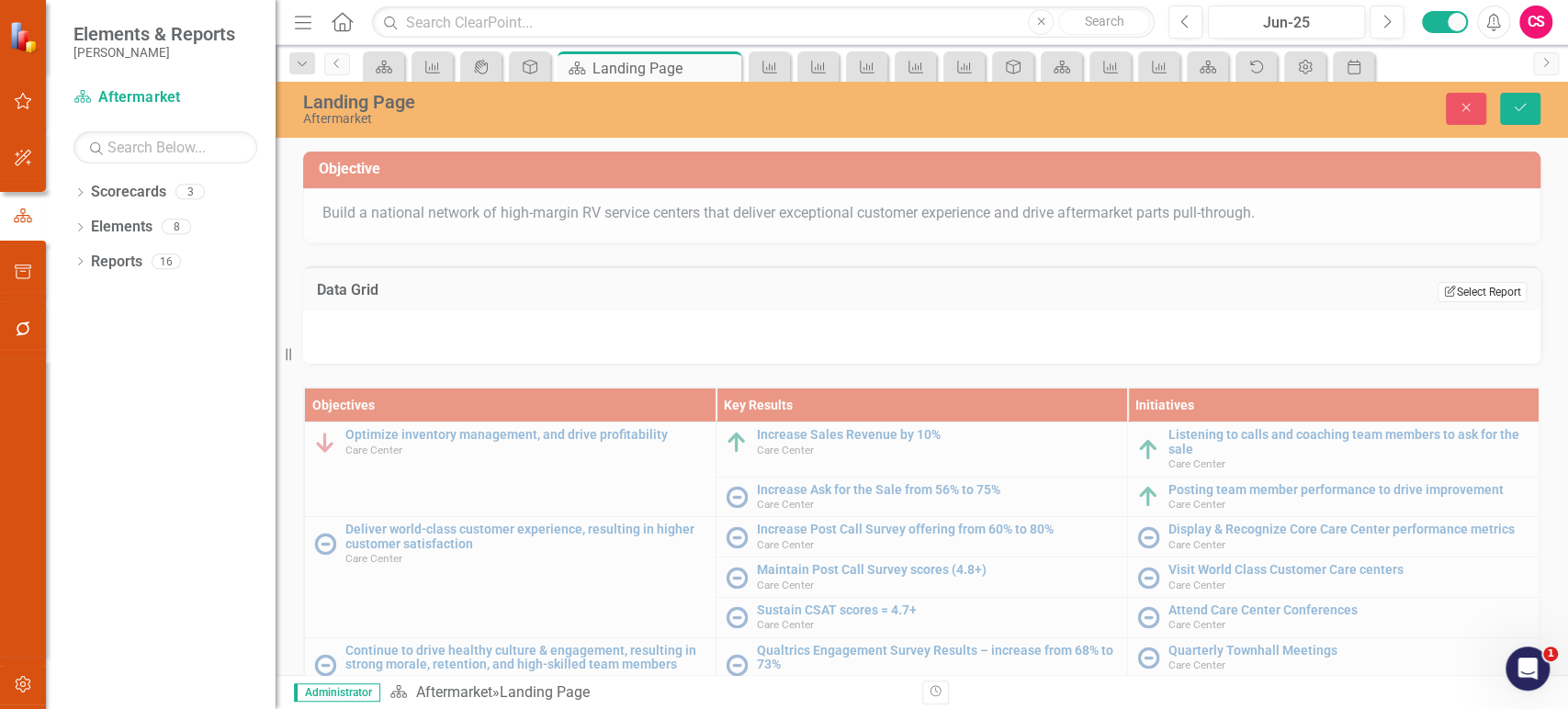
click at [1459, 296] on button "Edit Report Select Report" at bounding box center [1481, 291] width 89 height 20
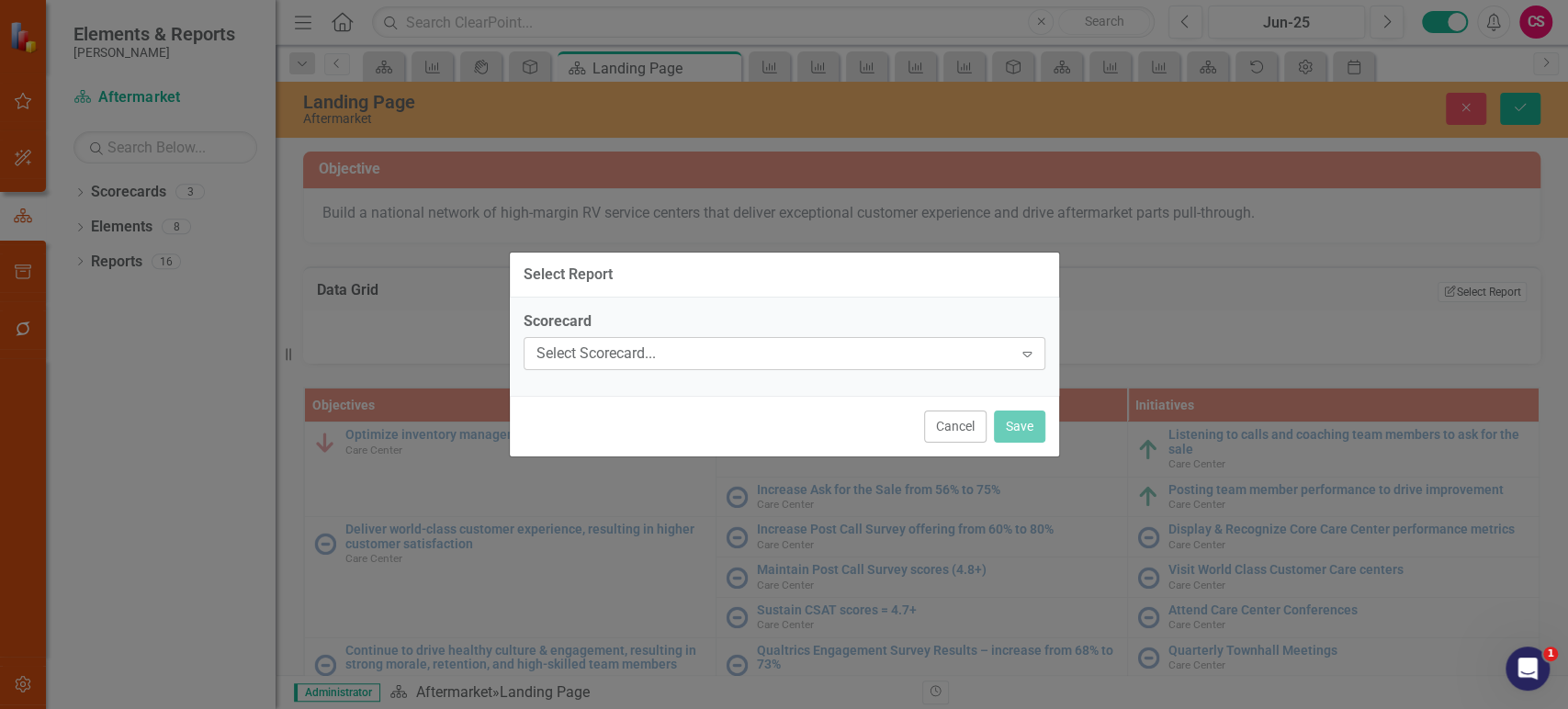
click at [750, 369] on div "Scorecard Select Scorecard... Expand" at bounding box center [784, 346] width 549 height 98
click at [705, 355] on div "Select Scorecard..." at bounding box center [775, 353] width 477 height 21
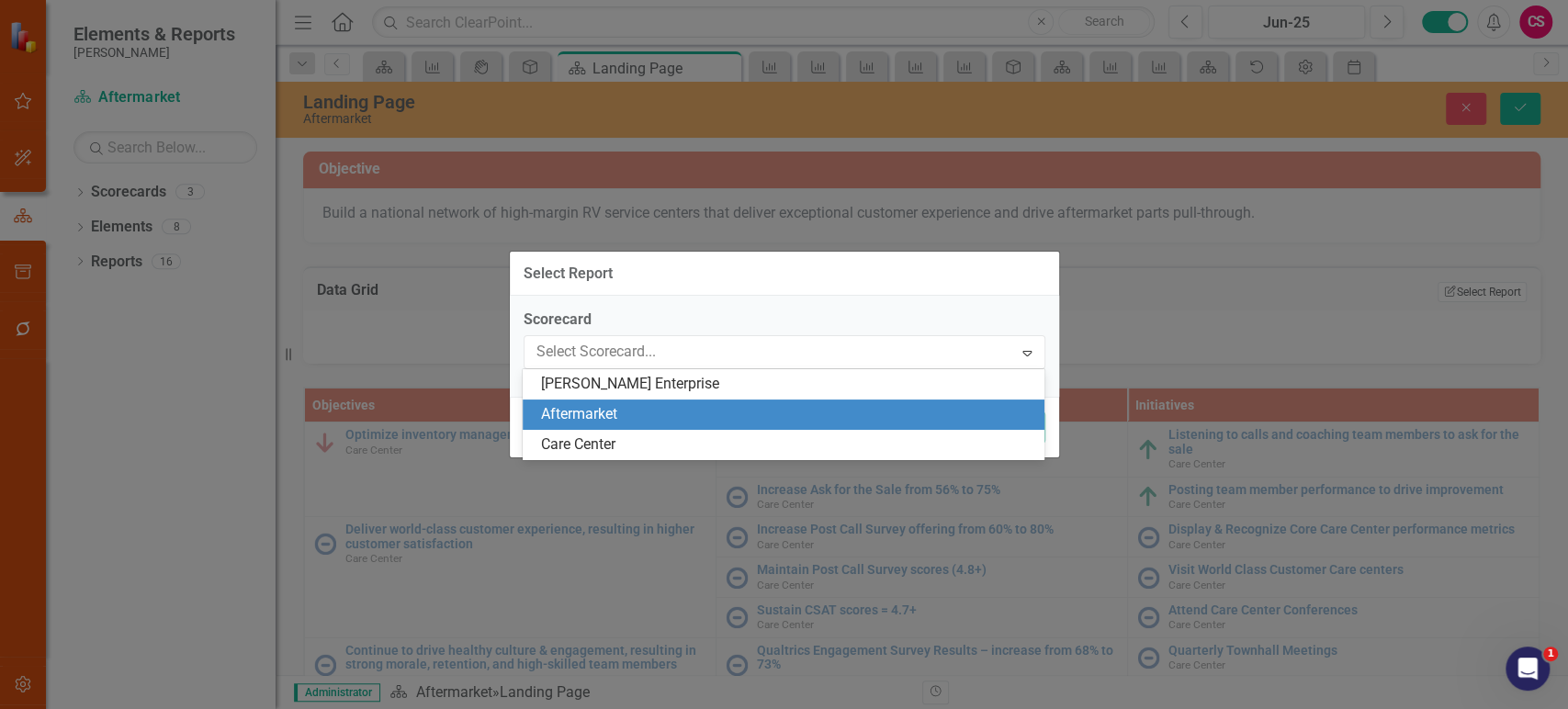
click at [672, 411] on div "Aftermarket" at bounding box center [786, 414] width 493 height 21
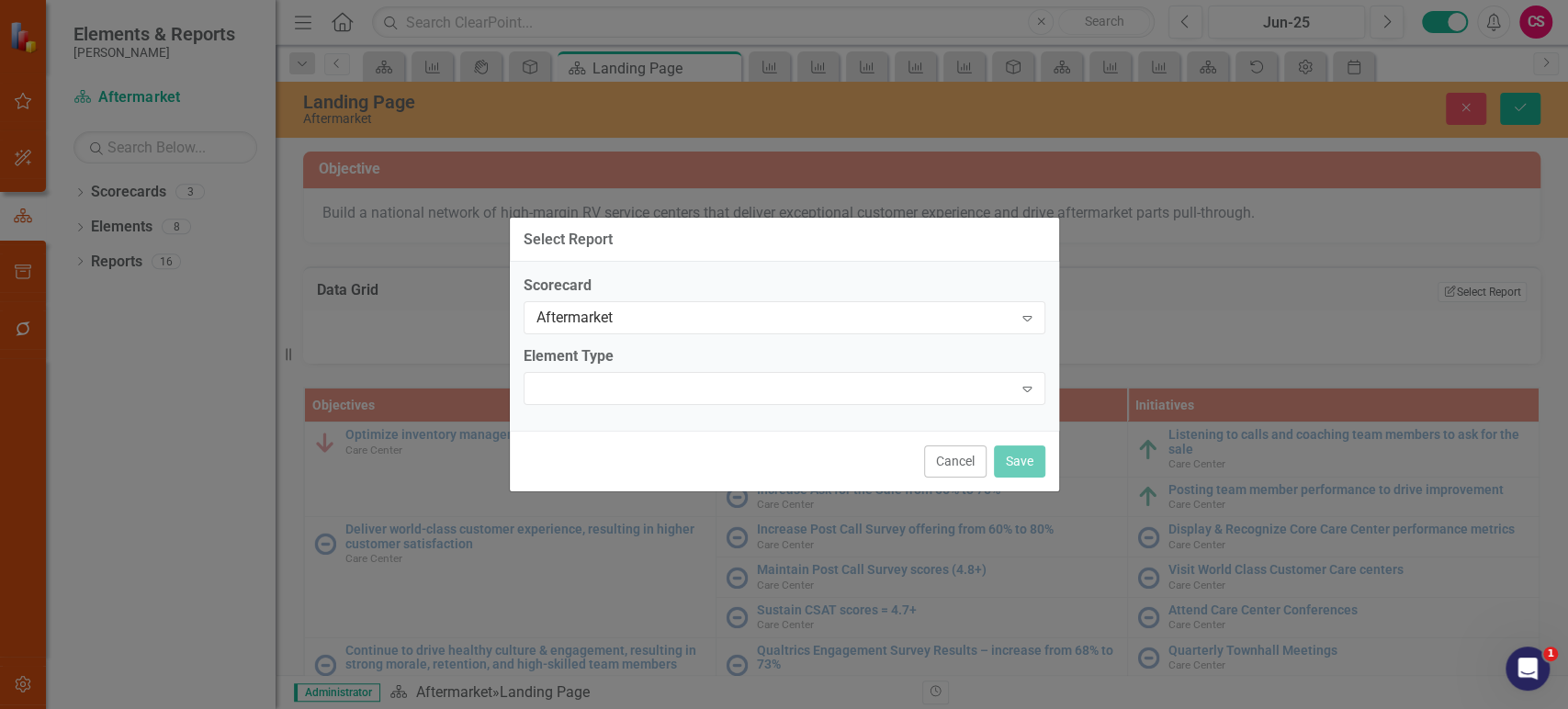
click at [674, 395] on div "Expand" at bounding box center [784, 388] width 522 height 33
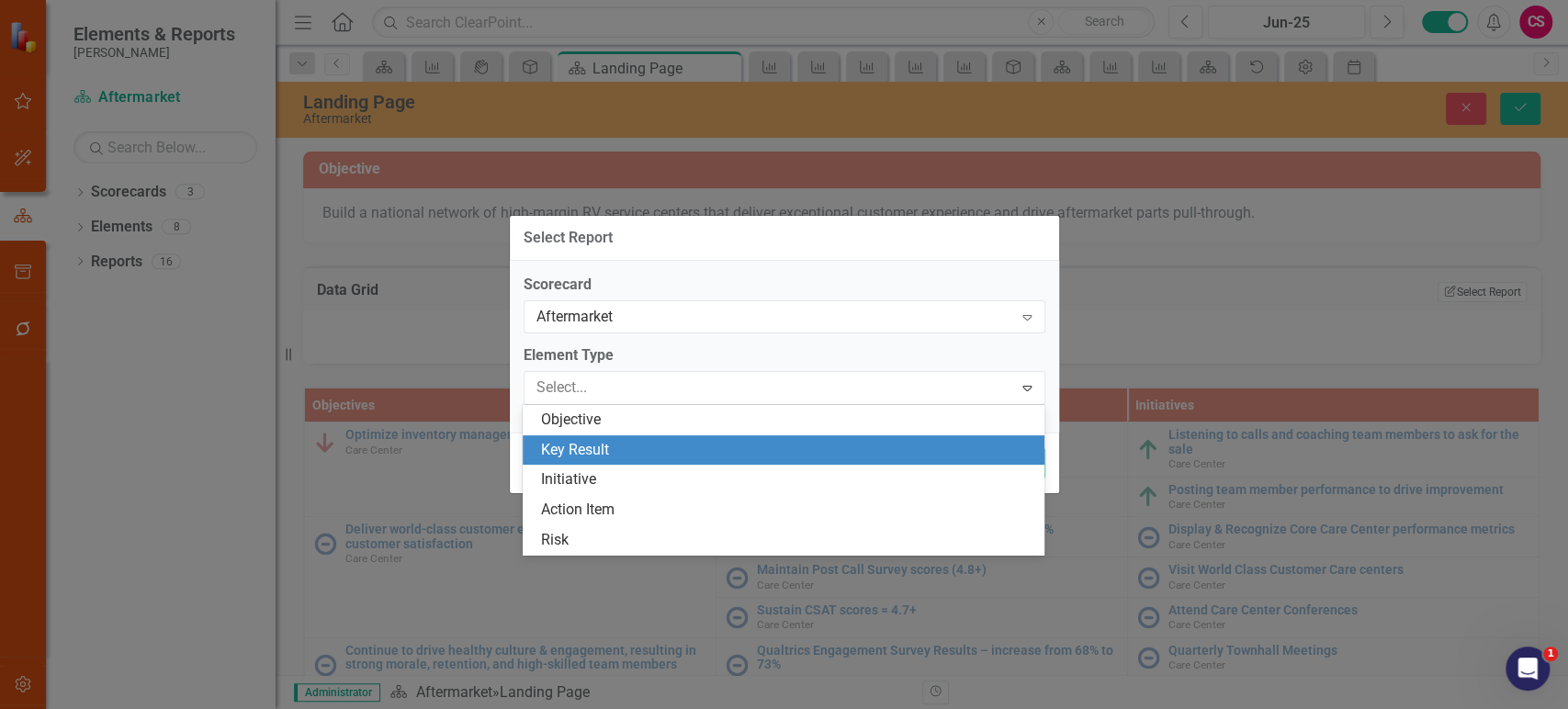
click at [613, 460] on div "Key Result" at bounding box center [786, 450] width 493 height 21
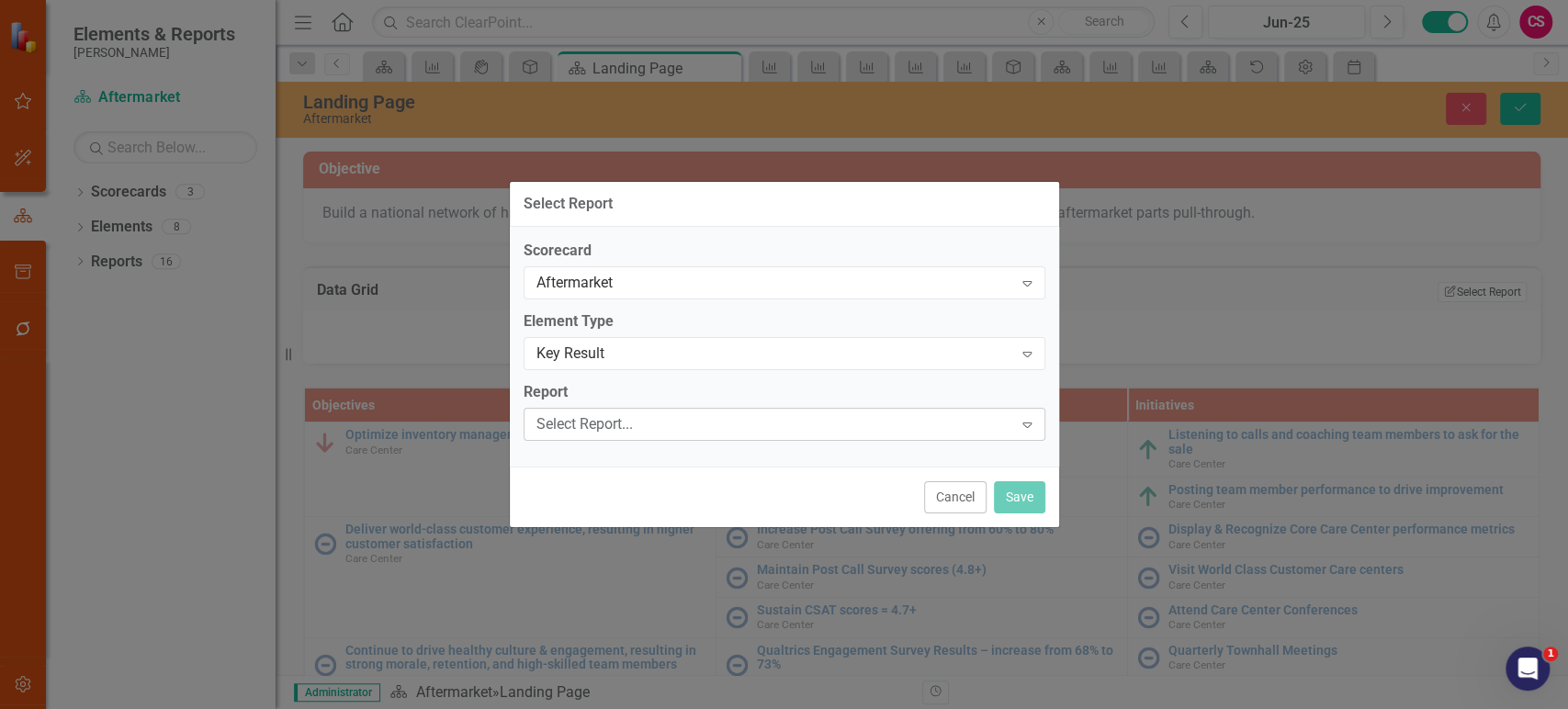
click at [627, 427] on div "Select Report..." at bounding box center [775, 424] width 477 height 21
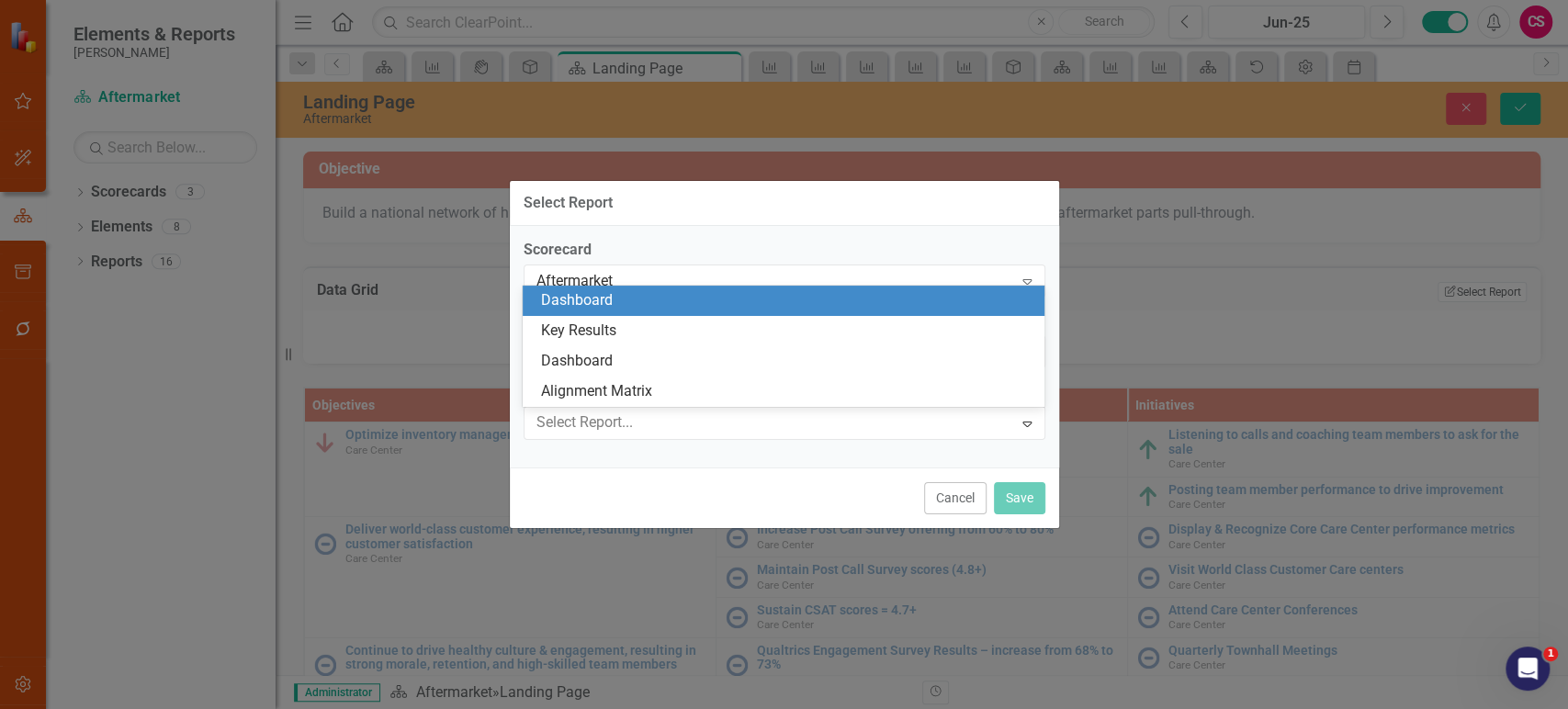
click at [640, 294] on div "Dashboard" at bounding box center [786, 300] width 493 height 21
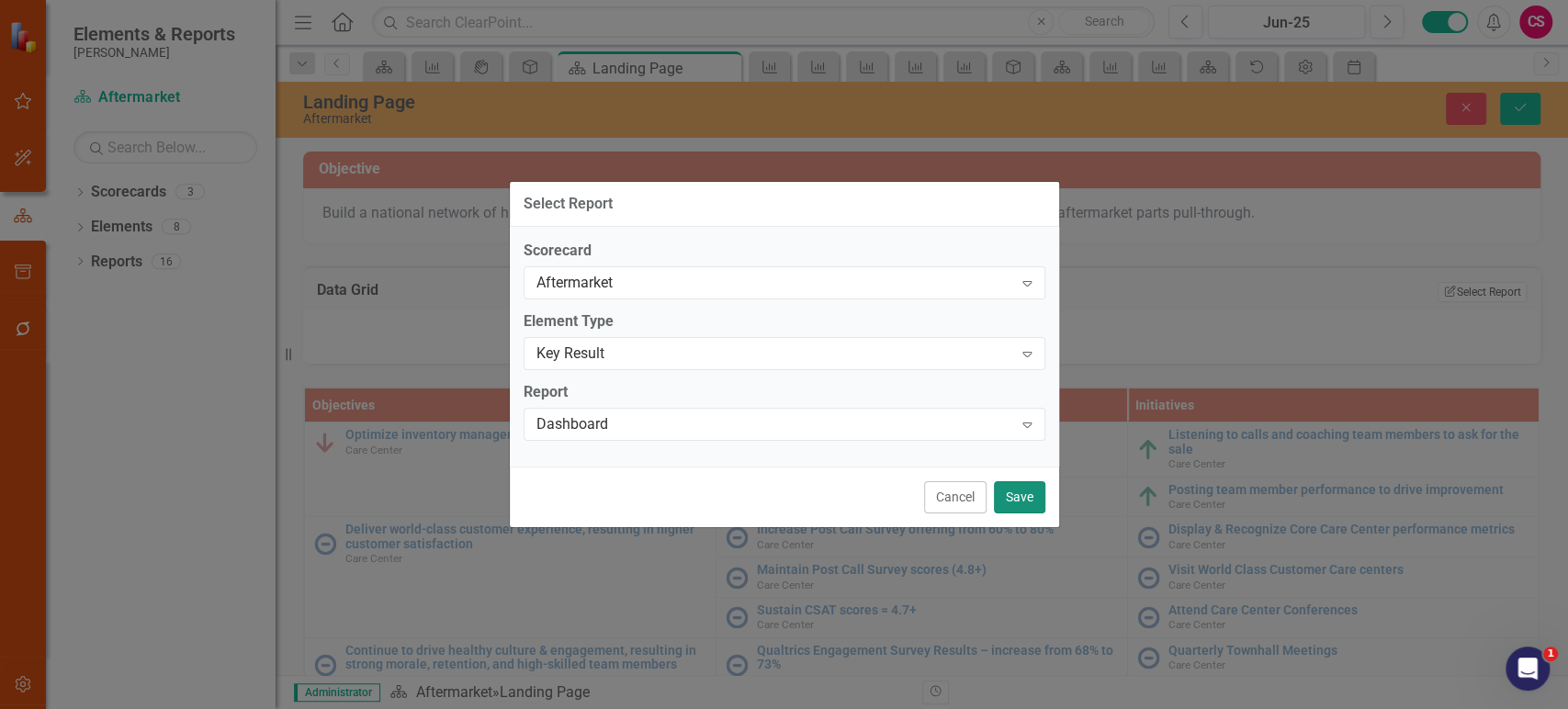
click at [1014, 491] on button "Save" at bounding box center [1019, 497] width 52 height 32
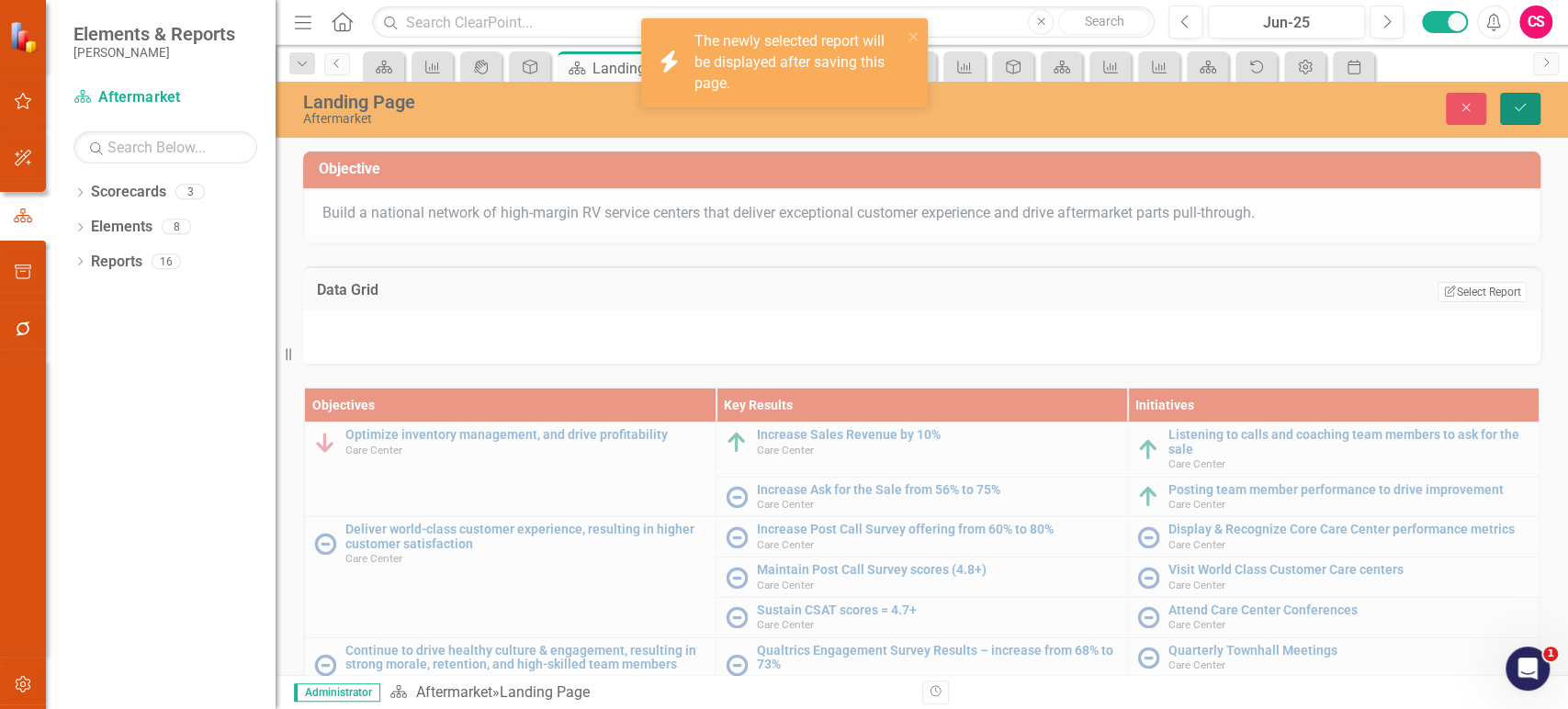
drag, startPoint x: 1513, startPoint y: 102, endPoint x: 979, endPoint y: 697, distance: 799.5
click at [1514, 103] on icon "Save" at bounding box center [1520, 107] width 17 height 13
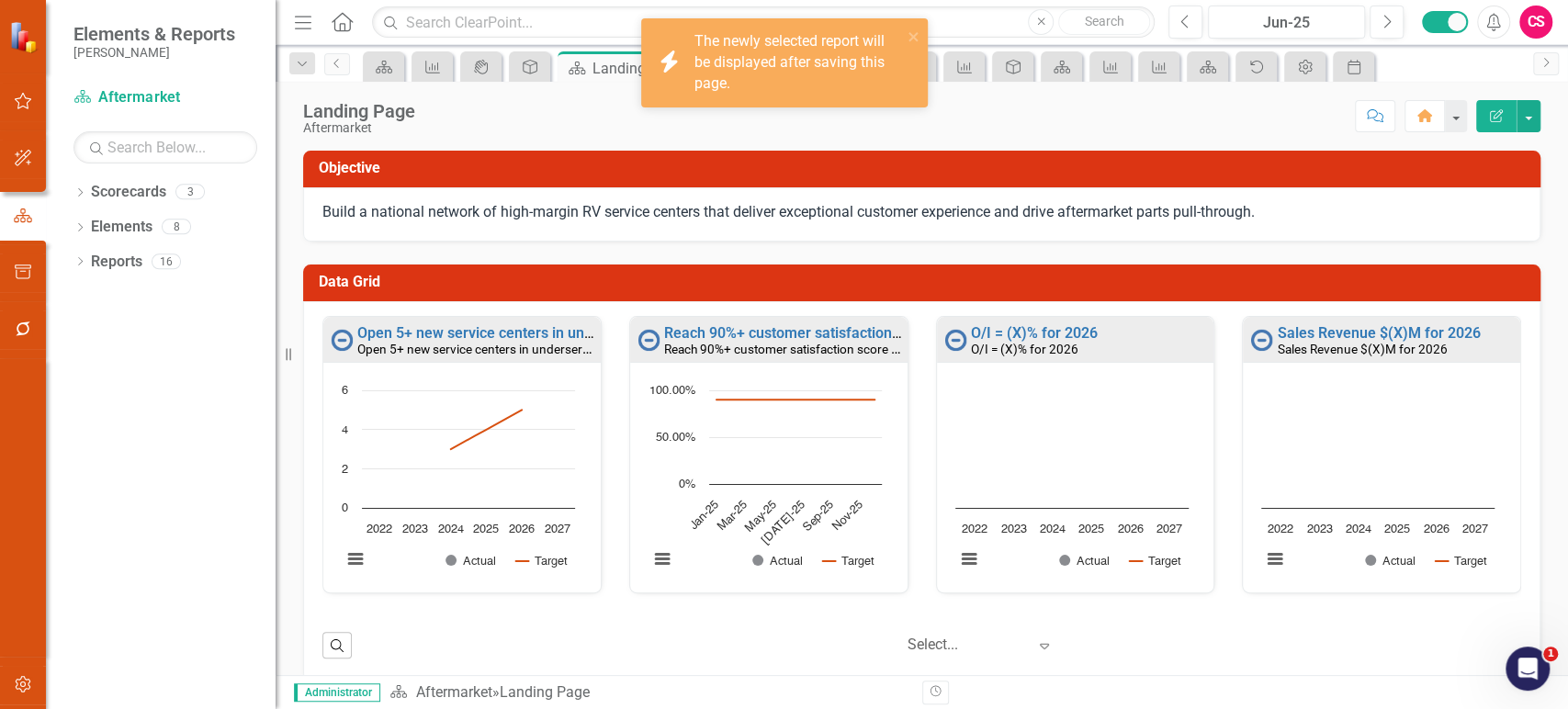
scroll to position [0, 0]
click at [1530, 119] on button "button" at bounding box center [1528, 116] width 24 height 32
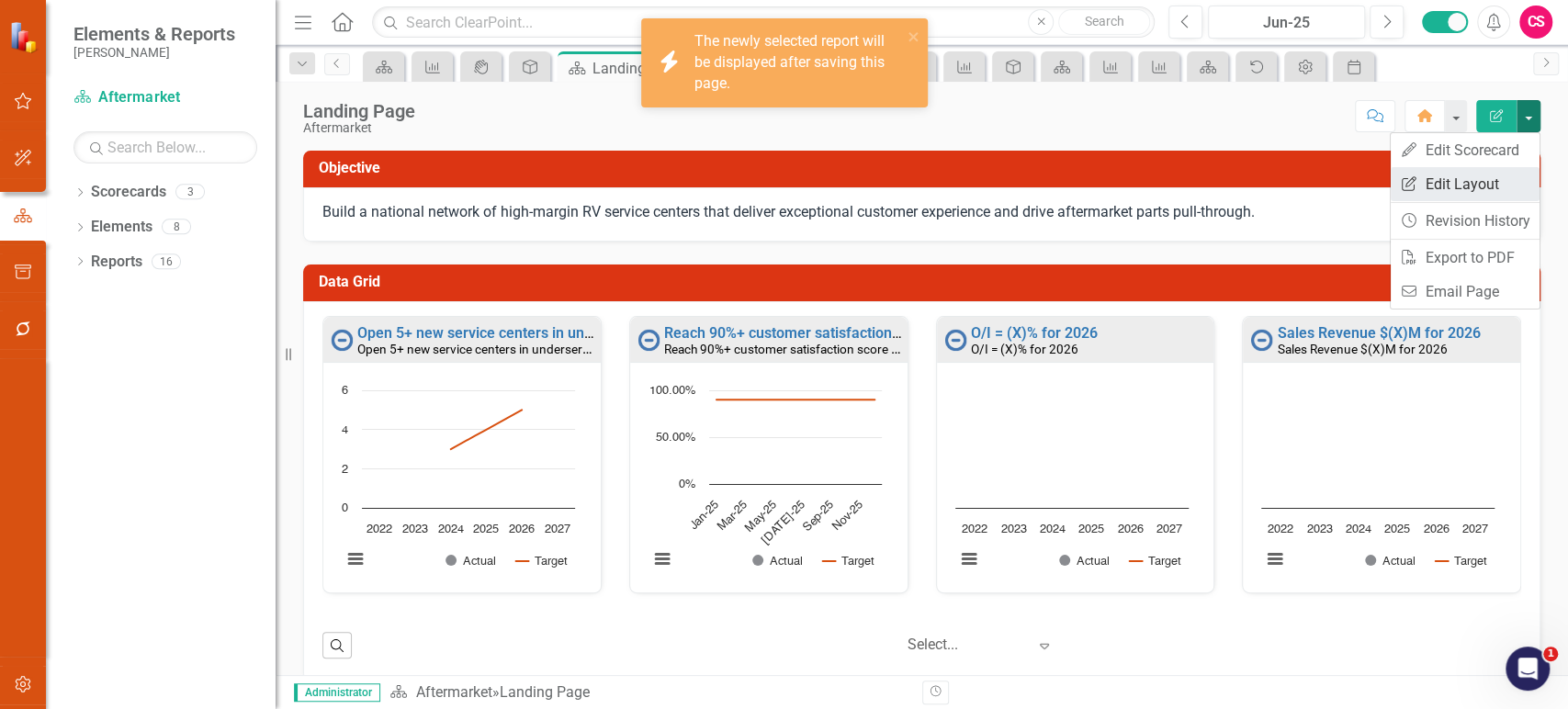
click at [1486, 180] on link "Edit Report Edit Layout" at bounding box center [1465, 184] width 149 height 34
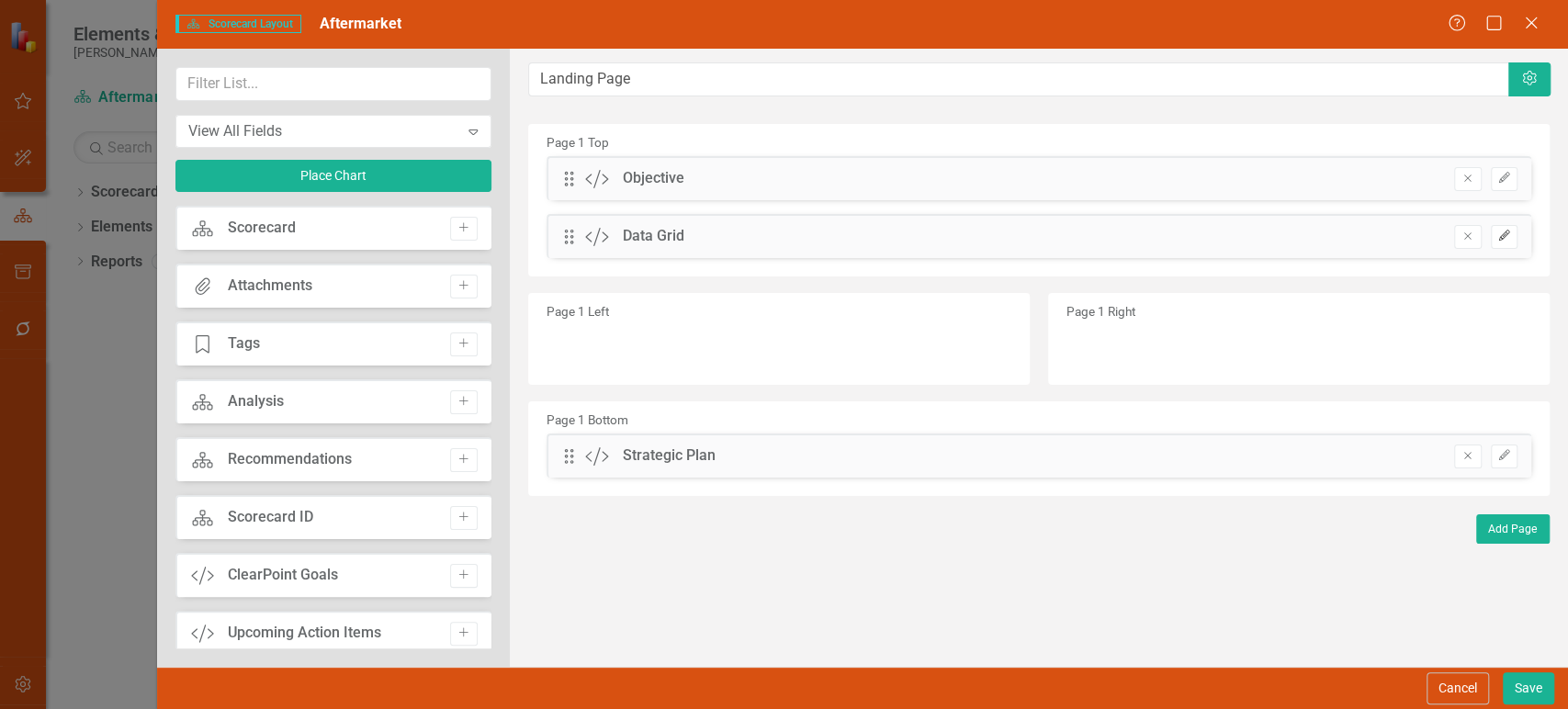
click at [1499, 241] on icon "Edit" at bounding box center [1504, 236] width 14 height 11
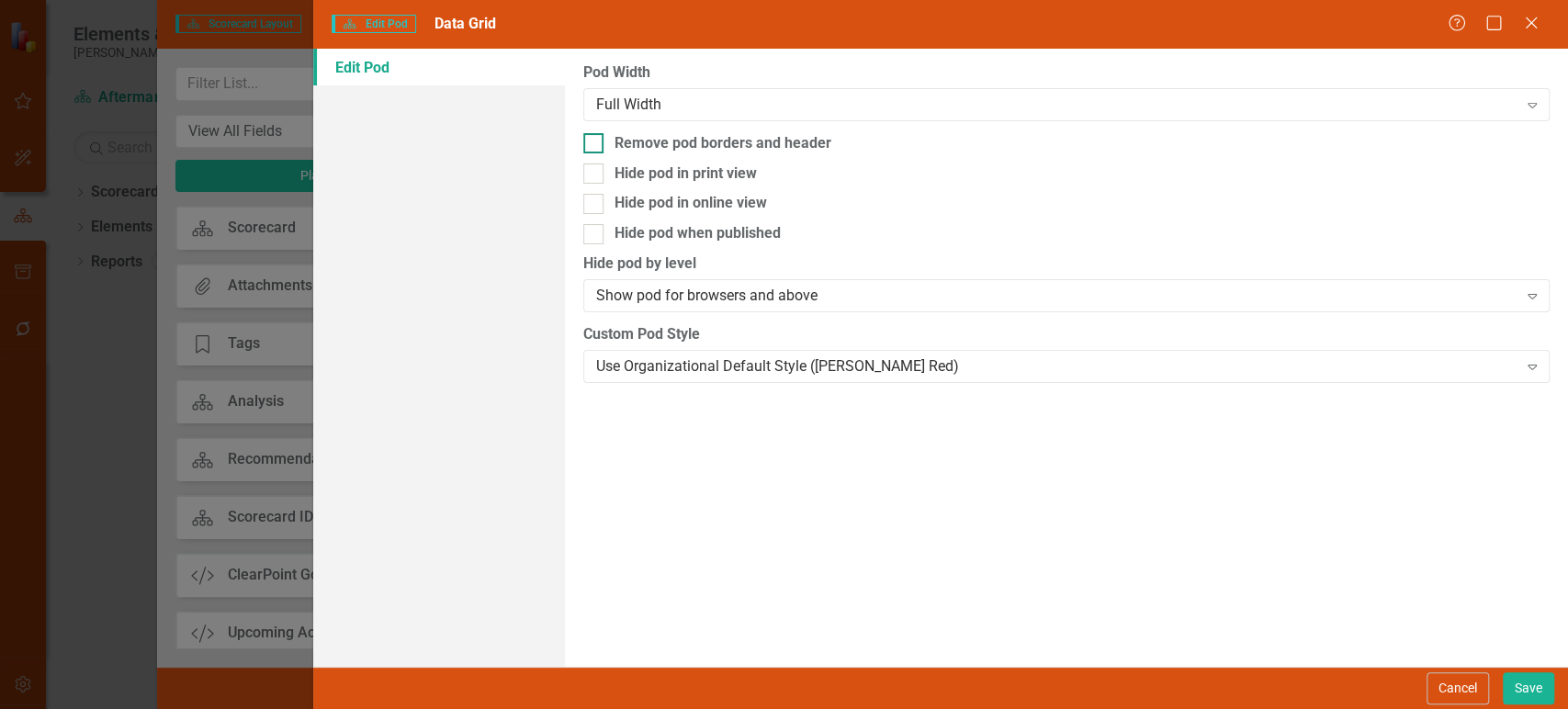
click at [671, 142] on div "Remove pod borders and header" at bounding box center [722, 143] width 217 height 21
click at [595, 142] on input "Remove pod borders and header" at bounding box center [589, 138] width 12 height 12
checkbox input "true"
click at [1516, 689] on button "Save" at bounding box center [1528, 688] width 52 height 32
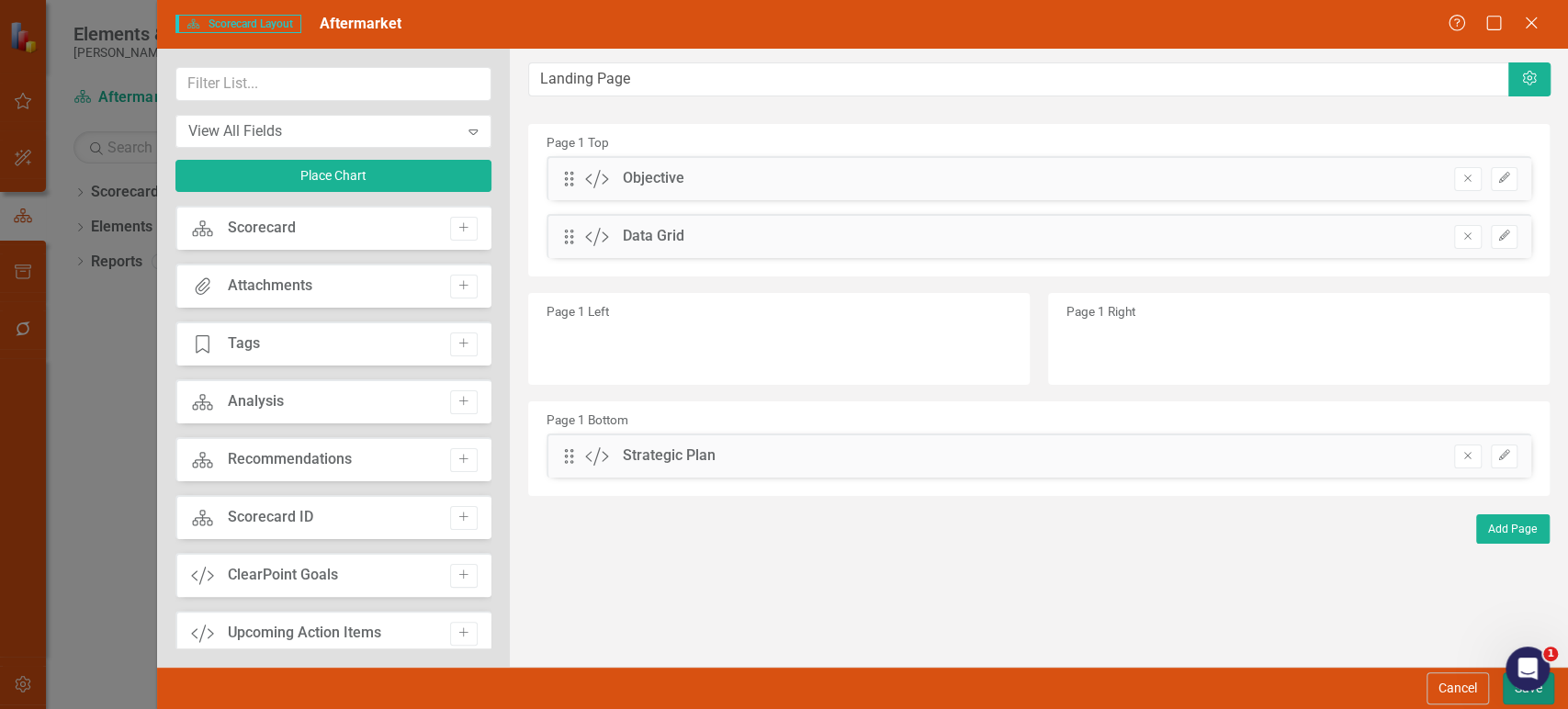
click at [1517, 700] on button "Save" at bounding box center [1528, 688] width 52 height 32
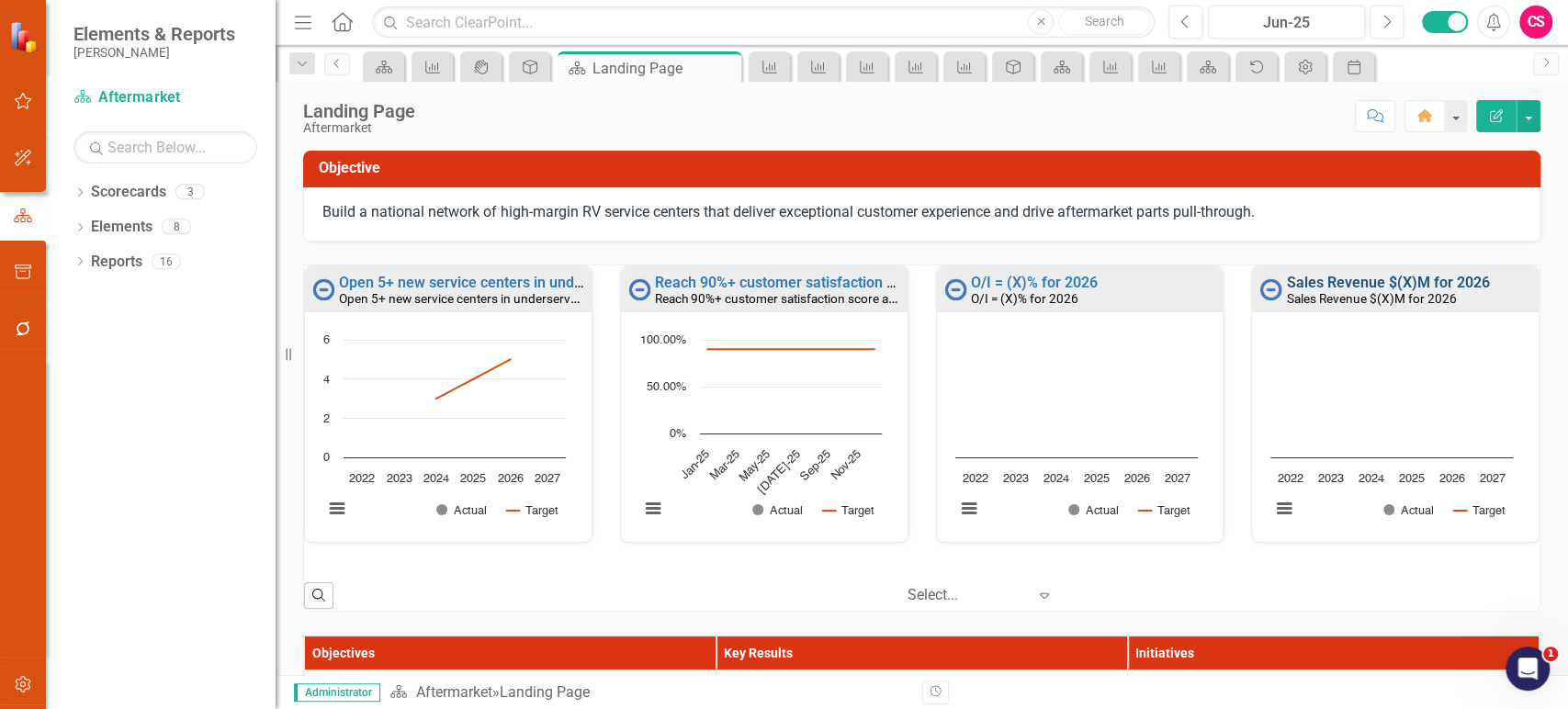
click at [1301, 278] on link "Sales Revenue $(X)M for 2026" at bounding box center [1387, 282] width 203 height 18
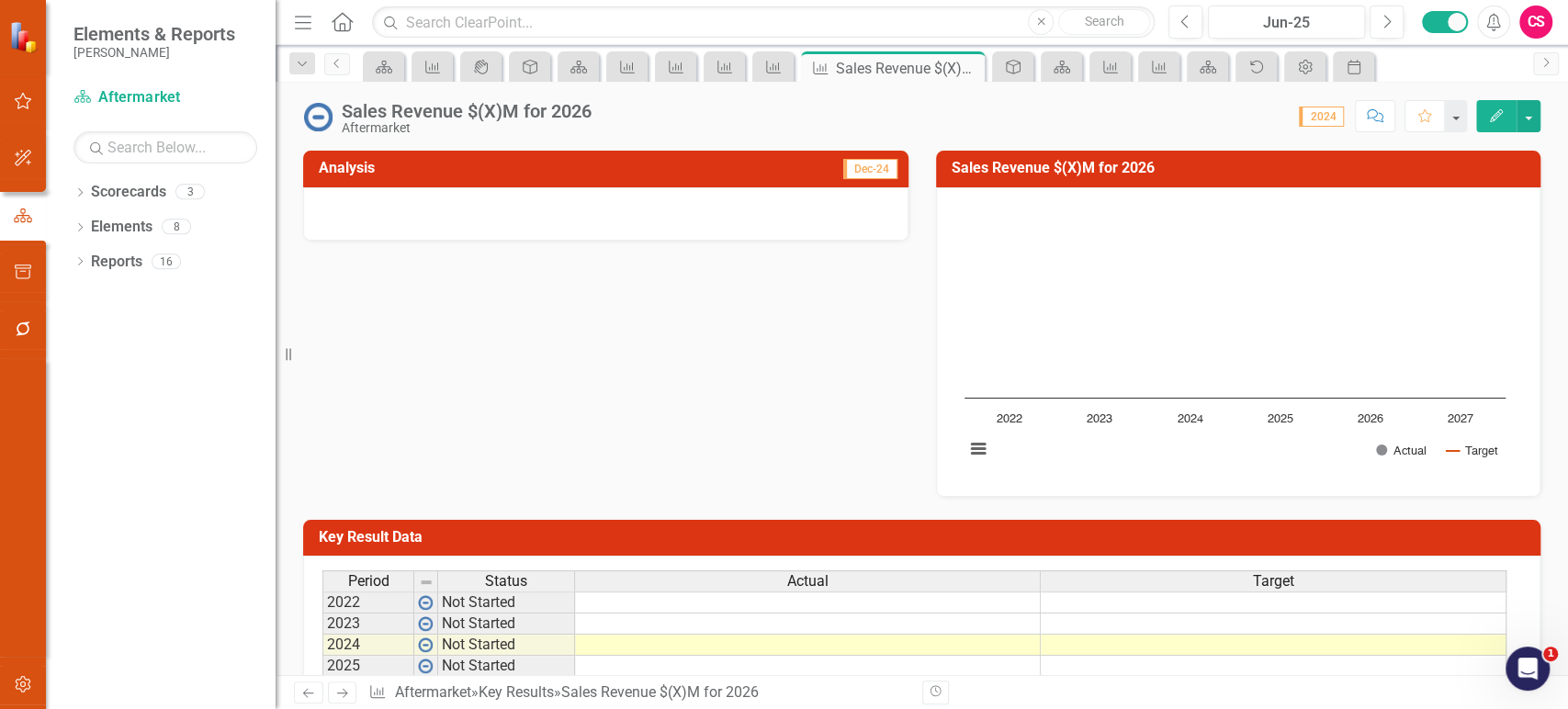
click at [1492, 111] on icon "Edit" at bounding box center [1496, 116] width 17 height 13
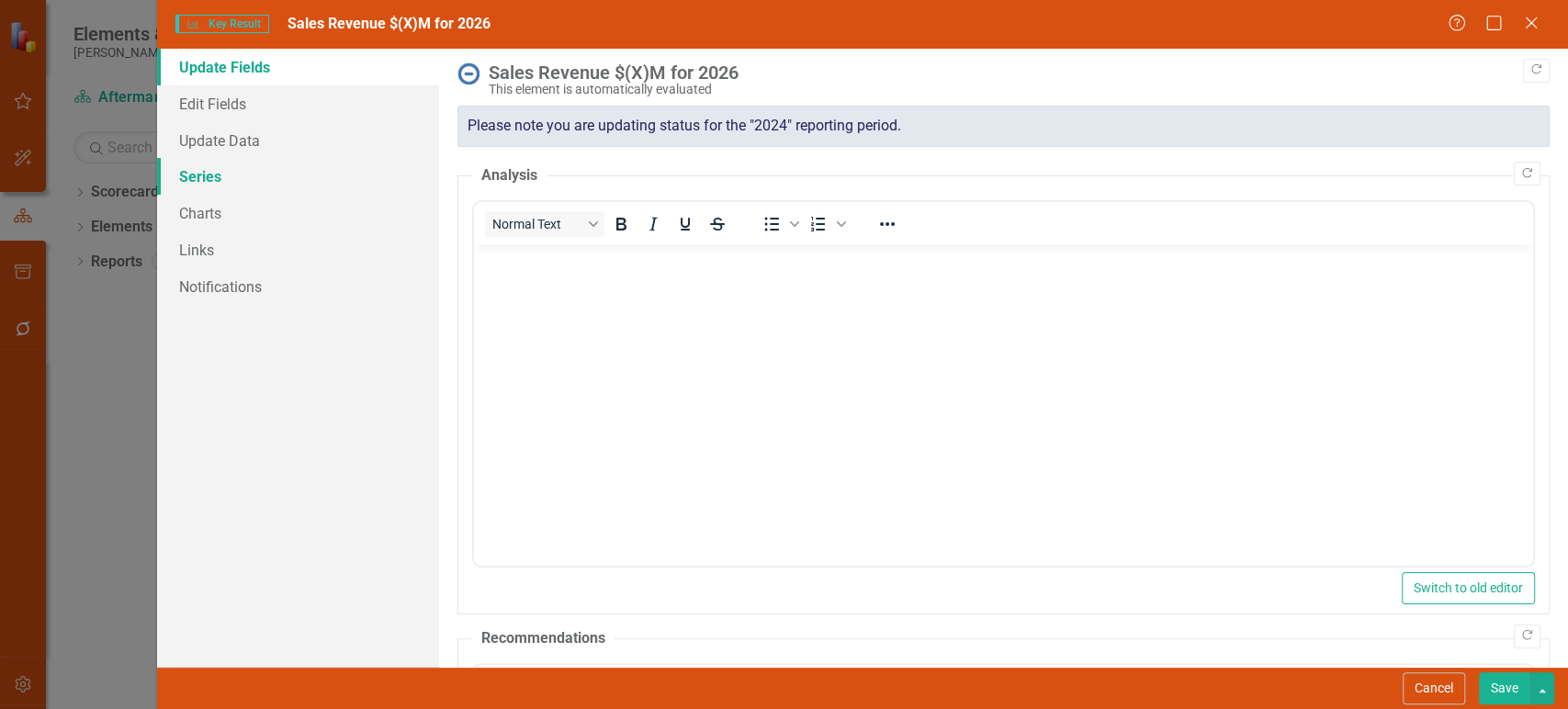
click at [244, 194] on link "Series" at bounding box center [298, 176] width 282 height 37
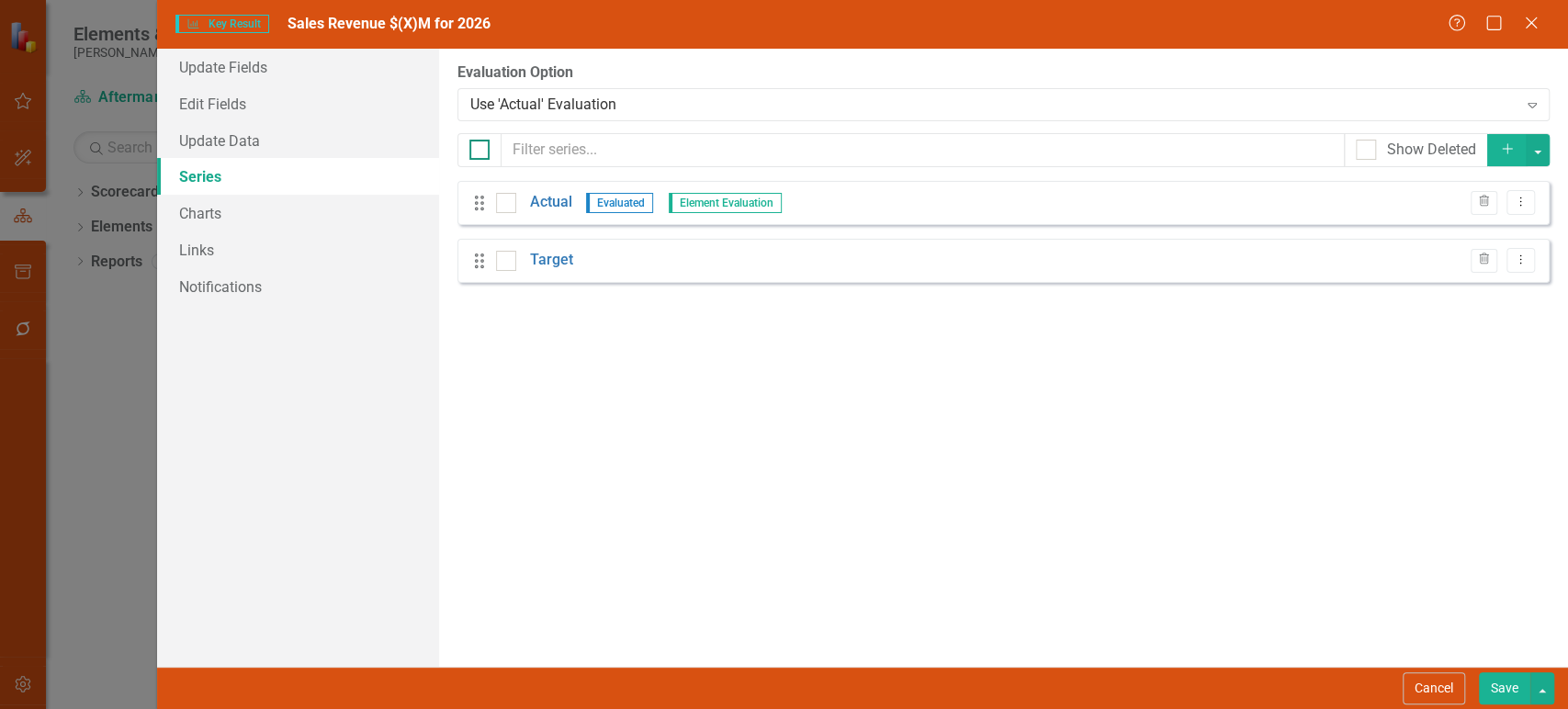
click at [482, 145] on div at bounding box center [478, 149] width 20 height 20
click at [481, 145] on input "checkbox" at bounding box center [475, 145] width 12 height 12
checkbox input "true"
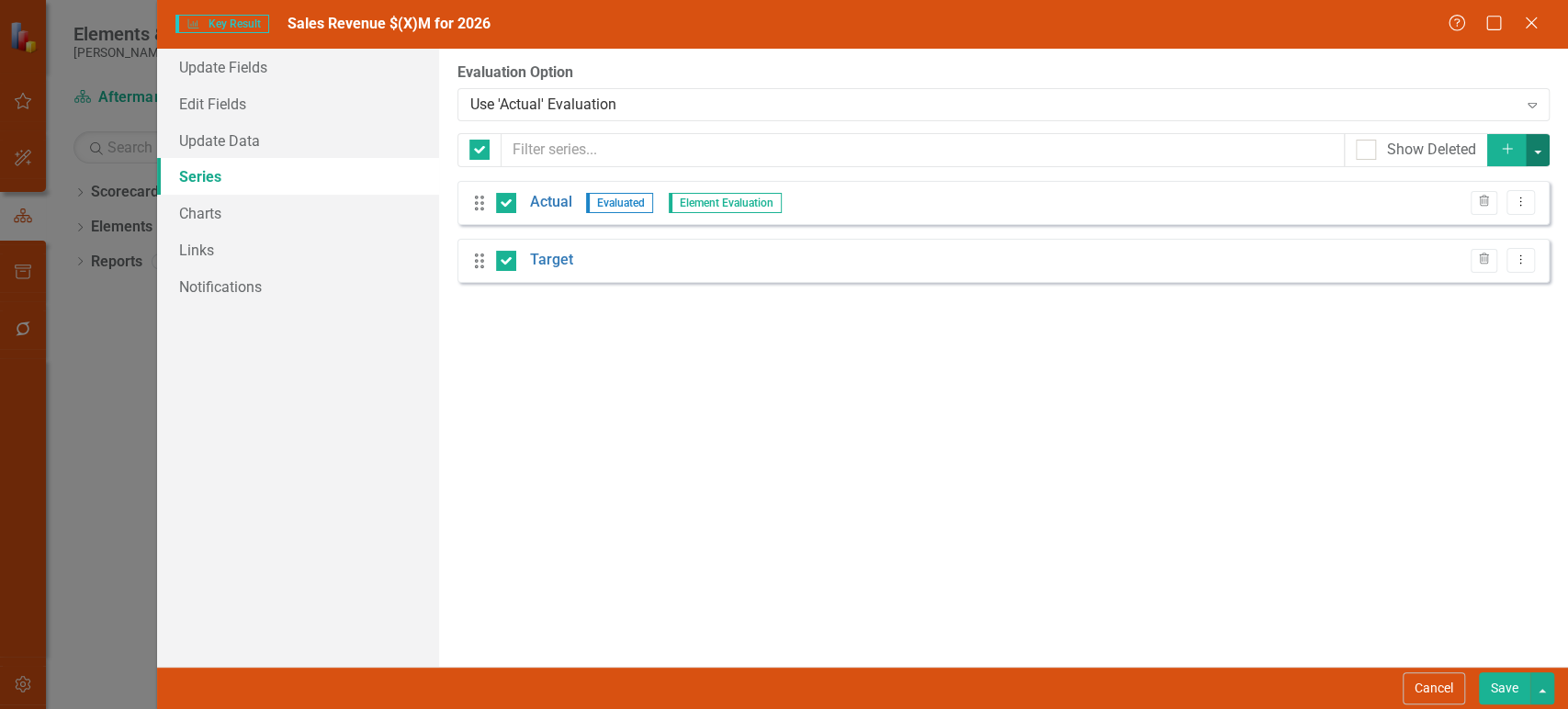
click at [1536, 153] on button "button" at bounding box center [1537, 150] width 24 height 32
click at [1433, 252] on link "Edit Multiple Edit Multiple" at bounding box center [1476, 251] width 145 height 34
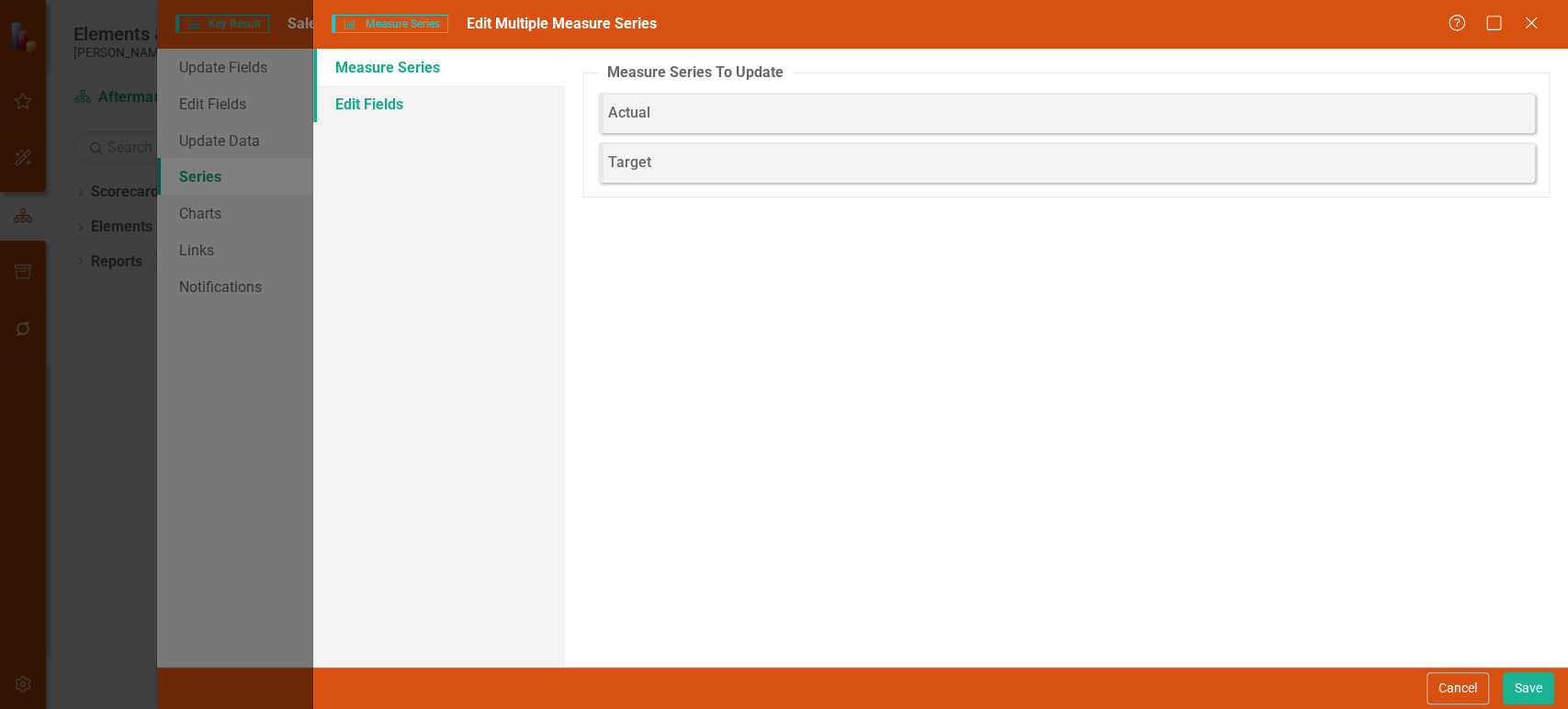
click at [398, 102] on link "Edit Fields" at bounding box center [439, 104] width 251 height 37
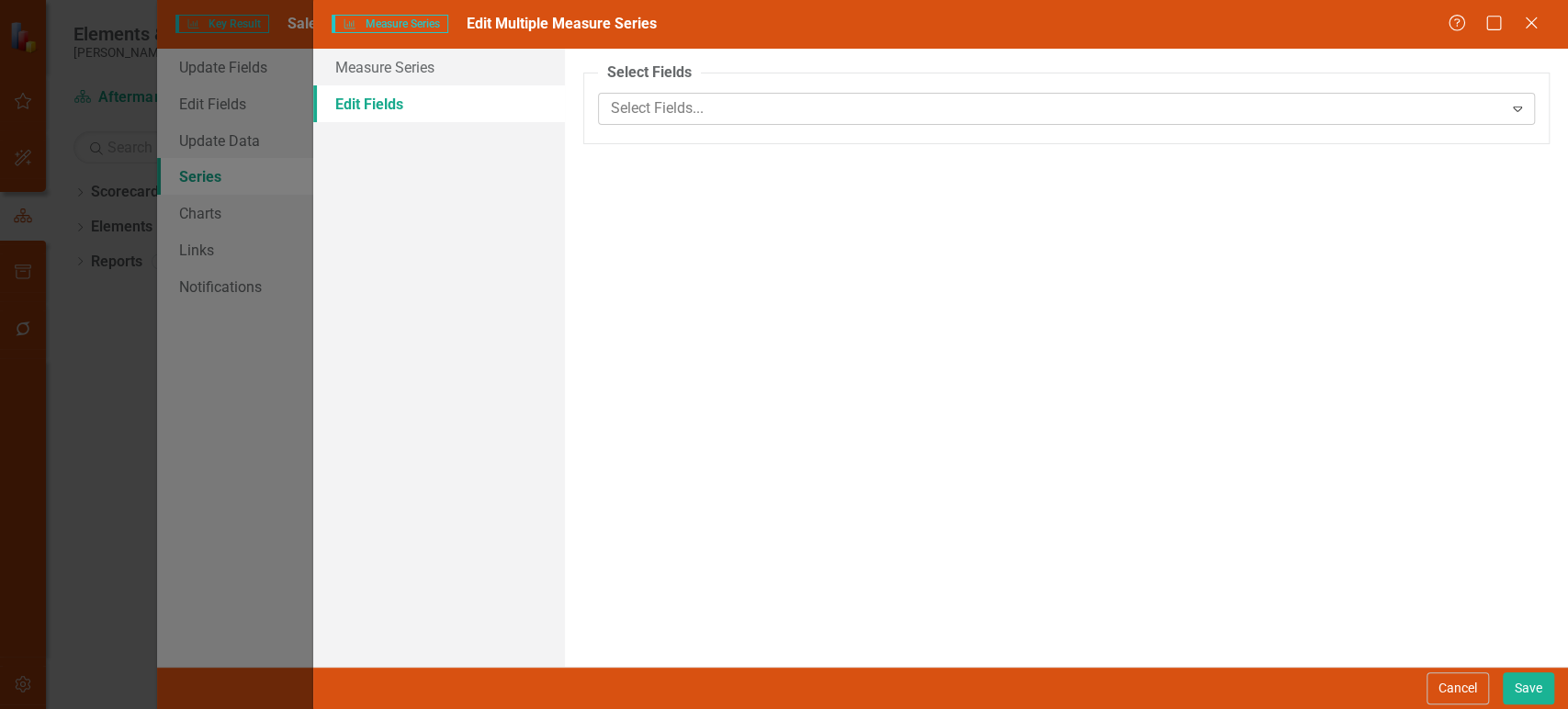
click at [714, 102] on div at bounding box center [1053, 108] width 899 height 24
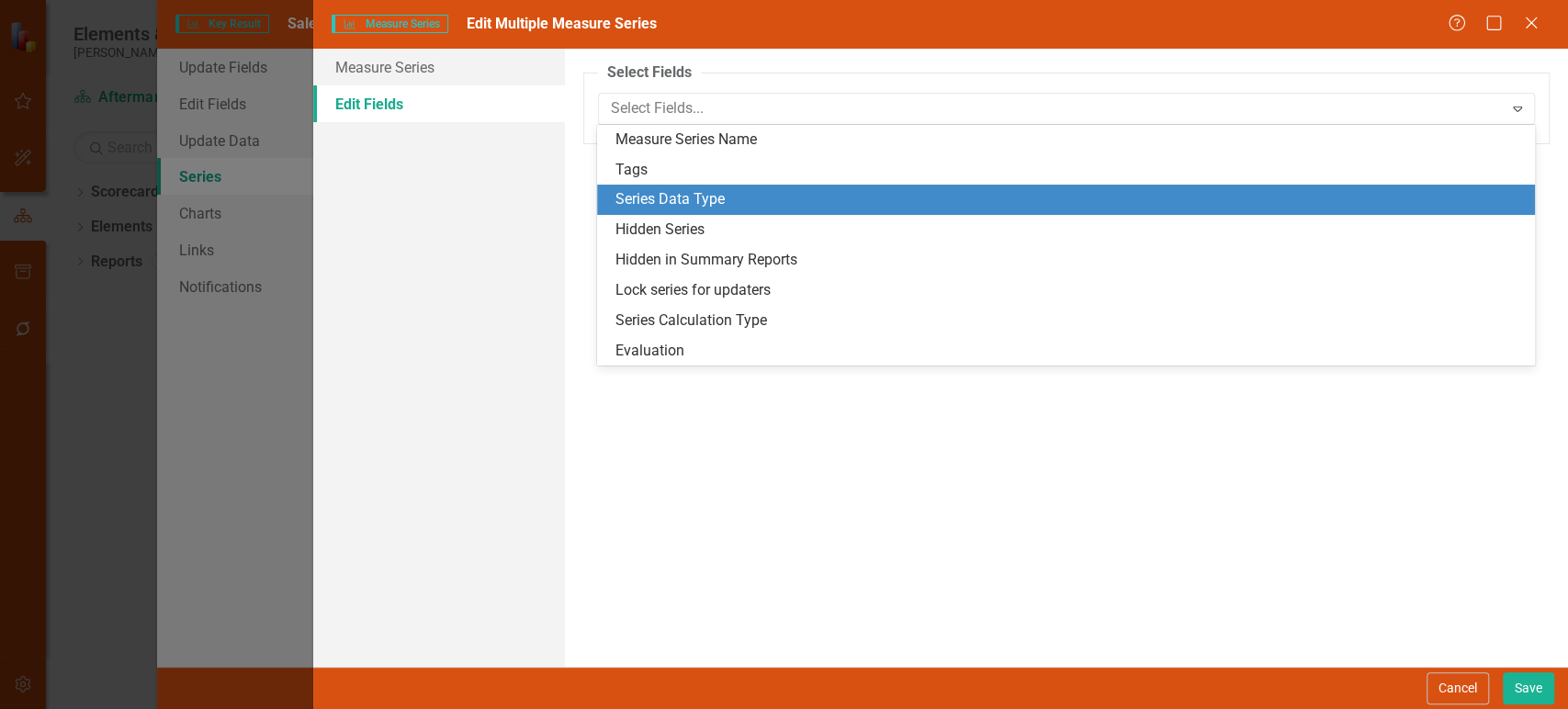
click at [695, 194] on div "Series Data Type" at bounding box center [1069, 200] width 909 height 21
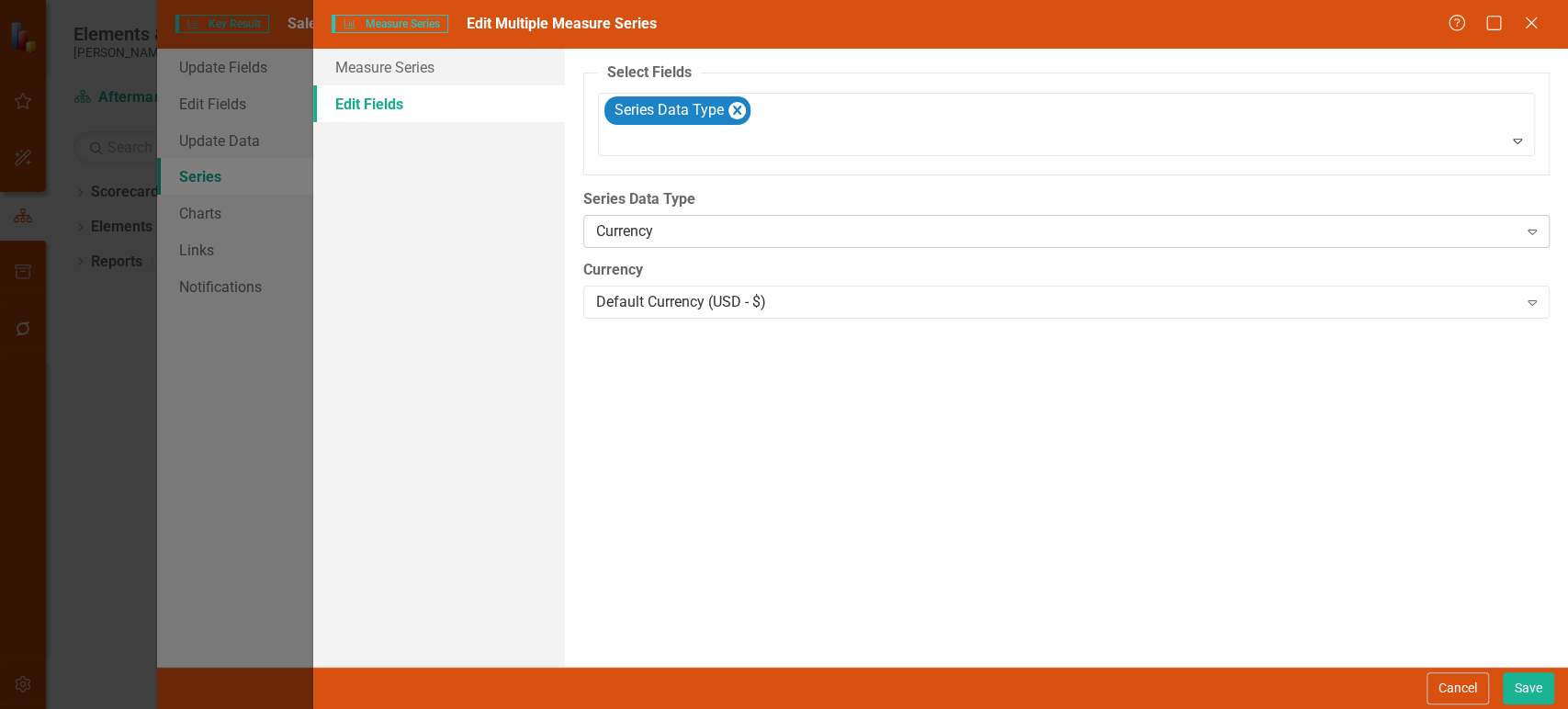
click at [716, 236] on div "Currency" at bounding box center [1057, 232] width 921 height 21
click at [1518, 681] on button "Save" at bounding box center [1528, 688] width 52 height 32
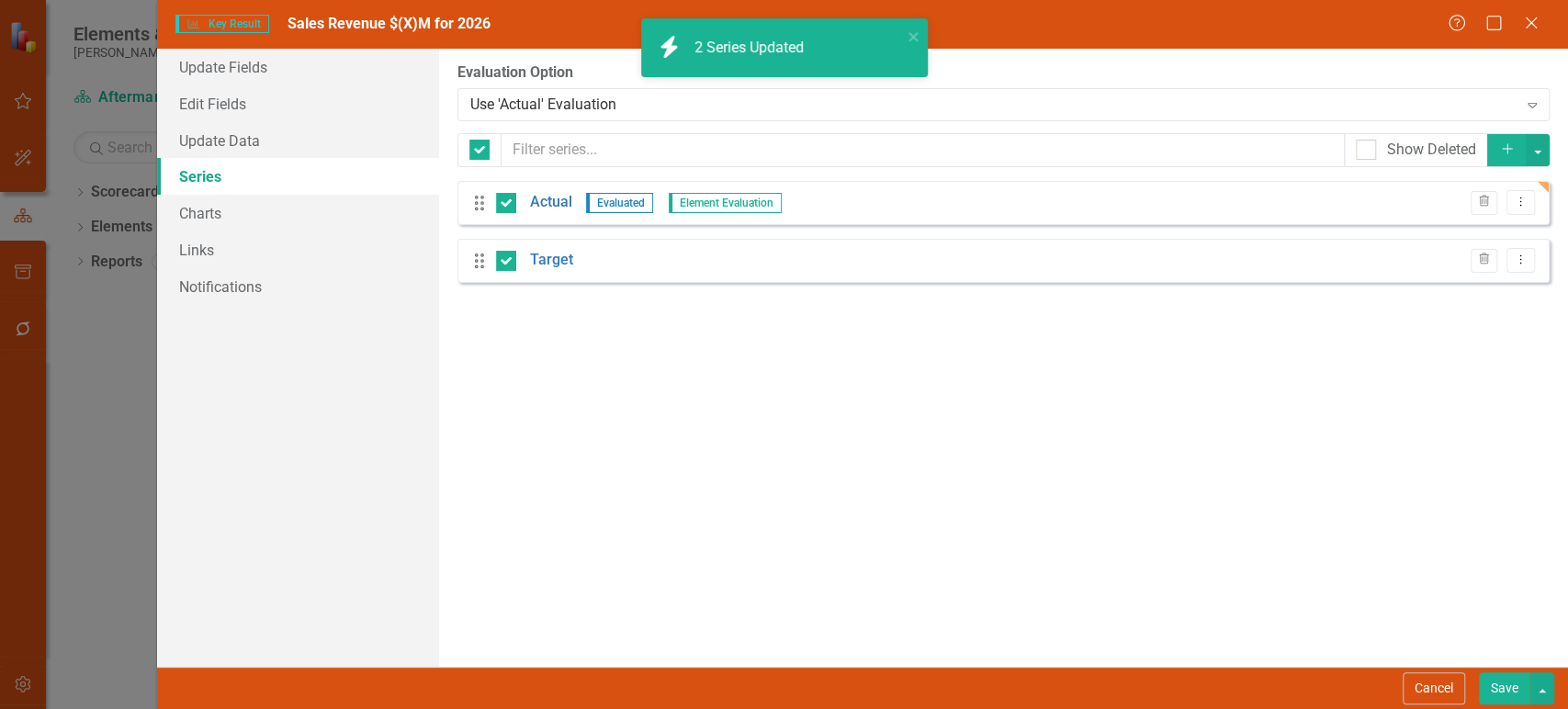
click at [1506, 687] on button "Save" at bounding box center [1504, 688] width 52 height 32
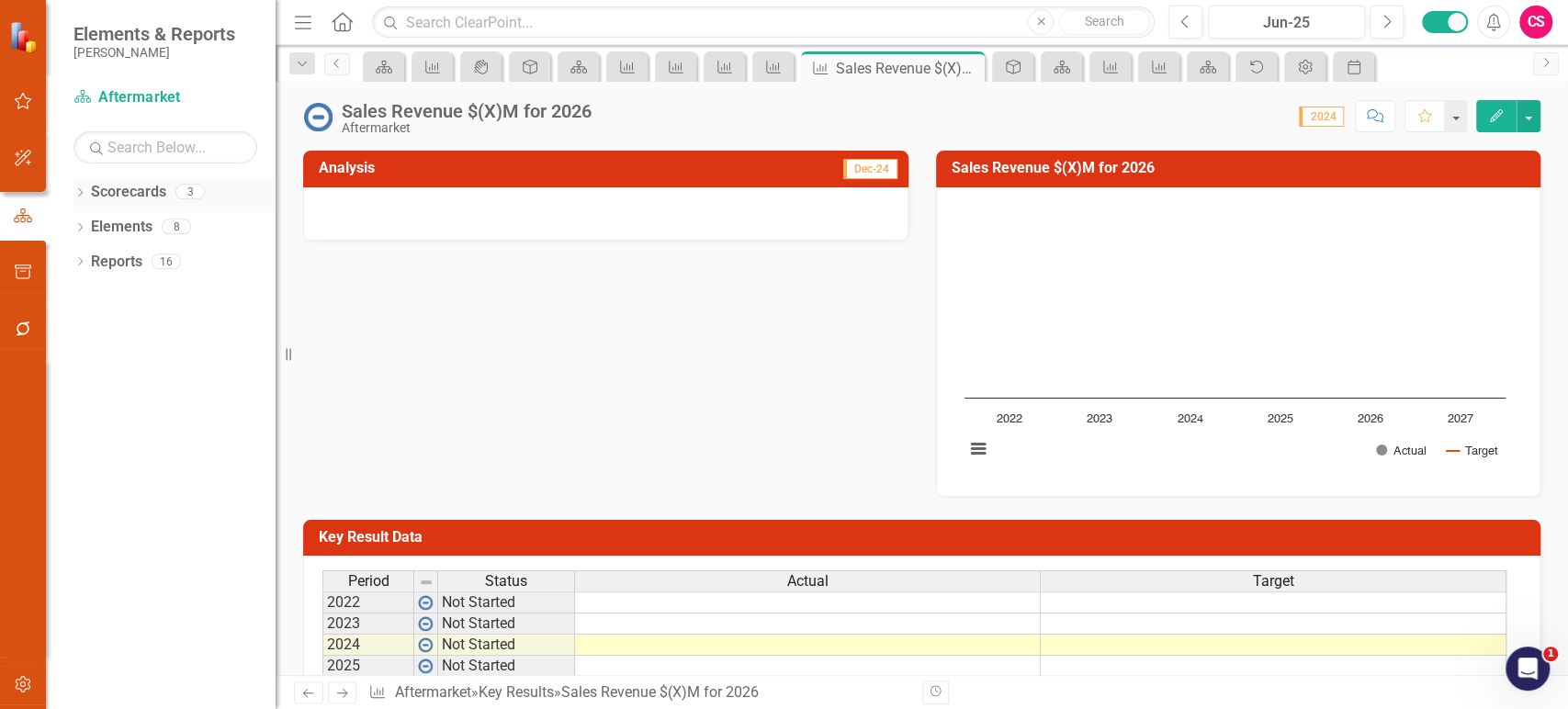
click at [84, 195] on icon "Dropdown" at bounding box center [80, 194] width 13 height 10
click at [89, 220] on icon "Dropdown" at bounding box center [89, 226] width 14 height 11
click at [112, 262] on icon "Dropdown" at bounding box center [107, 261] width 14 height 11
click at [154, 296] on link "Care Center" at bounding box center [206, 297] width 137 height 21
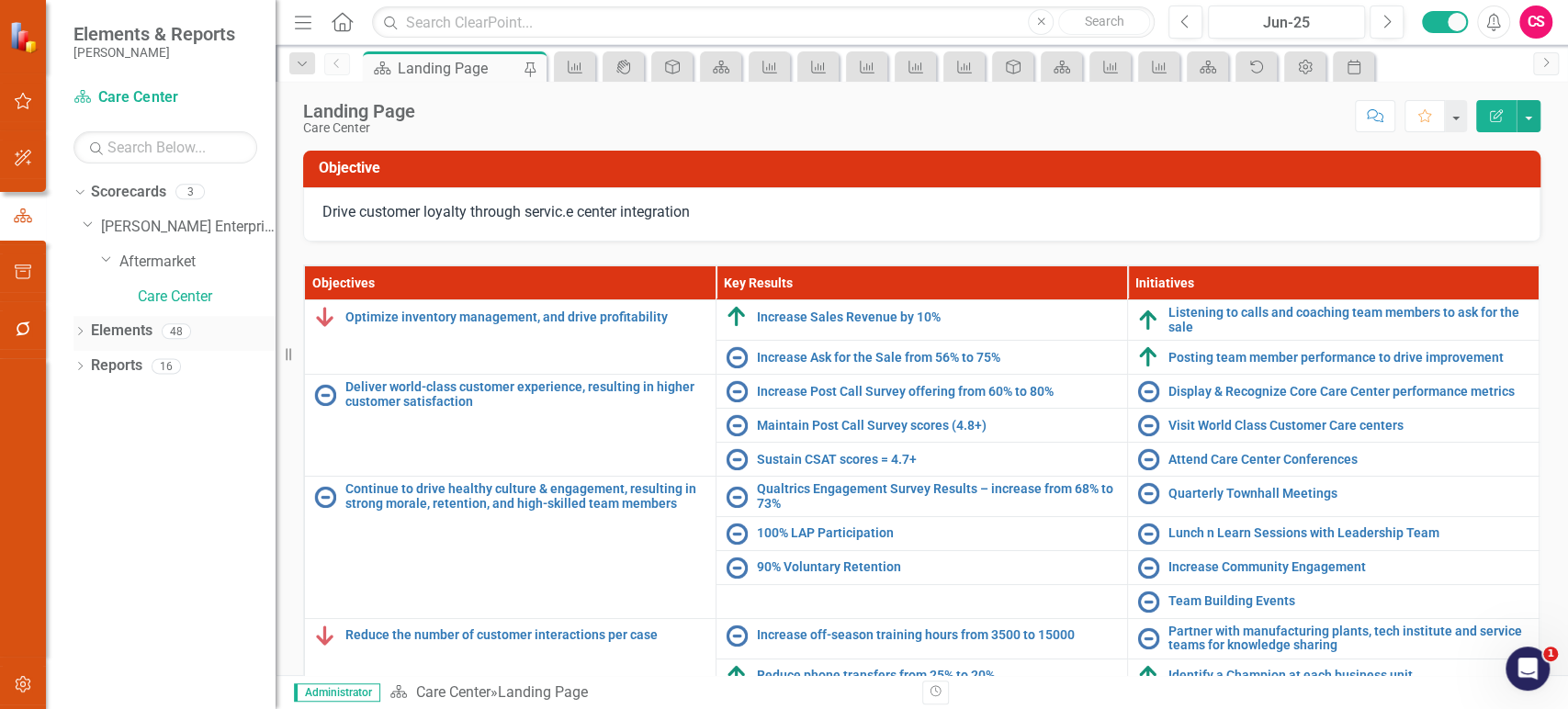
click at [134, 331] on link "Elements" at bounding box center [121, 330] width 61 height 21
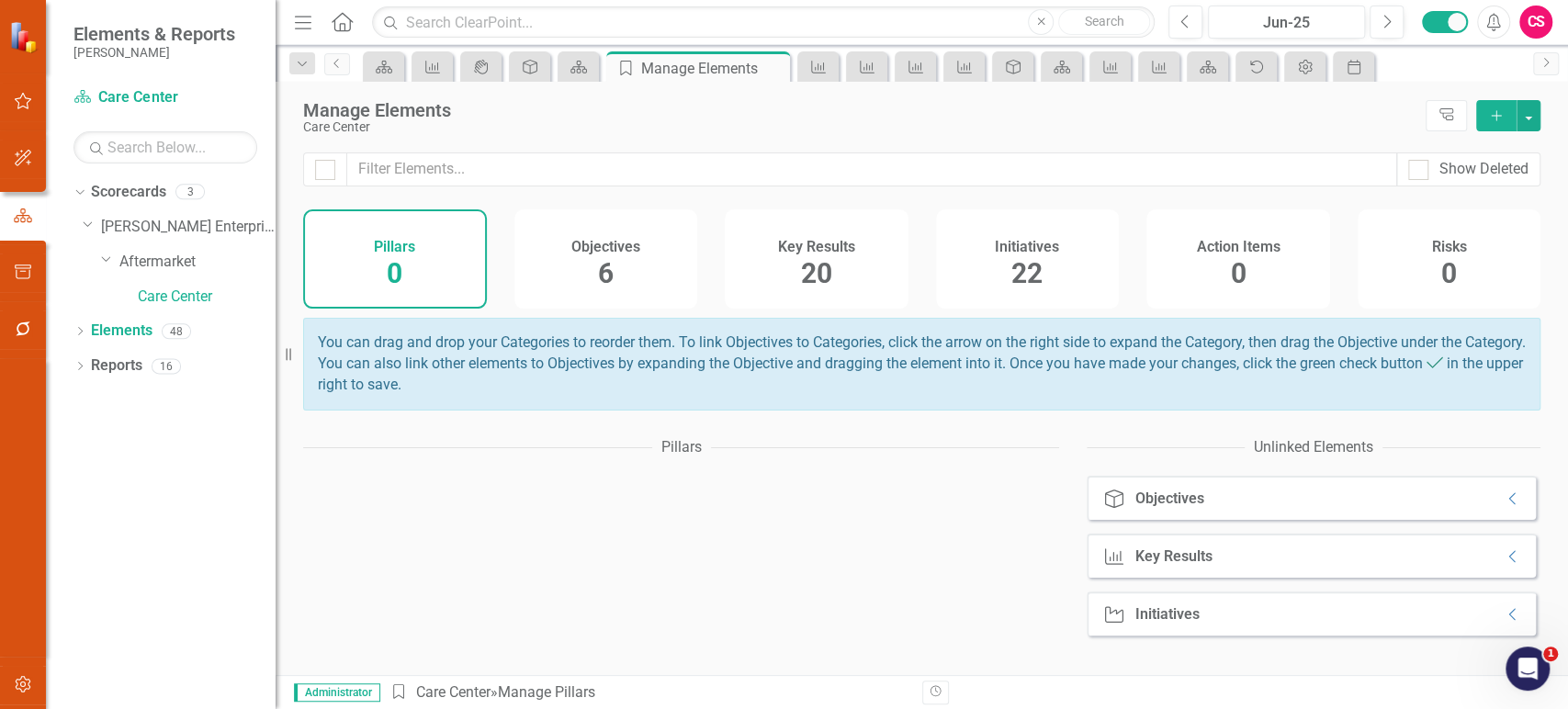
click at [963, 275] on div "Initiatives 22" at bounding box center [1027, 258] width 184 height 99
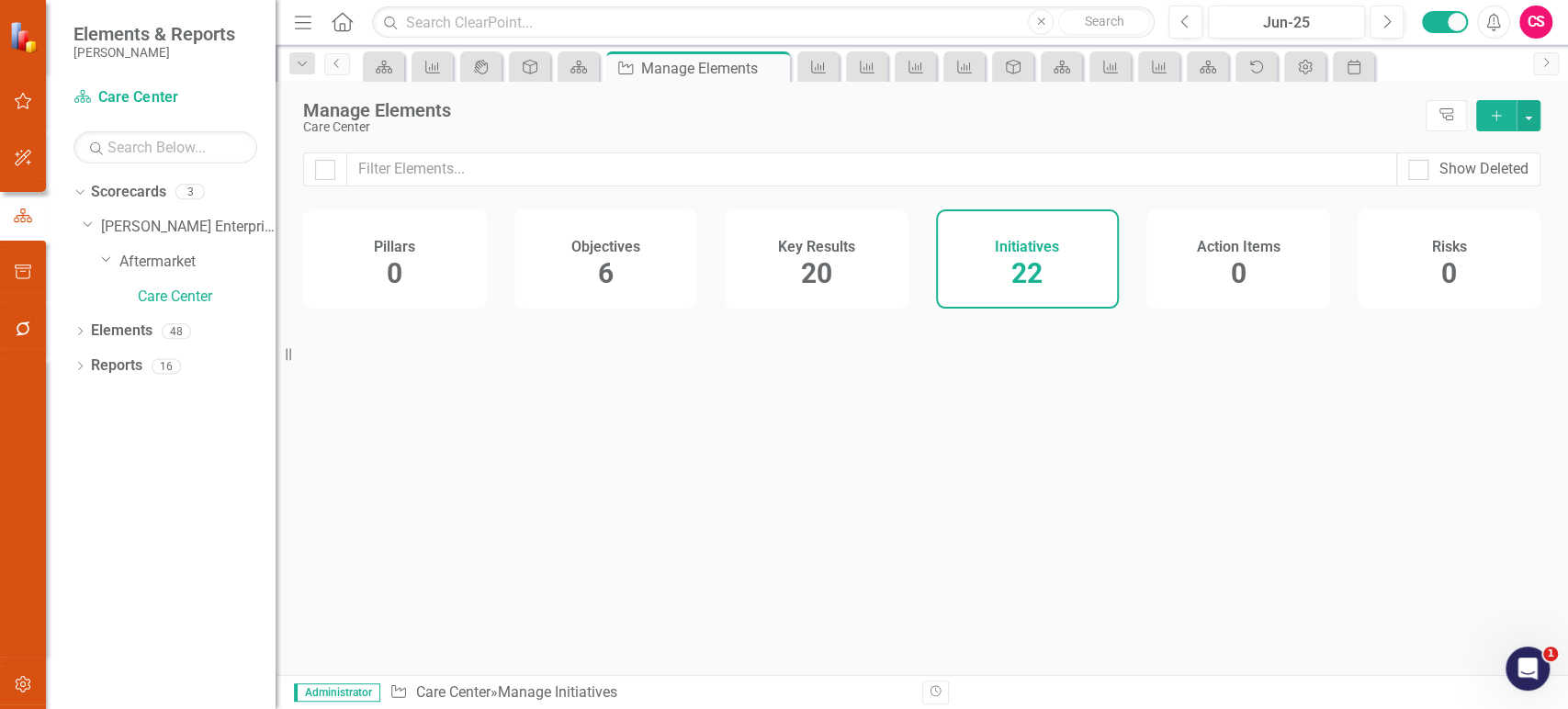
click at [845, 276] on div "Key Results 20" at bounding box center [816, 258] width 184 height 99
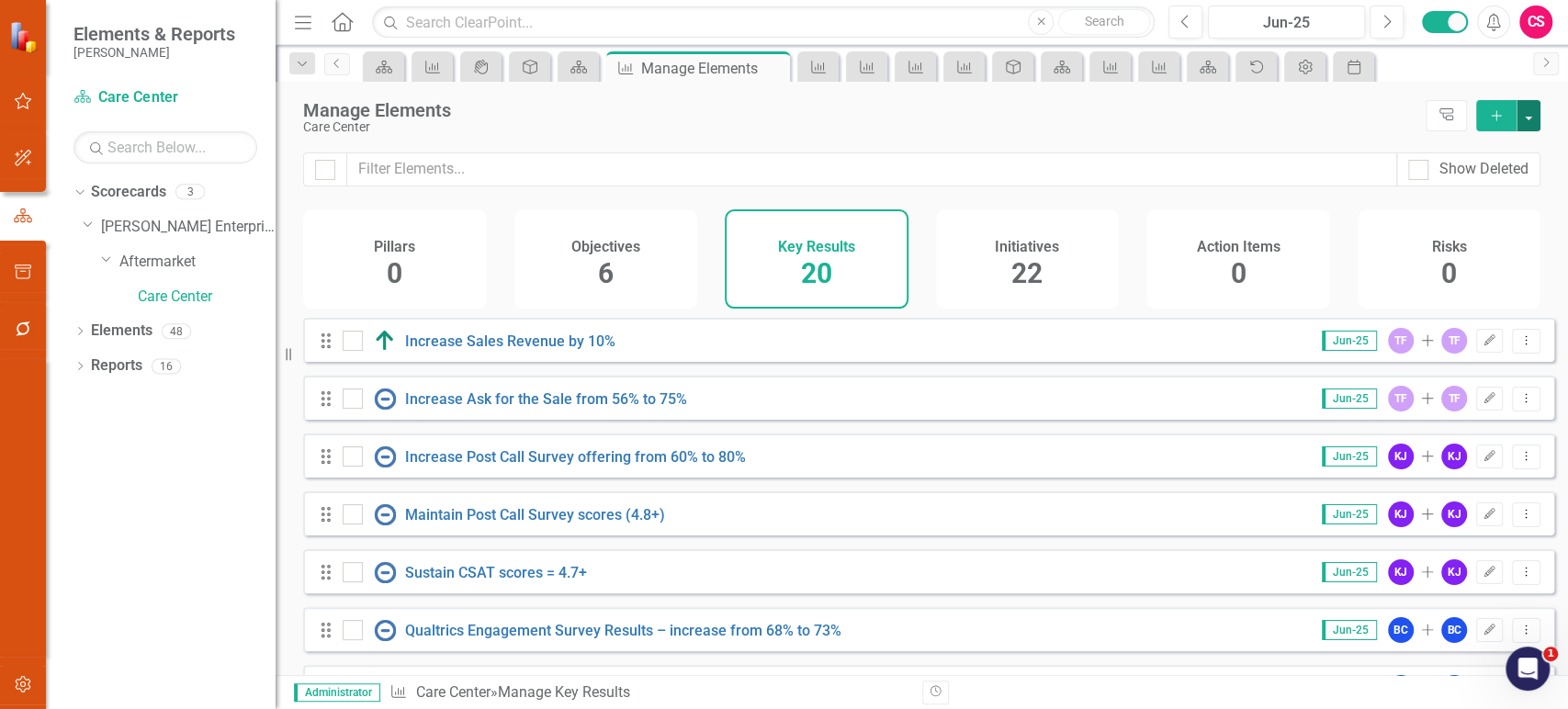
click at [1536, 110] on button "button" at bounding box center [1528, 115] width 24 height 31
click at [1469, 174] on link "Add Multiple Add Multiple" at bounding box center [1466, 184] width 145 height 34
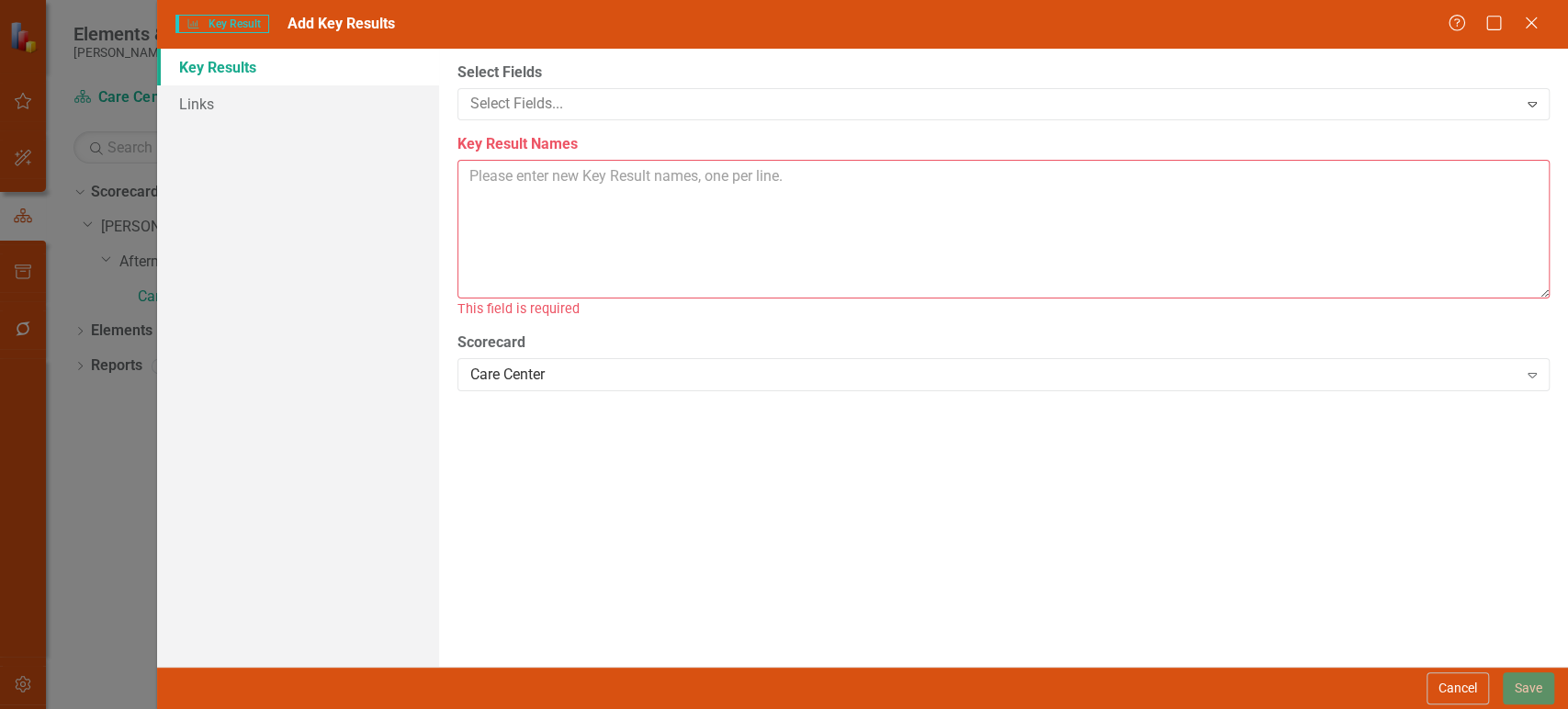
click at [768, 221] on textarea "Key Result Names" at bounding box center [1004, 229] width 1092 height 138
paste textarea "Route (X)% of 432-LIPPERT calls to the nearest Lippert service center o KR2: La…"
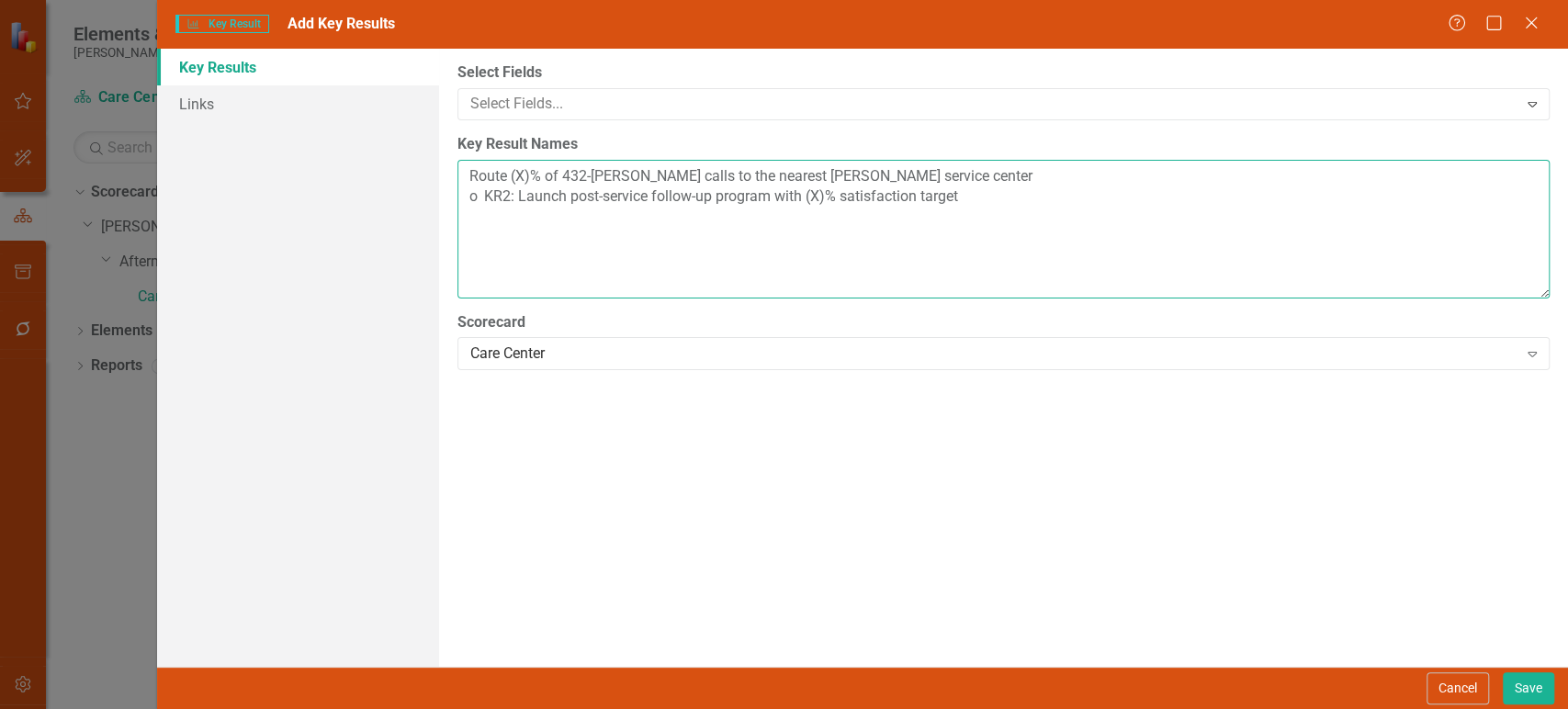
drag, startPoint x: 514, startPoint y: 199, endPoint x: 430, endPoint y: 203, distance: 84.1
click at [430, 203] on div "Key Results Links Select Fields Select Fields... Expand Key Result Names Route …" at bounding box center [863, 358] width 1411 height 618
type textarea "Route (X)% of 432-LIPPERT calls to the nearest Lippert service center Launch po…"
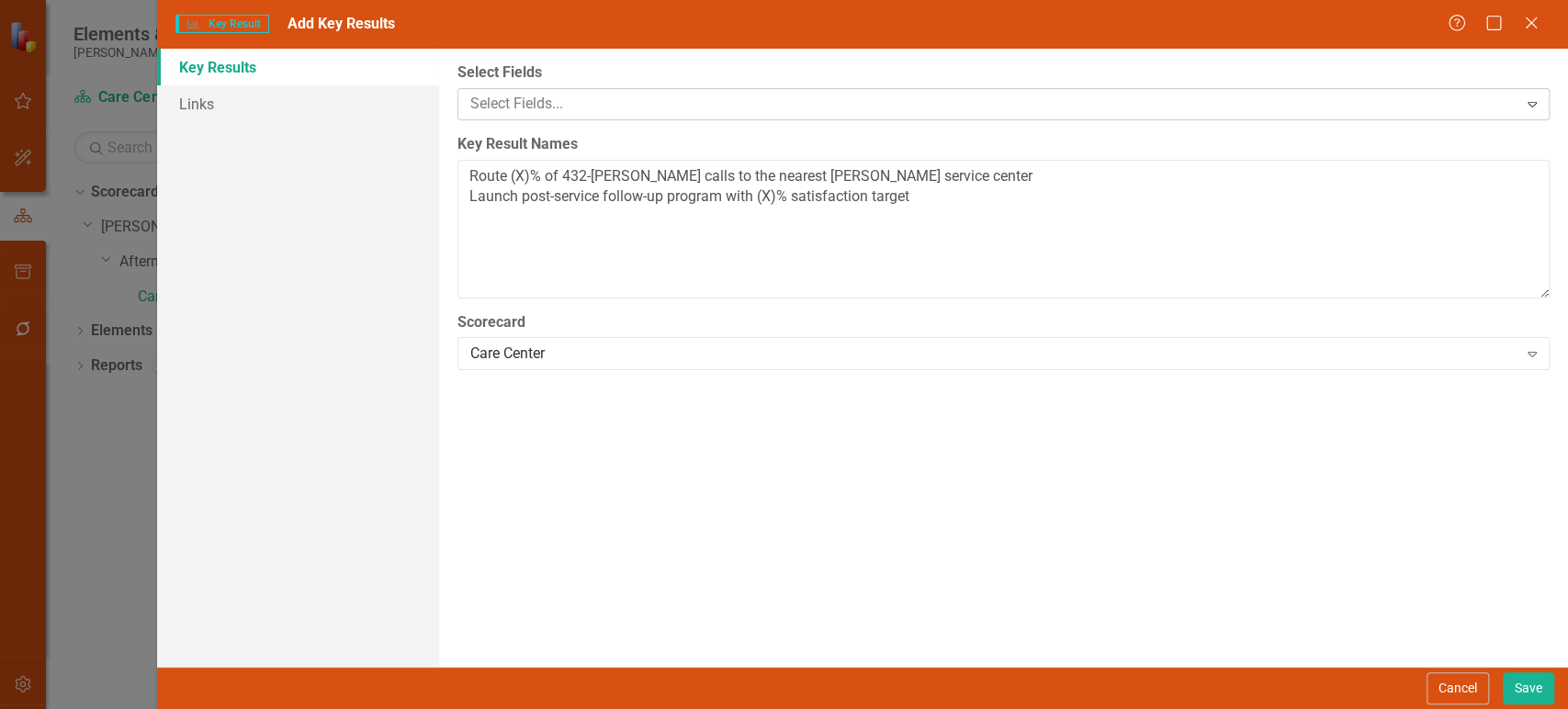
click at [588, 108] on div at bounding box center [991, 105] width 1055 height 24
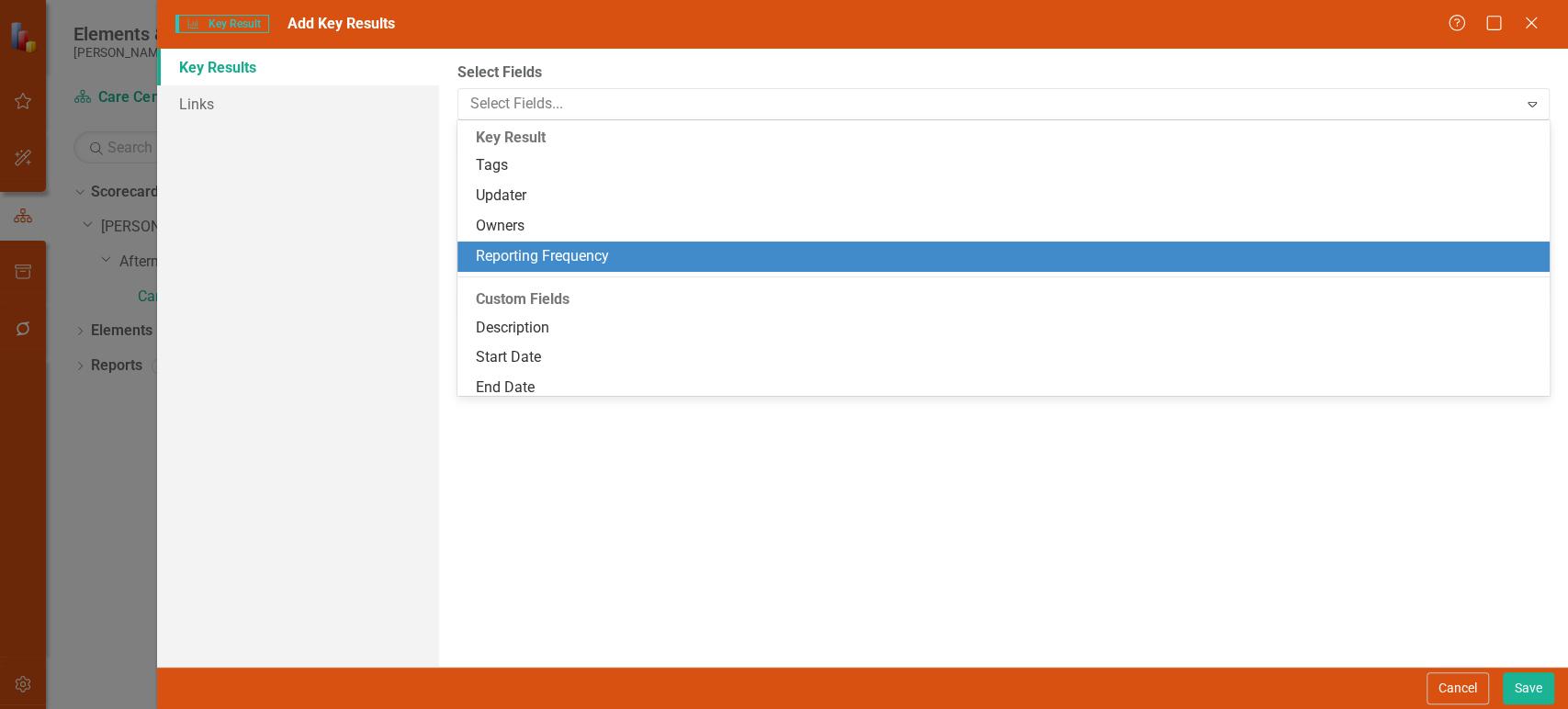
click at [535, 246] on div "Reporting Frequency" at bounding box center [1007, 256] width 1062 height 21
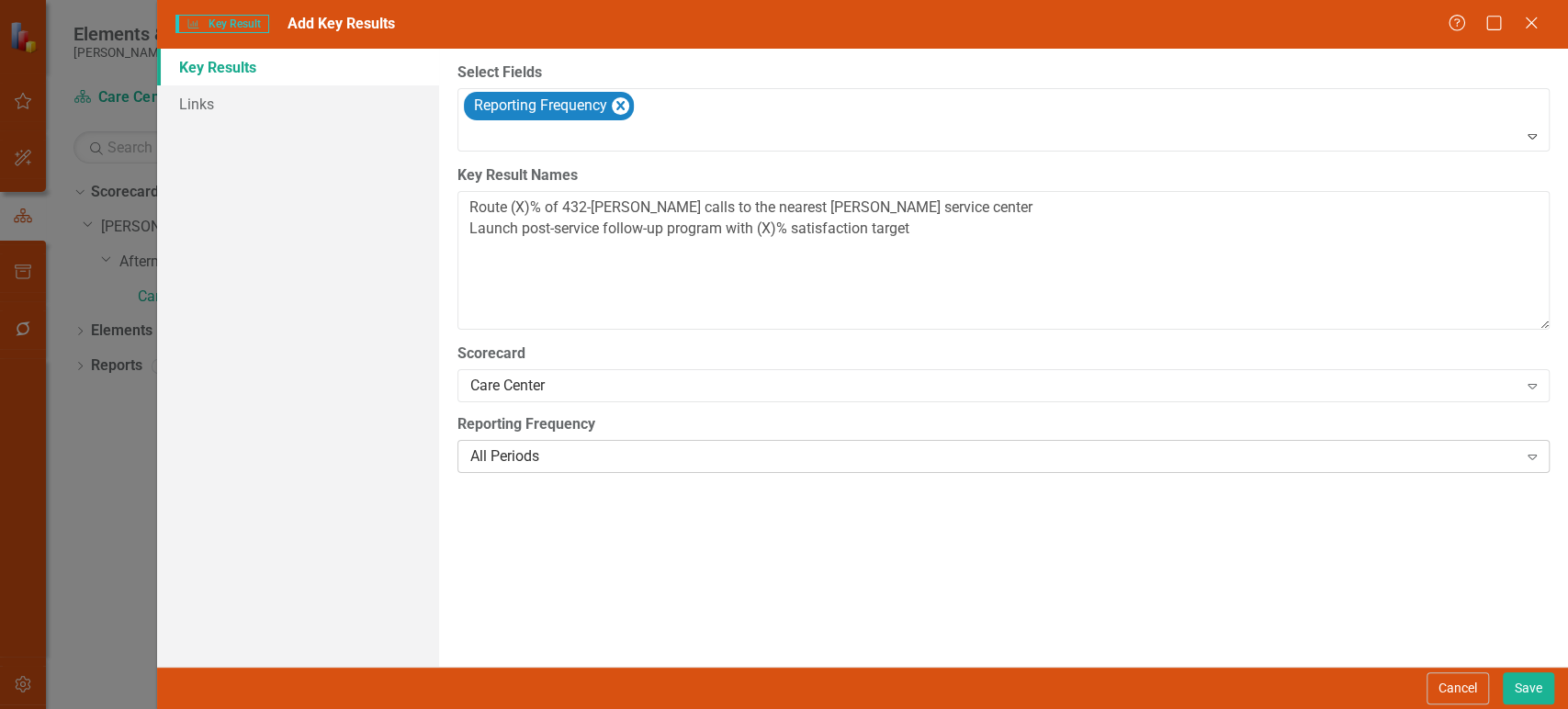
click at [578, 459] on div "All Periods" at bounding box center [994, 457] width 1047 height 21
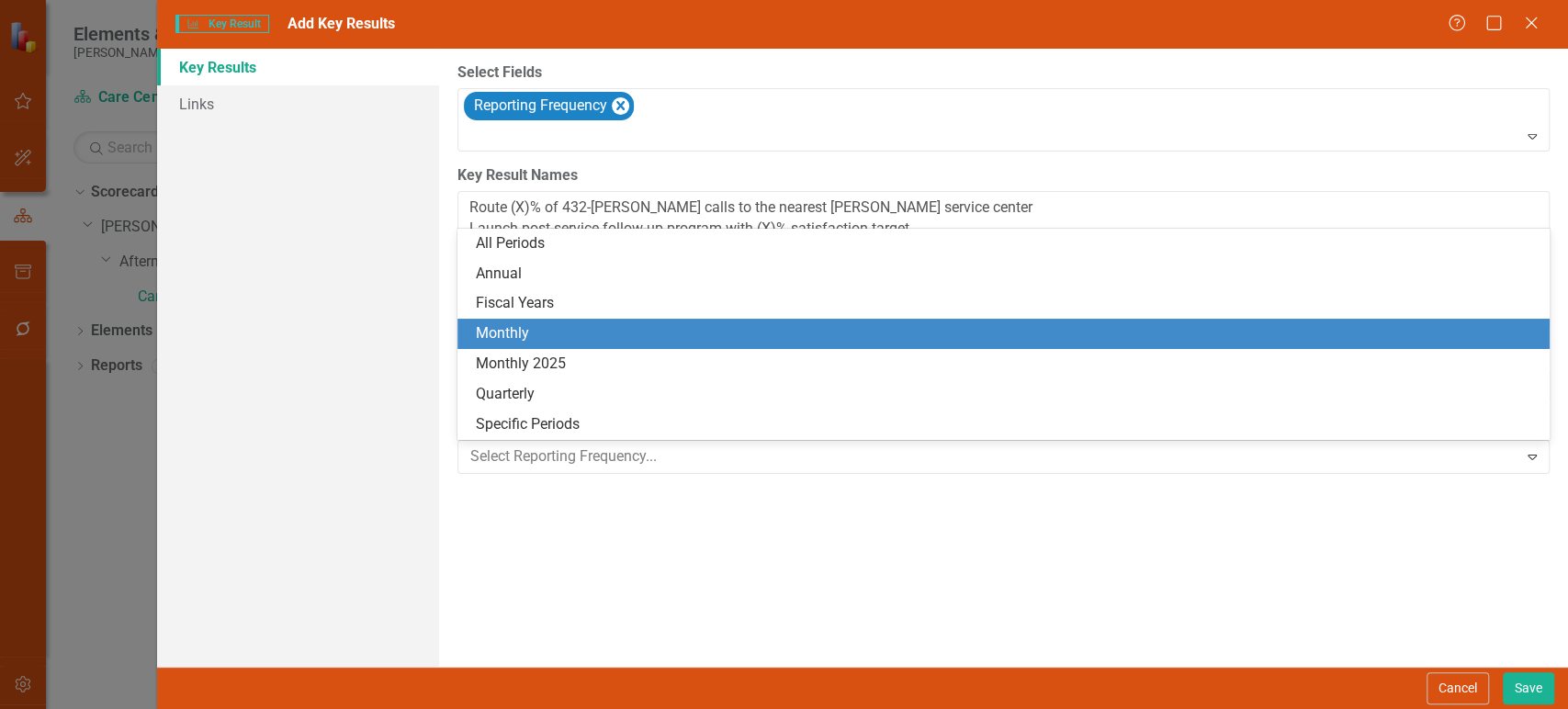
click at [566, 341] on div "Monthly" at bounding box center [1007, 333] width 1062 height 21
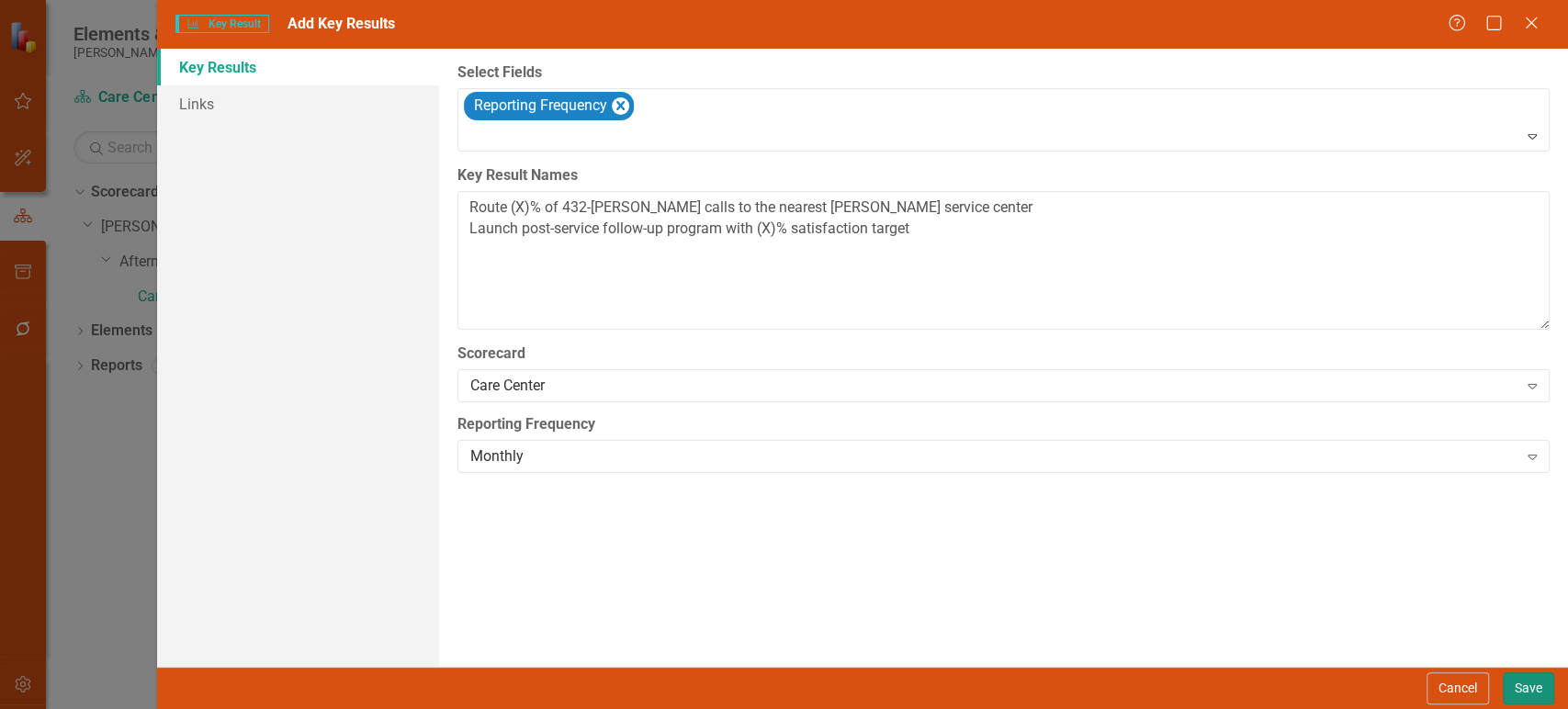
click at [1530, 688] on button "Save" at bounding box center [1528, 688] width 52 height 32
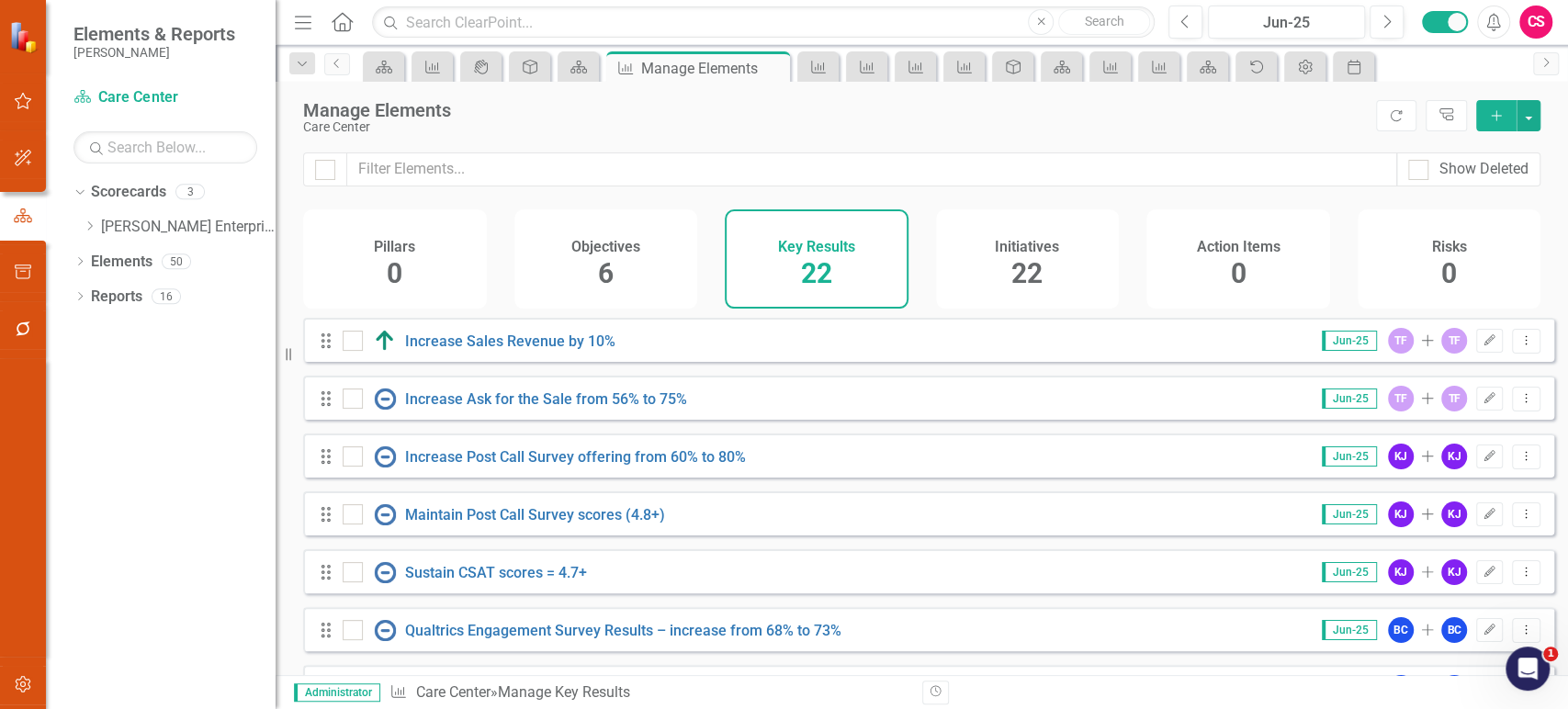
click at [9, 677] on button "button" at bounding box center [24, 685] width 41 height 39
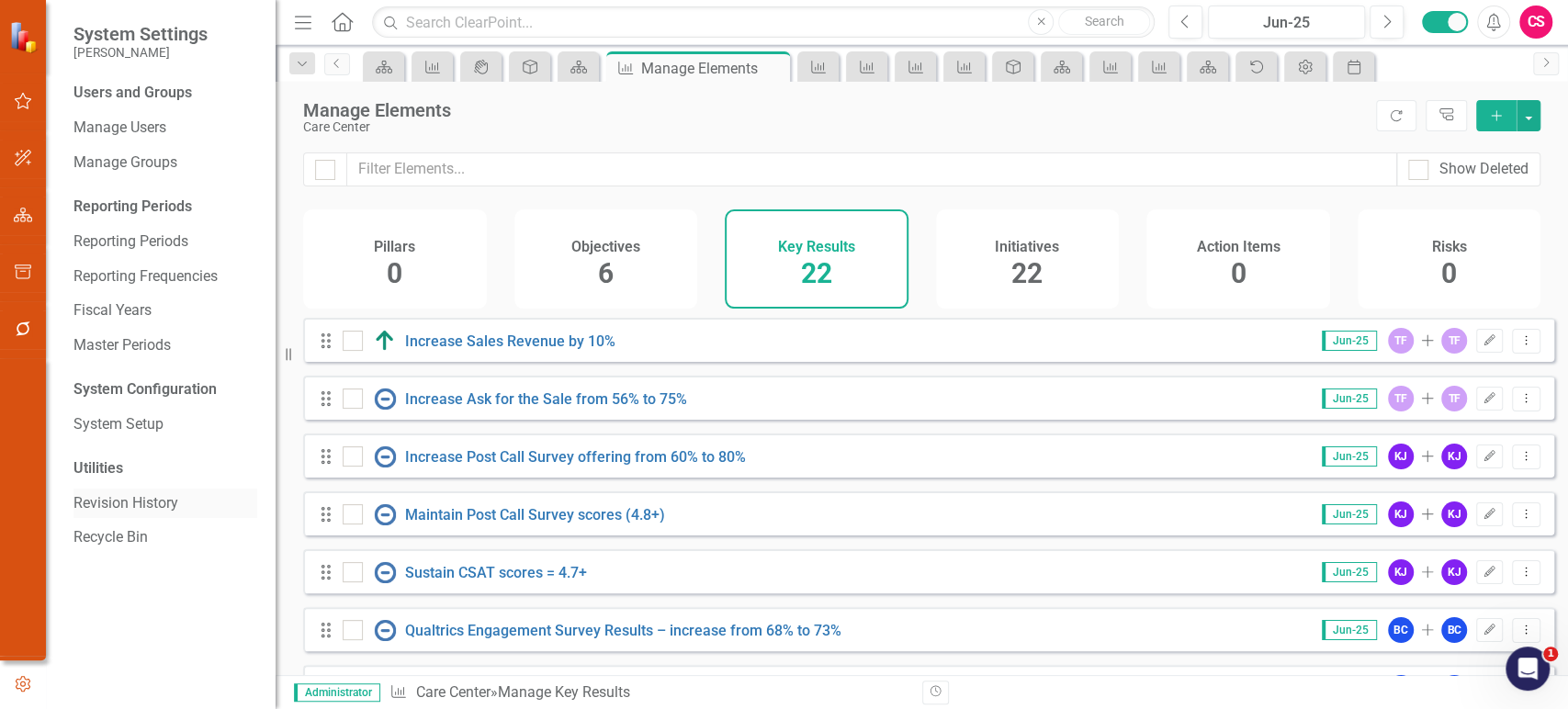
click at [132, 502] on link "Revision History" at bounding box center [165, 504] width 184 height 21
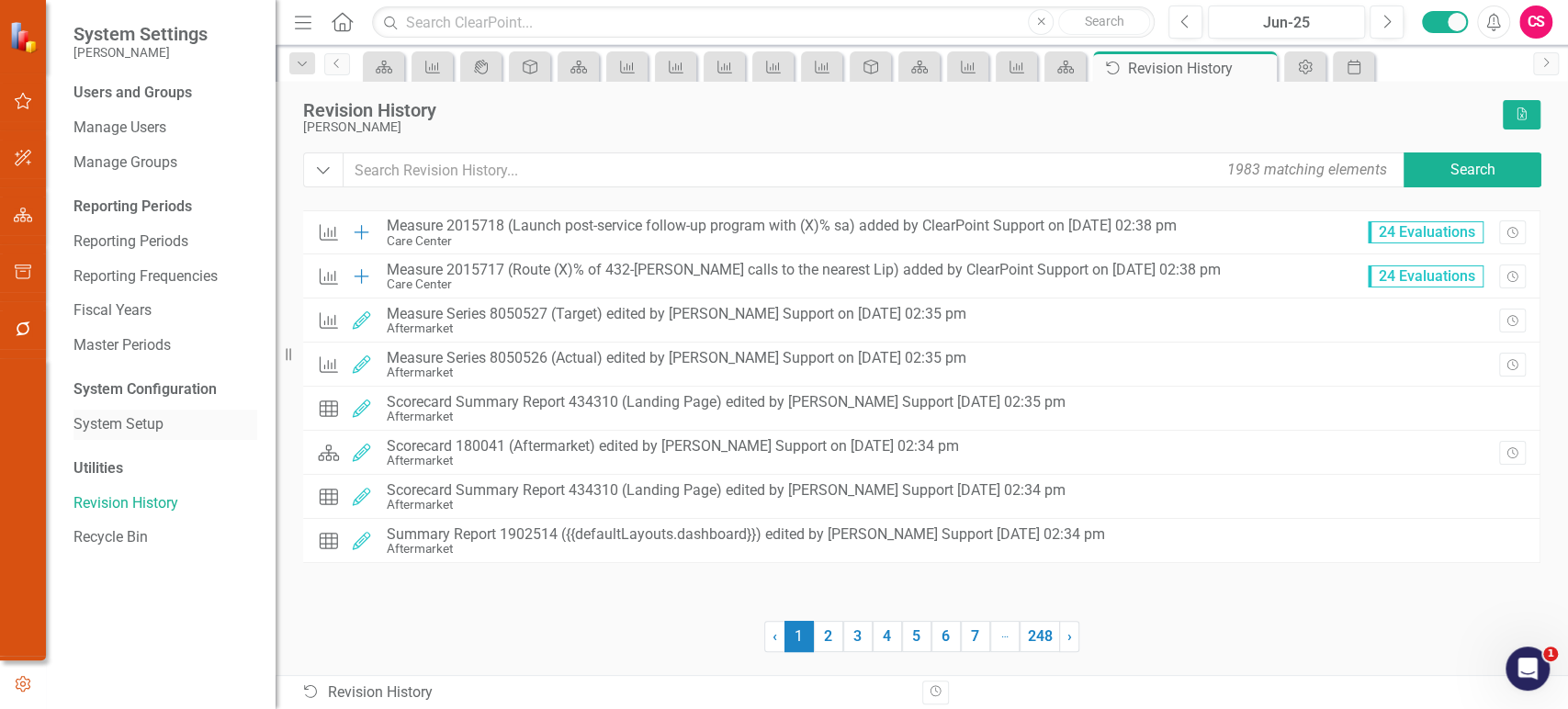
click at [101, 429] on link "System Setup" at bounding box center [165, 425] width 184 height 21
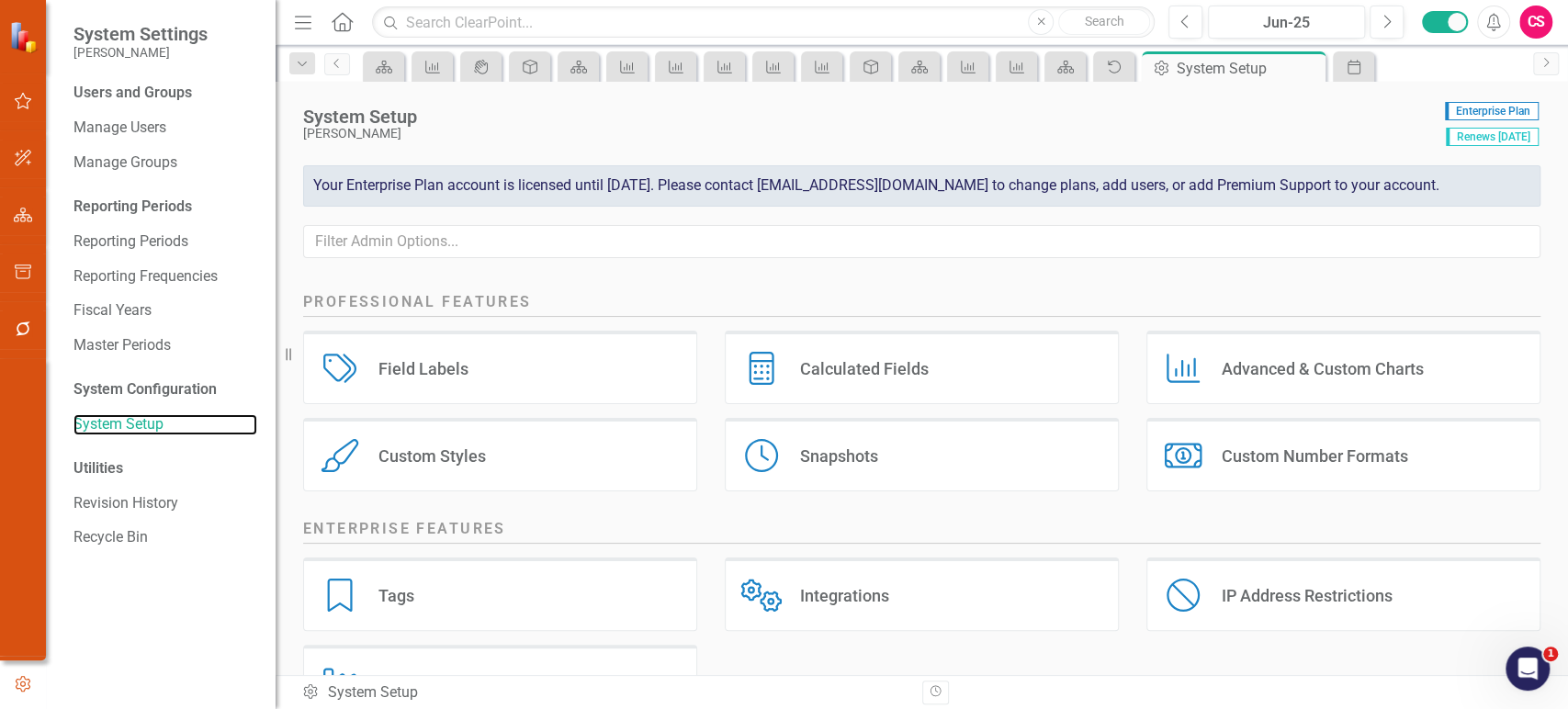
scroll to position [307, 0]
click at [548, 597] on div "Tags Tags" at bounding box center [500, 593] width 394 height 73
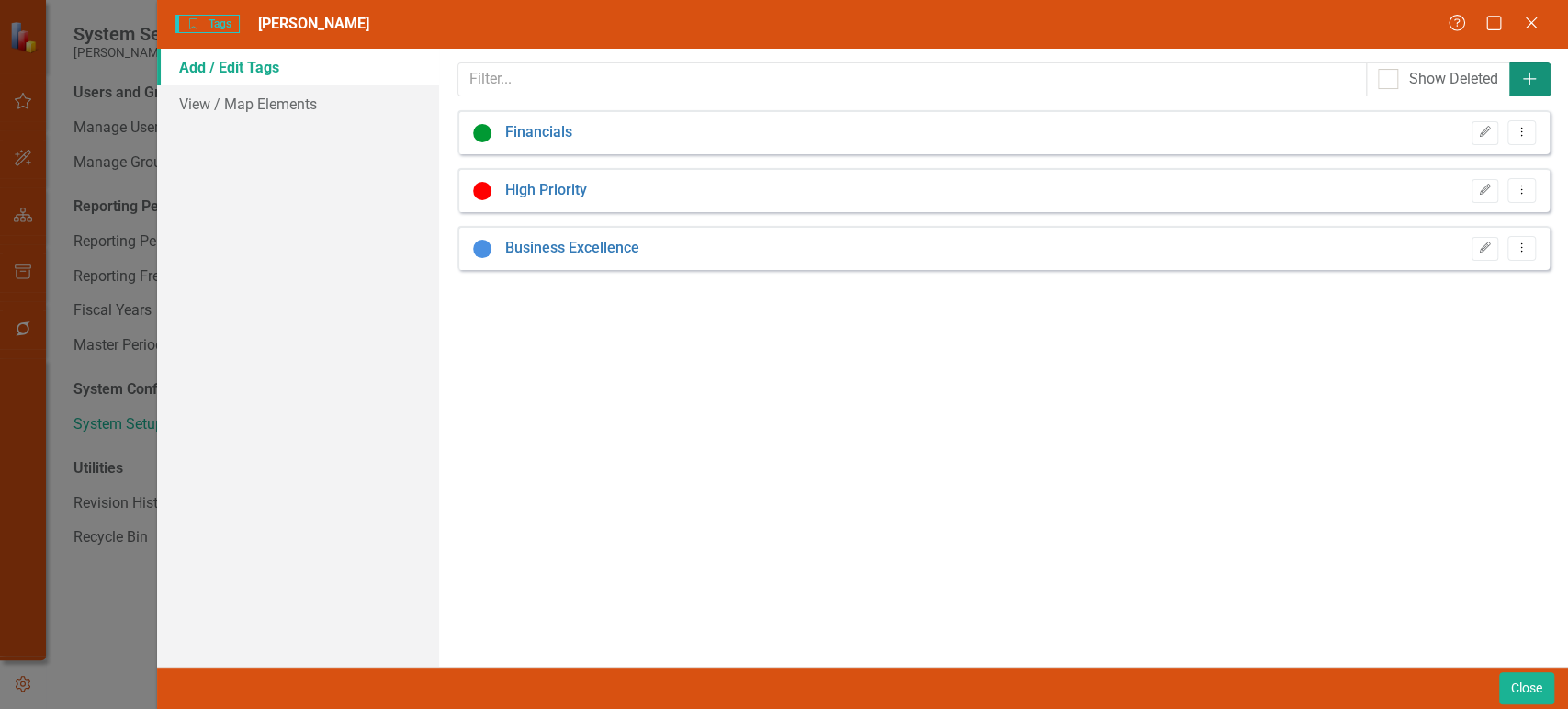
click at [1537, 80] on icon "Add" at bounding box center [1529, 79] width 19 height 15
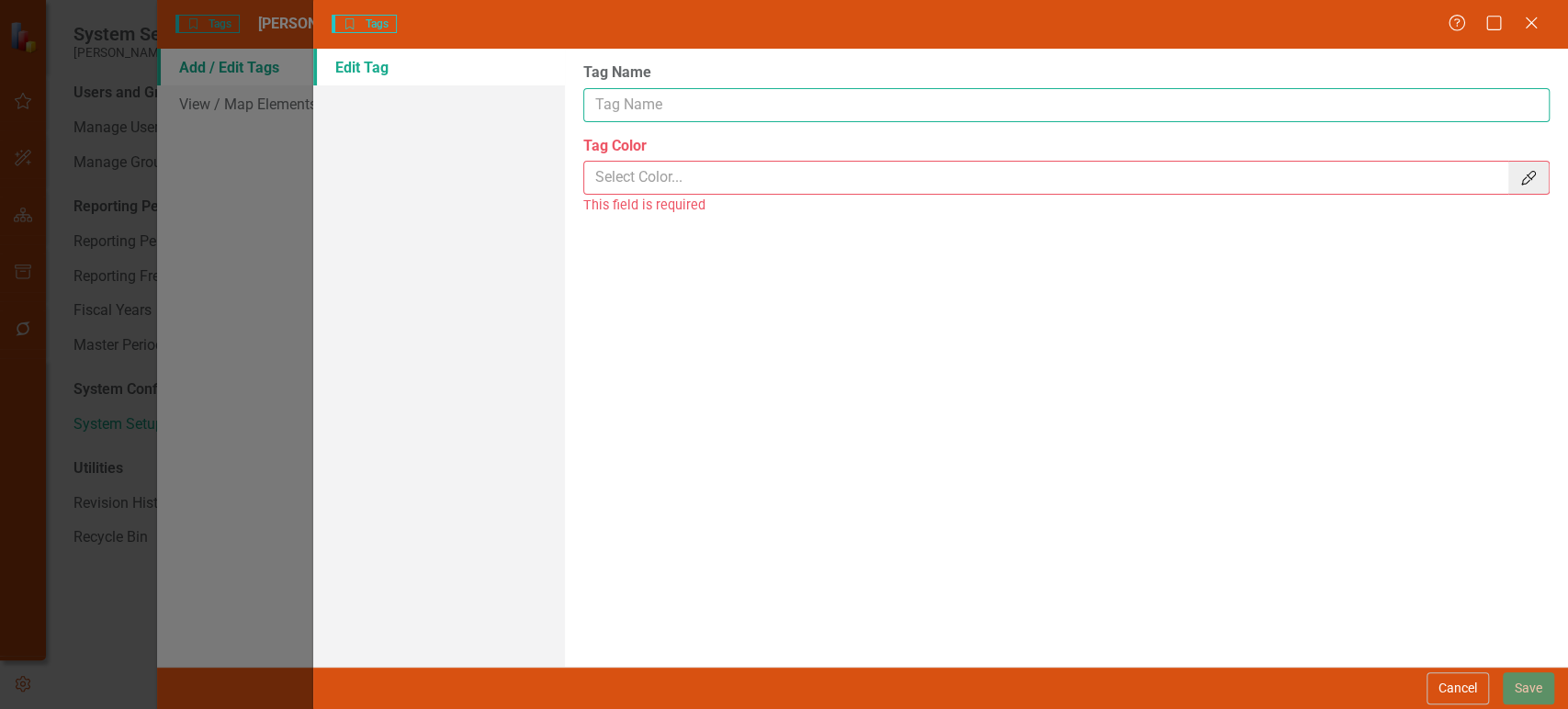
click at [730, 119] on input "Tag Name" at bounding box center [1066, 105] width 966 height 34
type input "Tracked KPIs"
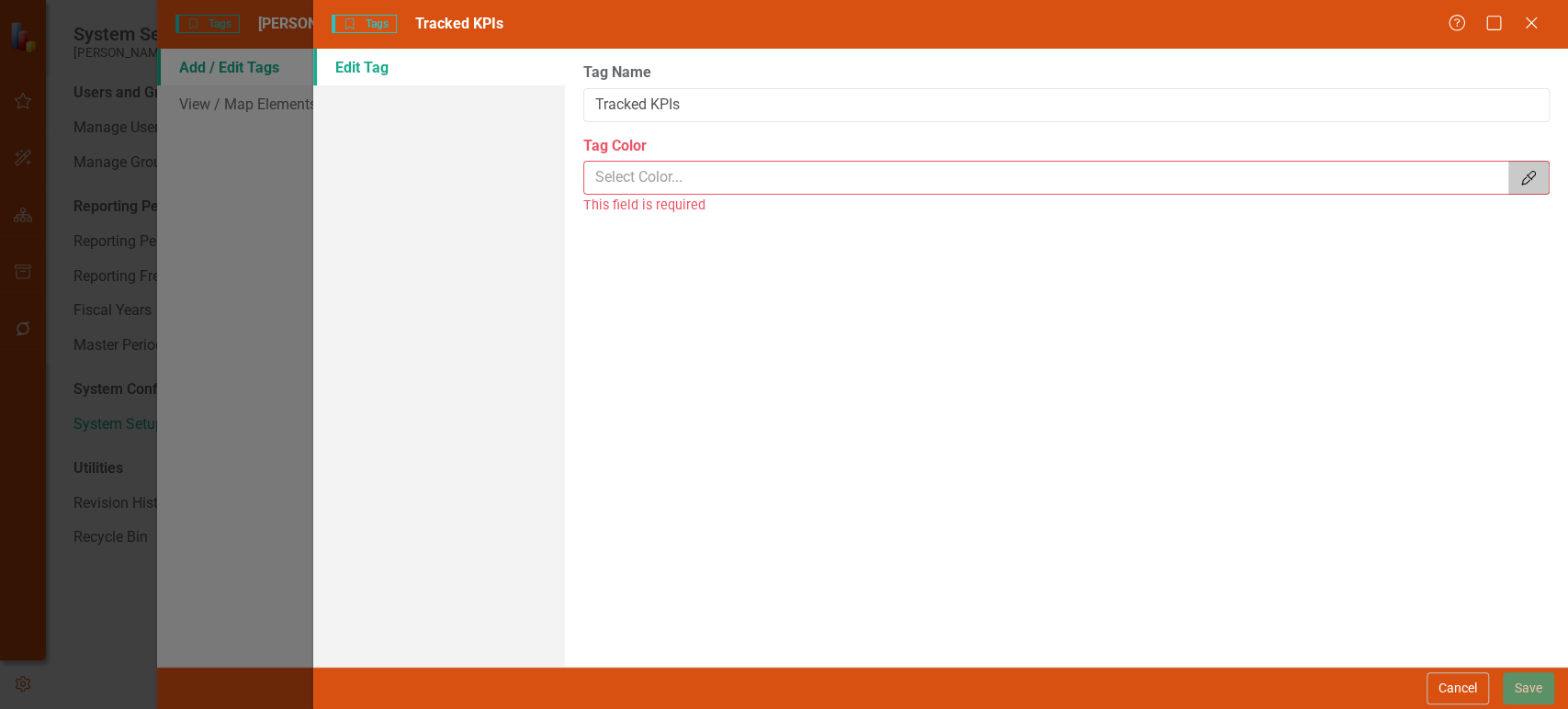
click at [1520, 192] on button "Color Picker" at bounding box center [1528, 178] width 41 height 34
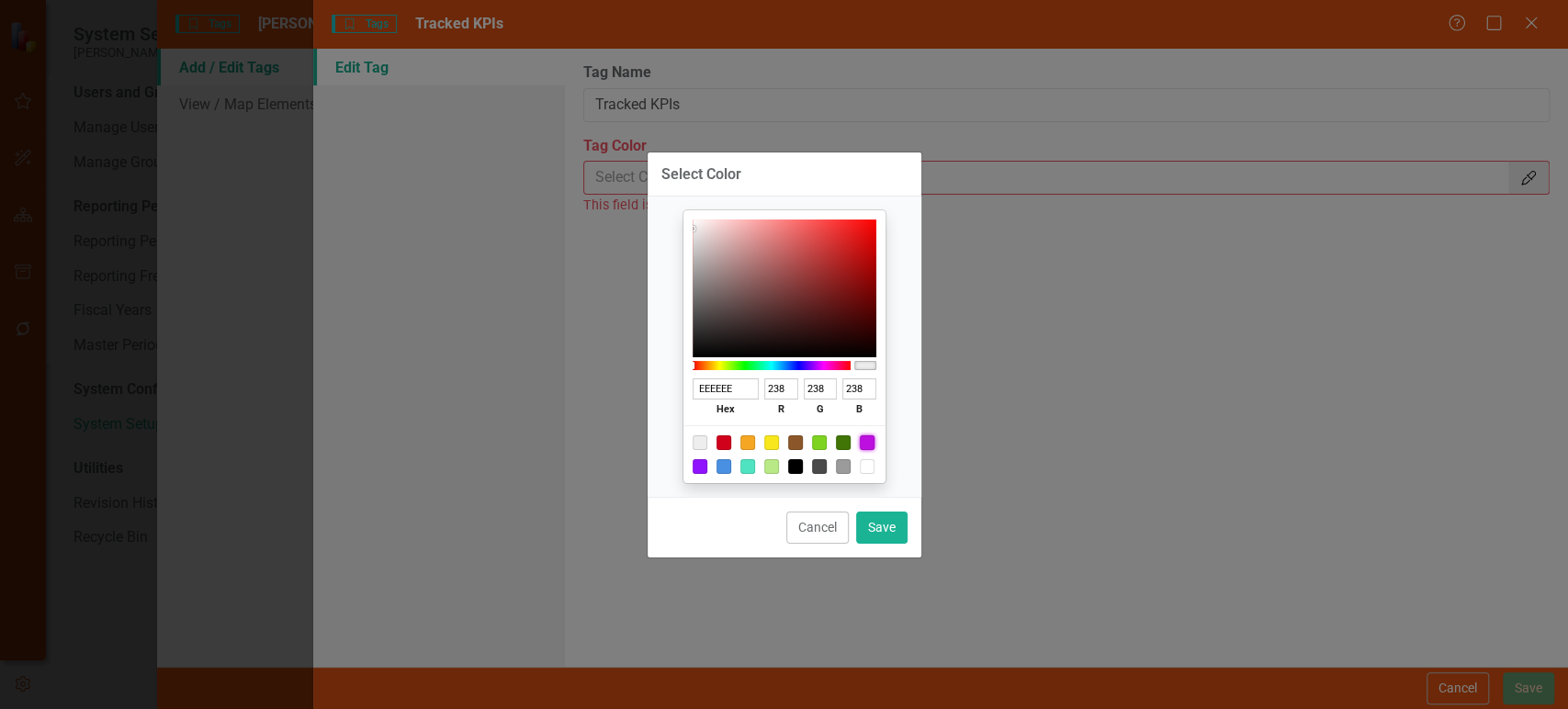
drag, startPoint x: 863, startPoint y: 443, endPoint x: 729, endPoint y: 449, distance: 134.1
click at [729, 449] on div at bounding box center [784, 454] width 202 height 57
click at [741, 468] on div at bounding box center [748, 467] width 15 height 15
type input "50E3C2"
type input "80"
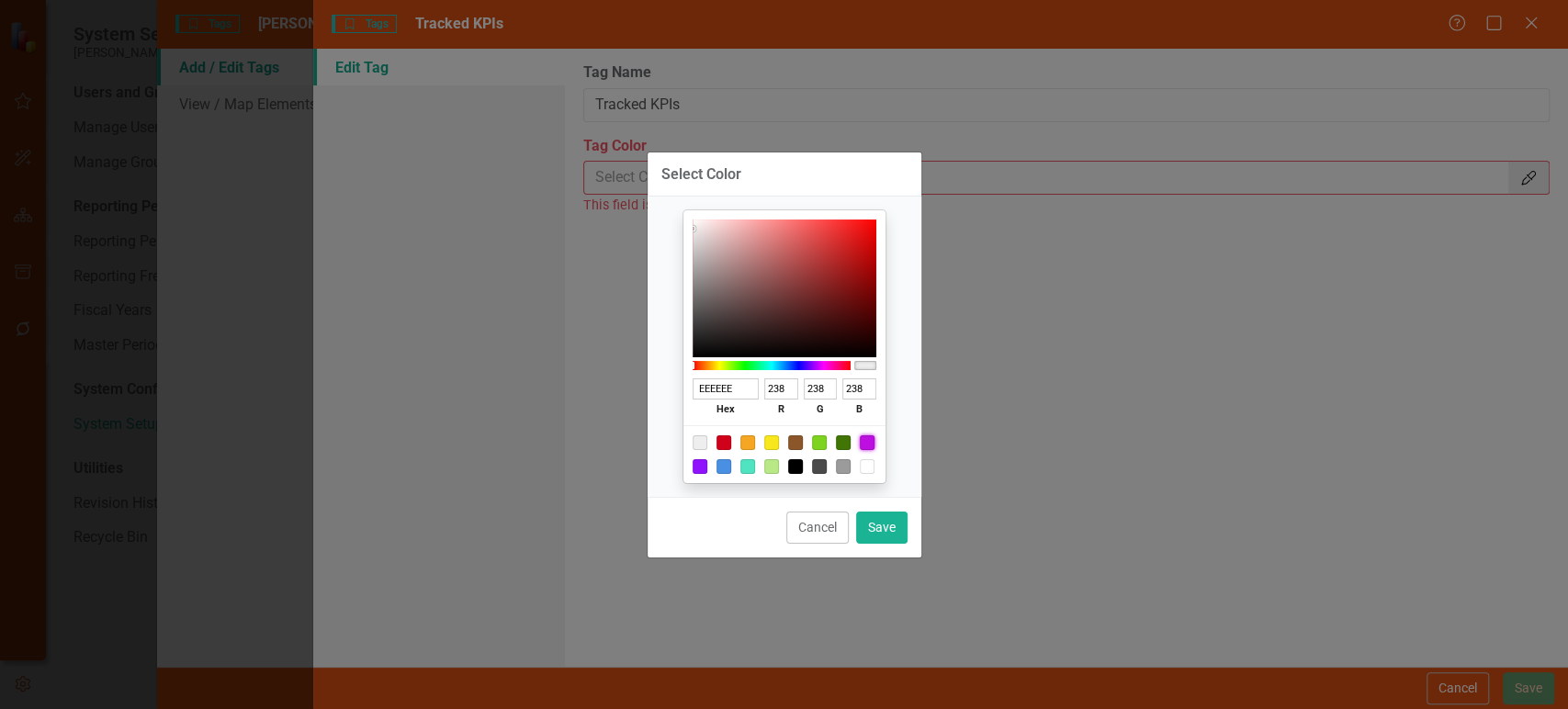
type input "227"
type input "194"
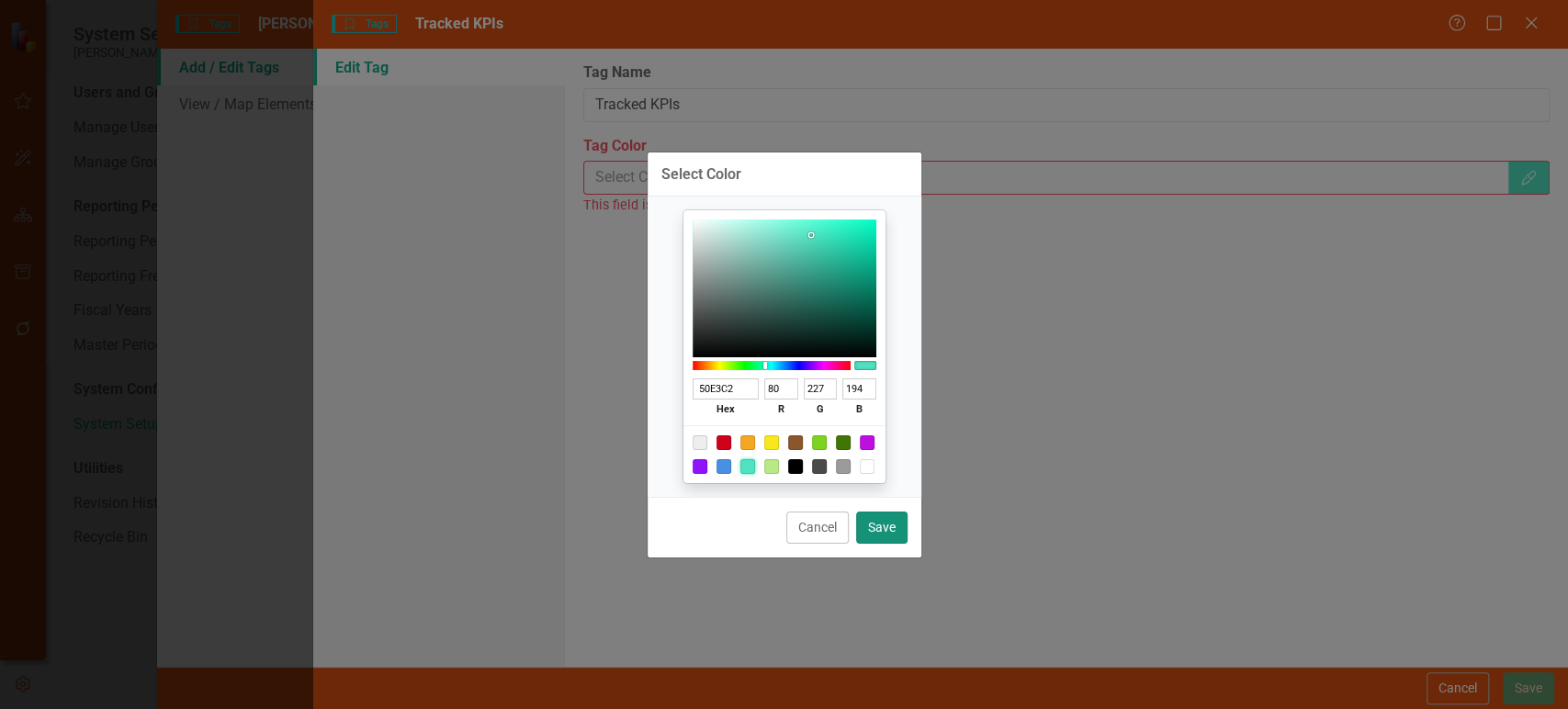
click at [897, 518] on button "Save" at bounding box center [881, 527] width 52 height 32
type input "#50e3c2"
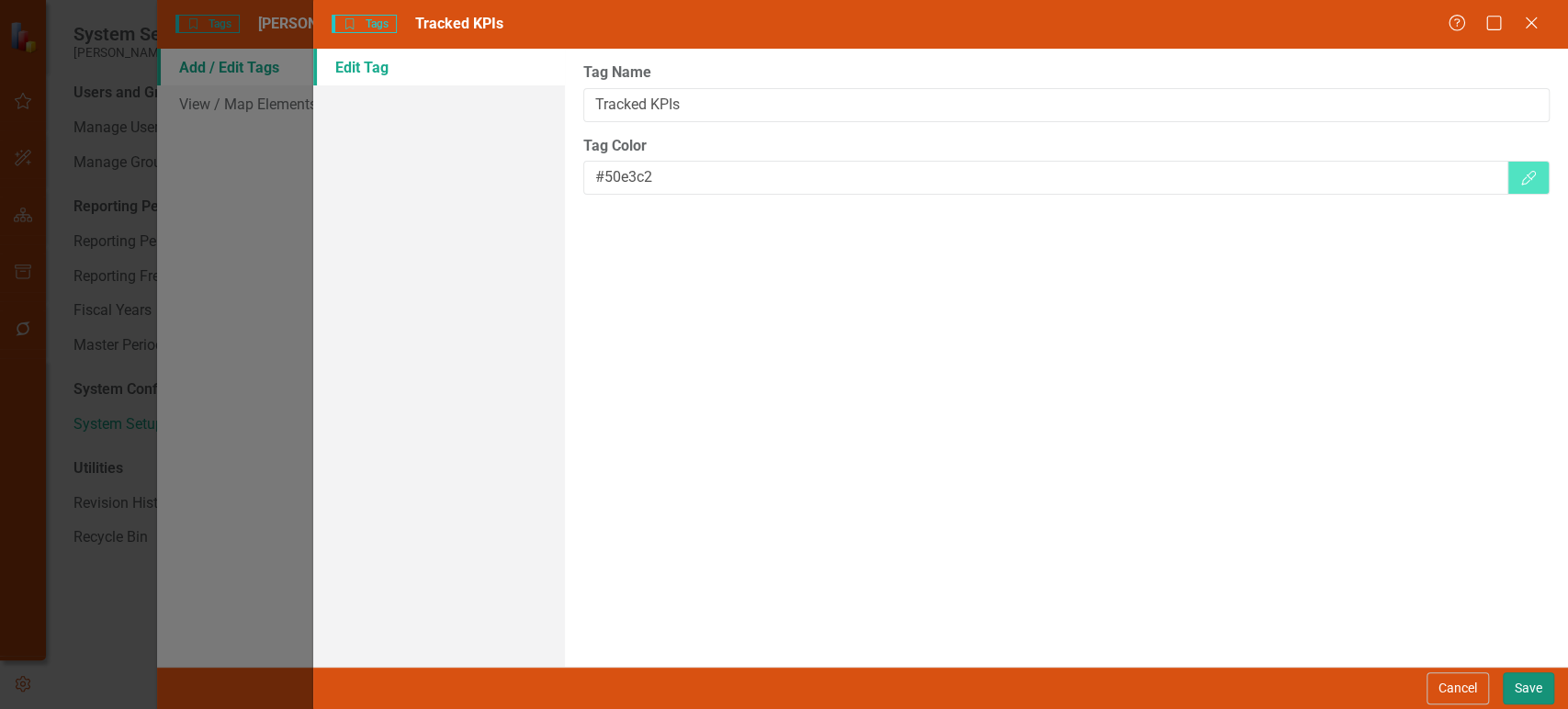
click at [1535, 688] on button "Save" at bounding box center [1528, 688] width 52 height 32
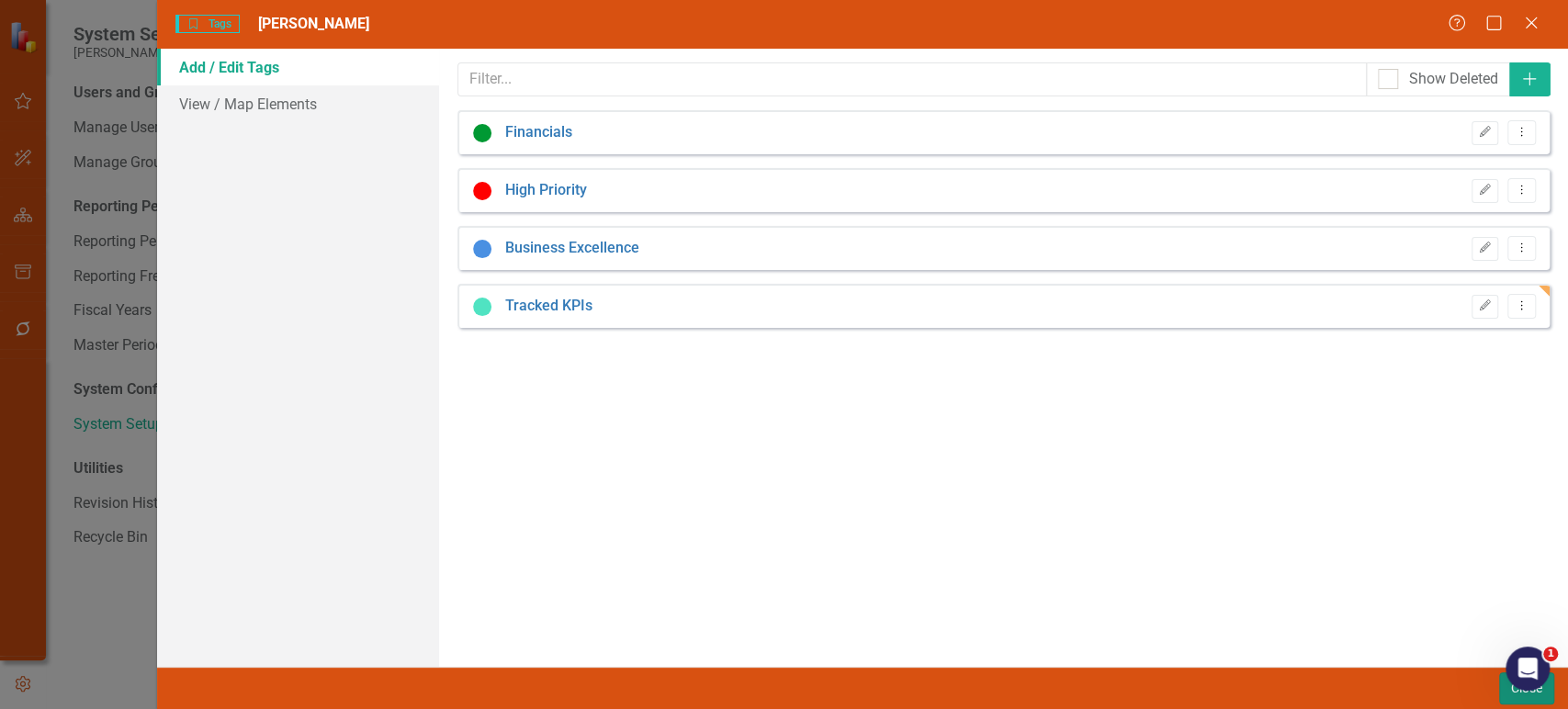
click at [1503, 698] on button "Close" at bounding box center [1527, 688] width 56 height 32
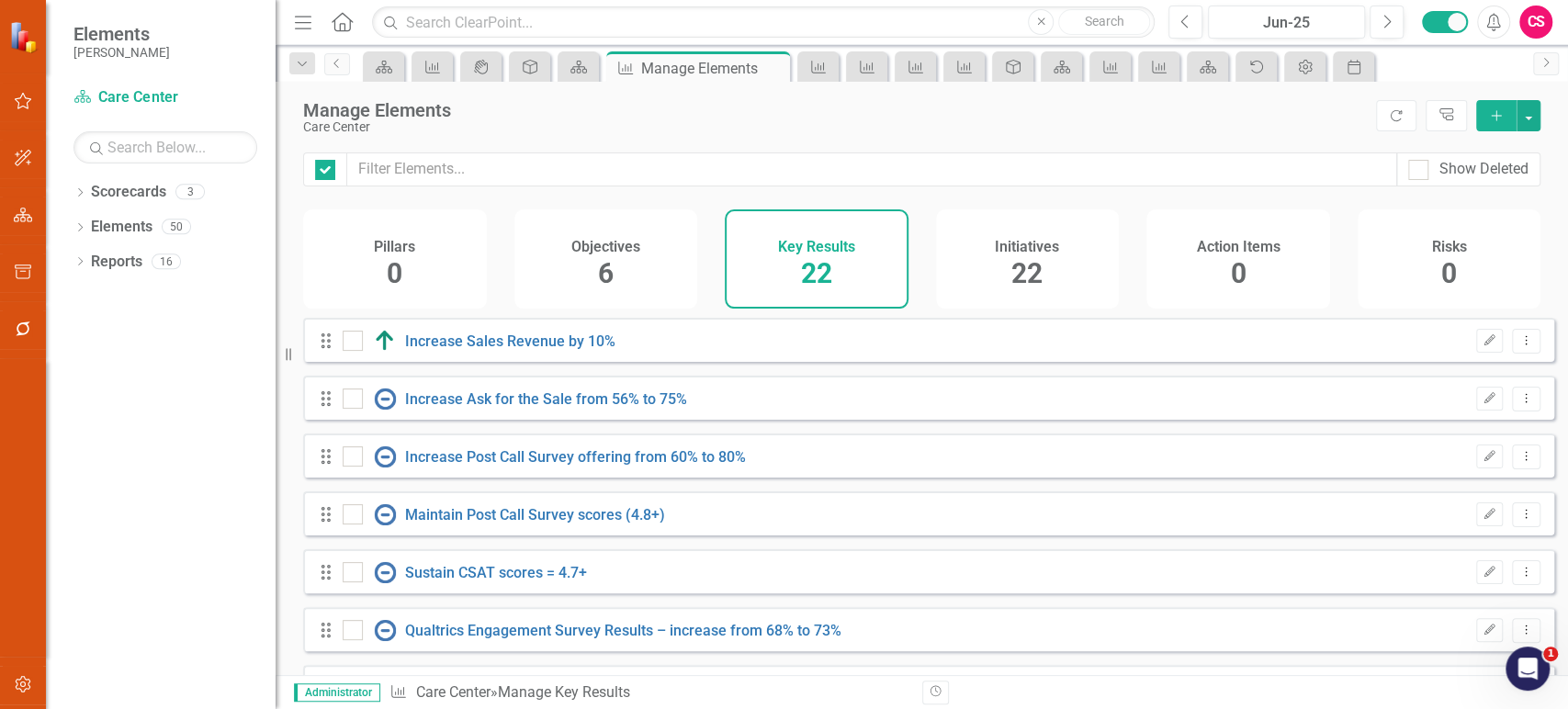
checkbox input "false"
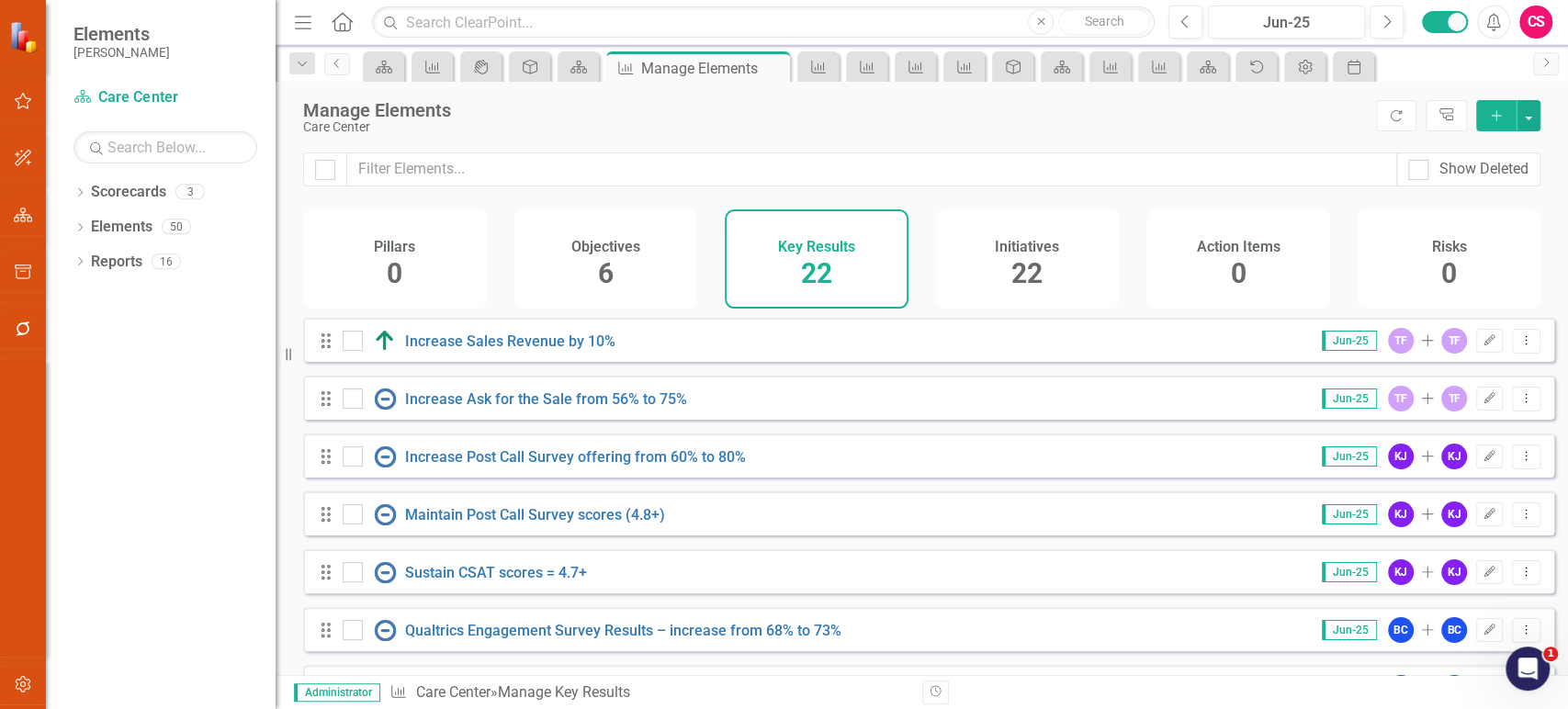
scroll to position [927, 0]
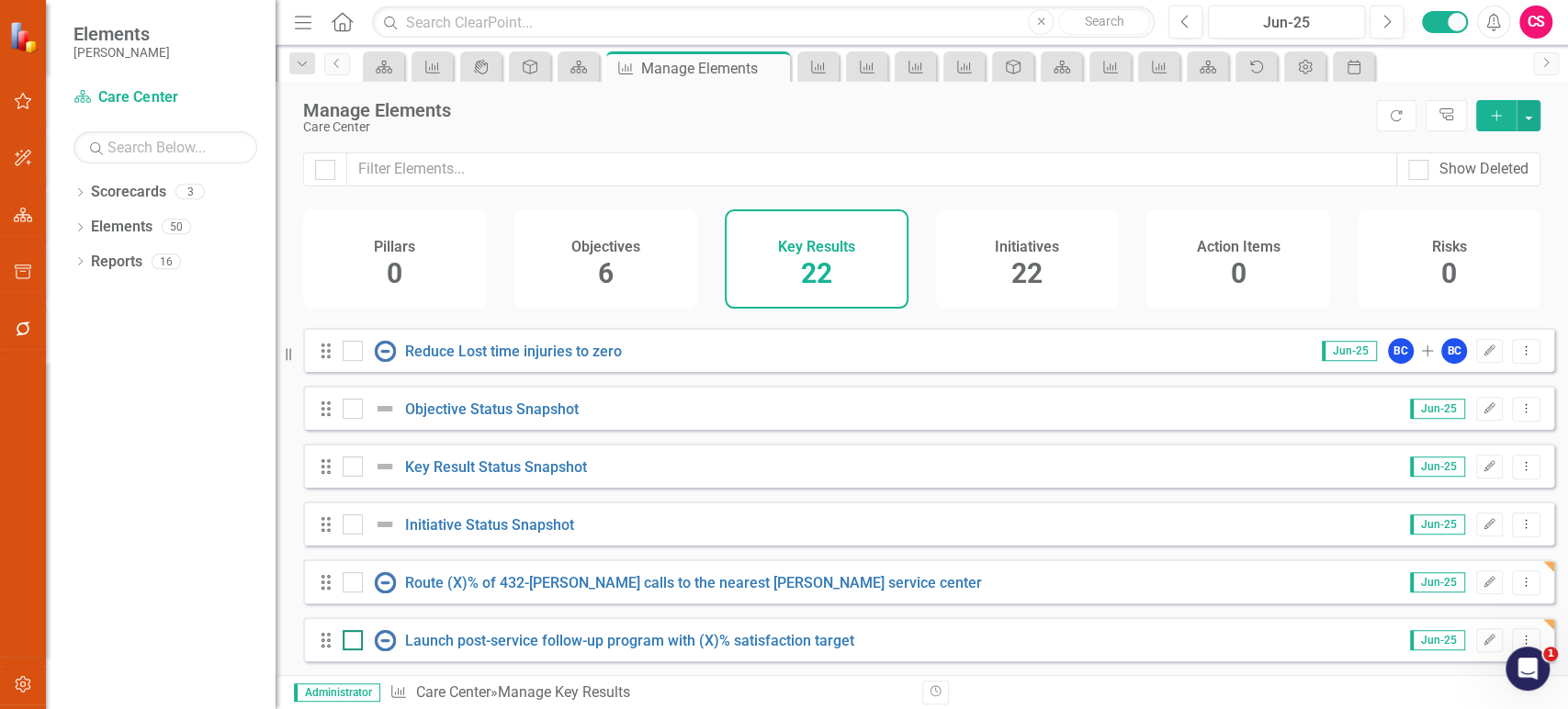
click at [346, 640] on input "checkbox" at bounding box center [348, 636] width 12 height 12
checkbox input "true"
click at [353, 587] on div at bounding box center [352, 582] width 20 height 20
click at [353, 584] on input "checkbox" at bounding box center [348, 578] width 12 height 12
click at [1535, 121] on button "button" at bounding box center [1528, 115] width 24 height 31
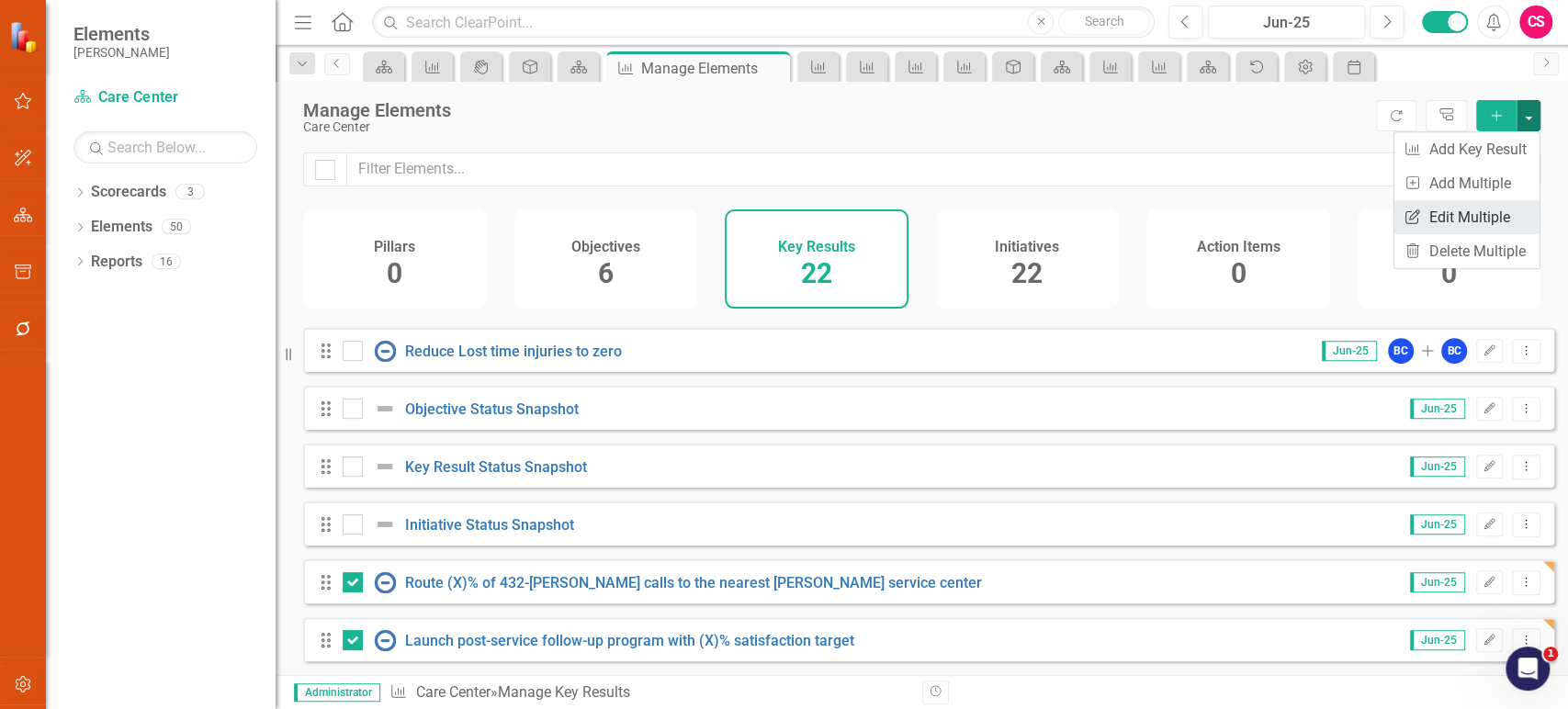
click at [1444, 208] on link "Edit Multiple Edit Multiple" at bounding box center [1466, 218] width 145 height 34
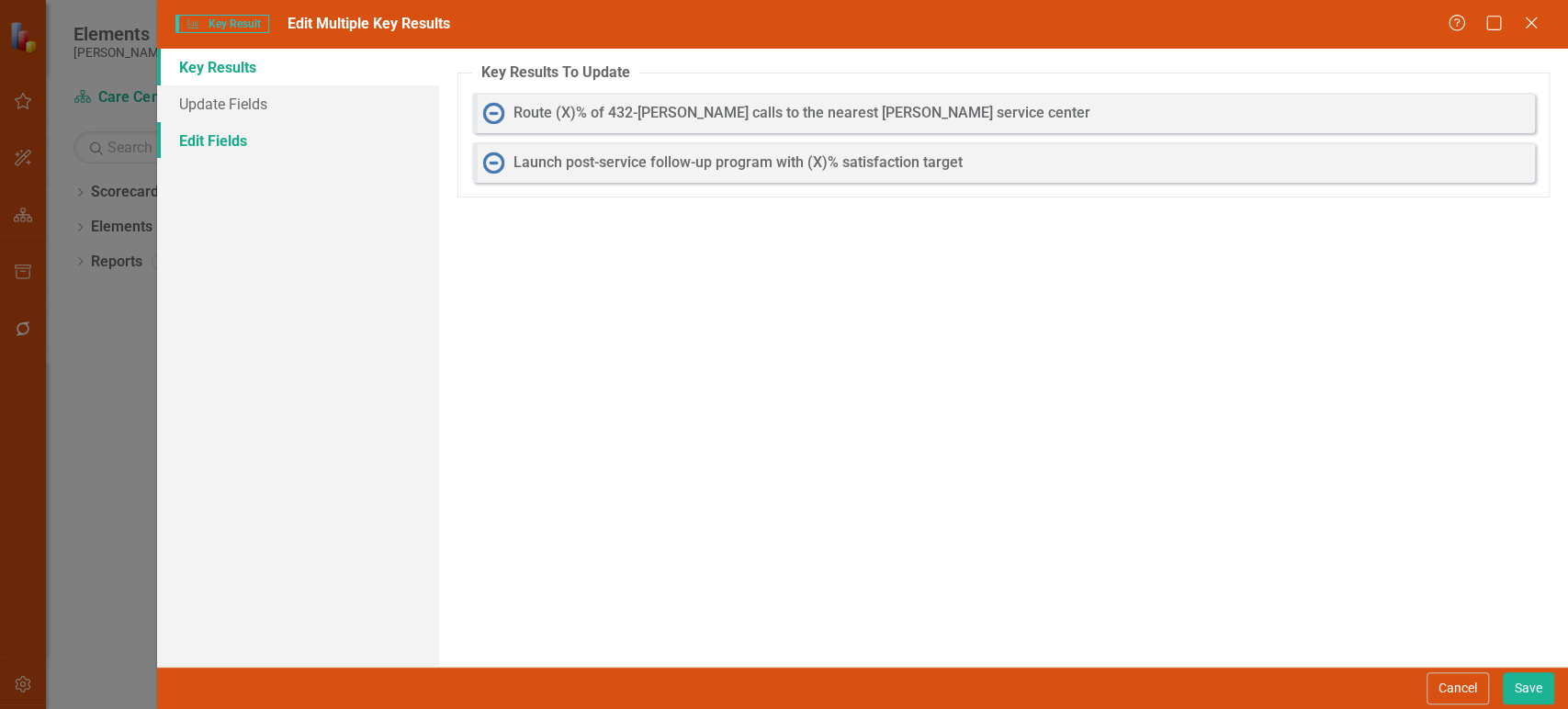
drag, startPoint x: 302, startPoint y: 145, endPoint x: 351, endPoint y: 131, distance: 51.0
click at [301, 147] on link "Edit Fields" at bounding box center [298, 140] width 282 height 37
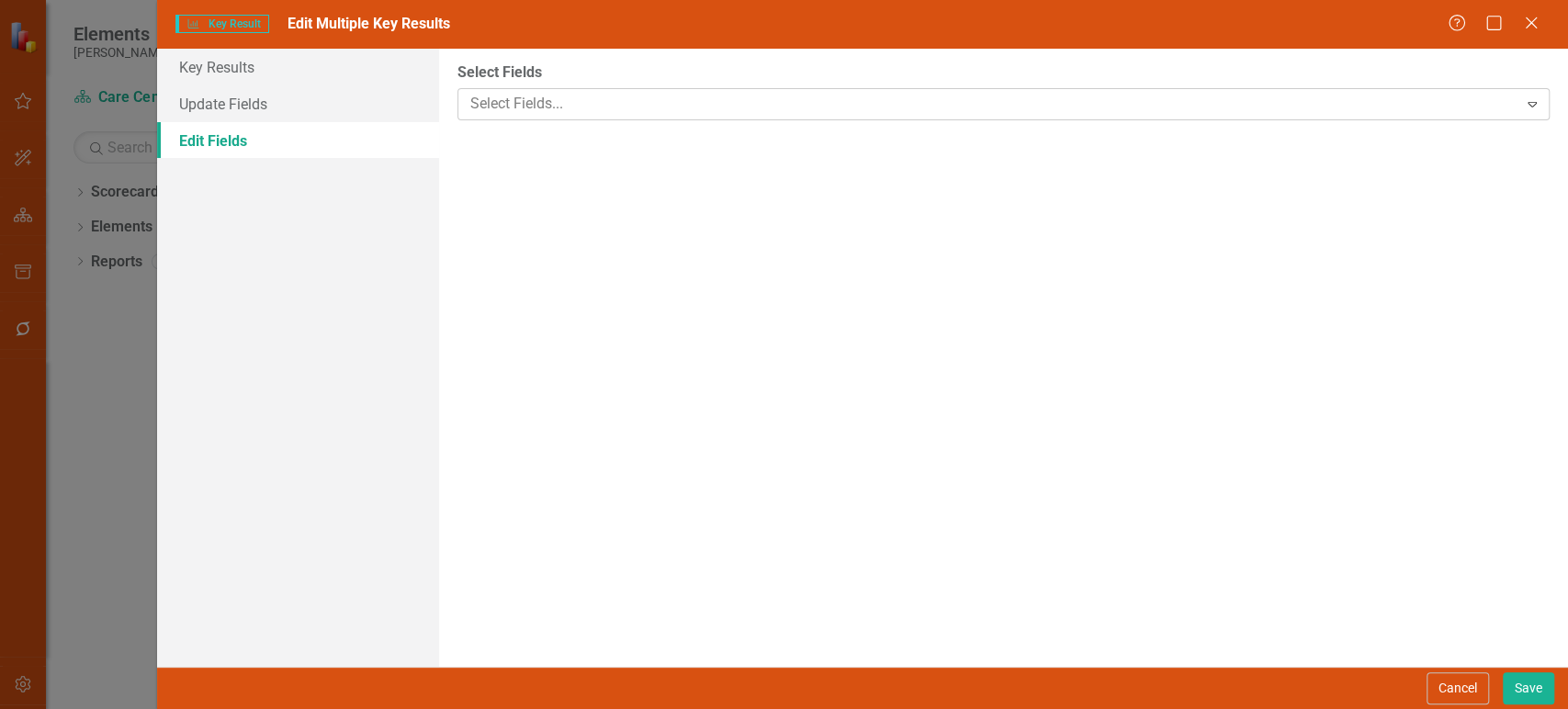
click at [631, 95] on div at bounding box center [991, 105] width 1055 height 24
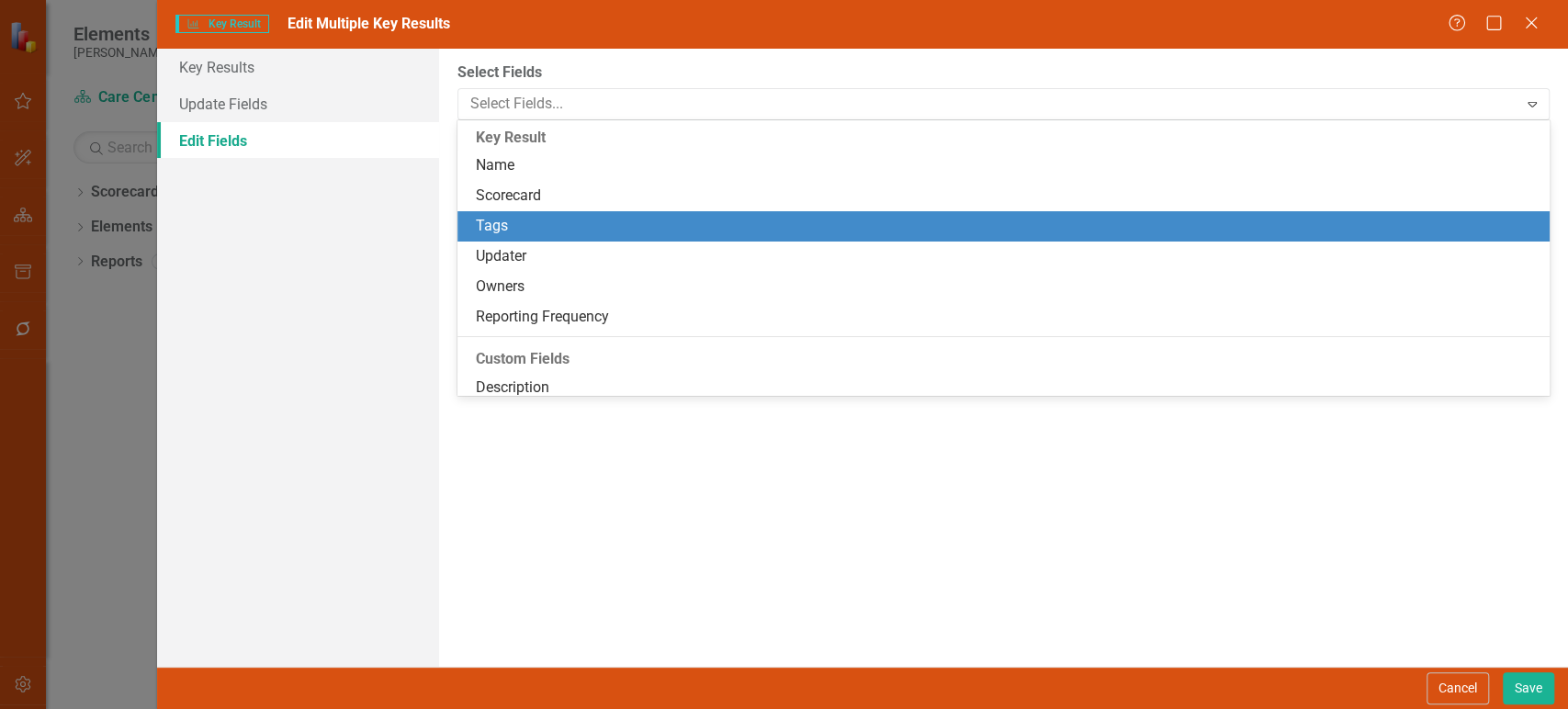
click at [549, 222] on div "Tags" at bounding box center [1007, 226] width 1062 height 21
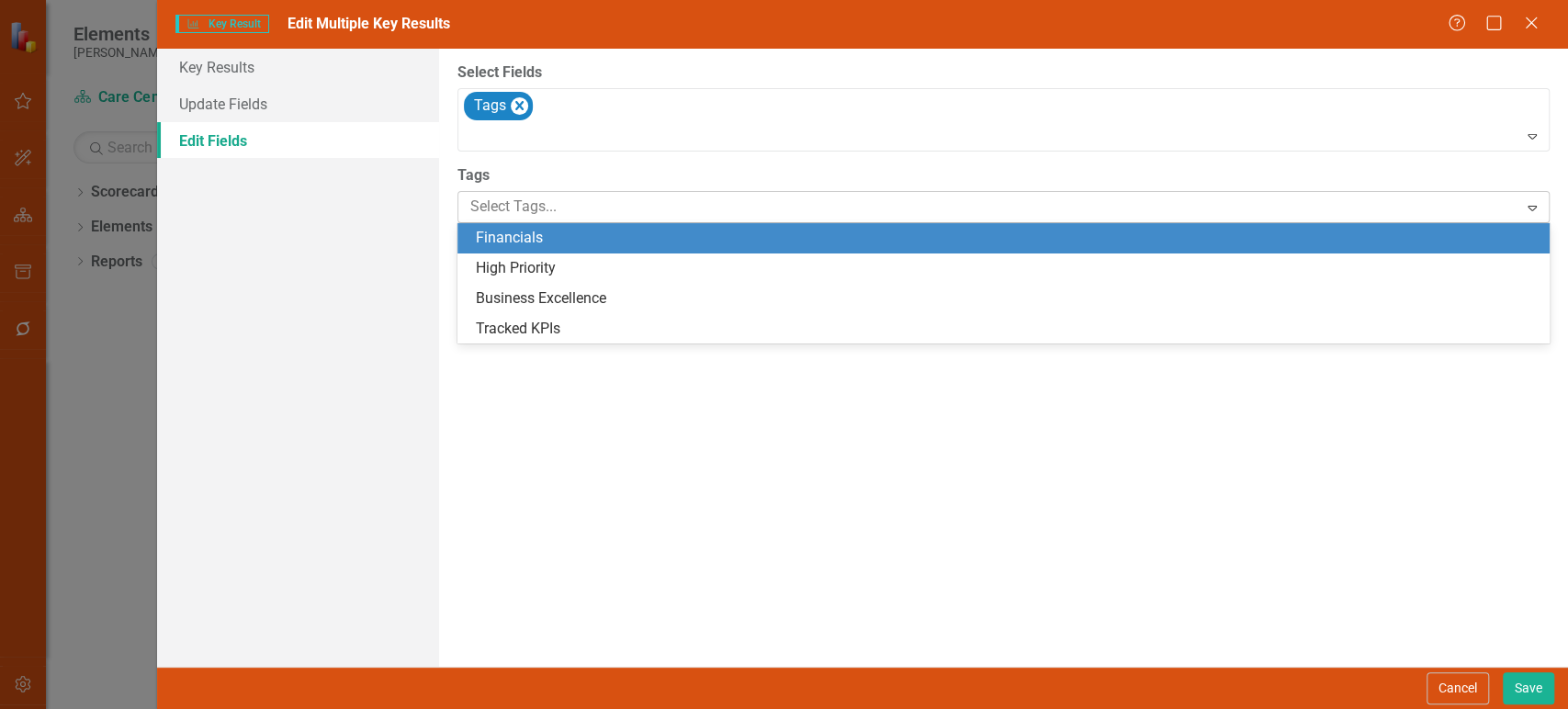
click at [576, 204] on div at bounding box center [991, 207] width 1055 height 24
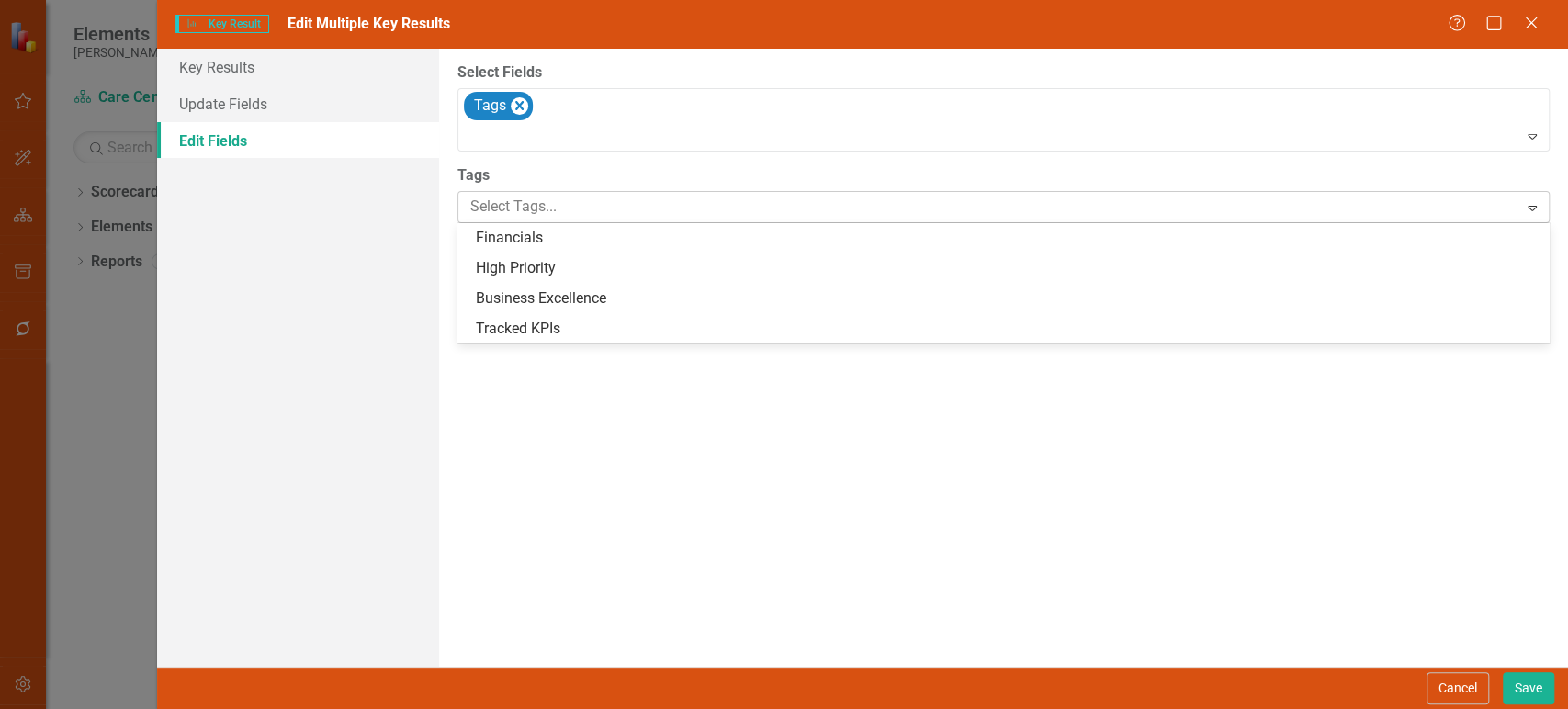
click at [576, 204] on div at bounding box center [991, 207] width 1055 height 24
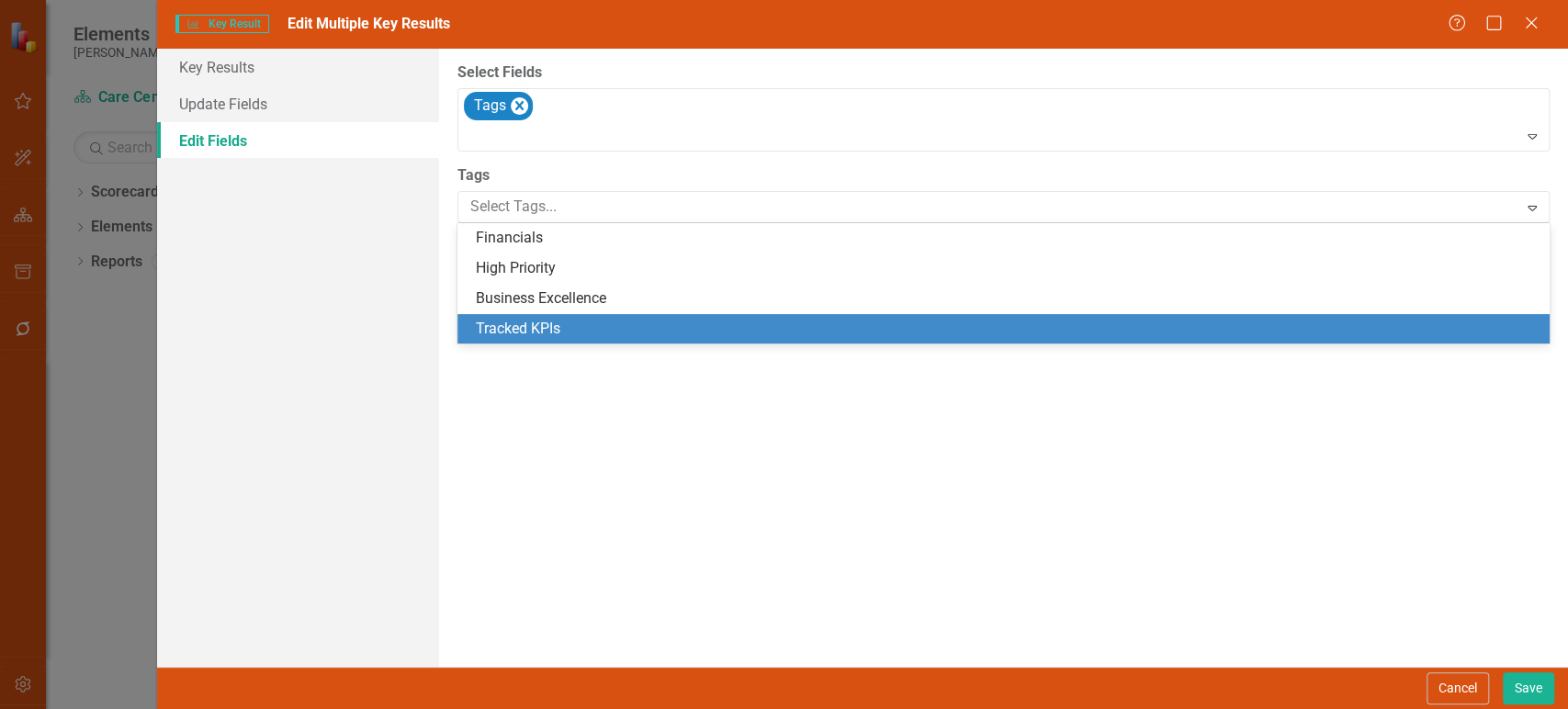
click at [539, 342] on div "Tracked KPIs" at bounding box center [1004, 330] width 1092 height 30
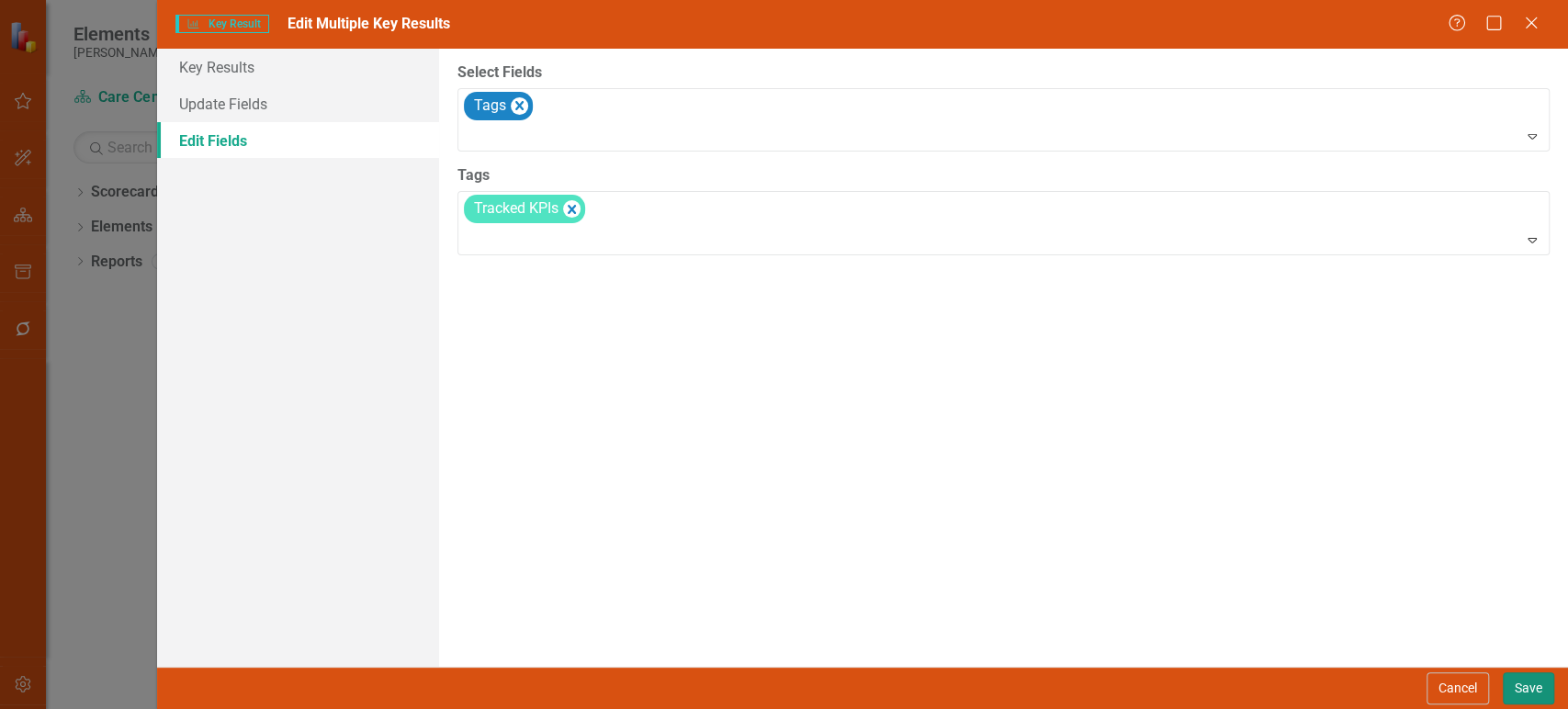
click at [1525, 692] on button "Save" at bounding box center [1528, 688] width 52 height 32
checkbox input "false"
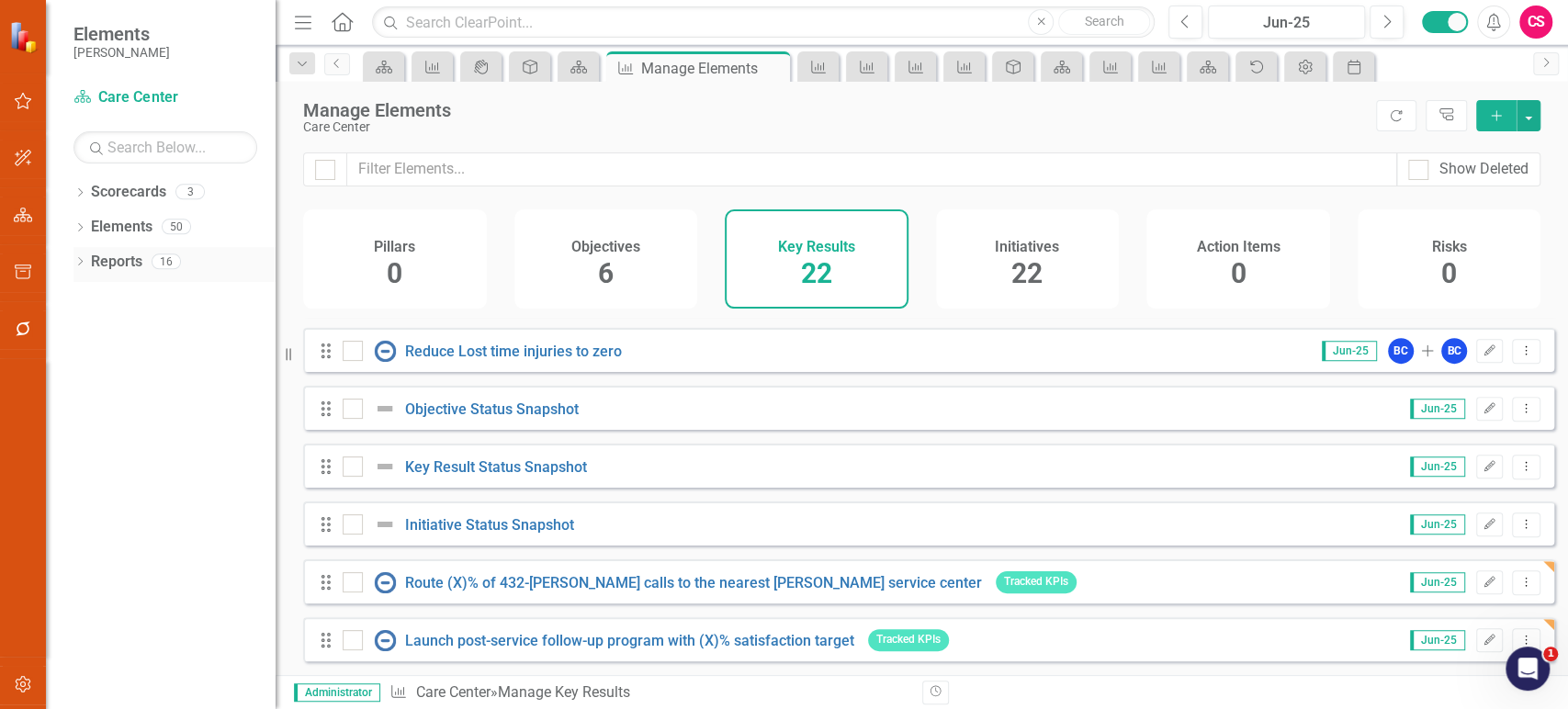
click at [81, 266] on icon "Dropdown" at bounding box center [80, 263] width 13 height 10
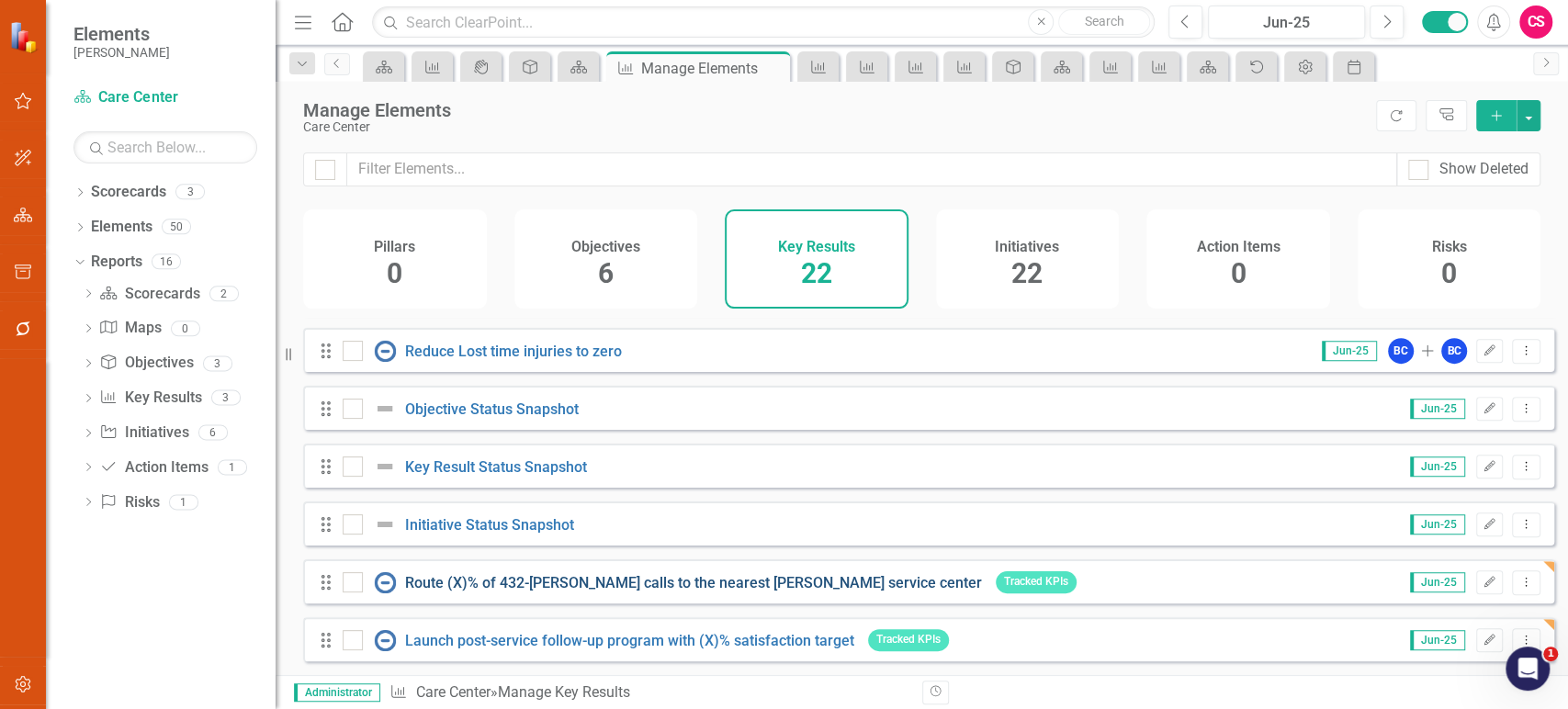
click at [514, 580] on link "Route (X)% of 432-[PERSON_NAME] calls to the nearest [PERSON_NAME] service cent…" at bounding box center [693, 583] width 576 height 18
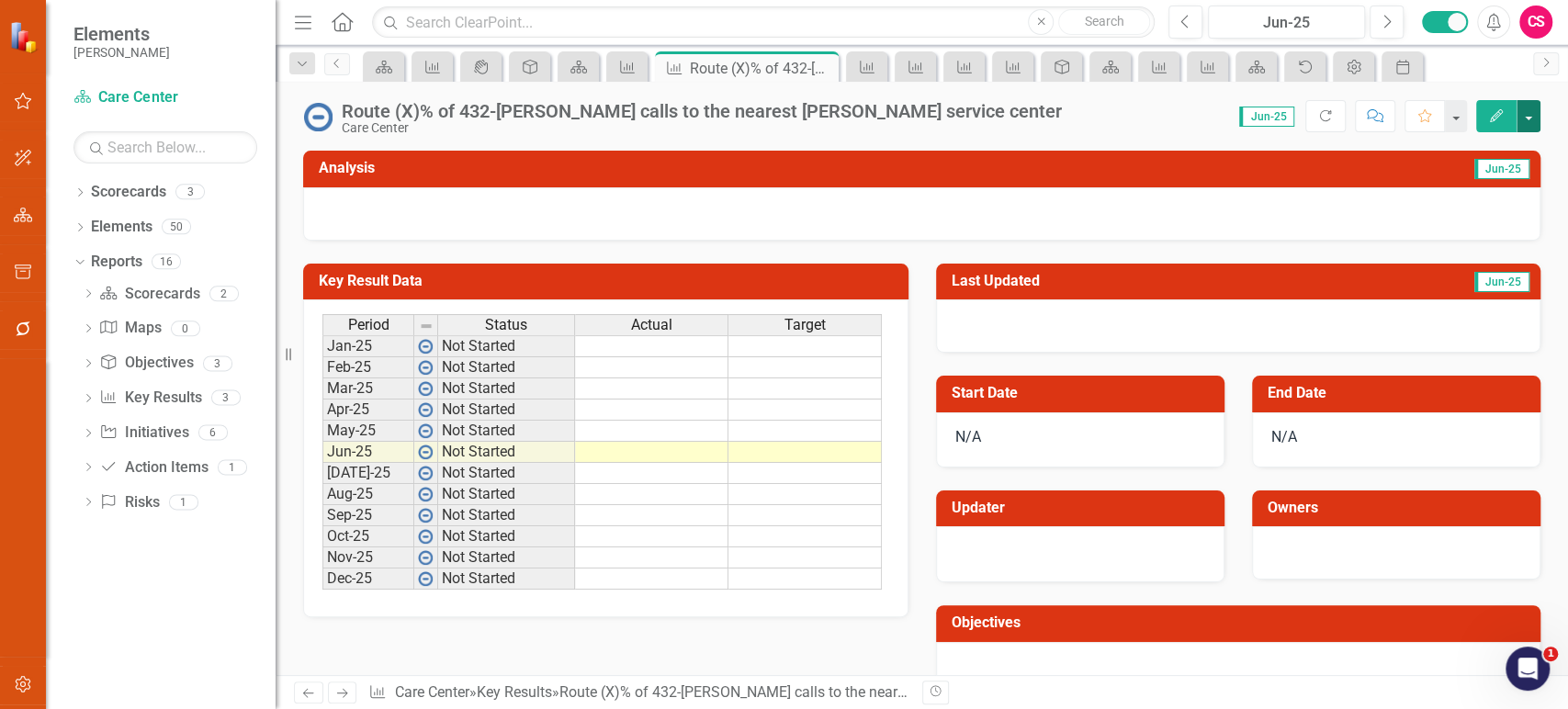
click at [1535, 119] on button "button" at bounding box center [1528, 116] width 24 height 32
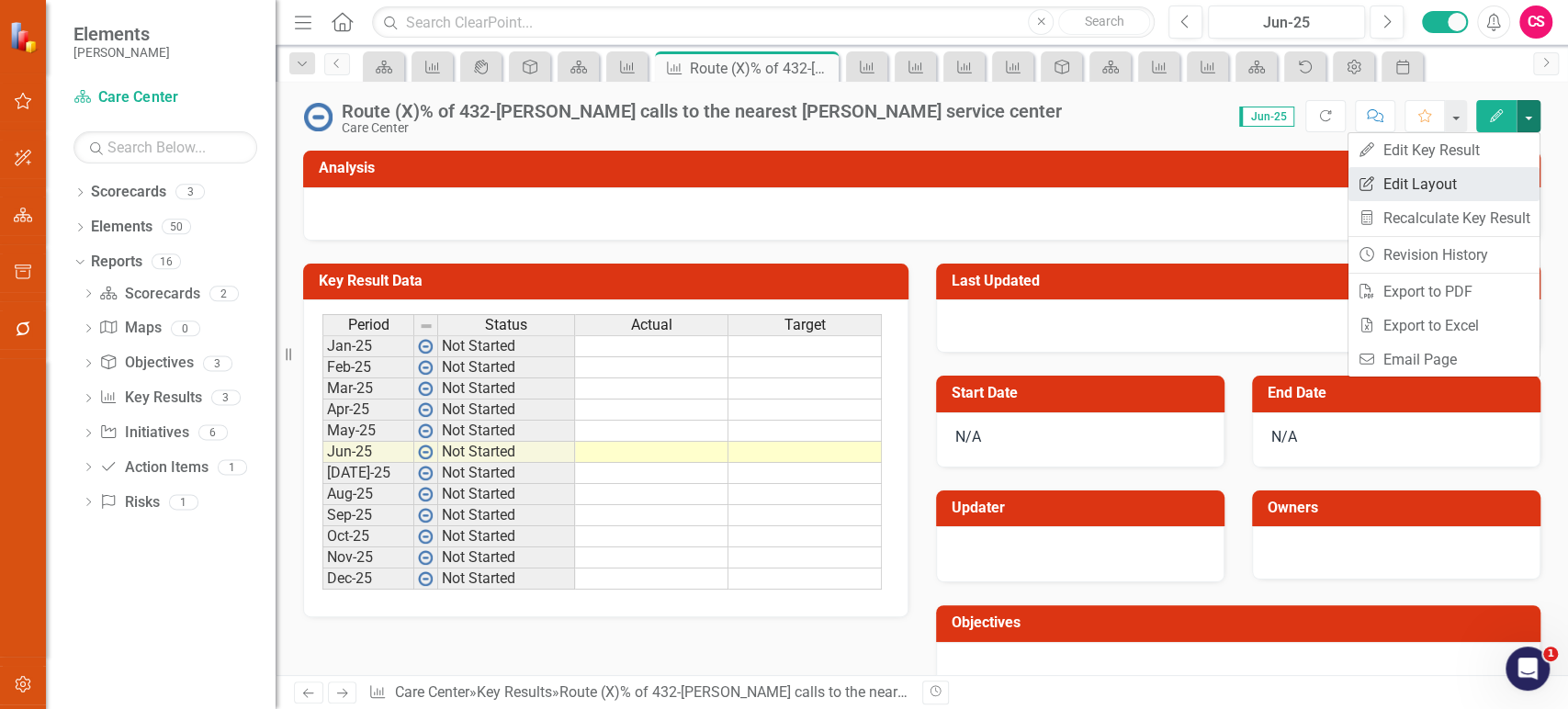
click at [1460, 188] on link "Edit Report Edit Layout" at bounding box center [1444, 184] width 191 height 34
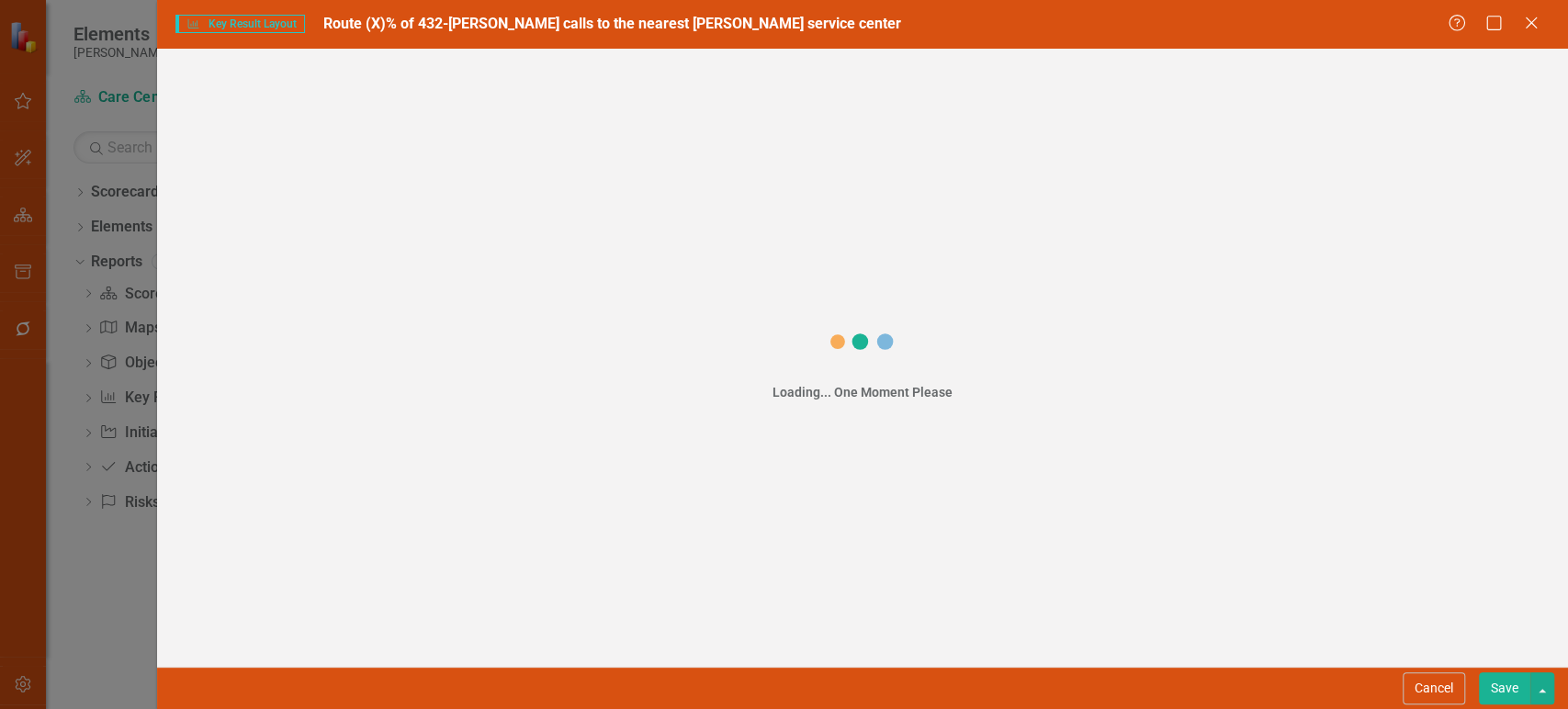
click at [283, 133] on div "Key Result Key Result Layout Route (X)% of 432-LIPPERT calls to the nearest Lip…" at bounding box center [784, 354] width 1568 height 709
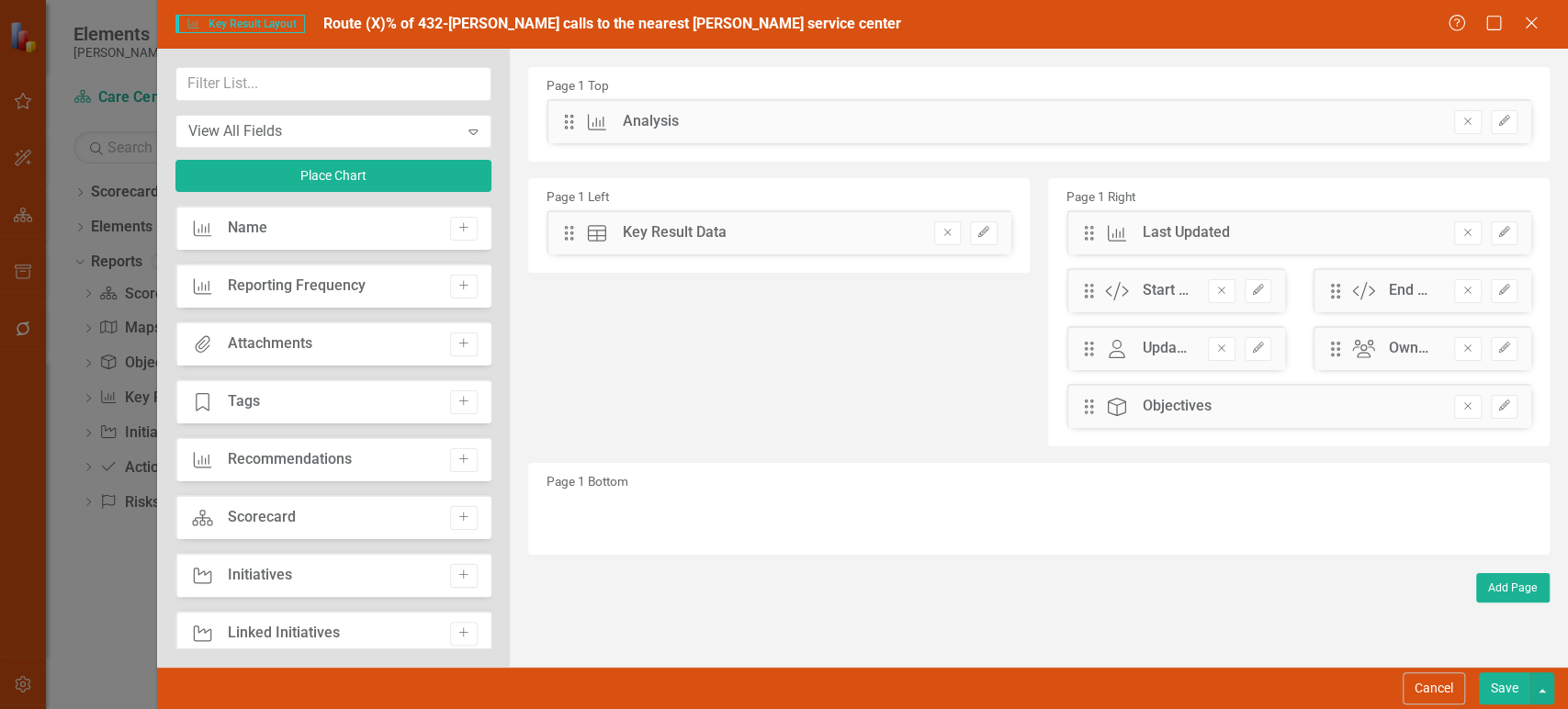
click at [318, 153] on div "View All Fields Expand Place Chart" at bounding box center [332, 136] width 315 height 138
click at [327, 137] on div "View All Fields" at bounding box center [324, 131] width 271 height 21
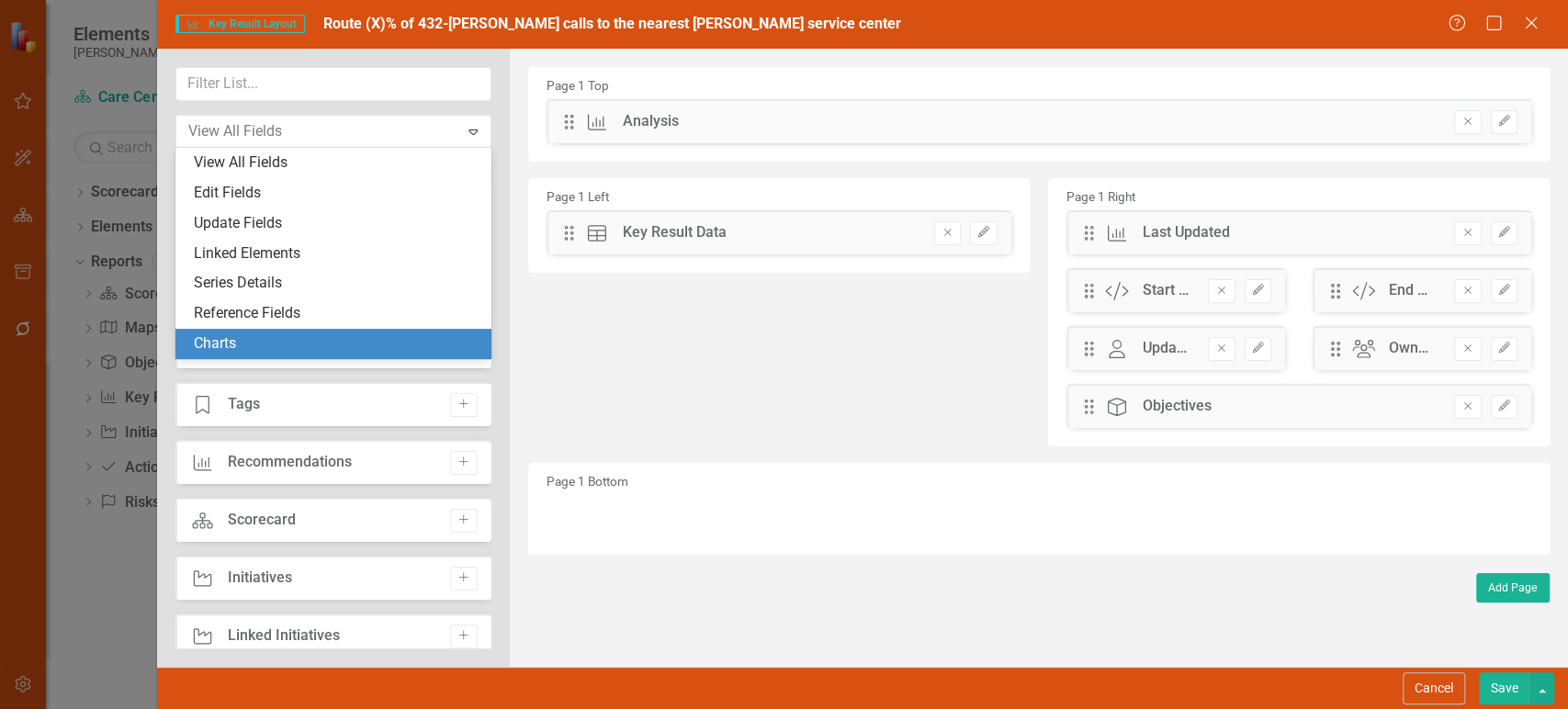
click at [243, 333] on div "Charts" at bounding box center [337, 344] width 286 height 21
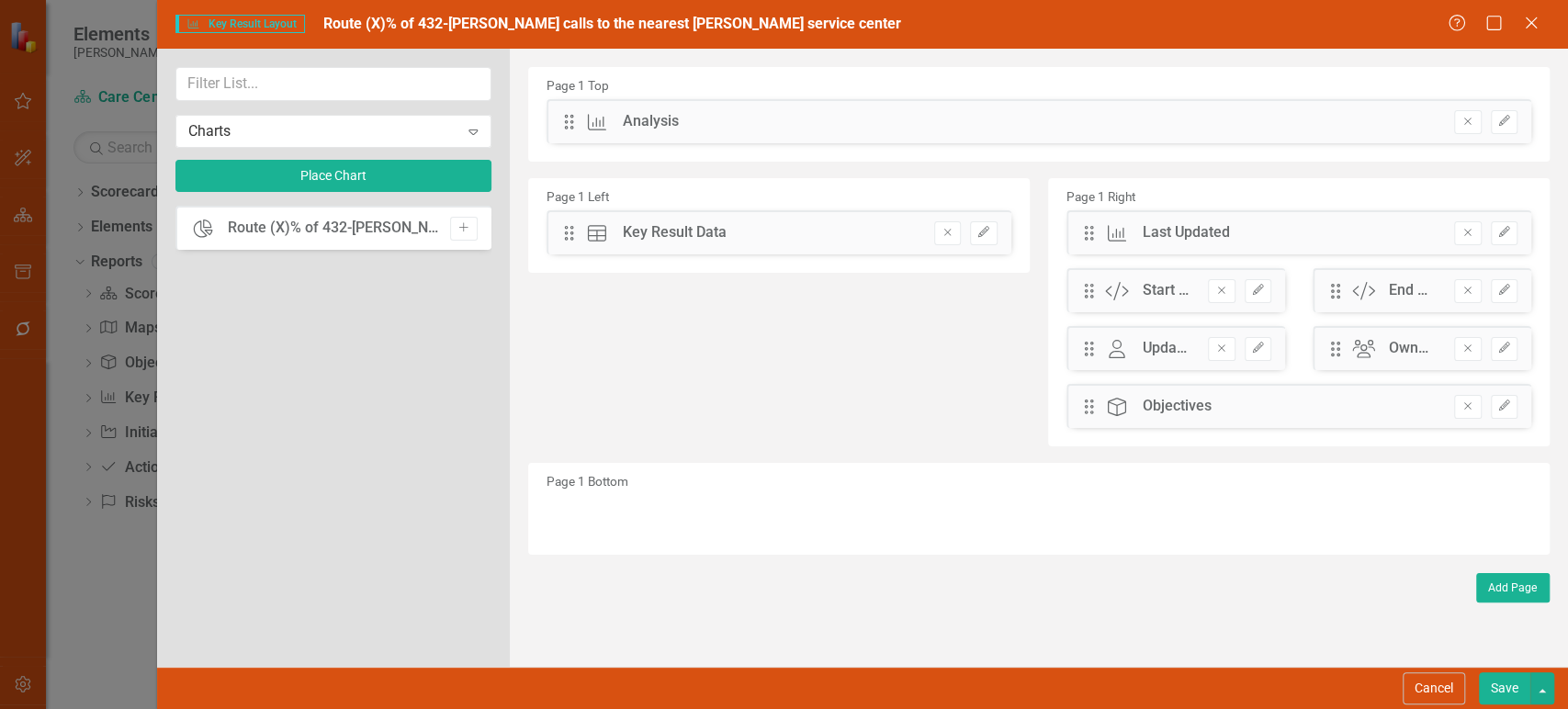
click at [464, 234] on button "Add" at bounding box center [463, 228] width 26 height 24
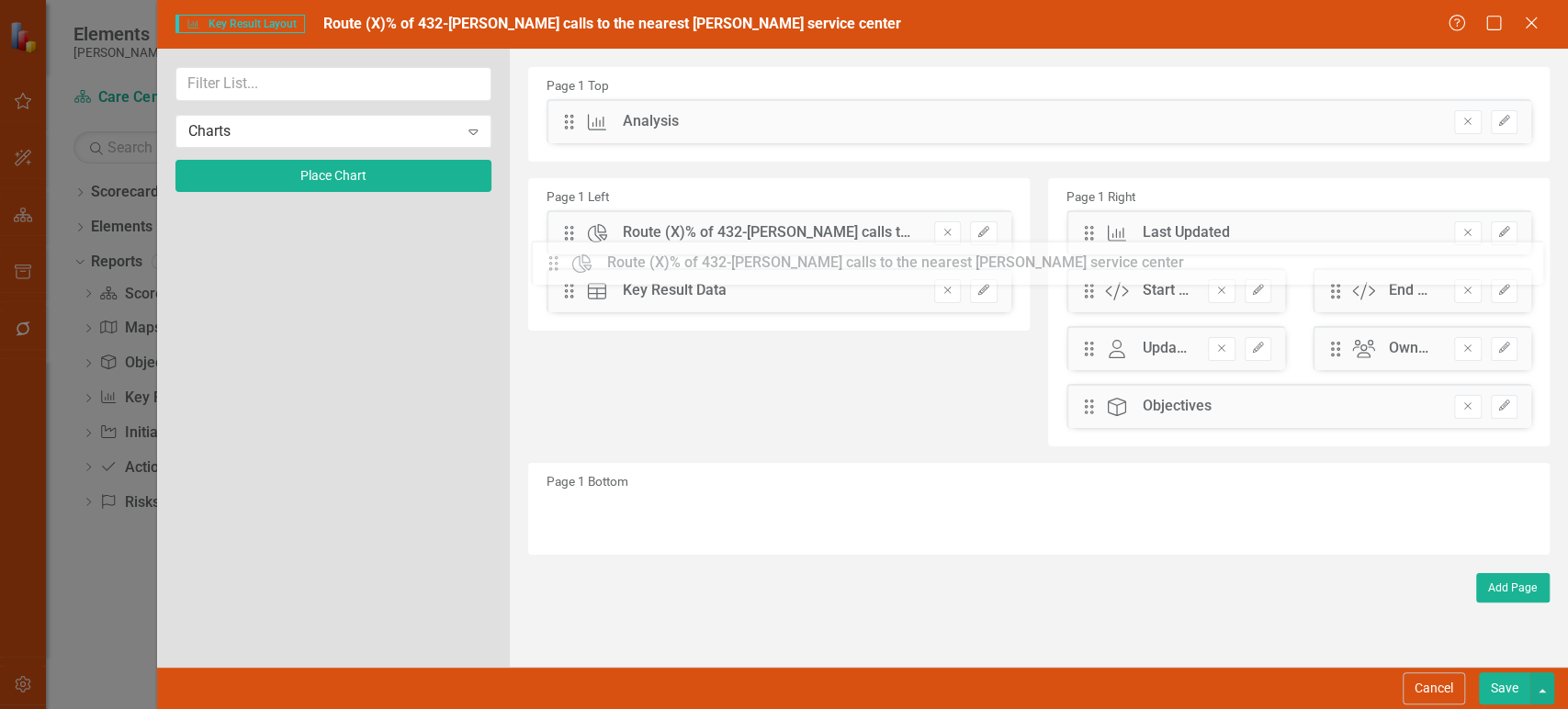
drag, startPoint x: 578, startPoint y: 118, endPoint x: 576, endPoint y: 259, distance: 141.0
click at [1506, 694] on button "Save" at bounding box center [1504, 688] width 52 height 32
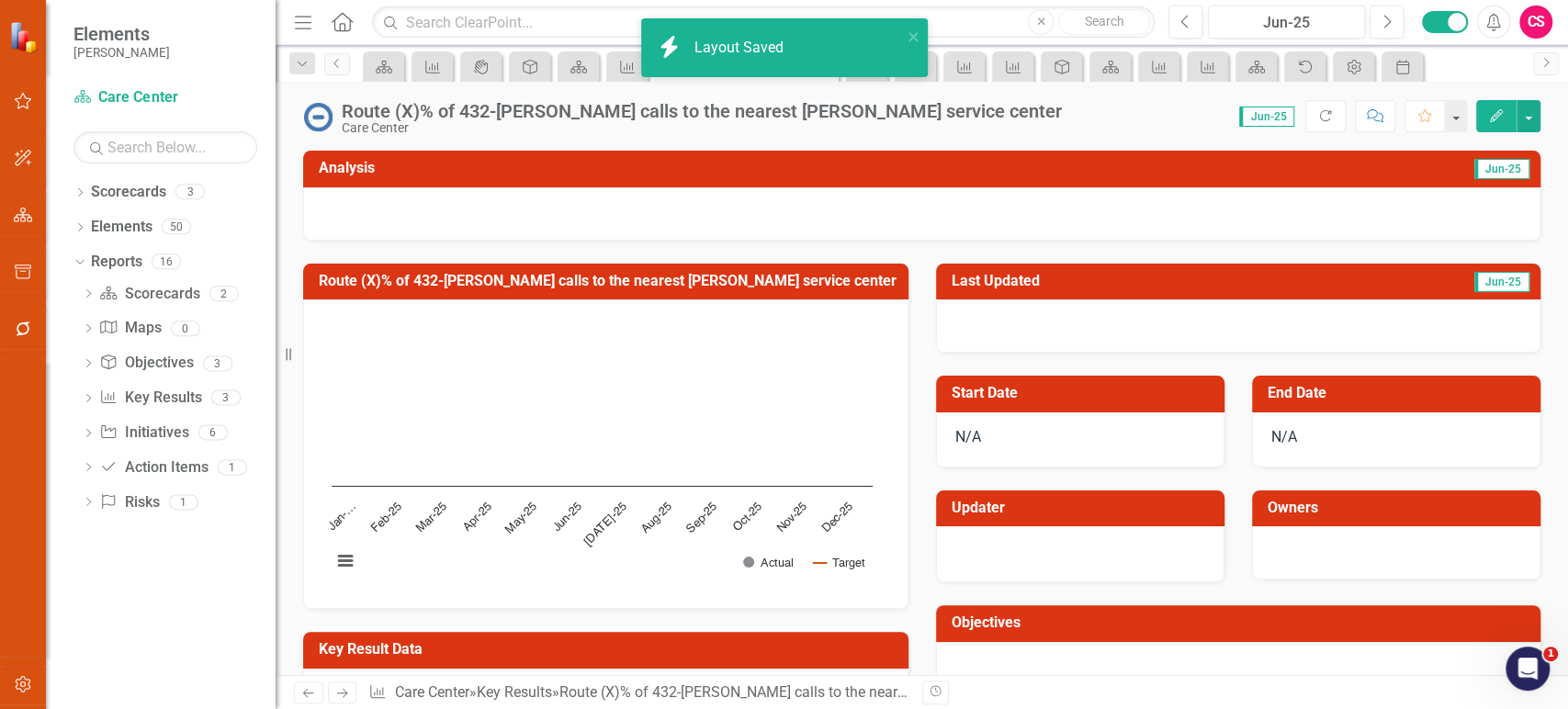
click at [339, 699] on icon "Next" at bounding box center [342, 692] width 16 height 12
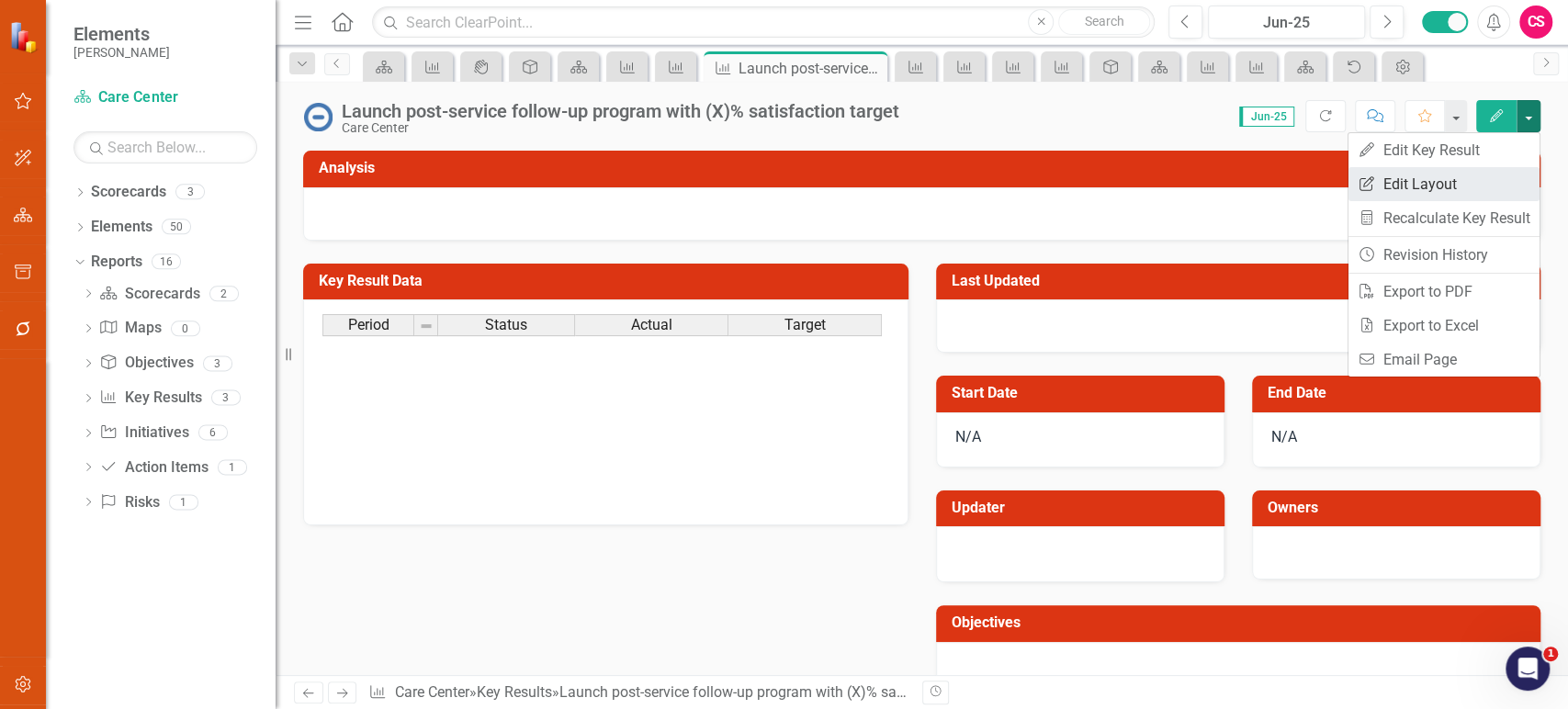
click at [1482, 182] on link "Edit Report Edit Layout" at bounding box center [1444, 184] width 191 height 34
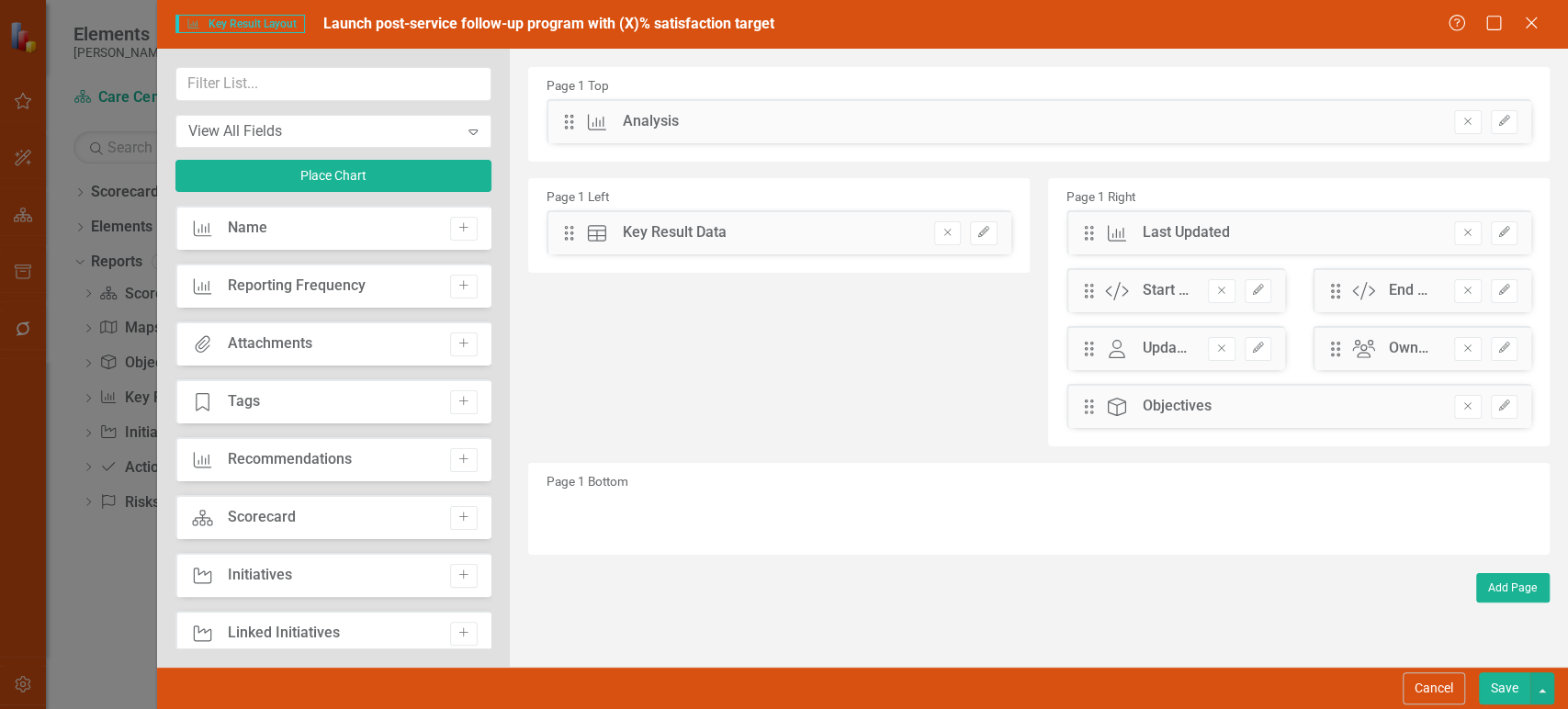
click at [325, 125] on div "View All Fields" at bounding box center [324, 131] width 271 height 21
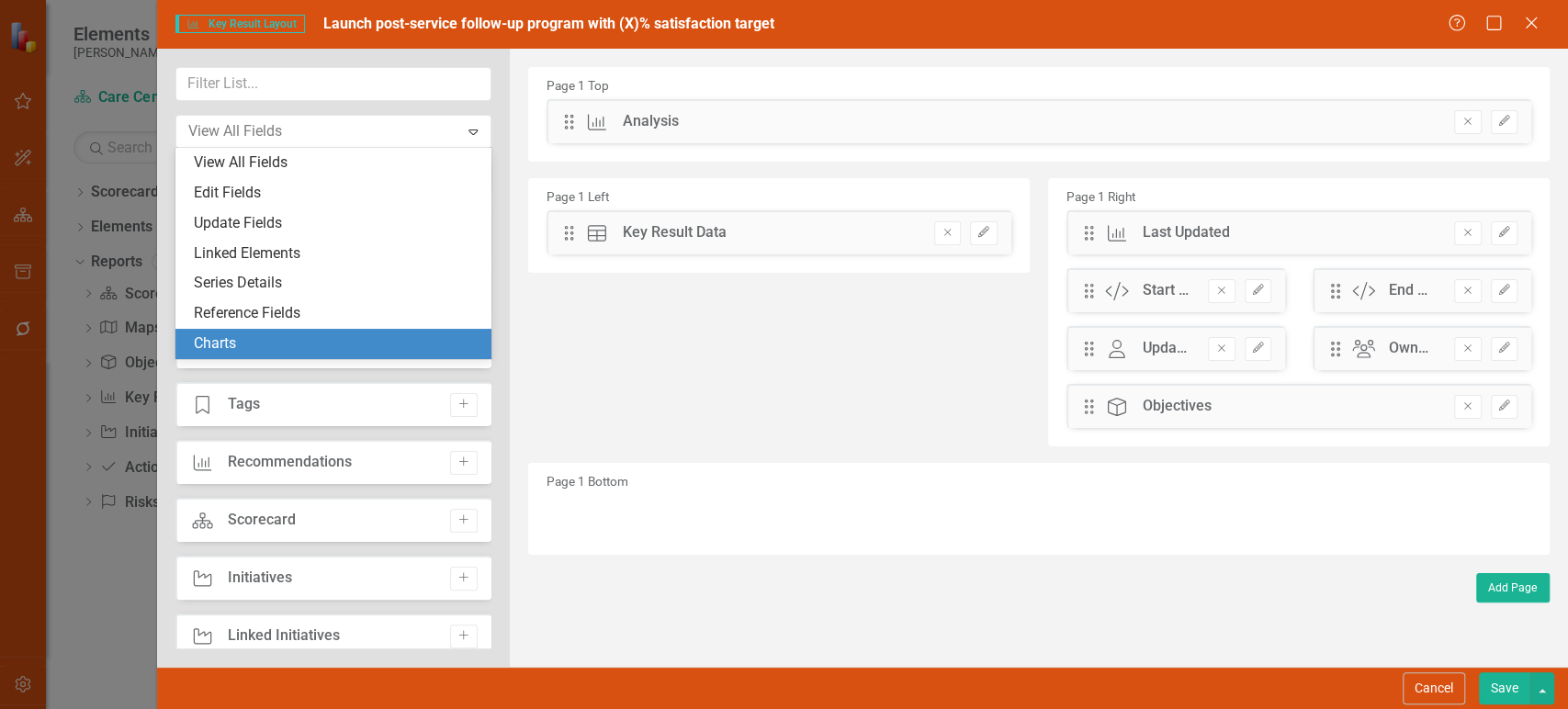
click at [264, 336] on div "Charts" at bounding box center [337, 344] width 286 height 21
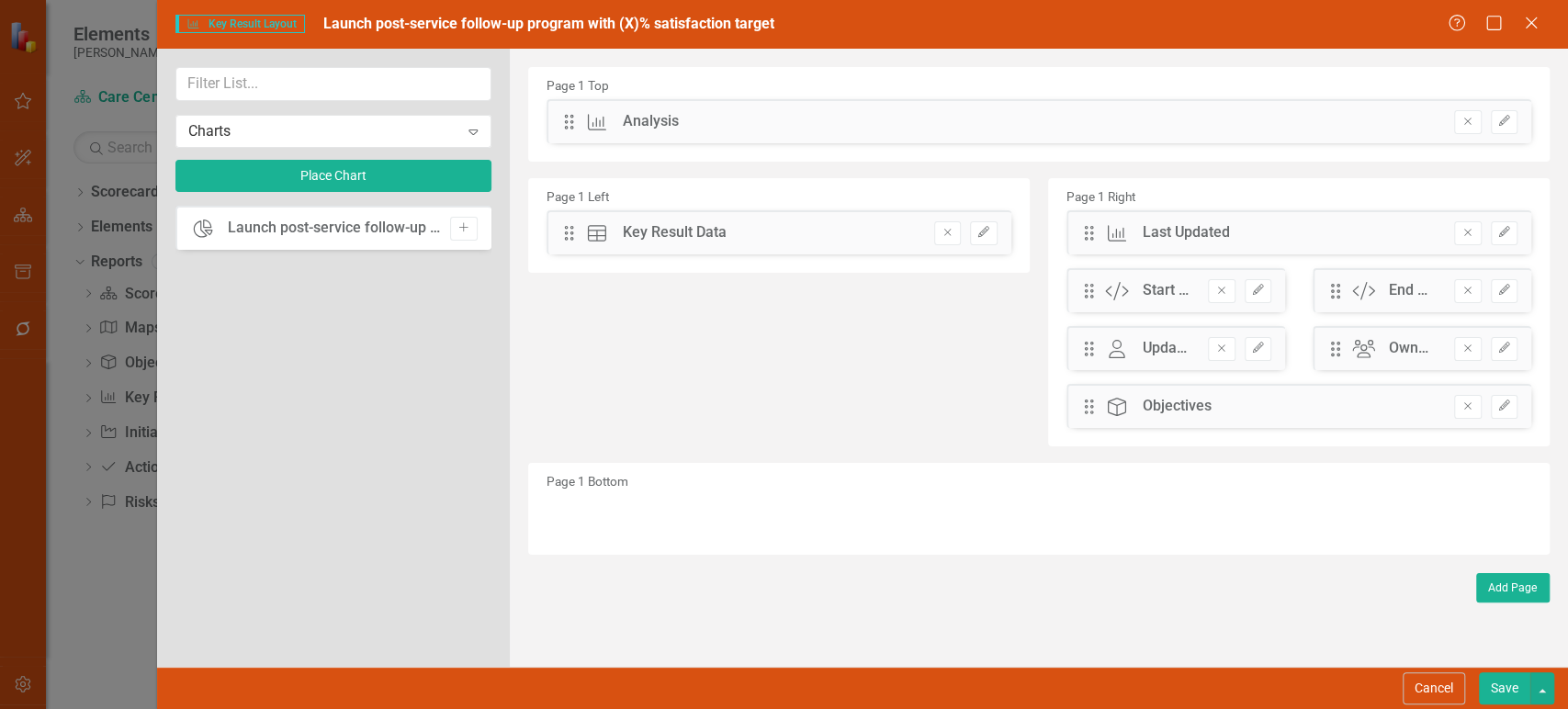
drag, startPoint x: 458, startPoint y: 226, endPoint x: 502, endPoint y: 185, distance: 60.1
click at [458, 227] on icon "Add" at bounding box center [463, 228] width 14 height 11
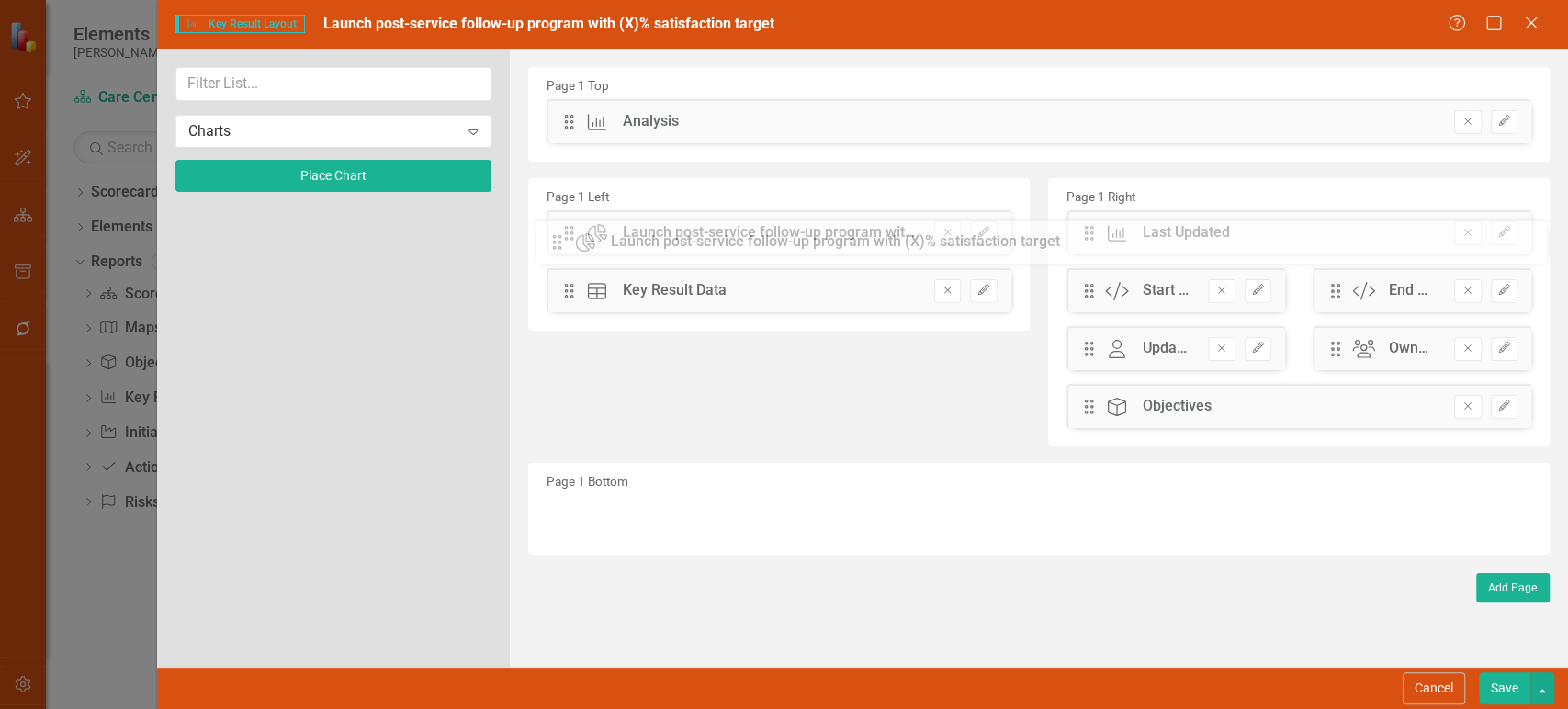
drag, startPoint x: 566, startPoint y: 123, endPoint x: 567, endPoint y: 238, distance: 115.0
click at [1221, 294] on icon "Remove" at bounding box center [1220, 290] width 14 height 11
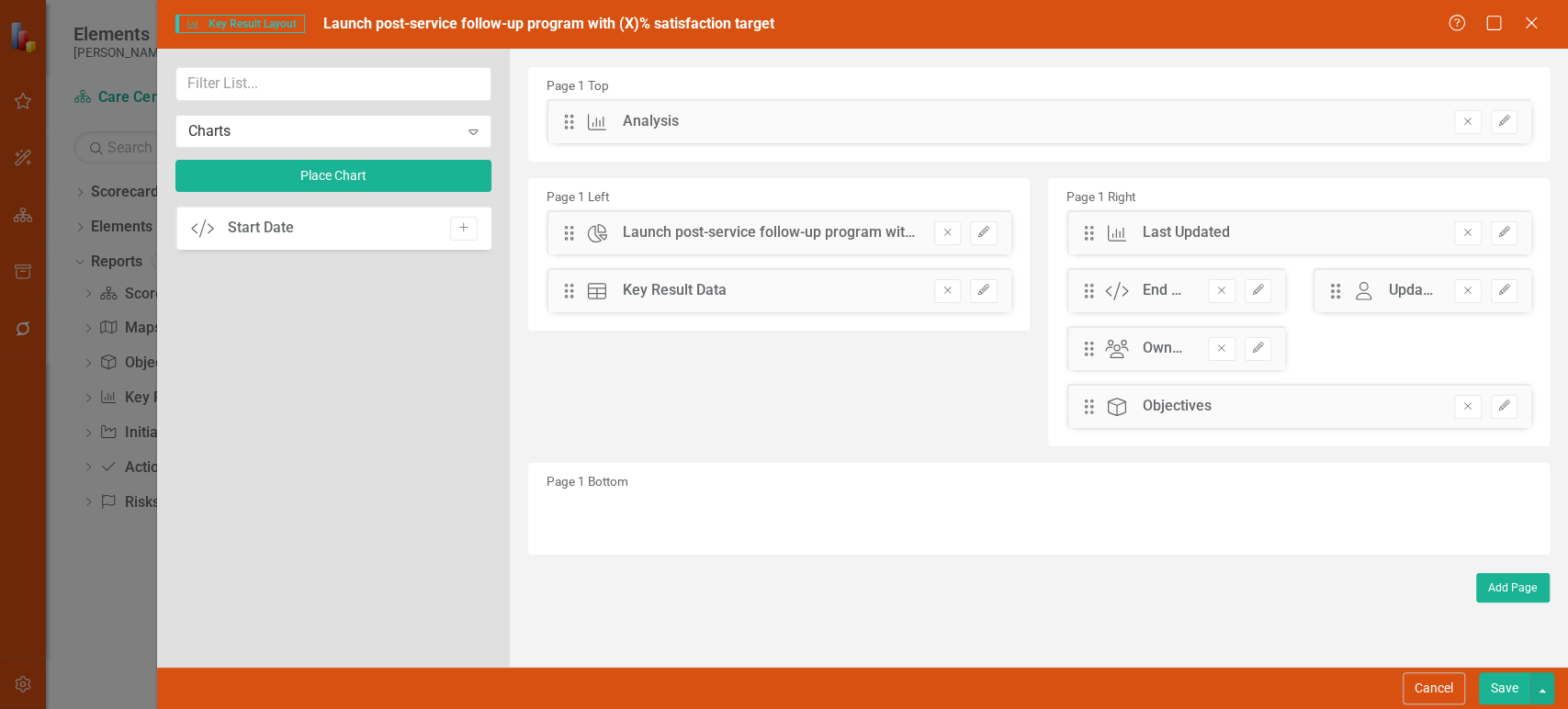
click at [1220, 294] on icon "Remove" at bounding box center [1220, 290] width 14 height 11
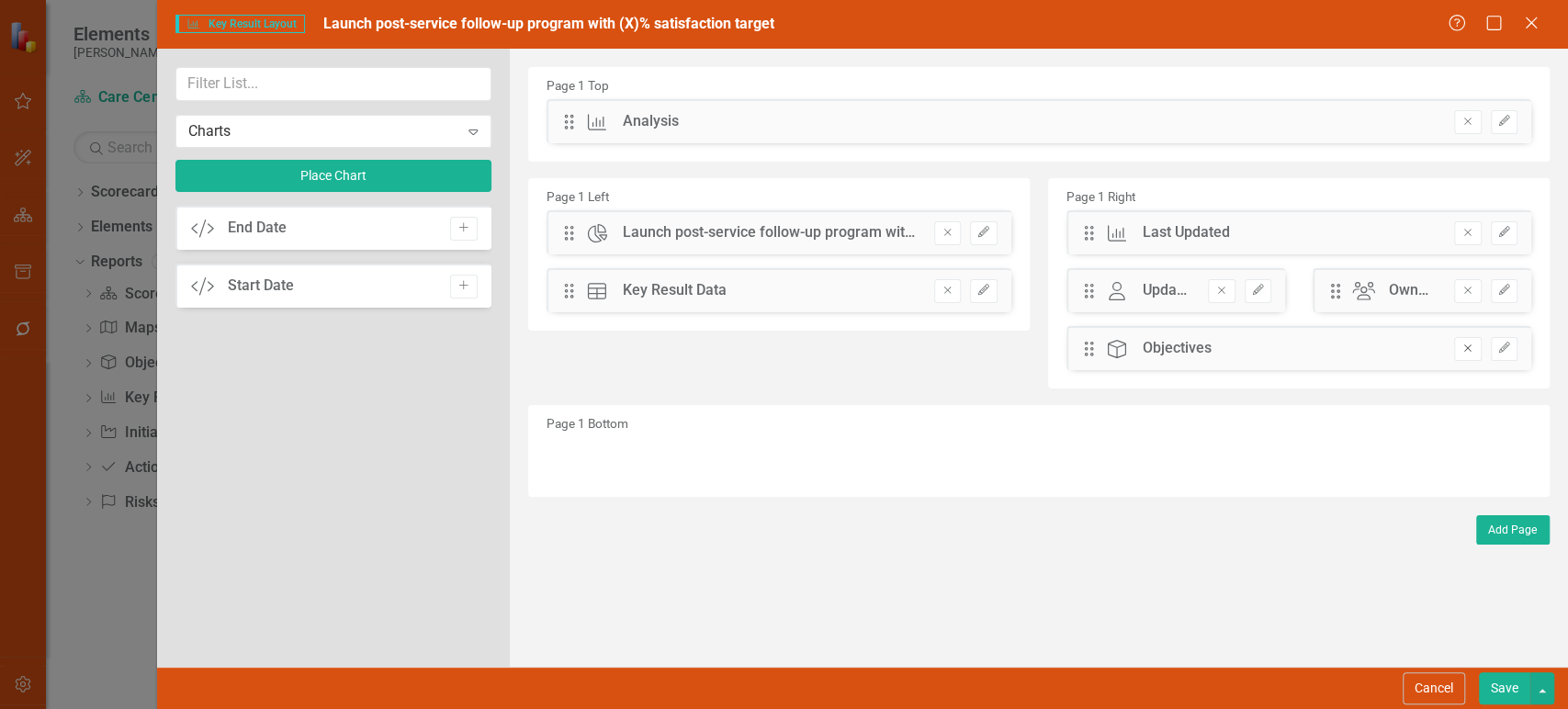
click at [1456, 351] on button "Remove" at bounding box center [1467, 348] width 26 height 24
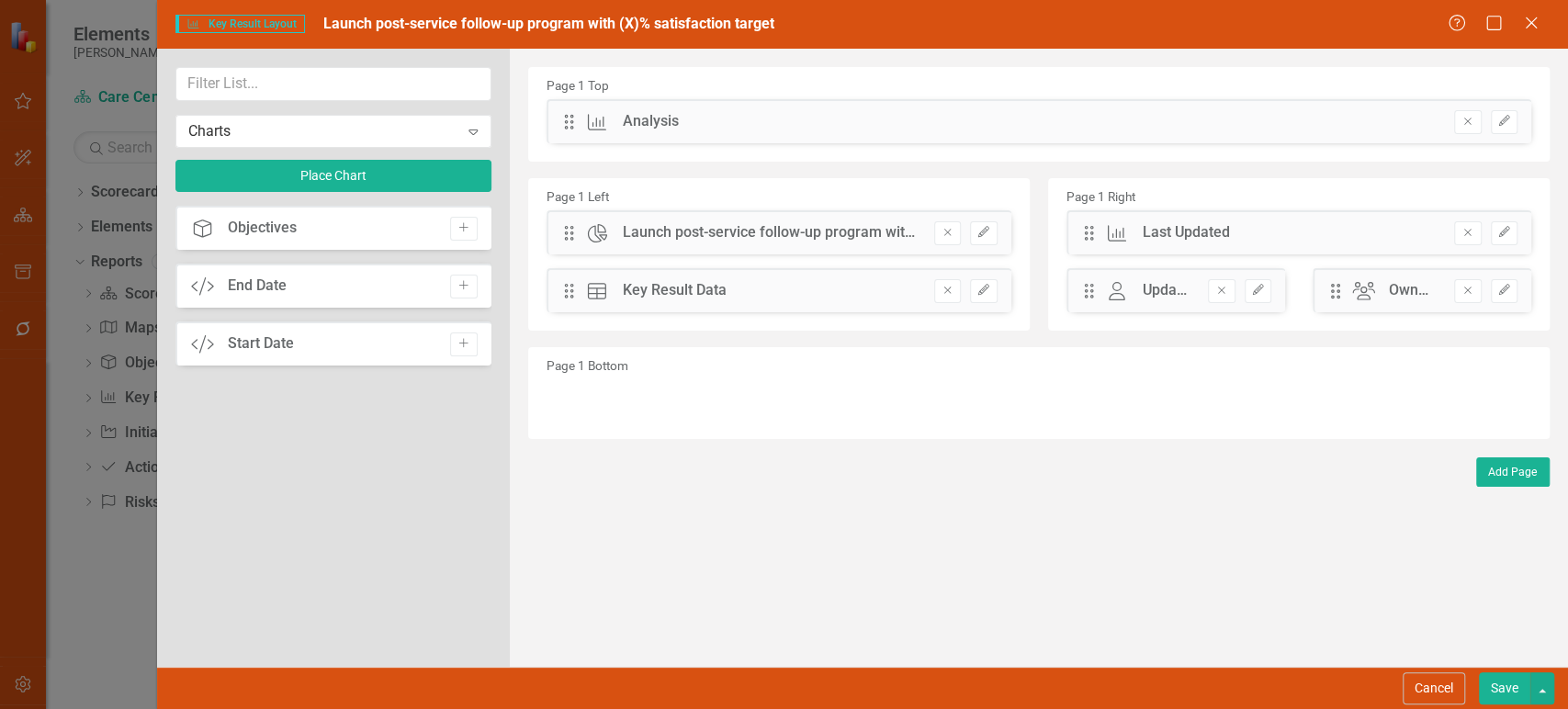
drag, startPoint x: 1498, startPoint y: 693, endPoint x: 1321, endPoint y: 667, distance: 178.9
click at [1500, 693] on button "Save" at bounding box center [1504, 688] width 52 height 32
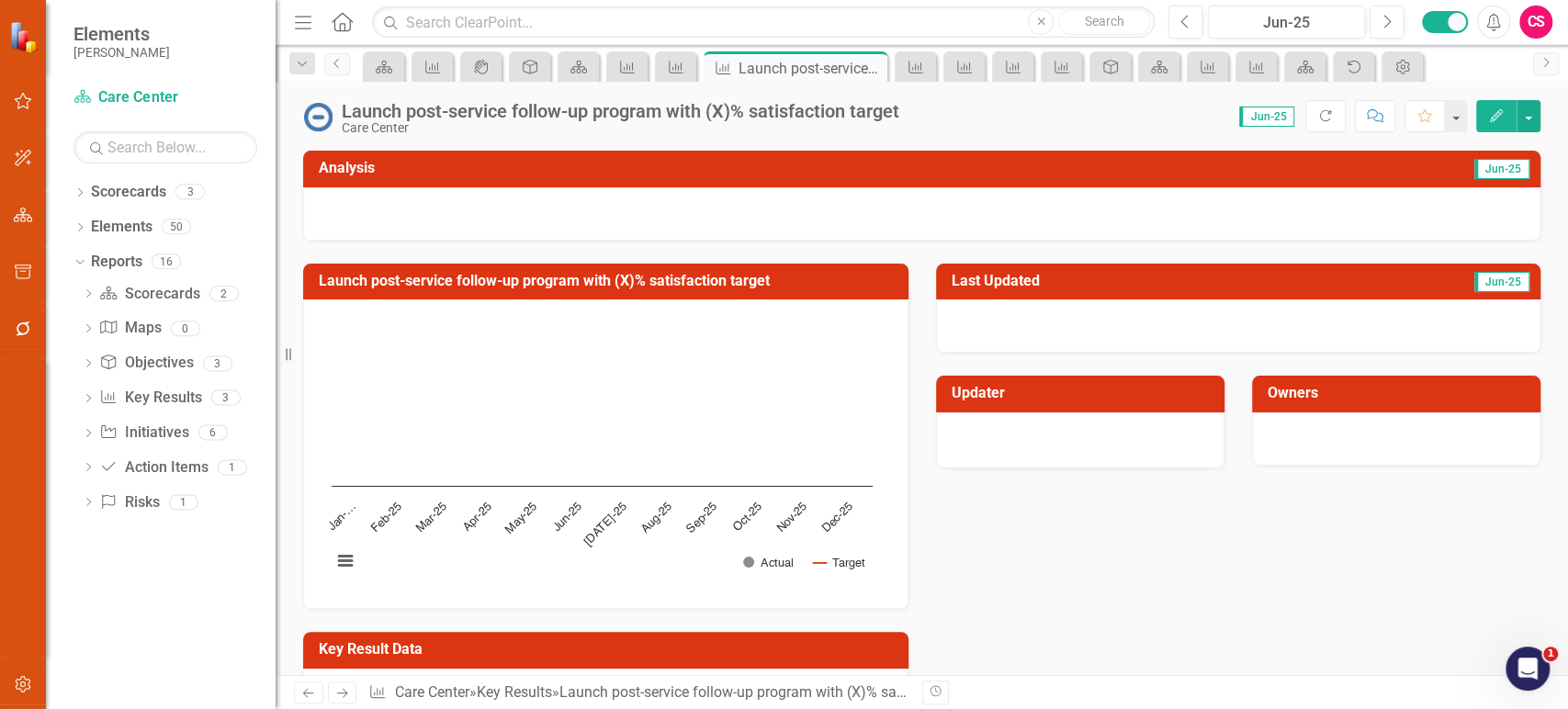
click at [303, 699] on icon "Previous" at bounding box center [308, 692] width 16 height 12
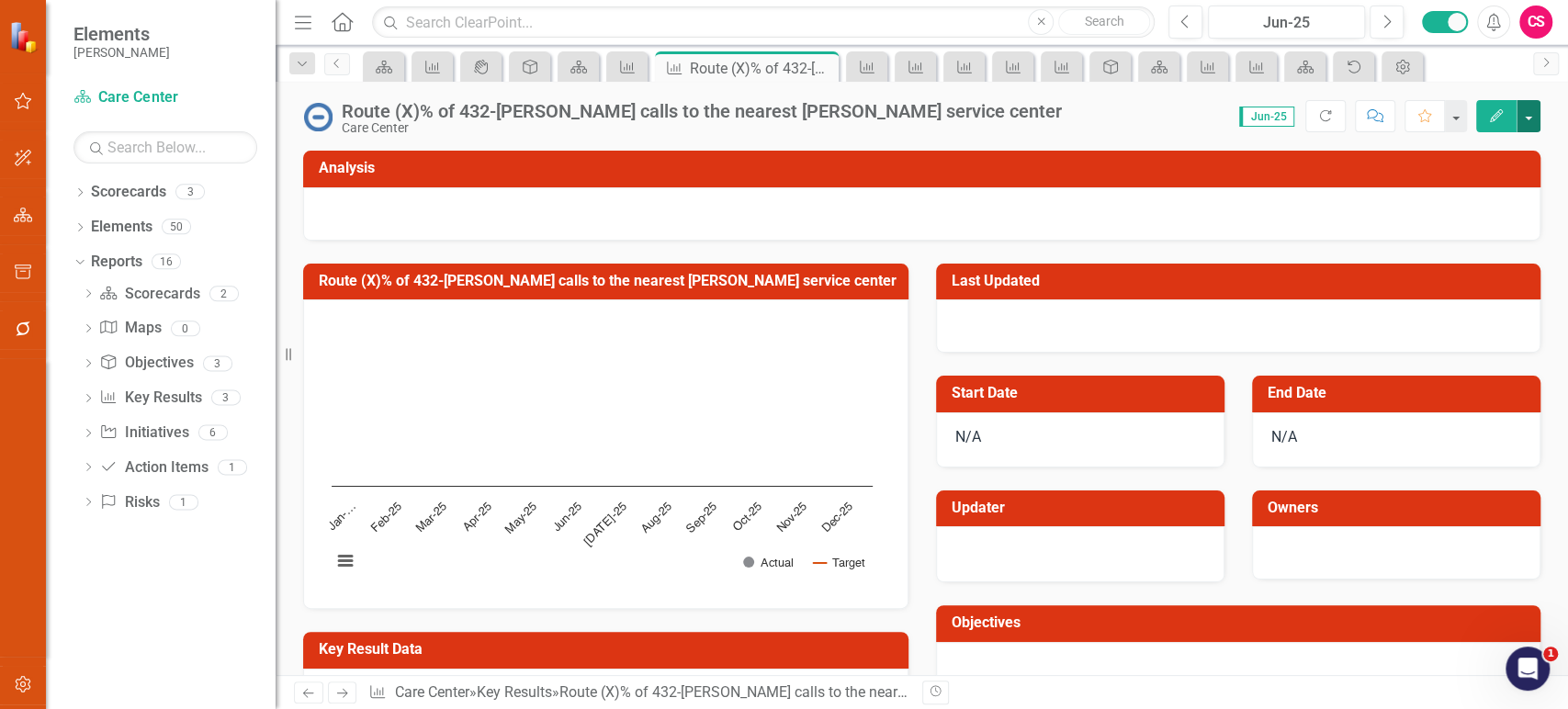
click at [1528, 116] on button "button" at bounding box center [1528, 116] width 24 height 32
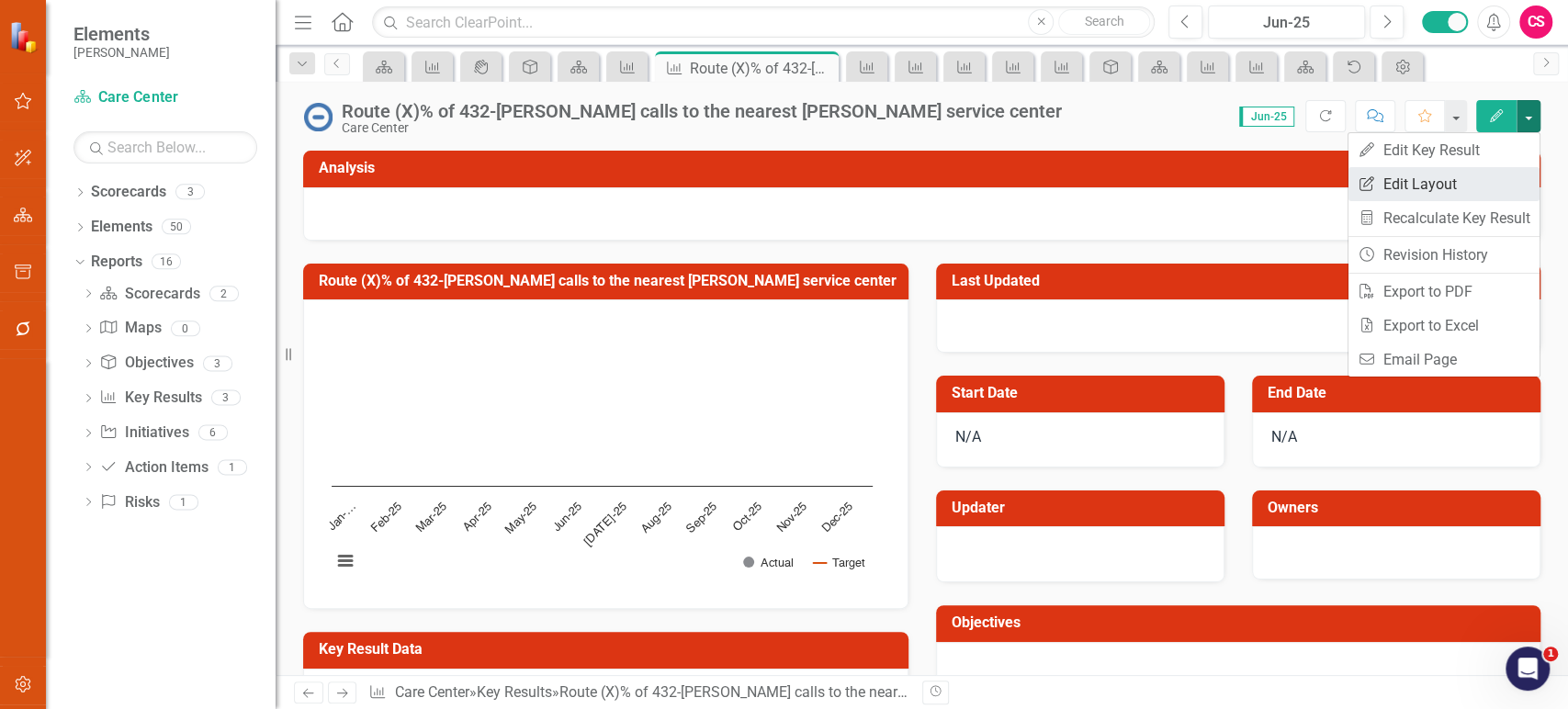
click at [1465, 189] on link "Edit Report Edit Layout" at bounding box center [1444, 184] width 191 height 34
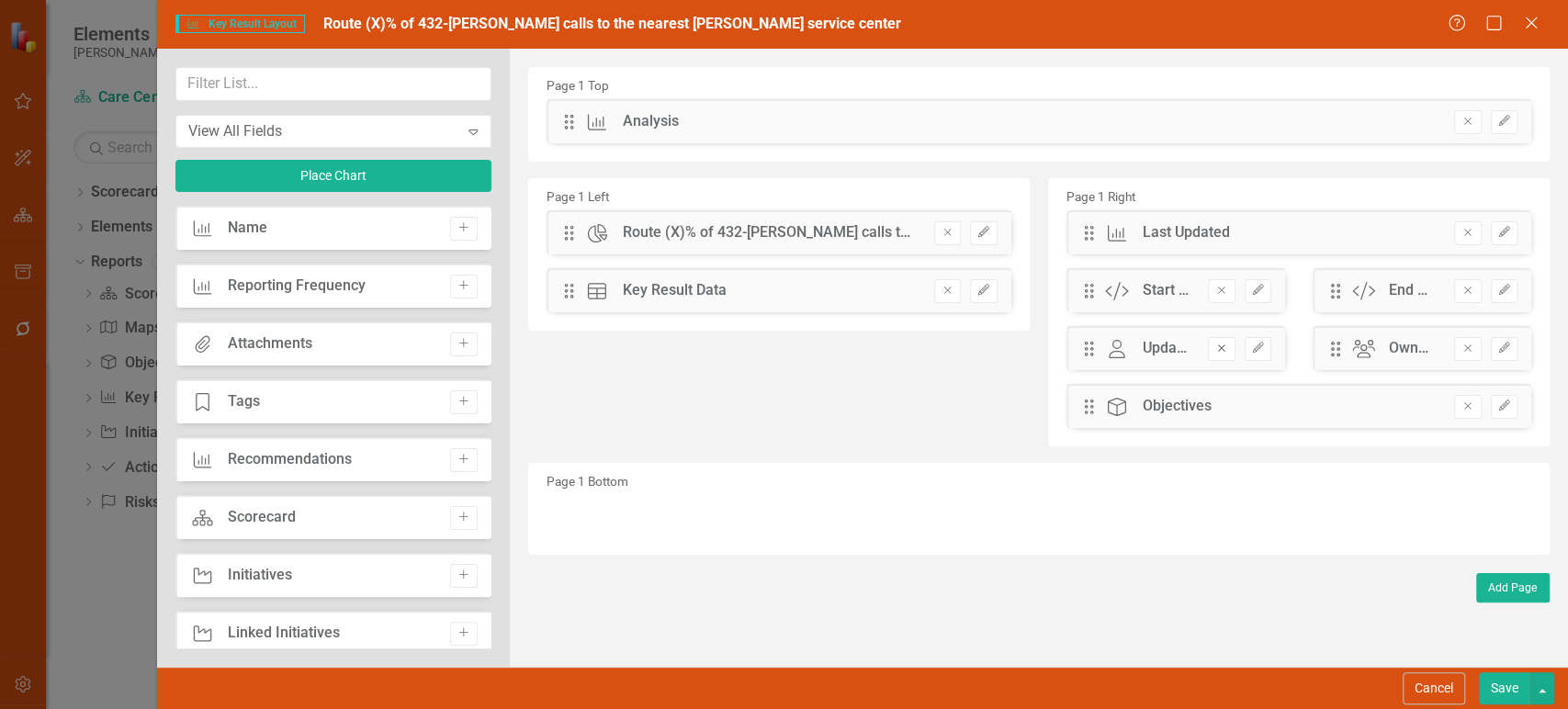
click at [1227, 349] on icon "Remove" at bounding box center [1220, 348] width 14 height 11
drag, startPoint x: 1227, startPoint y: 349, endPoint x: 1398, endPoint y: 691, distance: 382.4
click at [1398, 691] on form "Key Result Key Result Layout Route (X)% of 432-LIPPERT calls to the nearest Lip…" at bounding box center [863, 354] width 1411 height 709
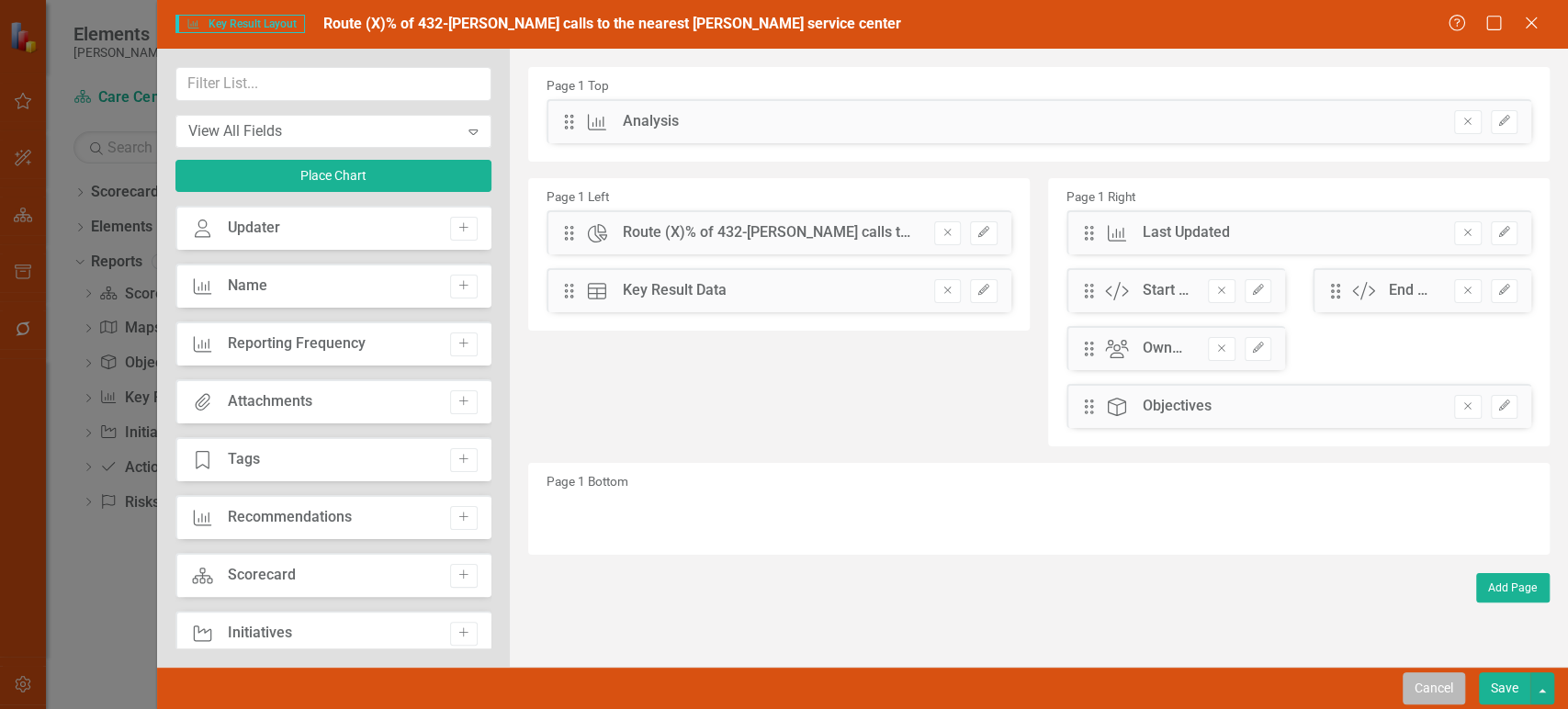
click at [1417, 686] on button "Cancel" at bounding box center [1433, 688] width 62 height 32
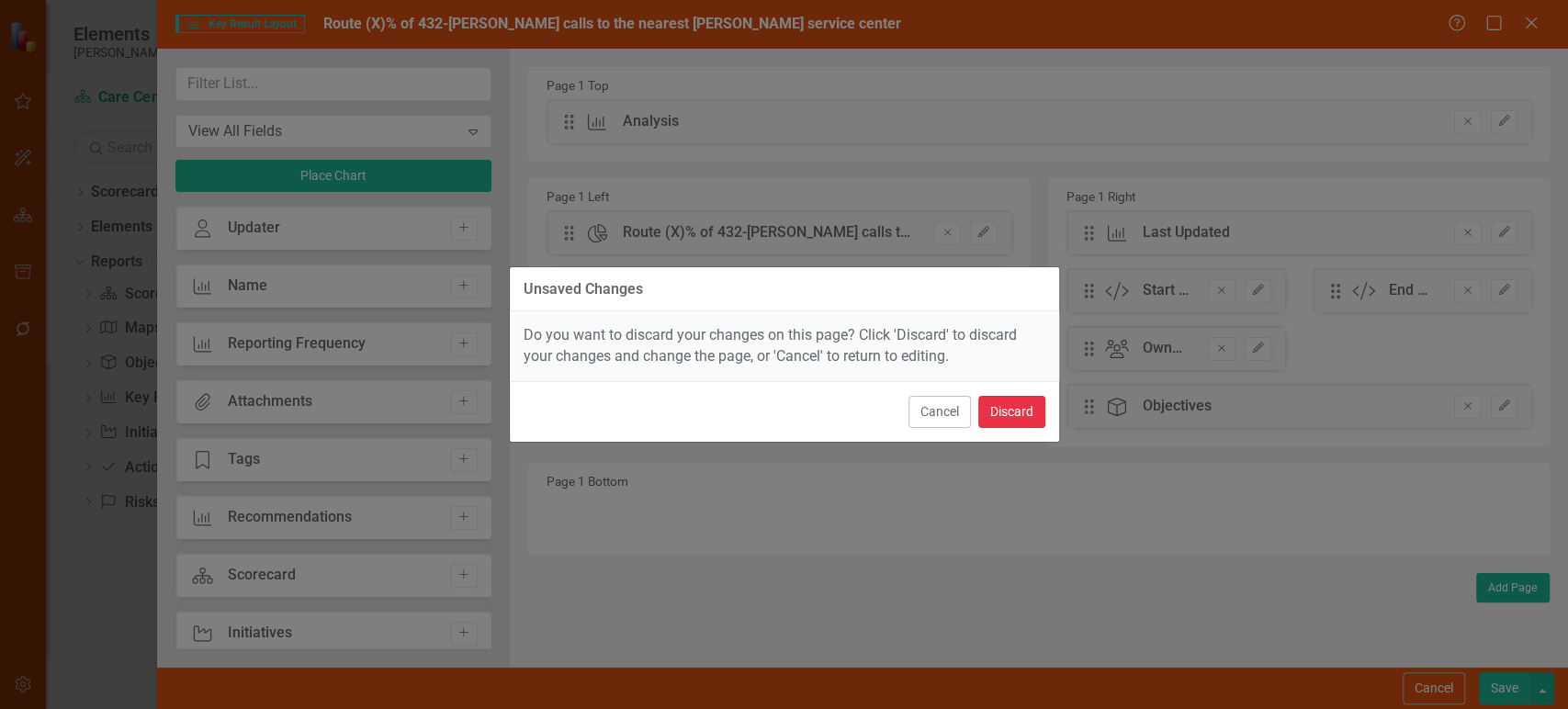
click at [1014, 407] on button "Discard" at bounding box center [1011, 411] width 67 height 32
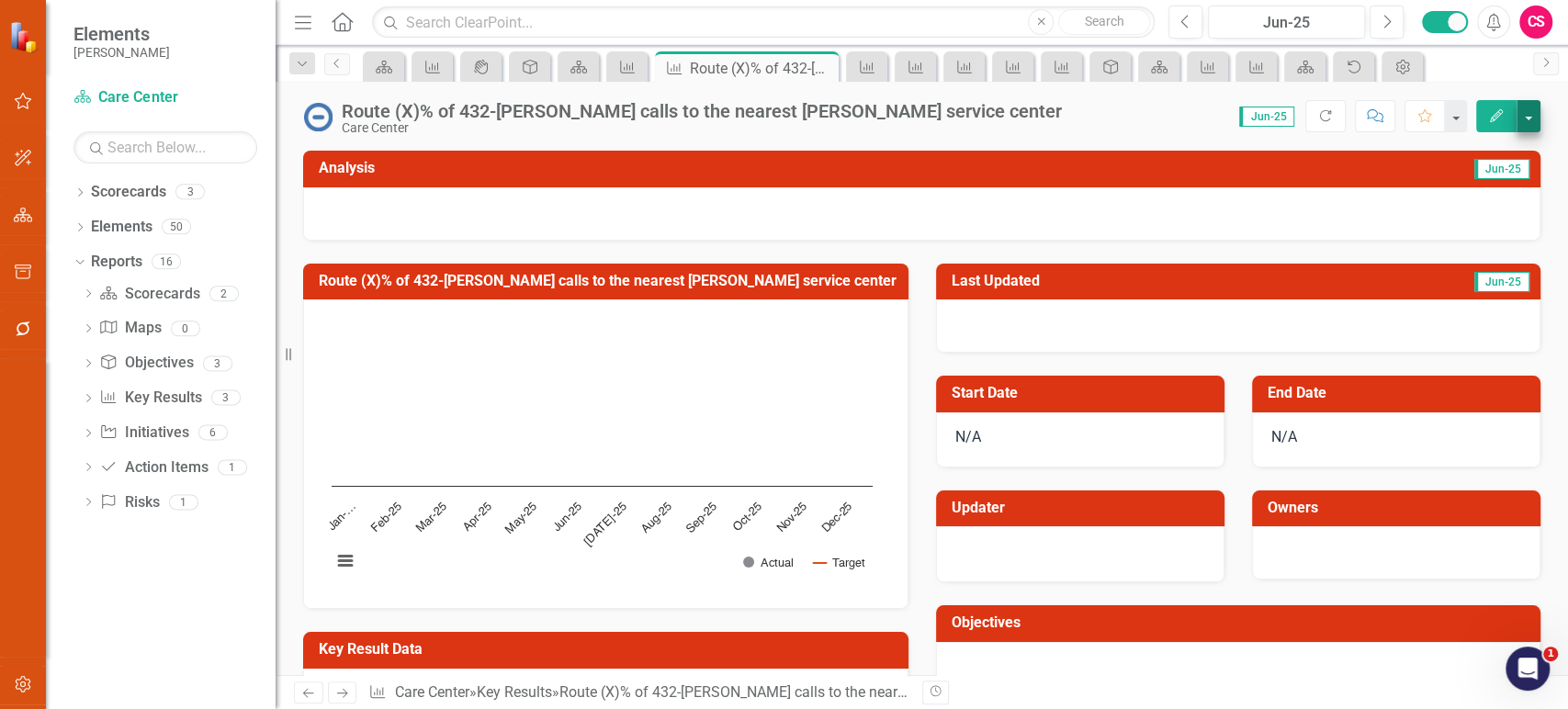
drag, startPoint x: 1510, startPoint y: 126, endPoint x: 1521, endPoint y: 128, distance: 11.2
click at [1517, 128] on div "Edit" at bounding box center [1503, 116] width 73 height 32
click at [1528, 122] on button "button" at bounding box center [1528, 116] width 24 height 32
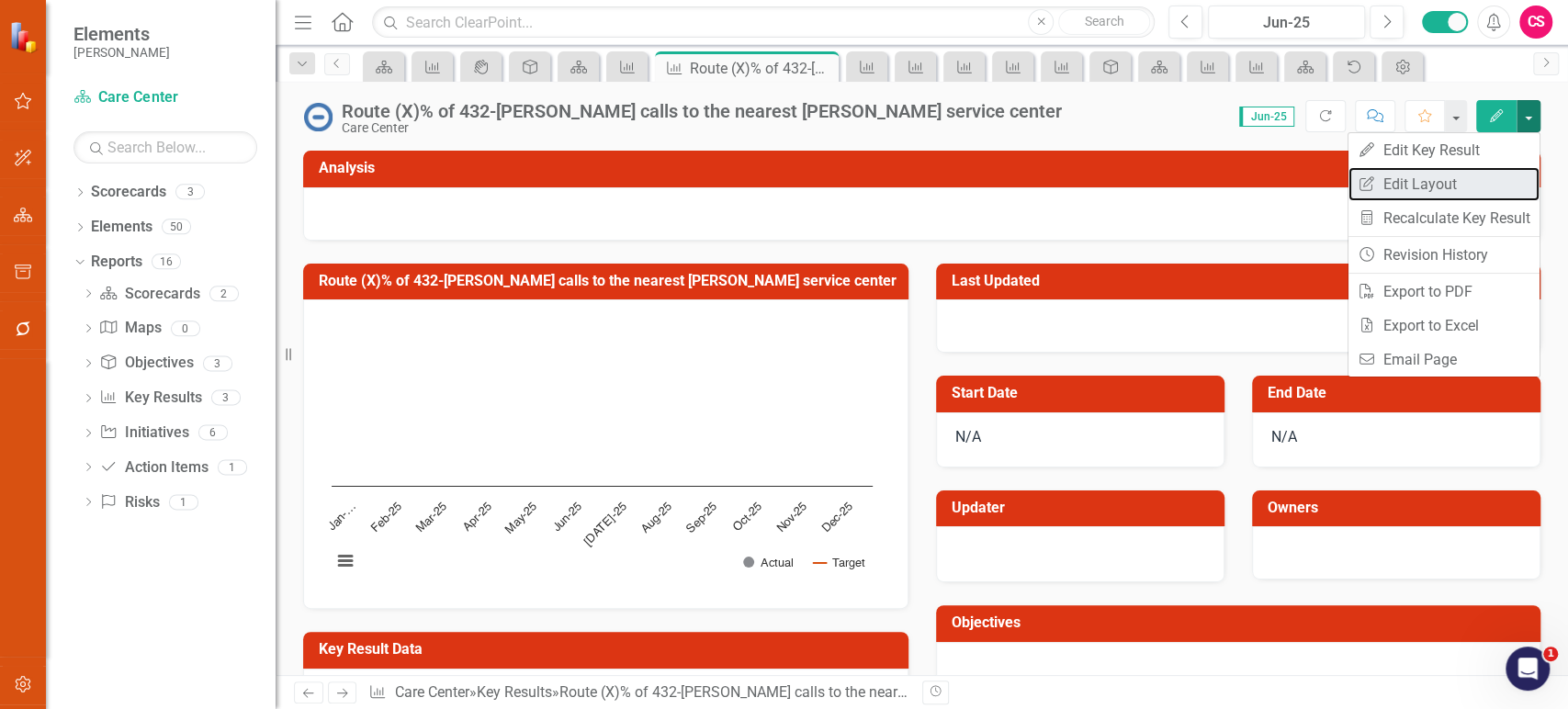
click at [1463, 179] on link "Edit Report Edit Layout" at bounding box center [1444, 184] width 191 height 34
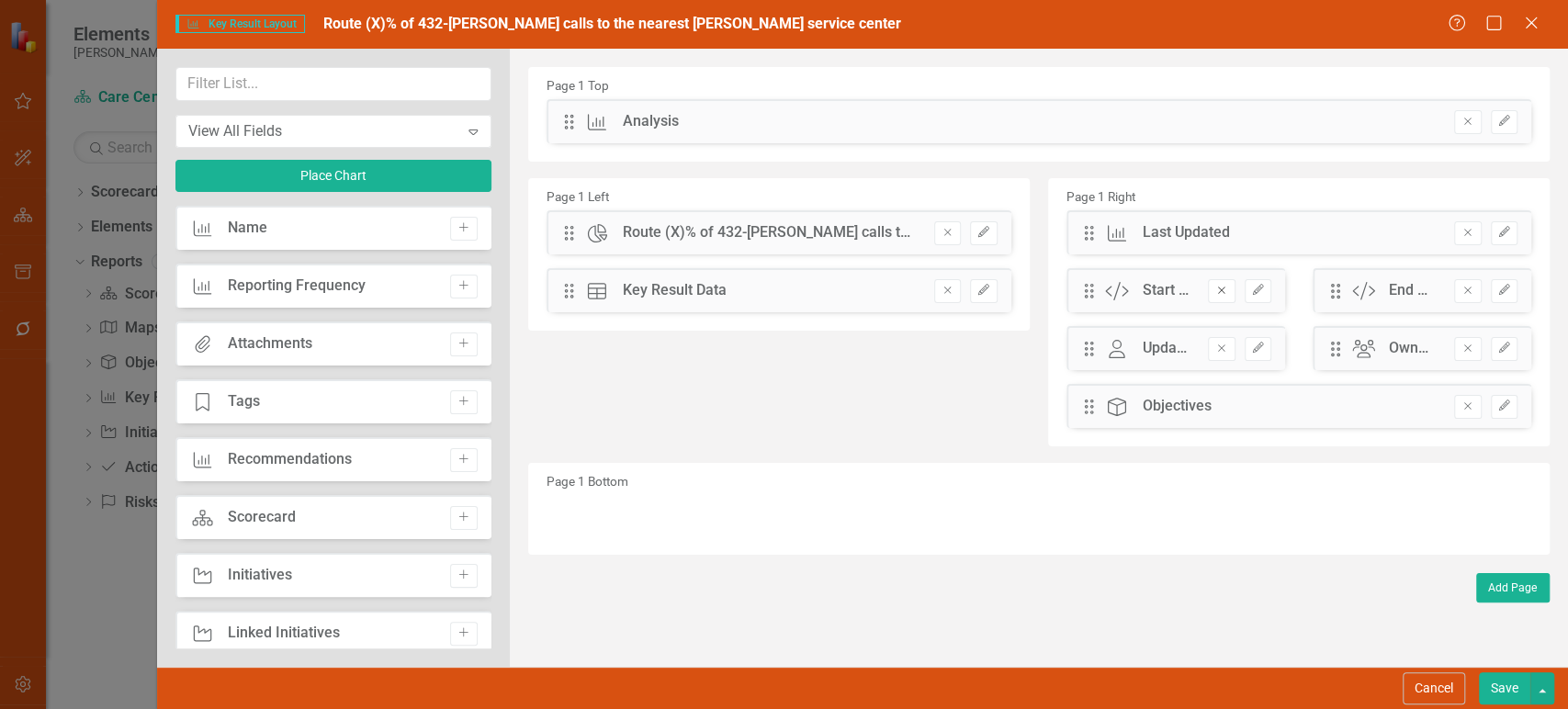
click at [1230, 289] on button "Remove" at bounding box center [1220, 290] width 26 height 24
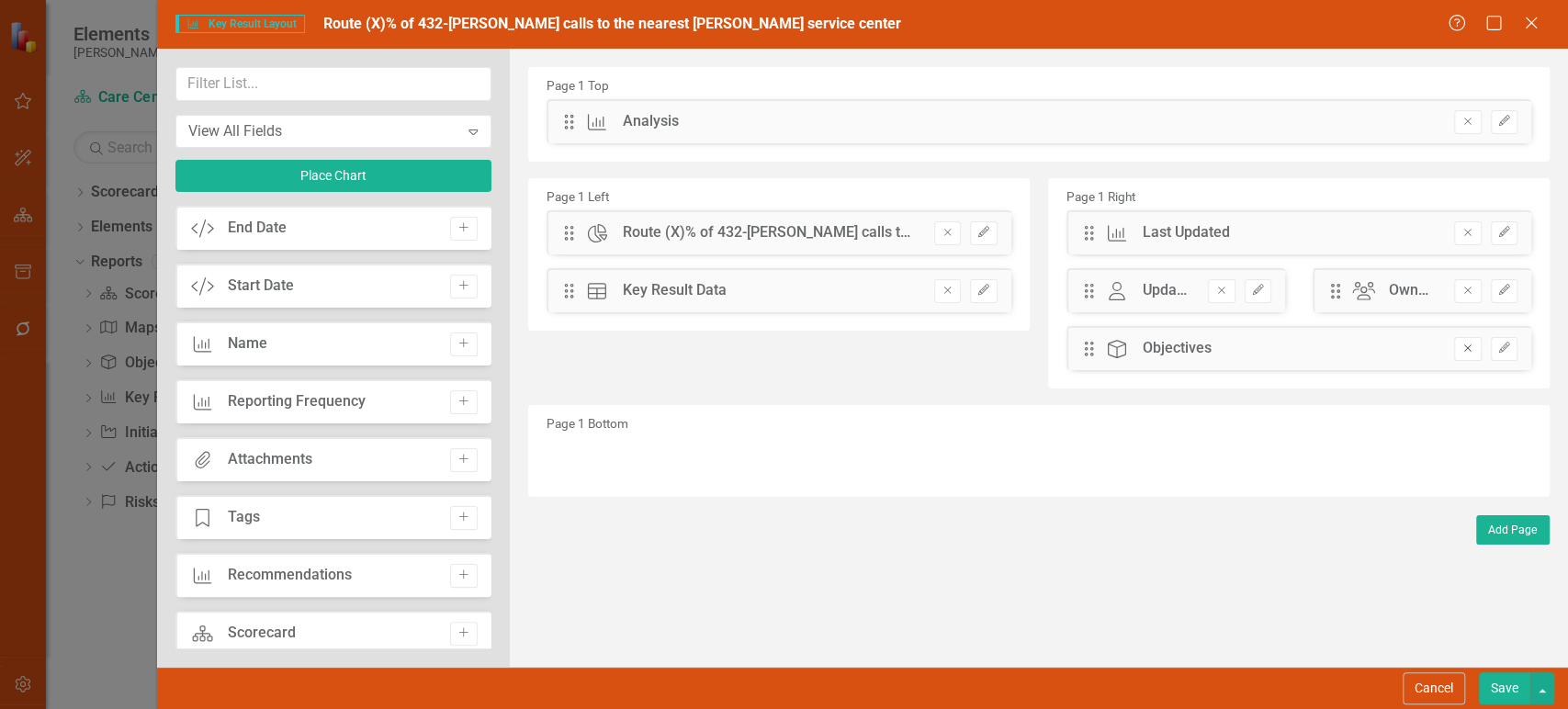
click at [1470, 358] on button "Remove" at bounding box center [1467, 348] width 26 height 24
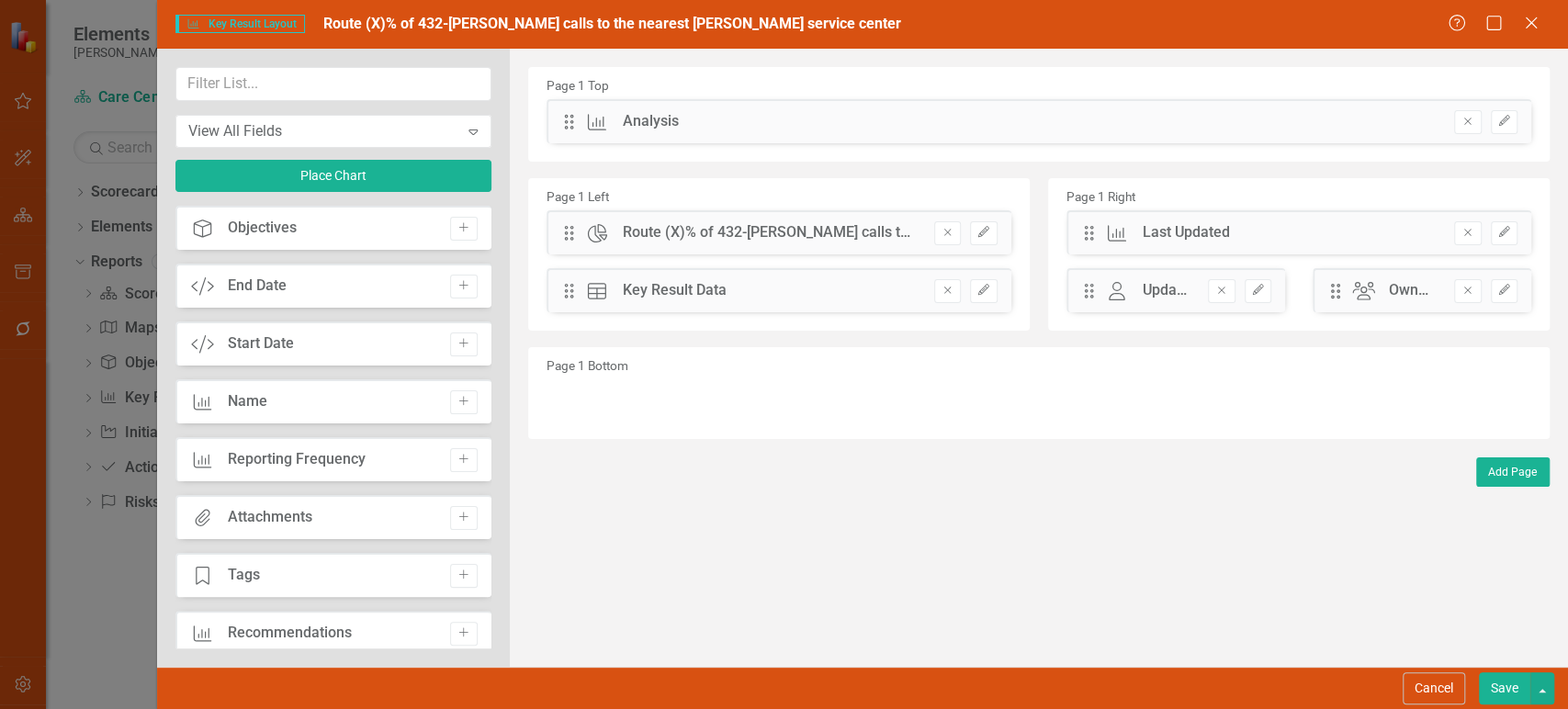
click at [1498, 694] on button "Save" at bounding box center [1504, 688] width 52 height 32
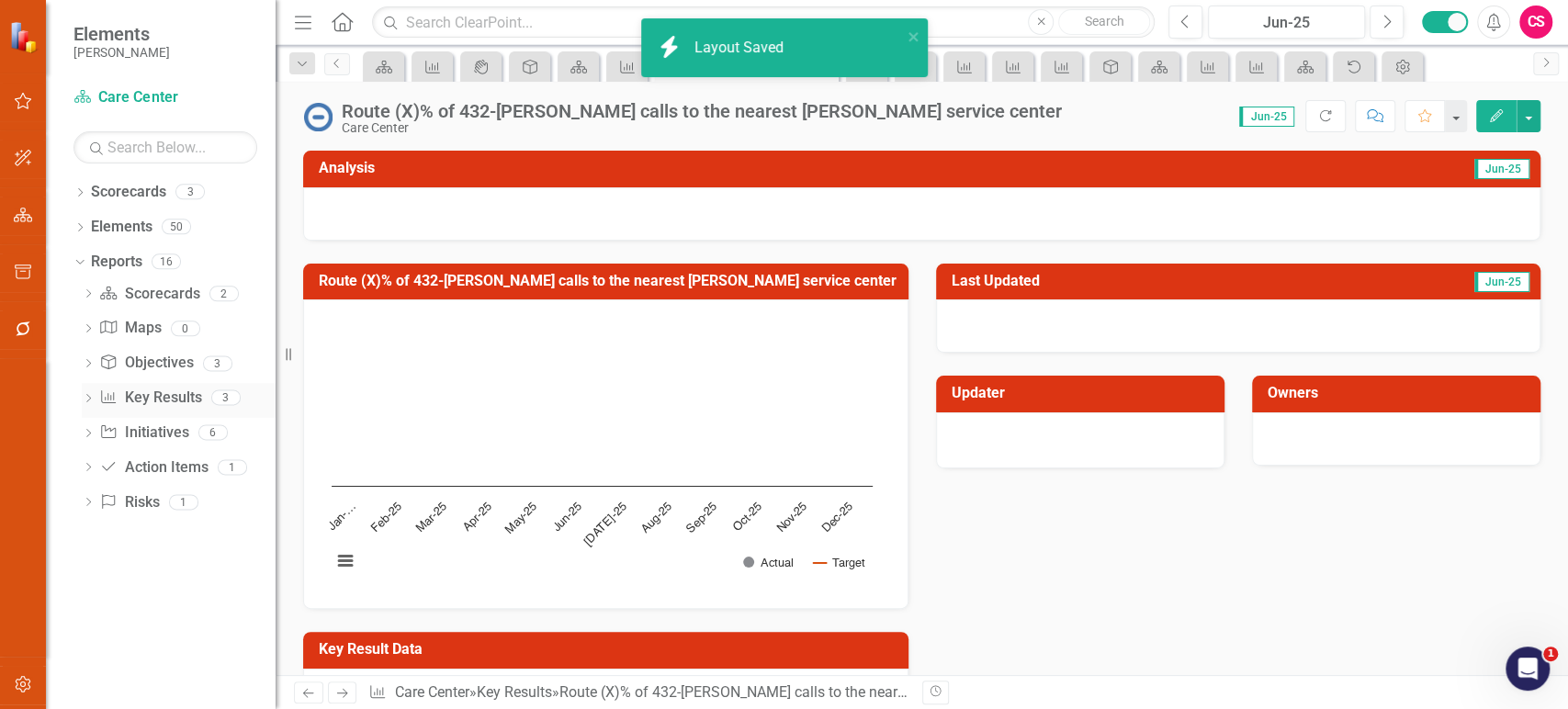
click at [152, 392] on link "Key Result Key Results" at bounding box center [150, 398] width 102 height 21
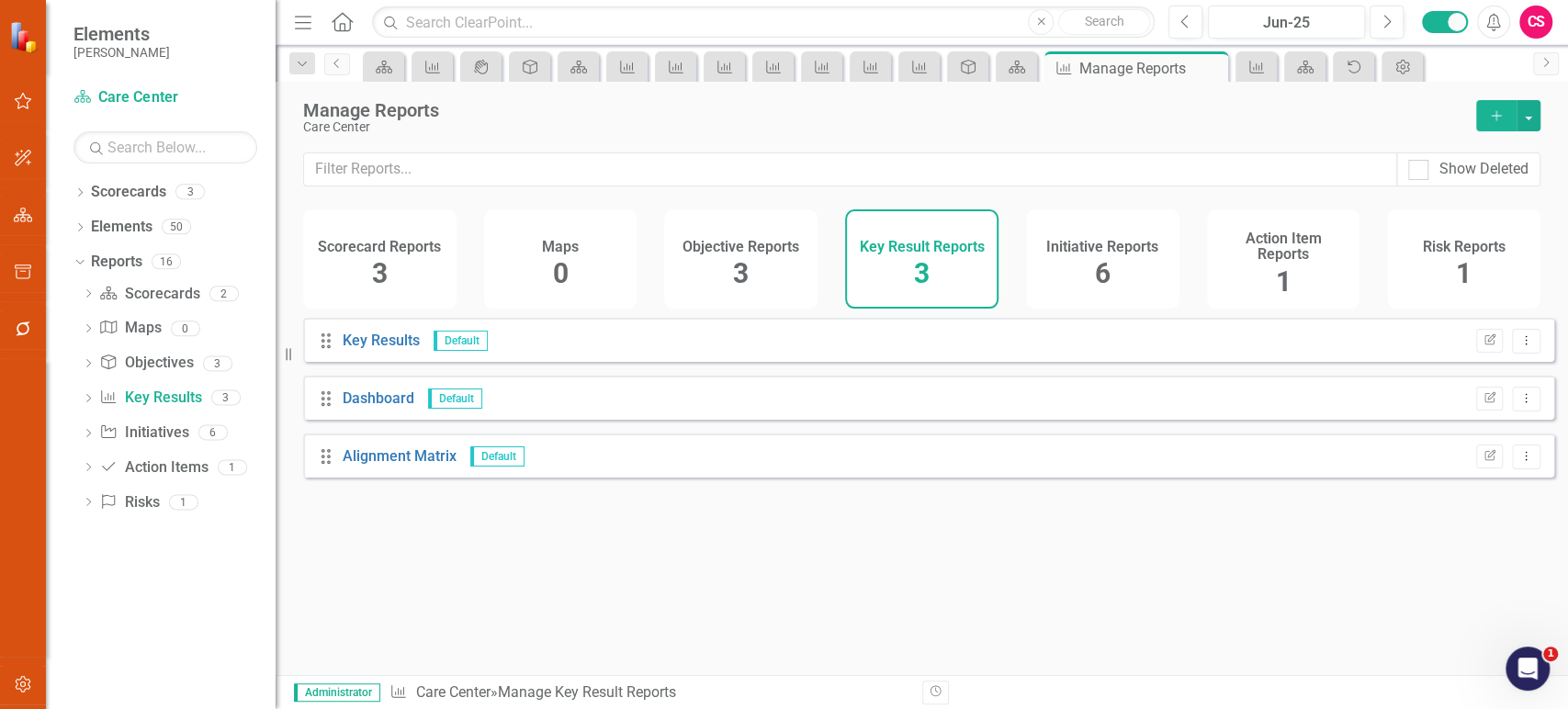
click at [1492, 110] on icon "Add" at bounding box center [1496, 116] width 17 height 13
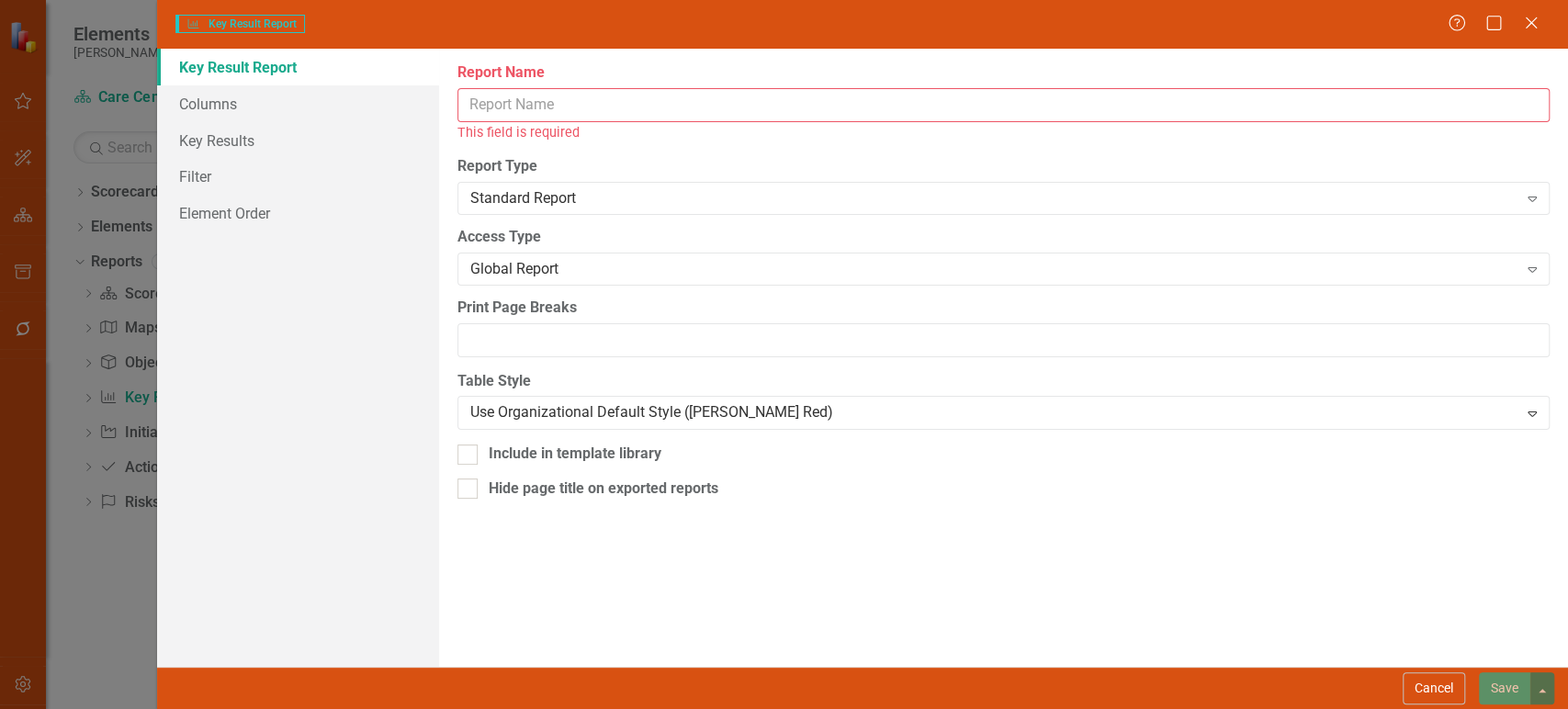
click at [673, 121] on input "Report Name" at bounding box center [1004, 105] width 1092 height 34
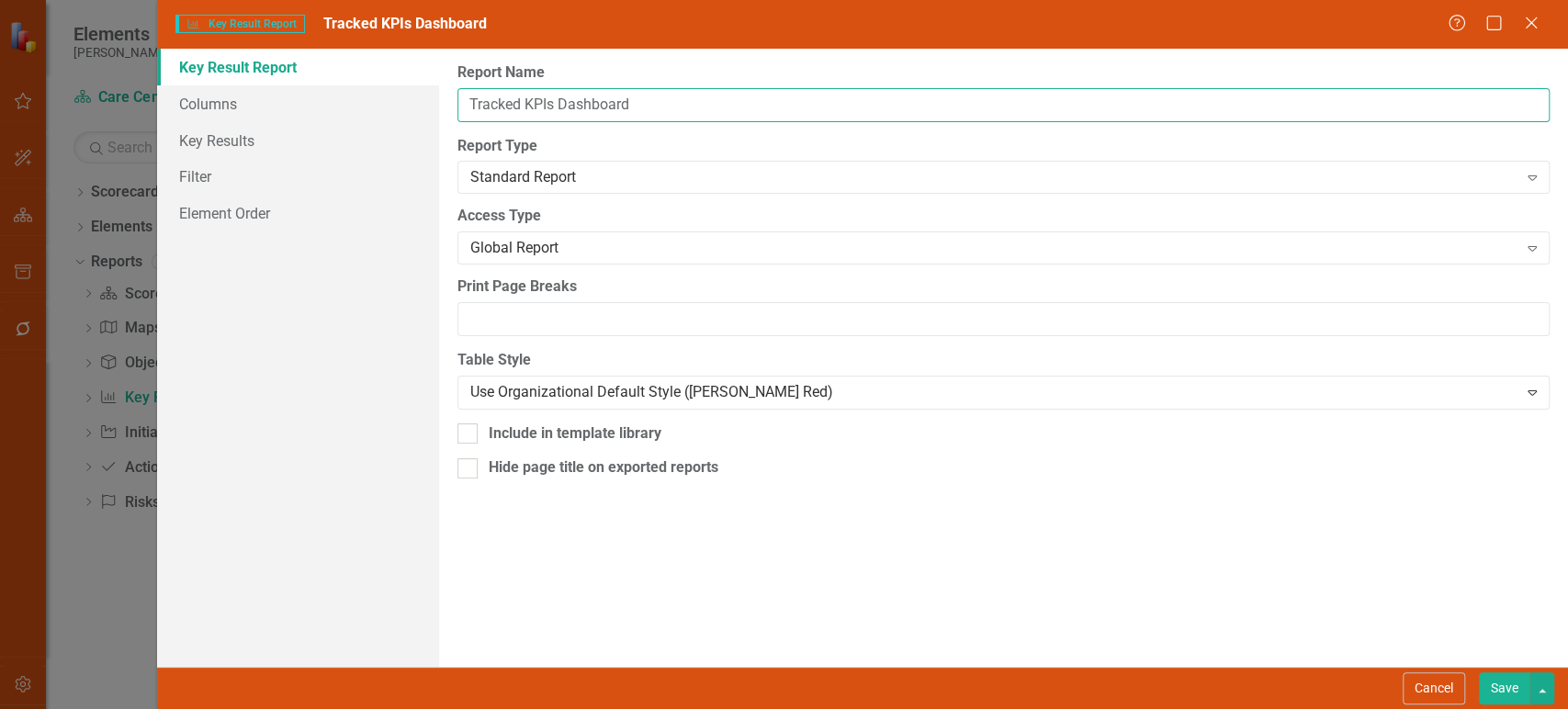
type input "Tracked KPIs Dashboard"
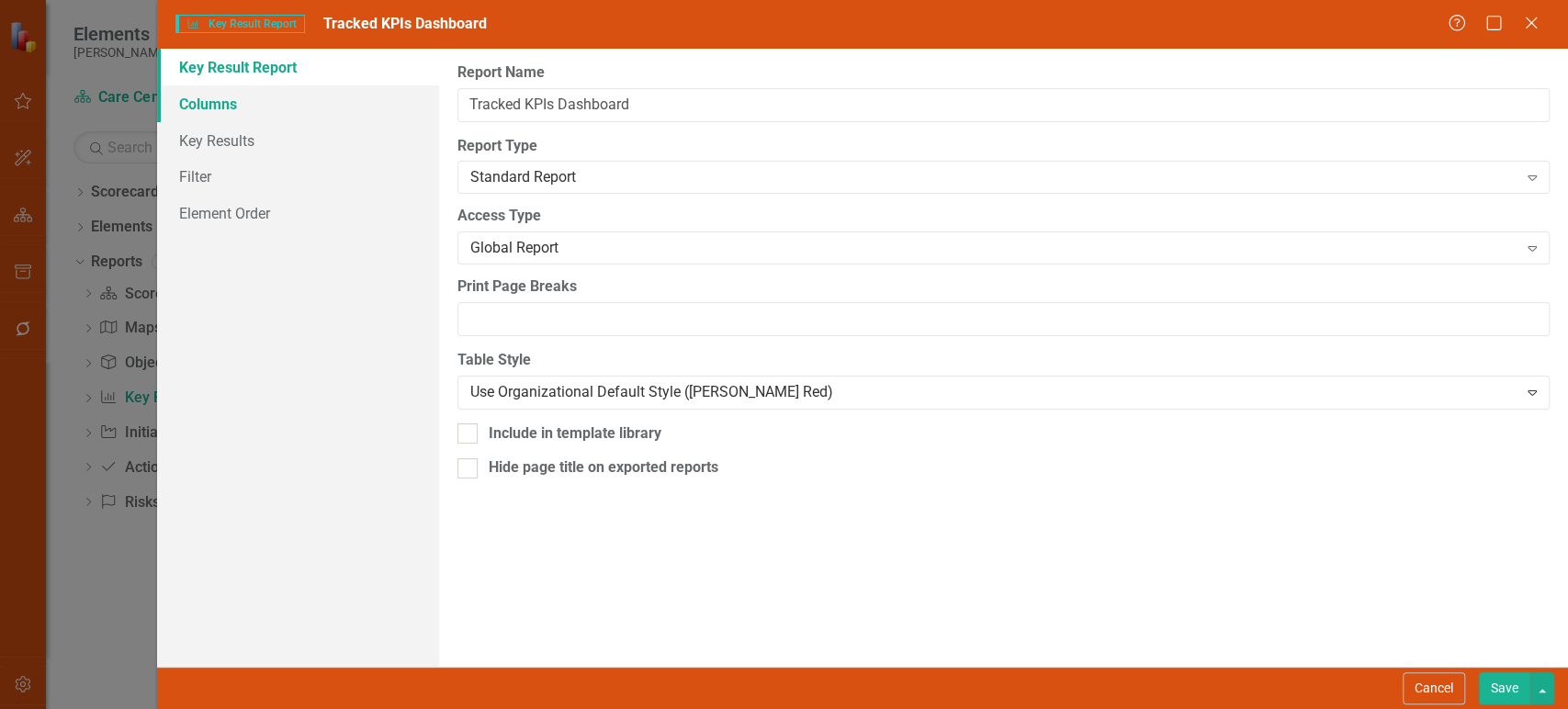
click at [273, 96] on link "Columns" at bounding box center [298, 104] width 282 height 37
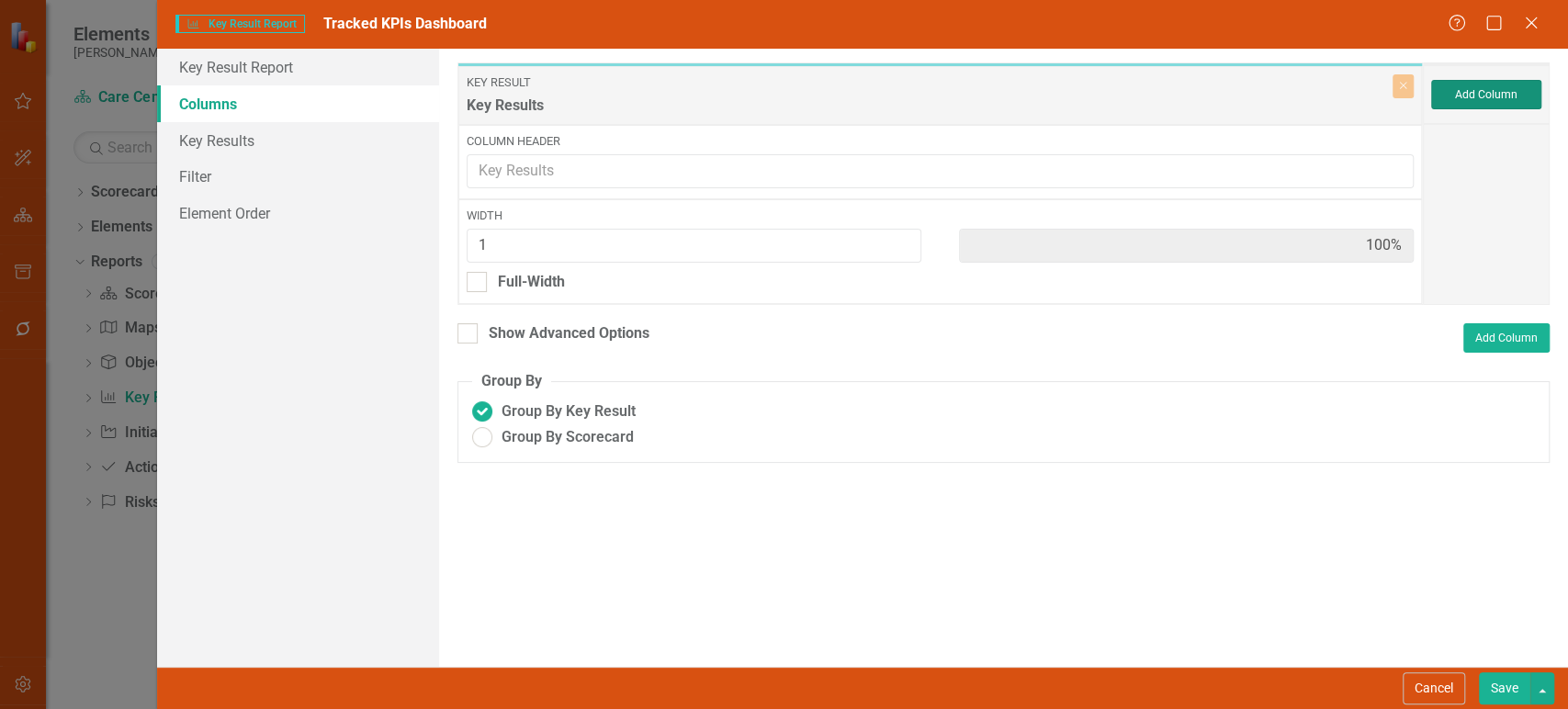
click at [1488, 95] on button "Add Column" at bounding box center [1485, 94] width 110 height 29
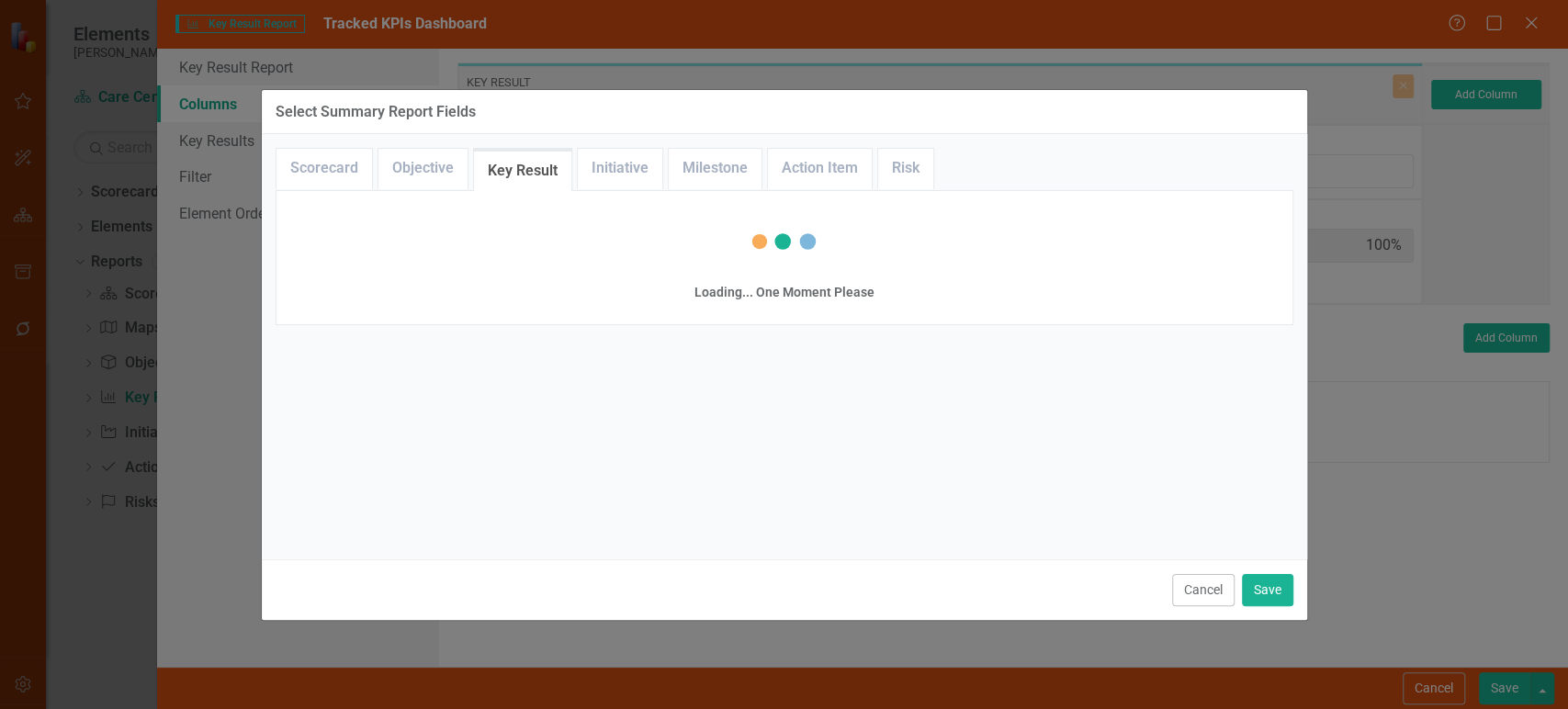
click at [1183, 596] on button "Cancel" at bounding box center [1203, 590] width 62 height 32
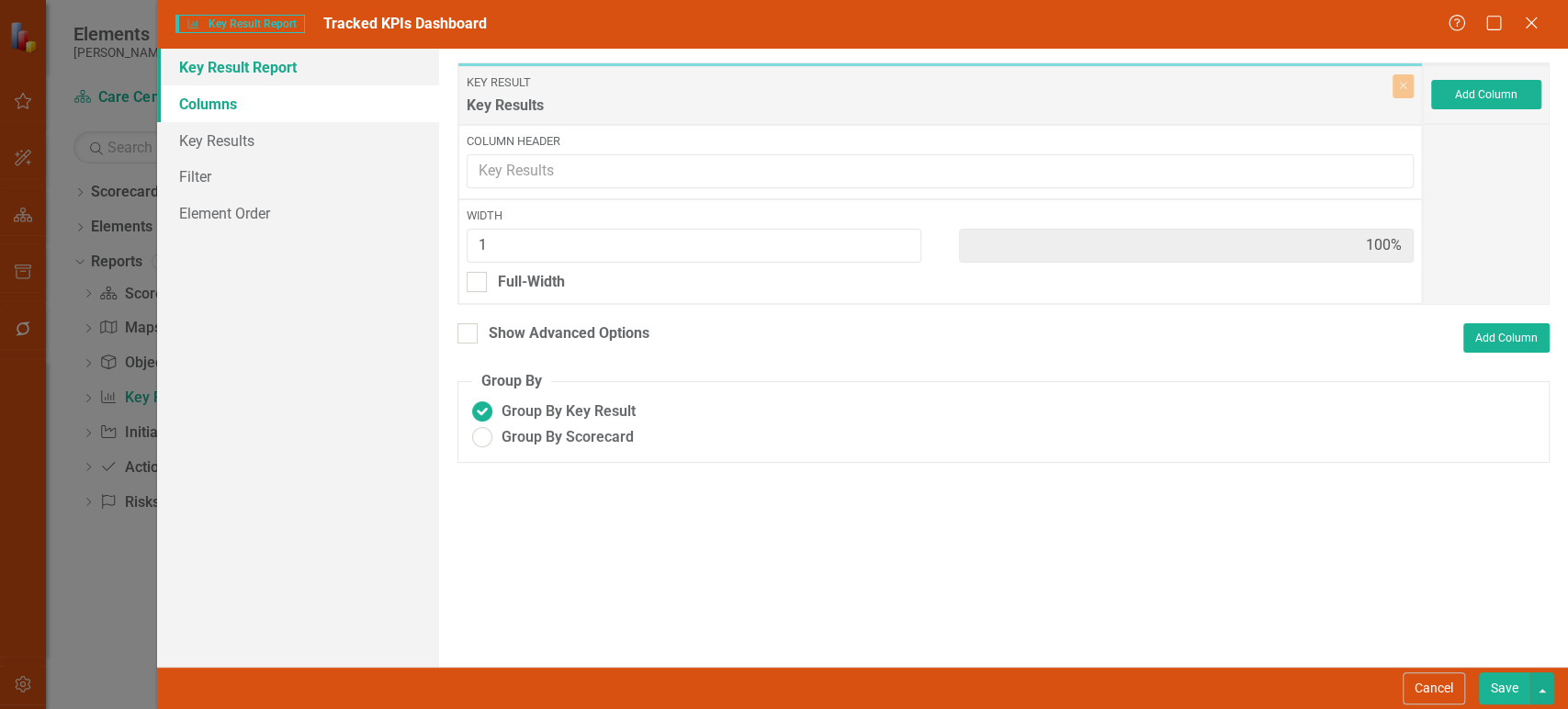
click at [350, 69] on link "Key Result Report" at bounding box center [298, 67] width 282 height 37
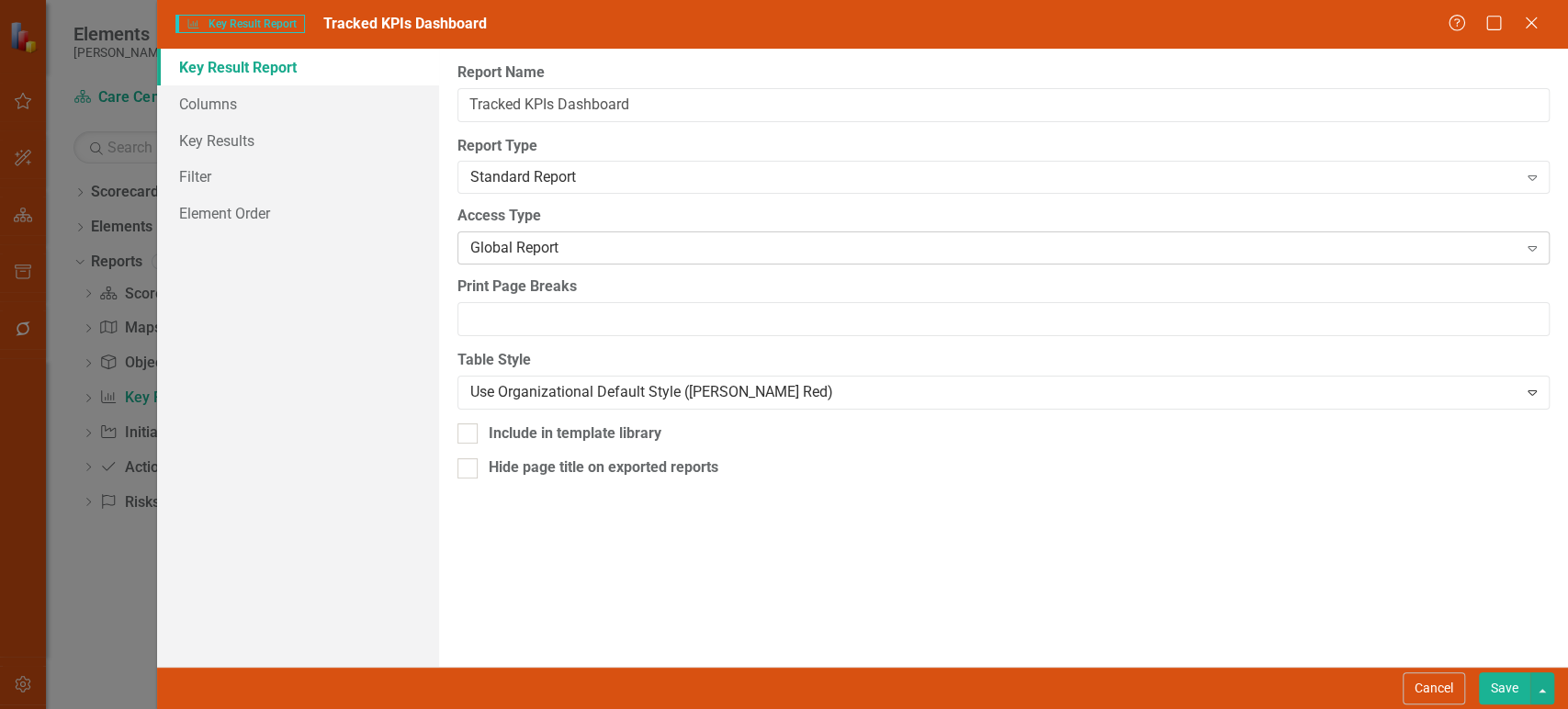
click at [588, 242] on div "Global Report" at bounding box center [994, 249] width 1047 height 21
click at [590, 174] on div "Standard Report" at bounding box center [994, 177] width 1047 height 21
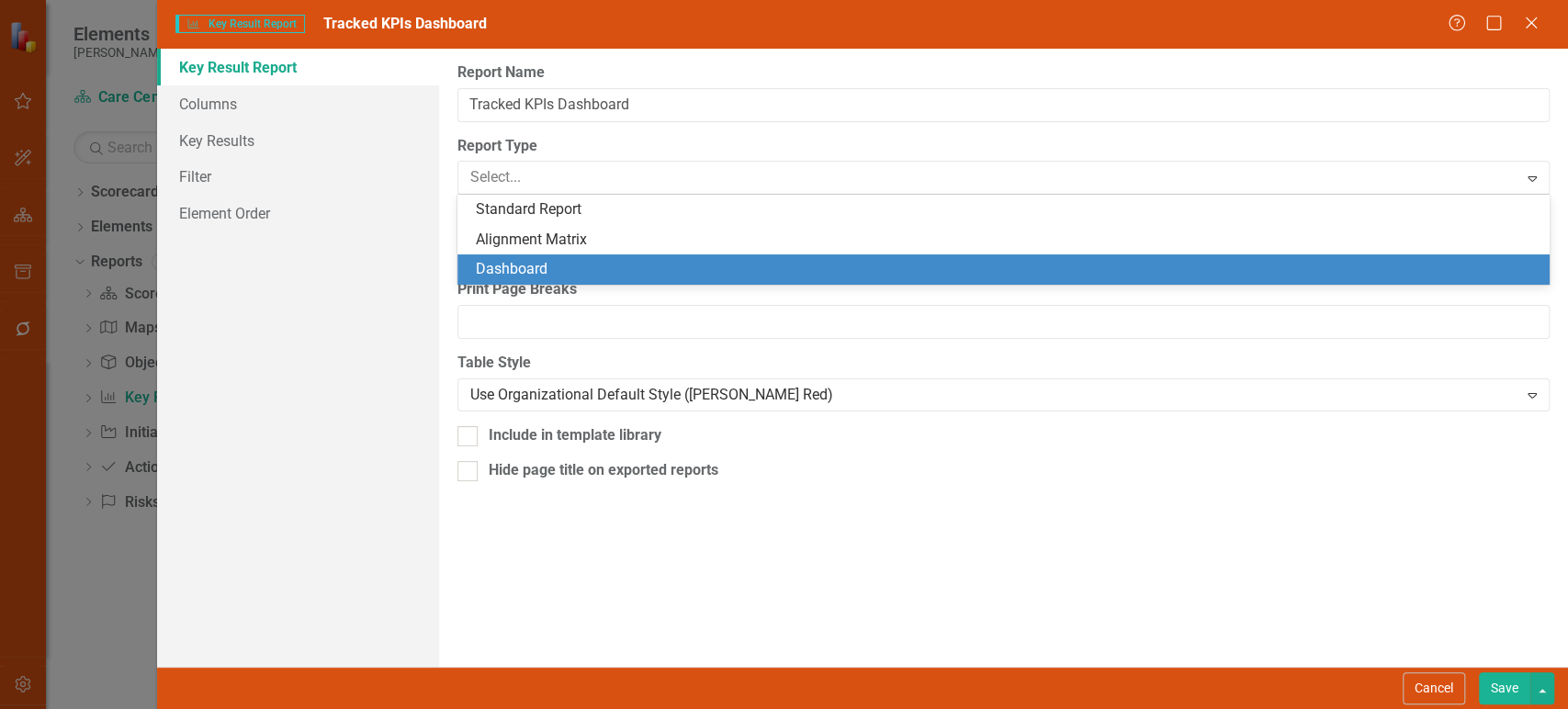
click at [562, 260] on div "Dashboard" at bounding box center [1007, 269] width 1062 height 21
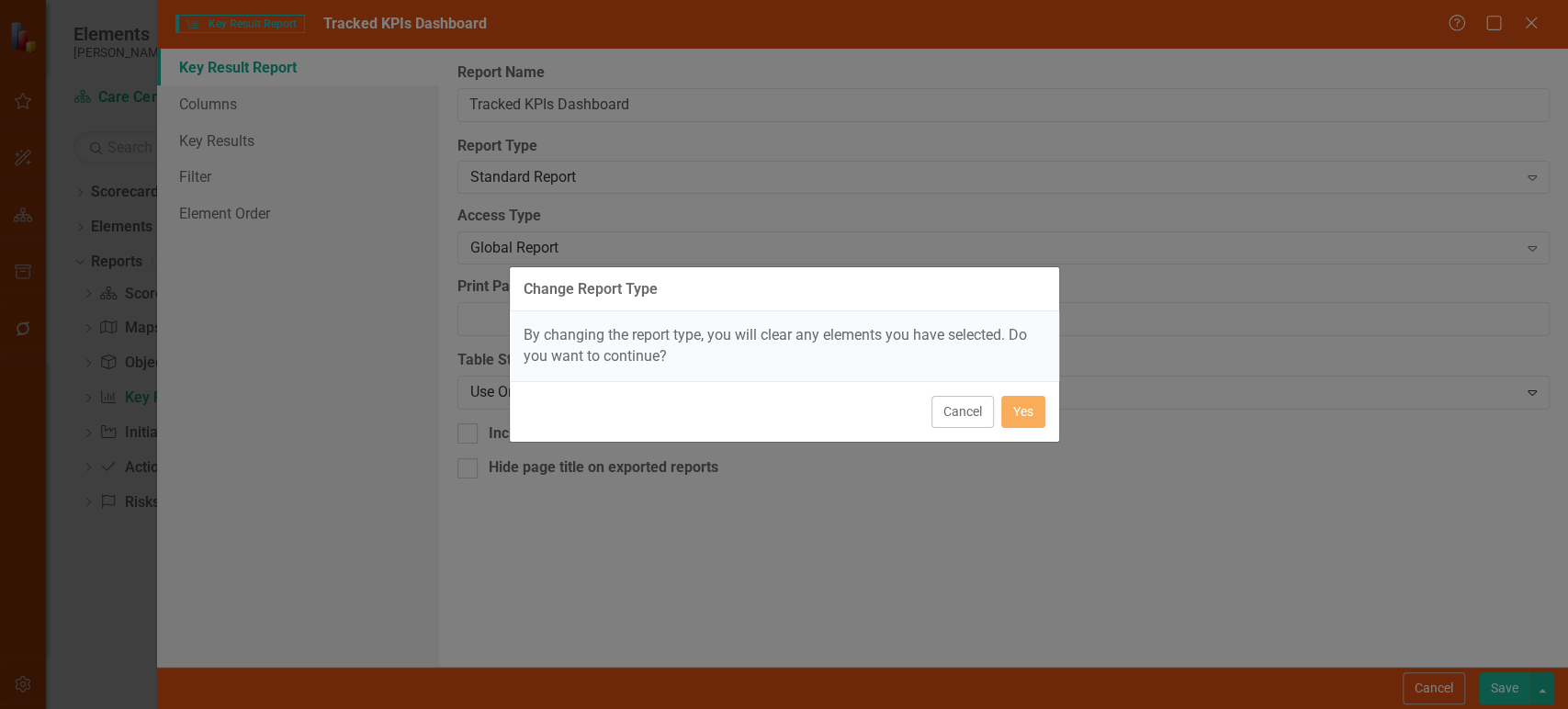
click at [1048, 408] on div "Cancel Yes" at bounding box center [784, 411] width 549 height 60
click at [1032, 409] on button "Yes" at bounding box center [1023, 411] width 44 height 32
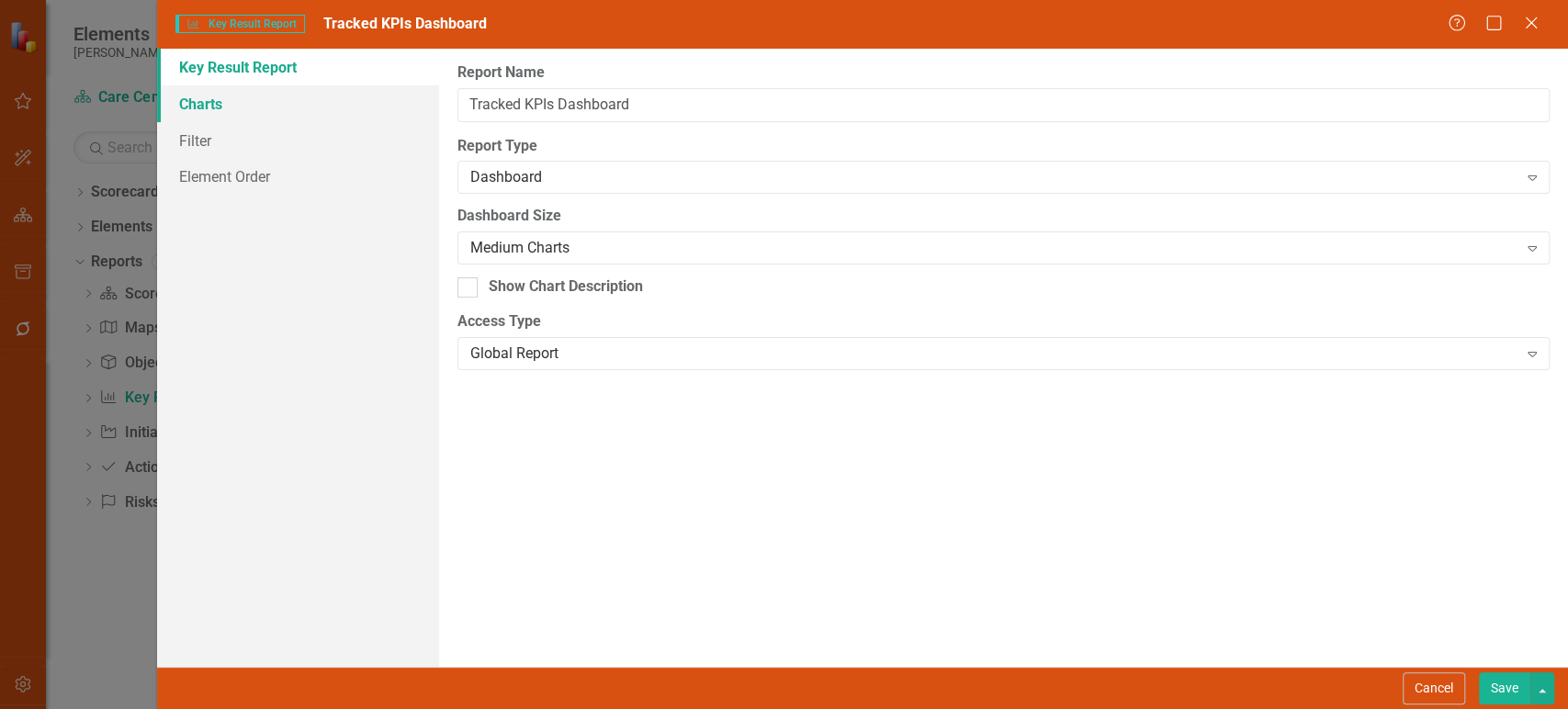
click at [296, 108] on link "Charts" at bounding box center [298, 104] width 282 height 37
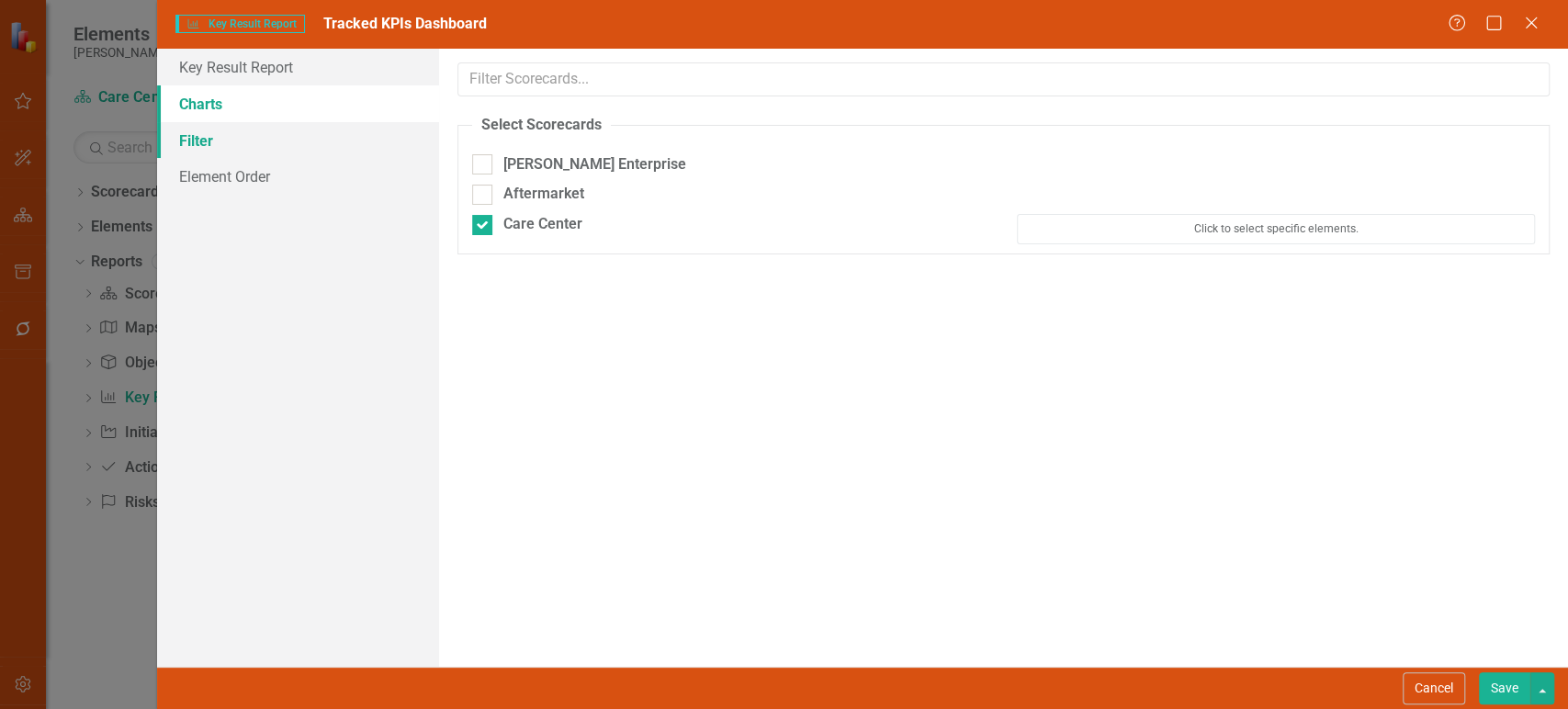
click at [279, 137] on link "Filter" at bounding box center [298, 140] width 282 height 37
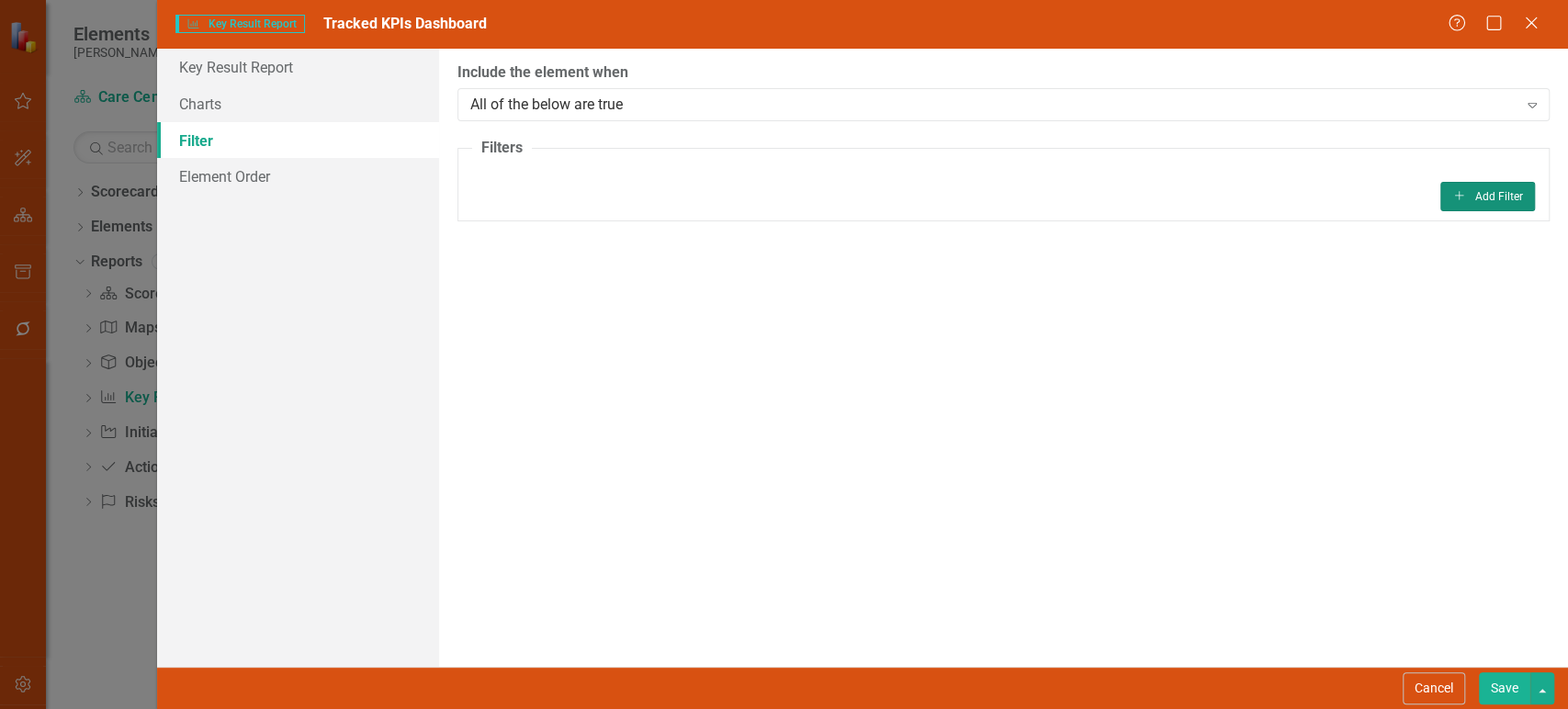
click at [1482, 200] on button "Add Add Filter" at bounding box center [1487, 196] width 94 height 29
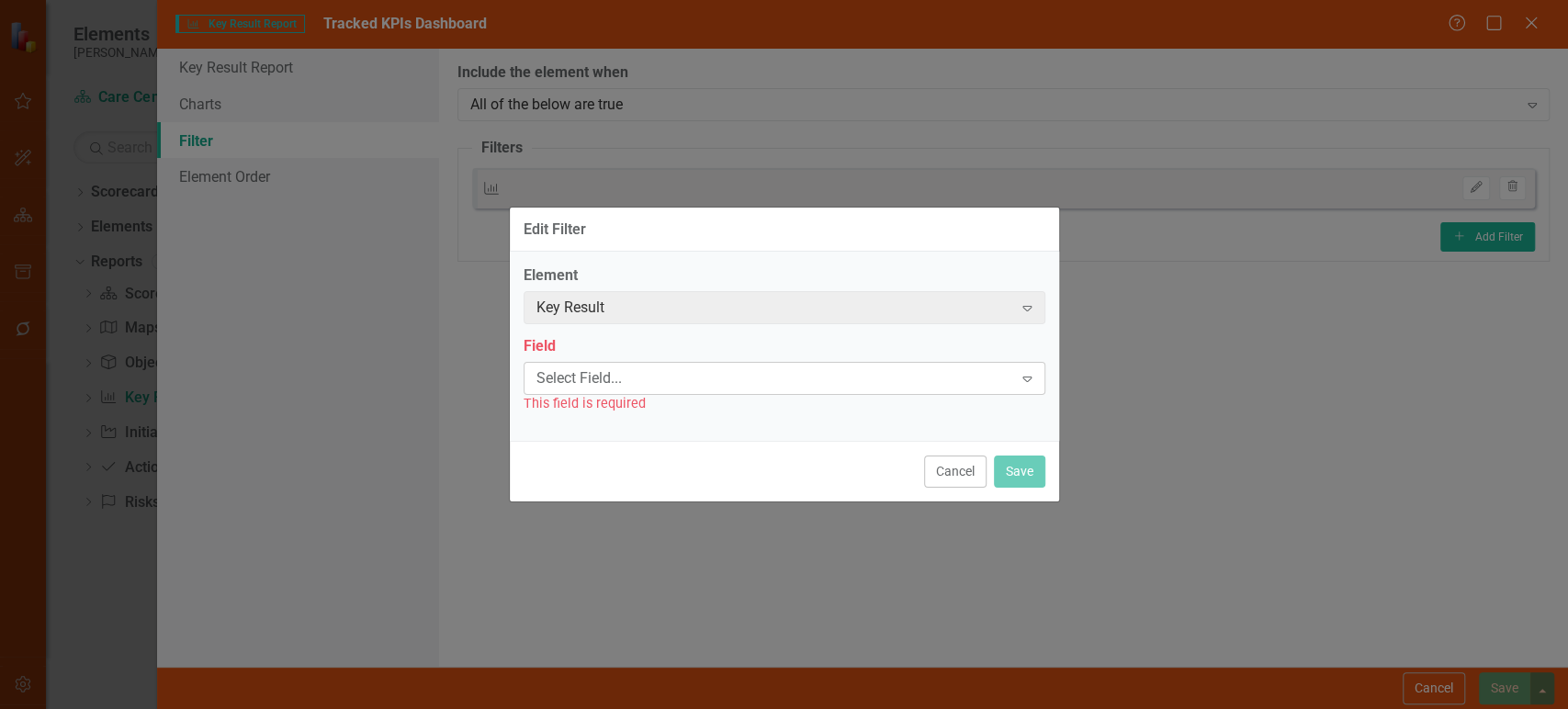
click at [661, 382] on div "Select Field..." at bounding box center [775, 378] width 477 height 21
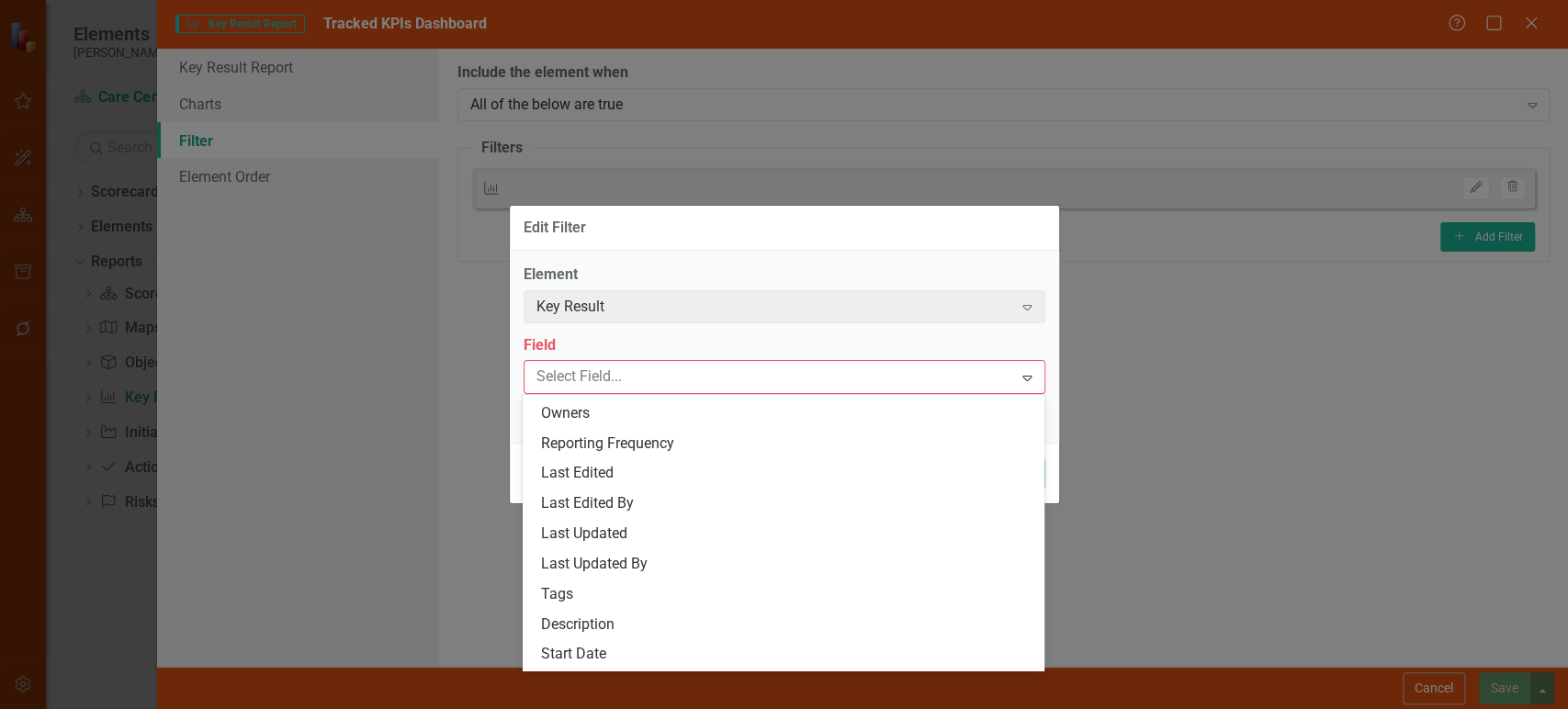
scroll to position [149, 0]
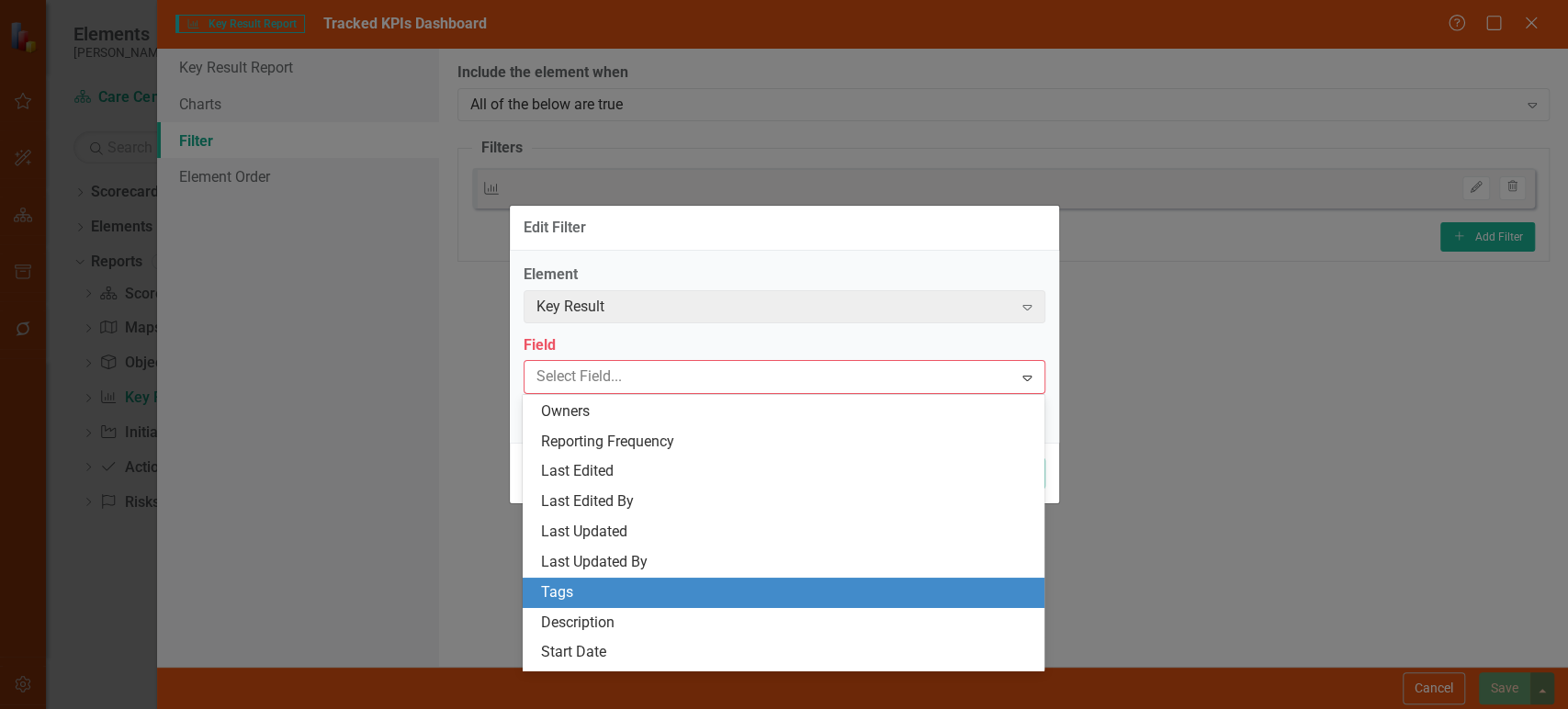
click at [595, 586] on div "Tags" at bounding box center [786, 592] width 493 height 21
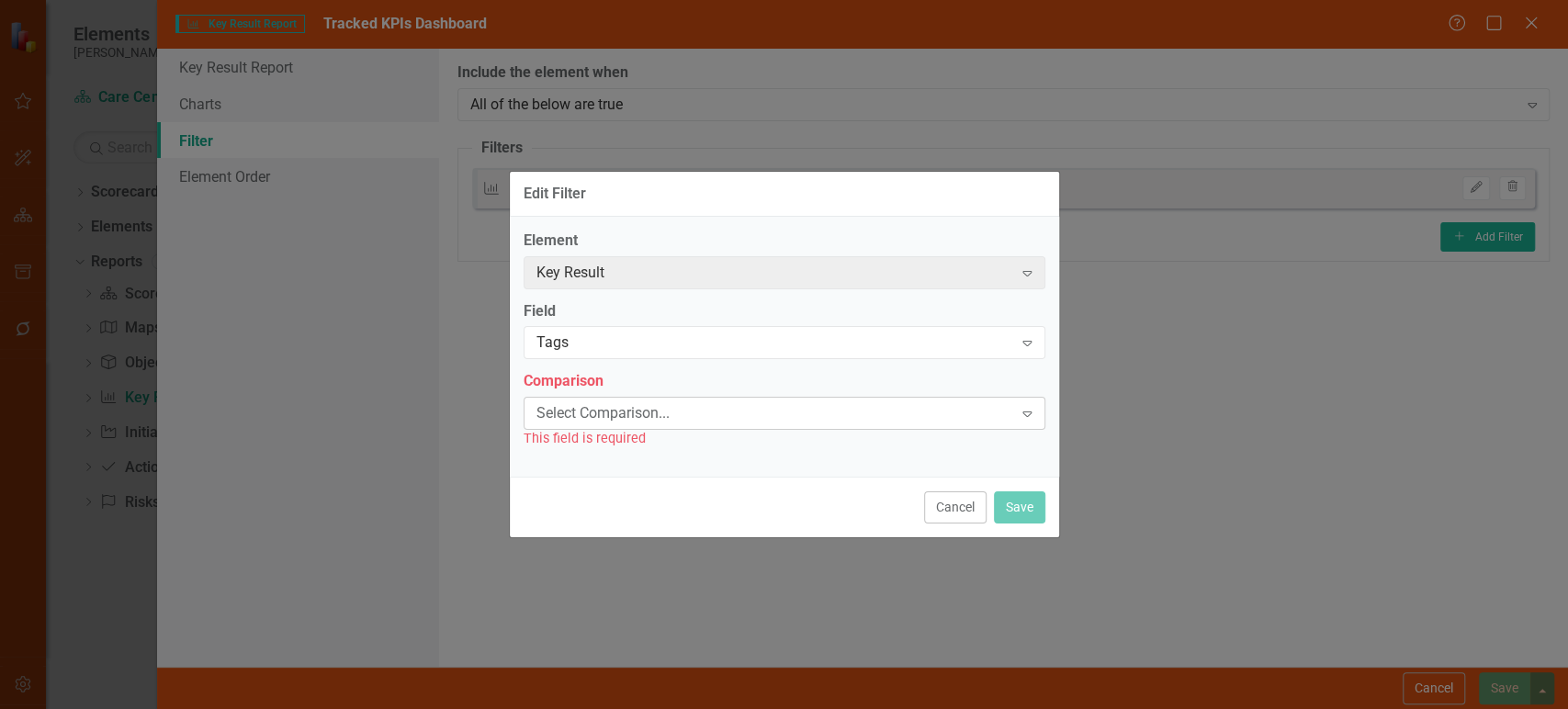
click at [644, 397] on div "Select Comparison... Expand" at bounding box center [784, 412] width 522 height 33
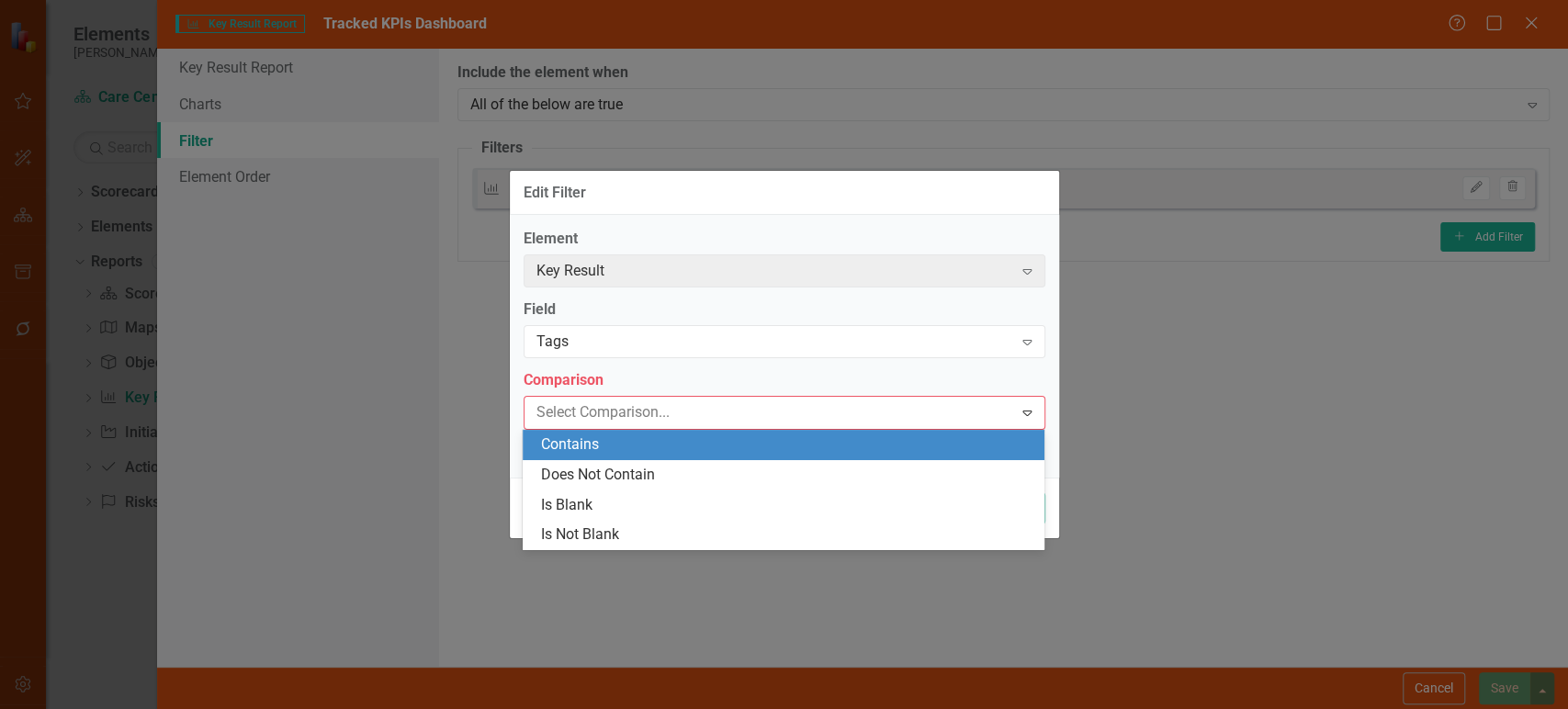
click at [632, 444] on div "Contains" at bounding box center [786, 444] width 493 height 21
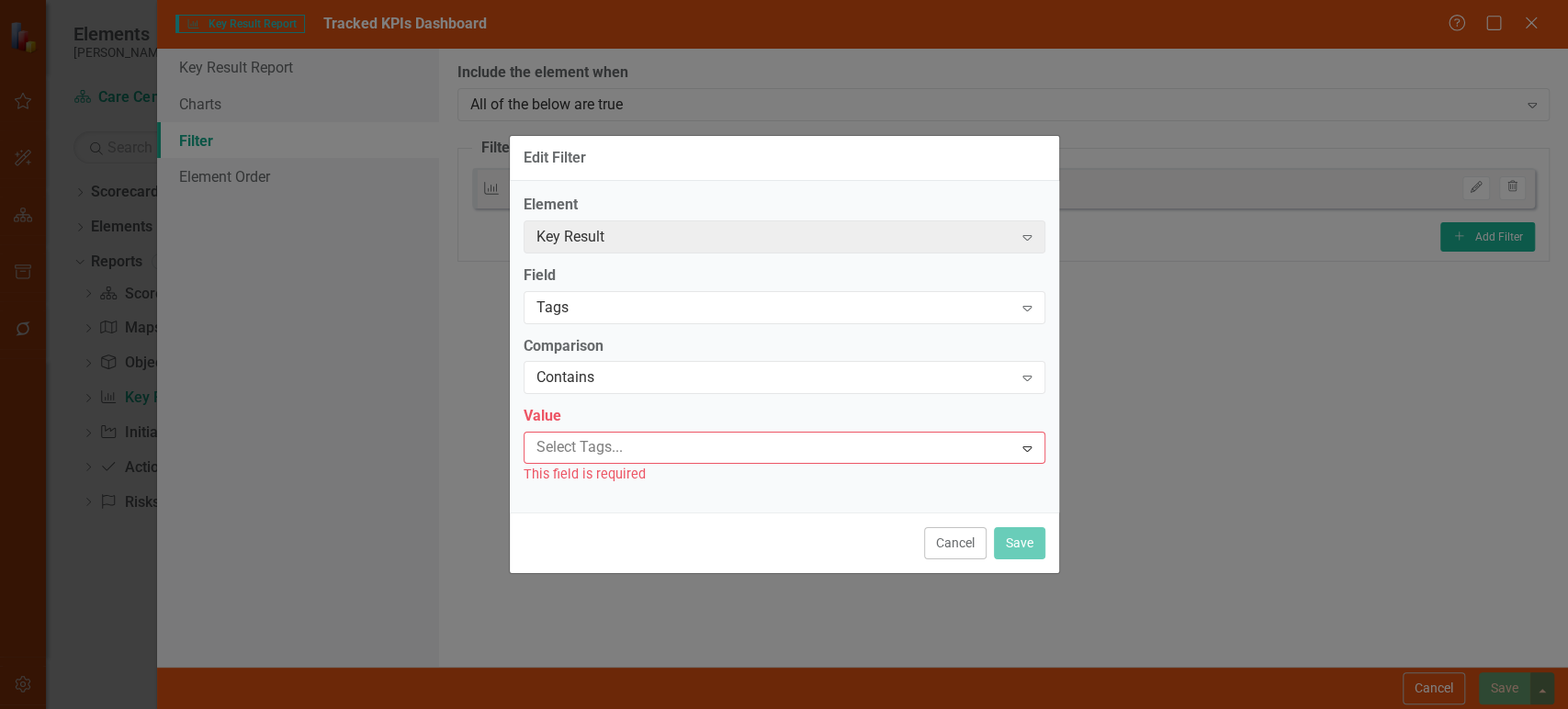
click at [632, 444] on div at bounding box center [771, 447] width 484 height 24
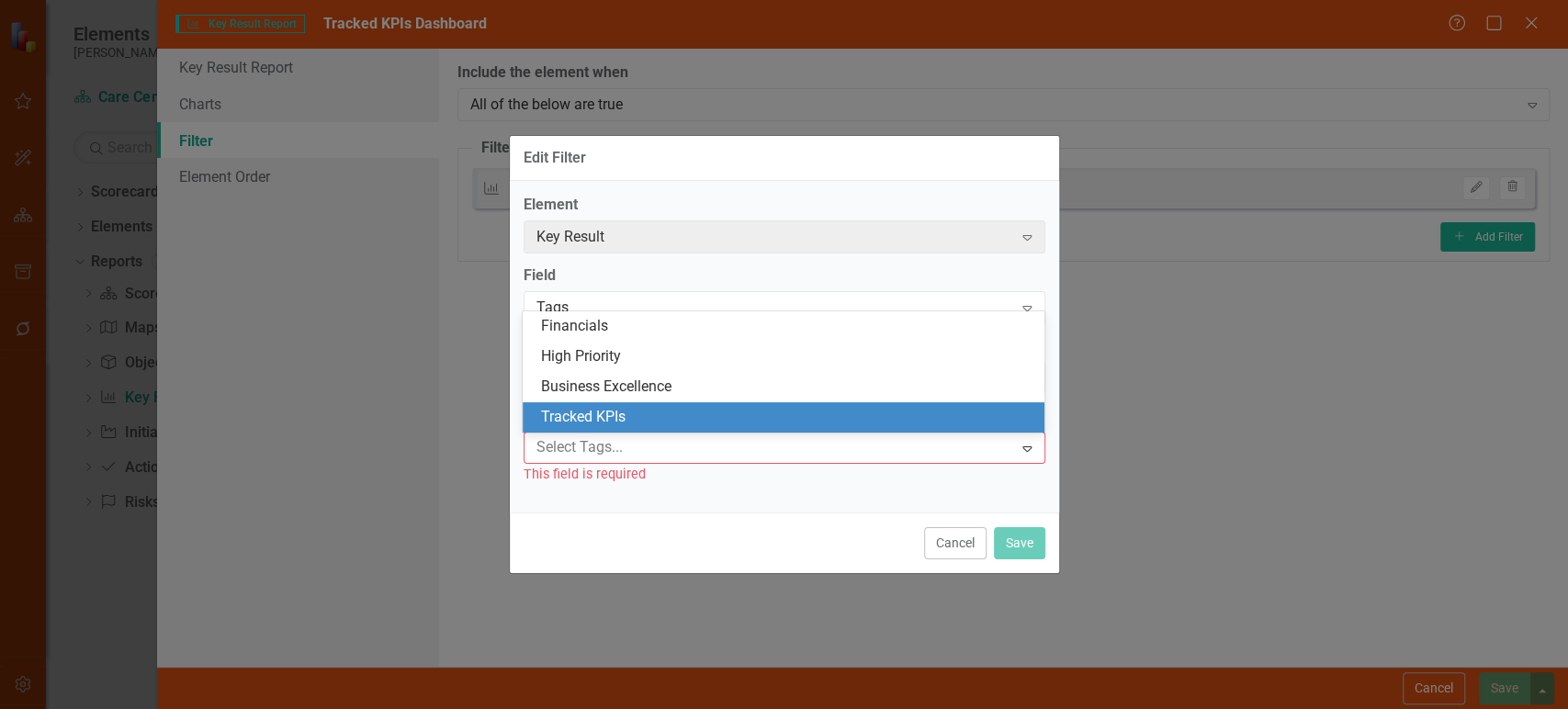
click at [625, 411] on span "Tracked KPIs" at bounding box center [583, 416] width 85 height 18
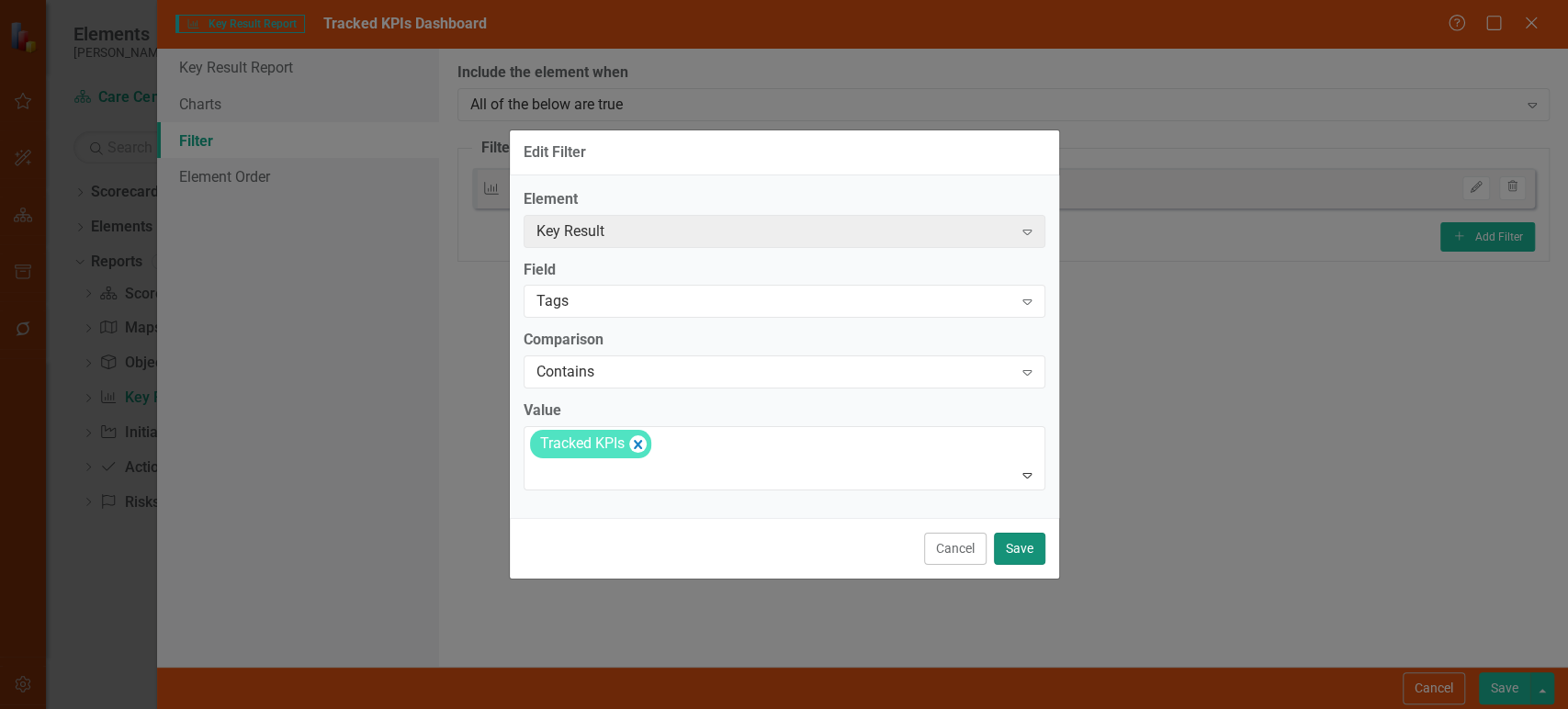
click at [1016, 550] on button "Save" at bounding box center [1019, 549] width 52 height 32
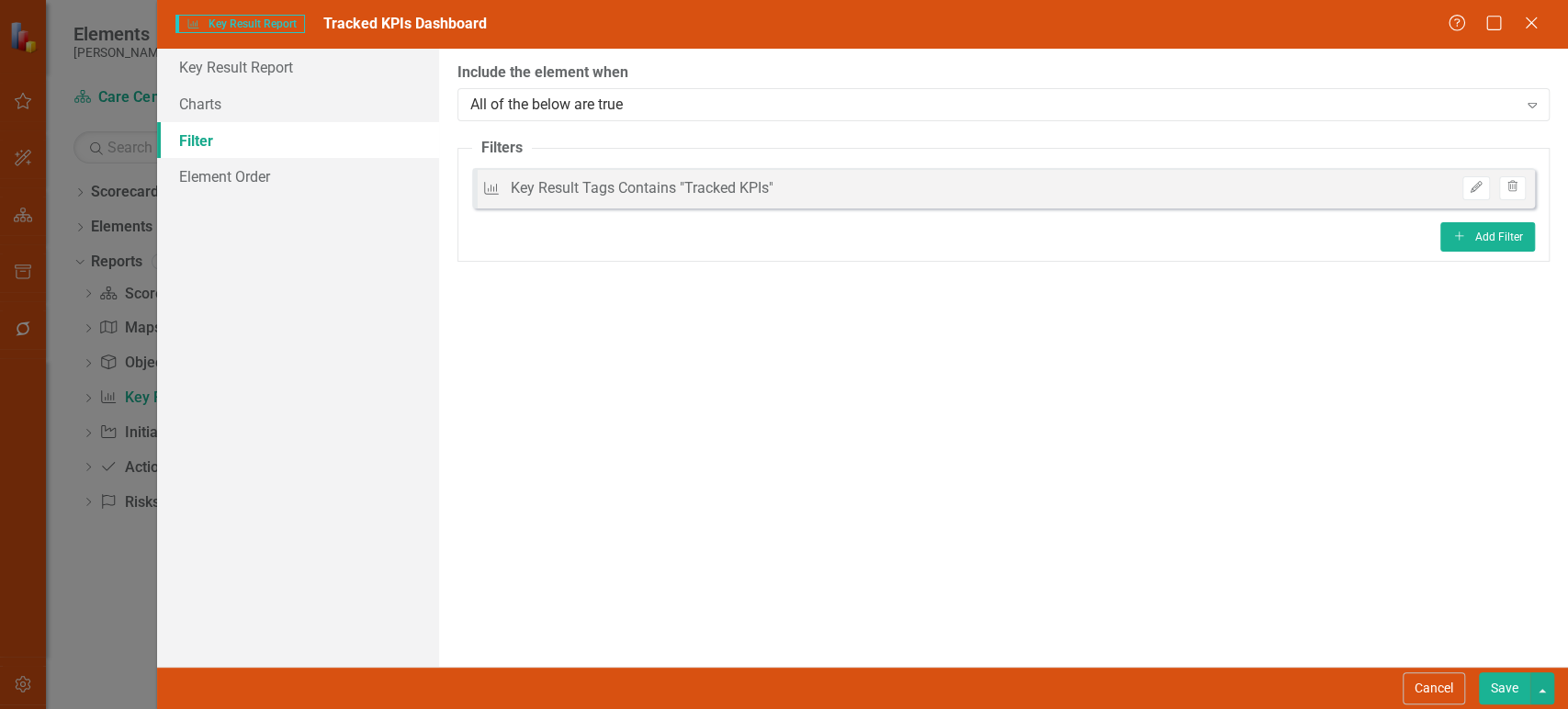
click at [1496, 687] on button "Save" at bounding box center [1504, 688] width 52 height 32
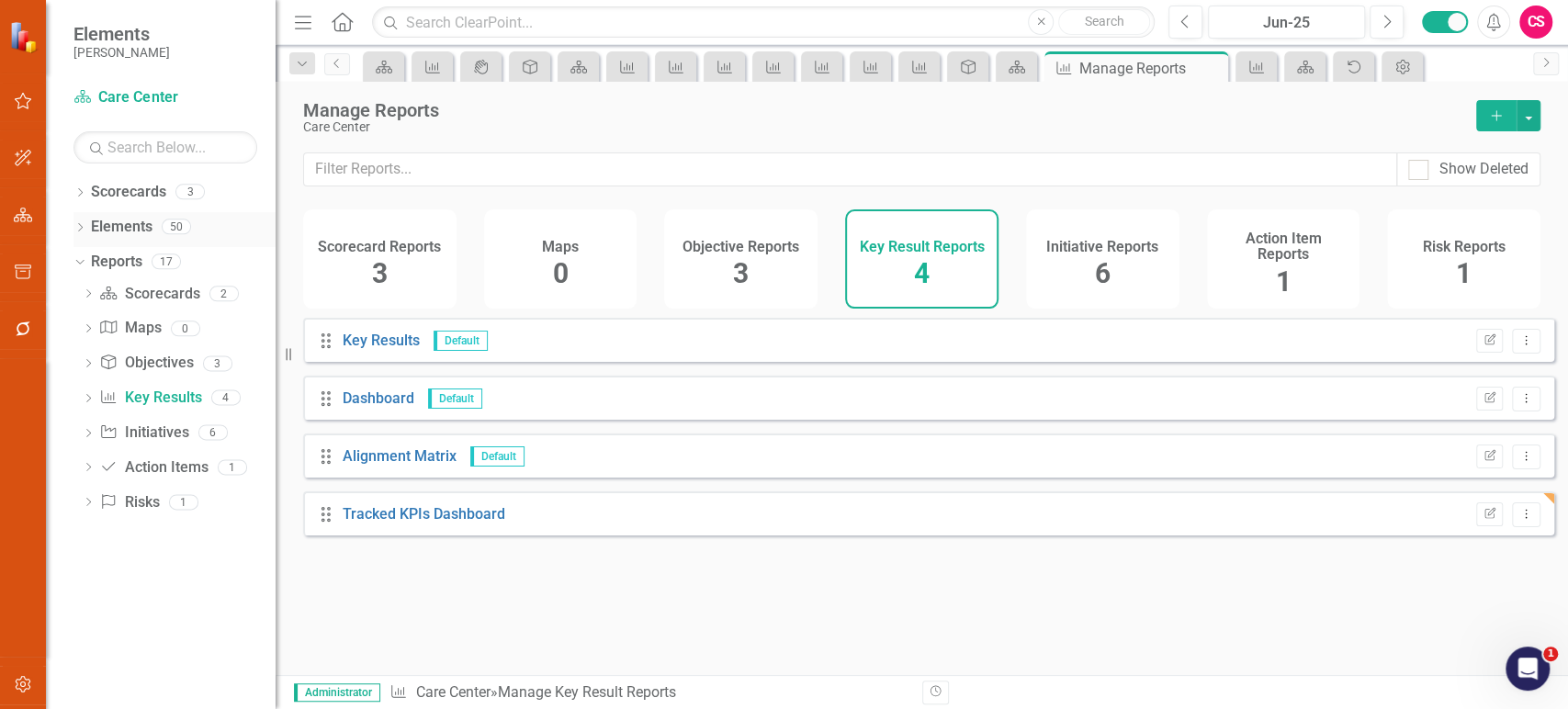
click at [82, 218] on div "Dropdown Elements 50" at bounding box center [174, 229] width 202 height 35
click at [140, 108] on div "Scorecard Care Center" at bounding box center [165, 98] width 184 height 30
click at [144, 93] on link "Scorecard Care Center" at bounding box center [165, 98] width 184 height 21
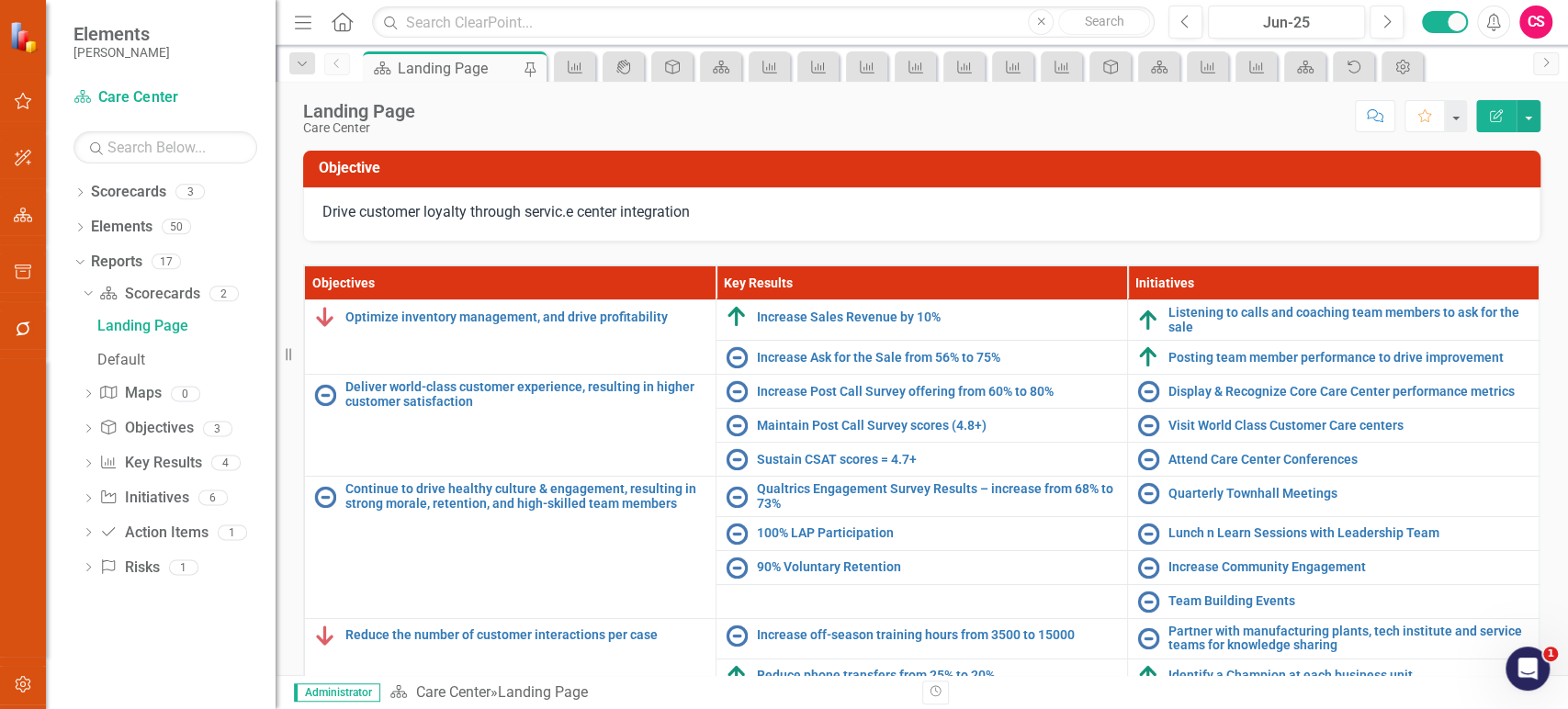
click at [1493, 114] on icon "Edit Report" at bounding box center [1496, 116] width 17 height 13
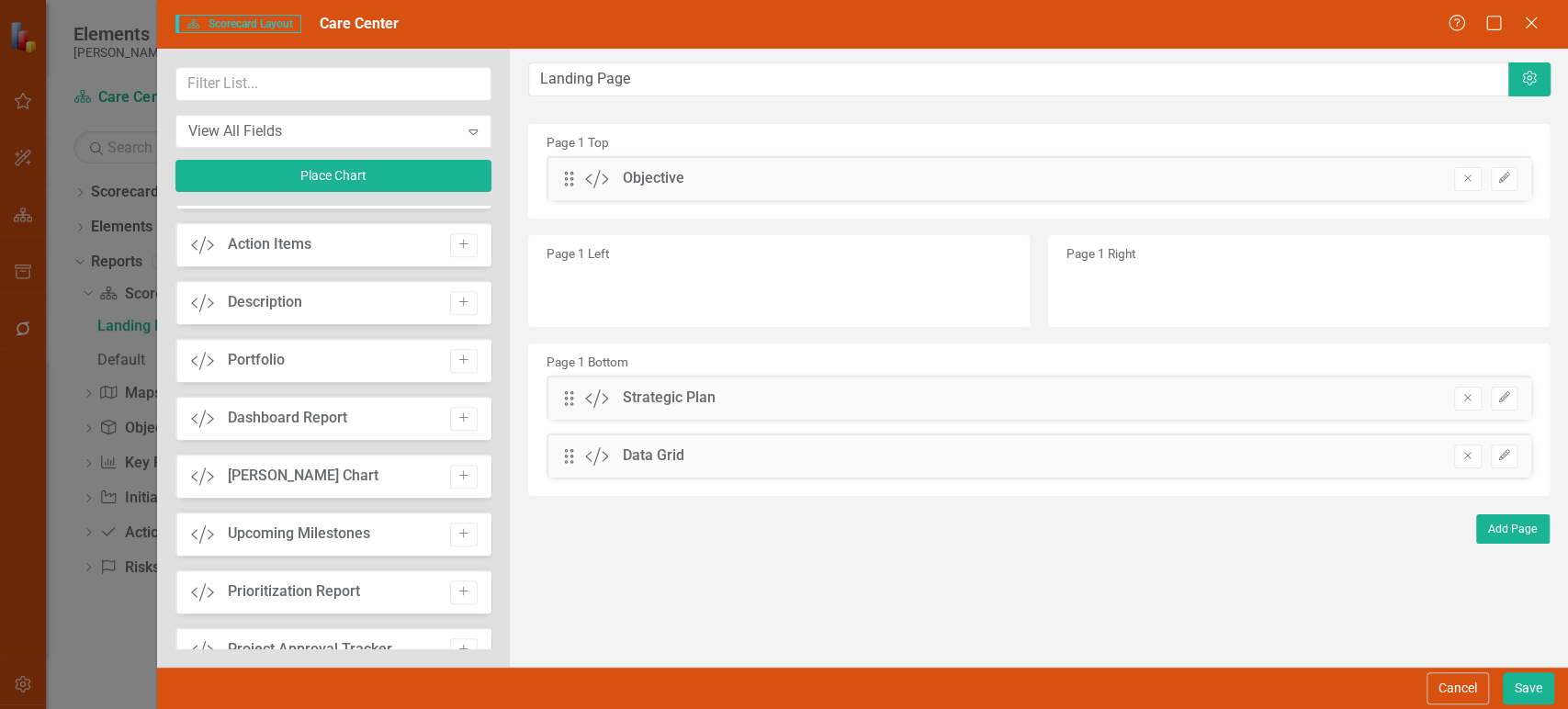
scroll to position [1011, 0]
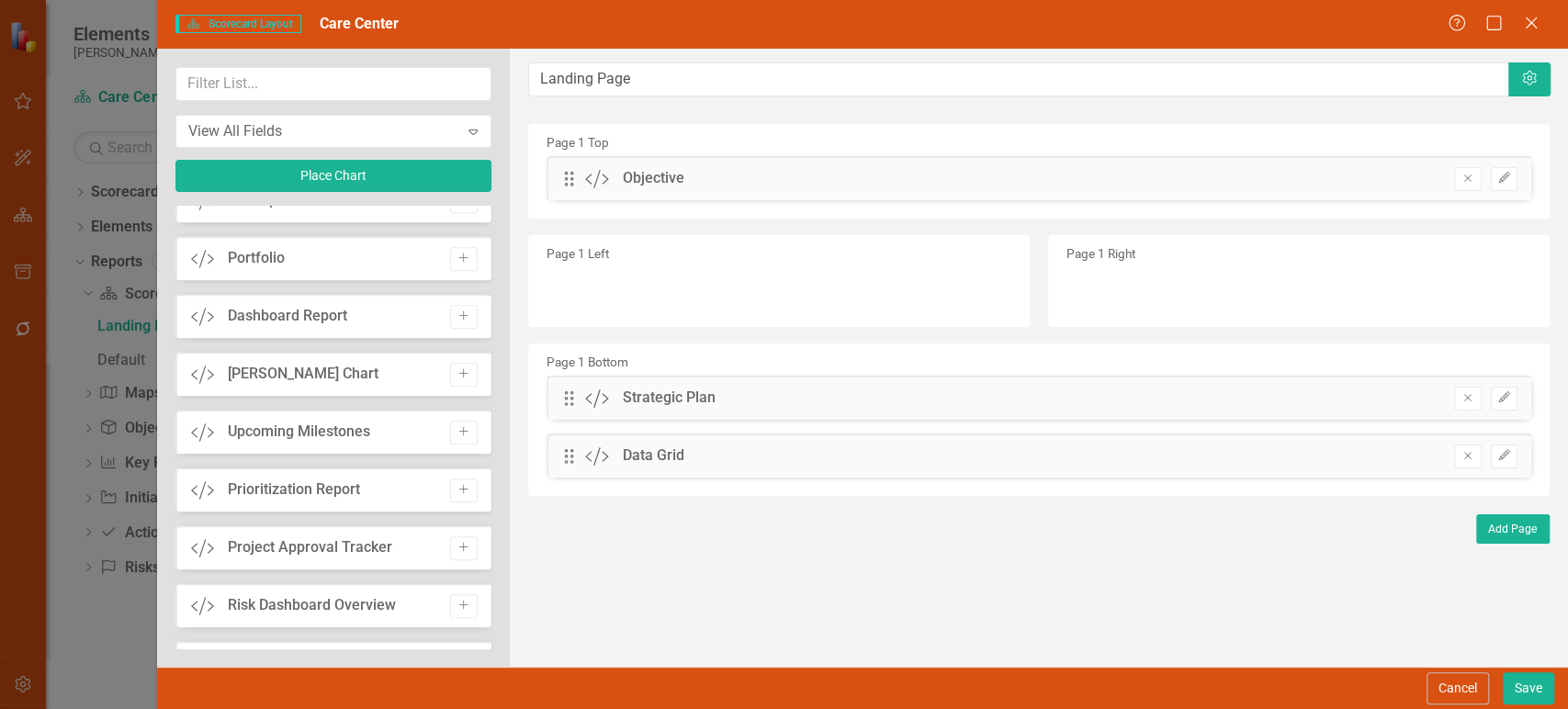
drag, startPoint x: 454, startPoint y: 315, endPoint x: 470, endPoint y: 299, distance: 22.6
click at [457, 315] on icon "Add" at bounding box center [463, 316] width 14 height 11
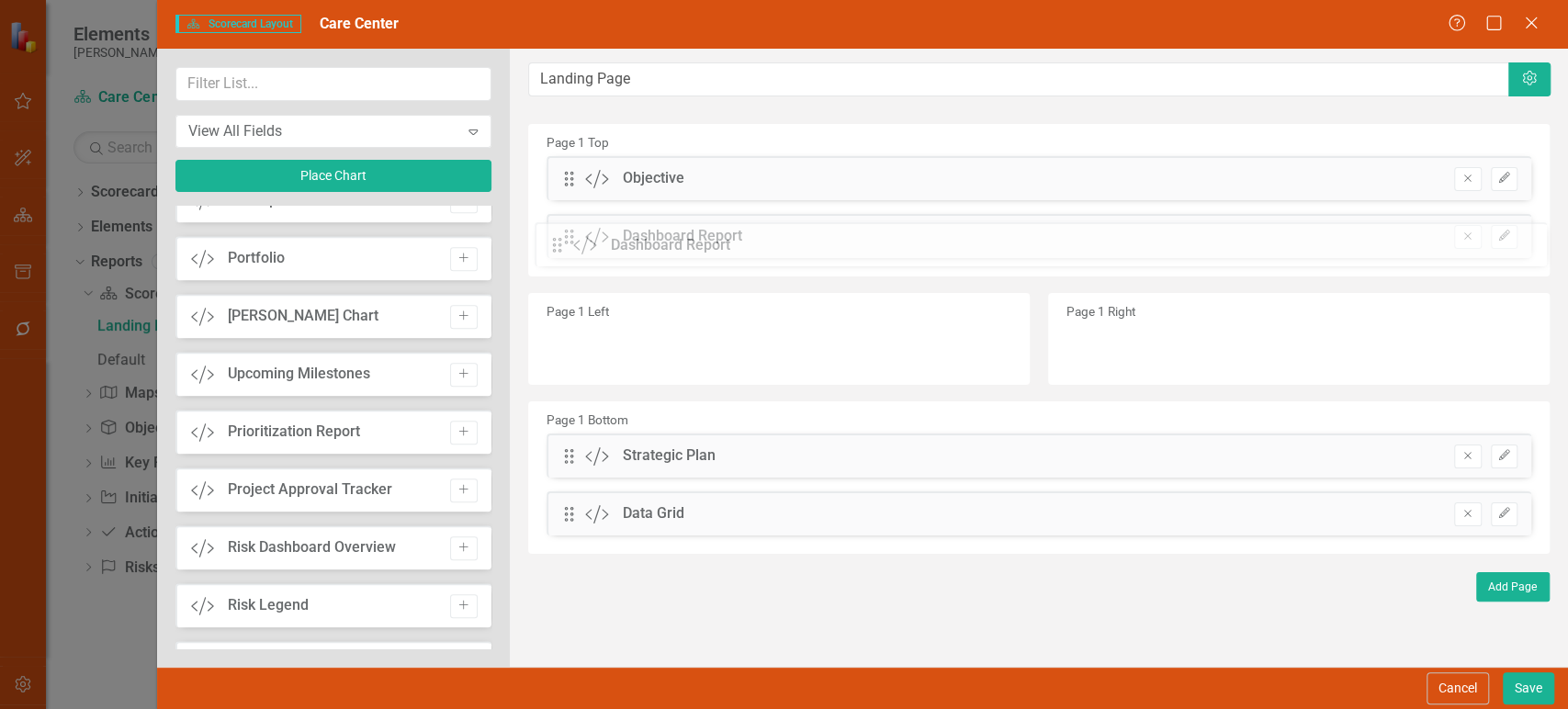
drag, startPoint x: 567, startPoint y: 178, endPoint x: 569, endPoint y: 246, distance: 68.0
click at [1513, 690] on button "Save" at bounding box center [1528, 688] width 52 height 32
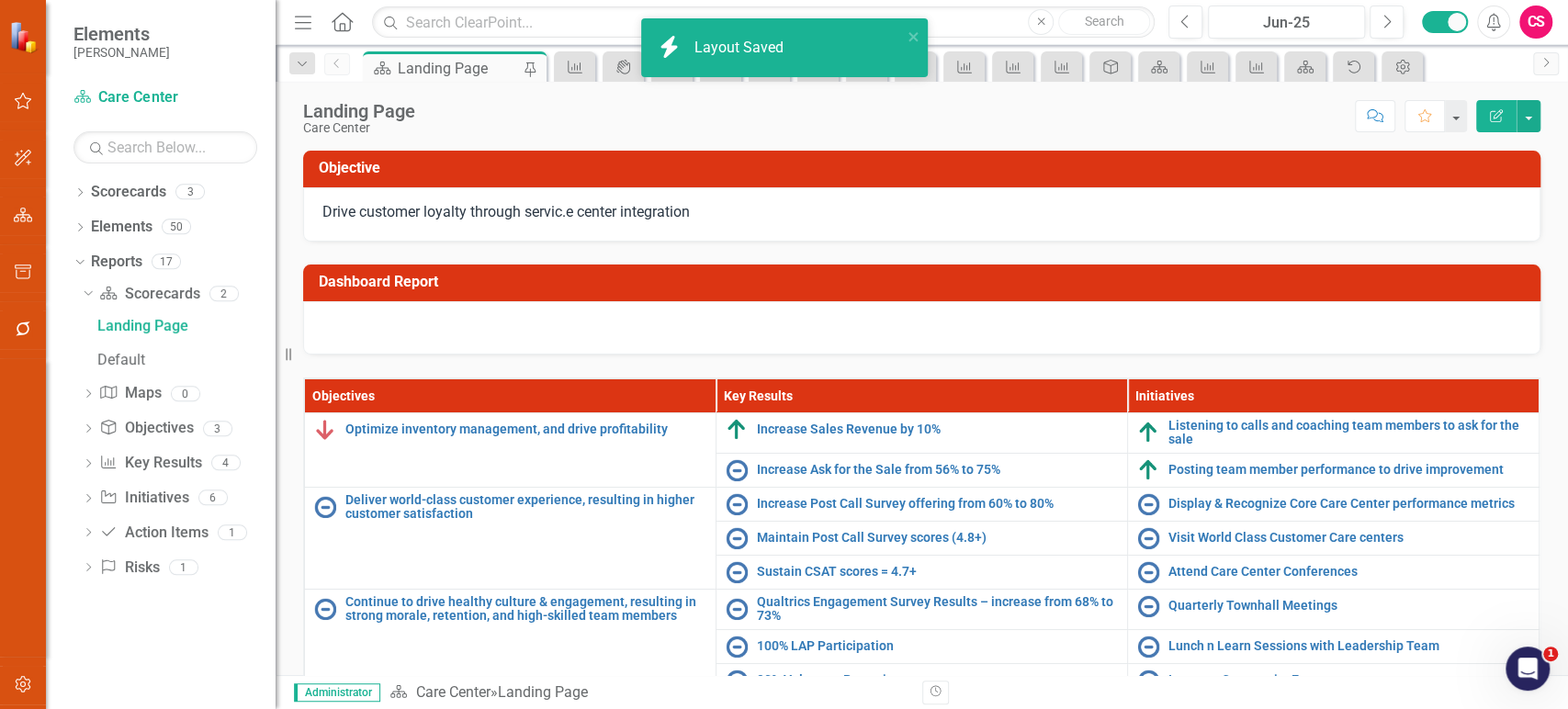
click at [1044, 339] on div at bounding box center [922, 328] width 1237 height 54
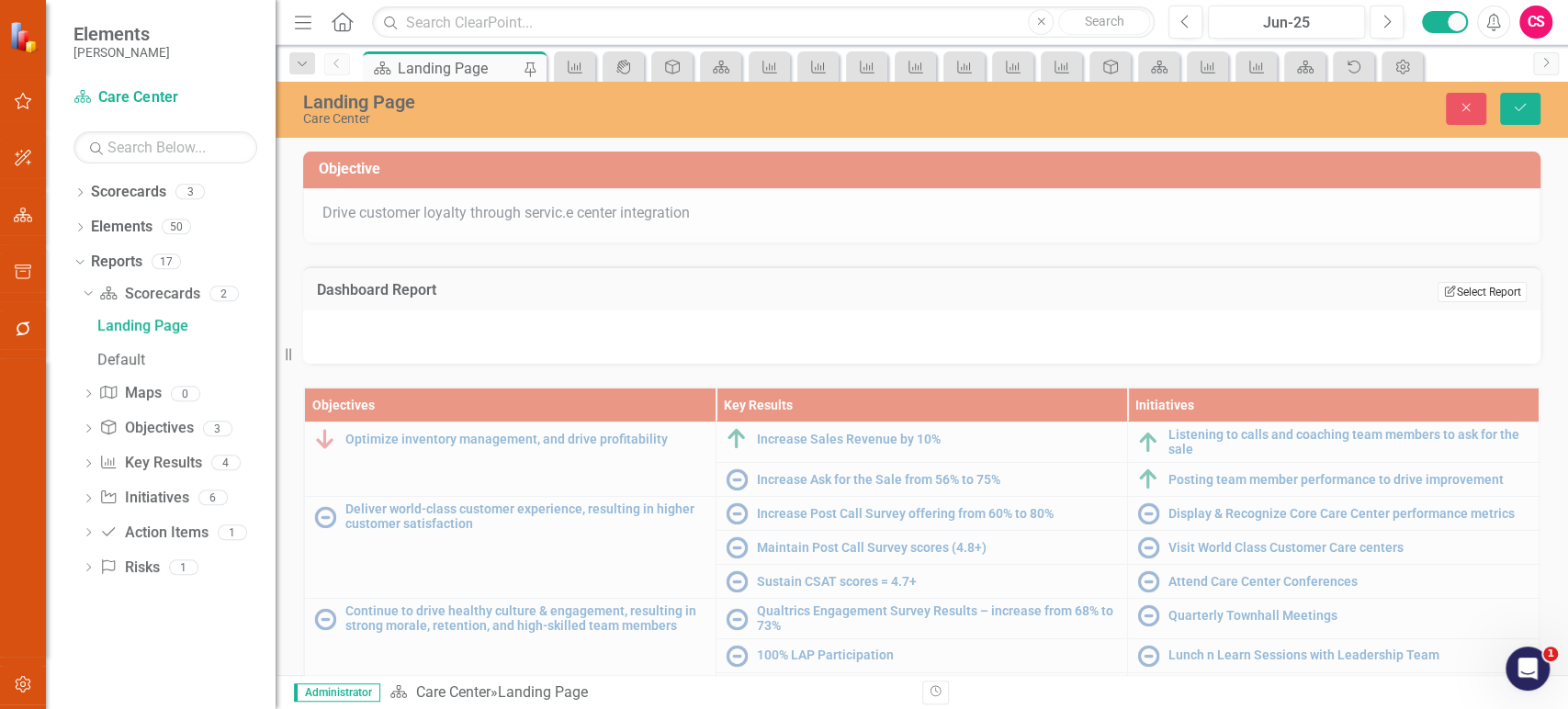
click at [1445, 290] on button "Edit Report Select Report" at bounding box center [1481, 291] width 89 height 20
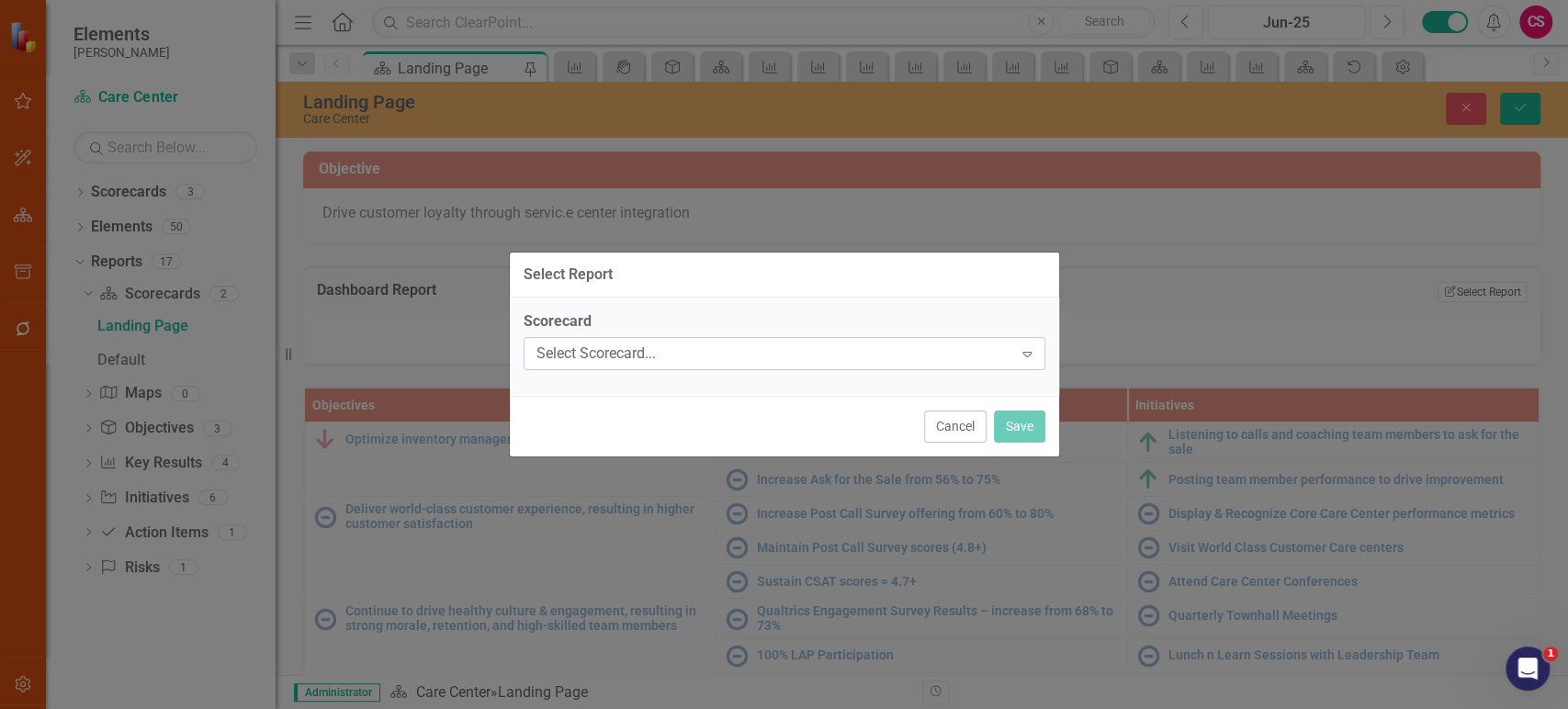
click at [719, 360] on div "Select Scorecard..." at bounding box center [775, 353] width 477 height 21
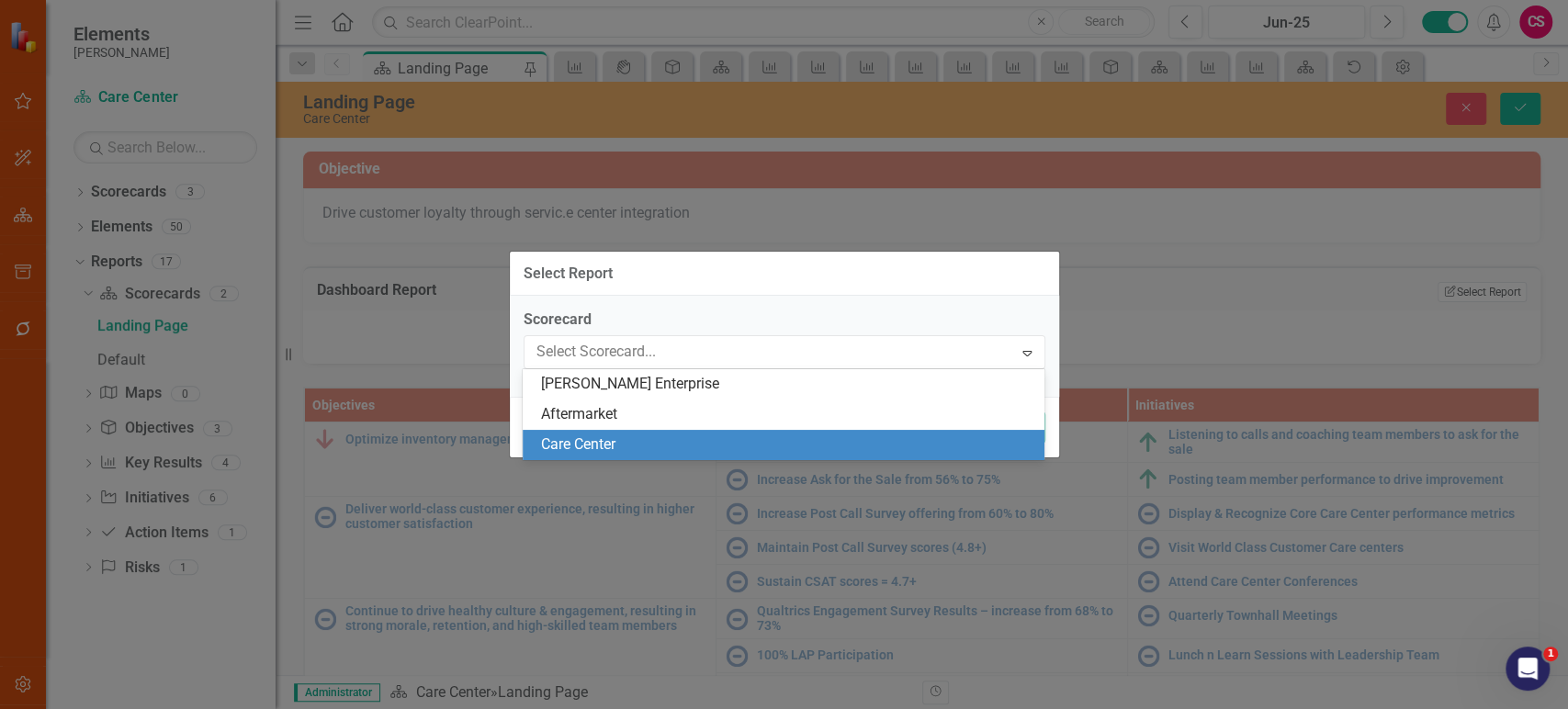
click at [632, 434] on div "Care Center" at bounding box center [786, 444] width 493 height 21
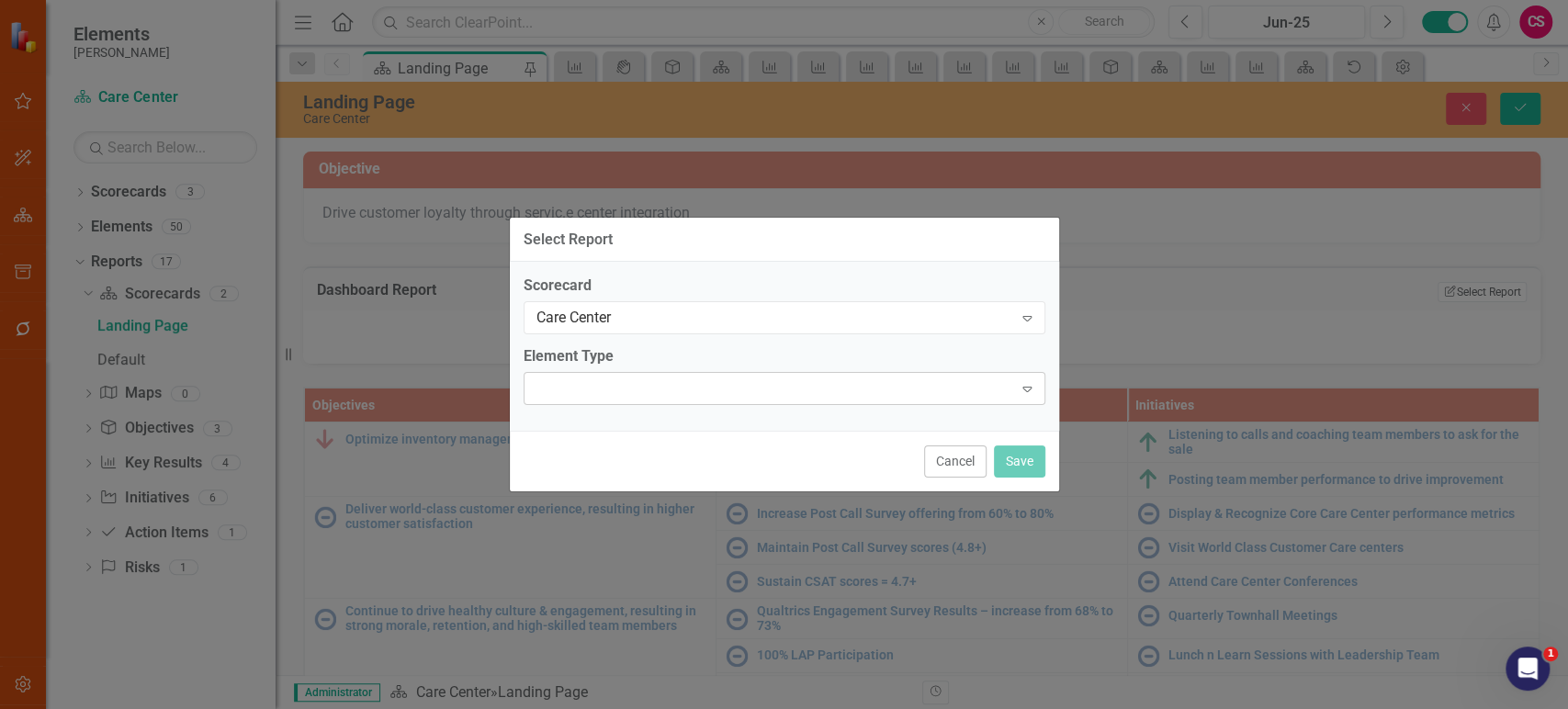
click at [661, 390] on div at bounding box center [769, 389] width 484 height 4
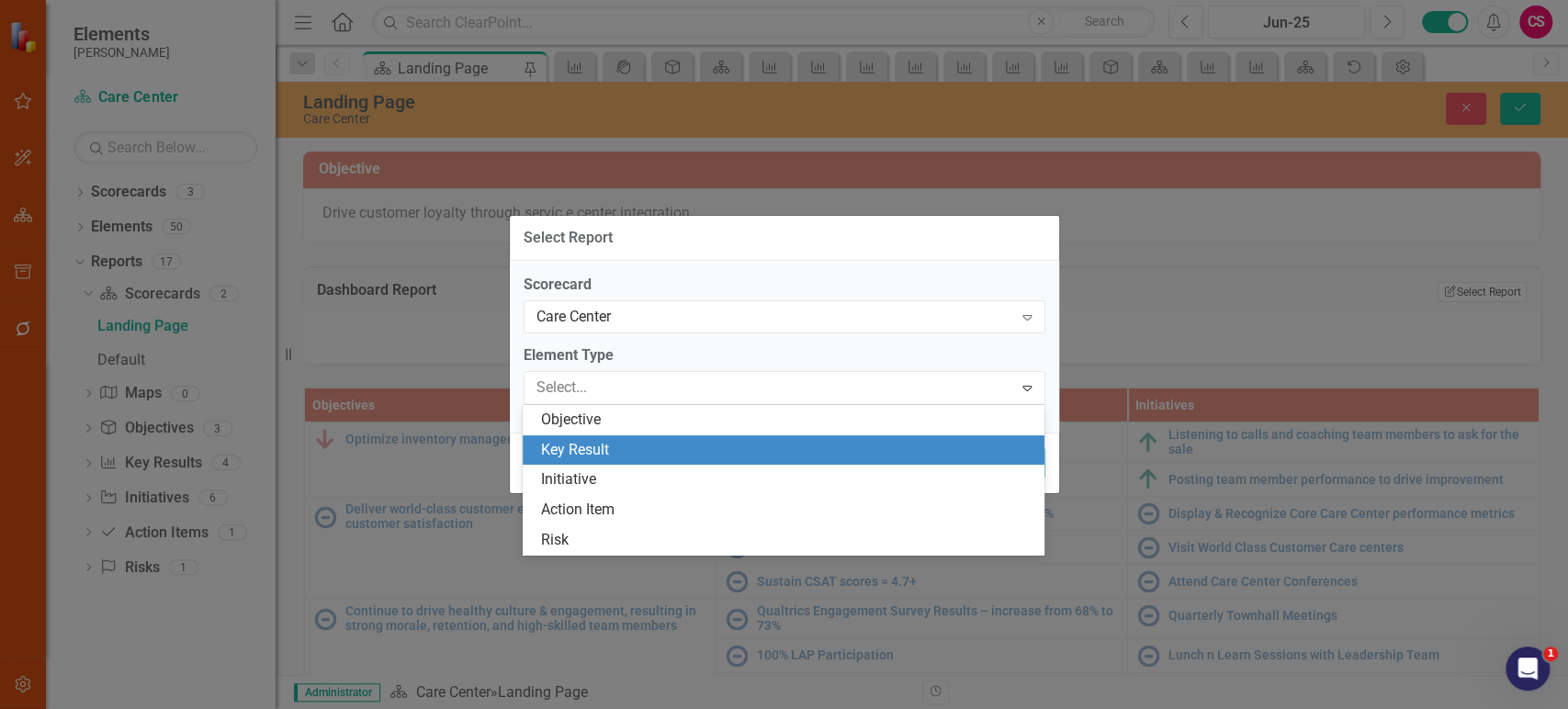
click at [624, 443] on div "Key Result" at bounding box center [786, 450] width 493 height 21
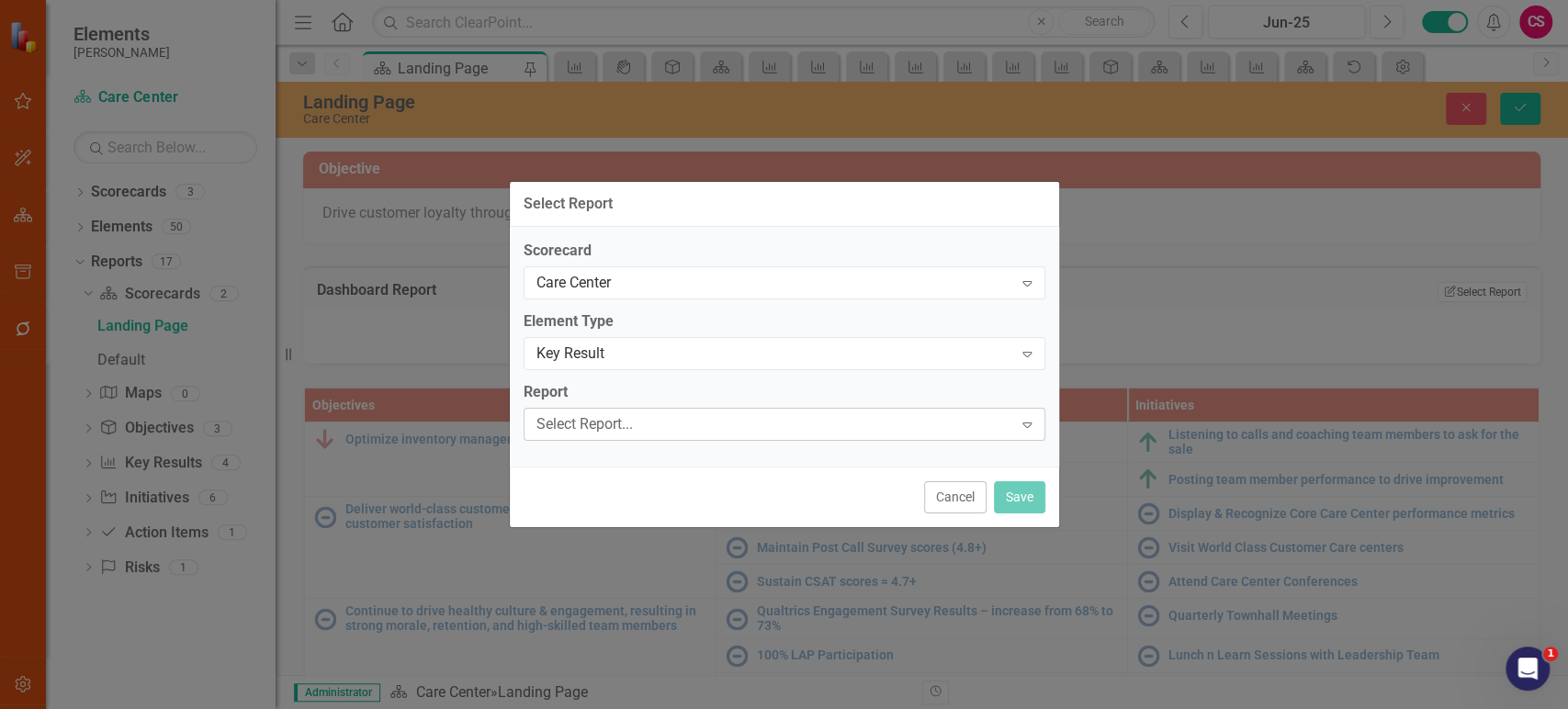
click at [913, 411] on div "Select Report... Expand" at bounding box center [784, 424] width 522 height 33
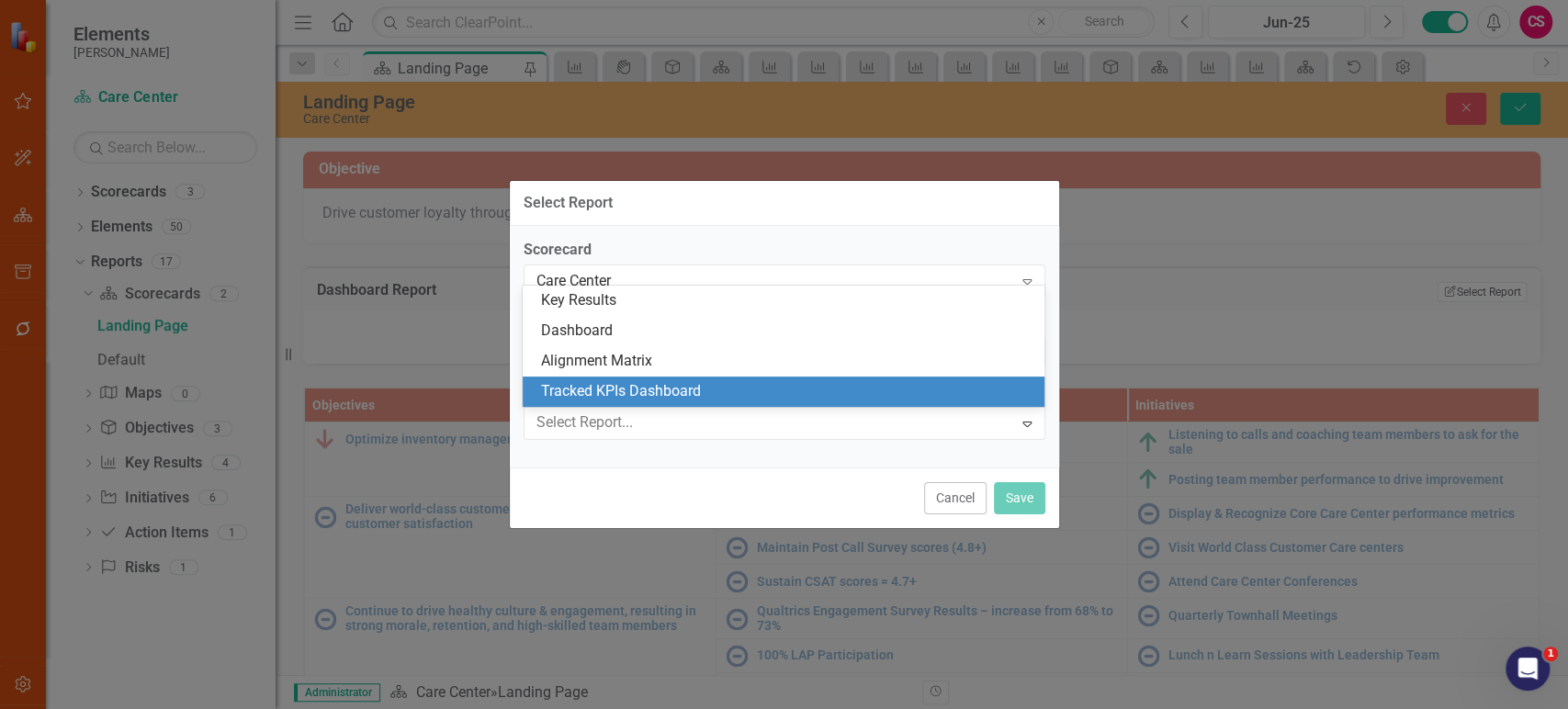
click at [724, 385] on div "Tracked KPIs Dashboard" at bounding box center [786, 392] width 493 height 21
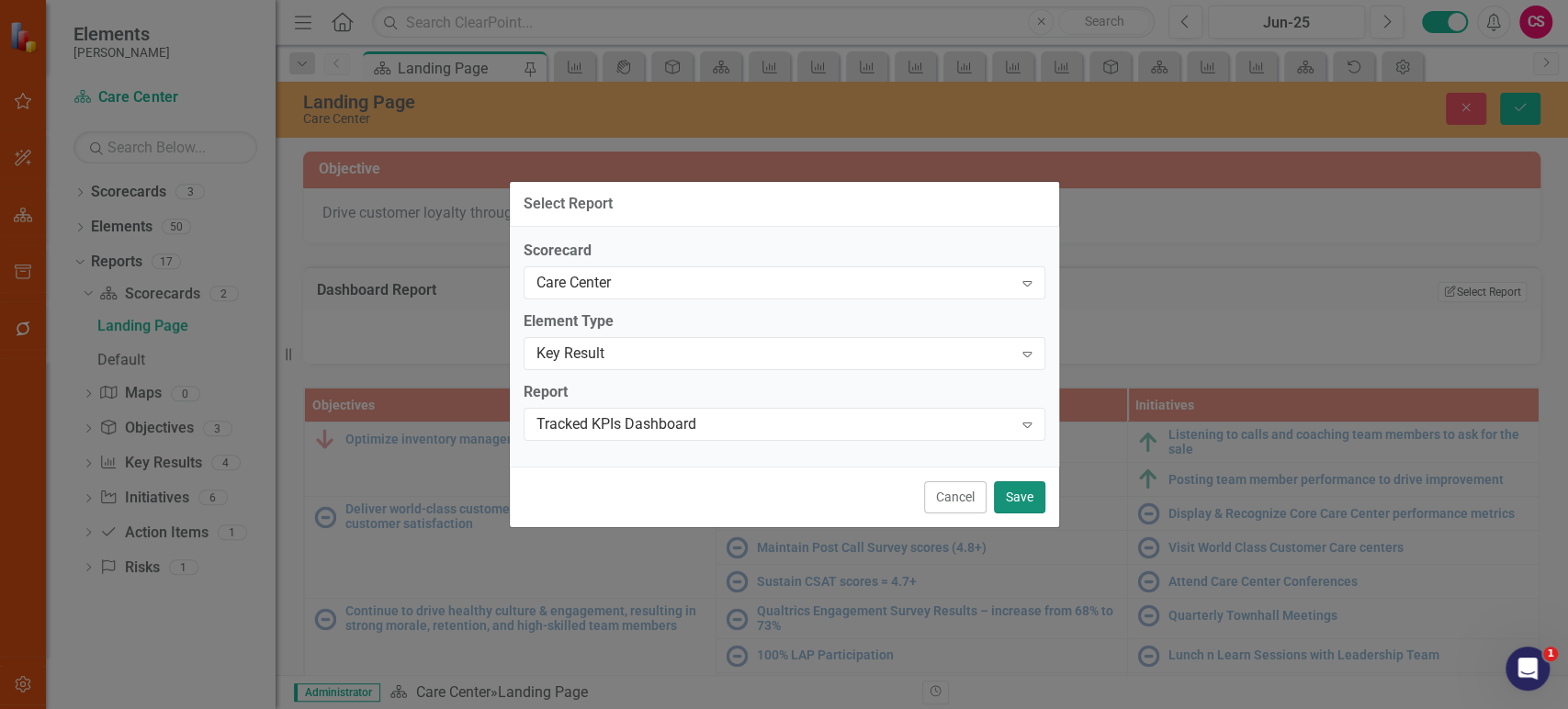
click at [1024, 491] on button "Save" at bounding box center [1019, 497] width 52 height 32
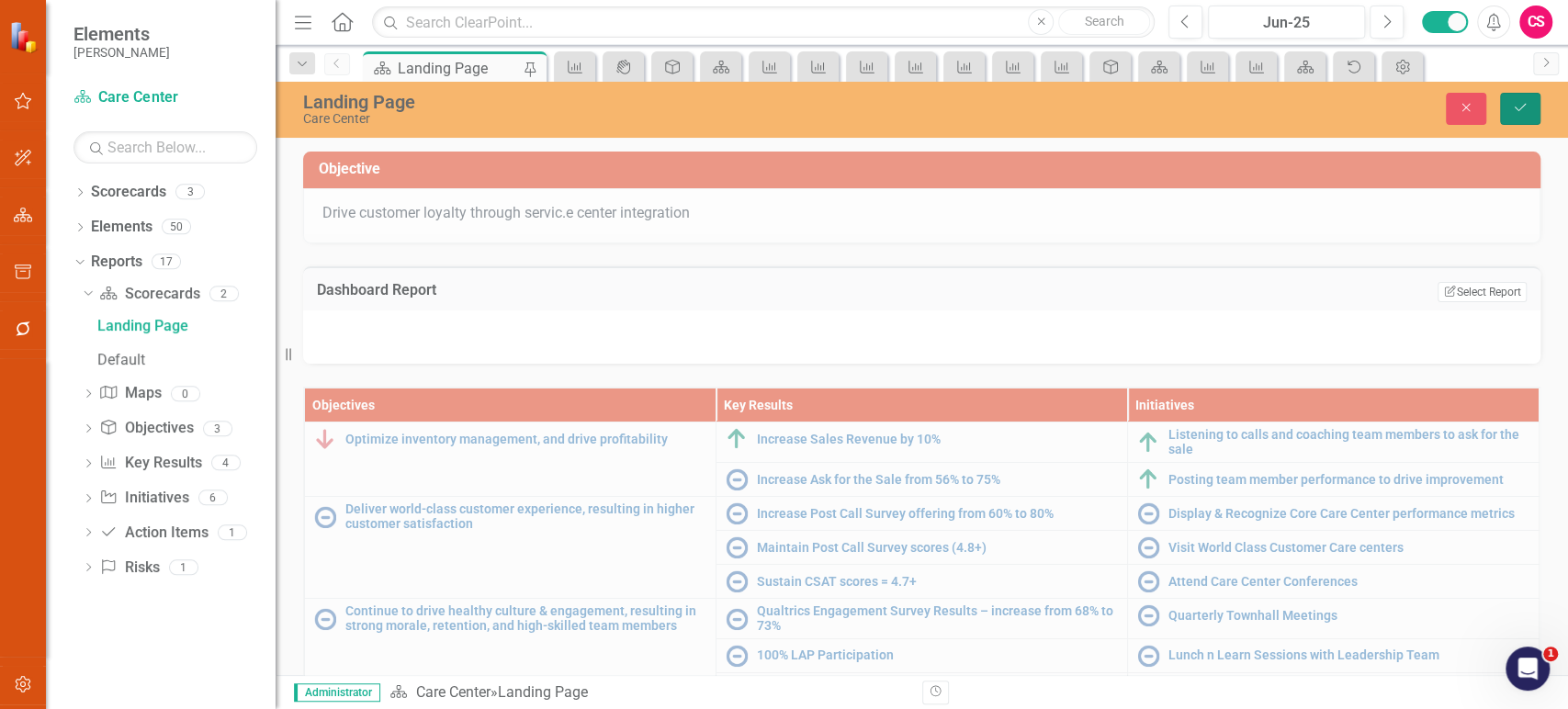
click at [1531, 95] on button "Save" at bounding box center [1520, 109] width 40 height 32
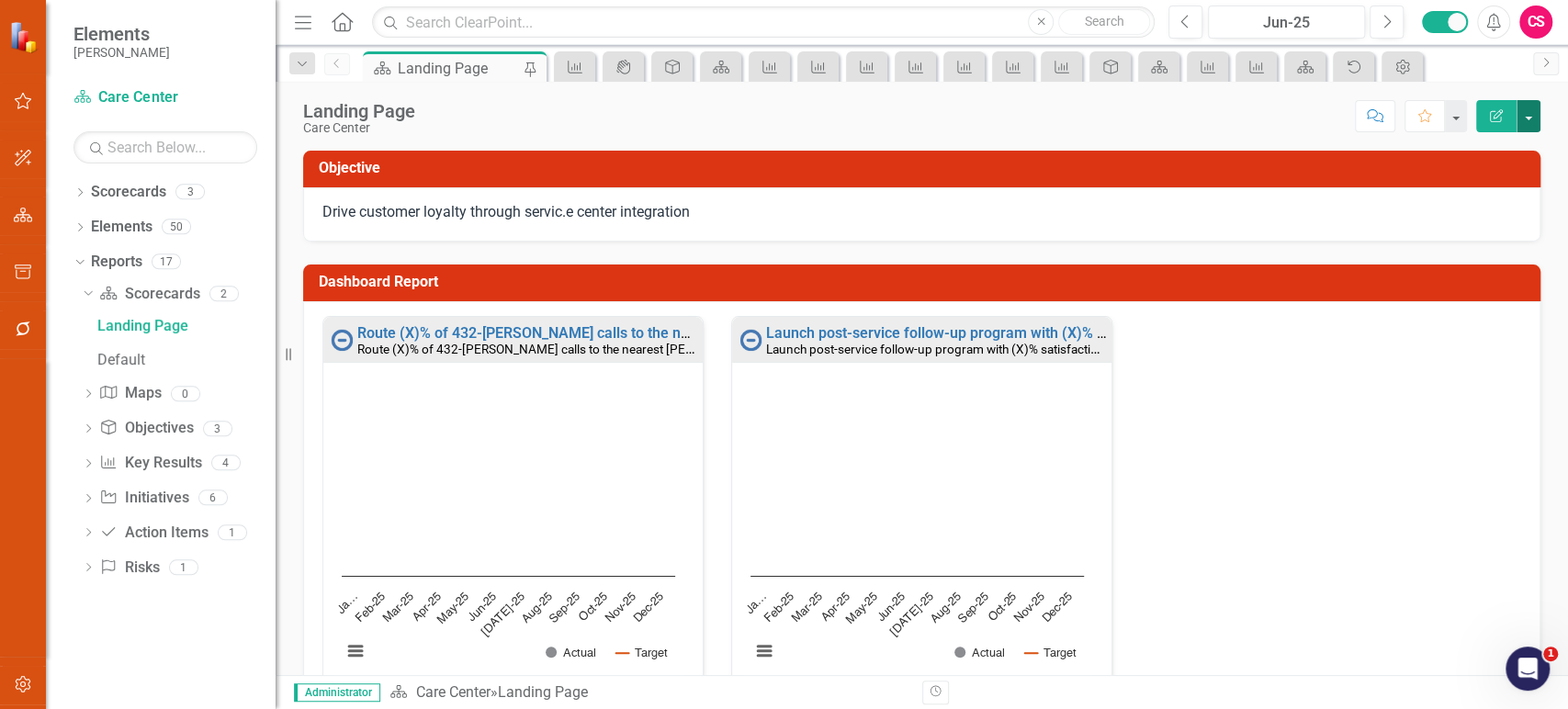
click at [1536, 124] on button "button" at bounding box center [1528, 116] width 24 height 32
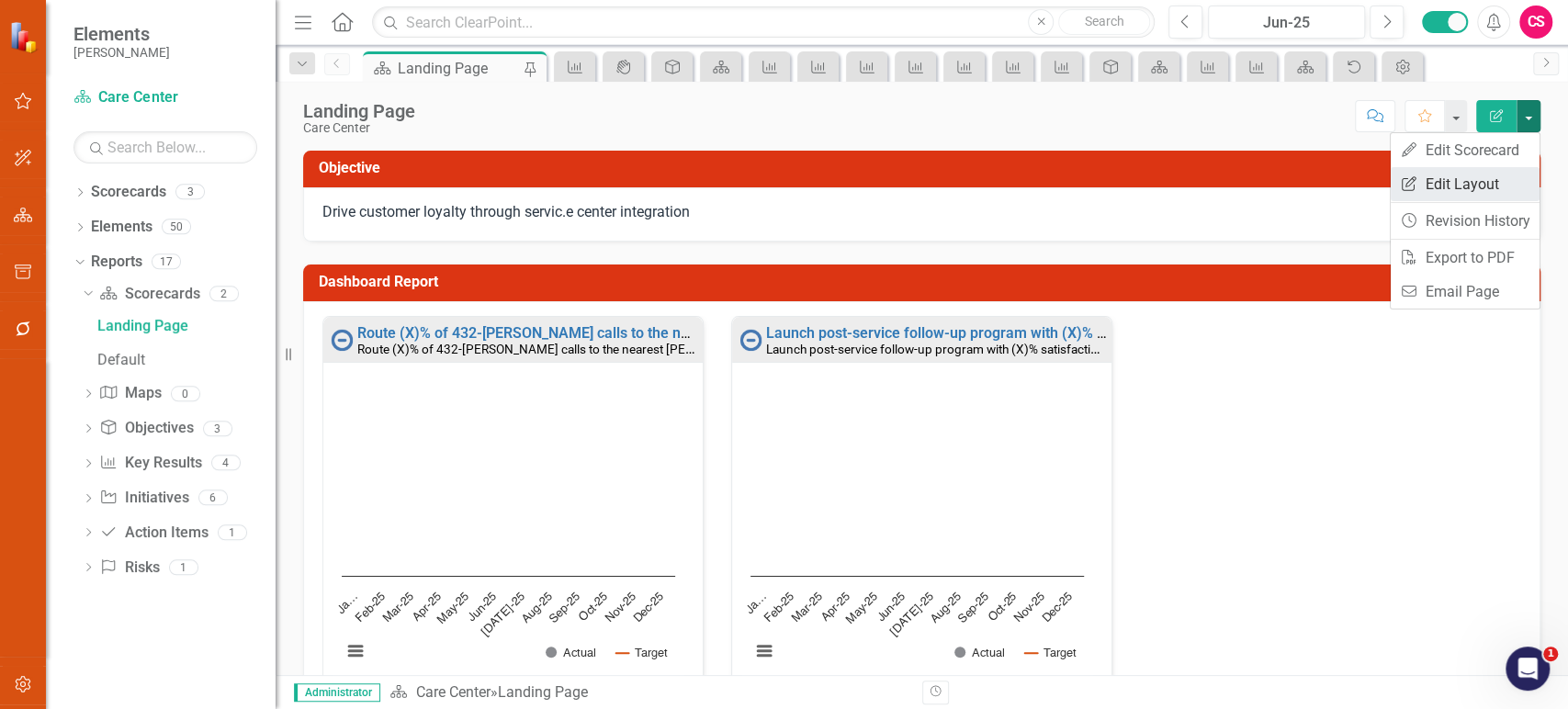
click at [1491, 169] on link "Edit Report Edit Layout" at bounding box center [1465, 184] width 149 height 34
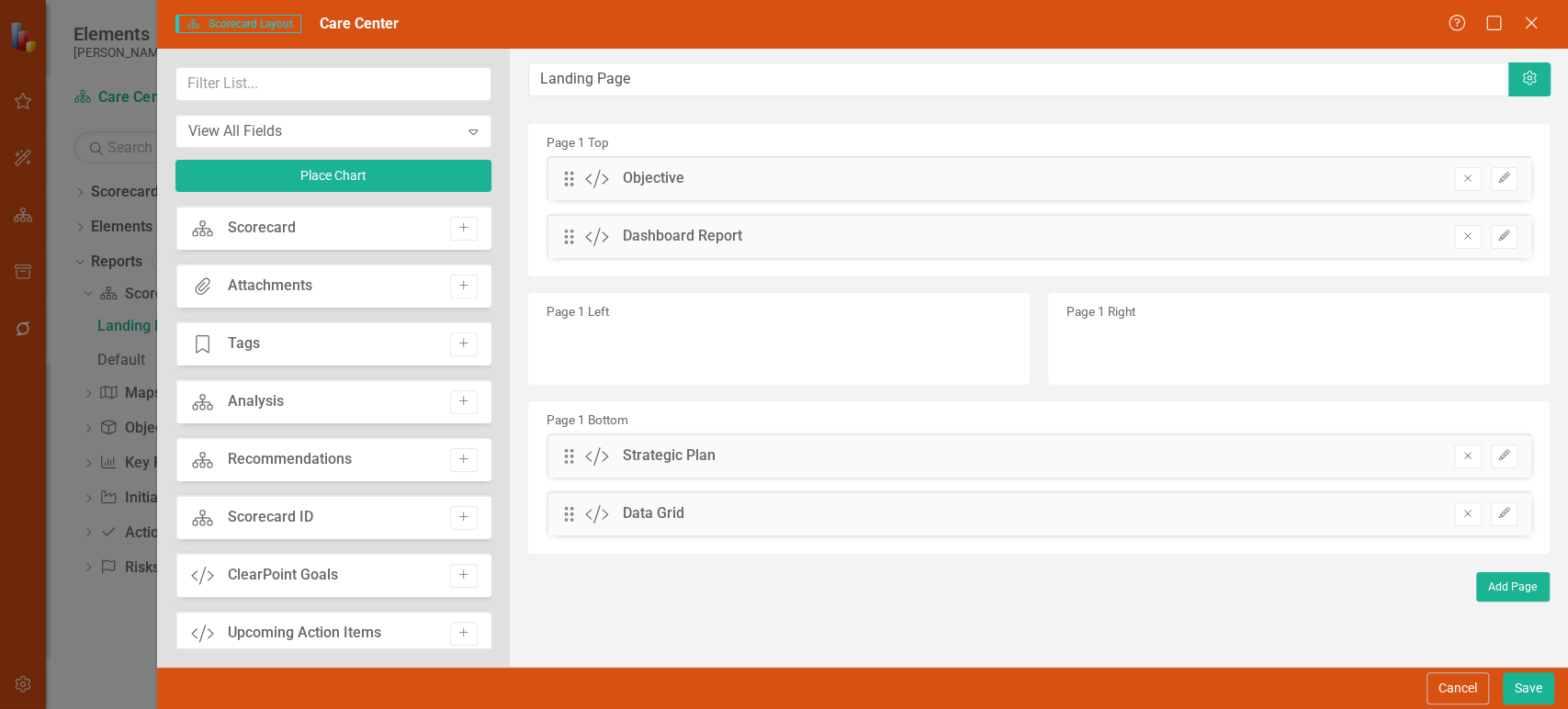
click at [1503, 226] on button "Edit" at bounding box center [1504, 236] width 26 height 24
click at [1504, 234] on icon "Edit" at bounding box center [1504, 236] width 14 height 11
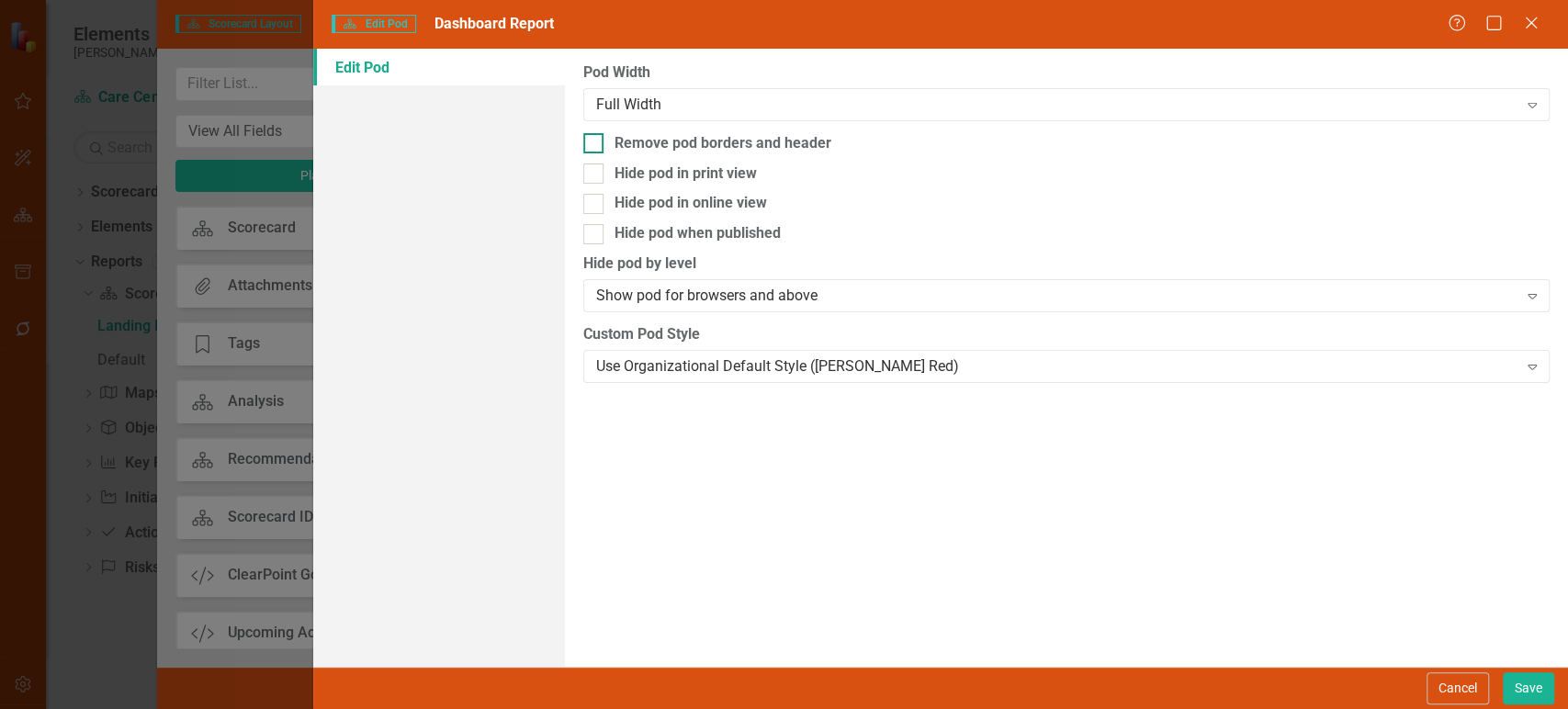
click at [589, 148] on div at bounding box center [592, 142] width 20 height 20
click at [589, 145] on input "Remove pod borders and header" at bounding box center [589, 138] width 12 height 12
checkbox input "true"
click at [1524, 675] on button "Save" at bounding box center [1528, 688] width 52 height 32
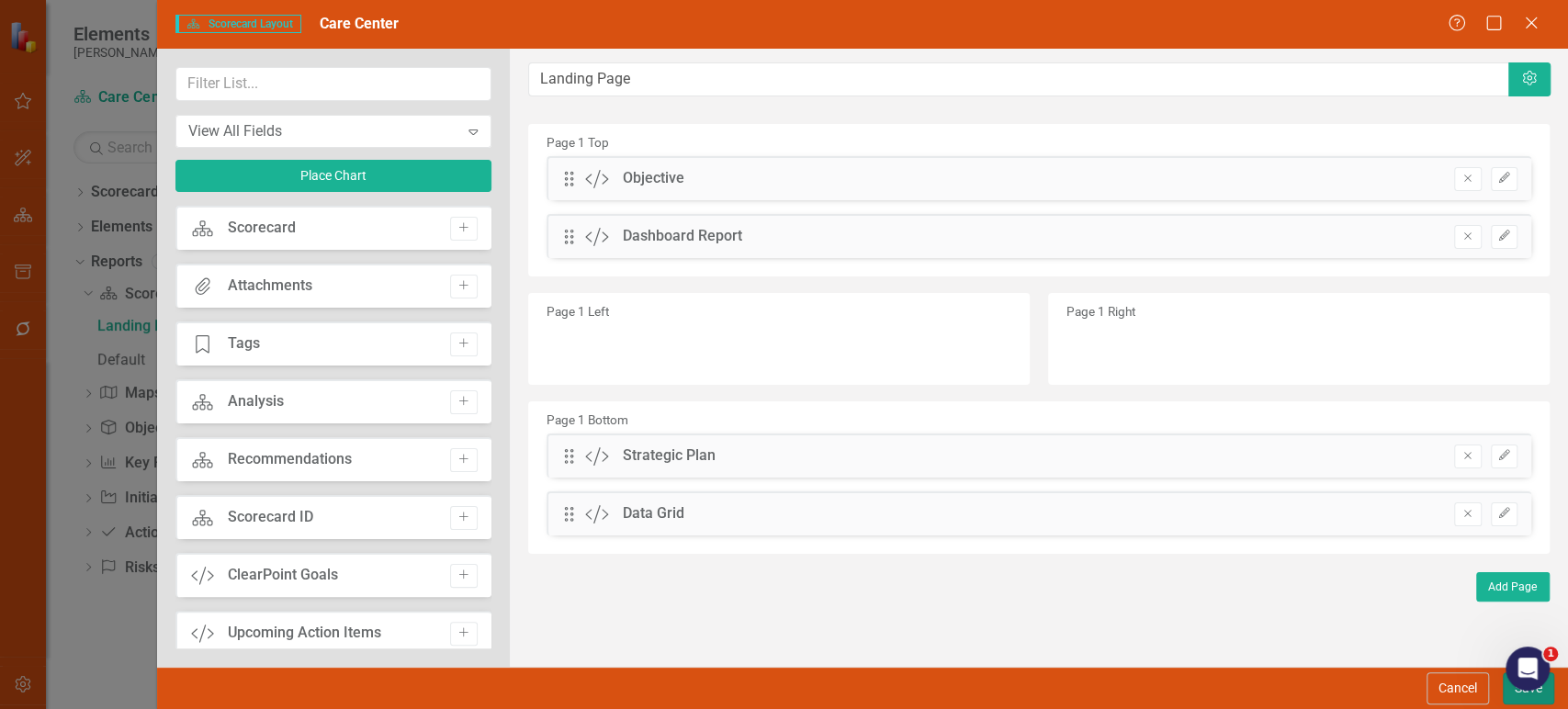
click at [1518, 698] on button "Save" at bounding box center [1528, 688] width 52 height 32
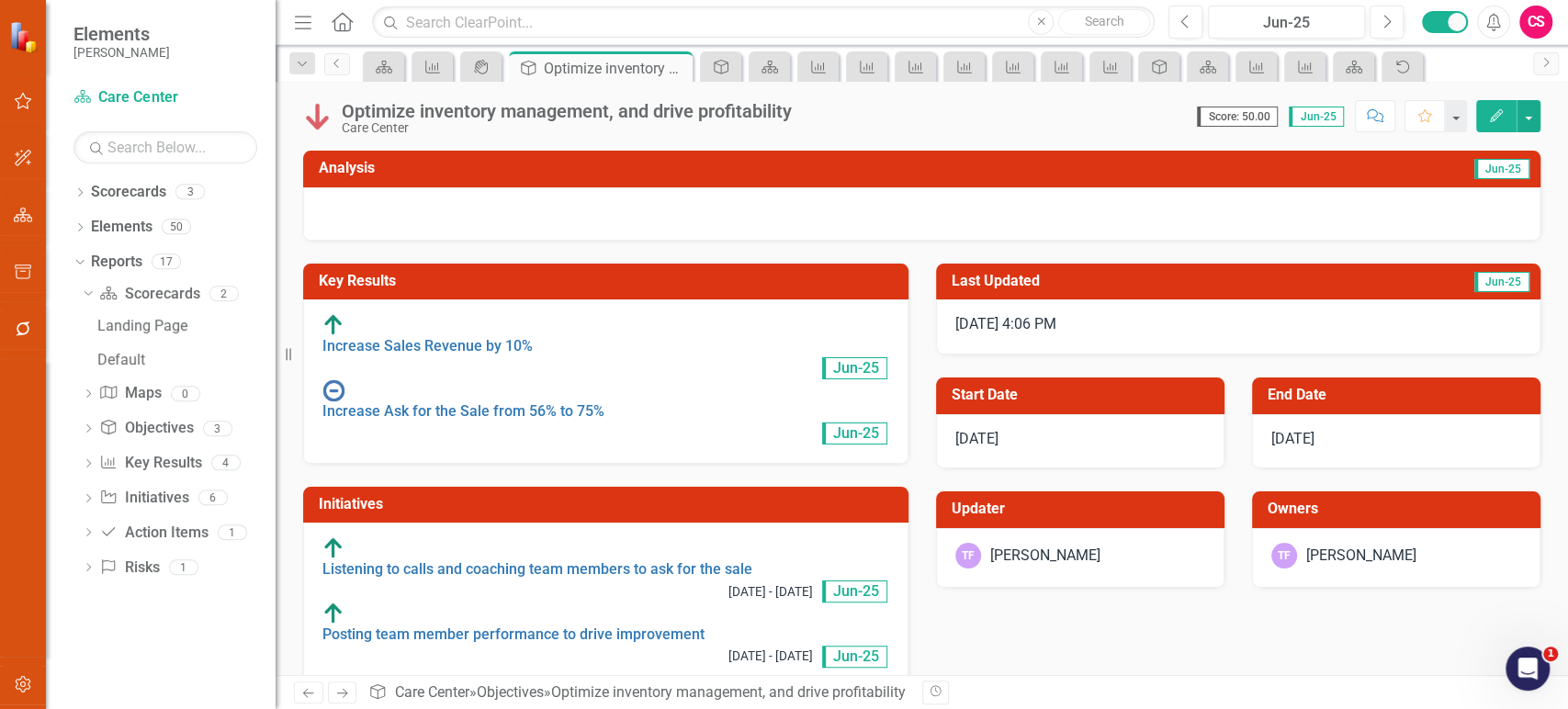
click at [863, 464] on div "Initiatives Listening to calls and coaching team members to ask for the sale 1/…" at bounding box center [606, 575] width 633 height 223
click at [154, 100] on link "Scorecard Care Center" at bounding box center [165, 98] width 184 height 21
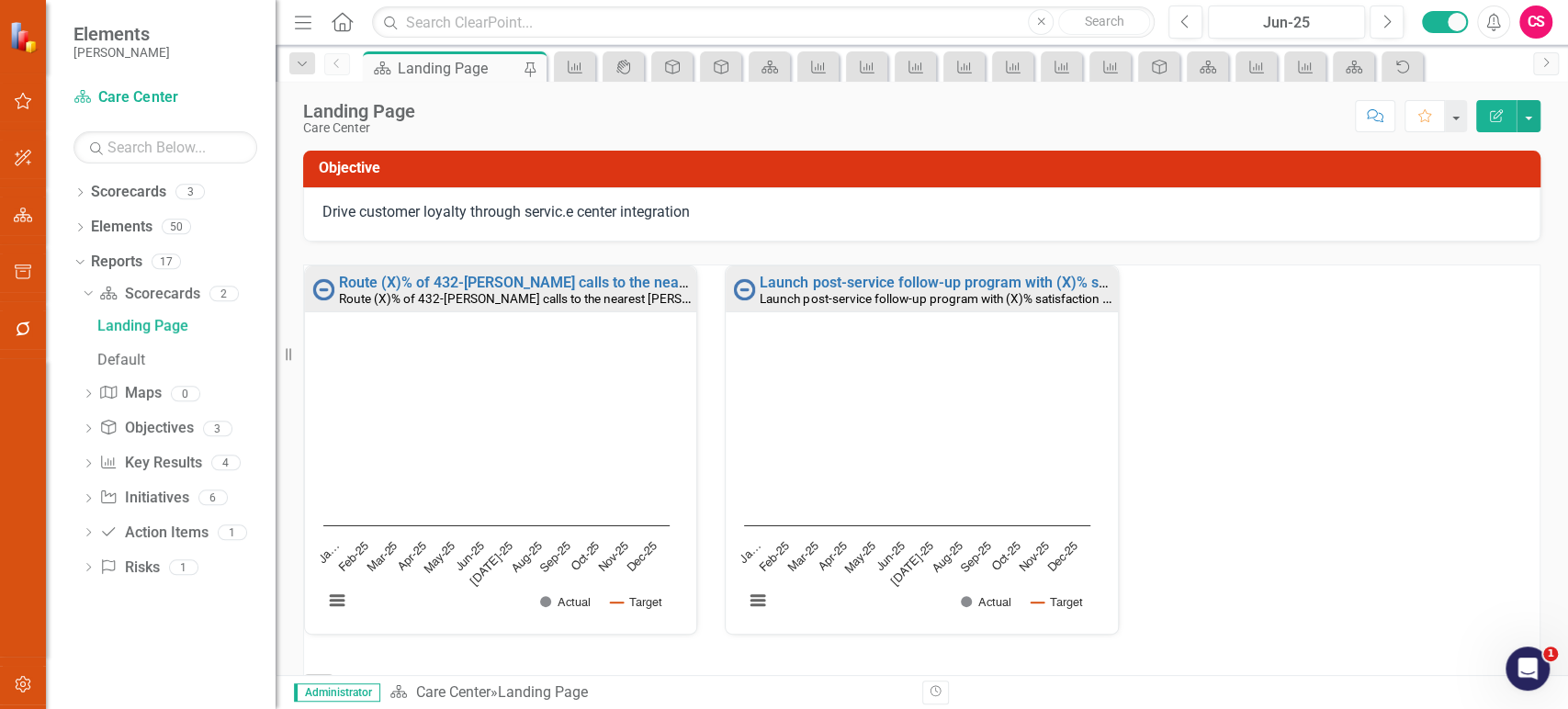
click at [613, 218] on p "Drive customer loyalty through servic.e center integration" at bounding box center [921, 213] width 1199 height 21
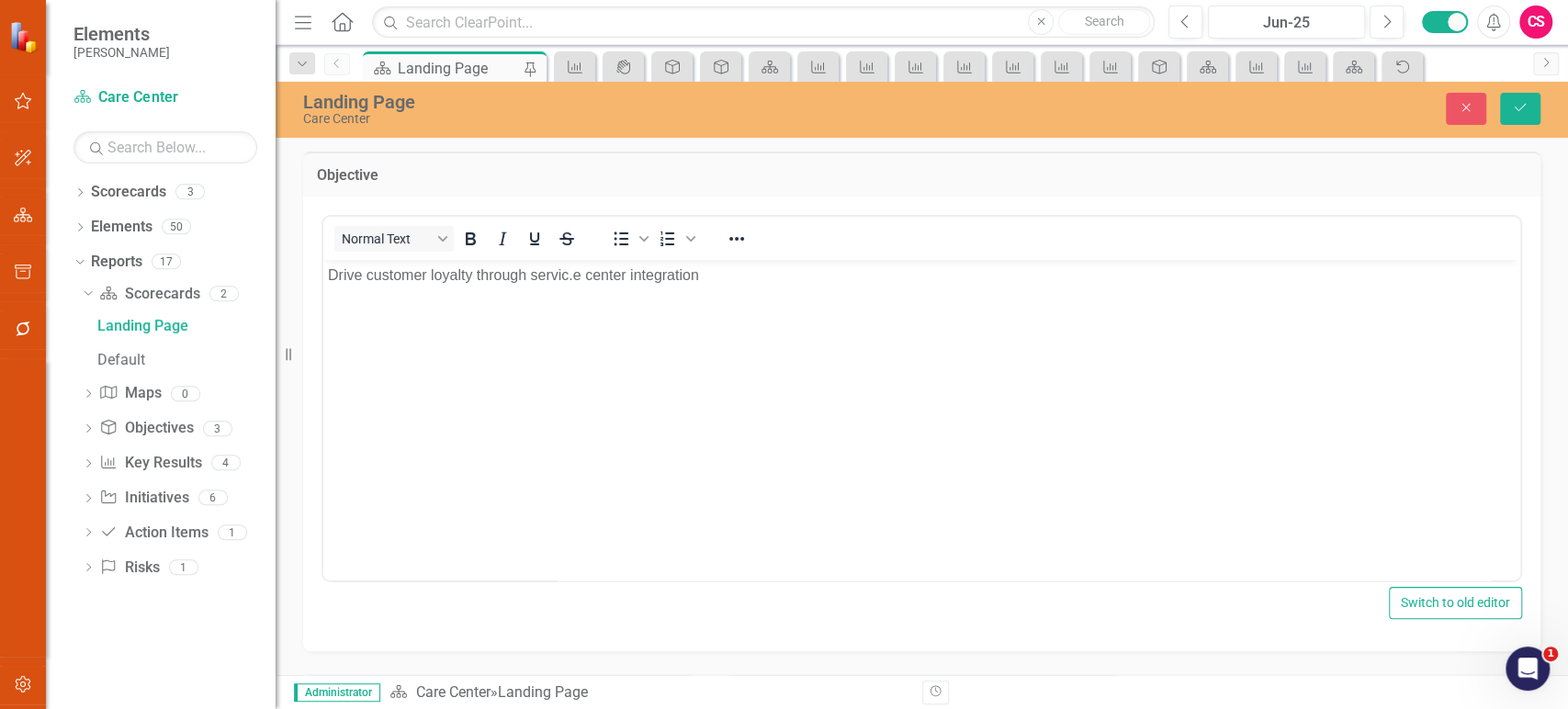
click at [575, 279] on p "Drive customer loyalty through servic.e center integration" at bounding box center [921, 275] width 1188 height 22
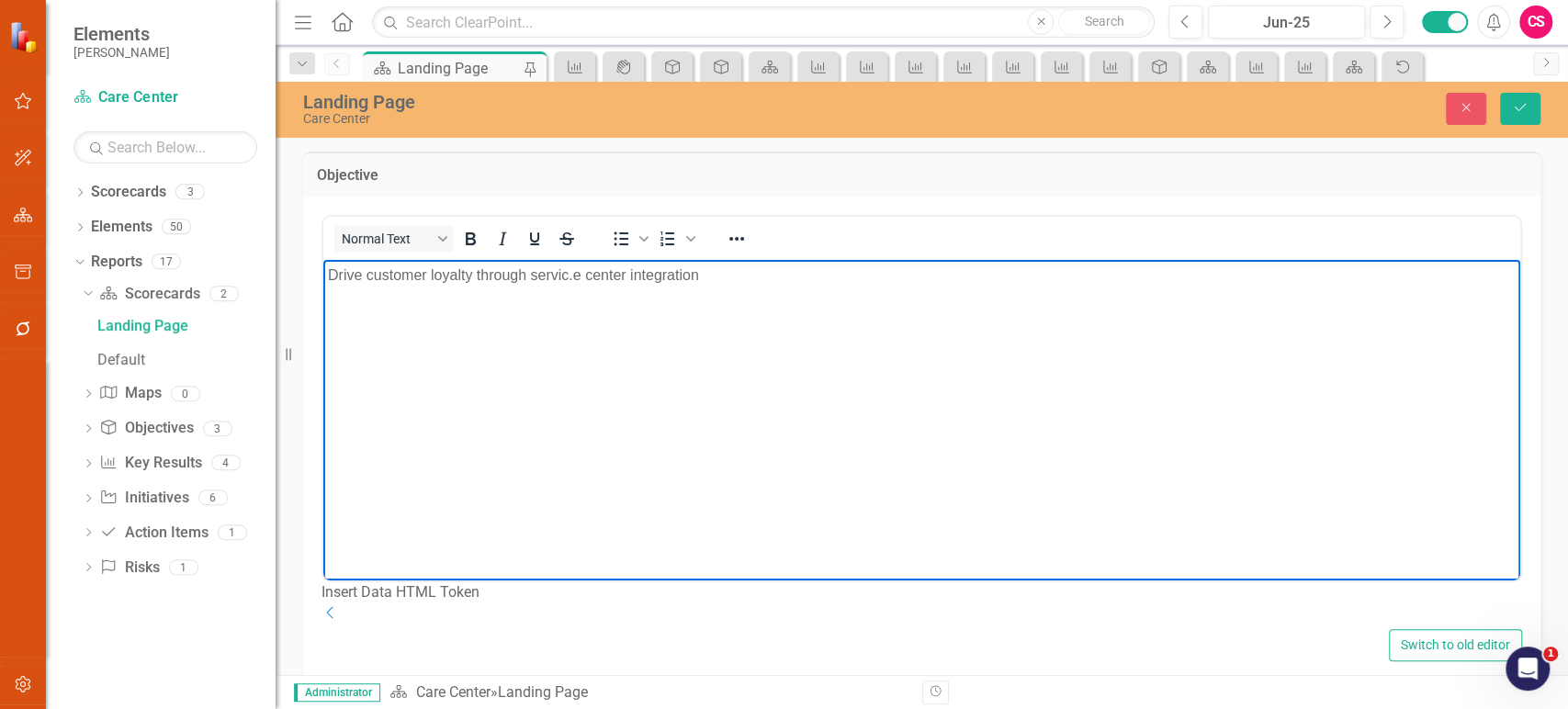
click at [575, 279] on p "Drive customer loyalty through servic.e center integration" at bounding box center [921, 275] width 1188 height 22
drag, startPoint x: 1528, startPoint y: 109, endPoint x: 1107, endPoint y: 248, distance: 443.4
click at [1528, 109] on button "Save" at bounding box center [1520, 109] width 40 height 32
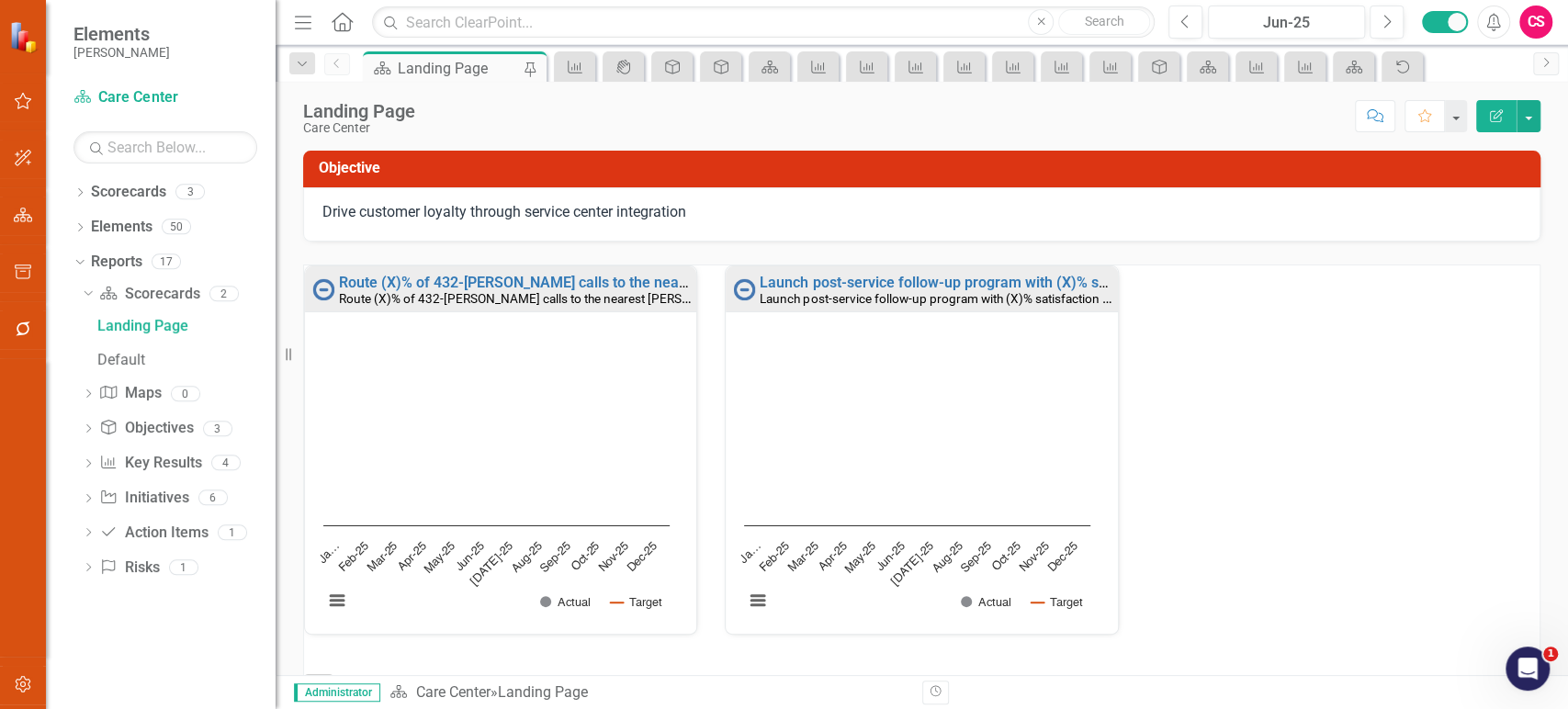
click at [770, 210] on p "Drive customer loyalty through service center integration" at bounding box center [921, 213] width 1199 height 21
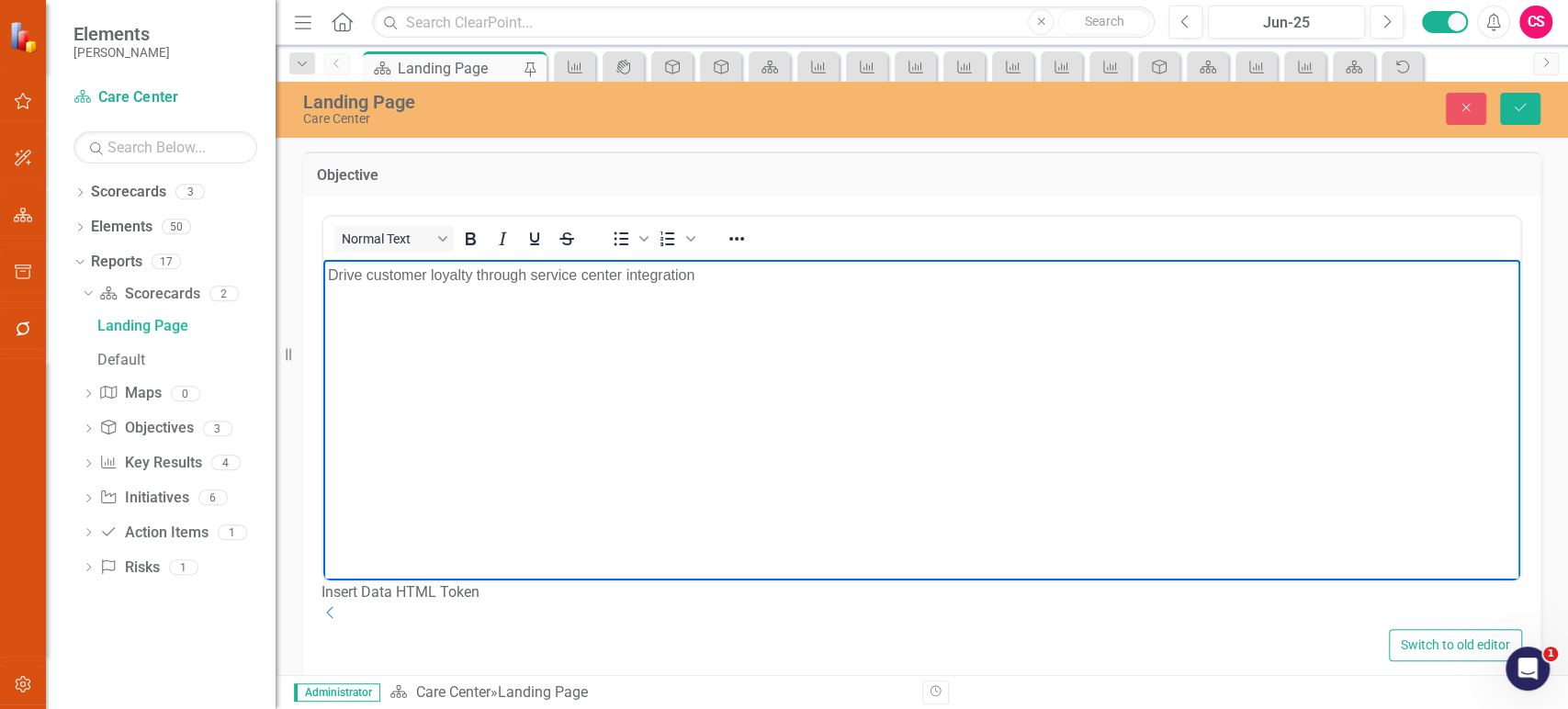
click at [753, 315] on body "Drive customer loyalty through service center integration" at bounding box center [921, 397] width 1197 height 276
click at [1523, 106] on icon "Save" at bounding box center [1520, 107] width 17 height 13
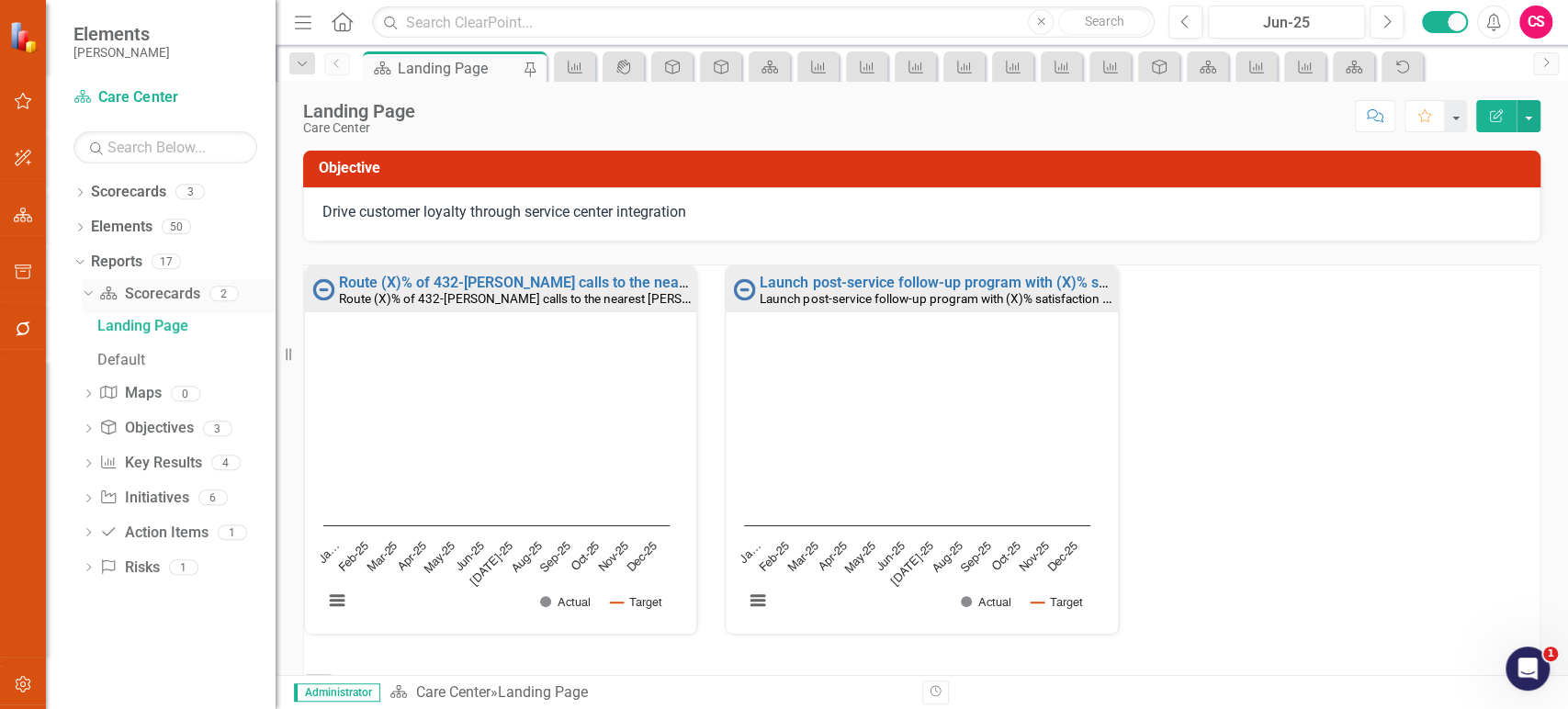
click at [170, 292] on link "Scorecard Scorecards" at bounding box center [149, 294] width 100 height 21
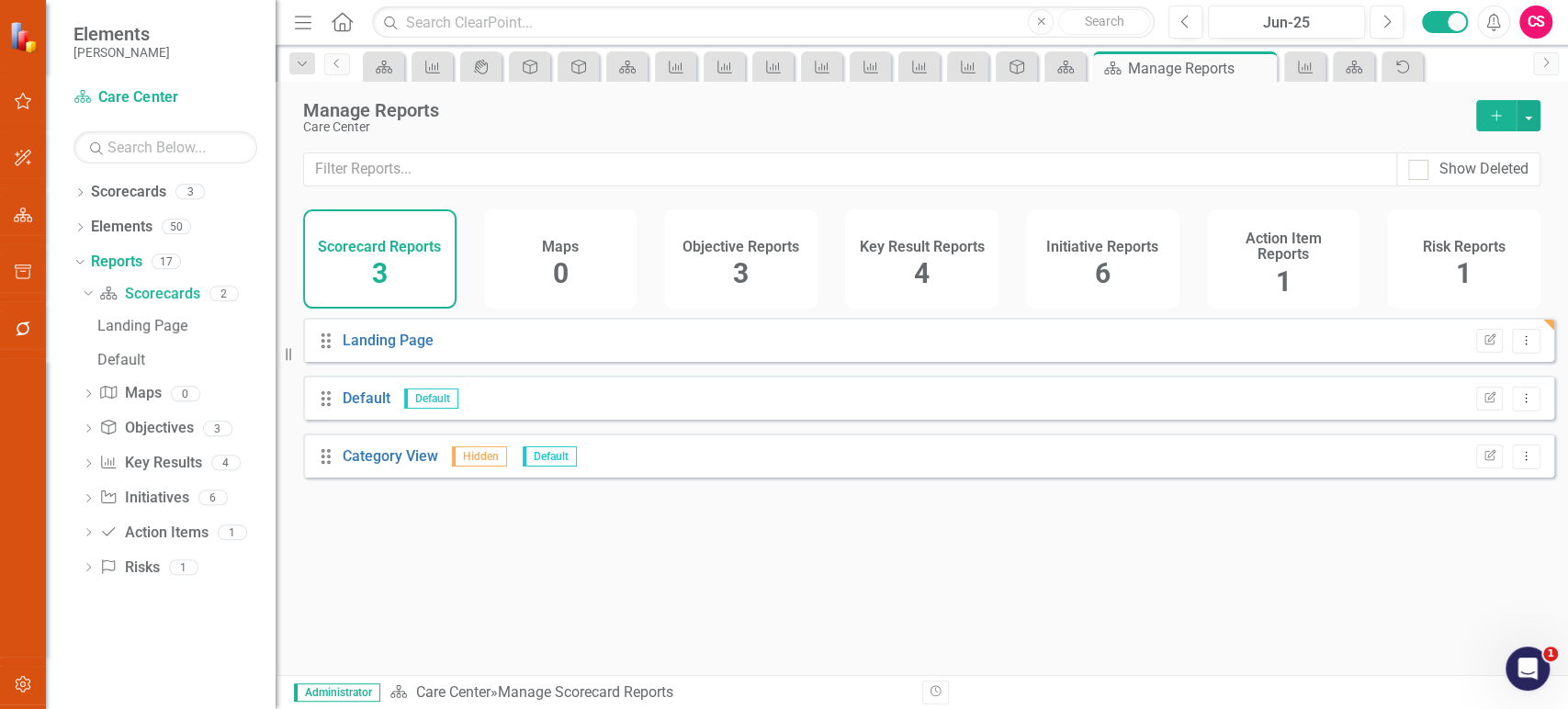
click at [1491, 411] on div "Edit Report Dropdown Menu" at bounding box center [1503, 399] width 73 height 24
click at [1482, 404] on icon "Edit Report" at bounding box center [1489, 398] width 14 height 11
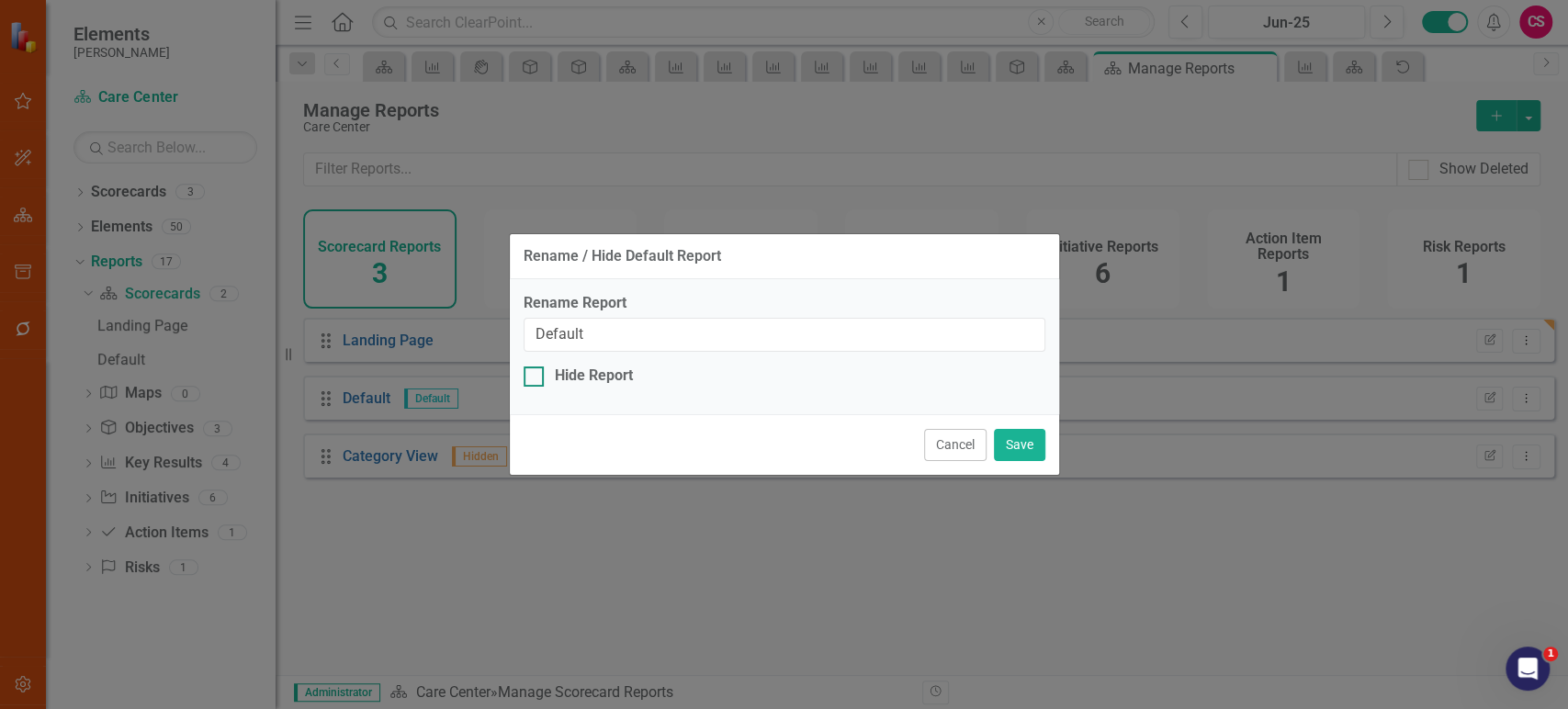
click at [586, 380] on div "Hide Report" at bounding box center [593, 376] width 78 height 21
drag, startPoint x: 561, startPoint y: 372, endPoint x: 693, endPoint y: 378, distance: 132.1
click at [560, 373] on div "Hide Report" at bounding box center [593, 376] width 78 height 21
click at [536, 373] on input "Hide Report" at bounding box center [529, 372] width 12 height 12
checkbox input "true"
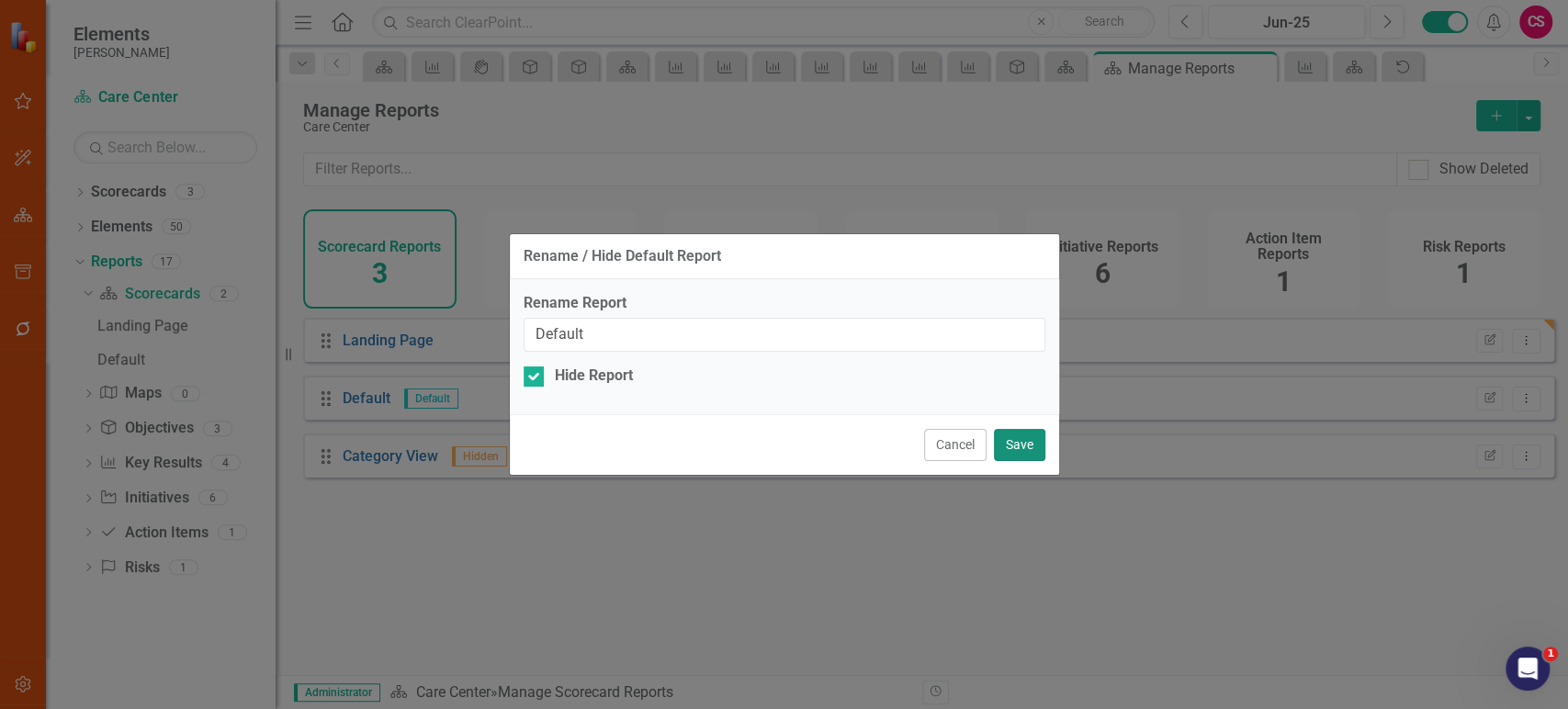
click at [1012, 454] on button "Save" at bounding box center [1019, 444] width 52 height 32
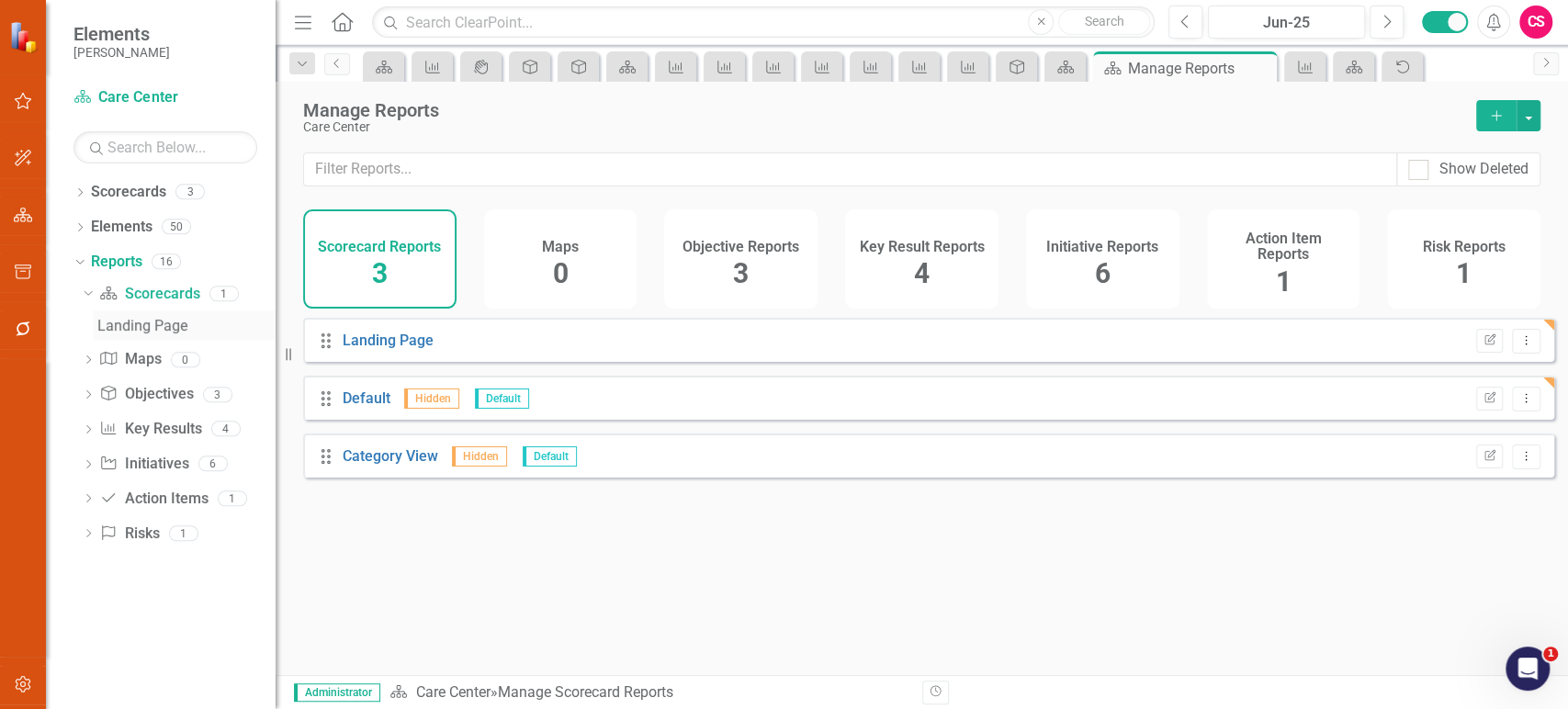
click at [126, 322] on div "Landing Page" at bounding box center [186, 326] width 178 height 17
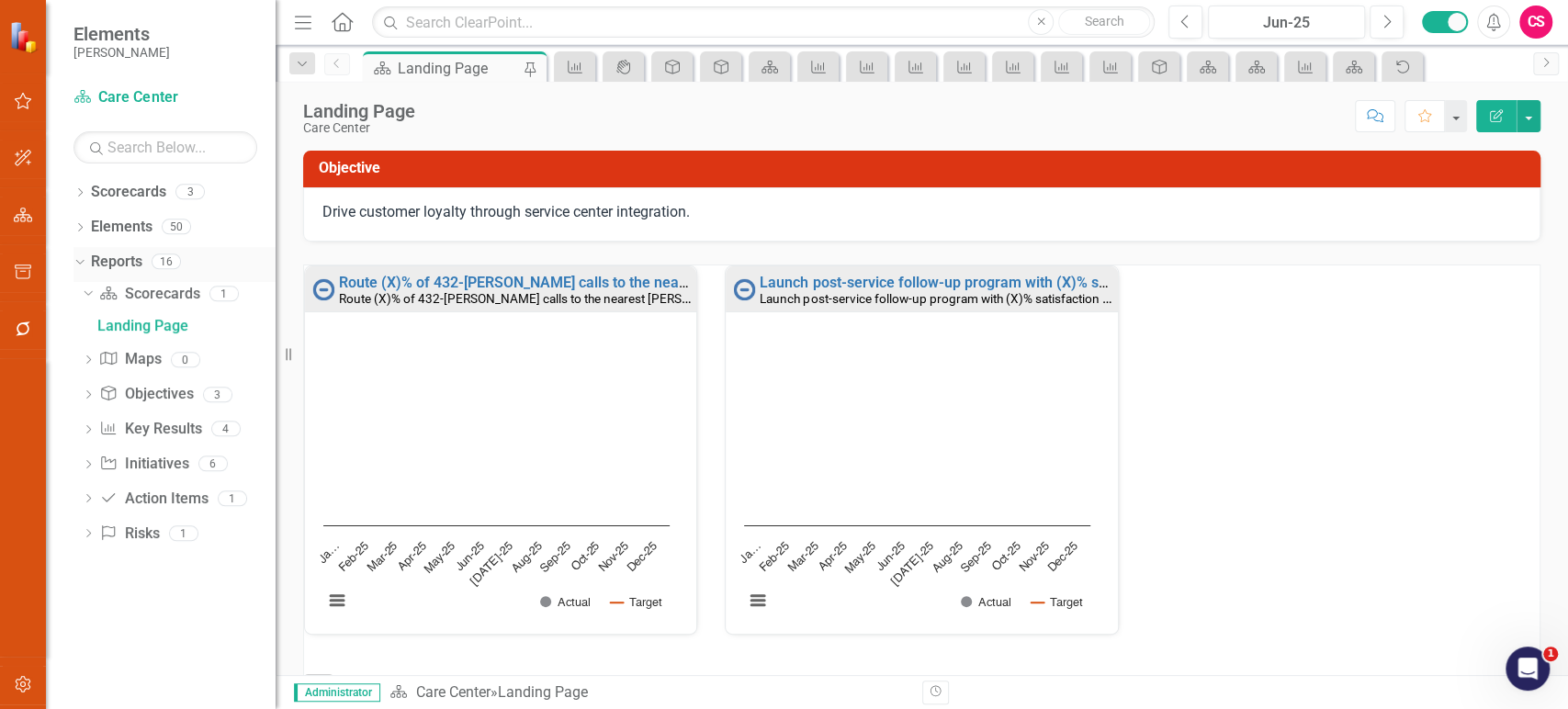
click at [78, 257] on icon "Dropdown" at bounding box center [77, 261] width 10 height 13
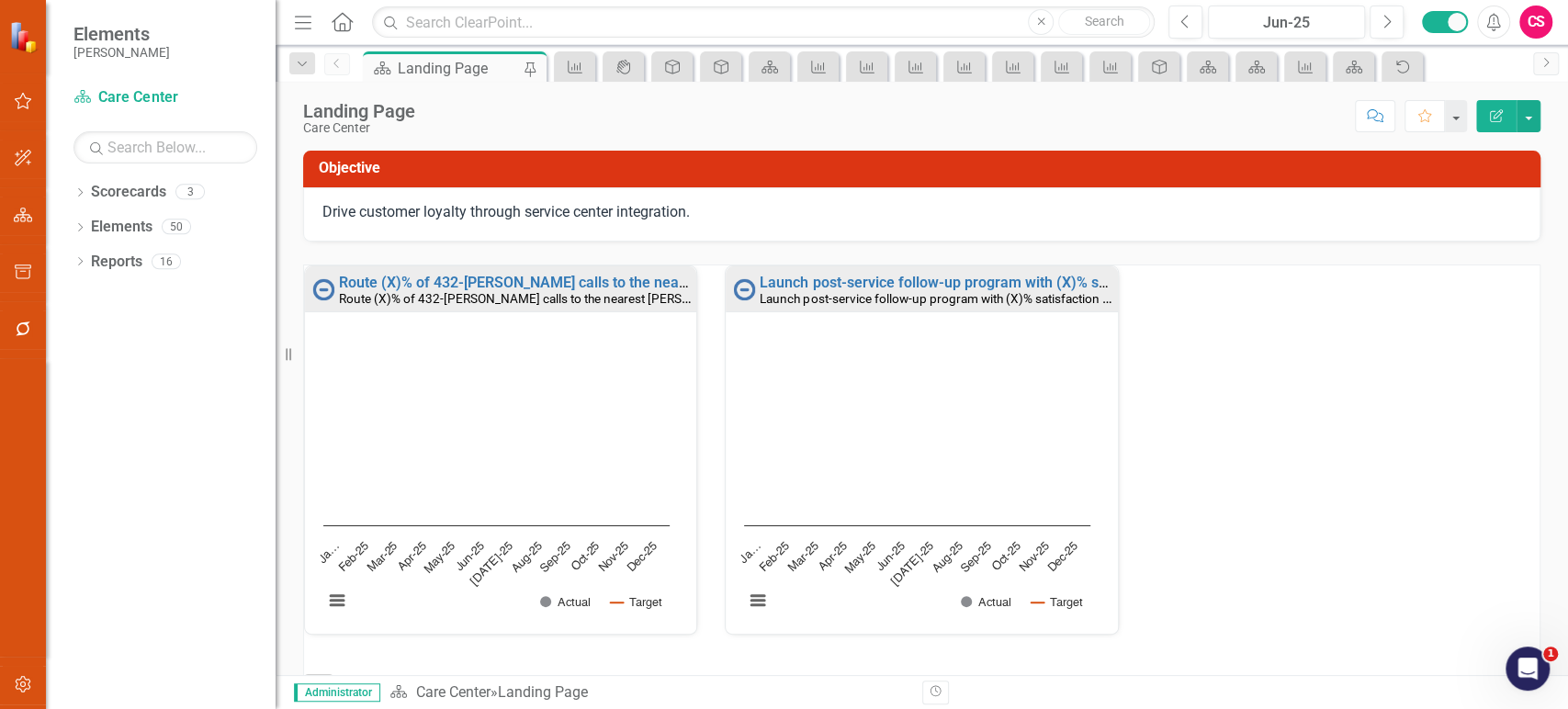
click at [1494, 119] on icon "Edit Report" at bounding box center [1496, 116] width 17 height 13
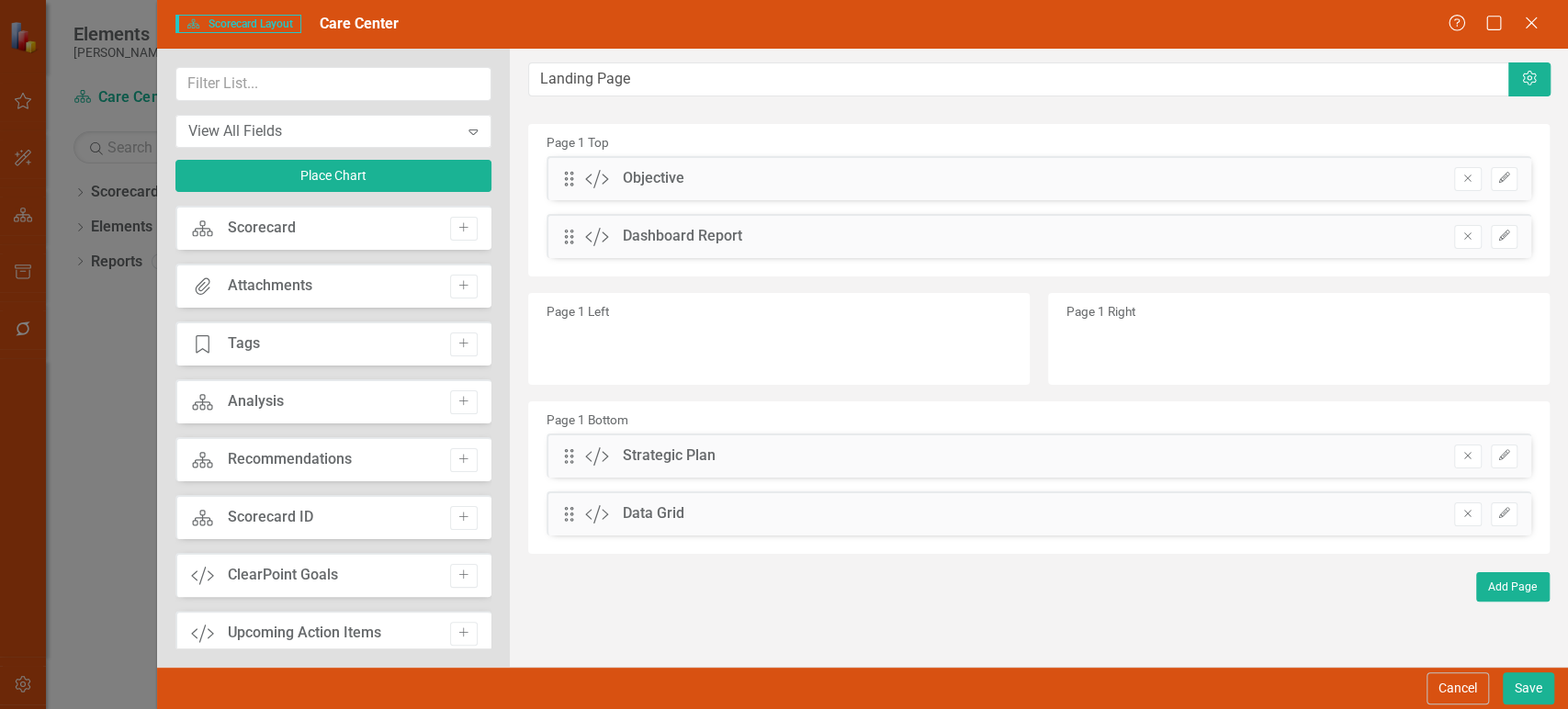
click at [1511, 234] on div "The fields (or pods) that are available for you to include on the detail page a…" at bounding box center [1039, 358] width 1059 height 618
click at [1502, 241] on icon "Edit" at bounding box center [1504, 236] width 14 height 11
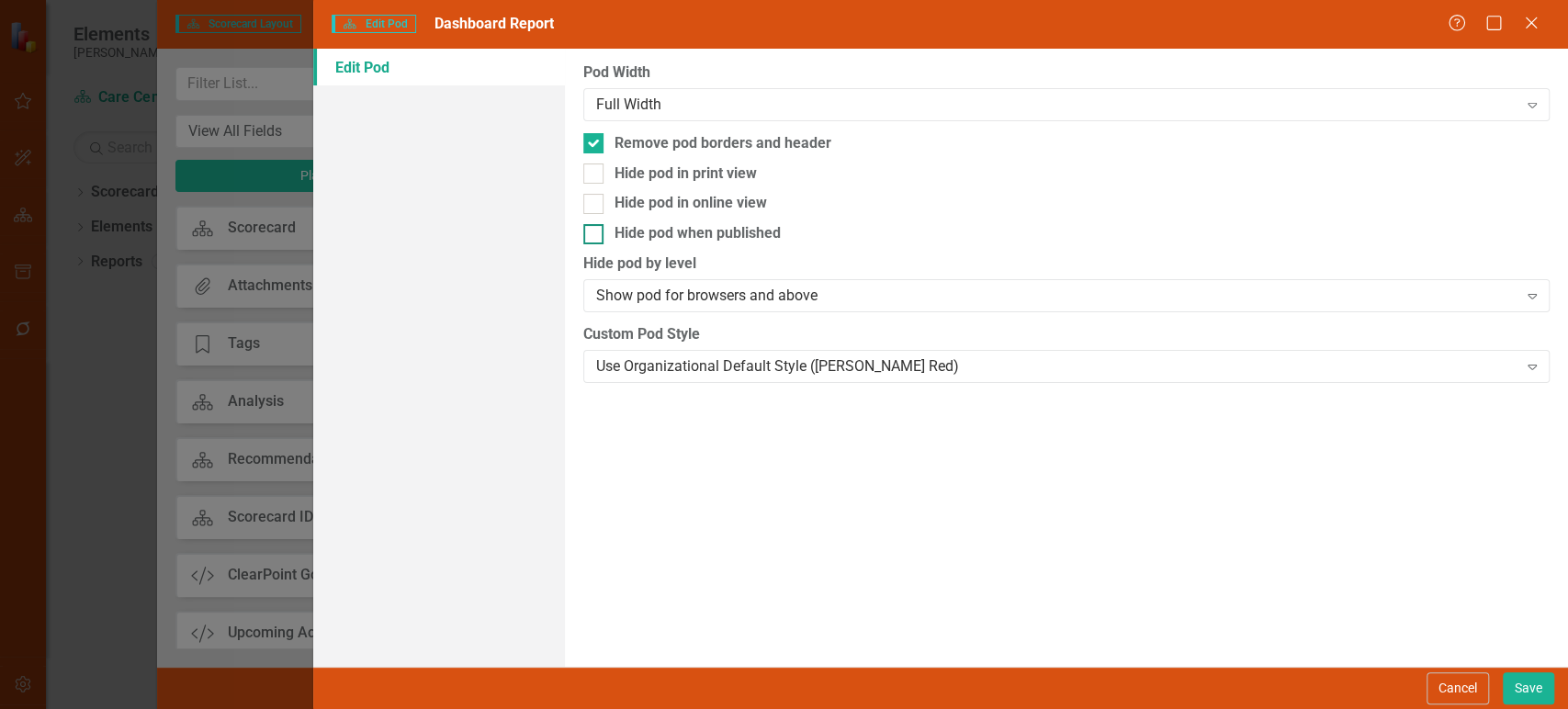
click at [587, 146] on div at bounding box center [592, 142] width 20 height 20
click at [587, 145] on input "Remove pod borders and header" at bounding box center [589, 138] width 12 height 12
checkbox input "false"
click at [1525, 686] on button "Save" at bounding box center [1528, 688] width 52 height 32
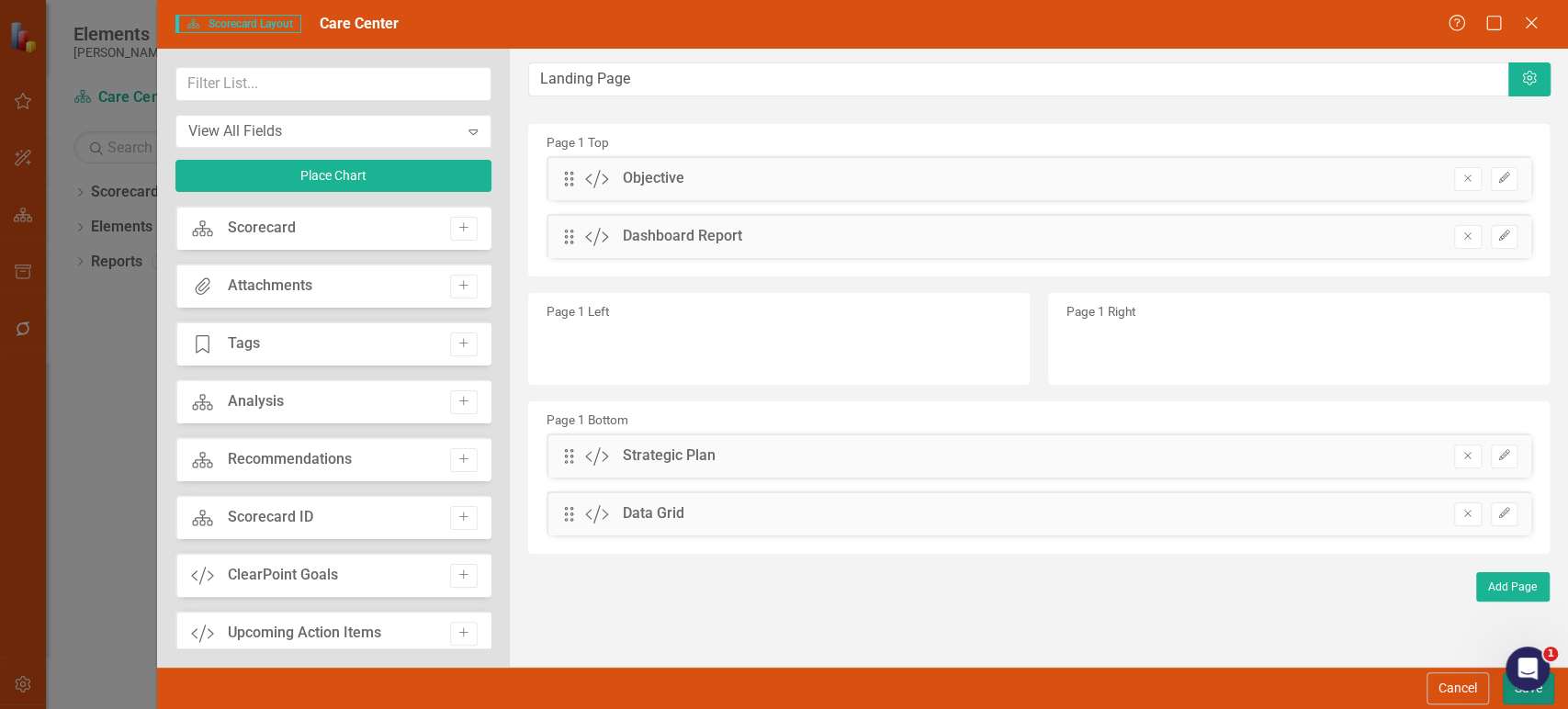
click at [1515, 693] on button "Save" at bounding box center [1528, 688] width 52 height 32
click at [25, 683] on icon "button" at bounding box center [24, 685] width 19 height 15
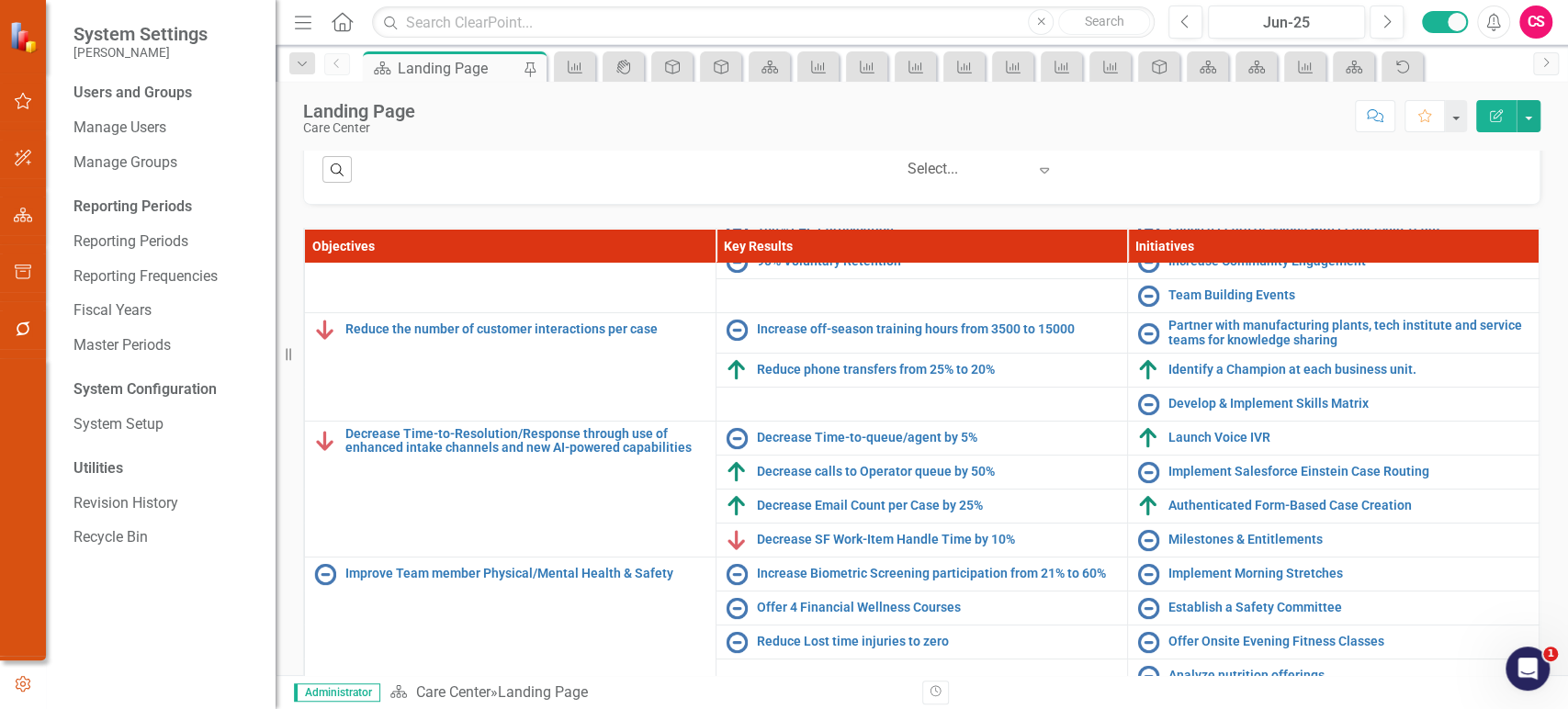
scroll to position [469, 0]
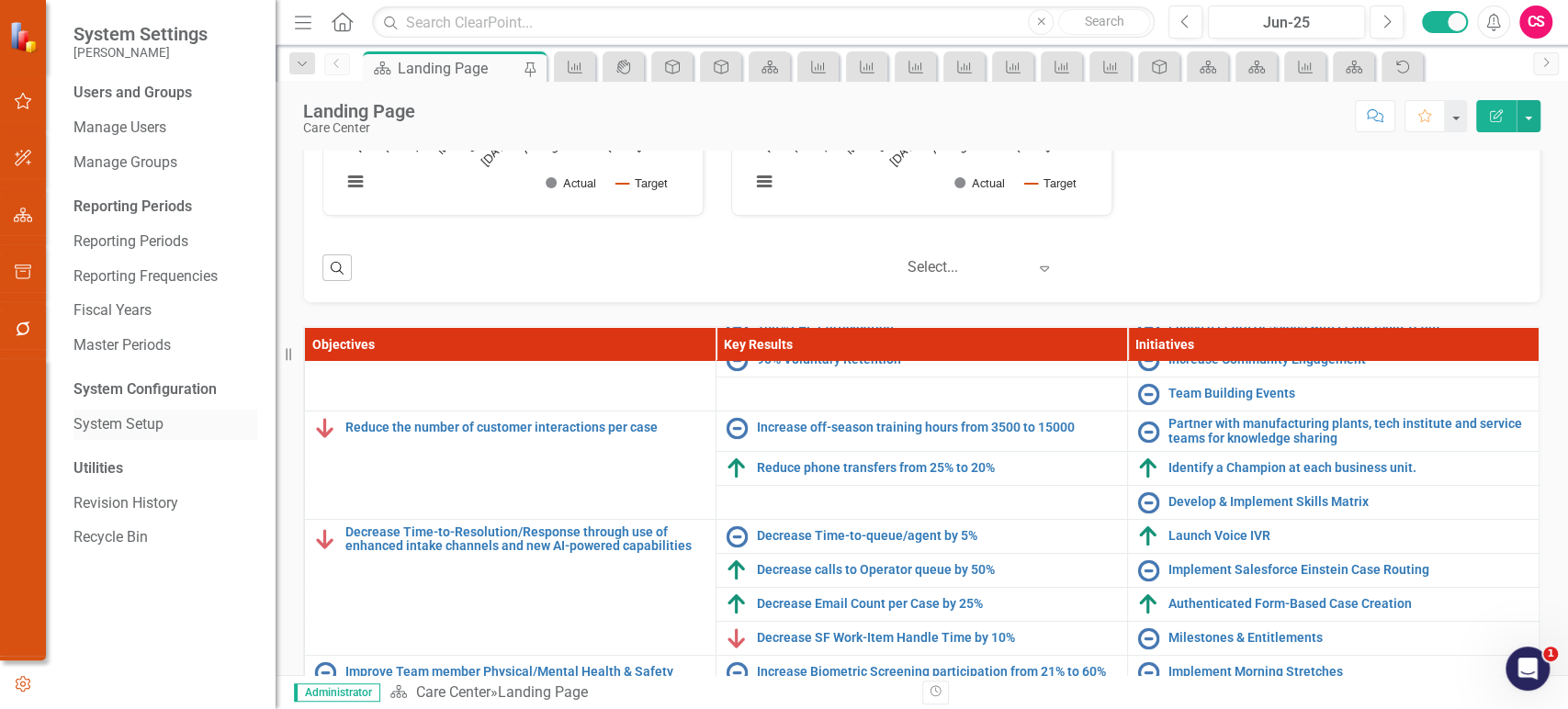
click at [145, 434] on link "System Setup" at bounding box center [165, 425] width 184 height 21
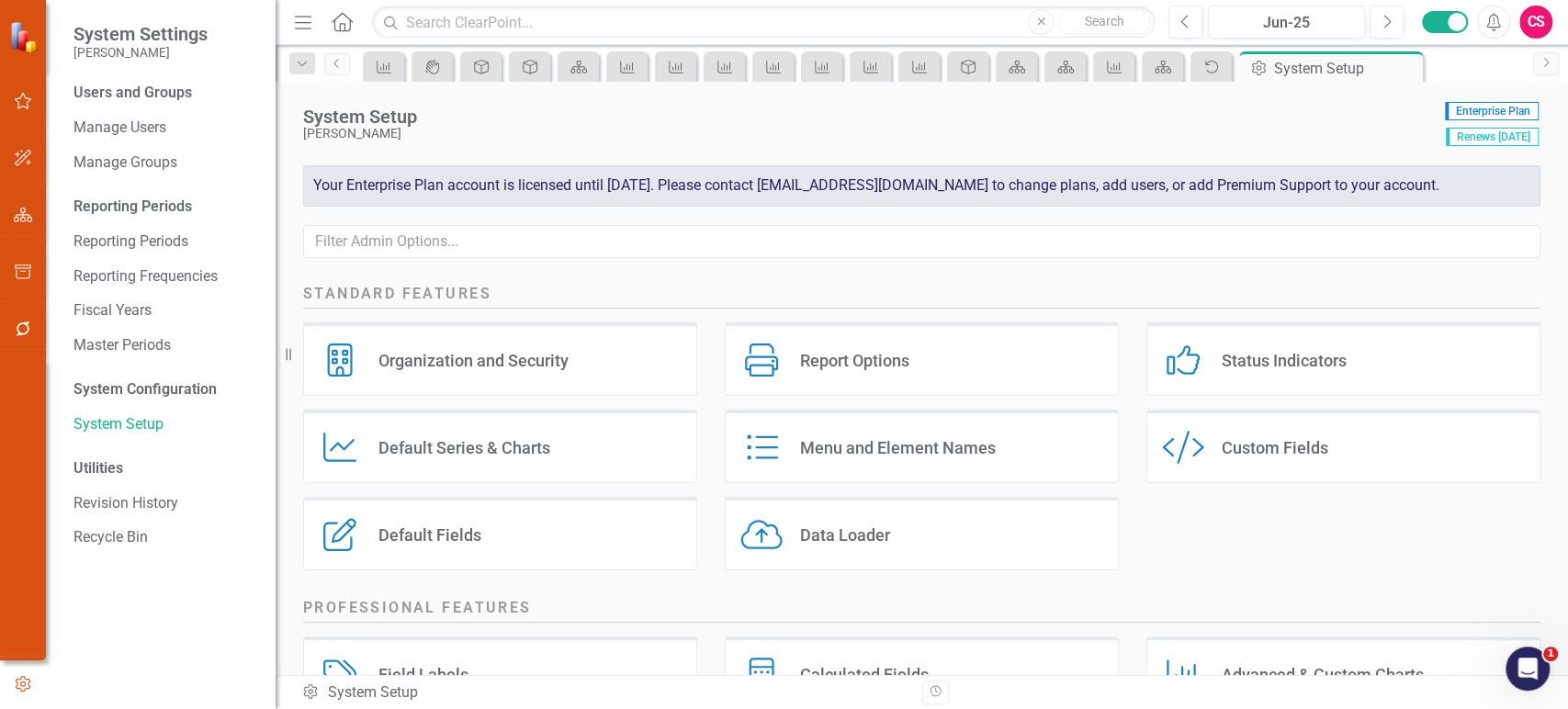
click at [1261, 470] on div "Custom Style Custom Fields" at bounding box center [1343, 446] width 394 height 73
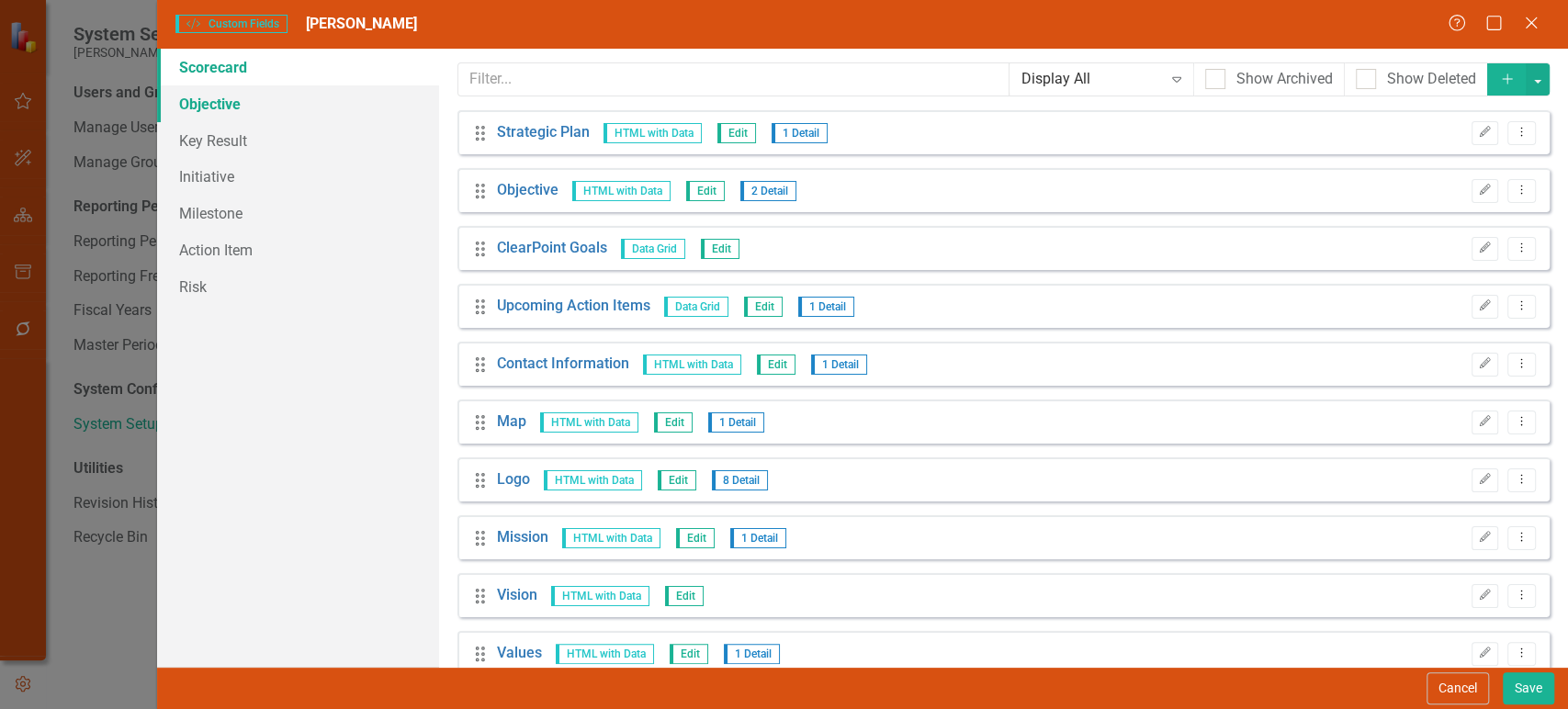
click at [297, 102] on link "Objective" at bounding box center [298, 104] width 282 height 37
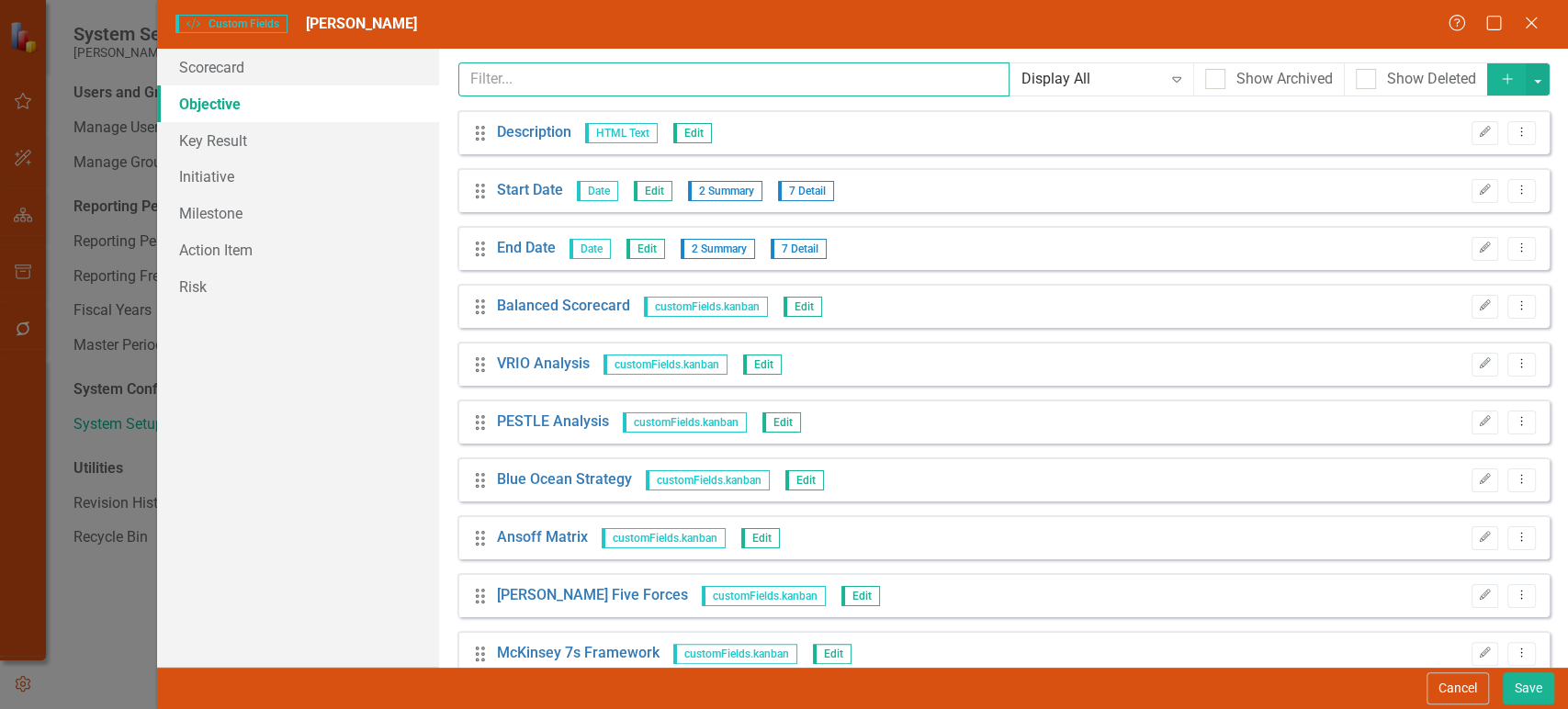
click at [514, 73] on input "text" at bounding box center [734, 79] width 551 height 34
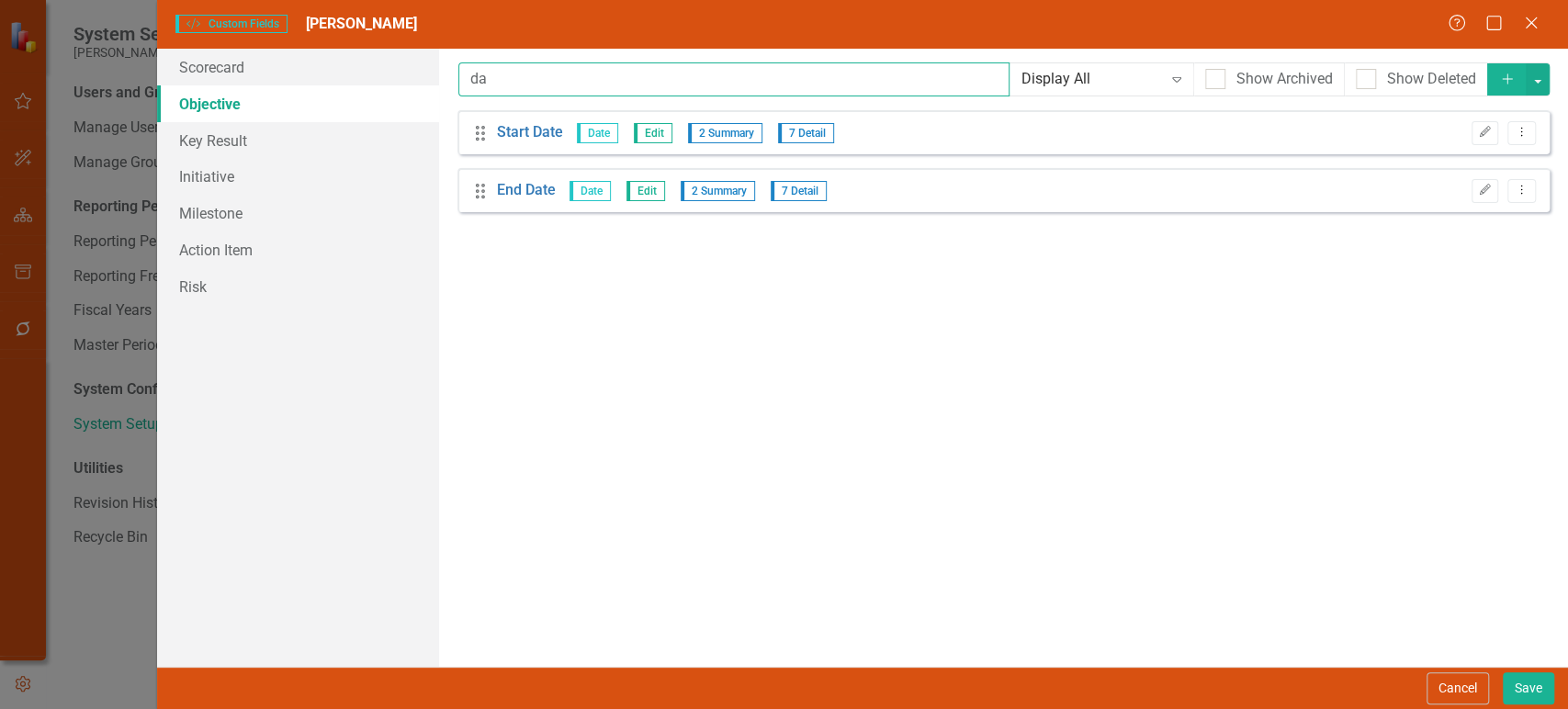
type input "d"
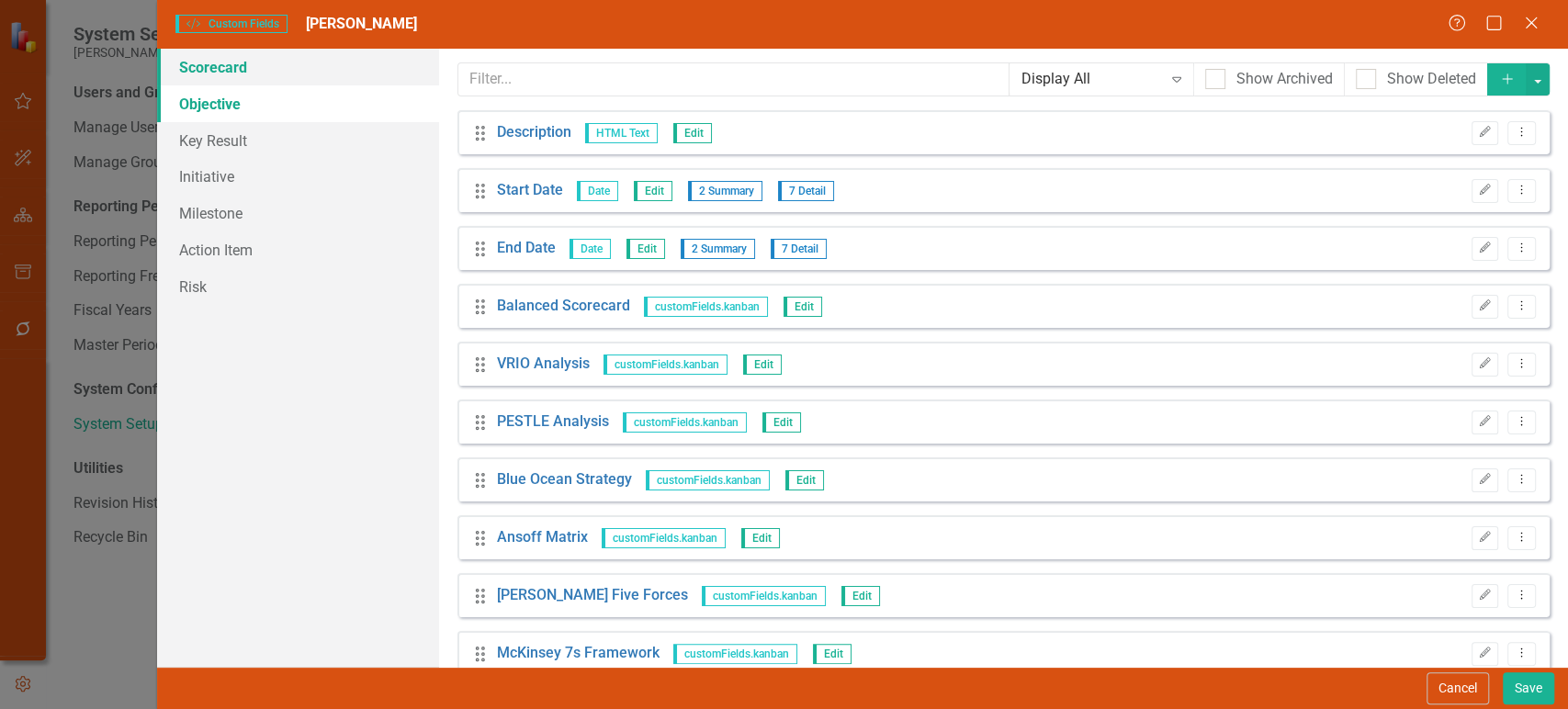
click at [280, 56] on link "Scorecard" at bounding box center [298, 67] width 282 height 37
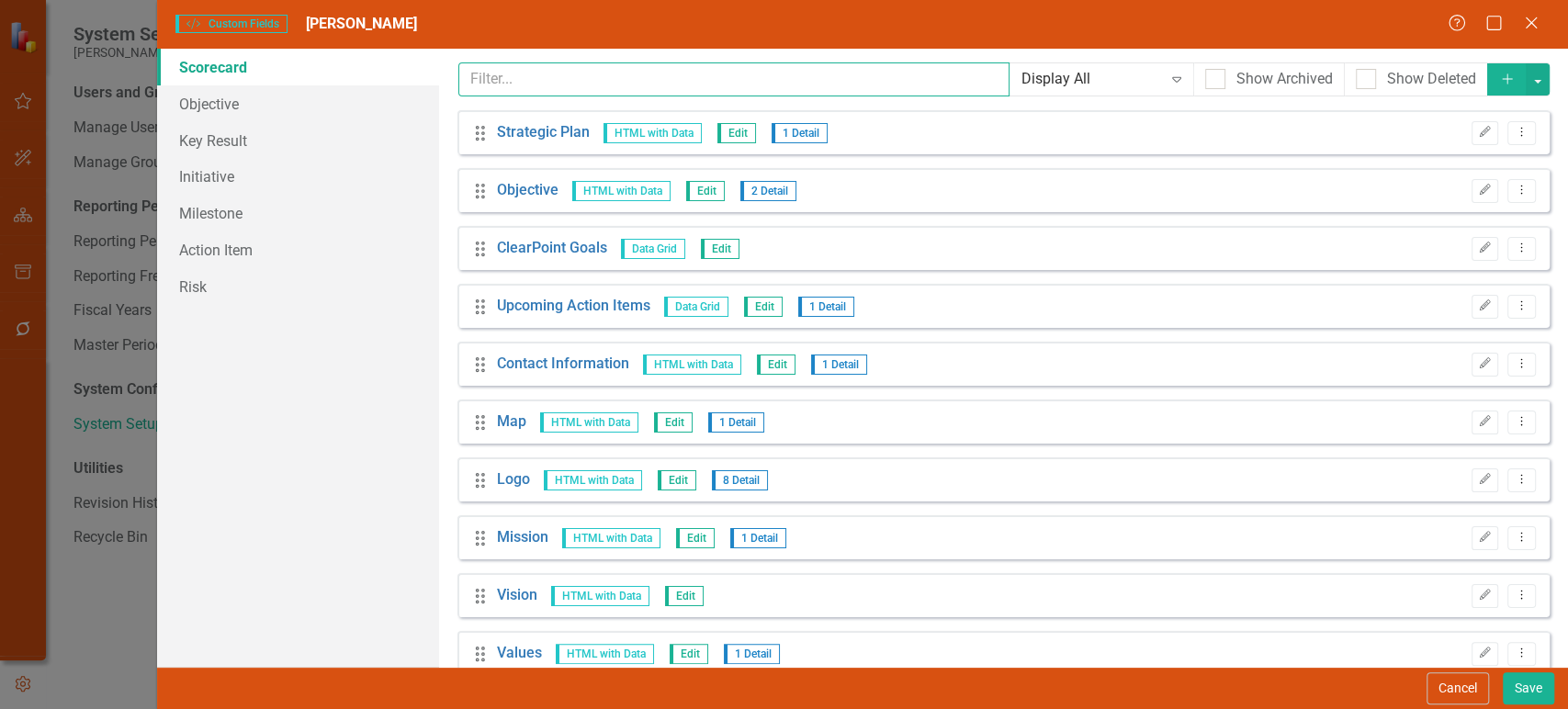
click at [503, 62] on input "text" at bounding box center [734, 79] width 551 height 34
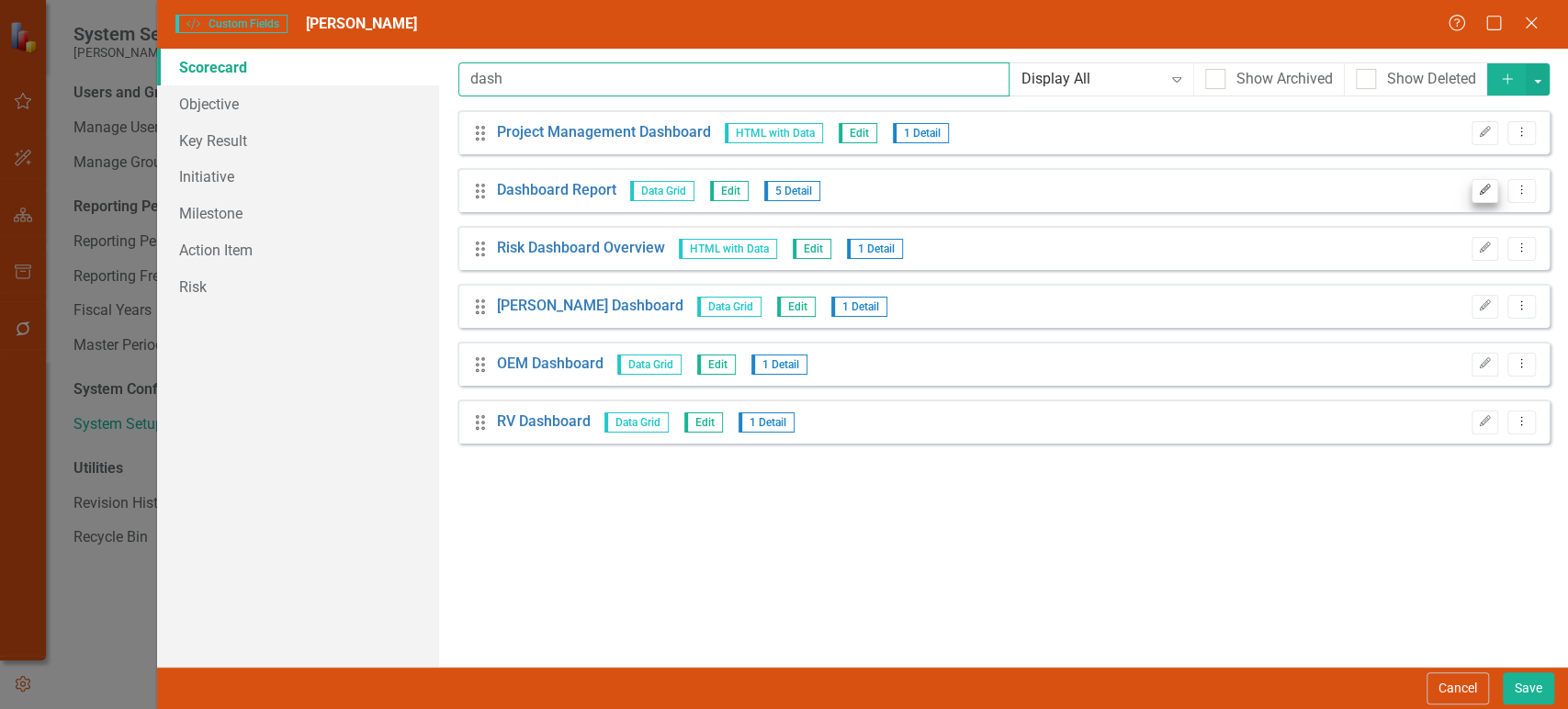
type input "dash"
click at [1479, 189] on icon "Edit" at bounding box center [1484, 190] width 14 height 11
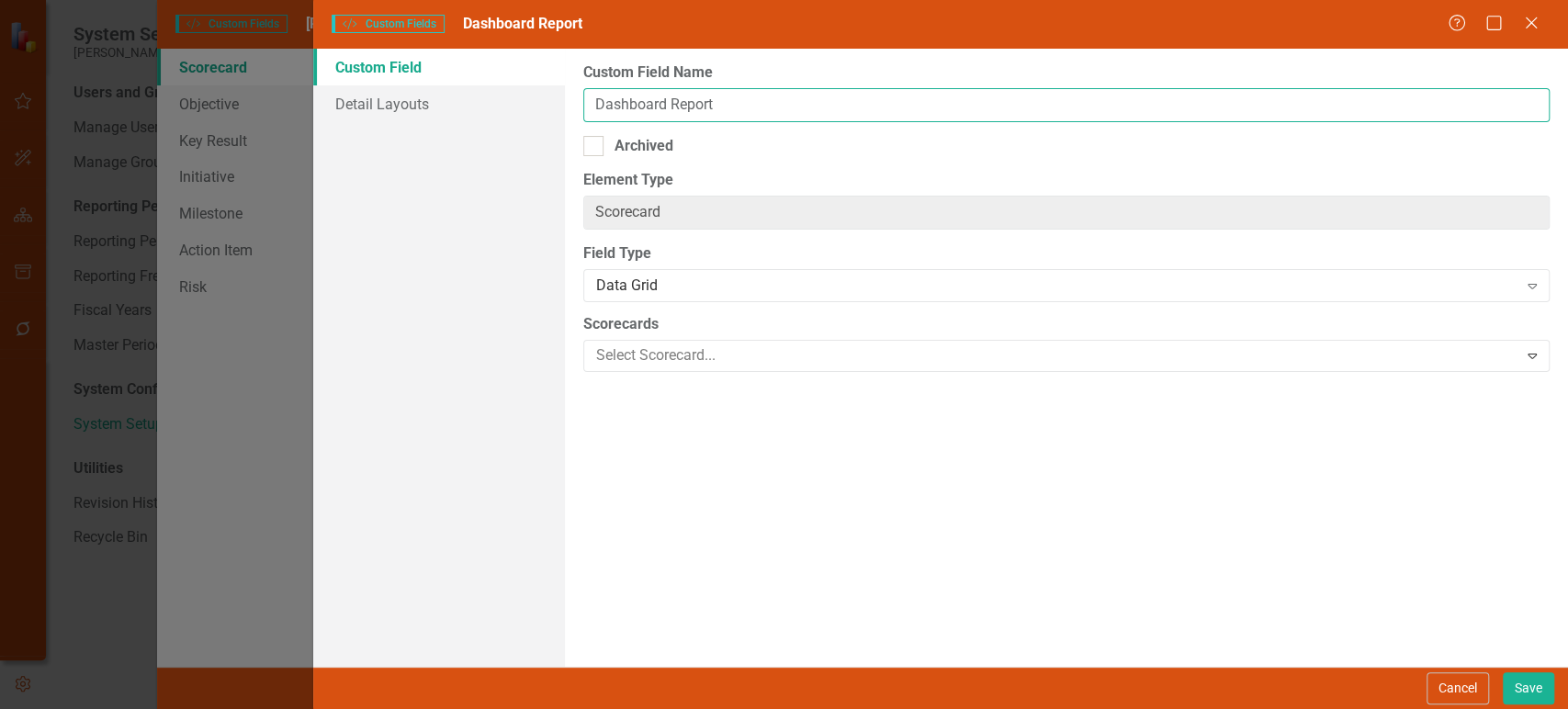
click at [607, 108] on input "Dashboard Report" at bounding box center [1066, 105] width 966 height 34
click at [597, 104] on input "Dashboard Report" at bounding box center [1066, 105] width 966 height 34
type input "Tracked KPI Dashboard Report"
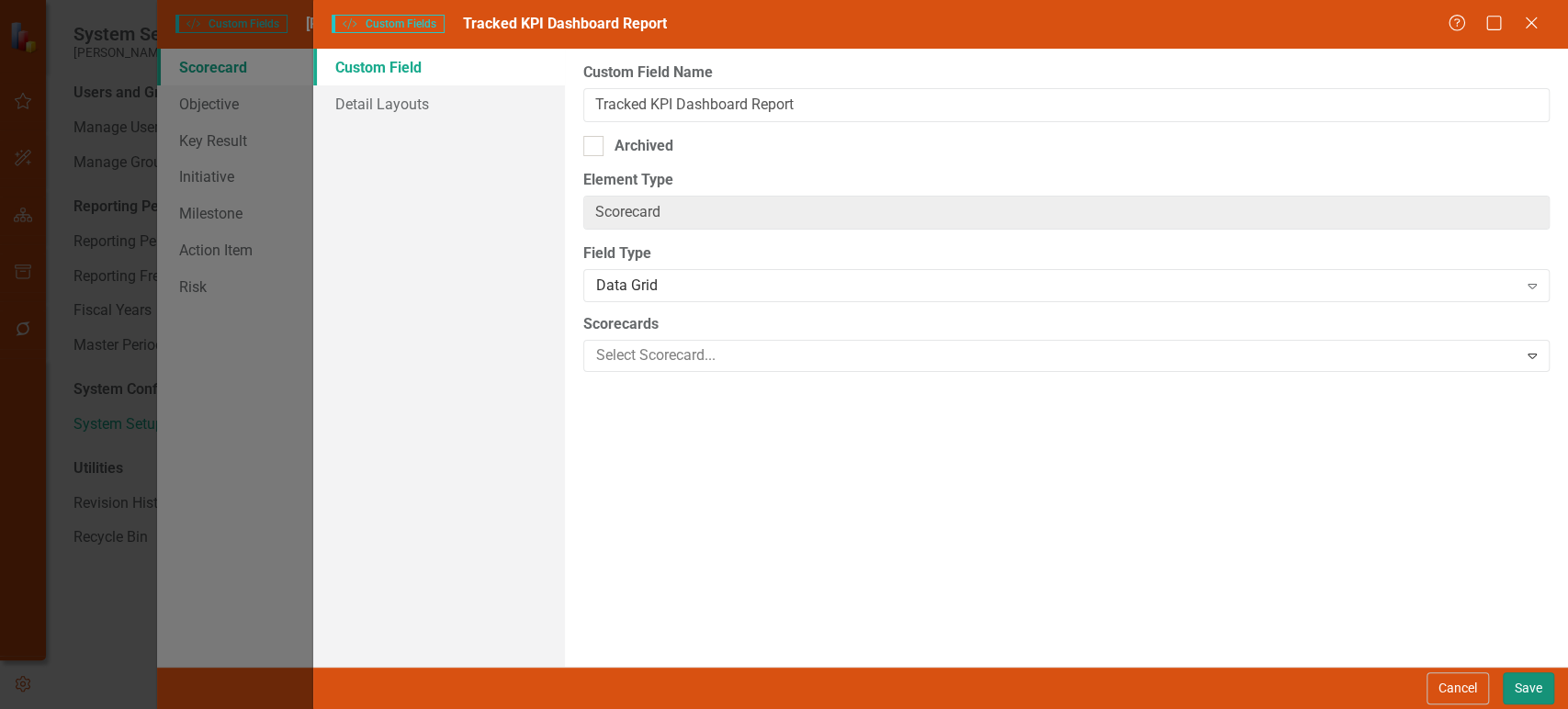
click at [1516, 696] on button "Save" at bounding box center [1528, 688] width 52 height 32
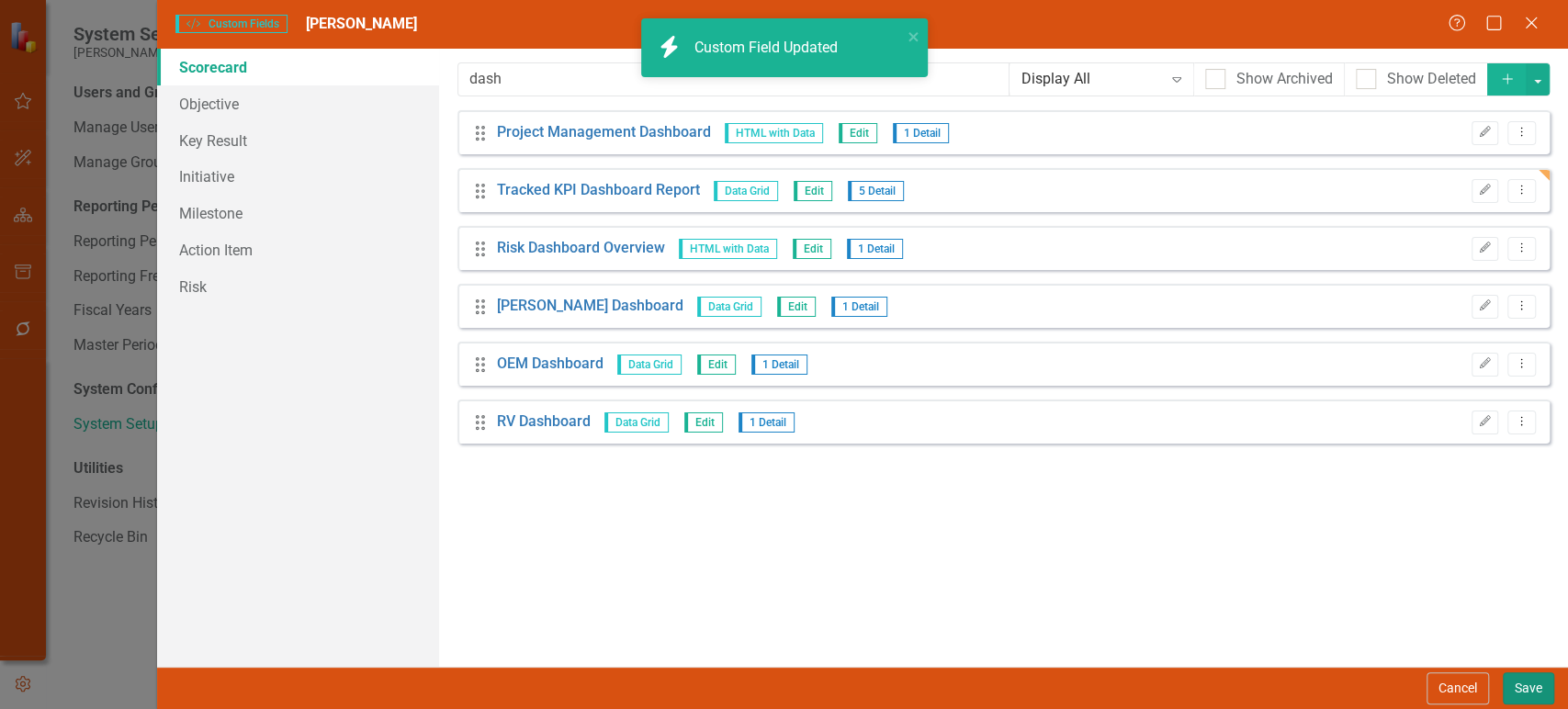
click at [1526, 689] on button "Save" at bounding box center [1528, 688] width 52 height 32
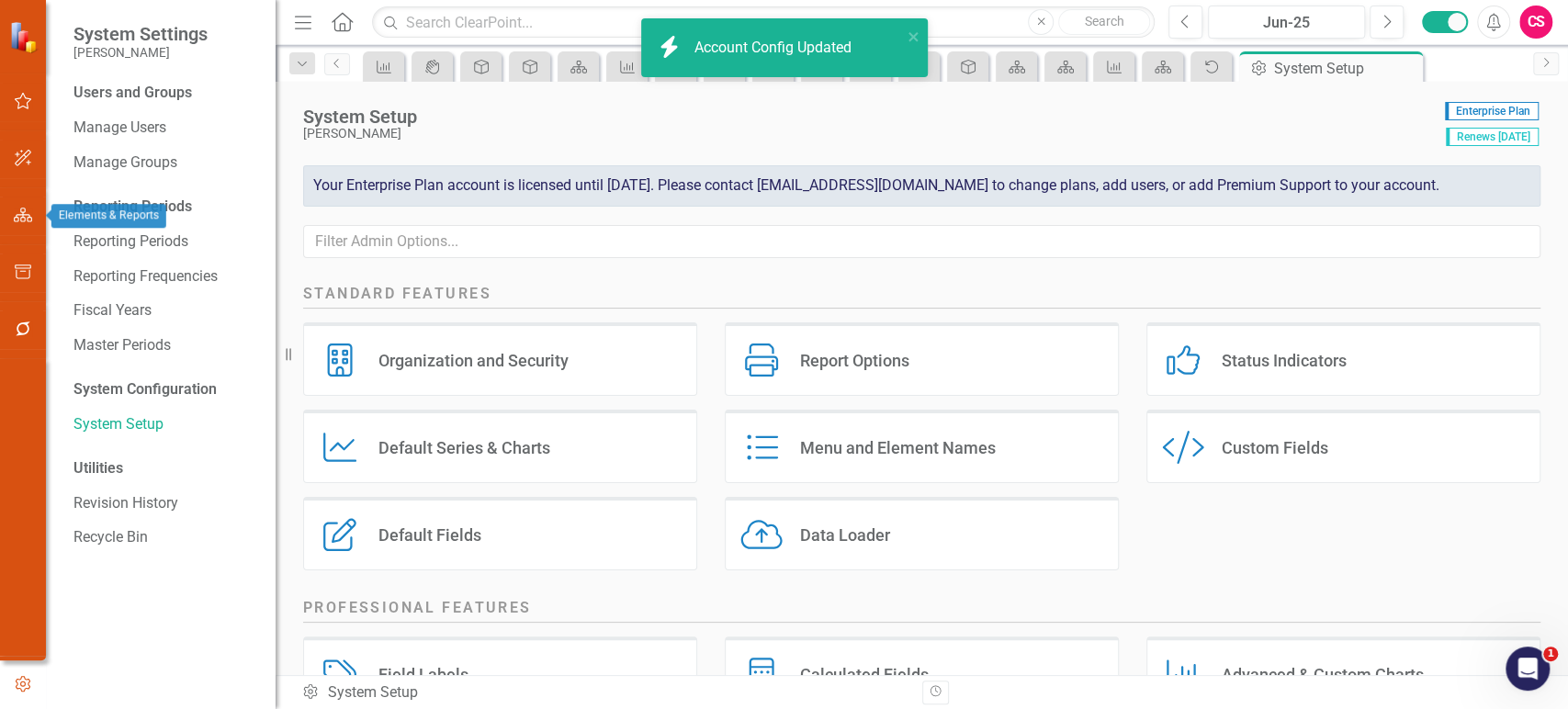
click at [28, 226] on button "button" at bounding box center [24, 216] width 41 height 39
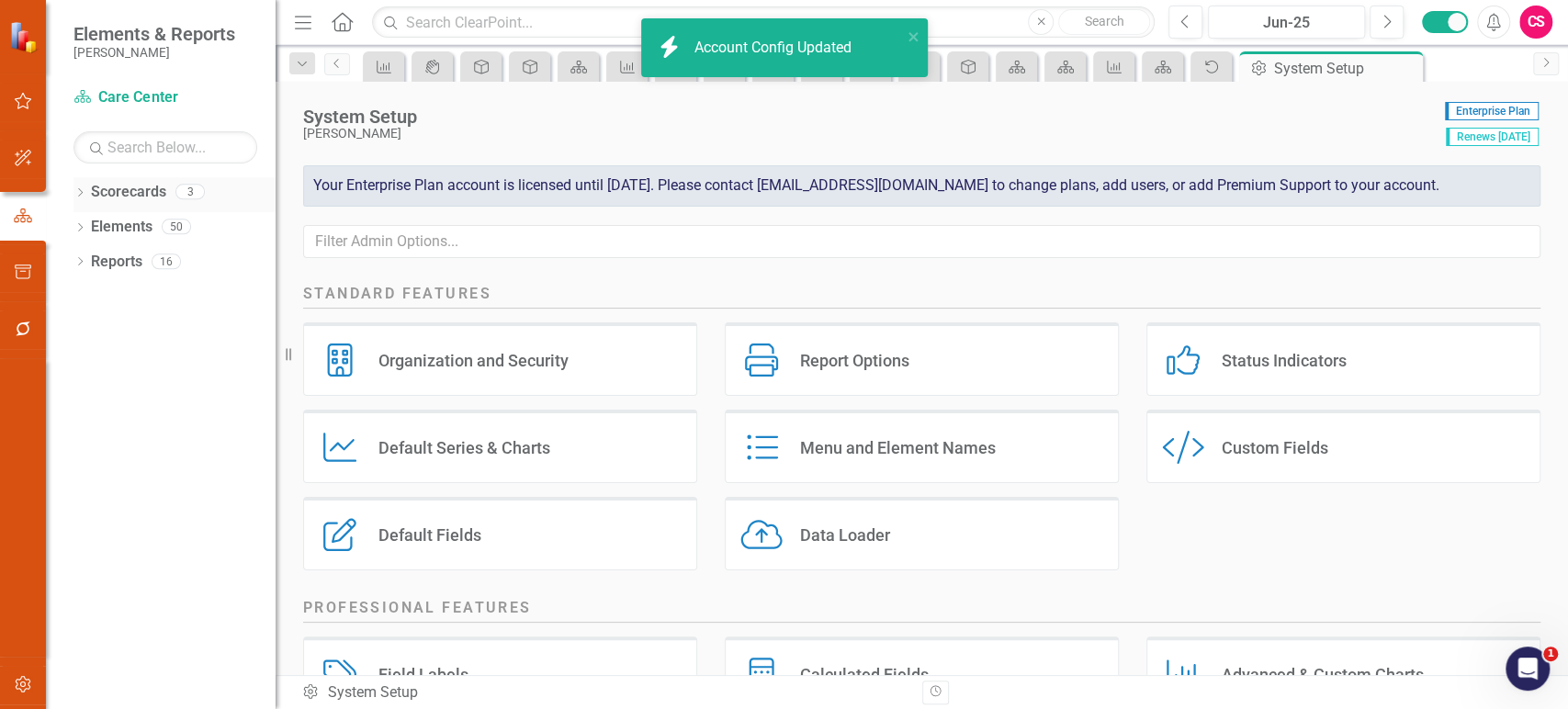
click at [73, 191] on icon "Dropdown" at bounding box center [80, 194] width 13 height 10
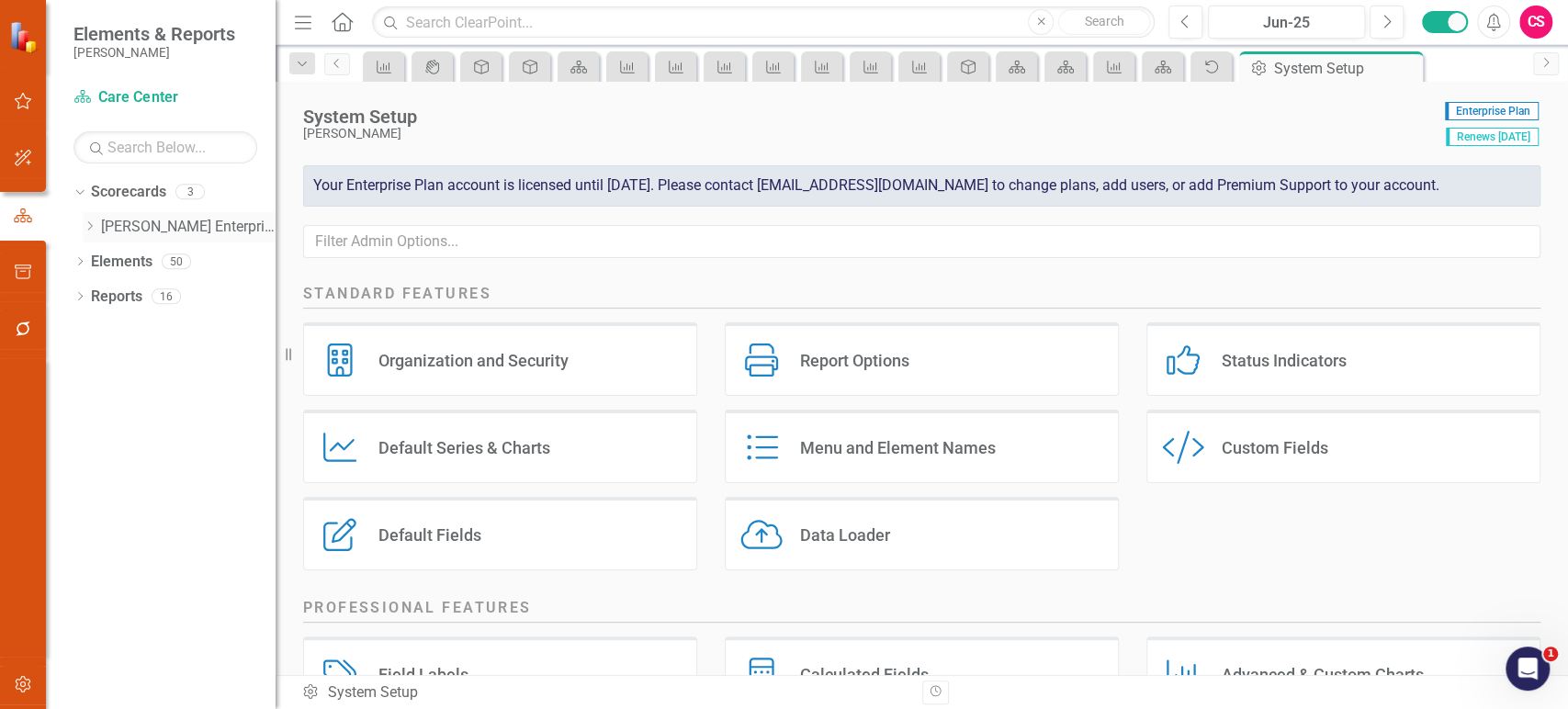
click at [85, 224] on icon "Dropdown" at bounding box center [89, 226] width 14 height 11
click at [132, 256] on link "Aftermarket" at bounding box center [198, 262] width 156 height 21
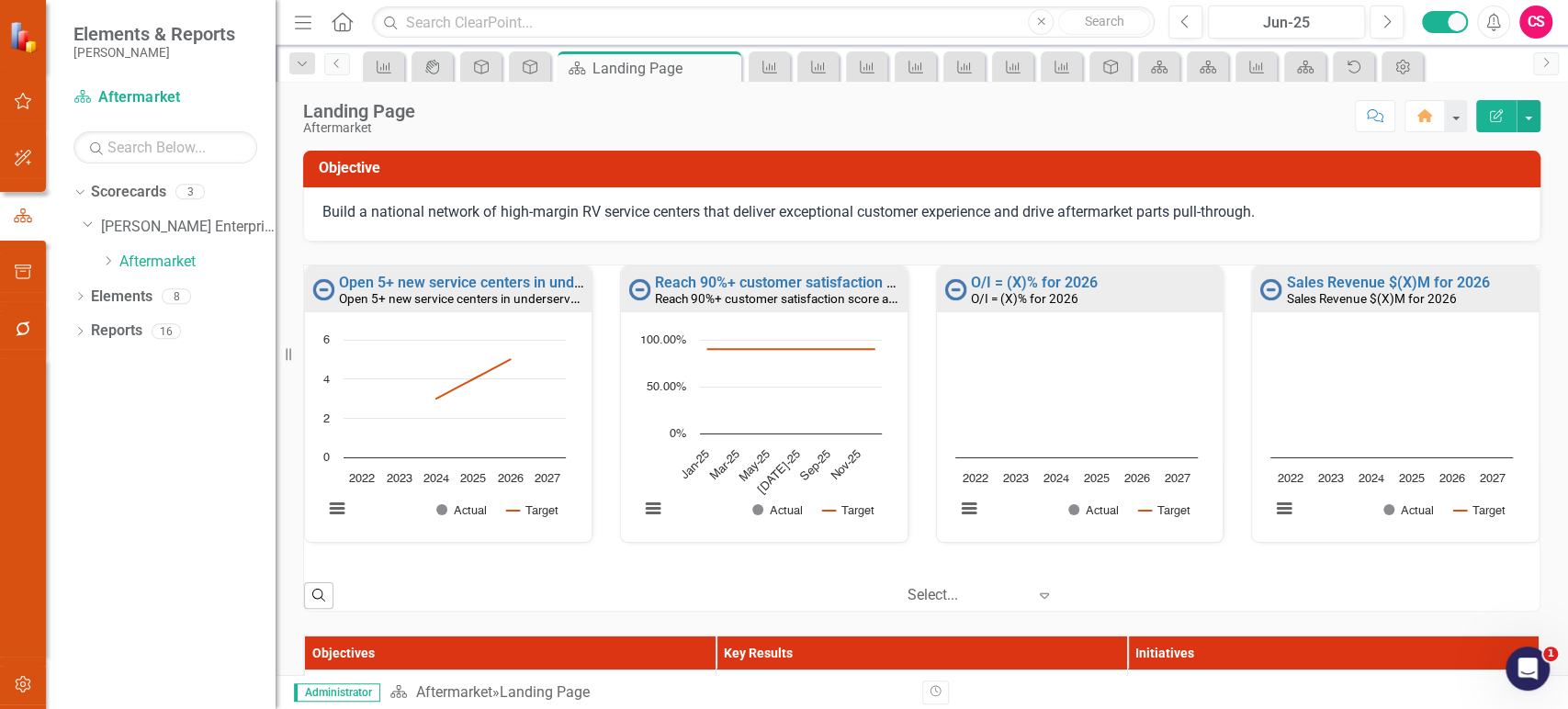
click at [876, 572] on div "Open 5+ new service centers in underserved, high-demand regions by EOY ‘26 Open…" at bounding box center [922, 438] width 1236 height 346
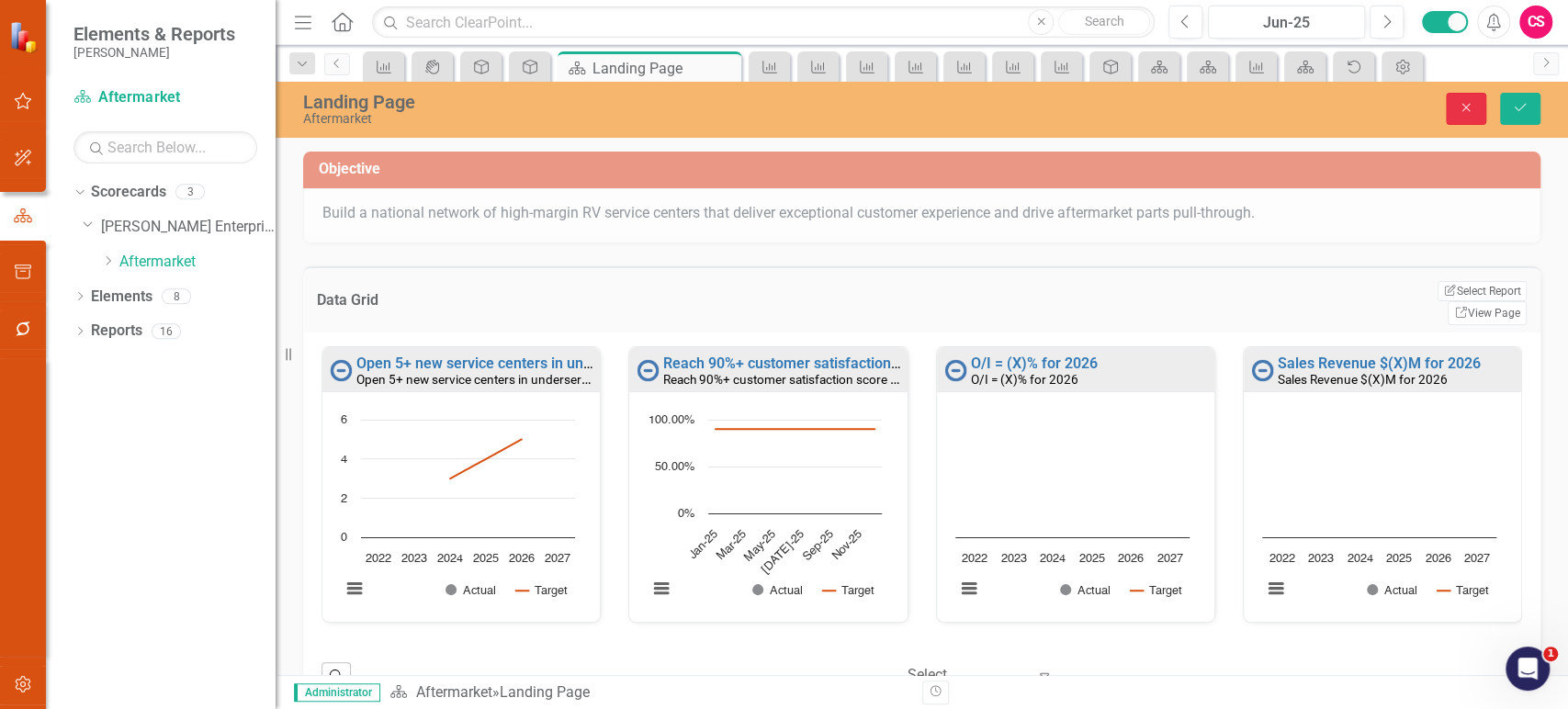
drag, startPoint x: 1470, startPoint y: 113, endPoint x: 1460, endPoint y: 109, distance: 10.8
click at [1460, 109] on icon "Close" at bounding box center [1466, 107] width 17 height 13
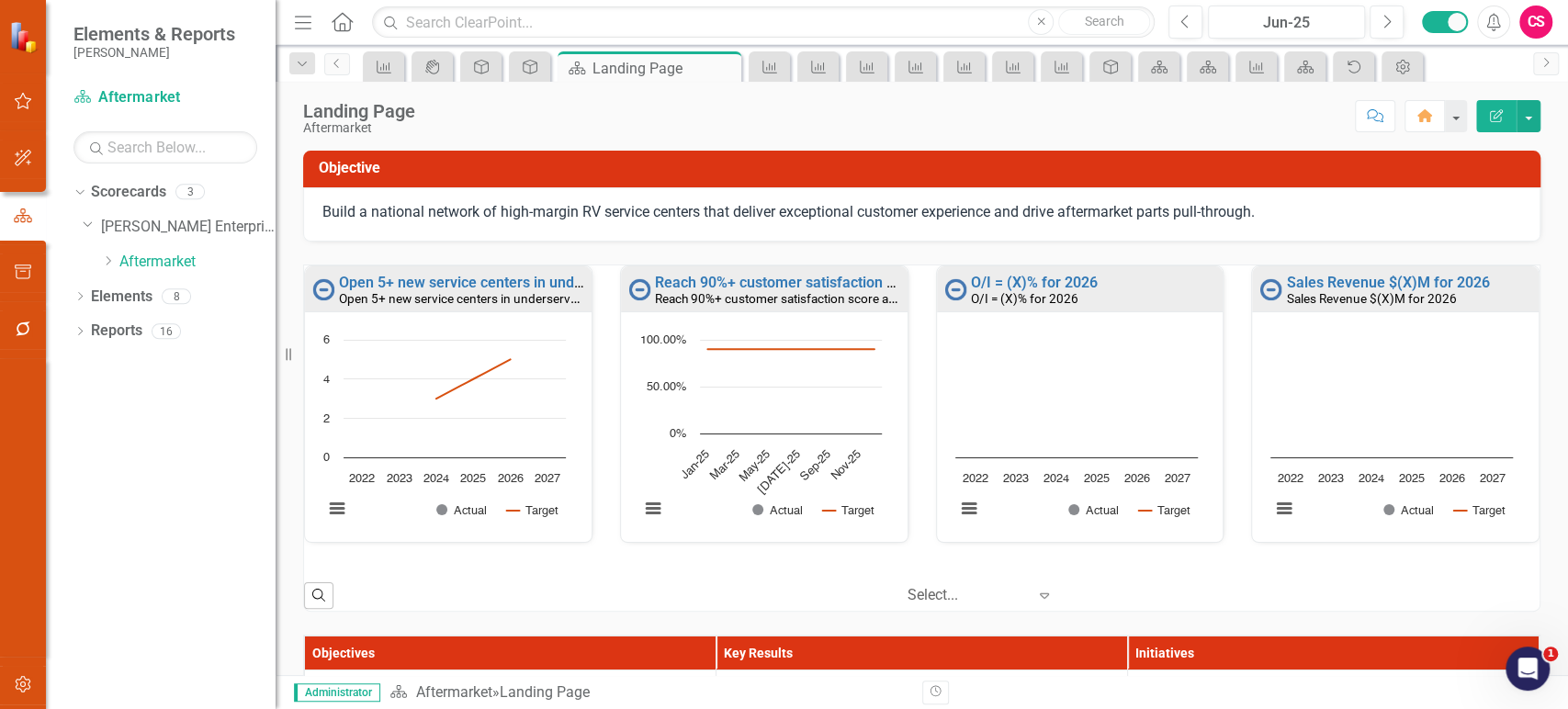
click at [1498, 121] on icon "Edit Report" at bounding box center [1496, 116] width 17 height 13
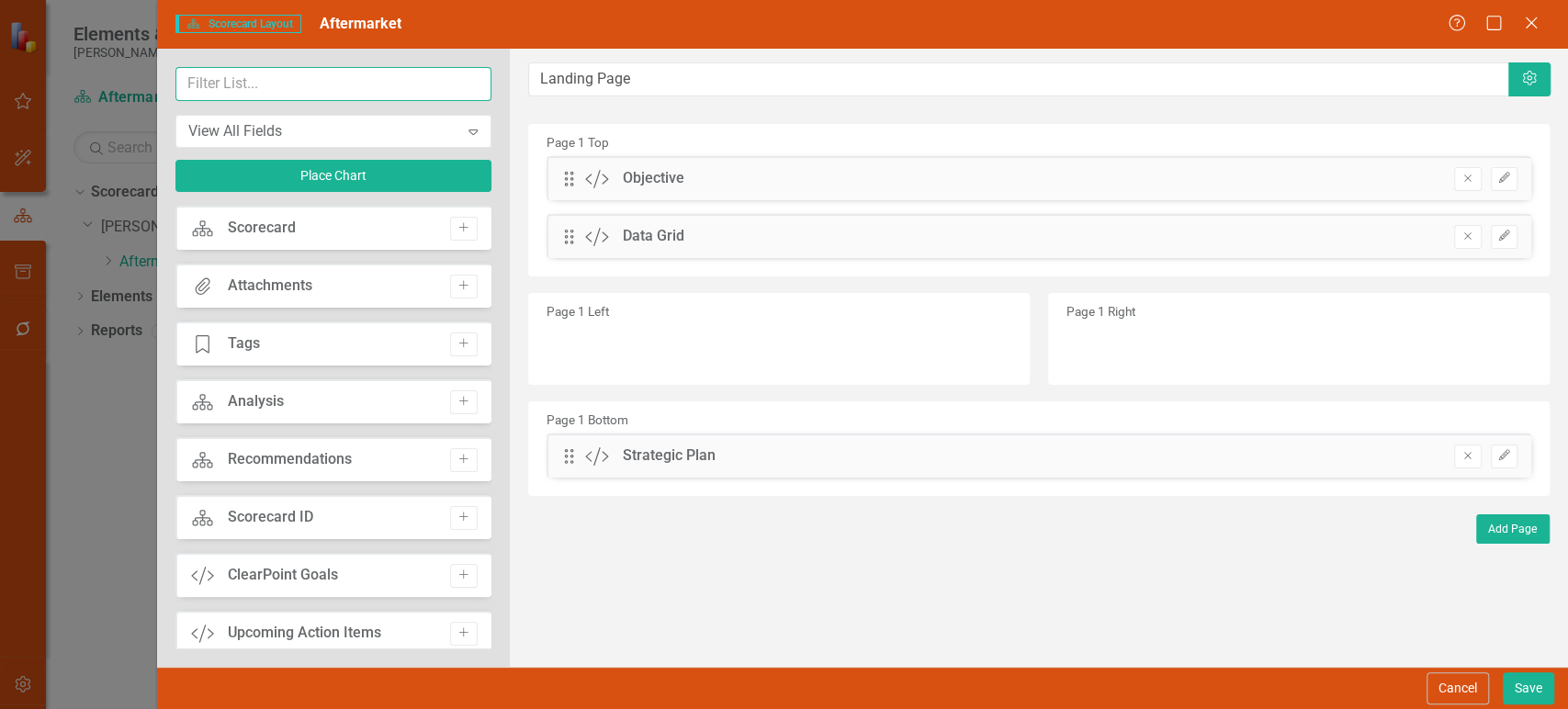
click at [307, 93] on input "text" at bounding box center [332, 84] width 315 height 34
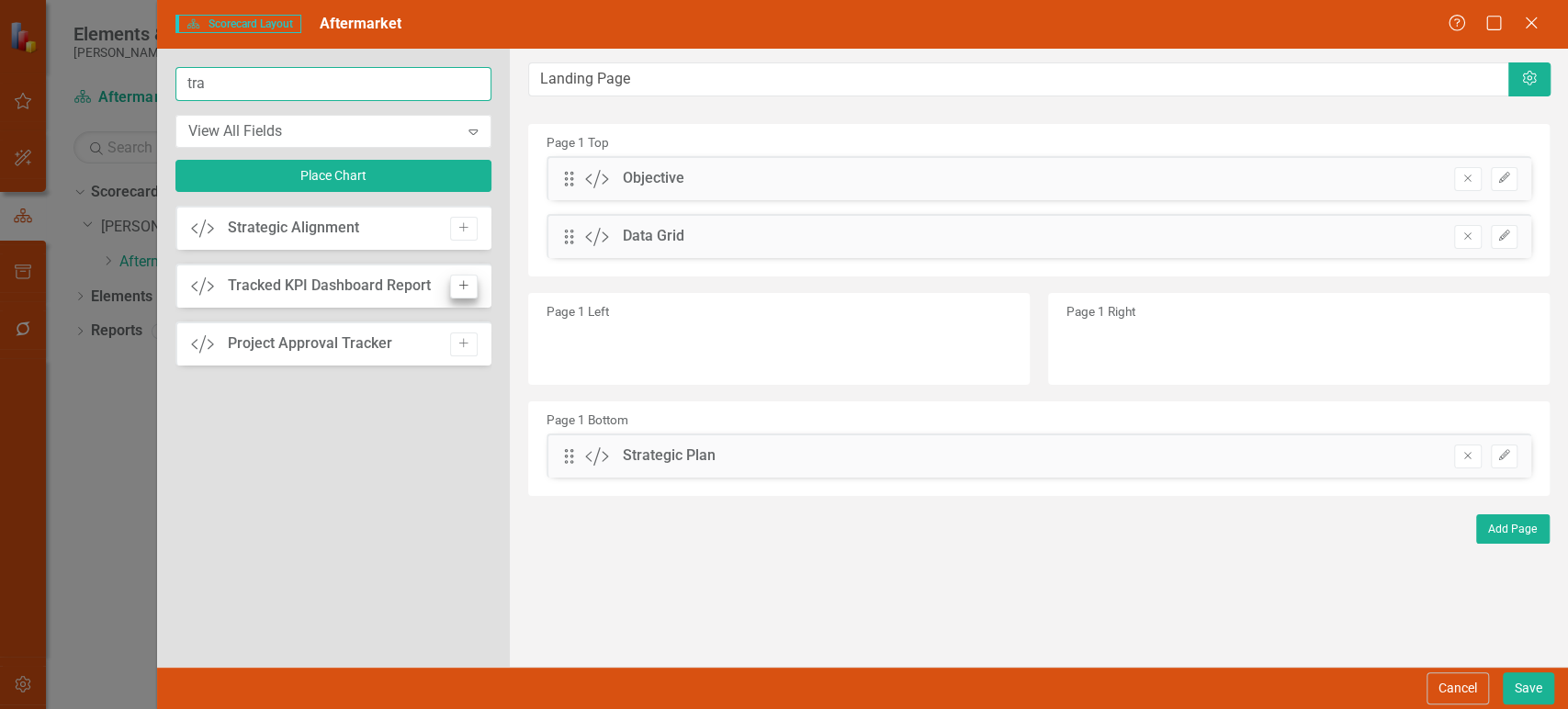
type input "tra"
click at [455, 282] on button "Add" at bounding box center [463, 286] width 26 height 24
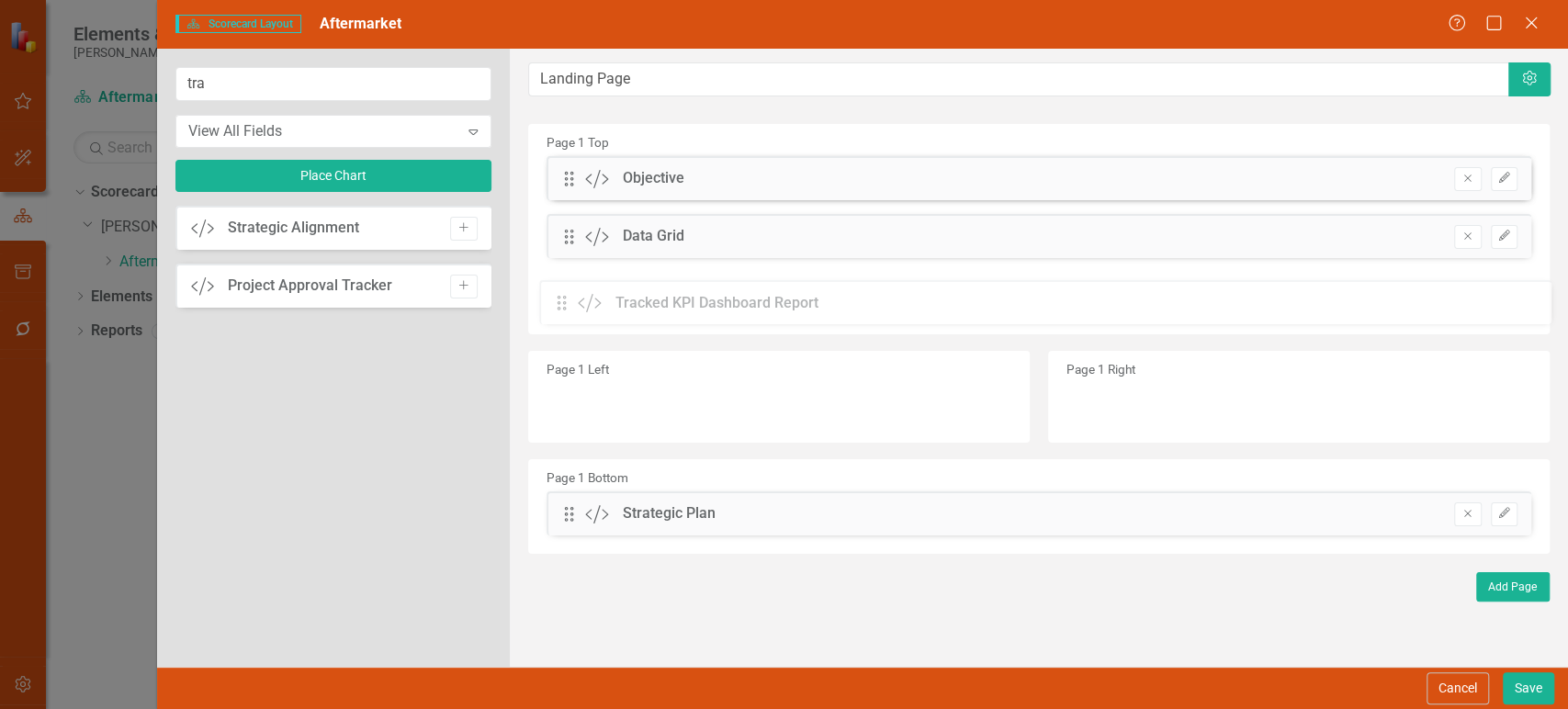
drag, startPoint x: 562, startPoint y: 171, endPoint x: 569, endPoint y: 297, distance: 126.2
click at [1466, 241] on icon "Remove" at bounding box center [1467, 236] width 14 height 11
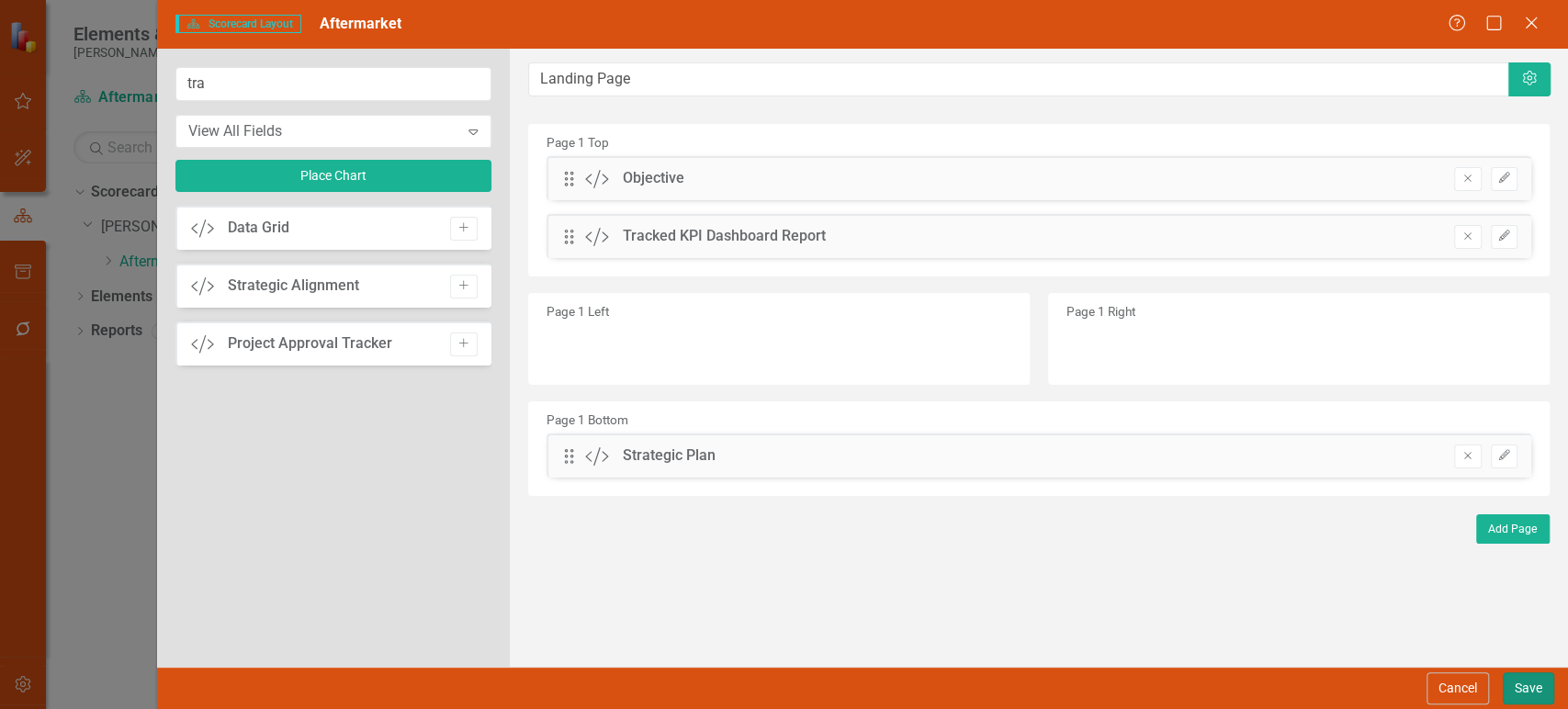
click at [1516, 680] on button "Save" at bounding box center [1528, 688] width 52 height 32
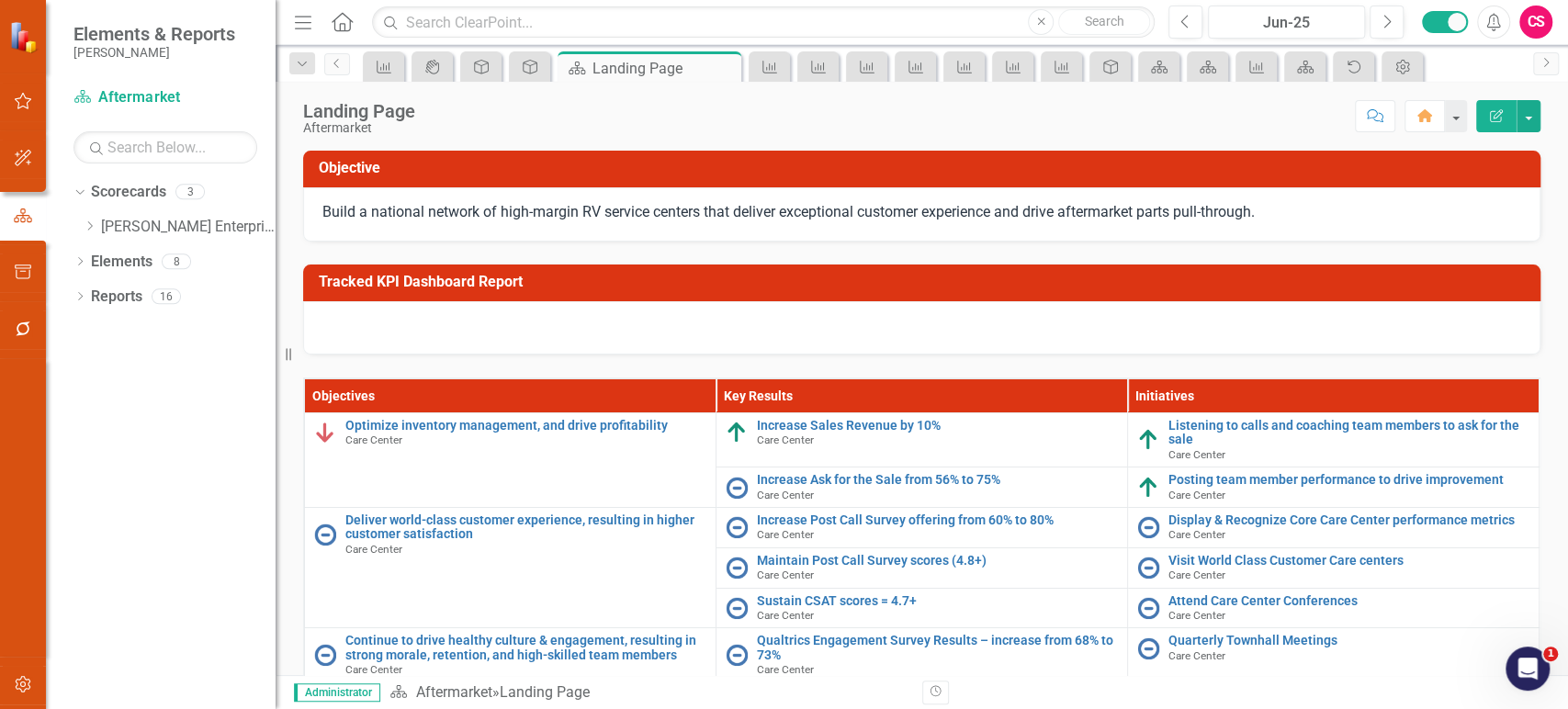
click at [919, 274] on h3 "Tracked KPI Dashboard Report" at bounding box center [924, 282] width 1212 height 17
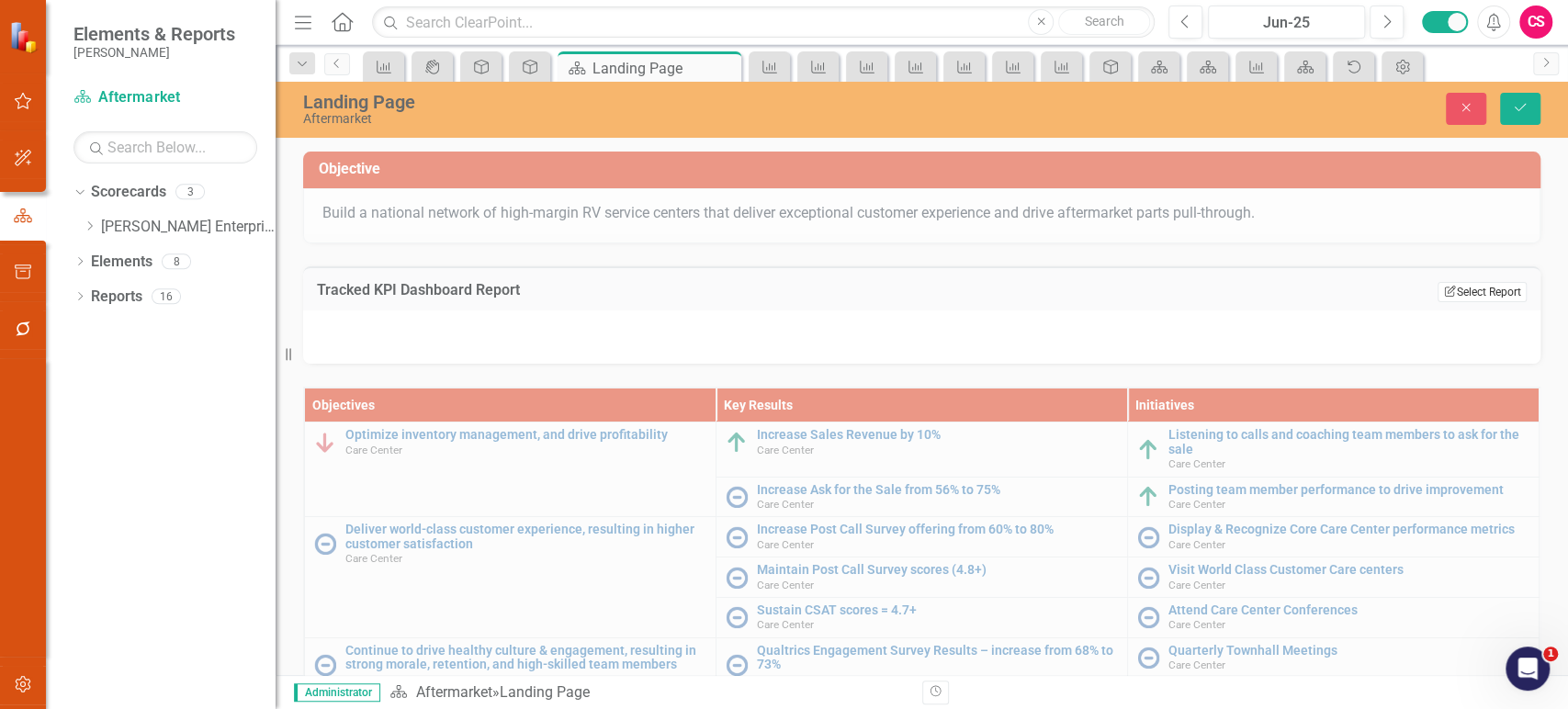
click at [1455, 288] on button "Edit Report Select Report" at bounding box center [1481, 291] width 89 height 20
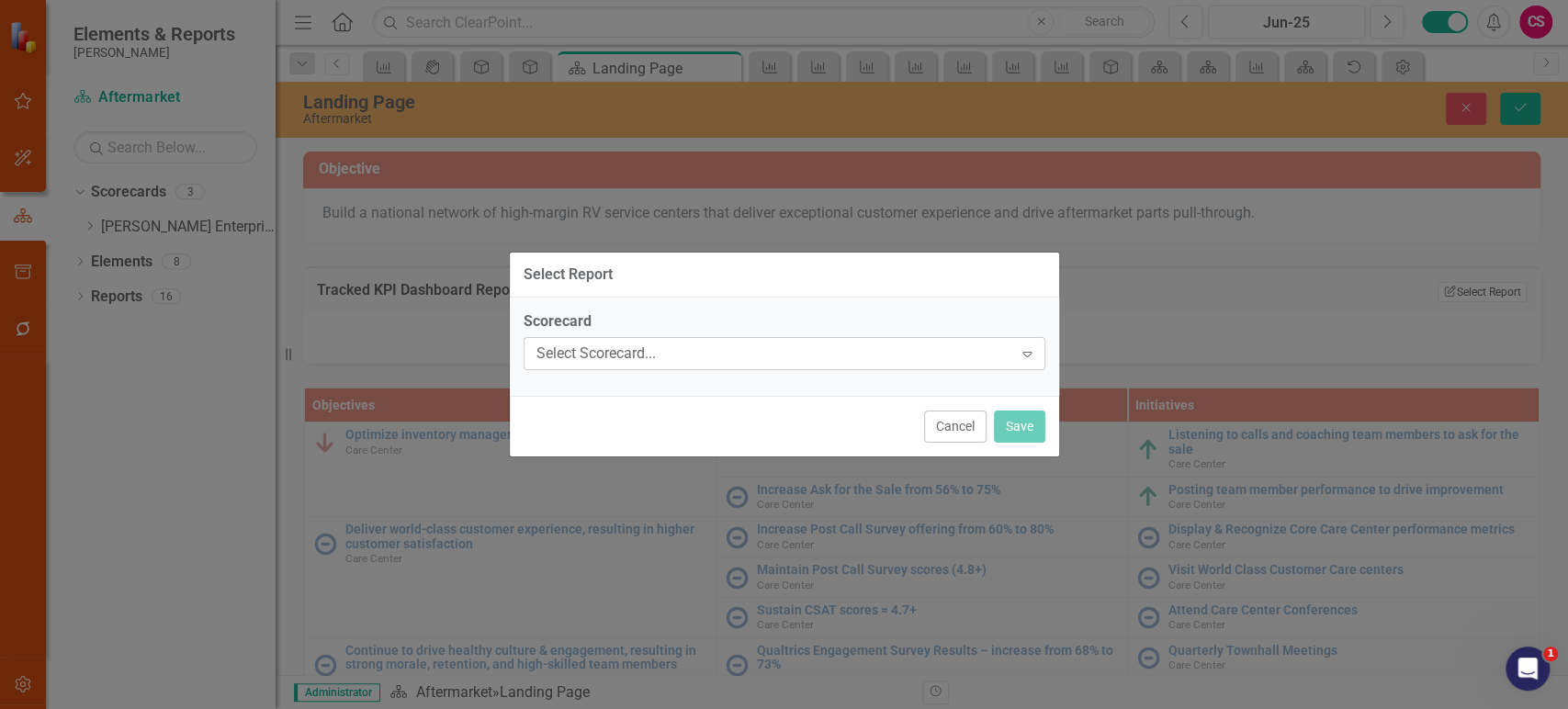
click at [776, 353] on div "Select Scorecard..." at bounding box center [775, 353] width 477 height 21
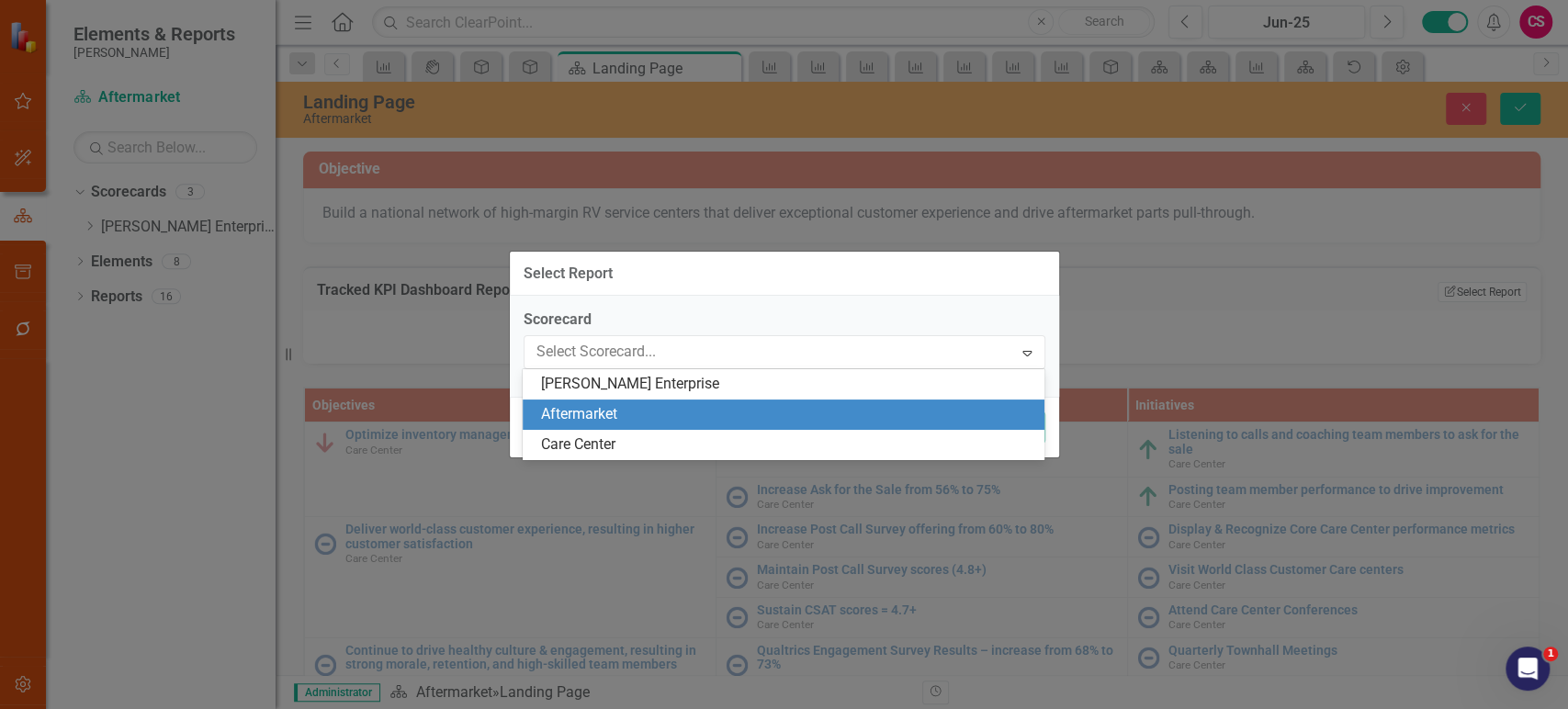
click at [615, 418] on div "Aftermarket" at bounding box center [786, 414] width 493 height 21
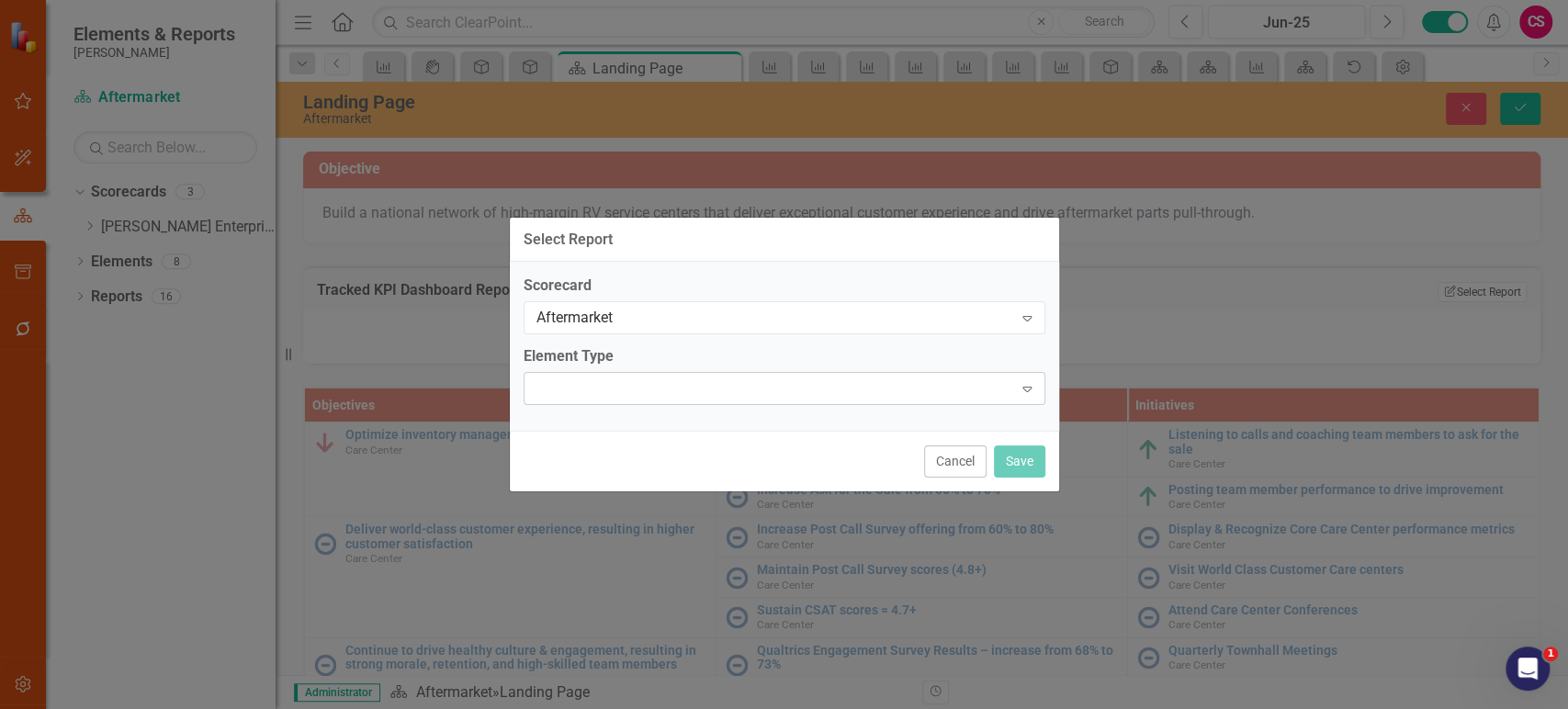
click at [631, 387] on div at bounding box center [769, 389] width 484 height 4
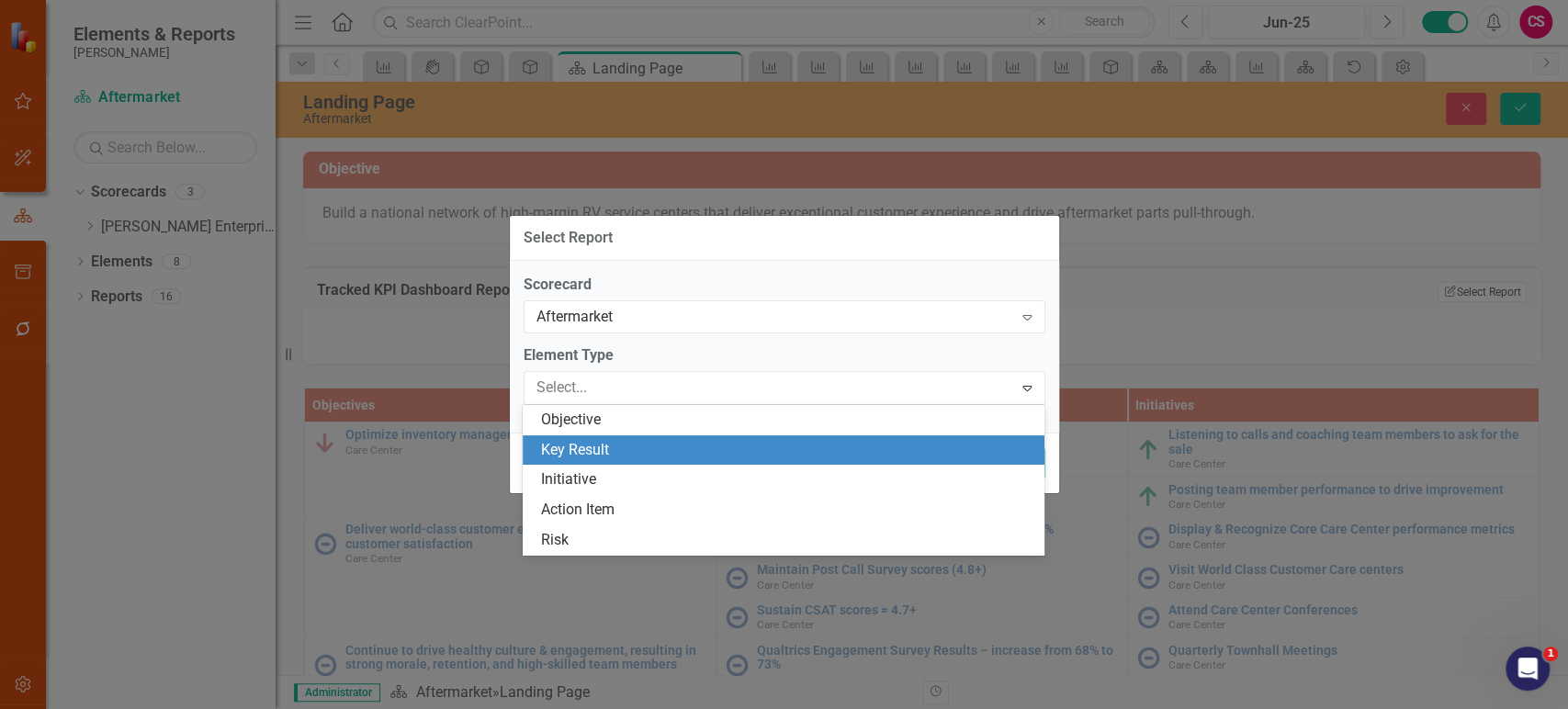
click at [607, 454] on div "Key Result" at bounding box center [786, 450] width 493 height 21
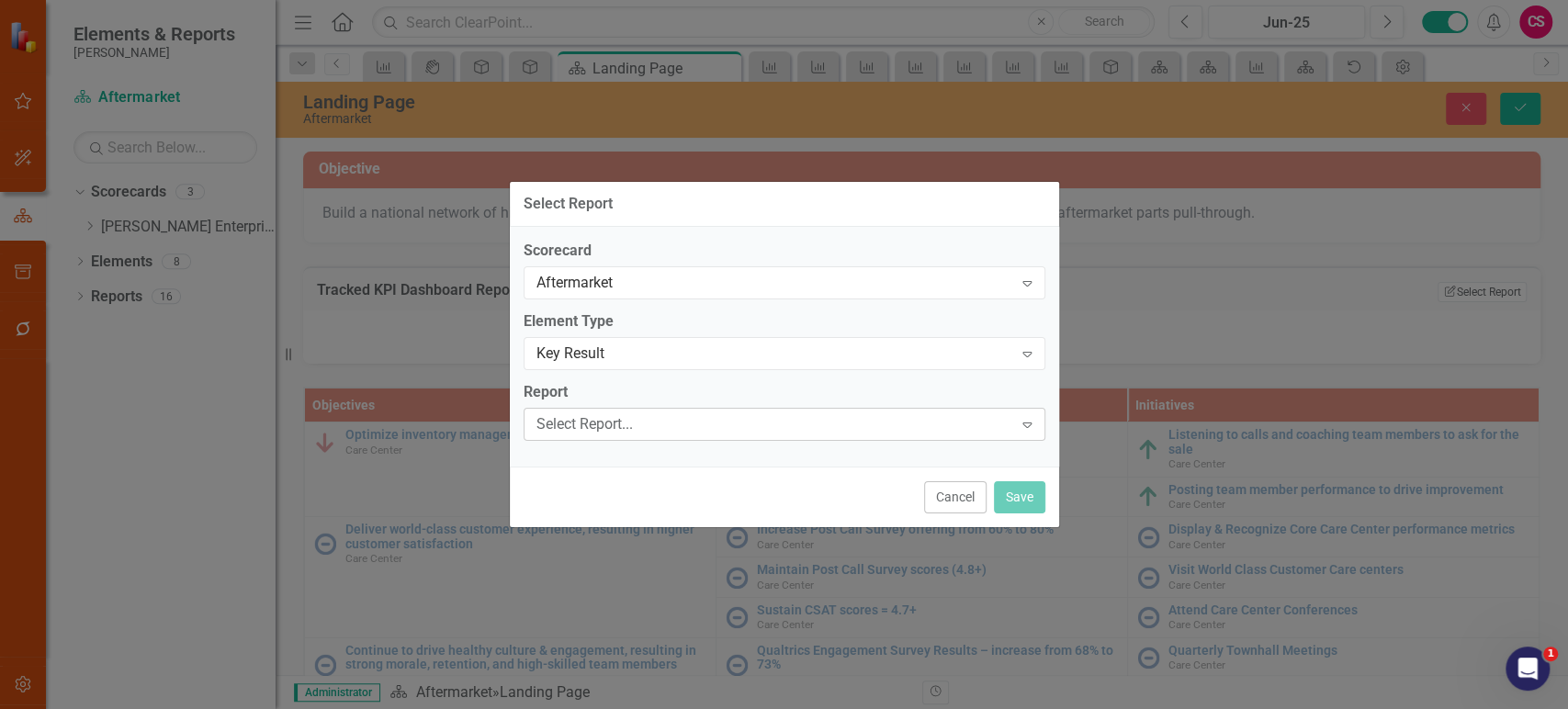
click at [622, 429] on div "Select Report..." at bounding box center [775, 424] width 477 height 21
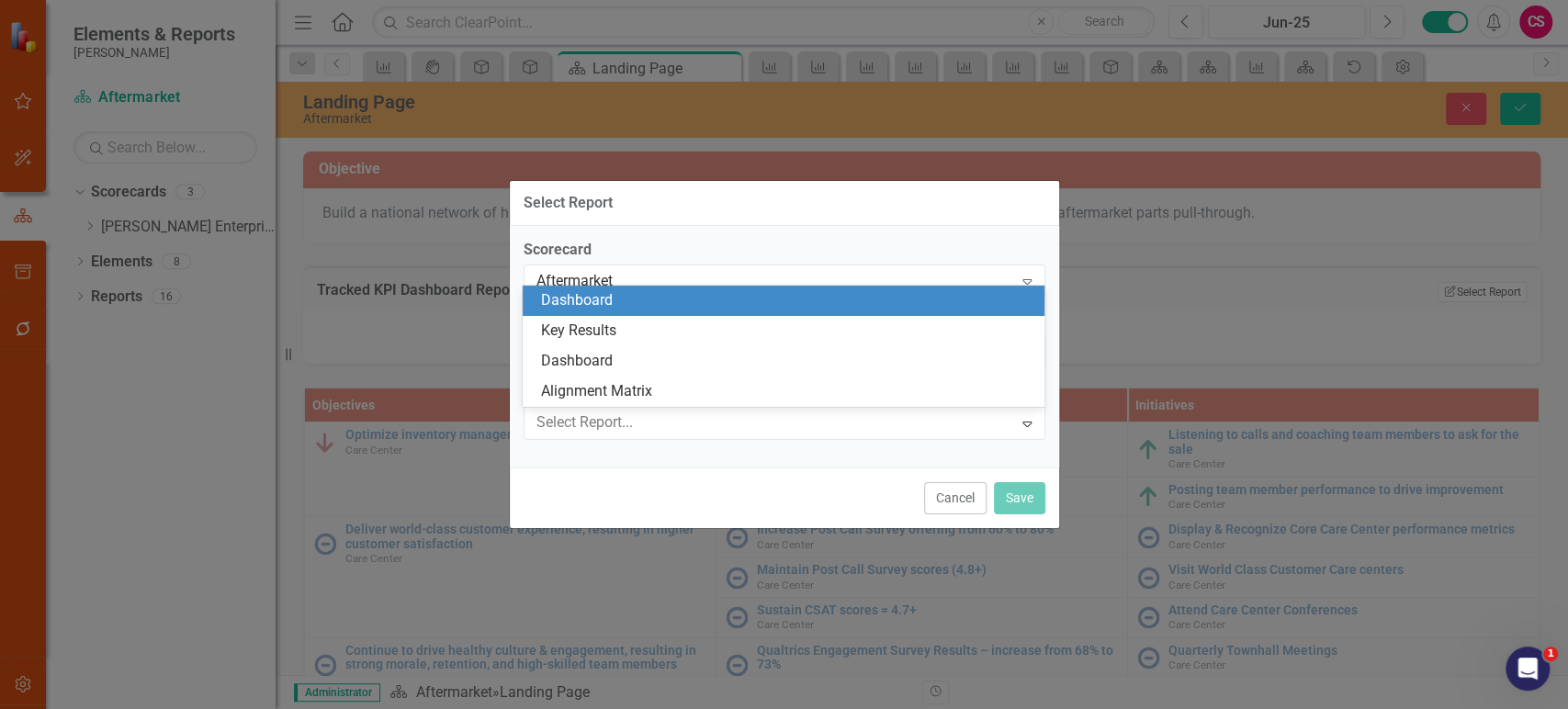
click at [642, 306] on div "Dashboard" at bounding box center [786, 300] width 493 height 21
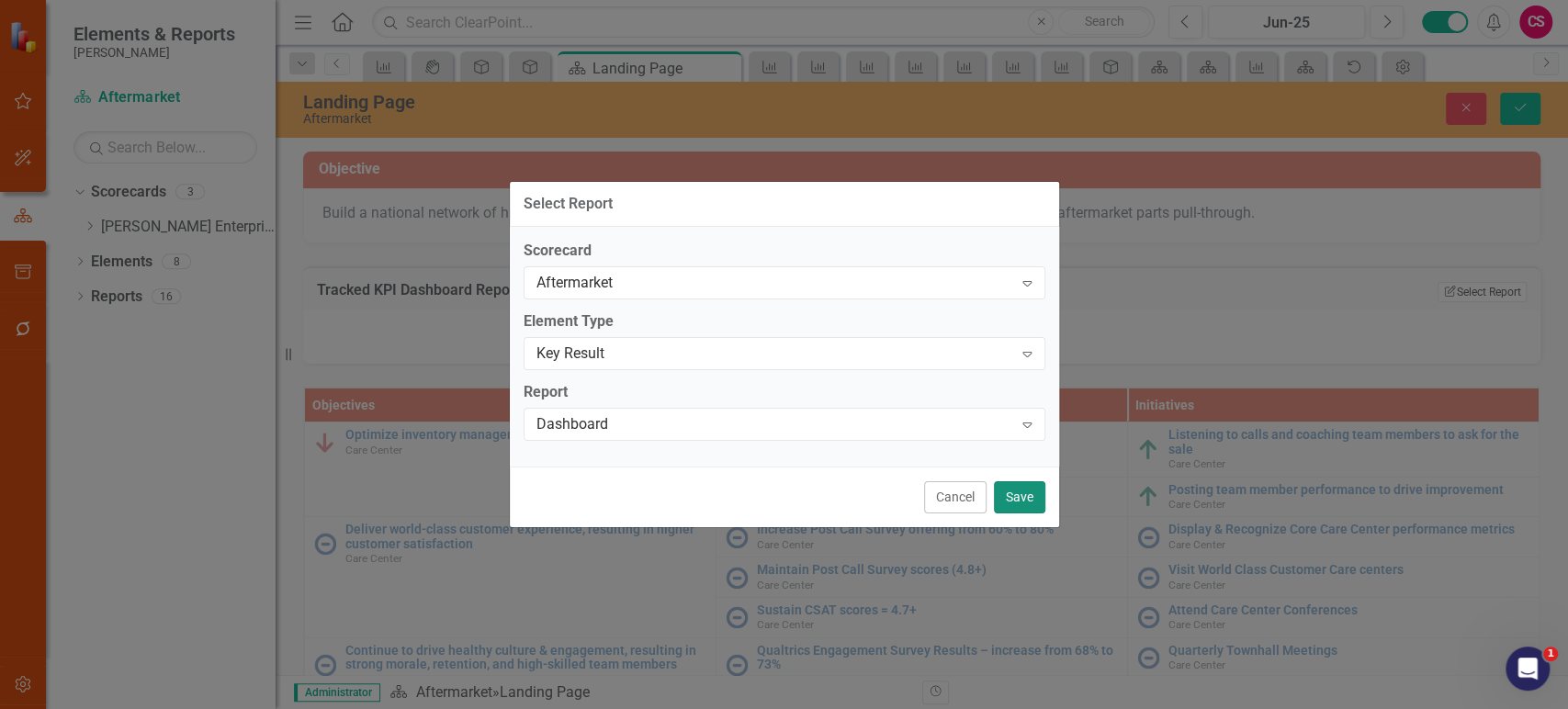
click at [1023, 496] on button "Save" at bounding box center [1019, 497] width 52 height 32
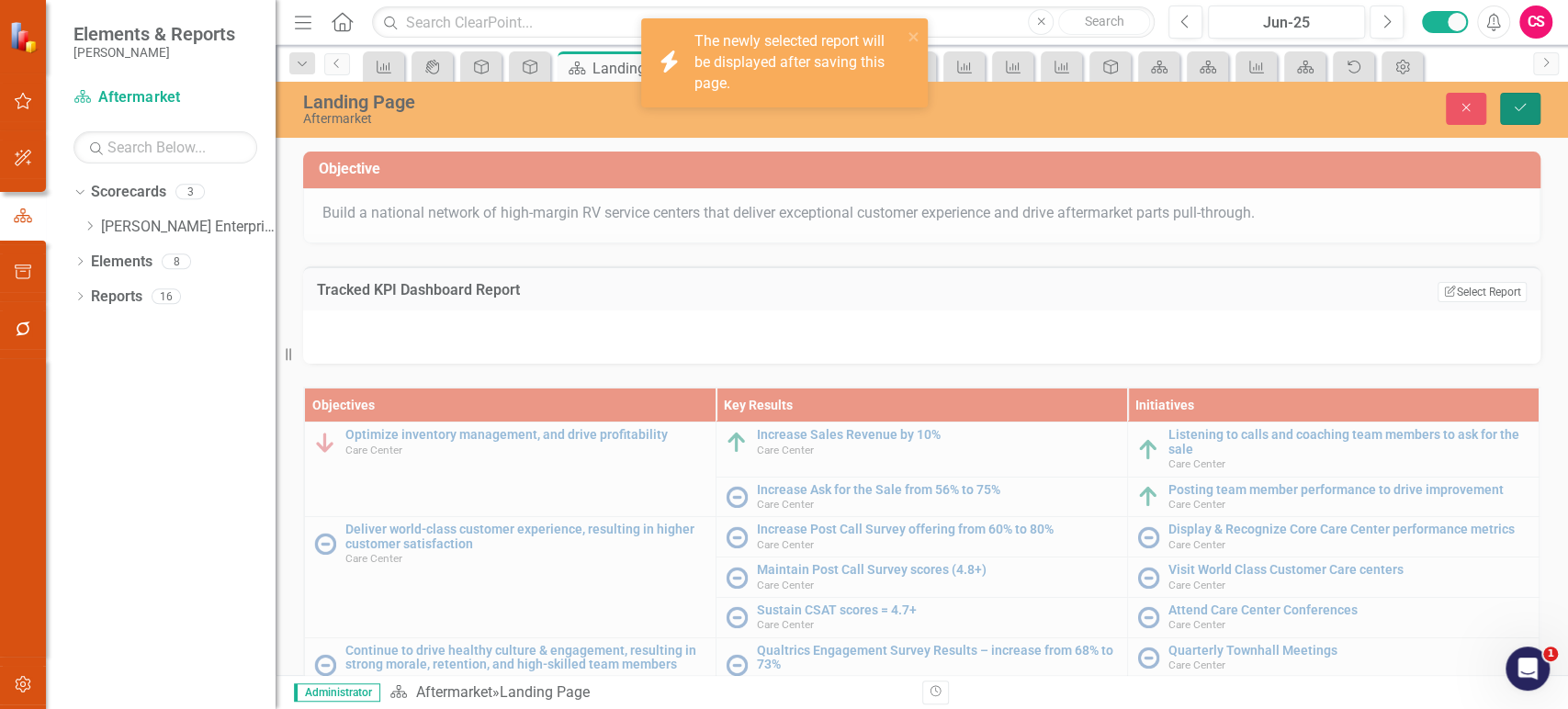
click at [1521, 106] on icon "Save" at bounding box center [1520, 107] width 17 height 13
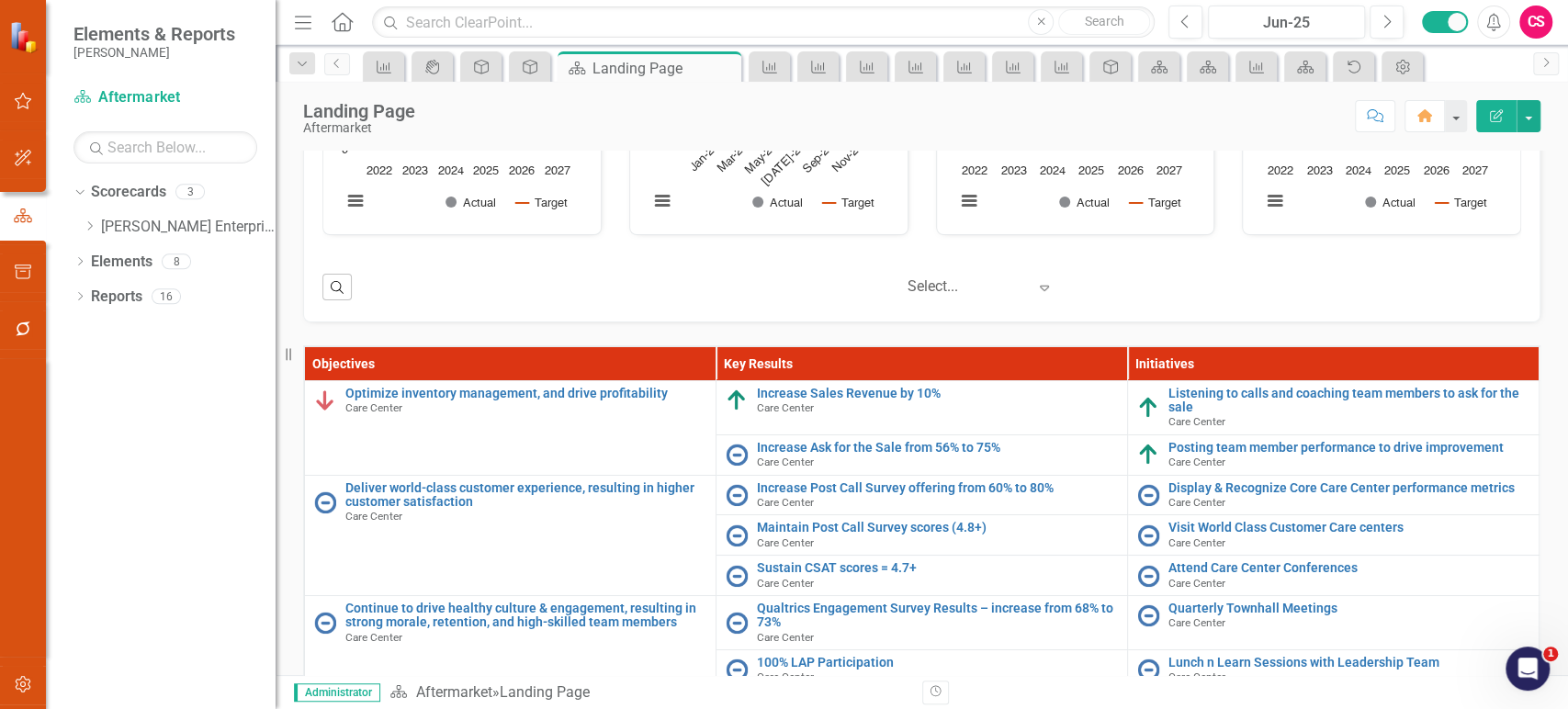
scroll to position [363, 0]
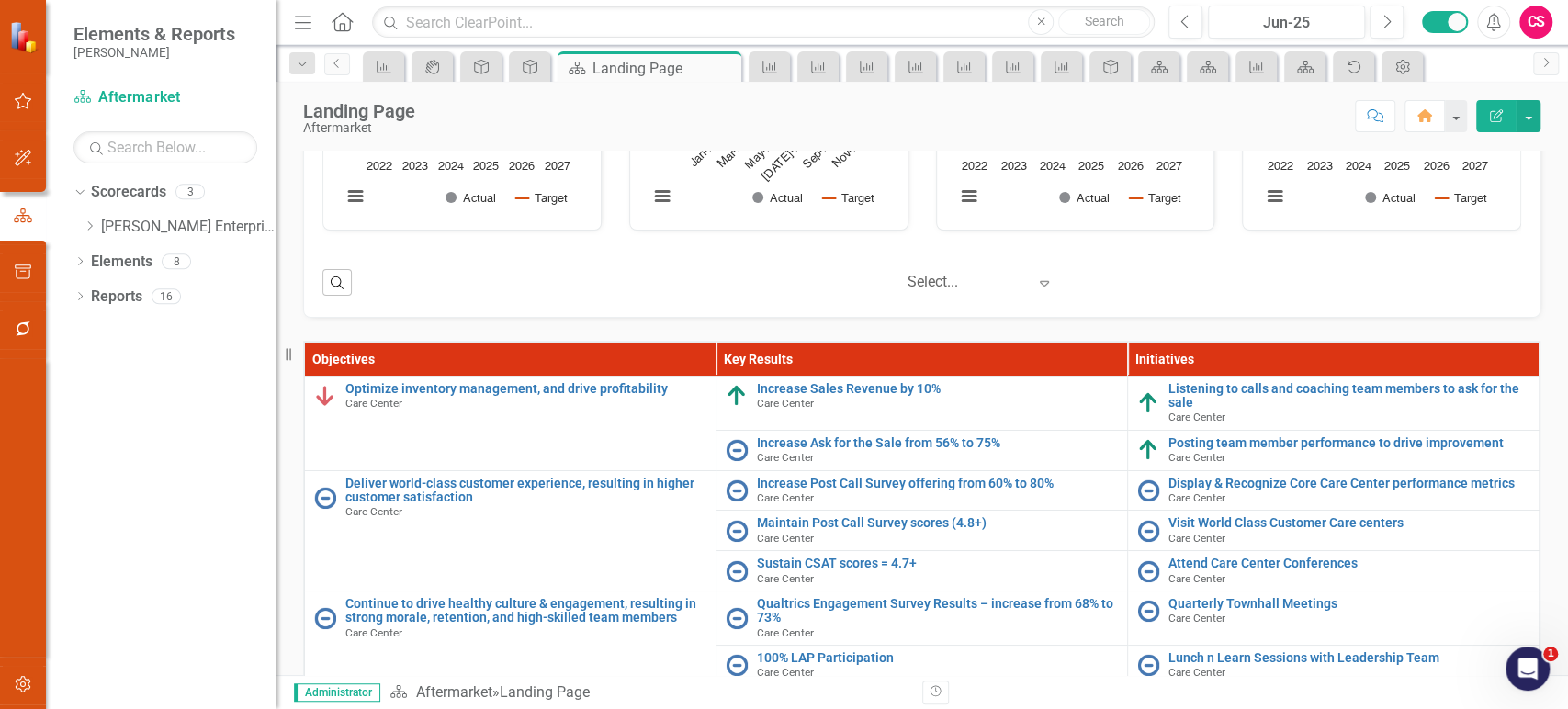
click at [255, 530] on div "Dropdown Scorecards 3 Dropdown [PERSON_NAME] Enterprise Dropdown Aftermarket Ca…" at bounding box center [161, 443] width 230 height 532
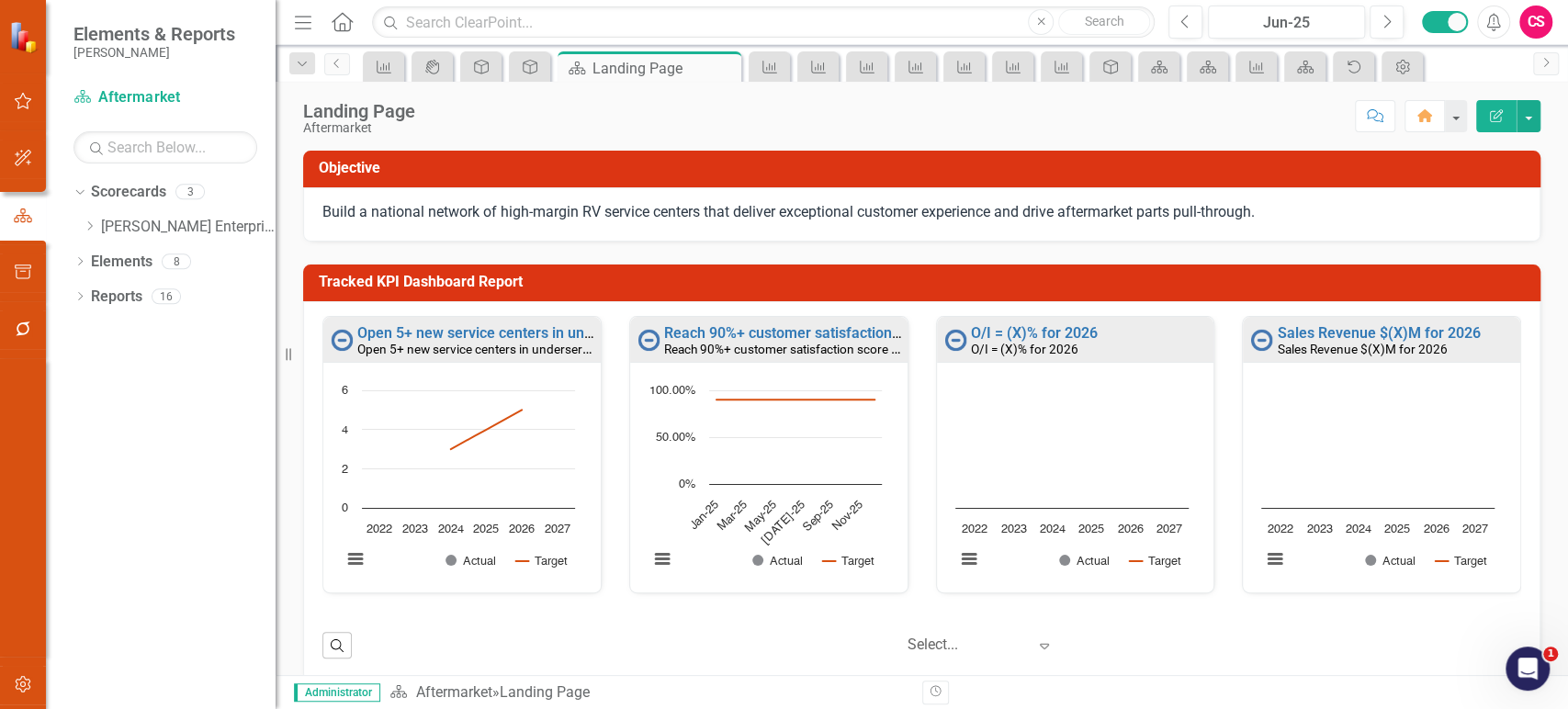
scroll to position [0, 0]
